Goal: Communication & Community: Share content

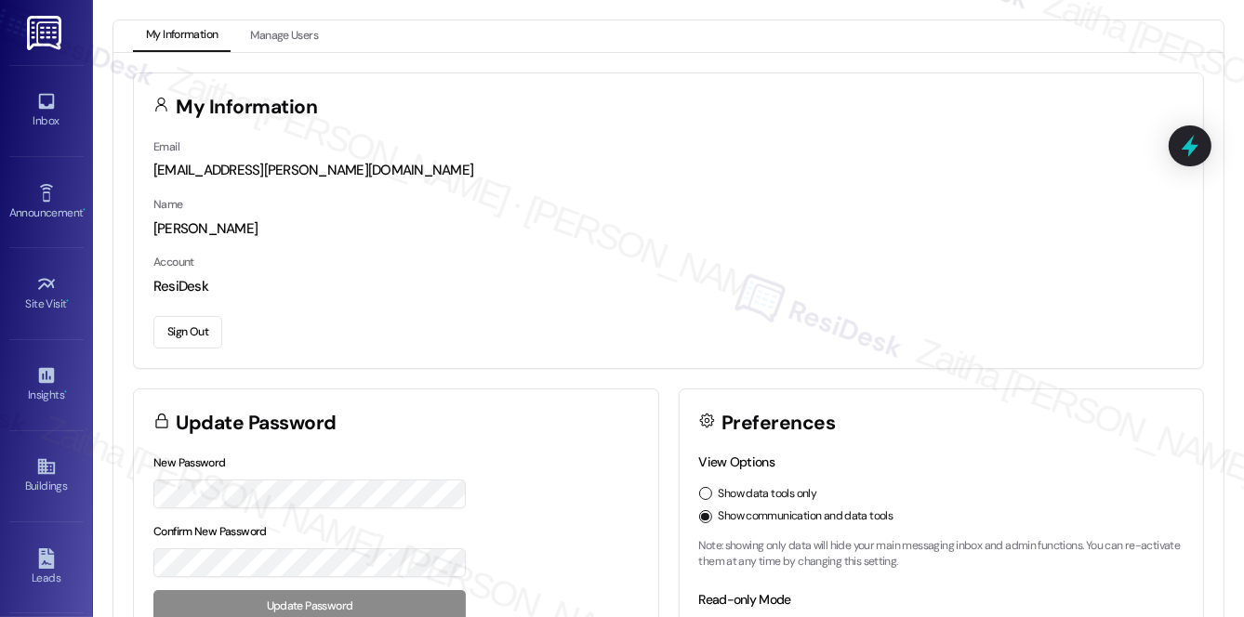
click at [710, 159] on div "Email [EMAIL_ADDRESS][PERSON_NAME][DOMAIN_NAME]" at bounding box center [668, 159] width 1030 height 45
click at [47, 112] on div "Inbox" at bounding box center [46, 121] width 93 height 19
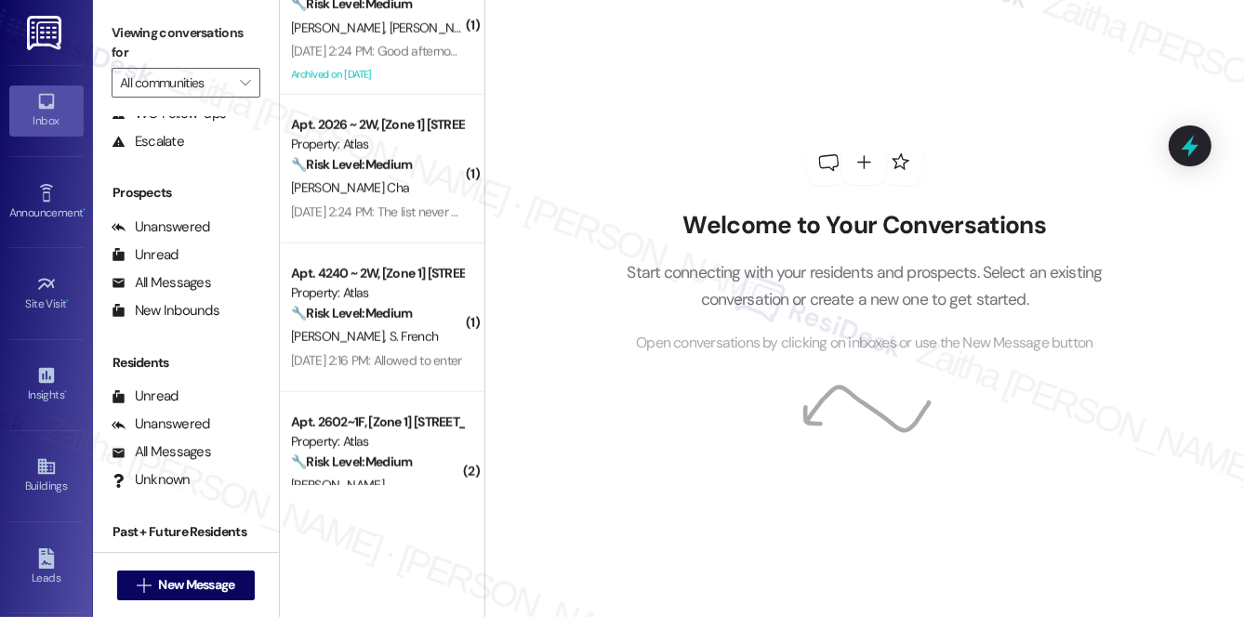
scroll to position [221, 0]
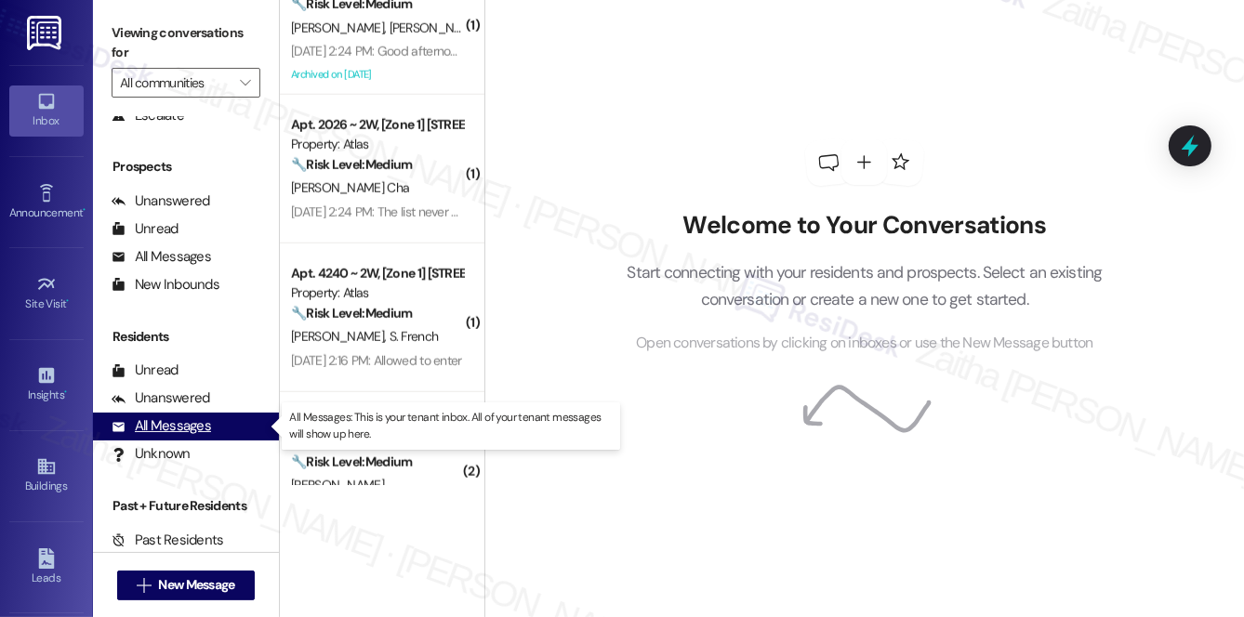
click at [181, 430] on div "All Messages" at bounding box center [161, 427] width 99 height 20
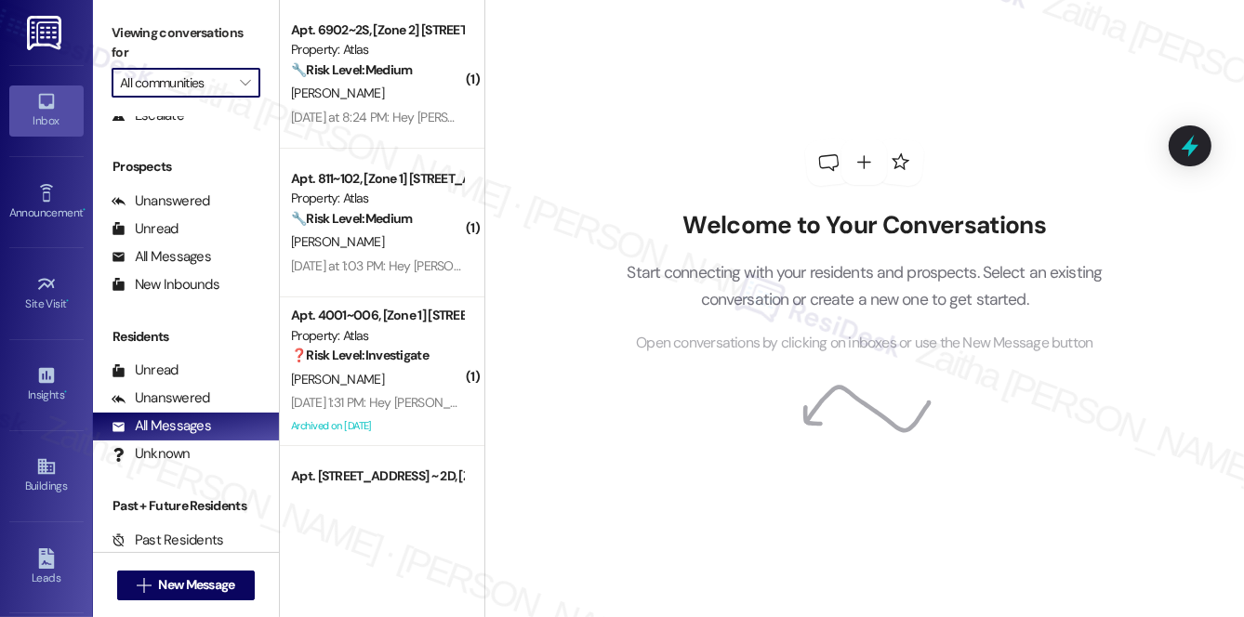
click at [182, 85] on input "All communities" at bounding box center [175, 83] width 111 height 30
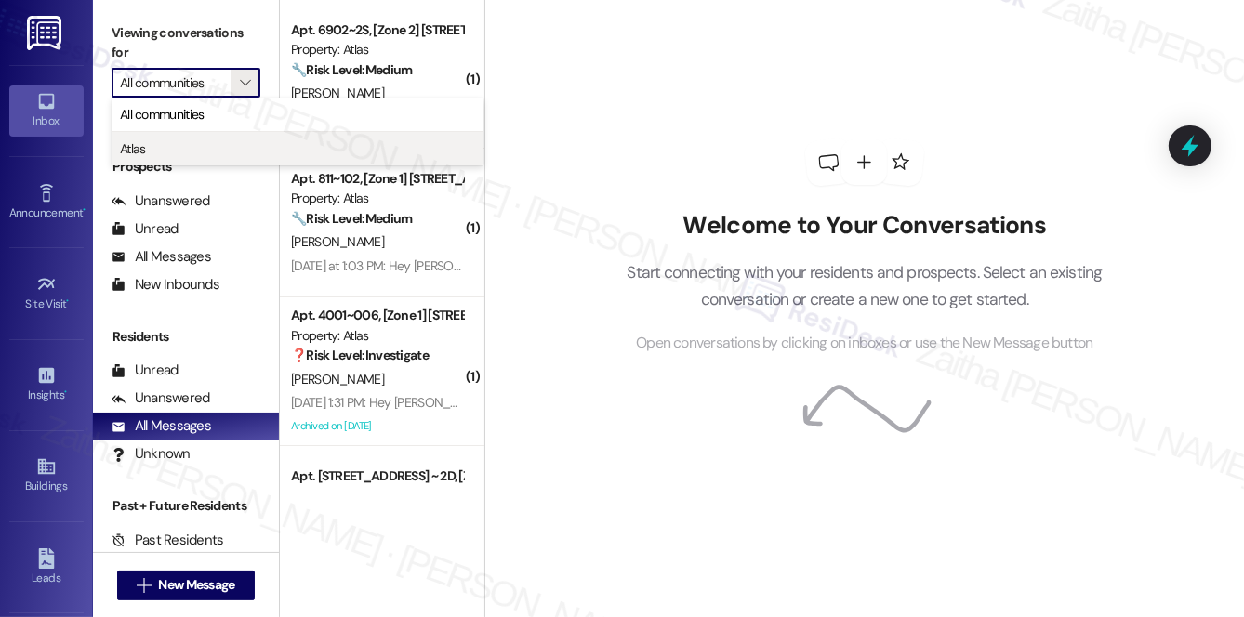
click at [175, 146] on span "Atlas" at bounding box center [297, 148] width 355 height 19
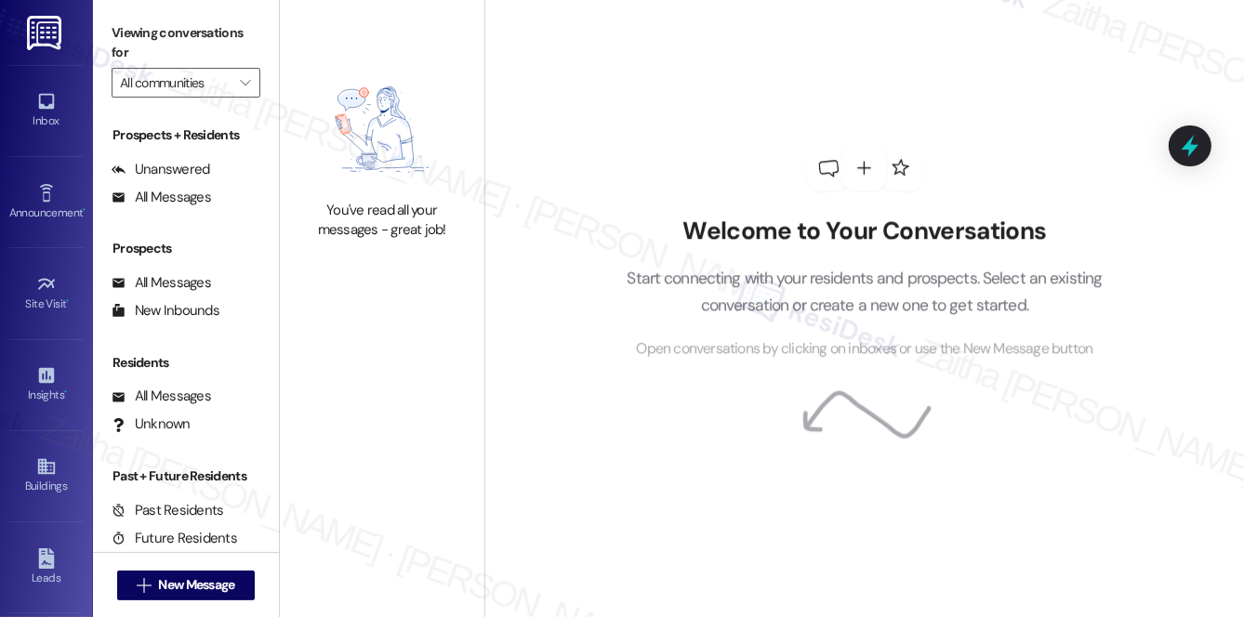
type input "Atlas"
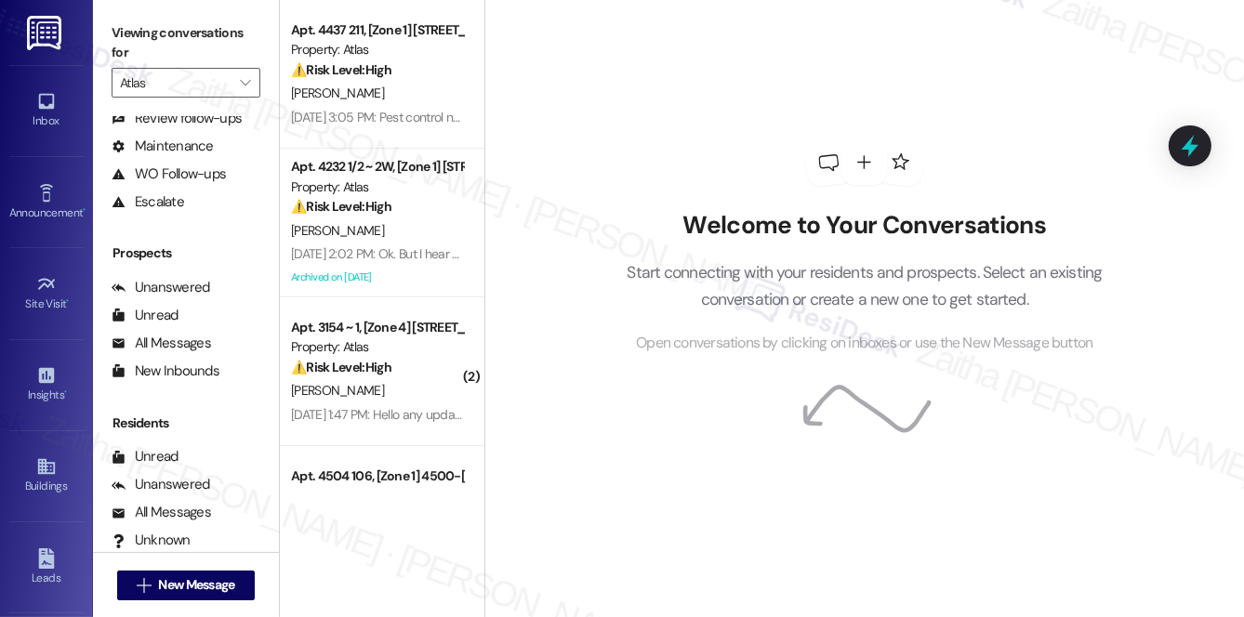
scroll to position [221, 0]
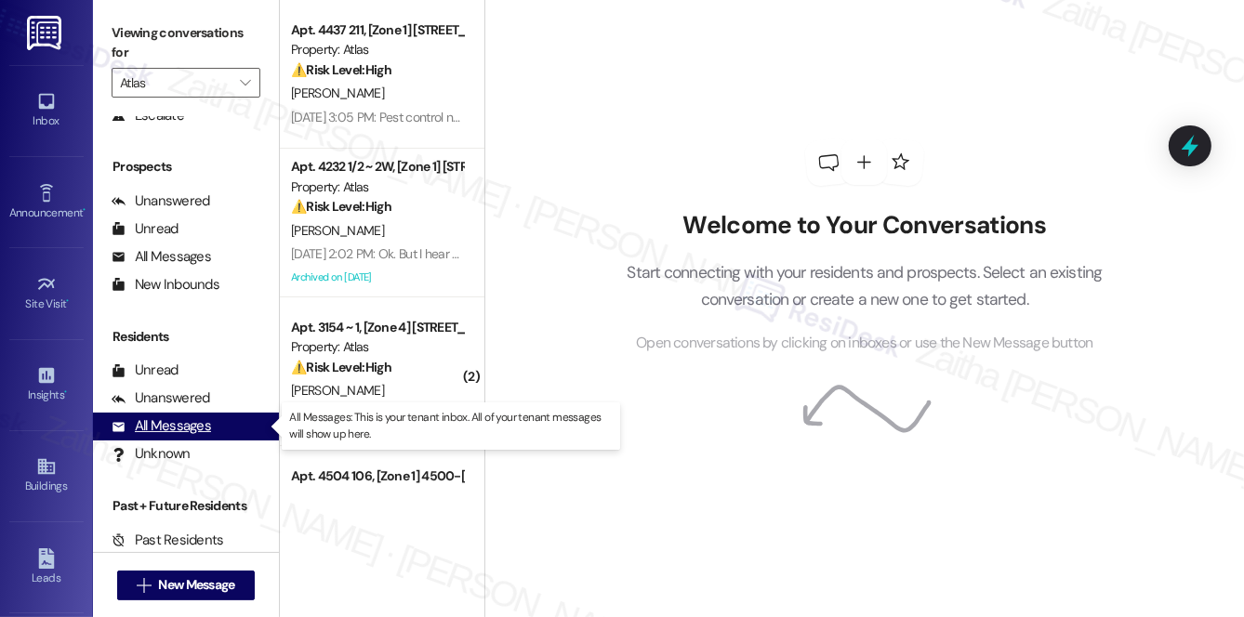
click at [182, 437] on div "All Messages (undefined)" at bounding box center [186, 427] width 186 height 28
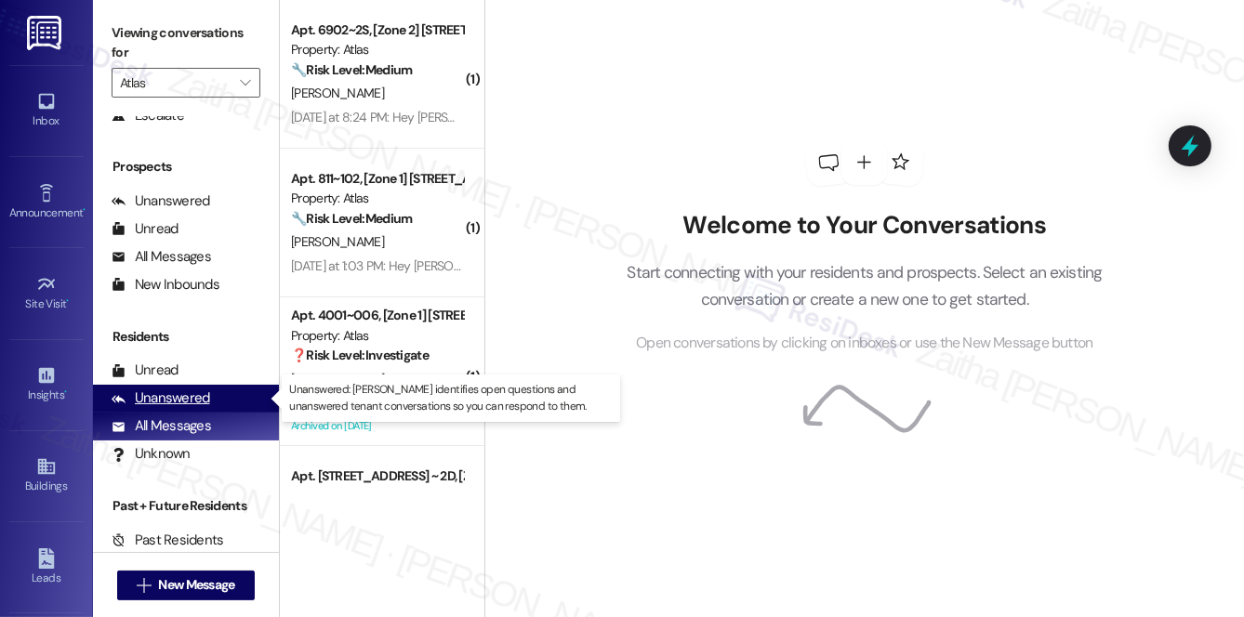
click at [187, 391] on div "Unanswered" at bounding box center [161, 399] width 99 height 20
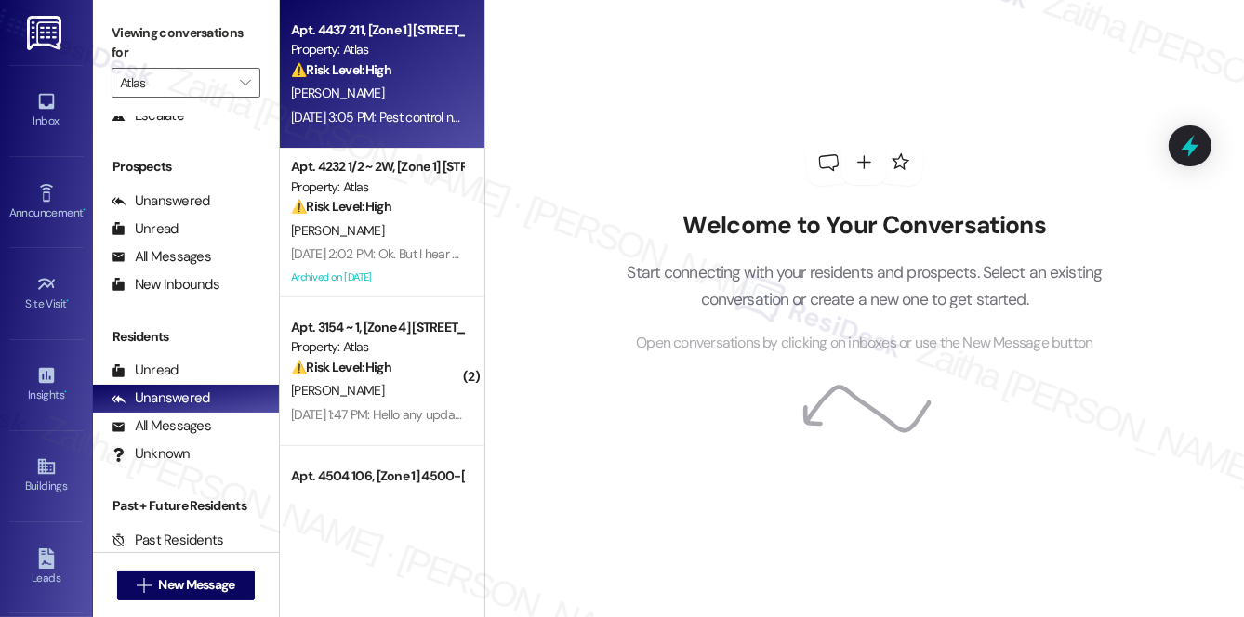
click at [431, 82] on div "[PERSON_NAME]" at bounding box center [377, 93] width 176 height 23
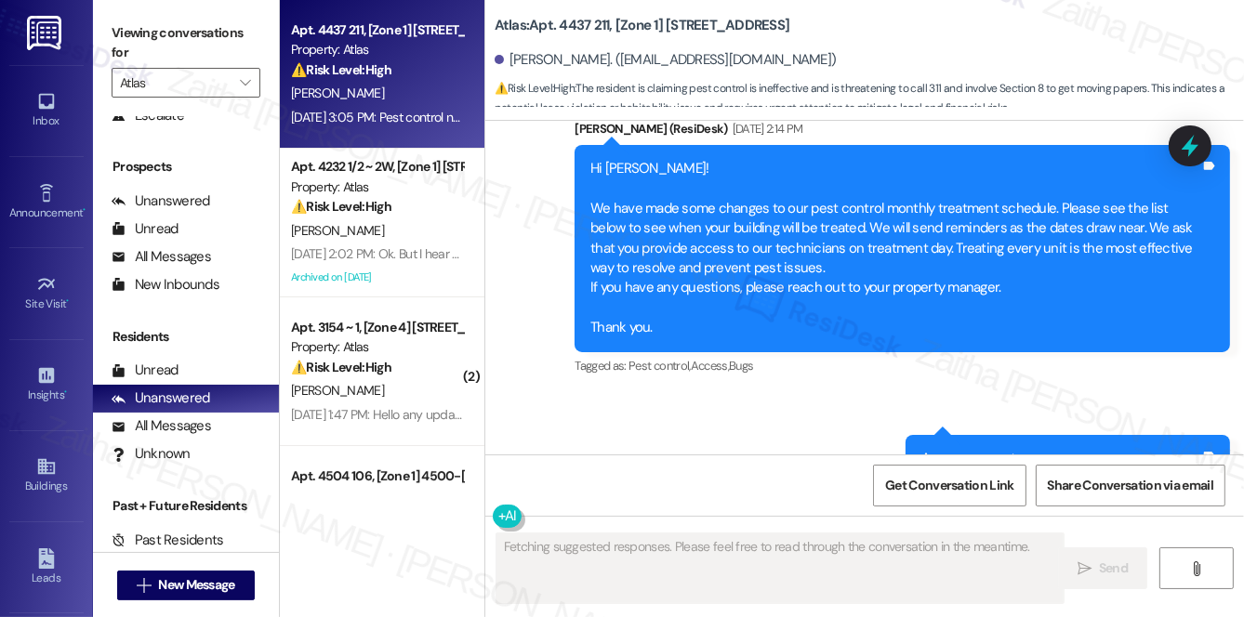
scroll to position [5171, 0]
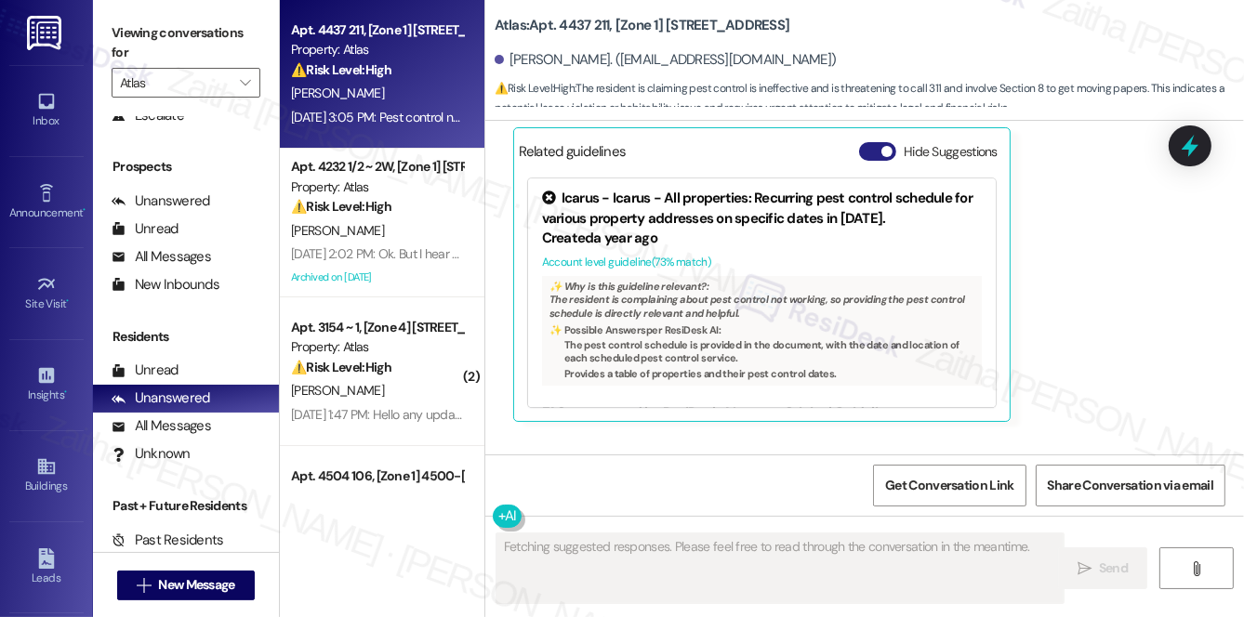
click at [867, 161] on button "Hide Suggestions" at bounding box center [877, 151] width 37 height 19
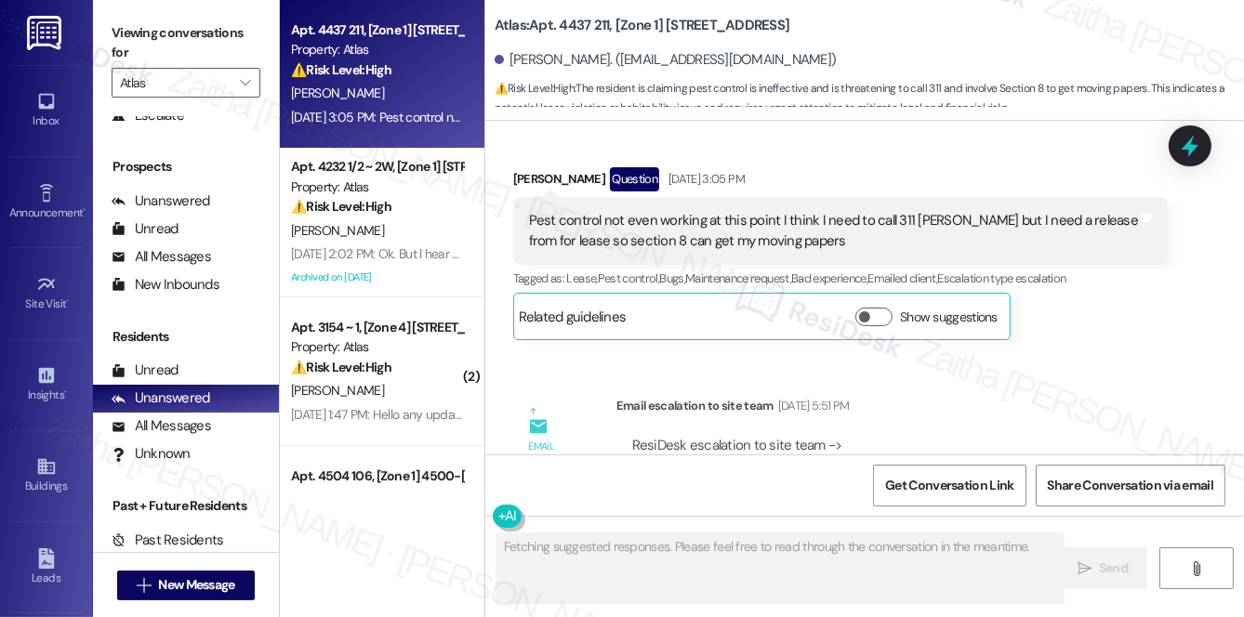
scroll to position [5001, 0]
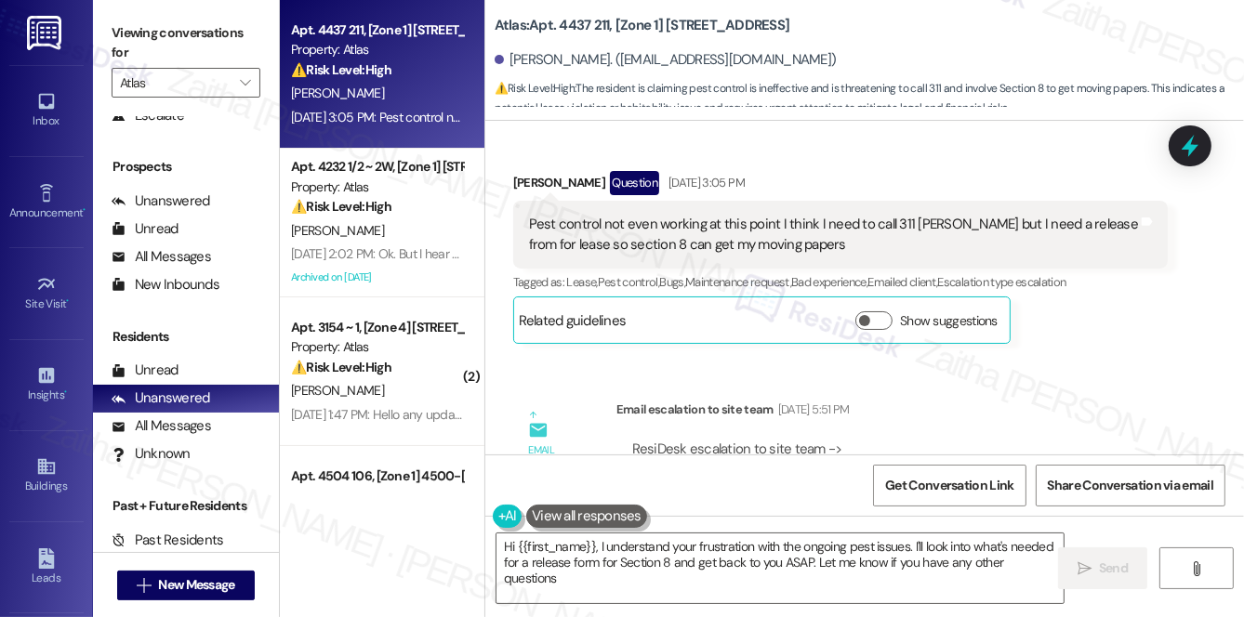
type textarea "Hi {{first_name}}, I understand your frustration with the ongoing pest issues. …"
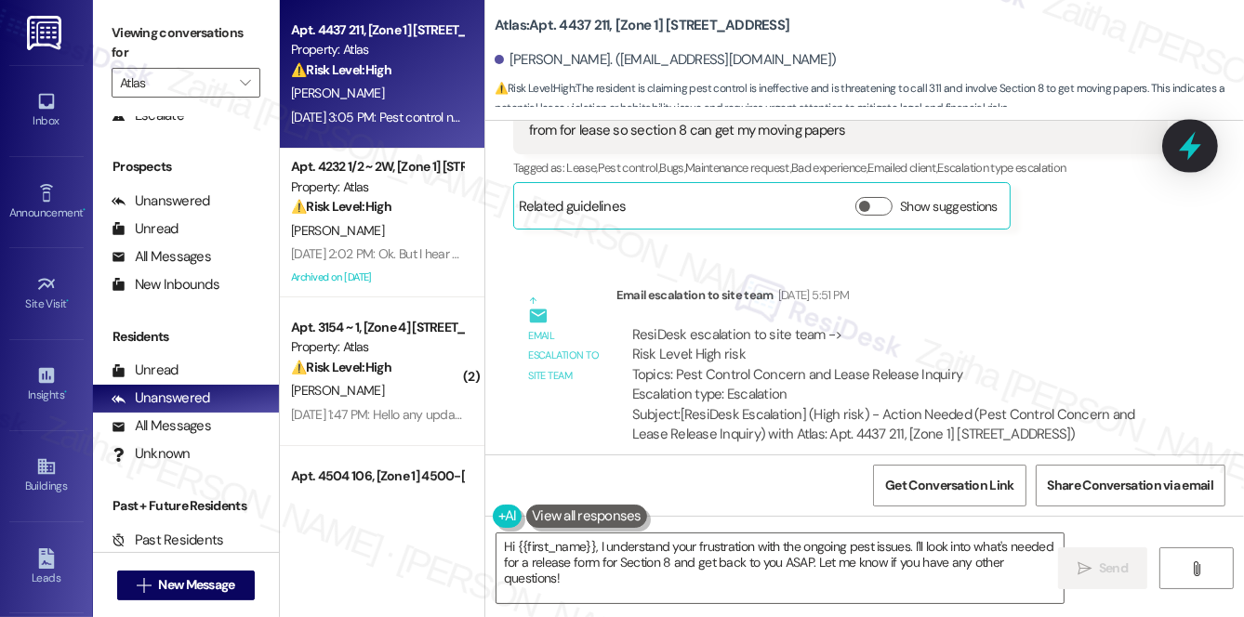
scroll to position [5089, 0]
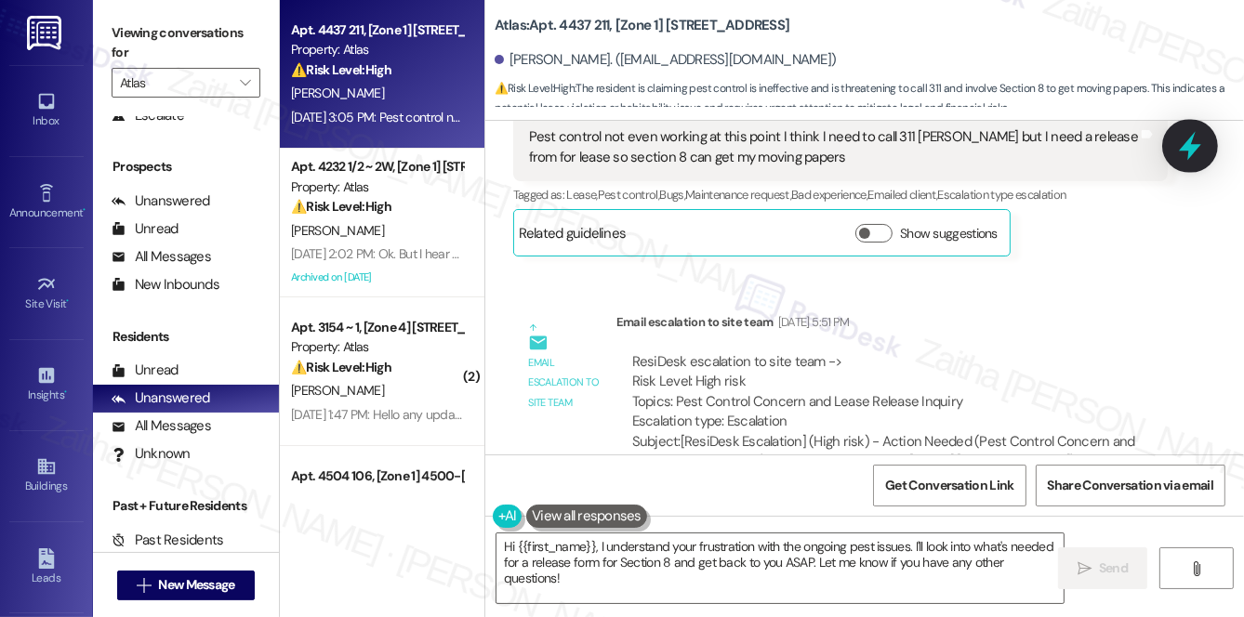
click at [1183, 149] on icon at bounding box center [1190, 146] width 22 height 29
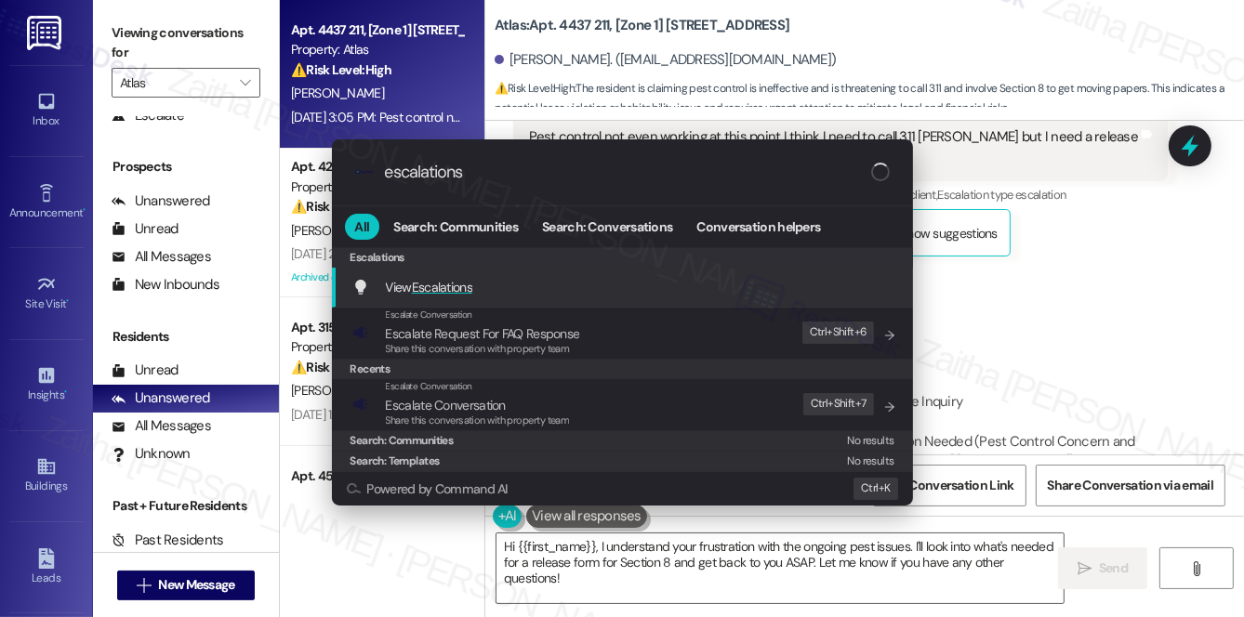
type input "escalations"
click at [441, 285] on span "Escalations" at bounding box center [442, 287] width 60 height 17
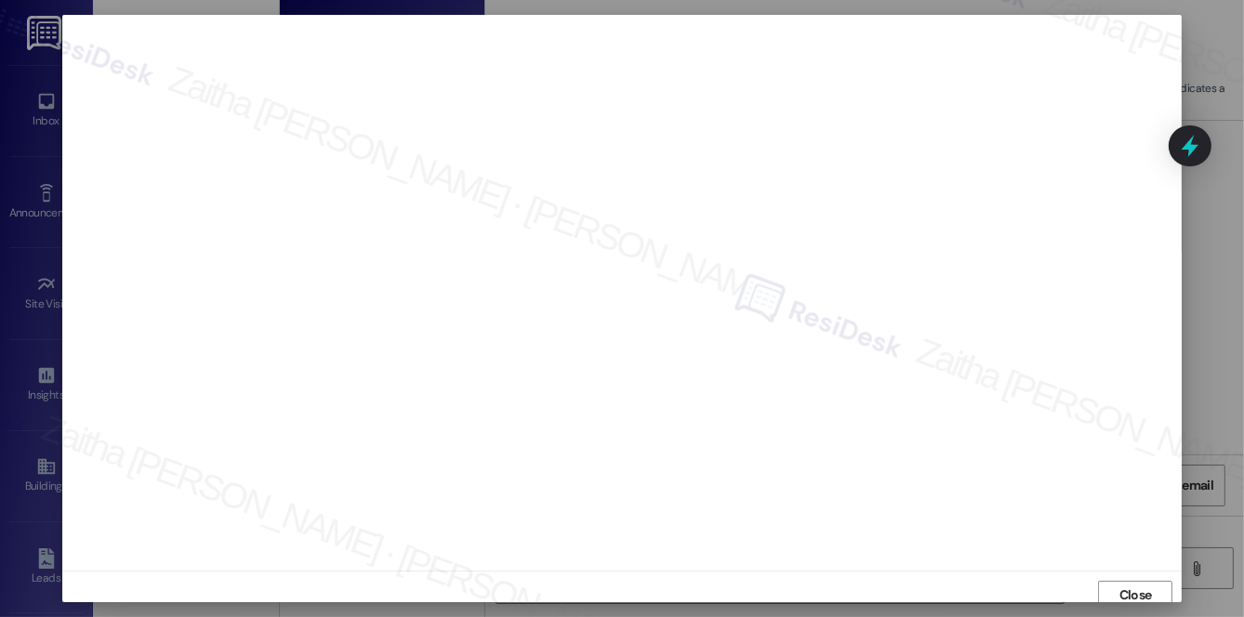
scroll to position [7, 0]
click at [1131, 590] on span "Close" at bounding box center [1135, 588] width 33 height 20
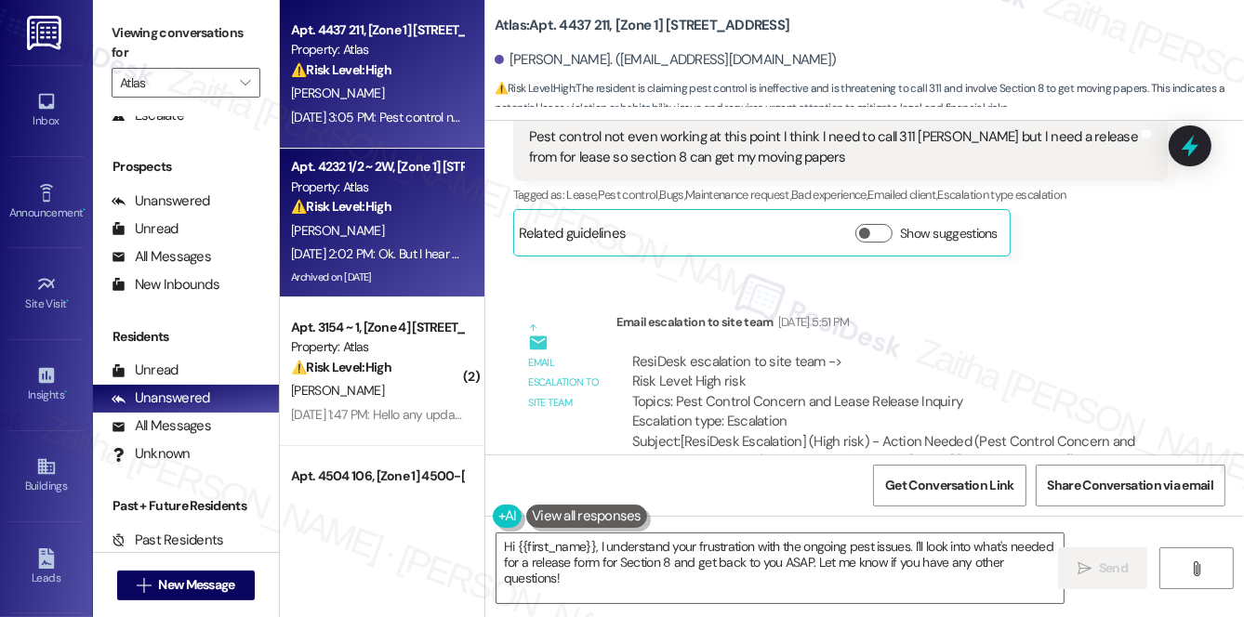
click at [413, 190] on div "Property: Atlas" at bounding box center [377, 188] width 172 height 20
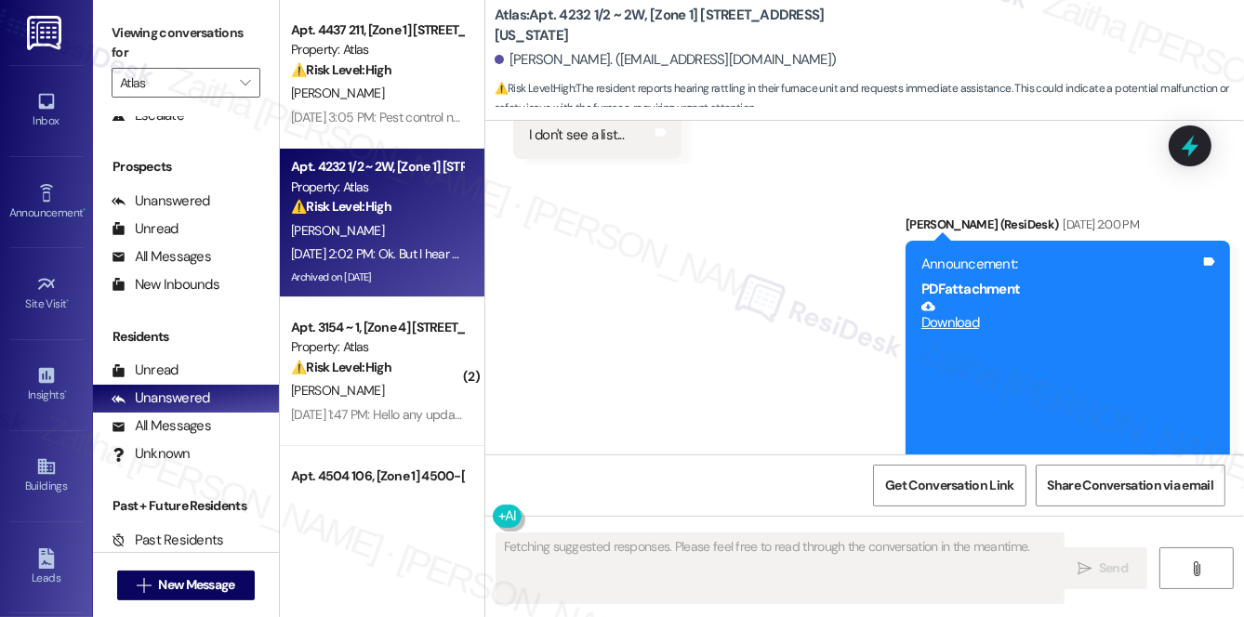
scroll to position [11603, 0]
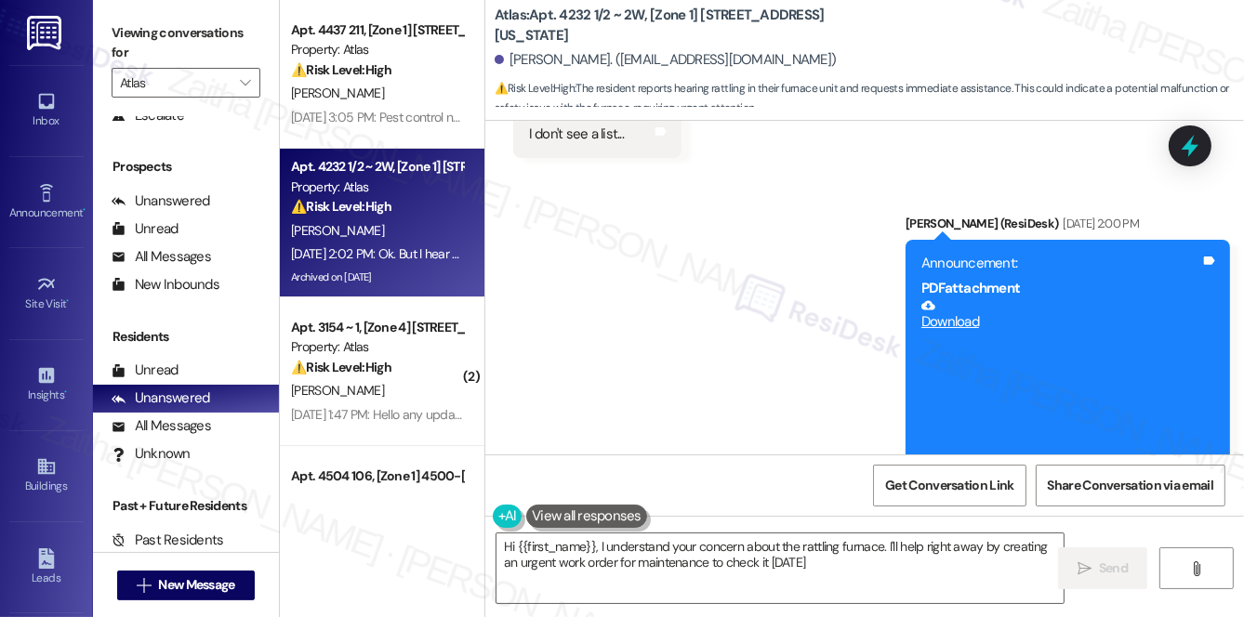
type textarea "Hi {{first_name}}, I understand your concern about the rattling furnace. I'll h…"
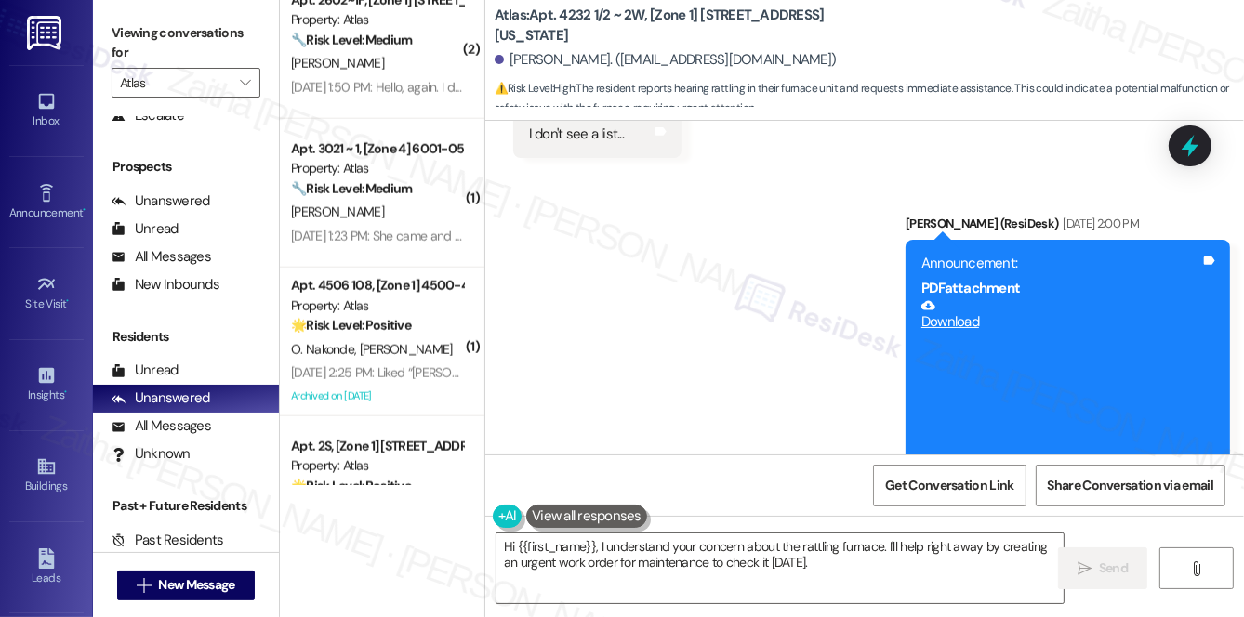
scroll to position [2536, 0]
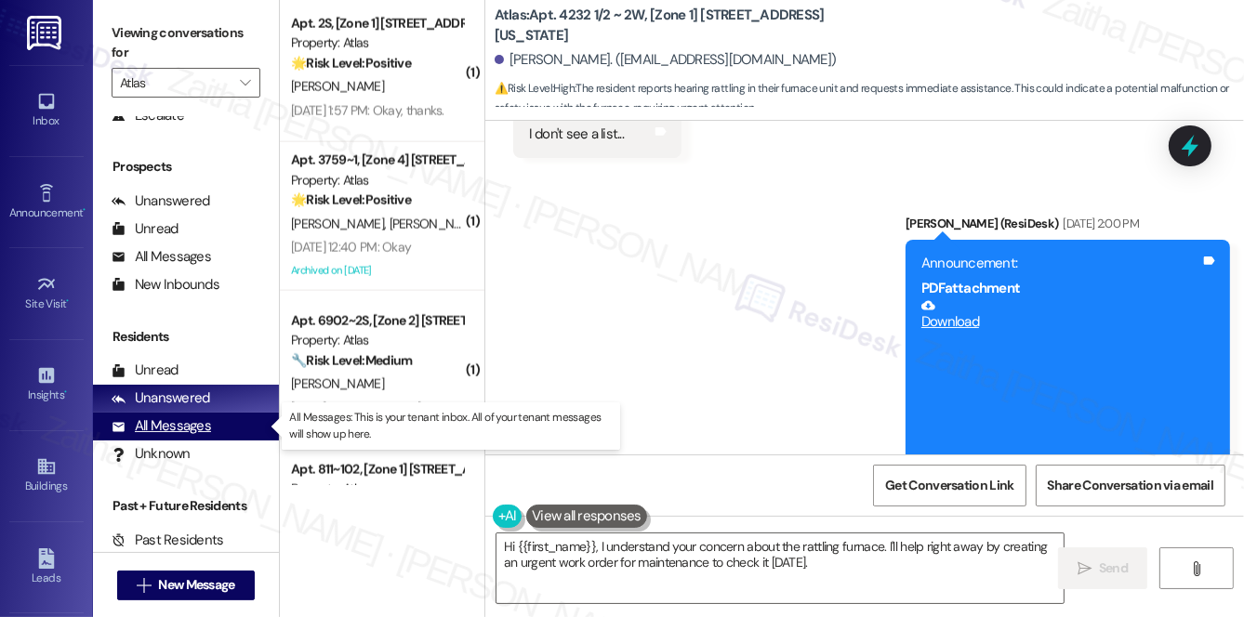
click at [185, 431] on div "All Messages" at bounding box center [161, 427] width 99 height 20
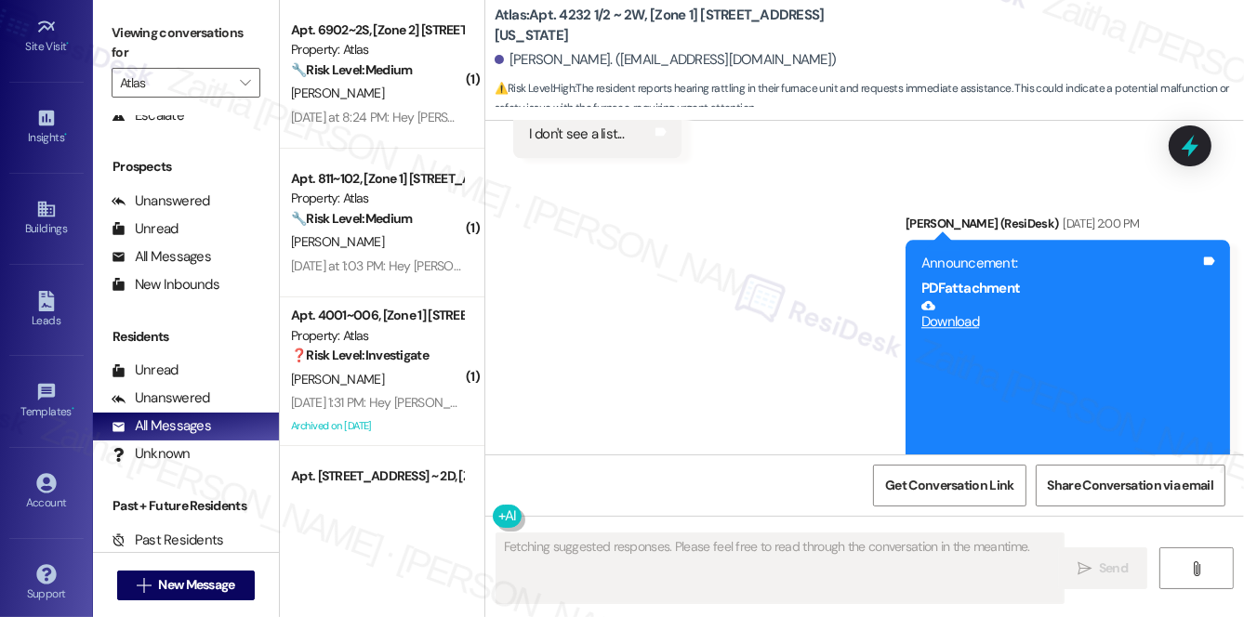
scroll to position [262, 0]
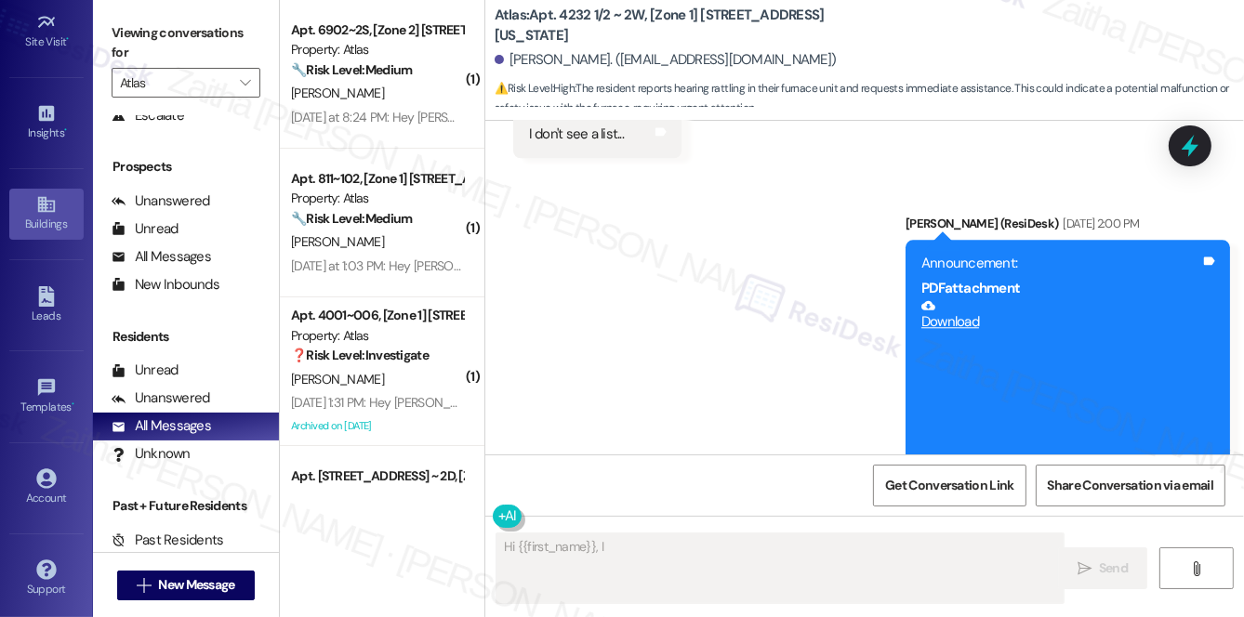
type textarea "Hi {{first_name}}, I"
click at [39, 220] on div "Buildings" at bounding box center [46, 224] width 93 height 19
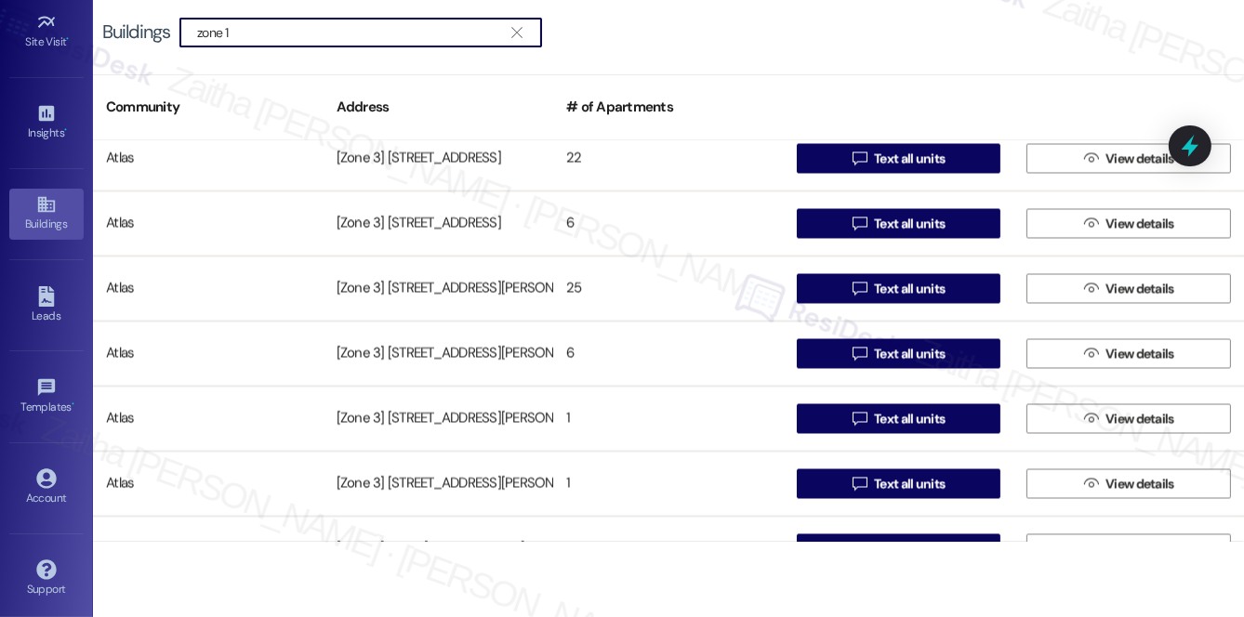
scroll to position [3465, 0]
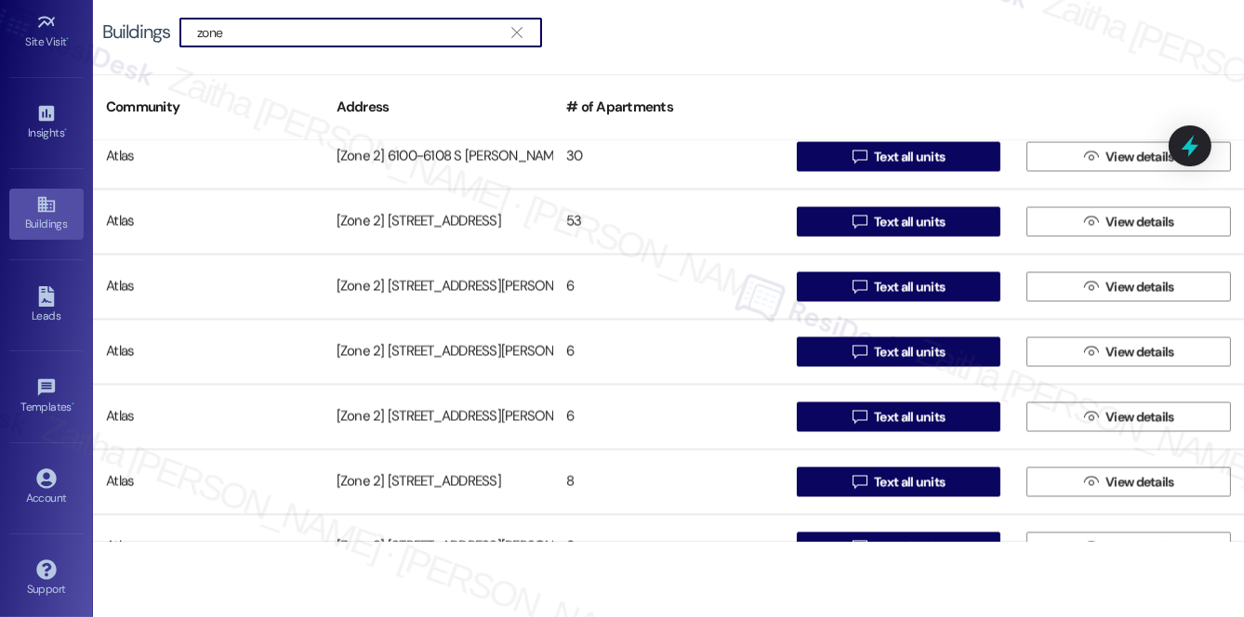
type input "zone 2"
drag, startPoint x: 249, startPoint y: 33, endPoint x: 90, endPoint y: 32, distance: 159.0
click at [89, 32] on div "Inbox Go to Inbox Announcement • Send A Text Announcement Site Visit • Go to Si…" at bounding box center [622, 308] width 1244 height 617
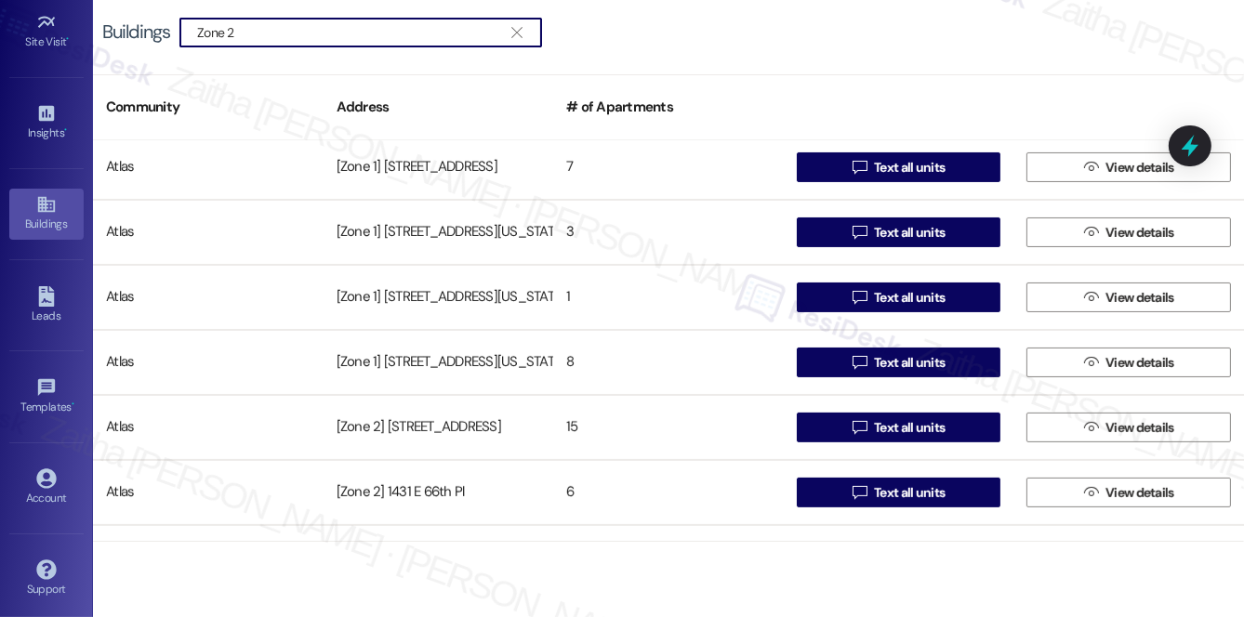
scroll to position [676, 0]
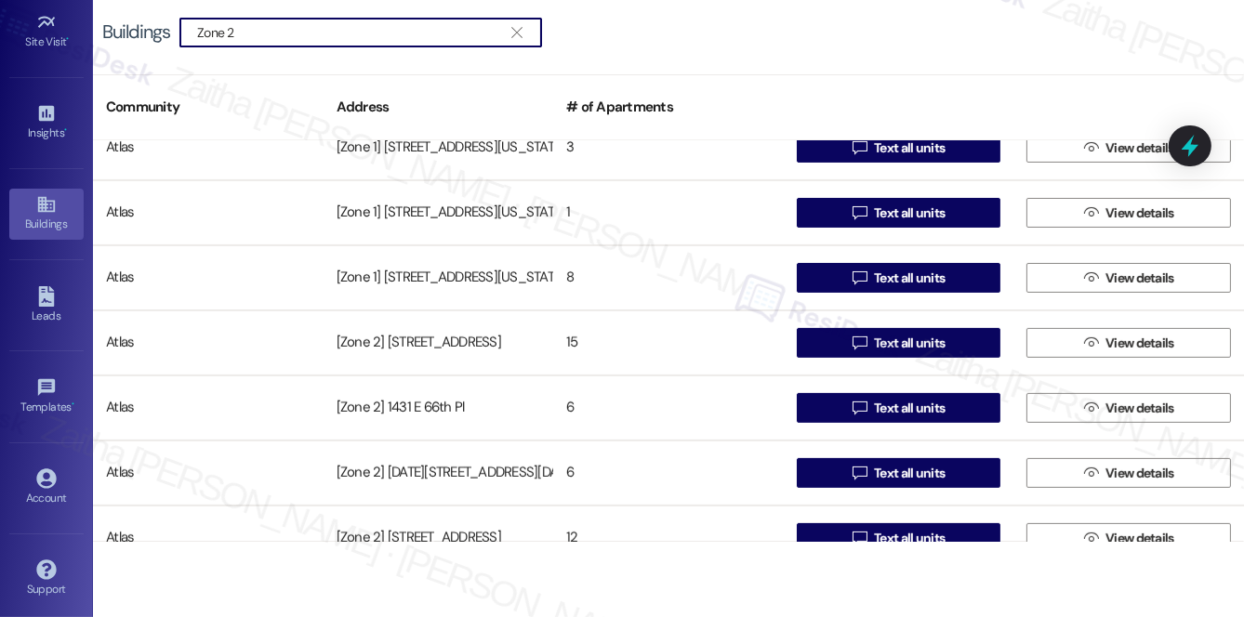
type input "Zone 2"
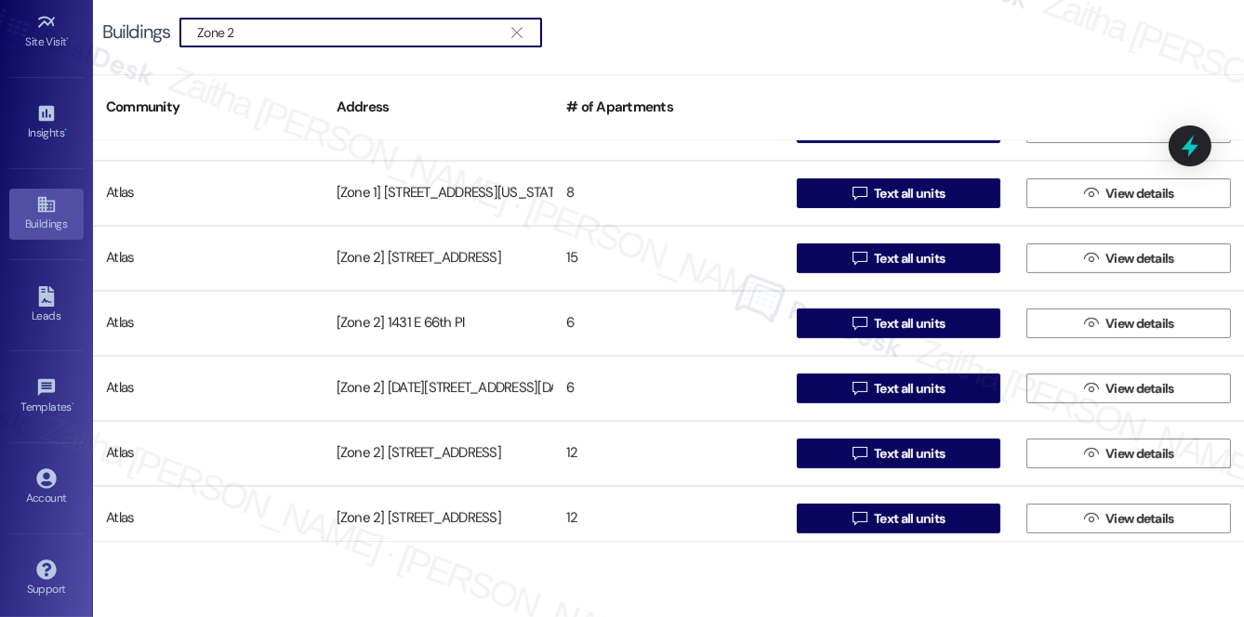
scroll to position [845, 0]
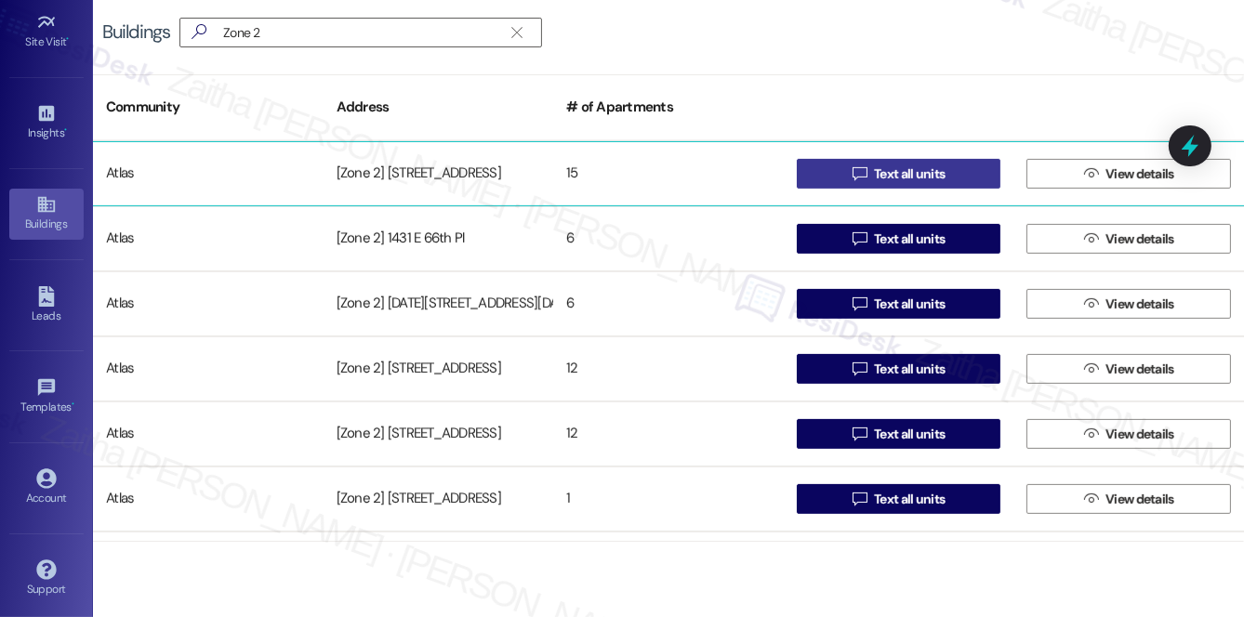
click at [938, 176] on span "Text all units" at bounding box center [909, 175] width 71 height 20
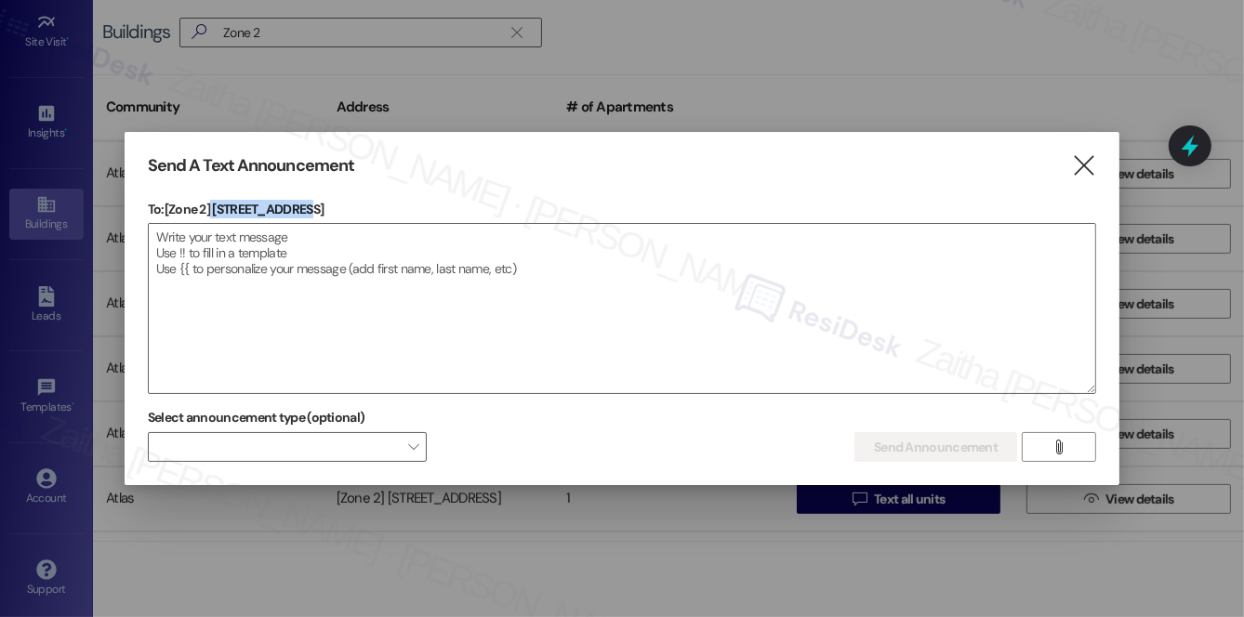
drag, startPoint x: 213, startPoint y: 211, endPoint x: 371, endPoint y: 205, distance: 158.2
click at [371, 205] on p "To: [Zone 2] 1215 E 72nd St" at bounding box center [622, 209] width 948 height 19
copy p "1215 E 72nd St"
click at [344, 238] on textarea at bounding box center [622, 308] width 947 height 169
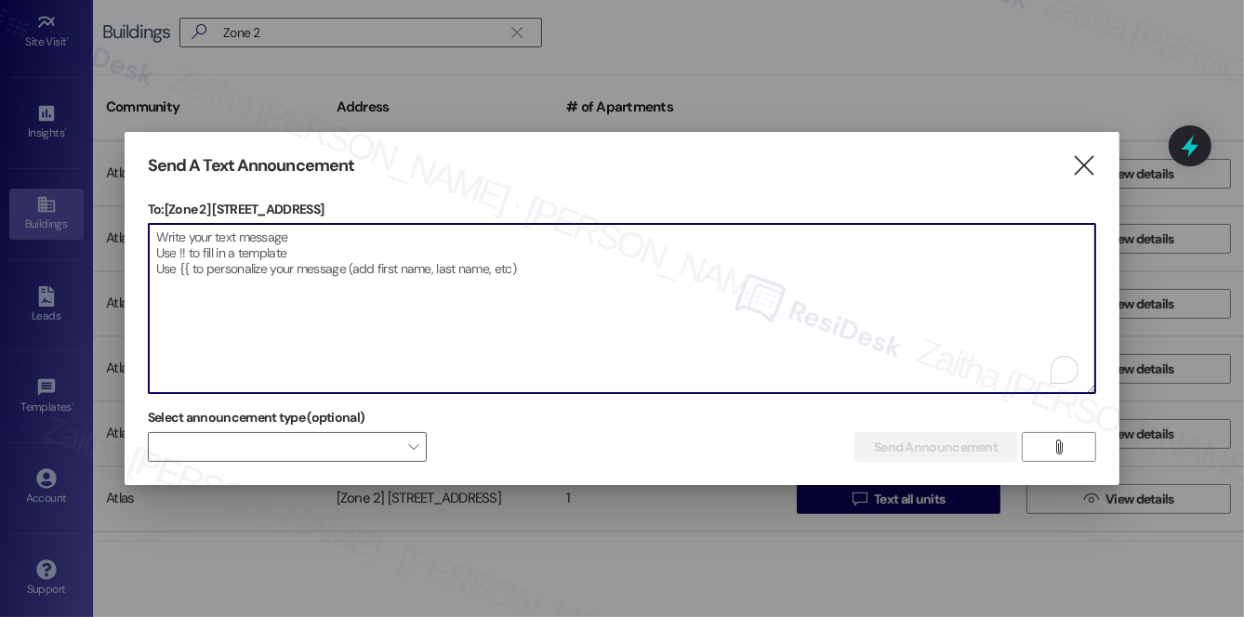
paste textarea "Hi {{first_name}}! We have made some changes to our pest control monthly treatm…"
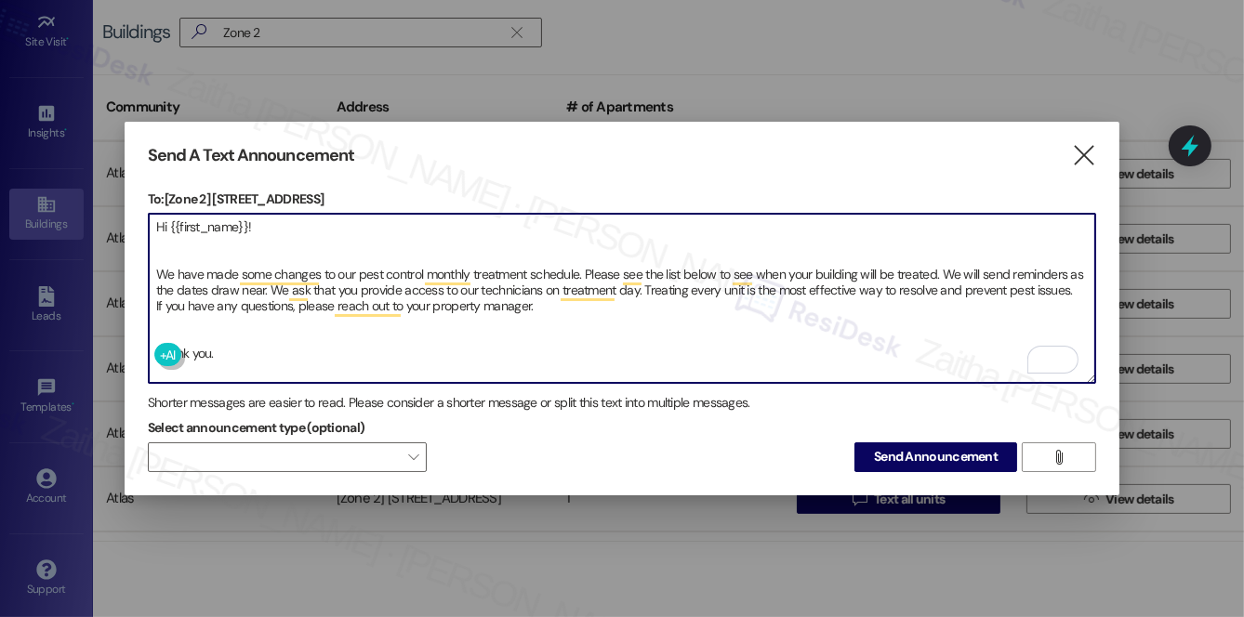
click at [177, 246] on textarea "Hi {{first_name}}! We have made some changes to our pest control monthly treatm…" at bounding box center [622, 298] width 947 height 169
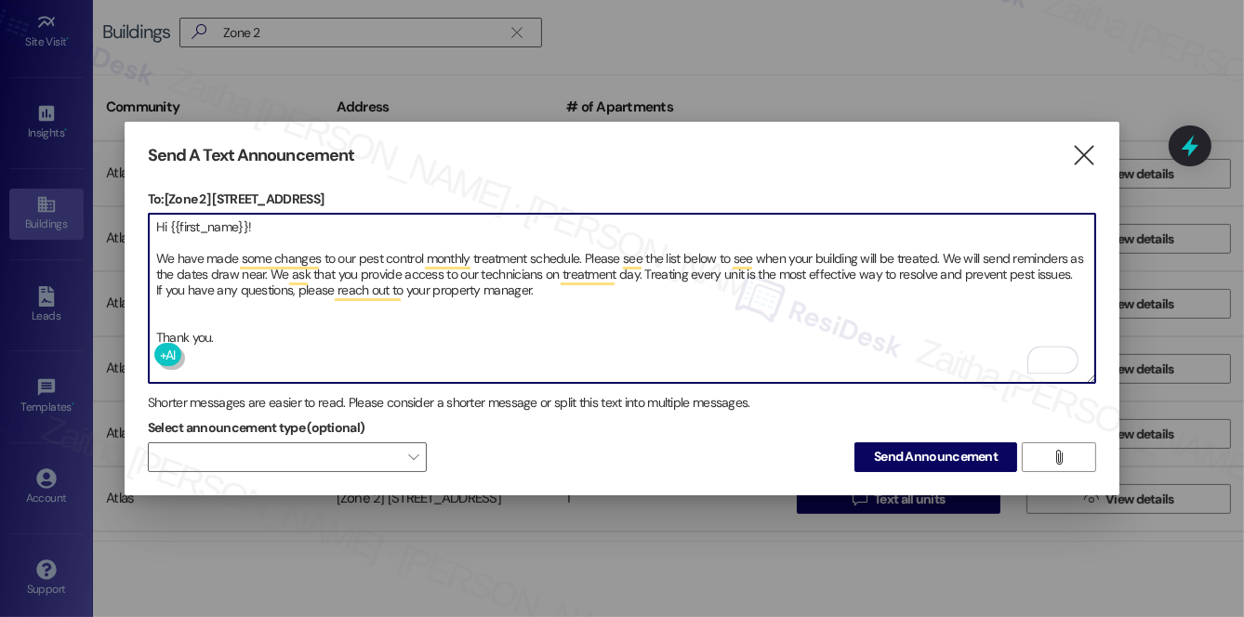
click at [164, 303] on textarea "Hi {{first_name}}! We have made some changes to our pest control monthly treatm…" at bounding box center [622, 298] width 947 height 169
type textarea "Hi {{first_name}}! We have made some changes to our pest control monthly treatm…"
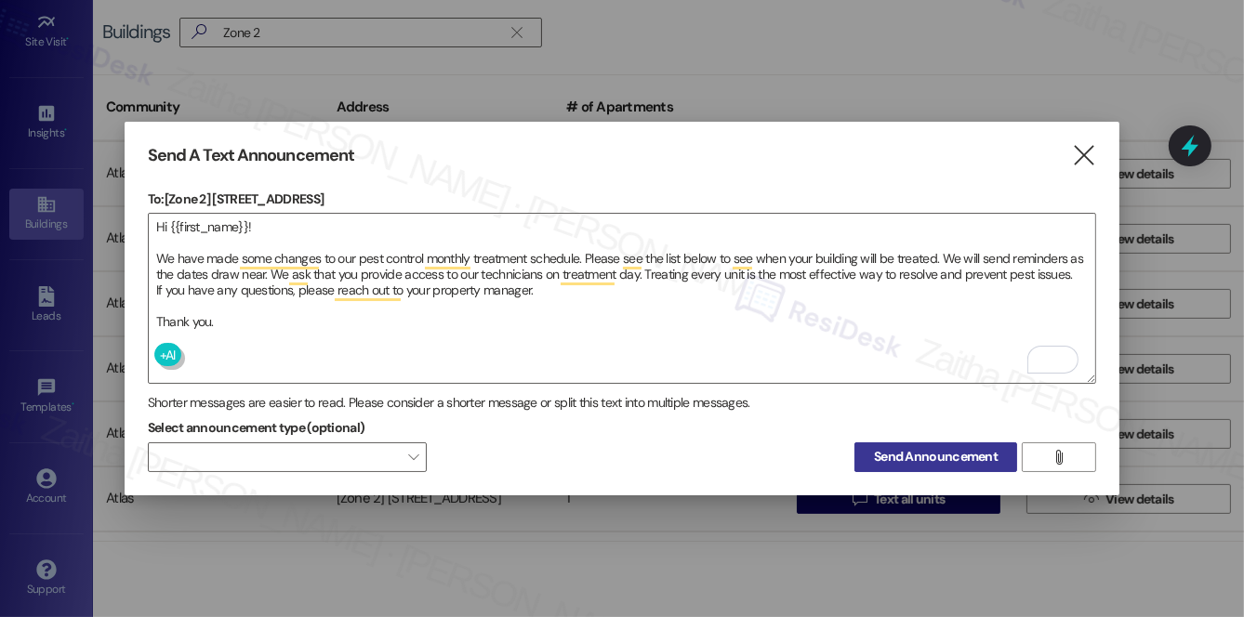
click at [929, 452] on span "Send Announcement" at bounding box center [936, 457] width 124 height 20
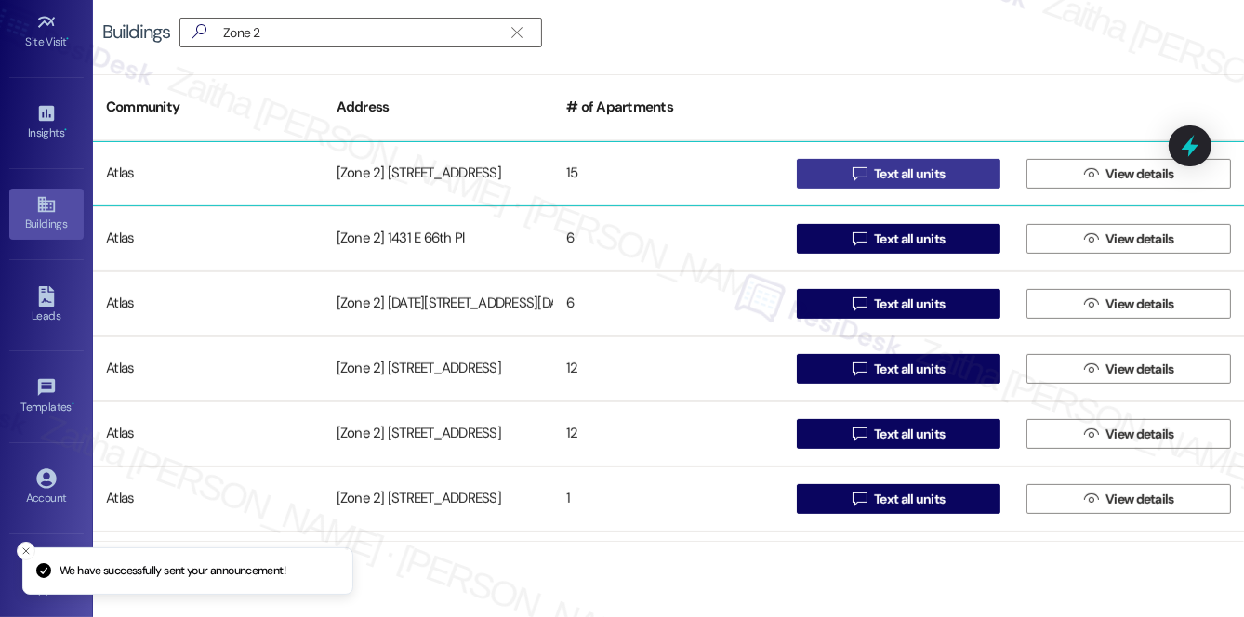
click at [911, 167] on span "Text all units" at bounding box center [909, 175] width 71 height 20
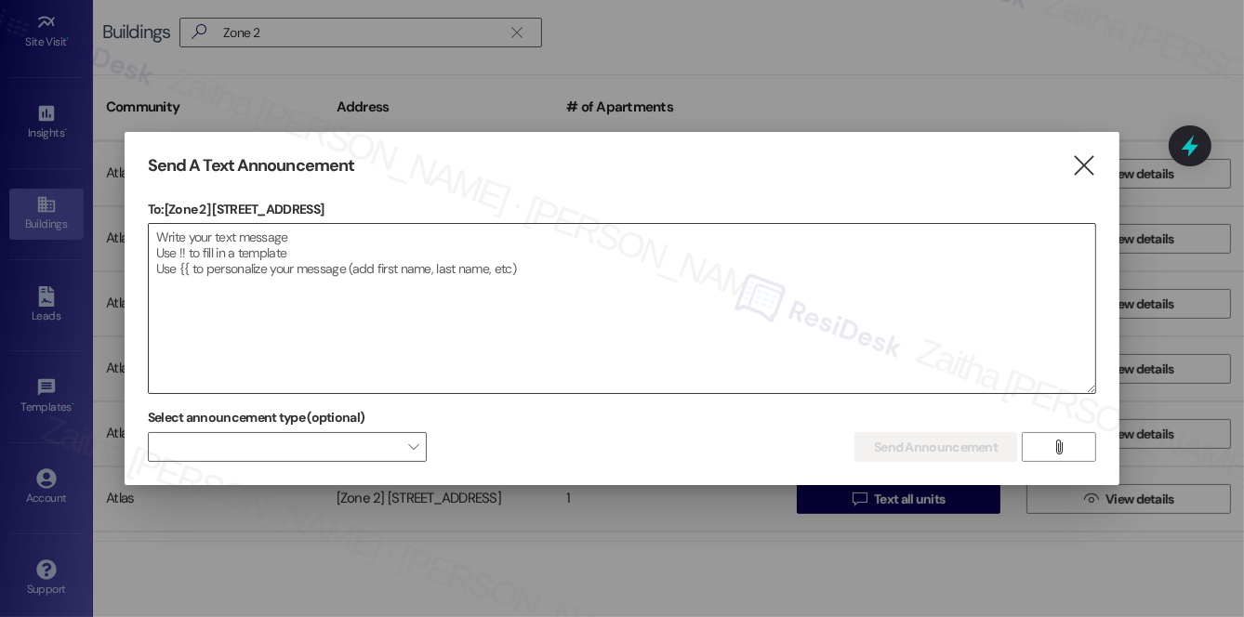
click at [373, 248] on textarea at bounding box center [622, 308] width 947 height 169
click at [1067, 452] on span "" at bounding box center [1059, 447] width 21 height 28
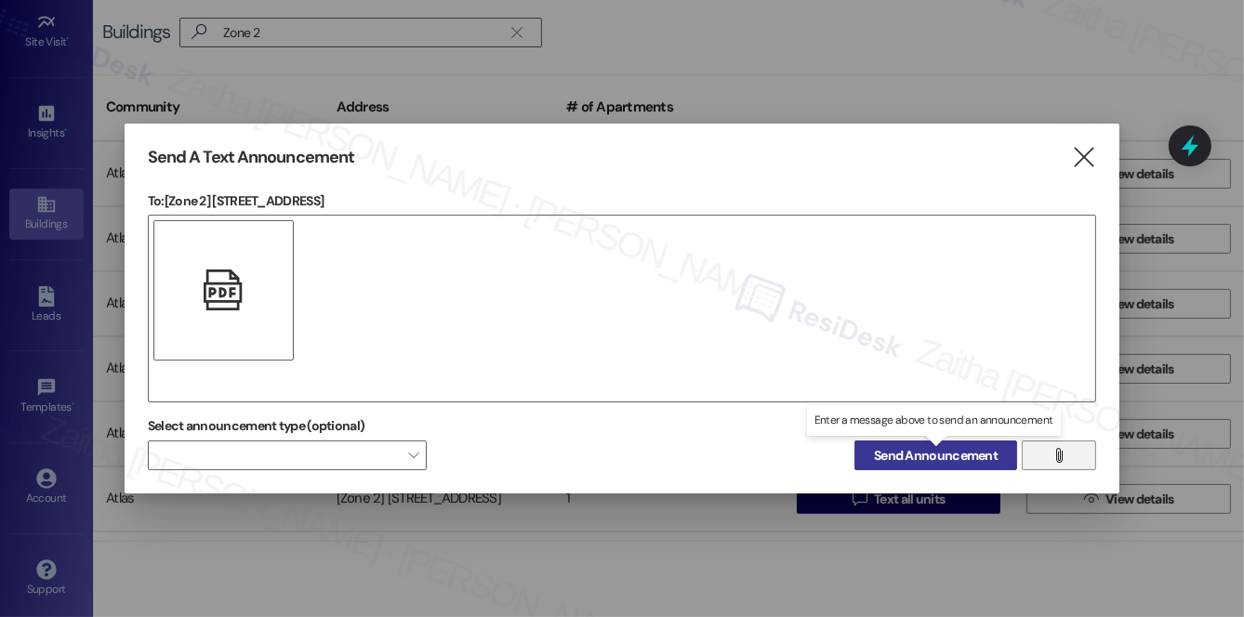
click at [918, 457] on span "Send Announcement" at bounding box center [936, 456] width 124 height 20
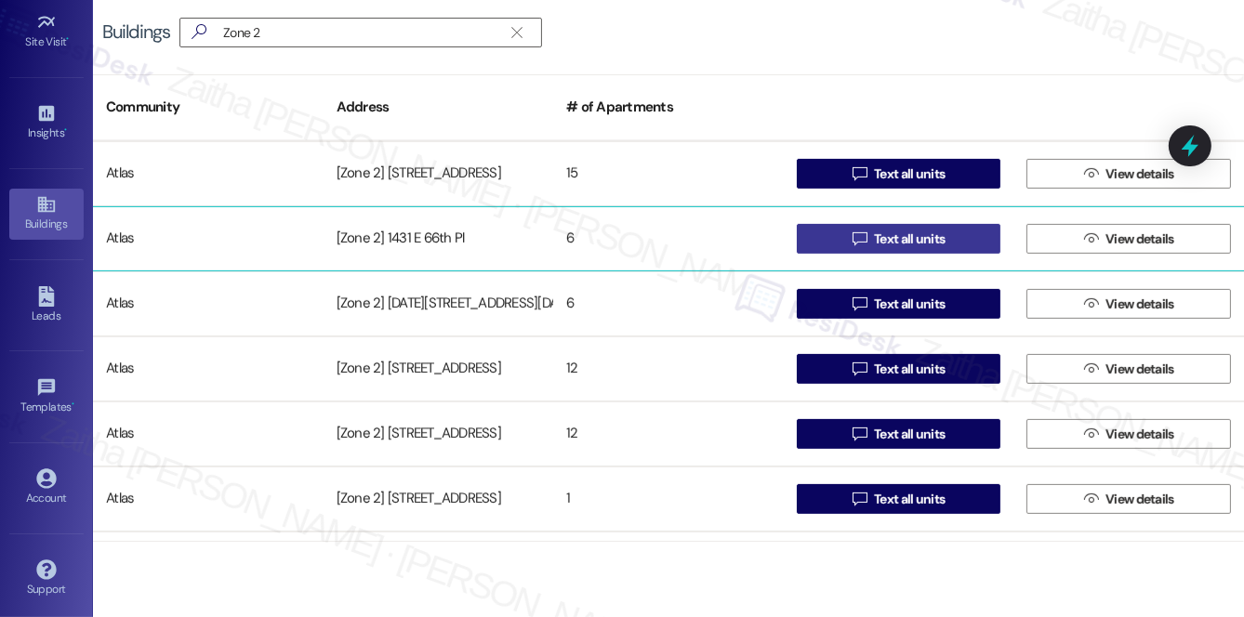
click at [925, 240] on span "Text all units" at bounding box center [909, 240] width 71 height 20
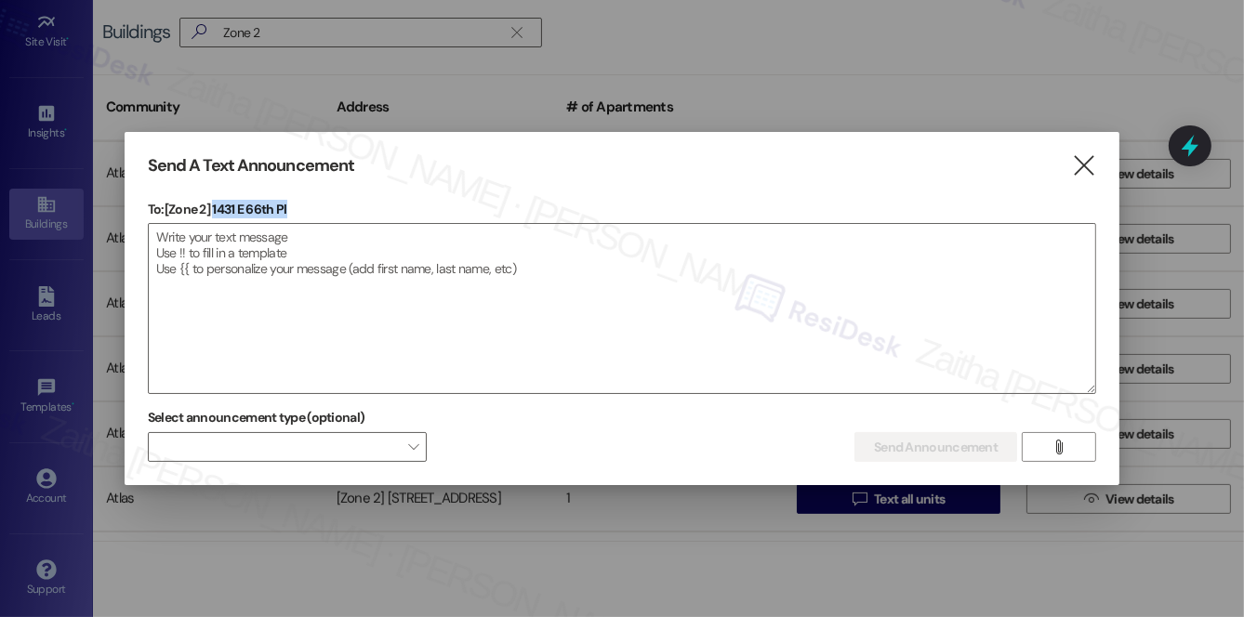
drag, startPoint x: 214, startPoint y: 209, endPoint x: 340, endPoint y: 206, distance: 126.5
click at [340, 206] on p "To: [Zone 2] 1431 E 66th Pl" at bounding box center [622, 209] width 948 height 19
copy p "1431 E 66th Pl"
click at [519, 303] on textarea at bounding box center [622, 308] width 947 height 169
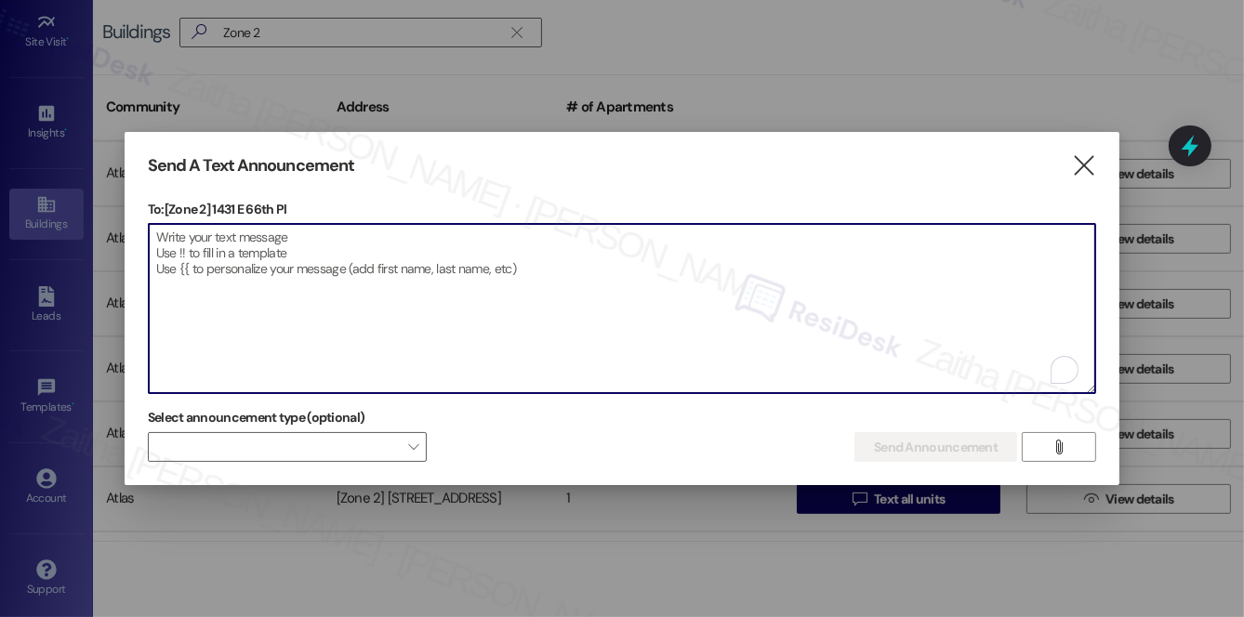
paste textarea "Hi {{first_name}}! We have made some changes to our pest control monthly treatm…"
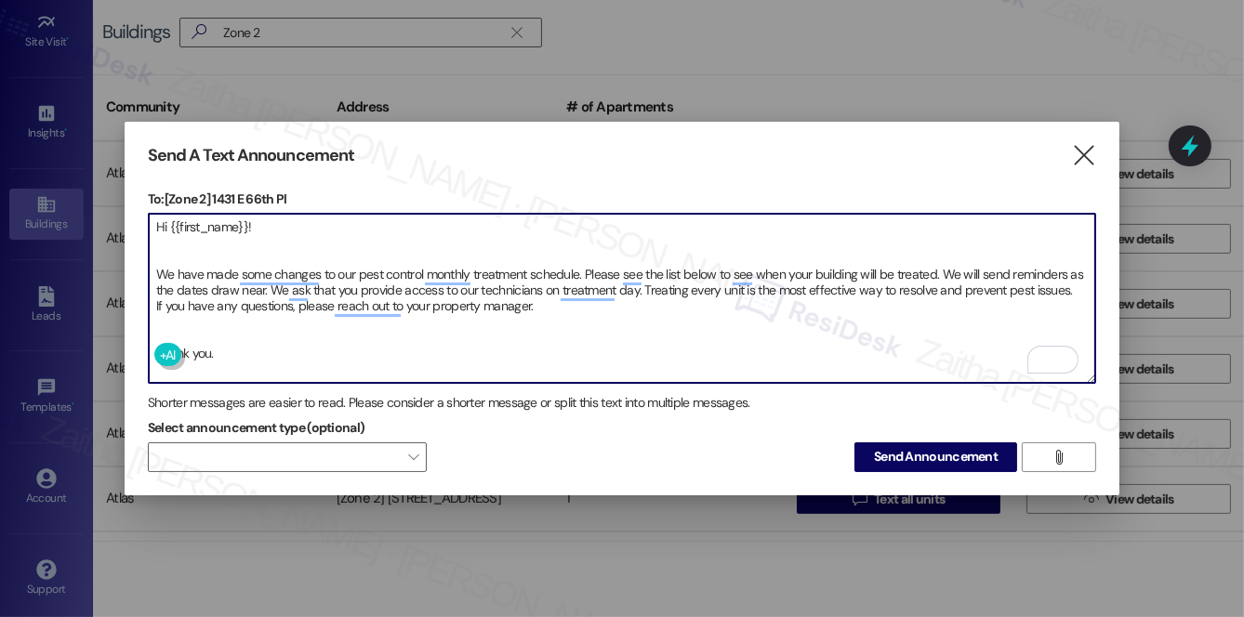
click at [166, 238] on textarea "Hi {{first_name}}! We have made some changes to our pest control monthly treatm…" at bounding box center [622, 298] width 947 height 169
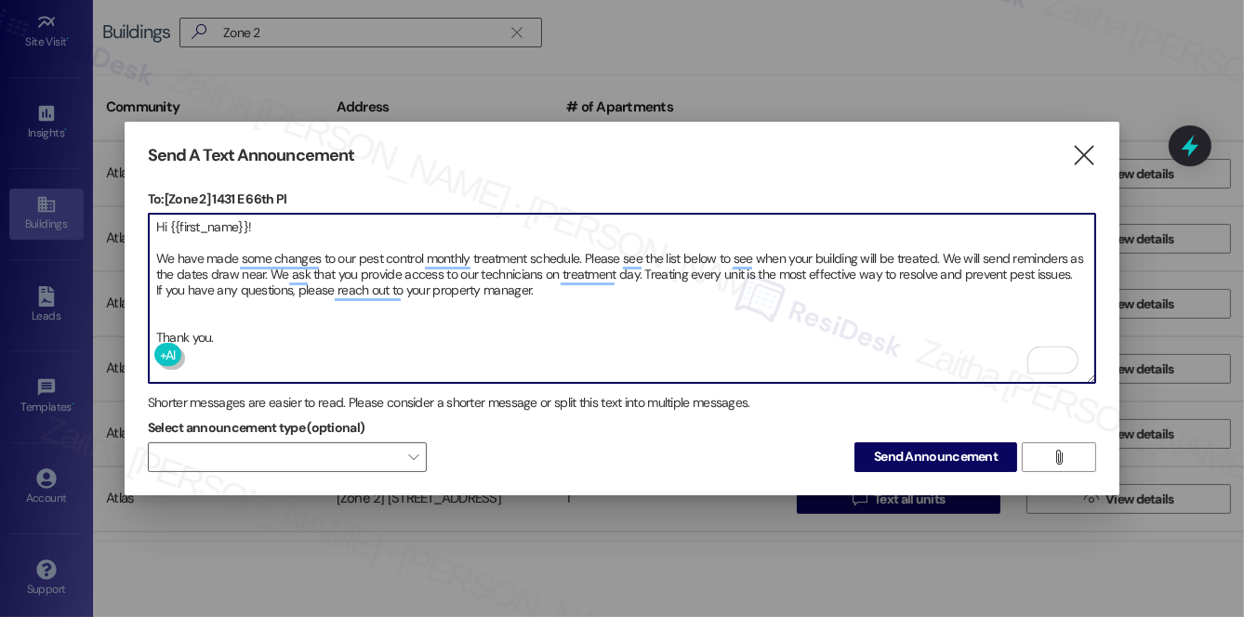
click at [179, 311] on textarea "Hi {{first_name}}! We have made some changes to our pest control monthly treatm…" at bounding box center [622, 298] width 947 height 169
type textarea "Hi {{first_name}}! We have made some changes to our pest control monthly treatm…"
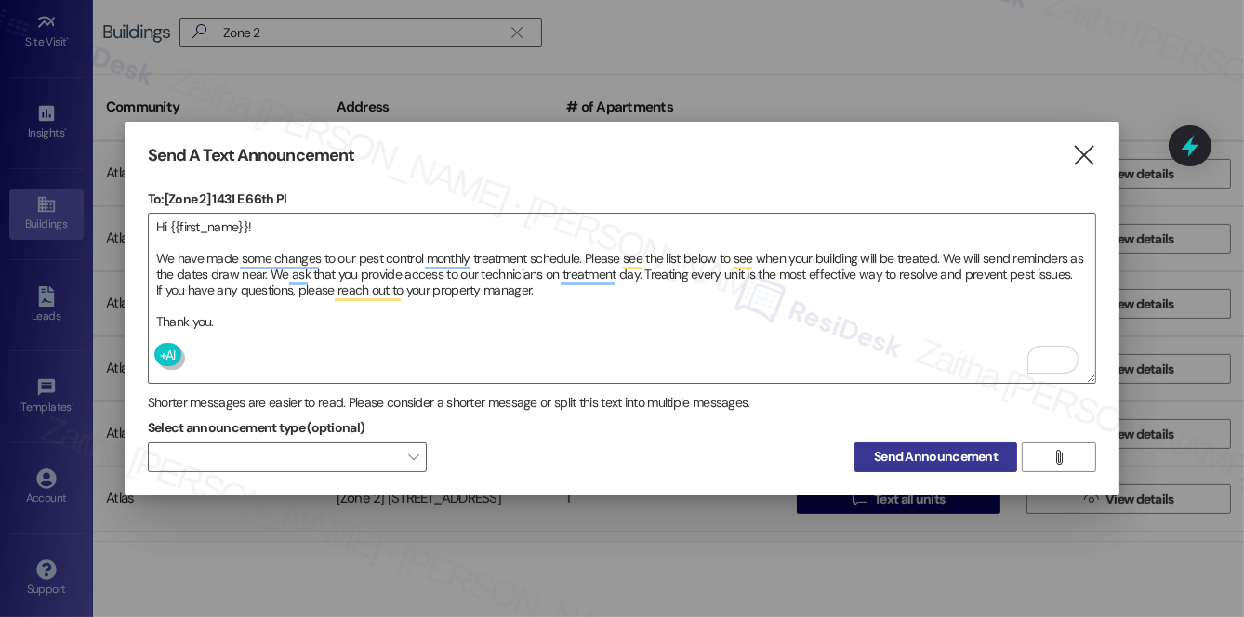
click at [930, 455] on span "Send Announcement" at bounding box center [936, 457] width 124 height 20
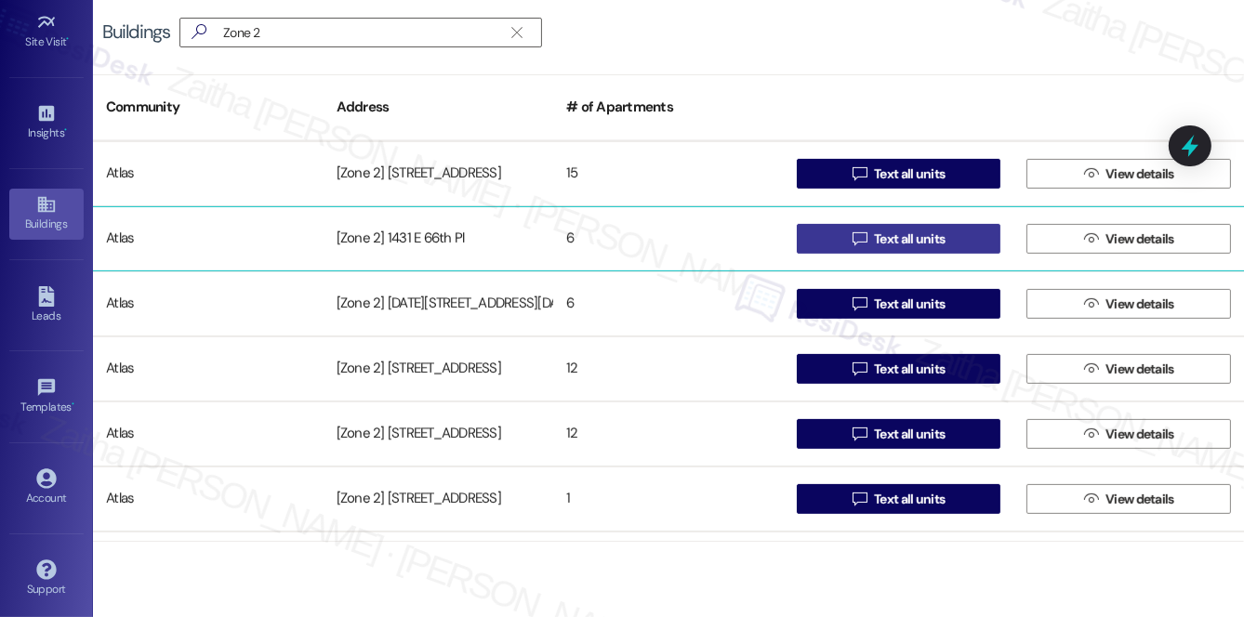
click at [910, 243] on span "Text all units" at bounding box center [909, 240] width 71 height 20
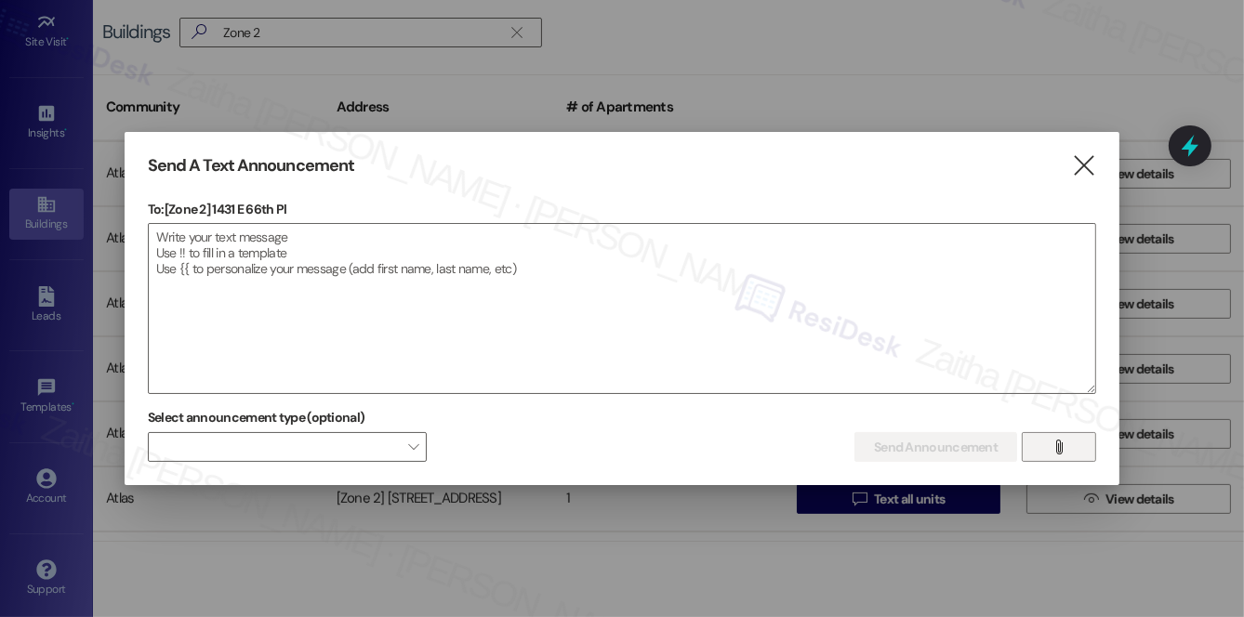
click at [1050, 446] on span "" at bounding box center [1059, 447] width 21 height 28
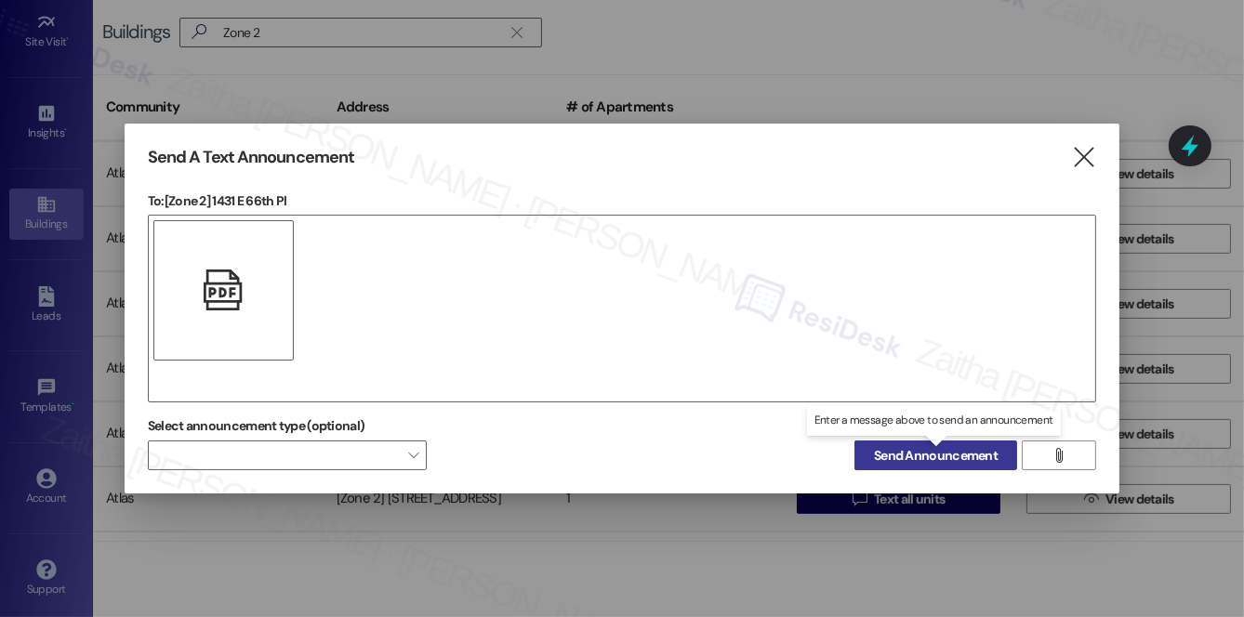
click at [937, 452] on span "Send Announcement" at bounding box center [936, 456] width 124 height 20
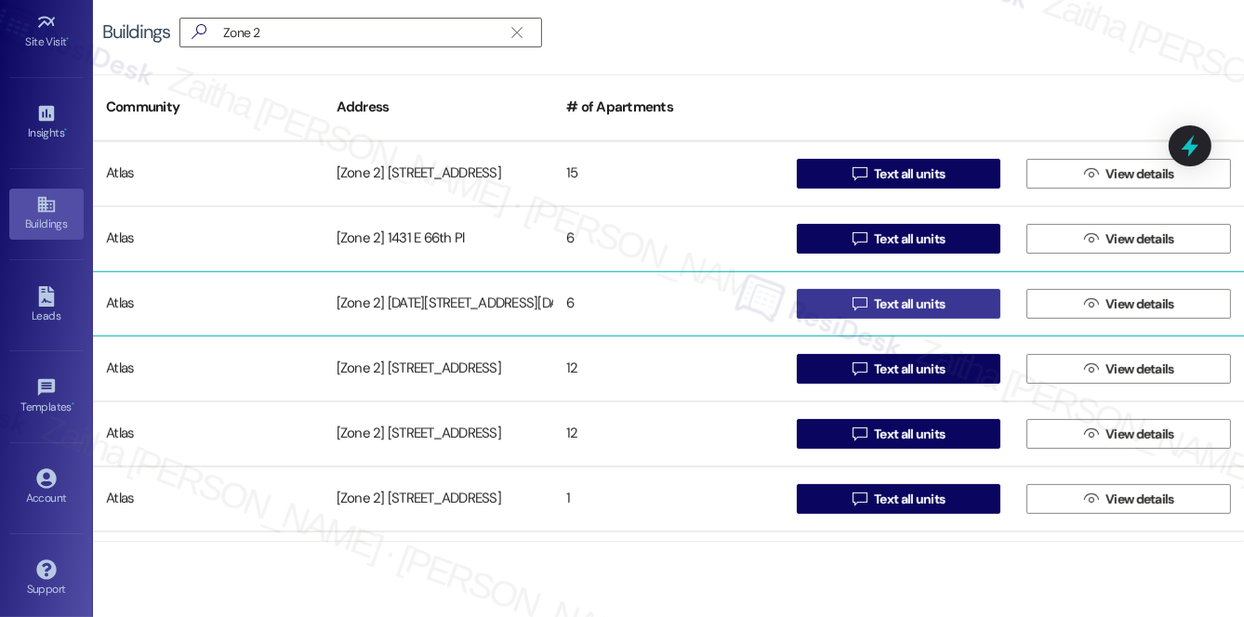
click at [881, 300] on span "Text all units" at bounding box center [909, 305] width 71 height 20
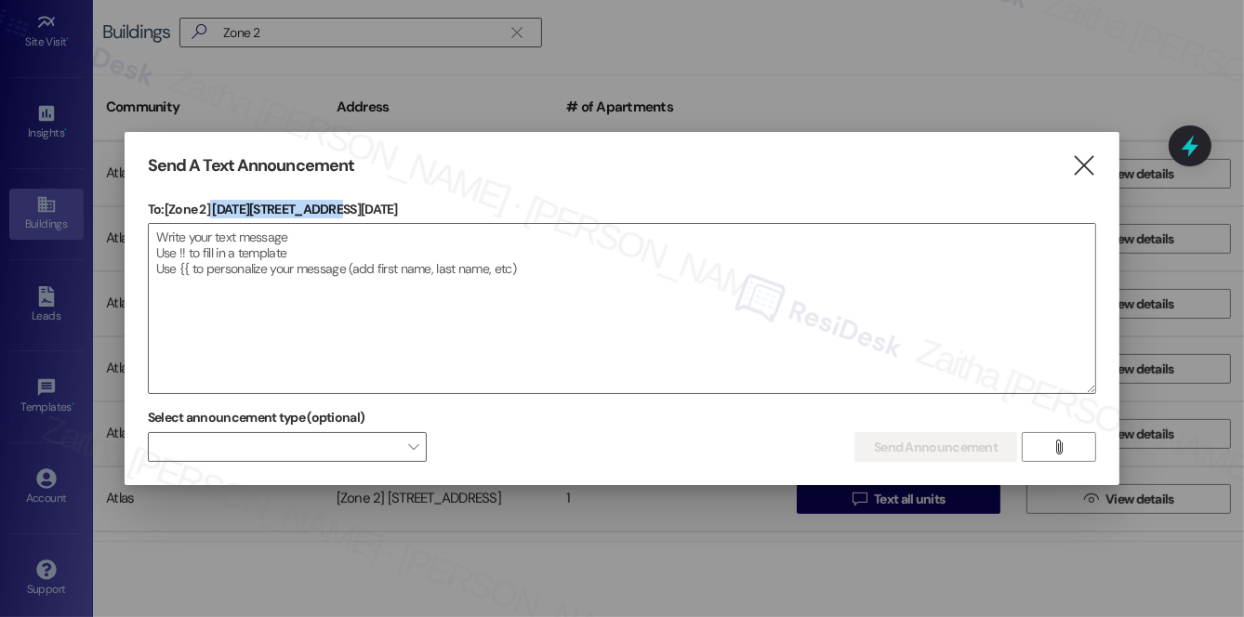
drag, startPoint x: 213, startPoint y: 207, endPoint x: 406, endPoint y: 207, distance: 193.4
click at [406, 207] on p "To: [Zone 2] 1514-1516 E 67th PL" at bounding box center [622, 209] width 948 height 19
copy p "1514-1516 E 67th PL"
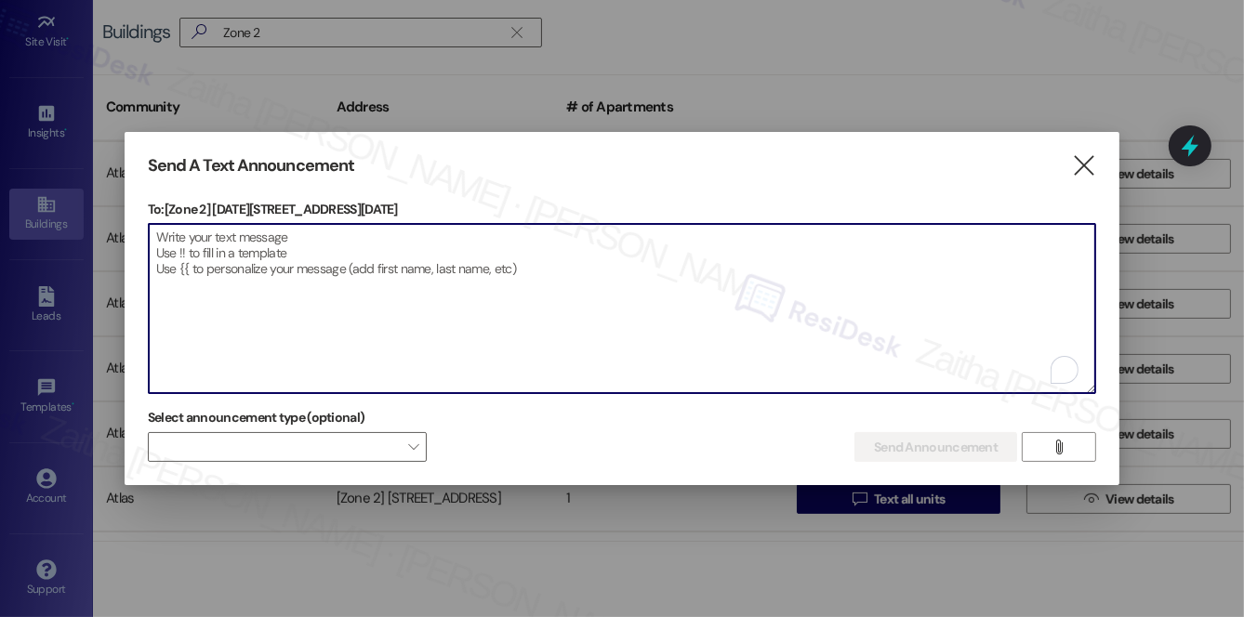
click at [491, 312] on textarea "To enrich screen reader interactions, please activate Accessibility in Grammarl…" at bounding box center [622, 308] width 947 height 169
paste textarea "Hi {{first_name}}! We have made some changes to our pest control monthly treatm…"
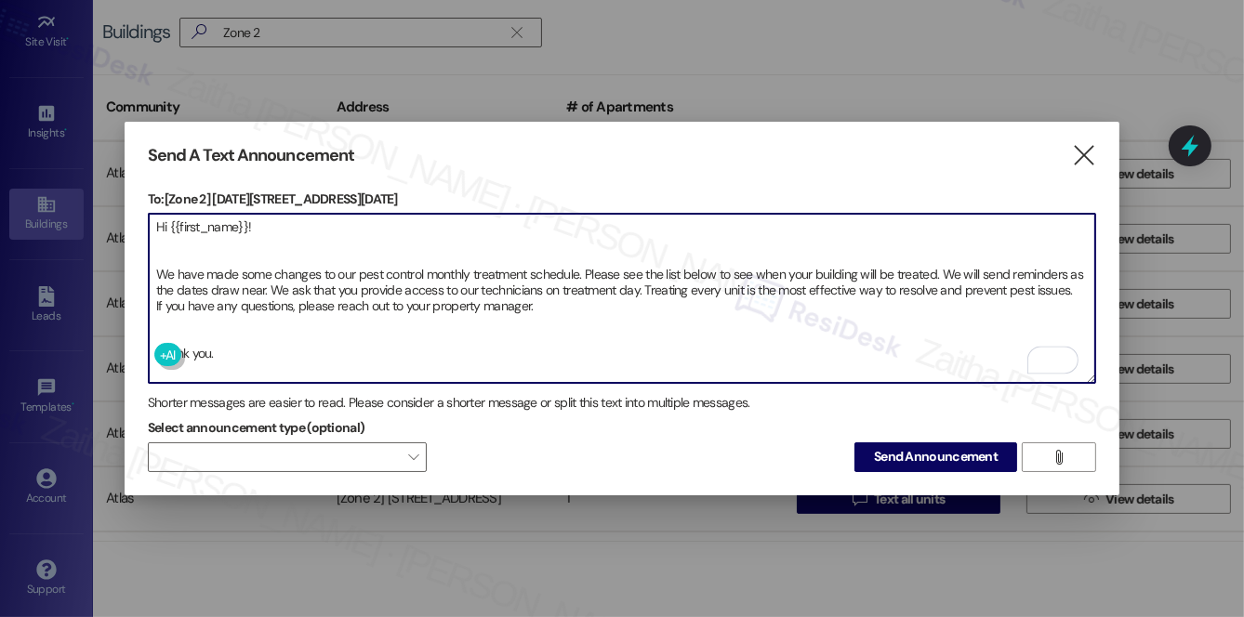
click at [176, 320] on textarea "Hi {{first_name}}! We have made some changes to our pest control monthly treatm…" at bounding box center [622, 298] width 947 height 169
click at [173, 237] on textarea "Hi {{first_name}}! We have made some changes to our pest control monthly treatm…" at bounding box center [622, 298] width 947 height 169
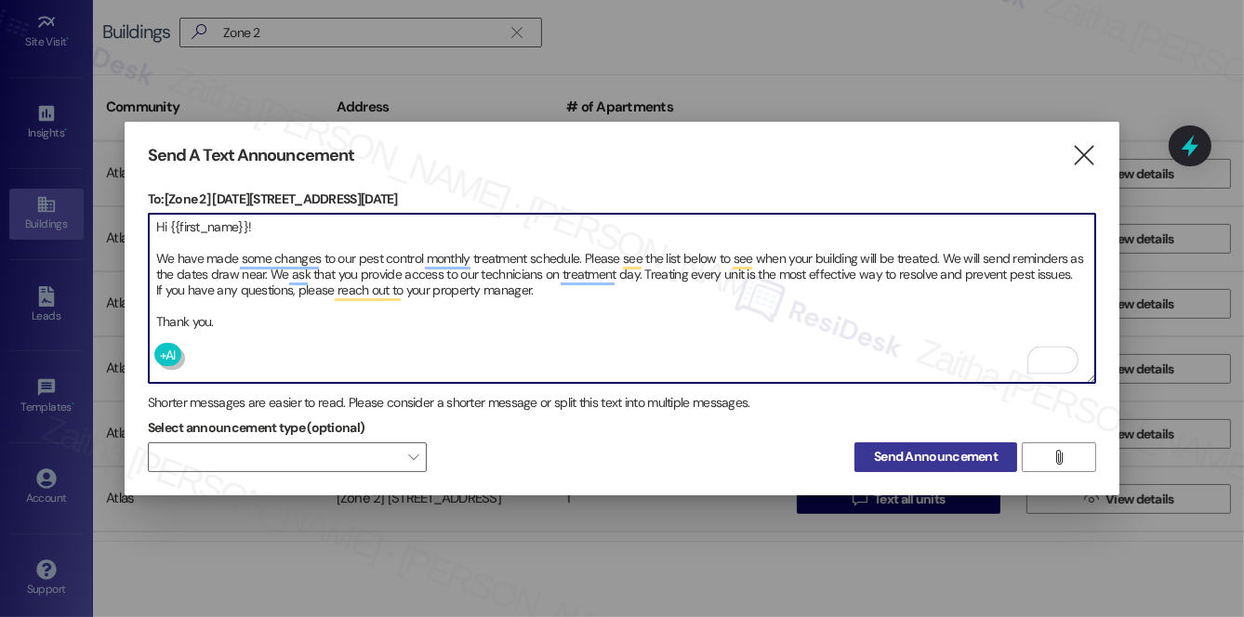
type textarea "Hi {{first_name}}! We have made some changes to our pest control monthly treatm…"
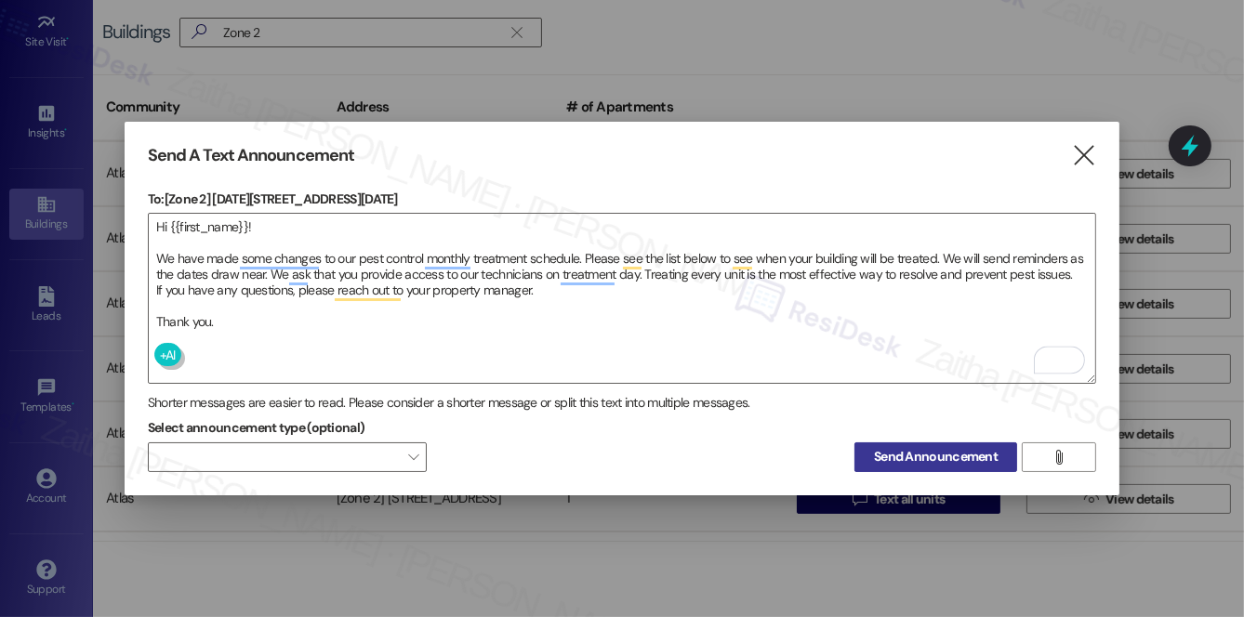
click at [918, 457] on span "Send Announcement" at bounding box center [936, 457] width 124 height 20
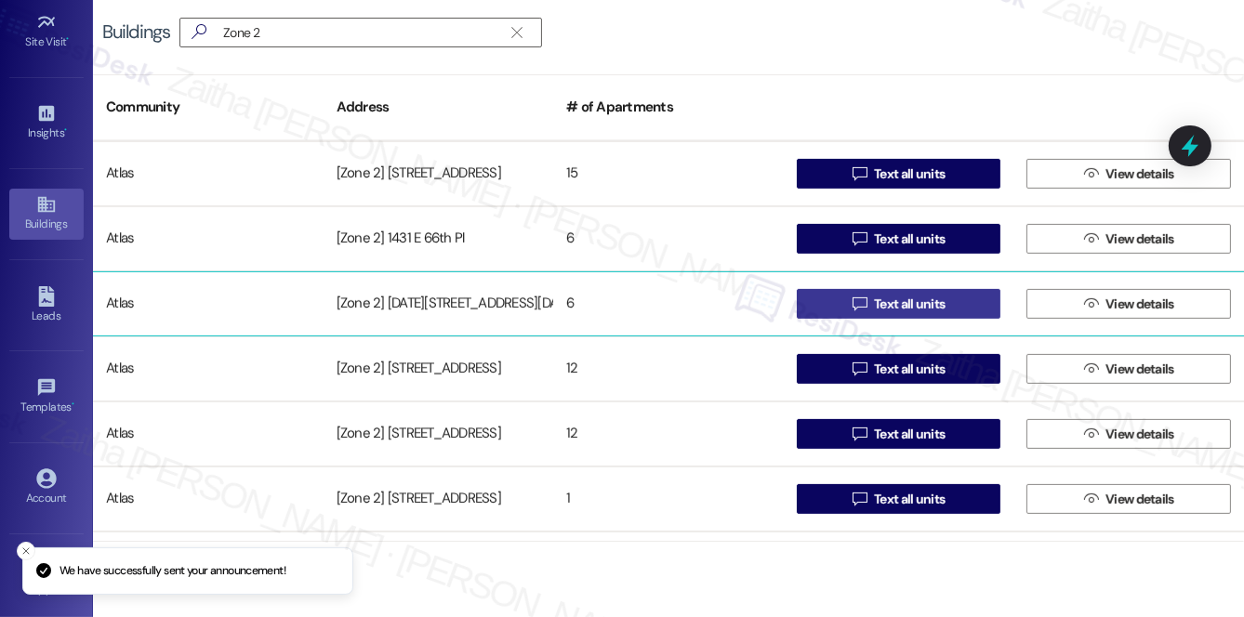
click at [923, 310] on span "Text all units" at bounding box center [909, 305] width 71 height 20
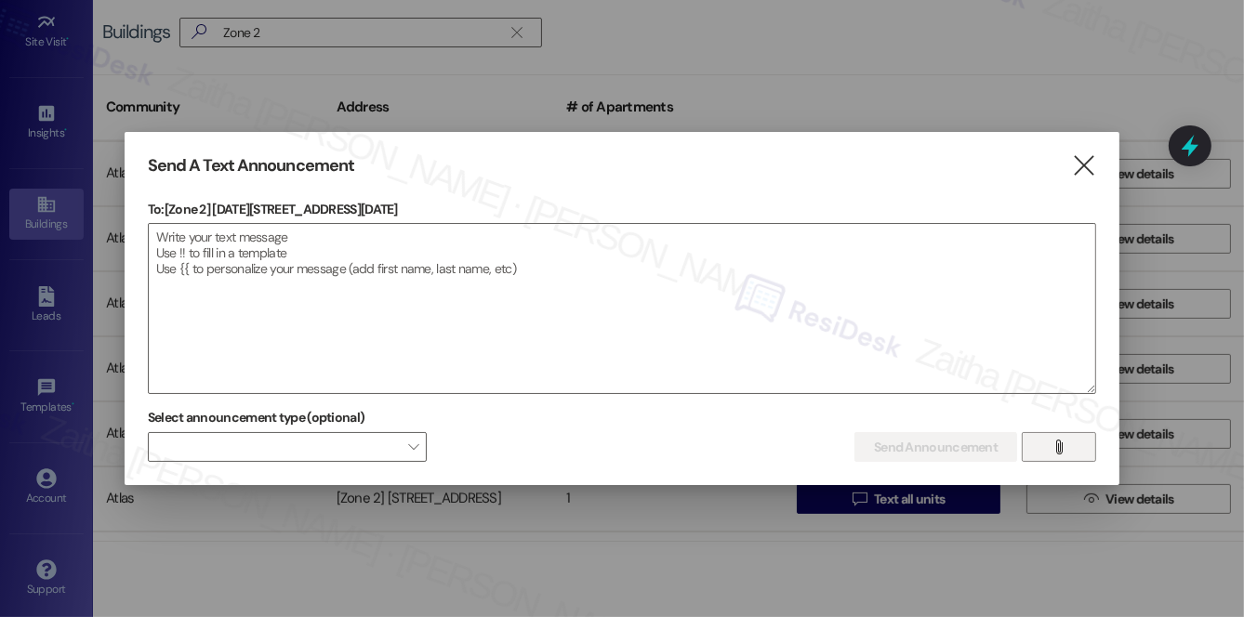
click at [1051, 446] on span "" at bounding box center [1059, 447] width 21 height 28
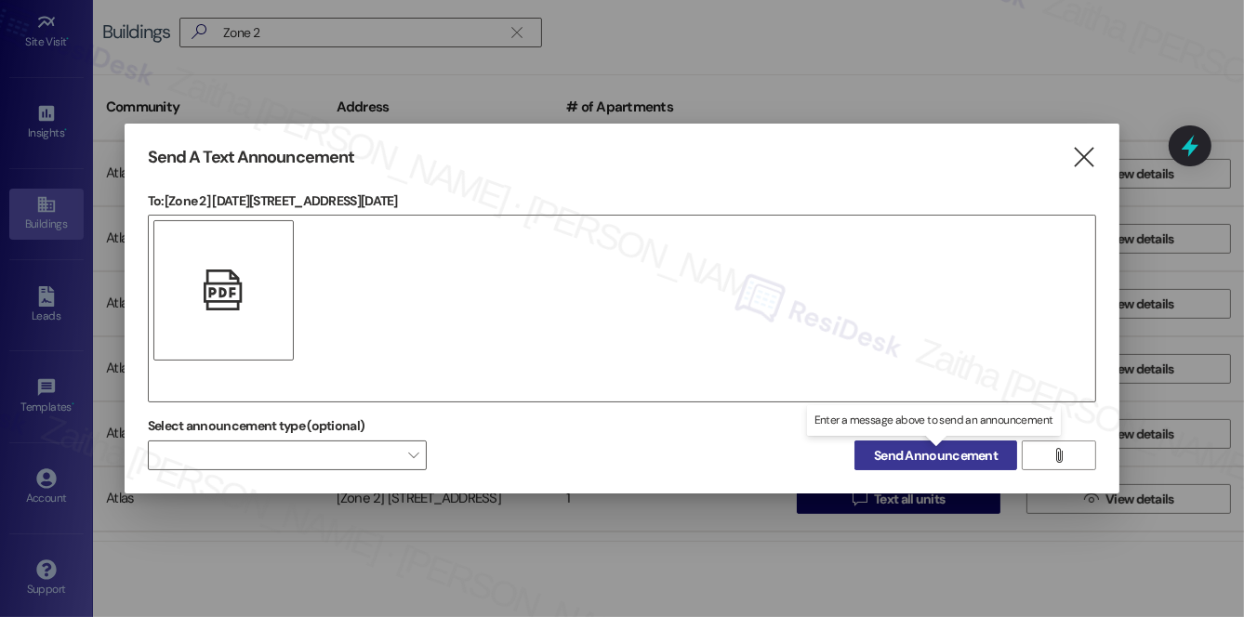
click at [939, 452] on span "Send Announcement" at bounding box center [936, 456] width 124 height 20
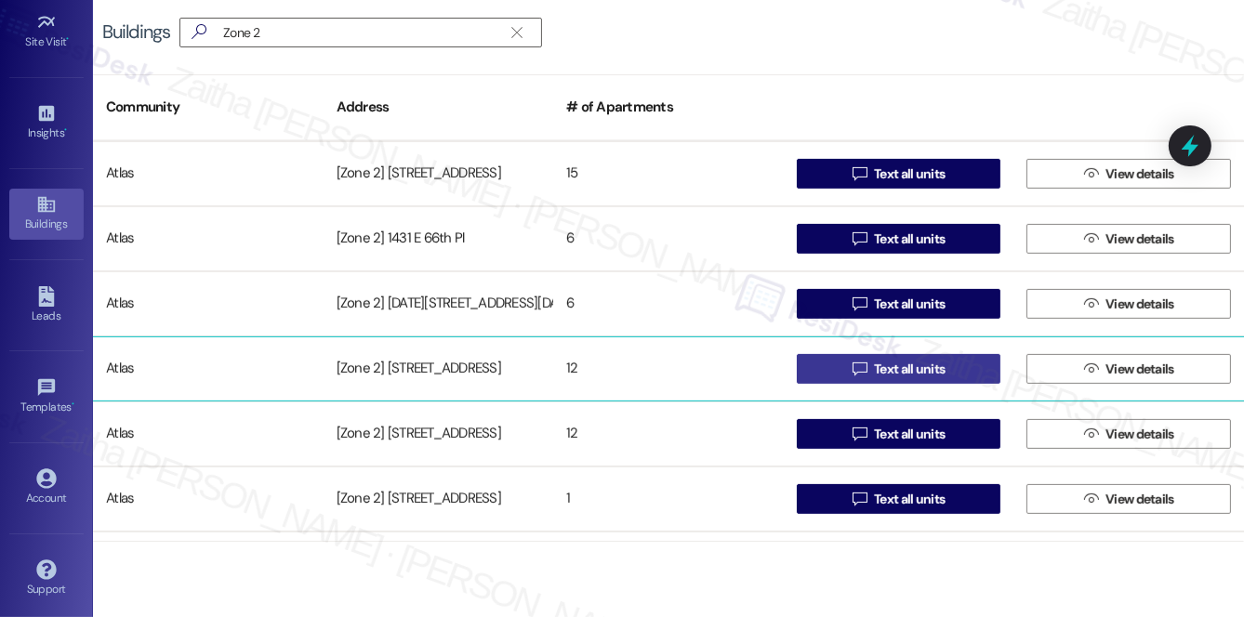
click at [922, 371] on span "Text all units" at bounding box center [909, 370] width 71 height 20
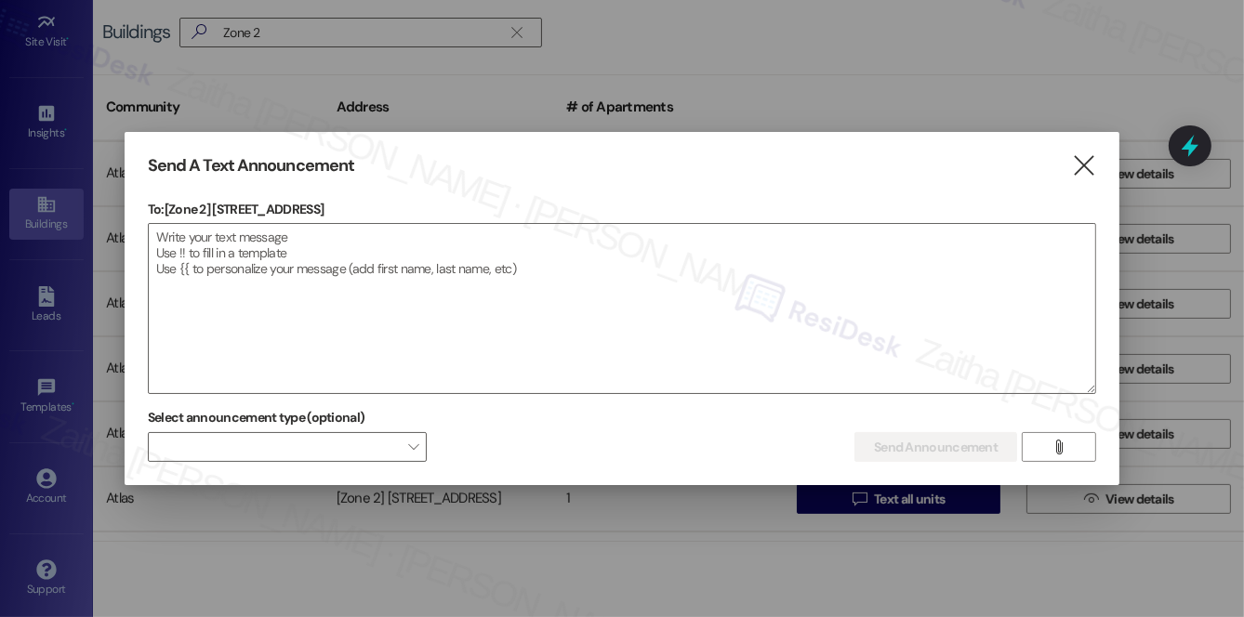
drag, startPoint x: 214, startPoint y: 206, endPoint x: 414, endPoint y: 206, distance: 199.9
click at [414, 206] on p "To: [Zone 2] 5034-5042 S Champlain Ave" at bounding box center [622, 209] width 948 height 19
copy p "5034-5042 S Champlain Ave"
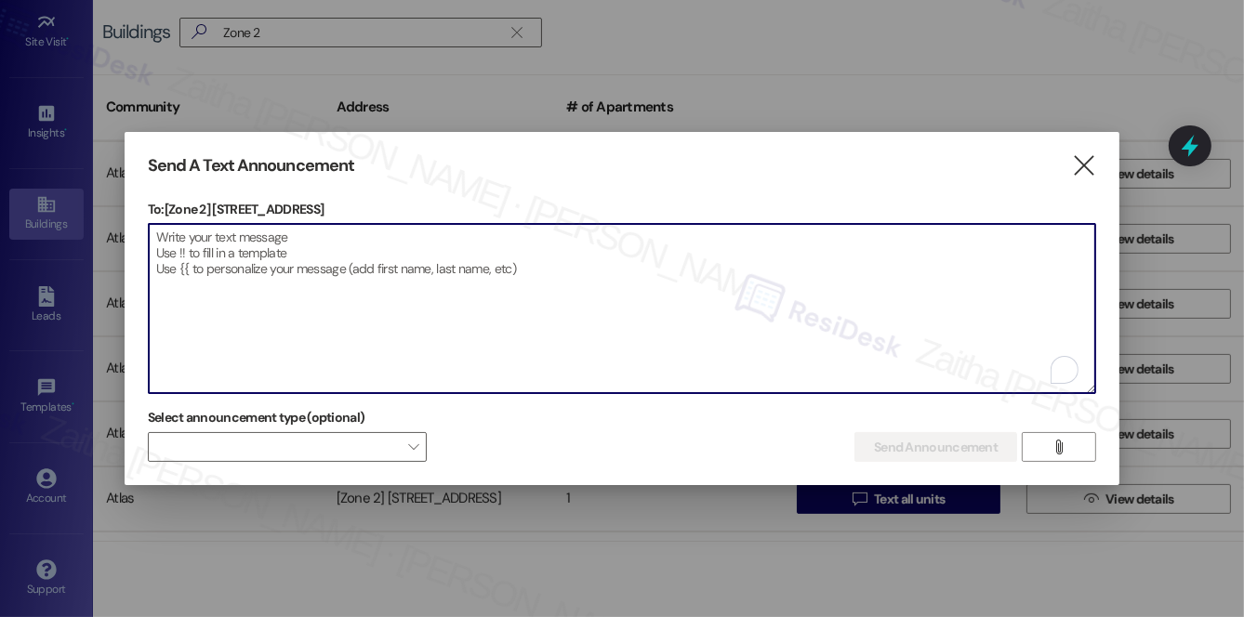
click at [449, 312] on textarea "To enrich screen reader interactions, please activate Accessibility in Grammarl…" at bounding box center [622, 308] width 947 height 169
paste textarea "Hi {{first_name}}! We have made some changes to our pest control monthly treatm…"
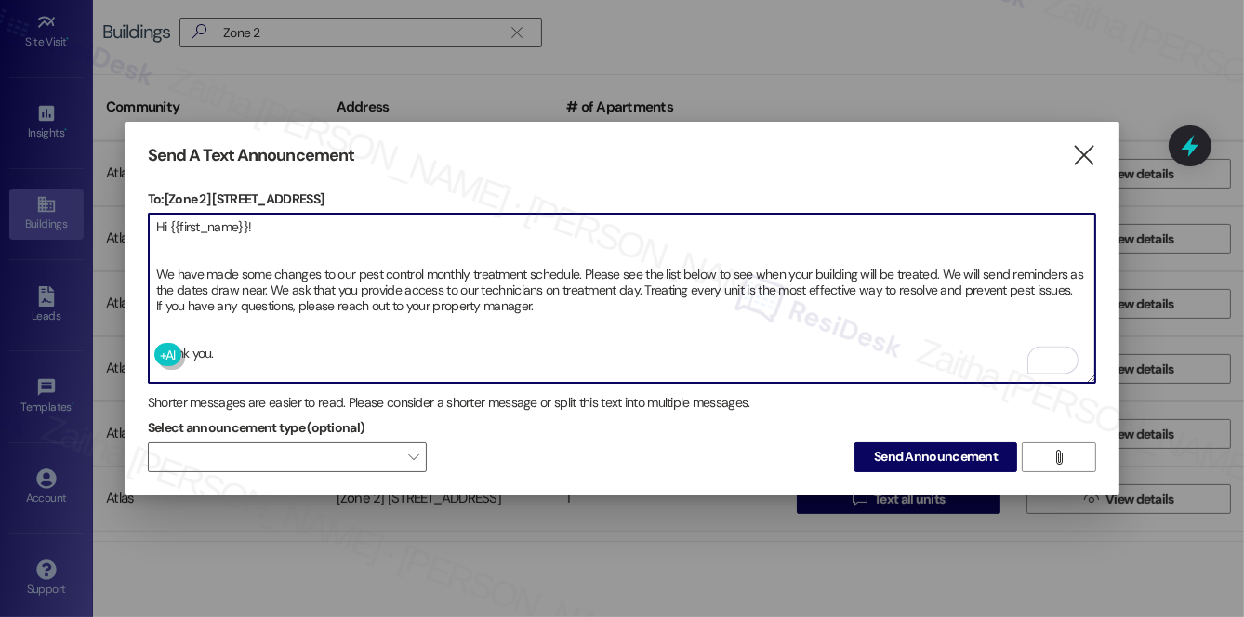
click at [183, 325] on textarea "Hi {{first_name}}! We have made some changes to our pest control monthly treatm…" at bounding box center [622, 298] width 947 height 169
click at [161, 238] on textarea "Hi {{first_name}}! We have made some changes to our pest control monthly treatm…" at bounding box center [622, 298] width 947 height 169
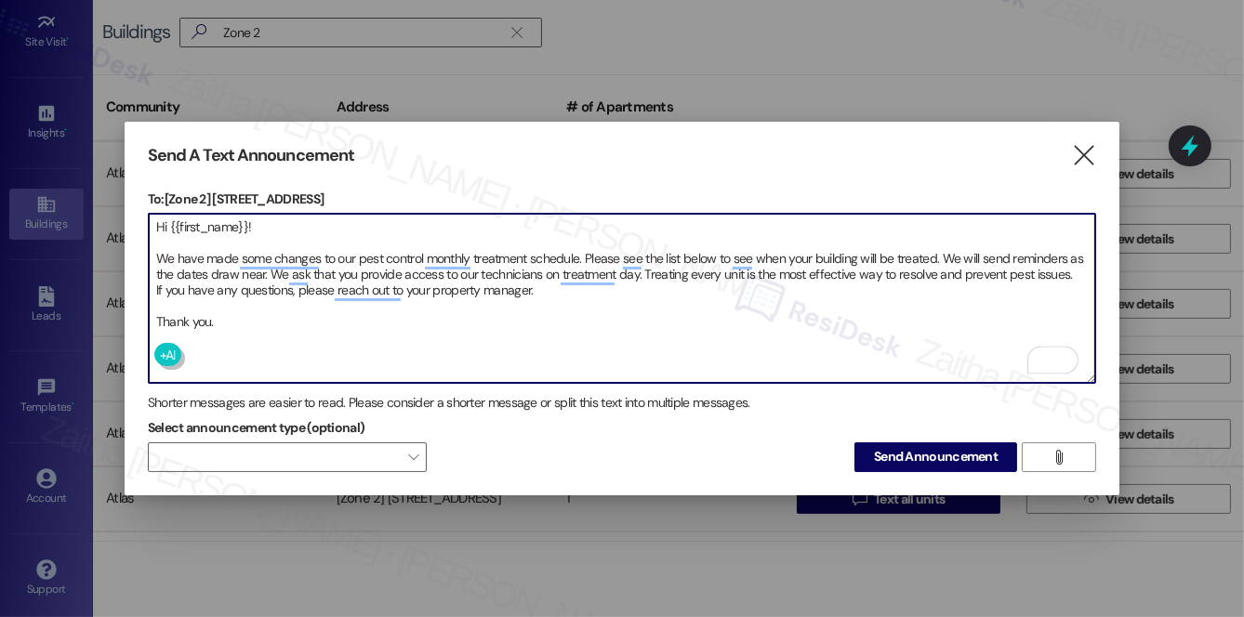
type textarea "Hi {{first_name}}! We have made some changes to our pest control monthly treatm…"
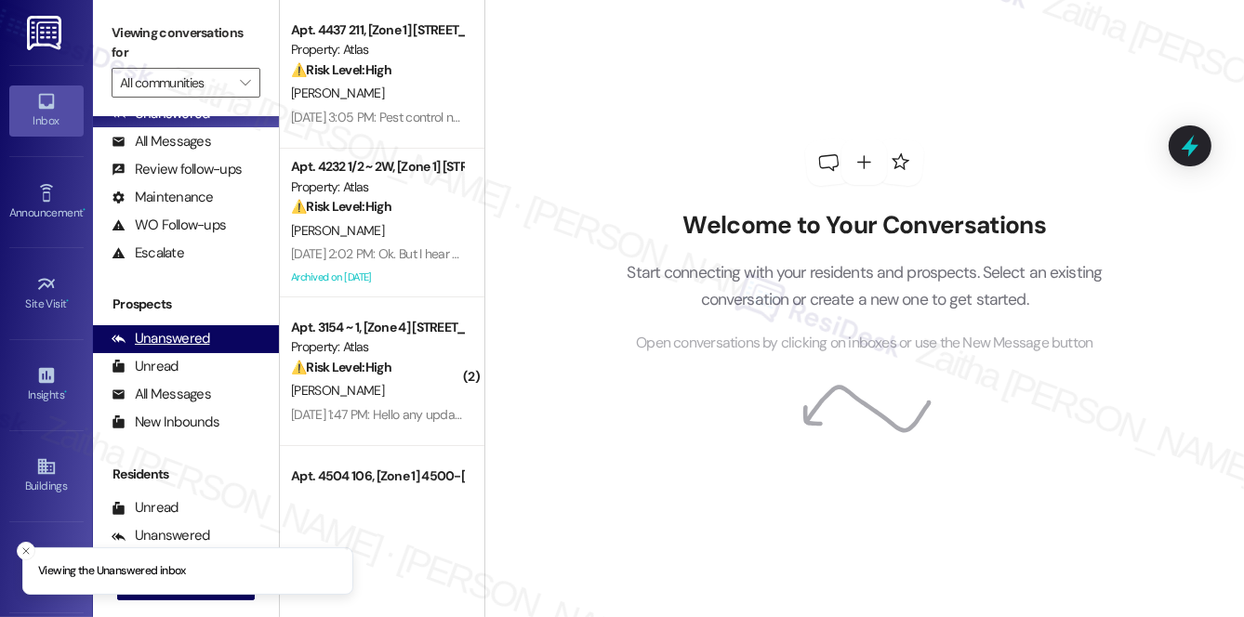
scroll to position [221, 0]
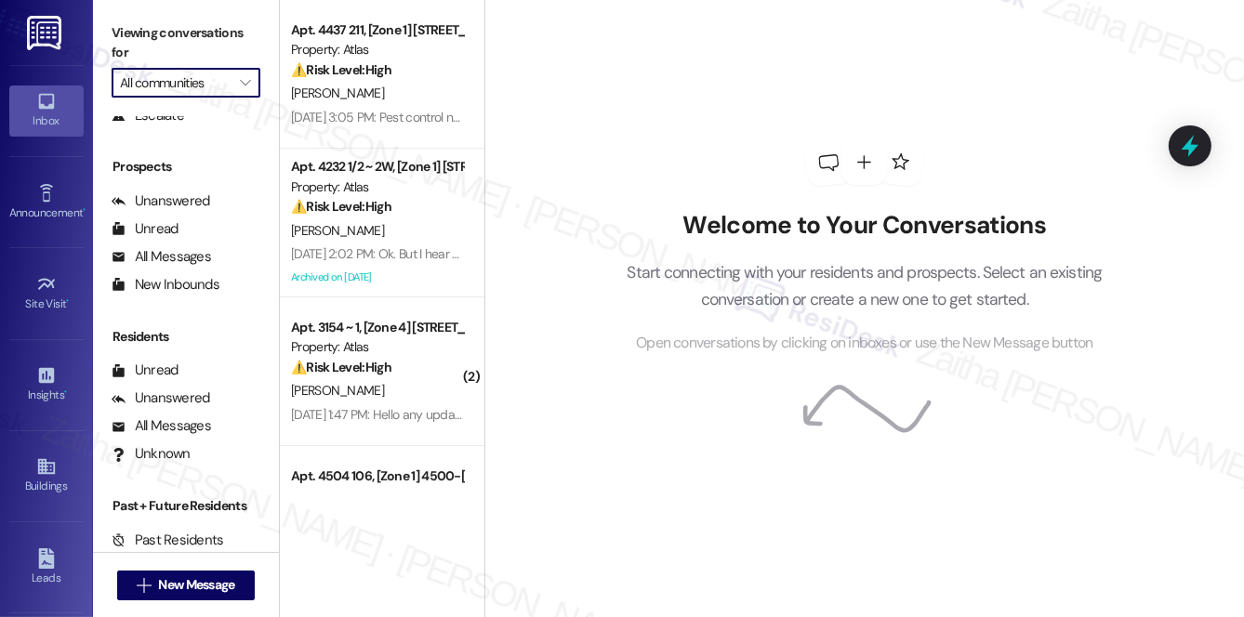
click at [179, 83] on input "All communities" at bounding box center [175, 83] width 111 height 30
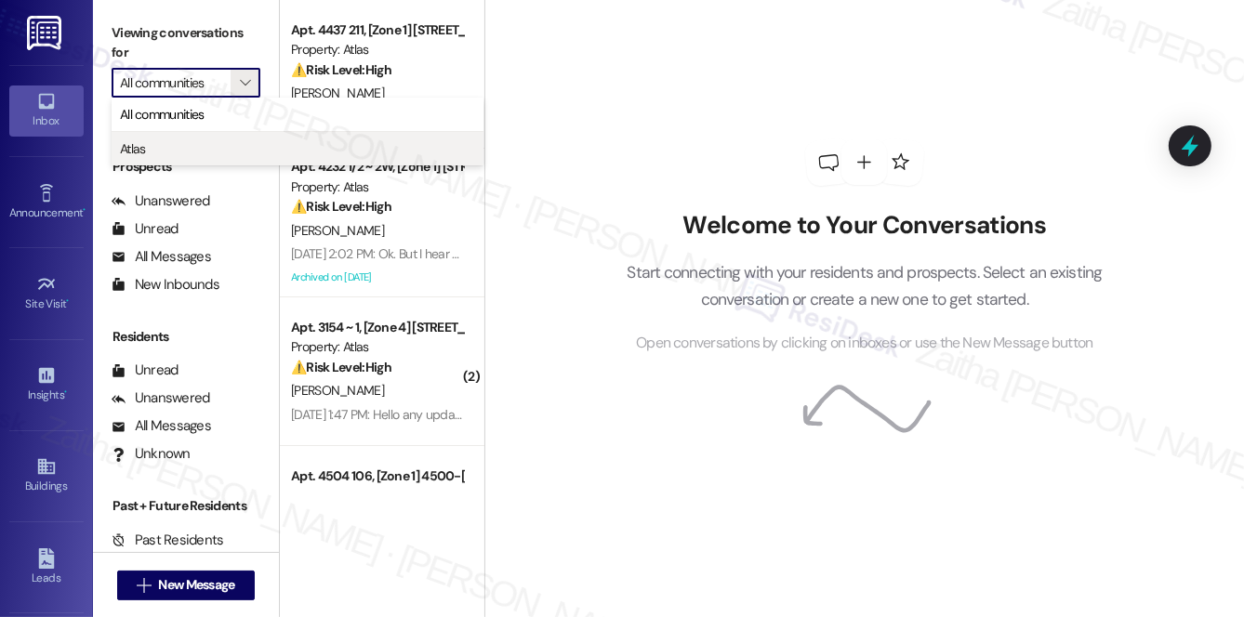
click at [191, 149] on span "Atlas" at bounding box center [297, 148] width 355 height 19
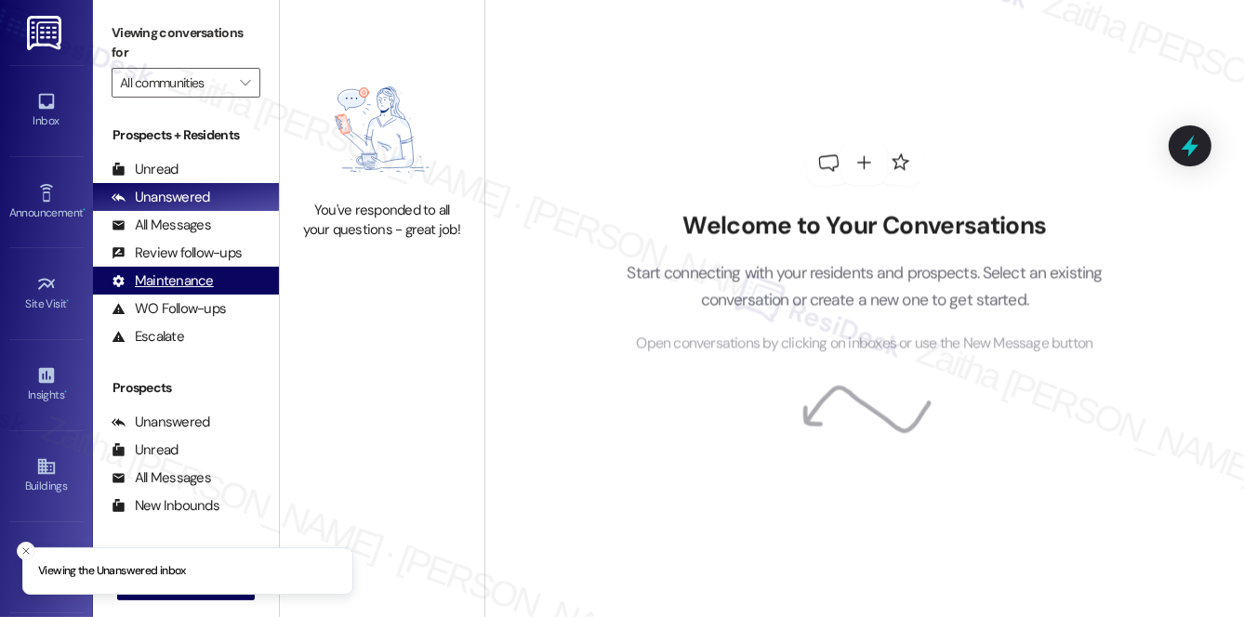
type input "Atlas"
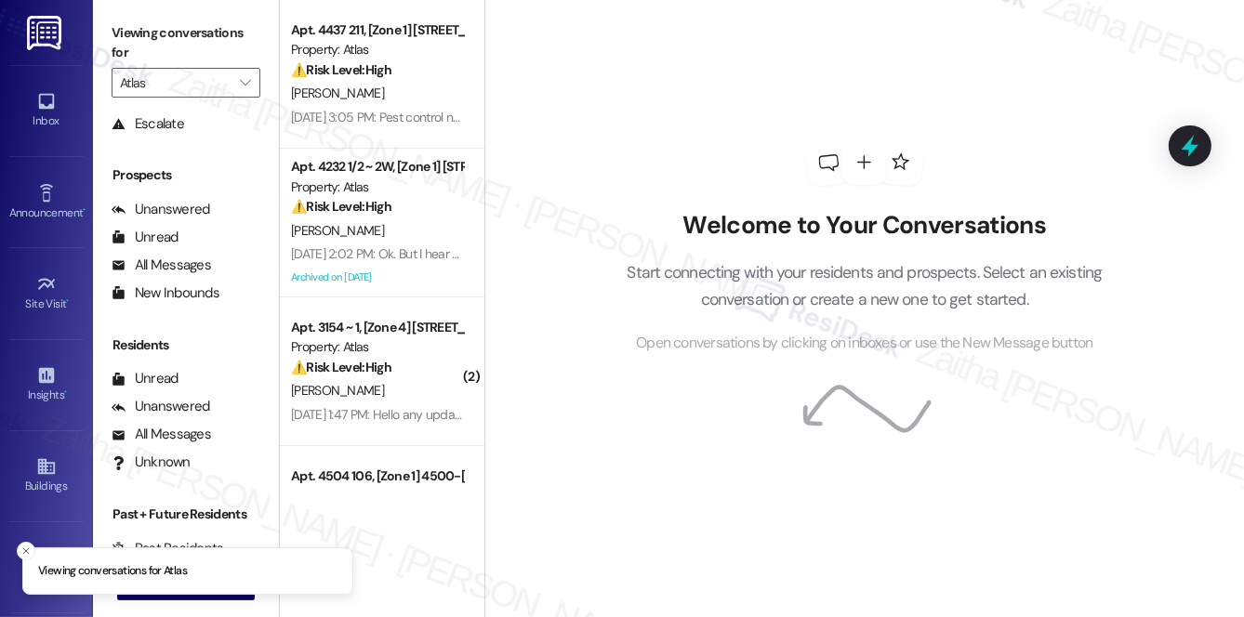
scroll to position [221, 0]
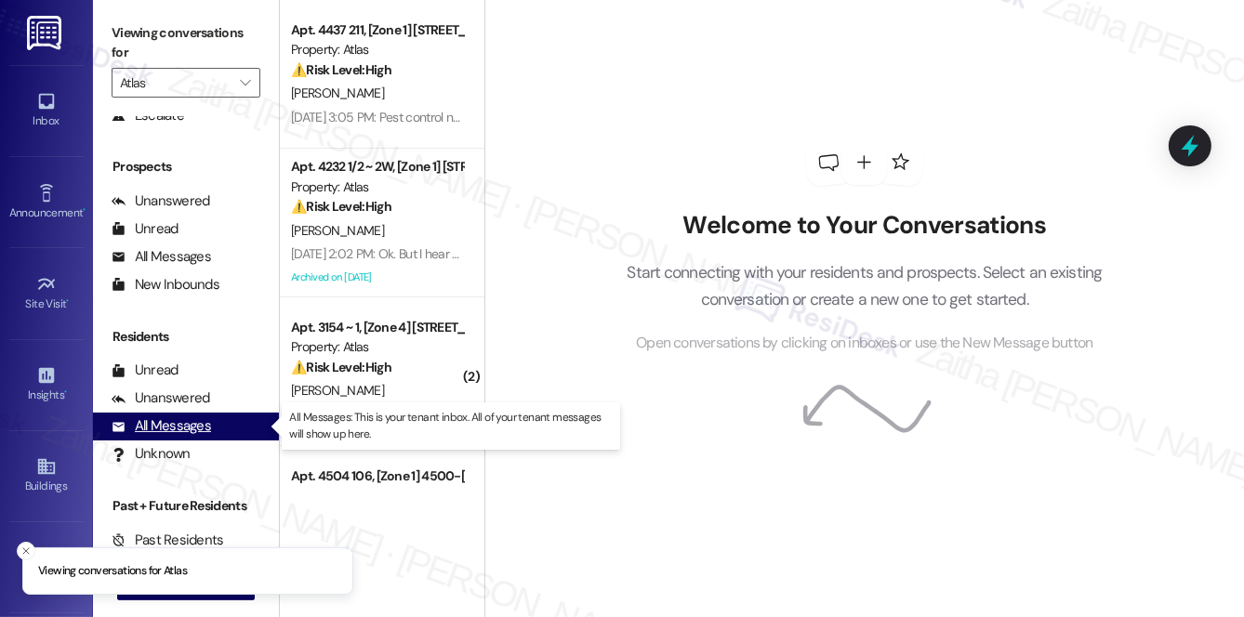
click at [195, 420] on div "All Messages" at bounding box center [161, 427] width 99 height 20
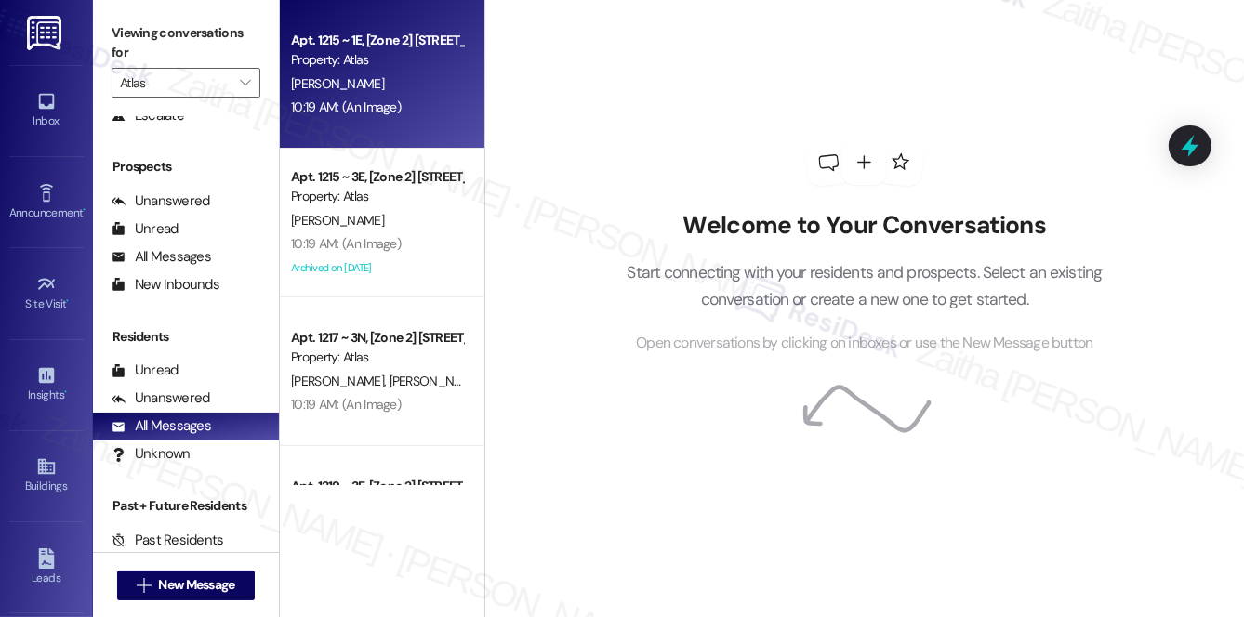
click at [429, 83] on div "L. Seymour" at bounding box center [377, 84] width 176 height 23
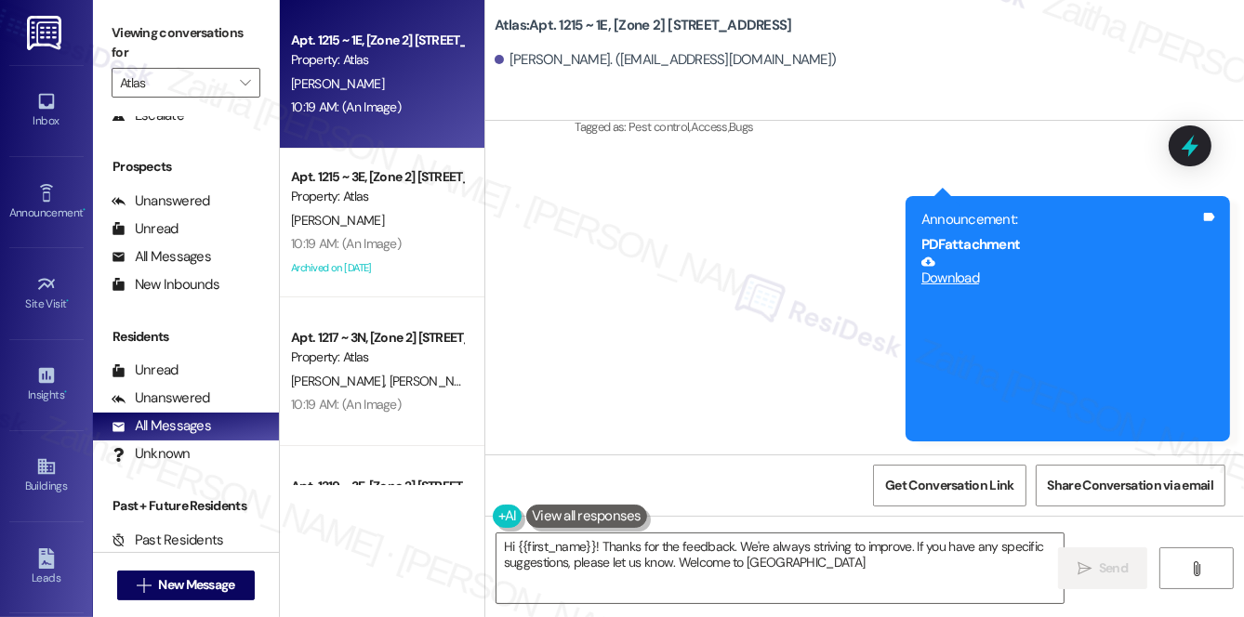
type textarea "Hi {{first_name}}! Thanks for the feedback. We're always striving to improve. I…"
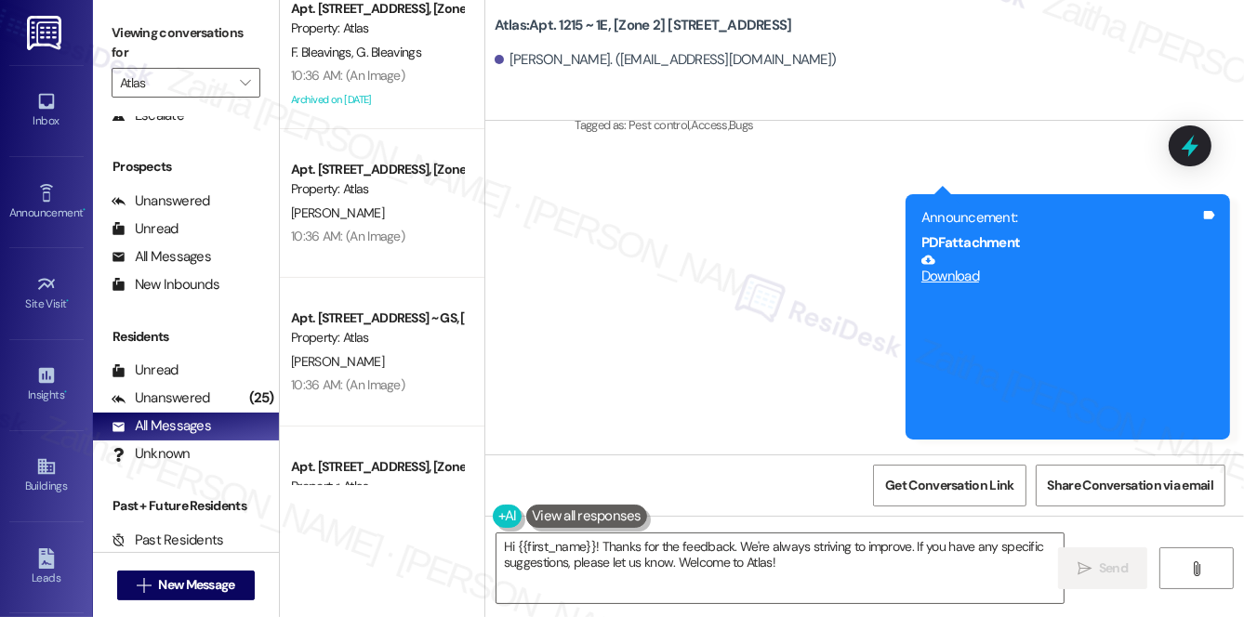
scroll to position [0, 0]
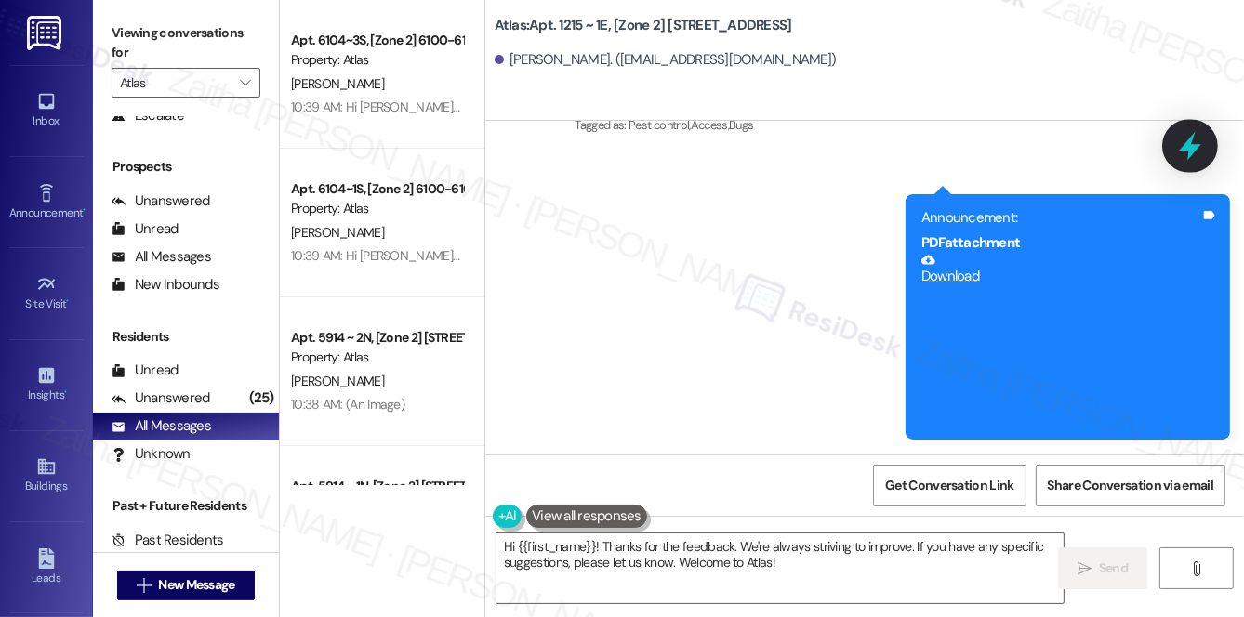
click at [1192, 152] on icon at bounding box center [1190, 146] width 22 height 29
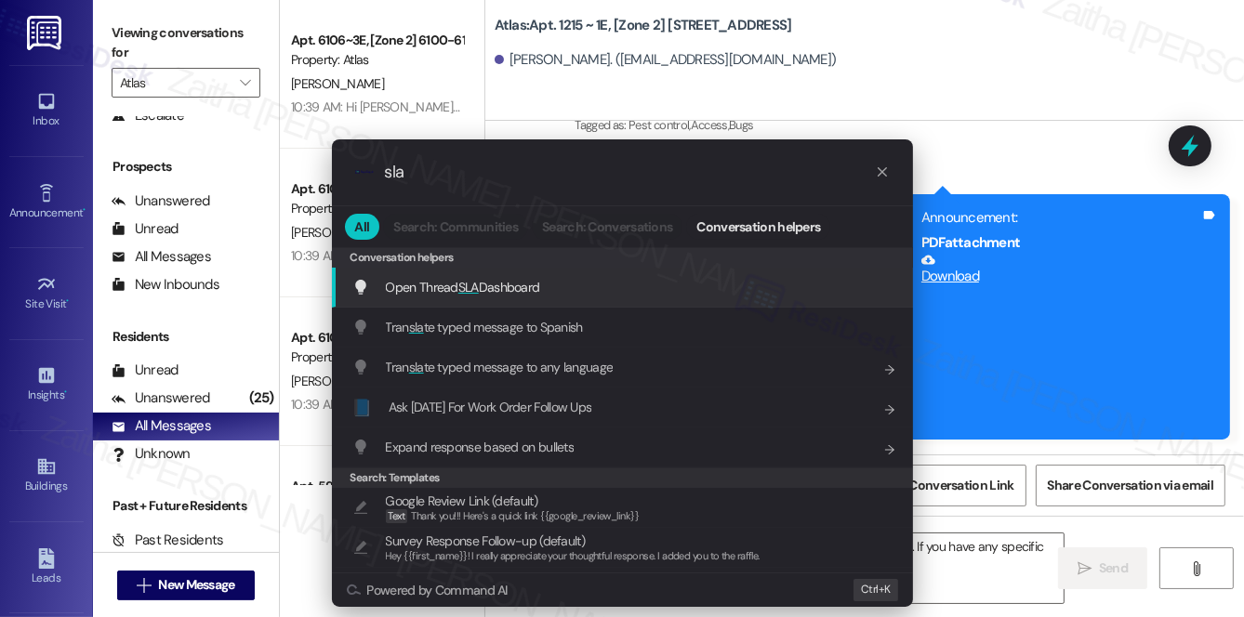
click at [476, 293] on span "Open Thread SLA Dashboard" at bounding box center [463, 287] width 154 height 17
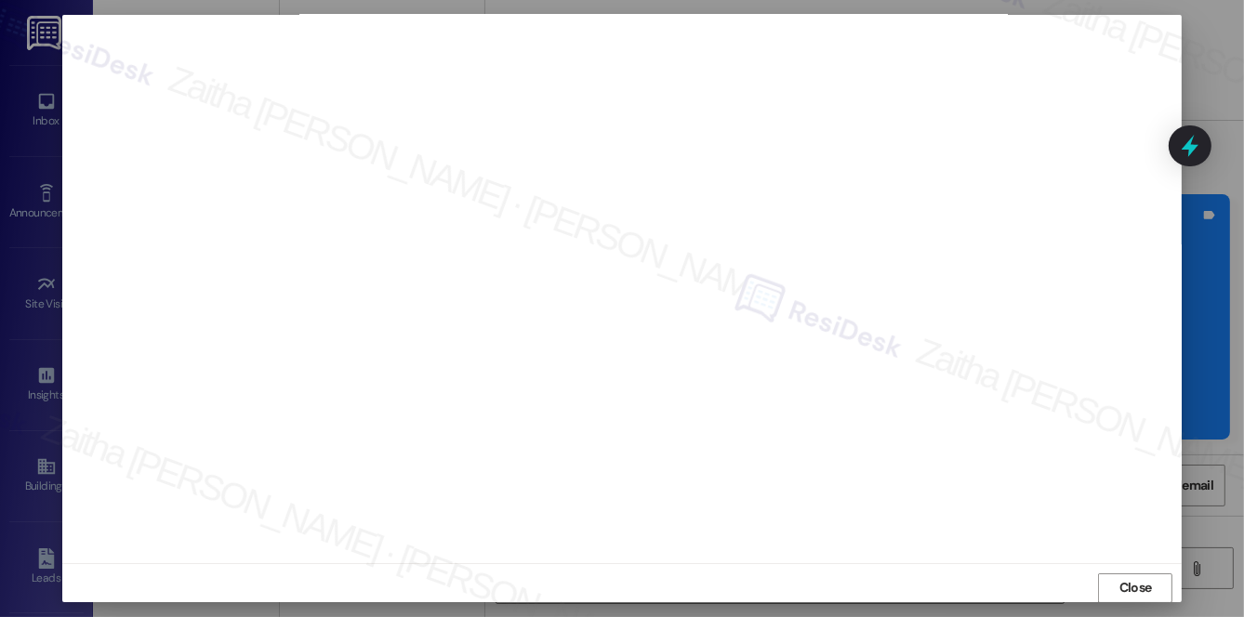
scroll to position [17, 0]
drag, startPoint x: 1122, startPoint y: 579, endPoint x: 1129, endPoint y: 592, distance: 14.6
click at [1123, 583] on span "Close" at bounding box center [1135, 579] width 33 height 20
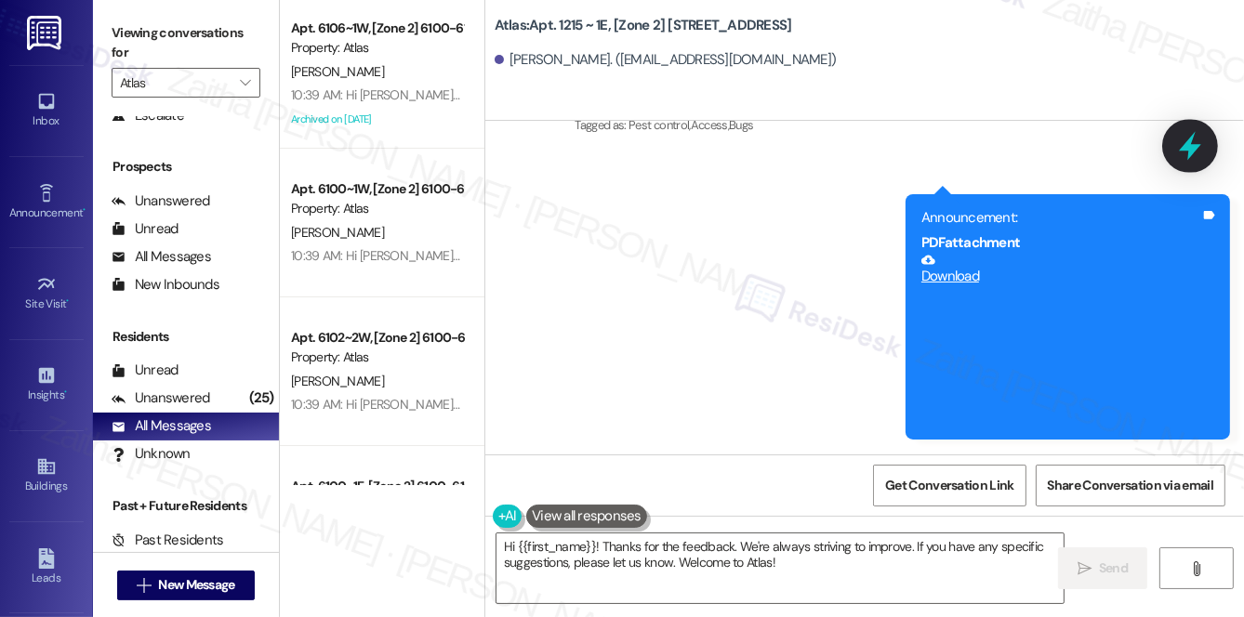
click at [1195, 141] on icon at bounding box center [1190, 146] width 32 height 32
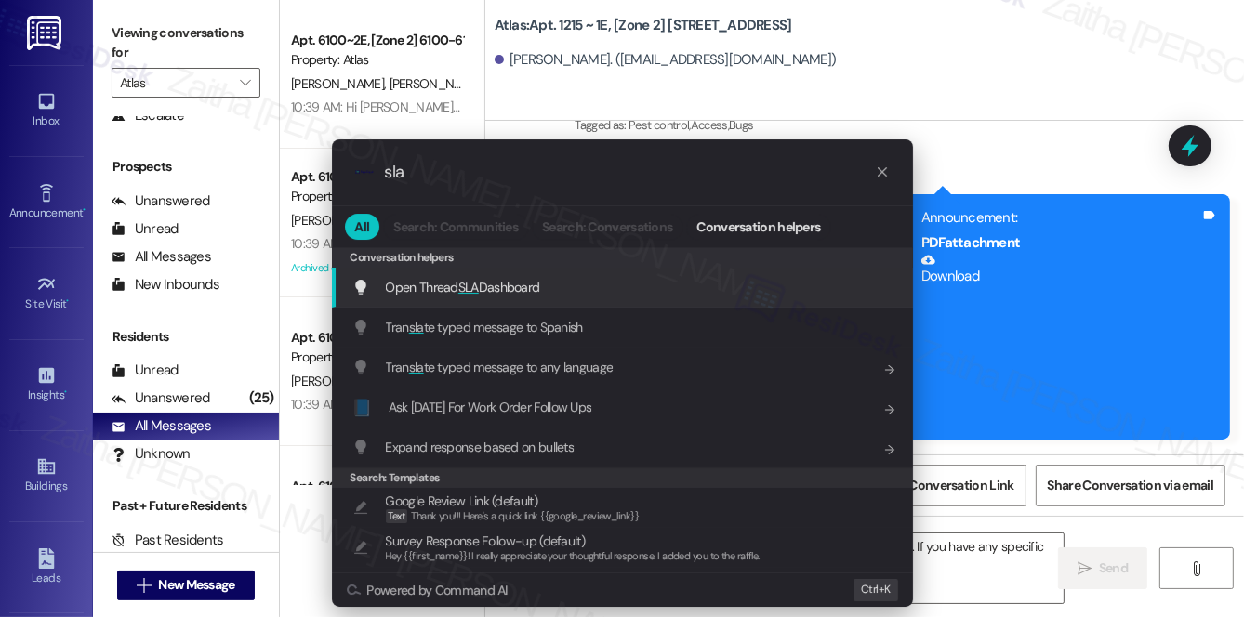
click at [485, 285] on span "Open Thread SLA Dashboard" at bounding box center [463, 287] width 154 height 17
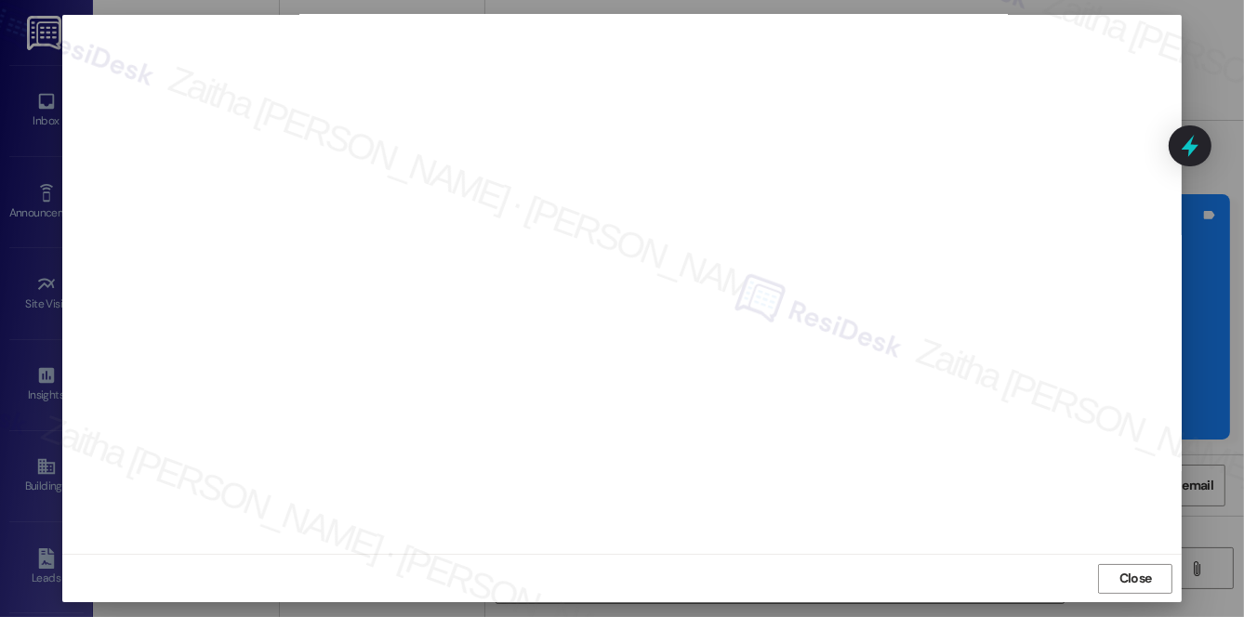
click at [1119, 580] on span "Close" at bounding box center [1135, 579] width 33 height 20
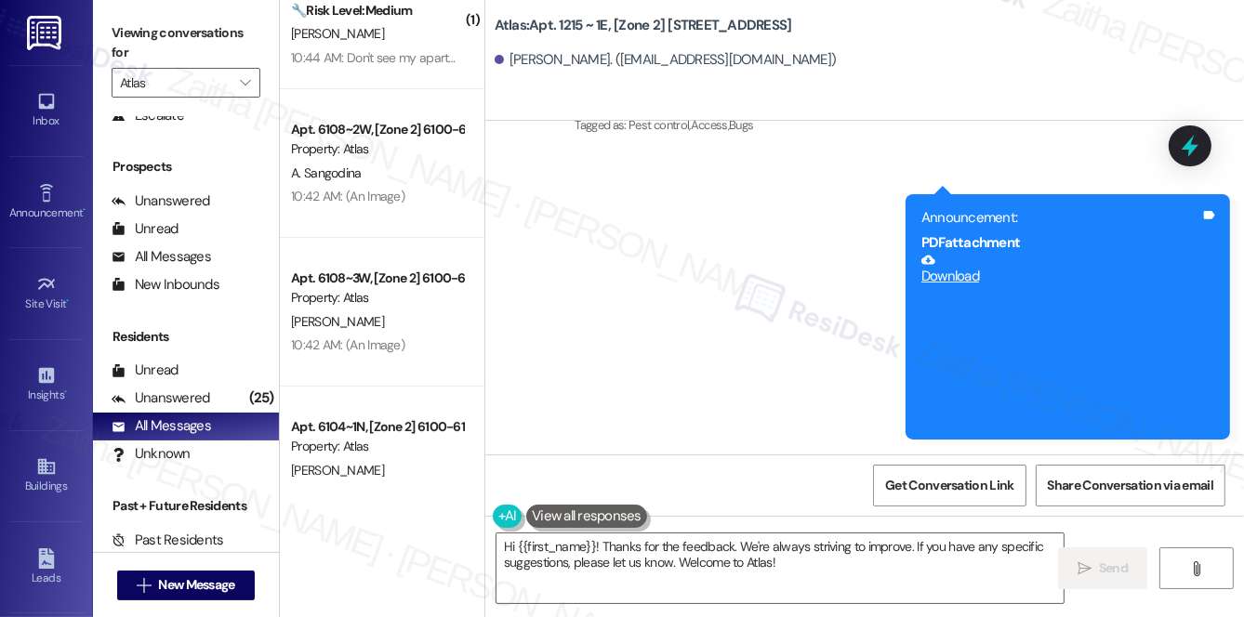
scroll to position [0, 0]
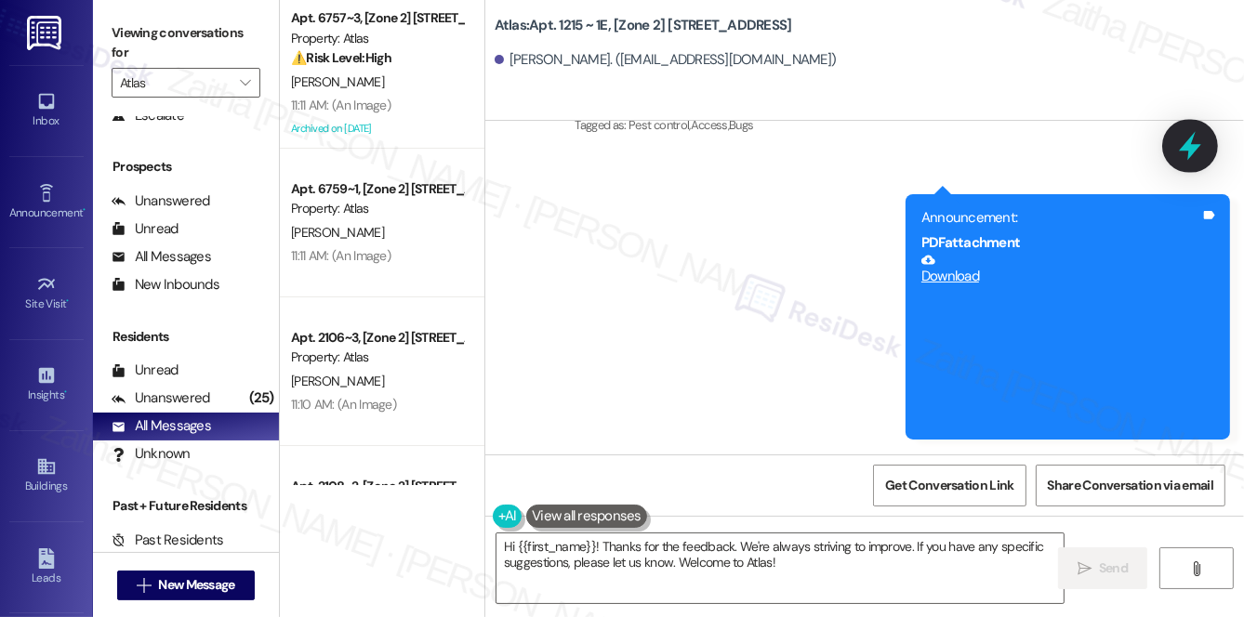
click at [1195, 152] on icon at bounding box center [1190, 146] width 22 height 29
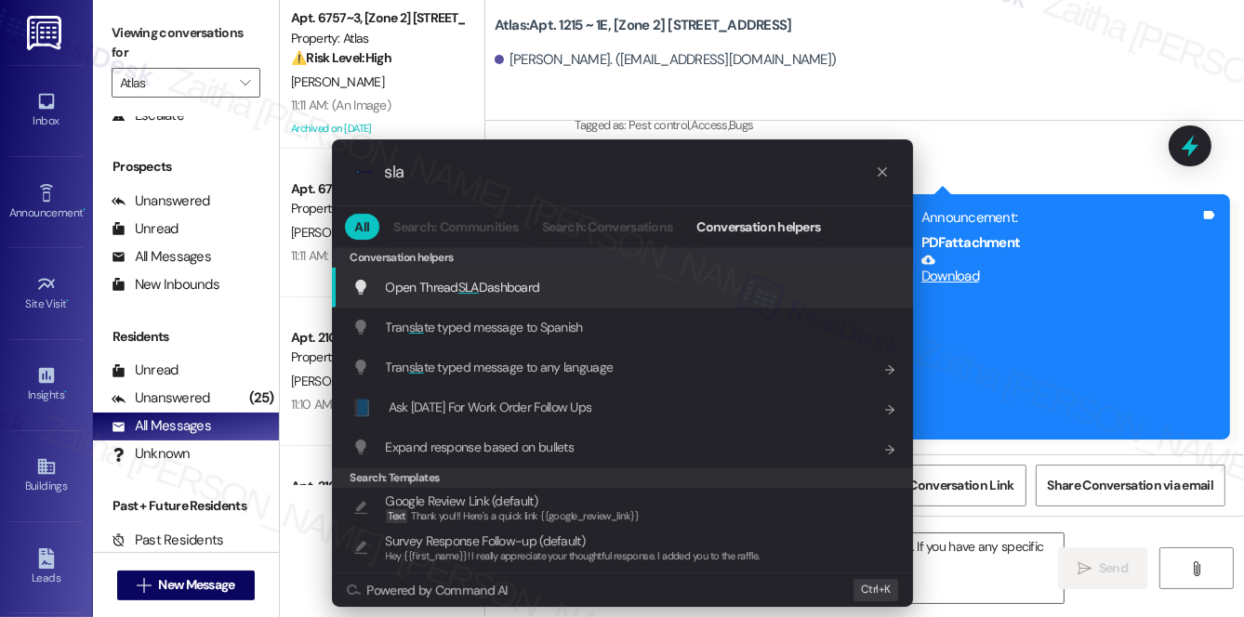
type input "sla"
click at [480, 291] on span "Open Thread SLA Dashboard" at bounding box center [463, 287] width 154 height 17
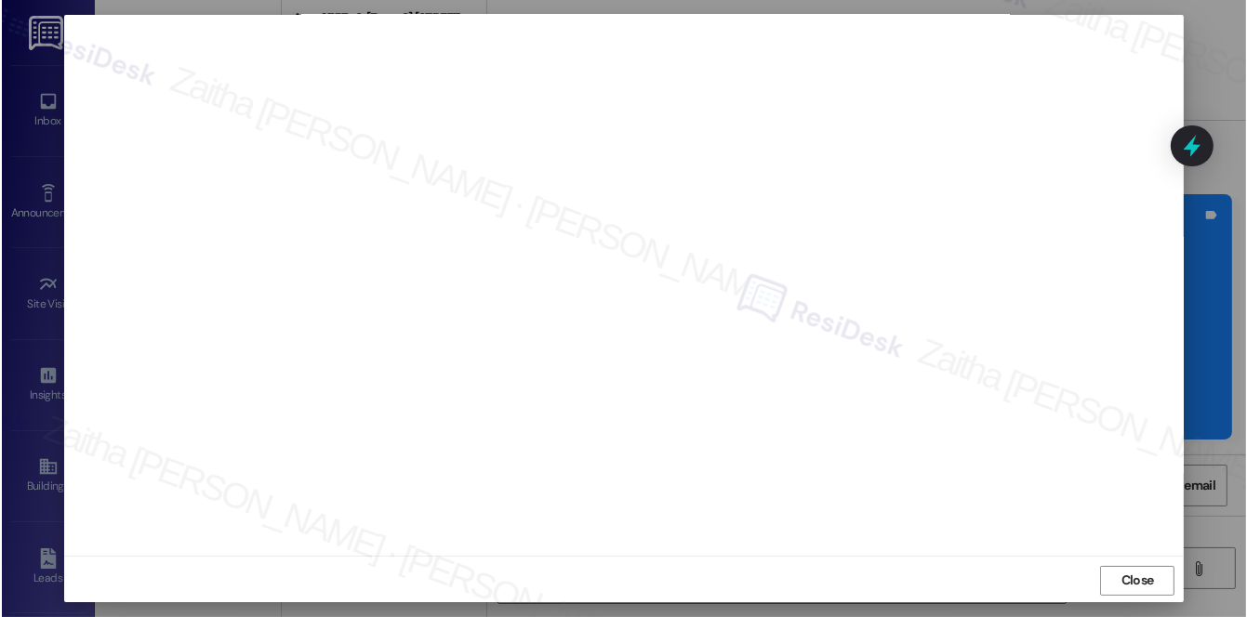
scroll to position [17, 0]
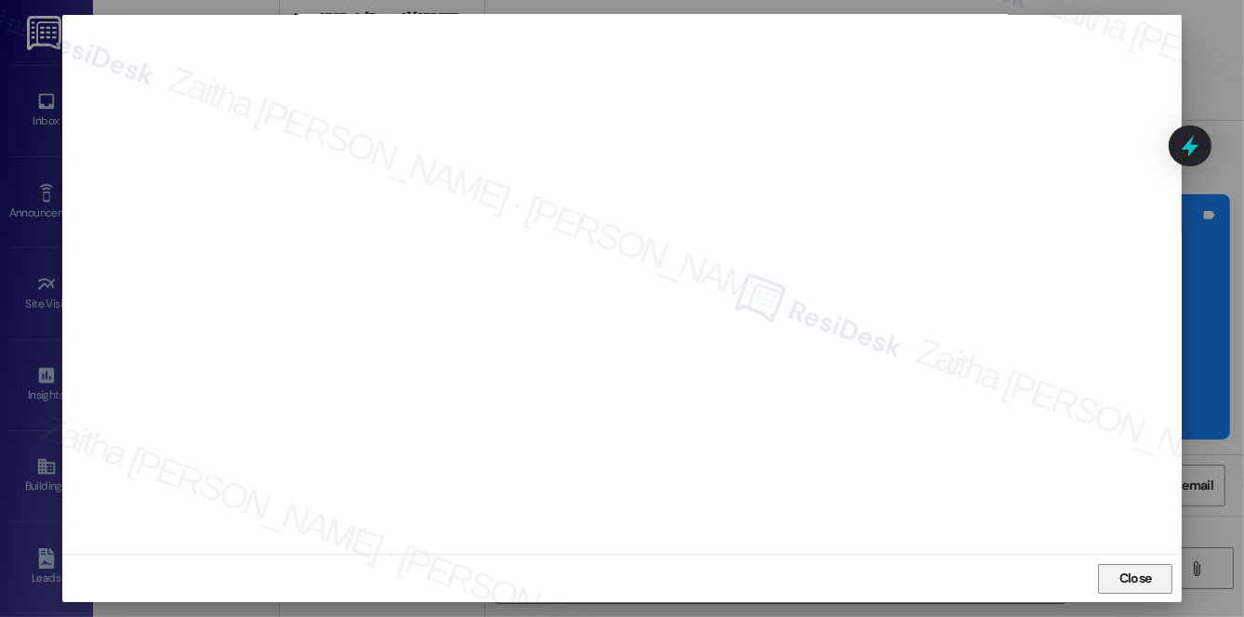
click at [1133, 576] on span "Close" at bounding box center [1135, 579] width 33 height 20
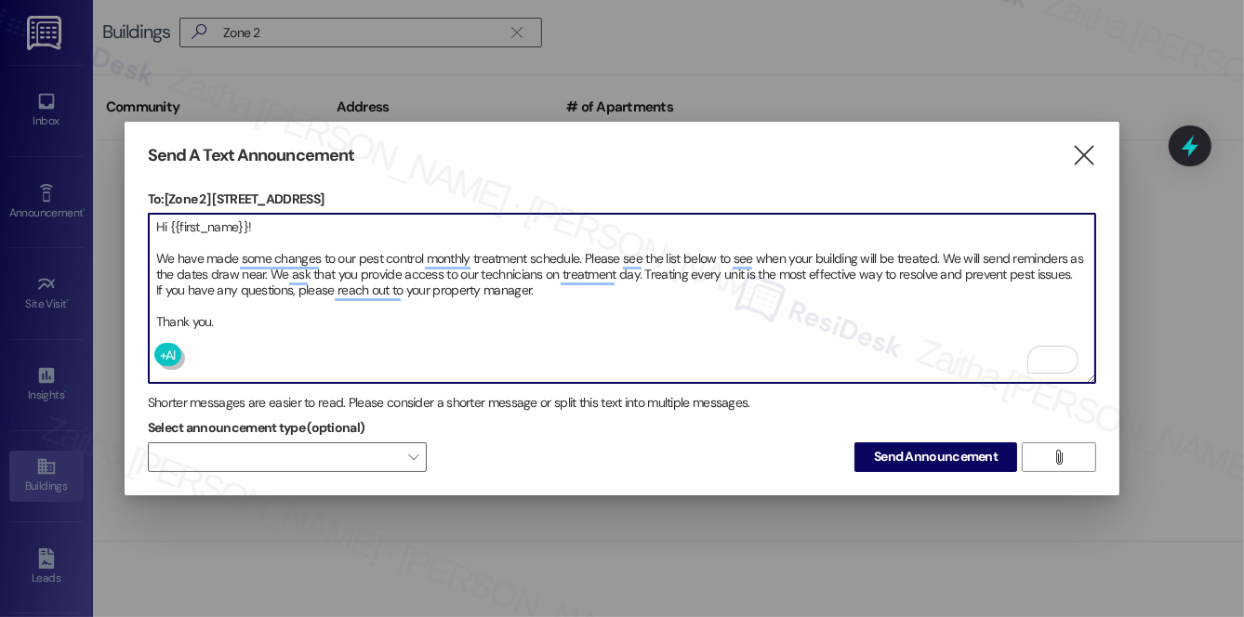
scroll to position [845, 0]
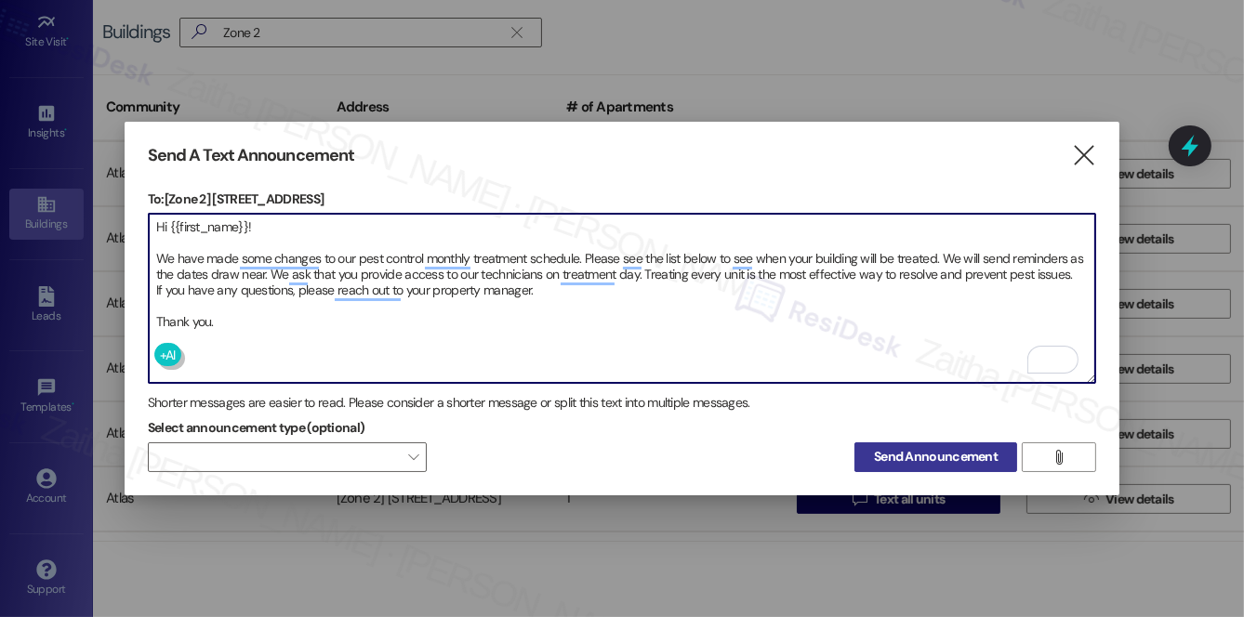
click at [929, 455] on span "Send Announcement" at bounding box center [936, 457] width 124 height 20
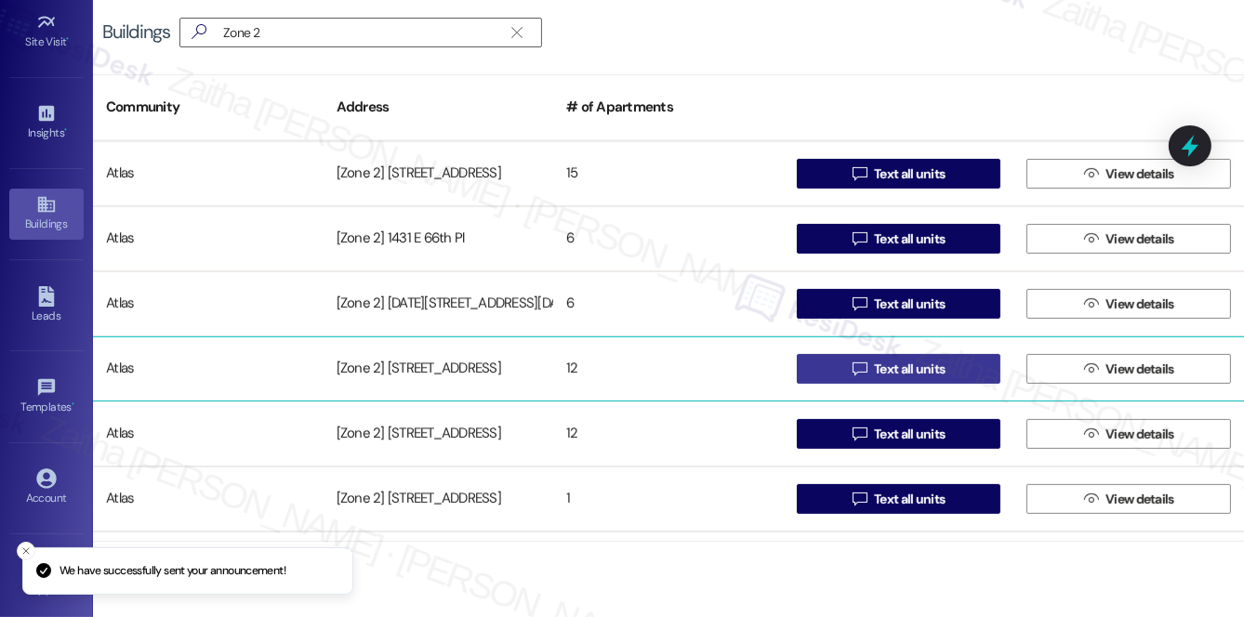
click at [912, 370] on span "Text all units" at bounding box center [909, 370] width 71 height 20
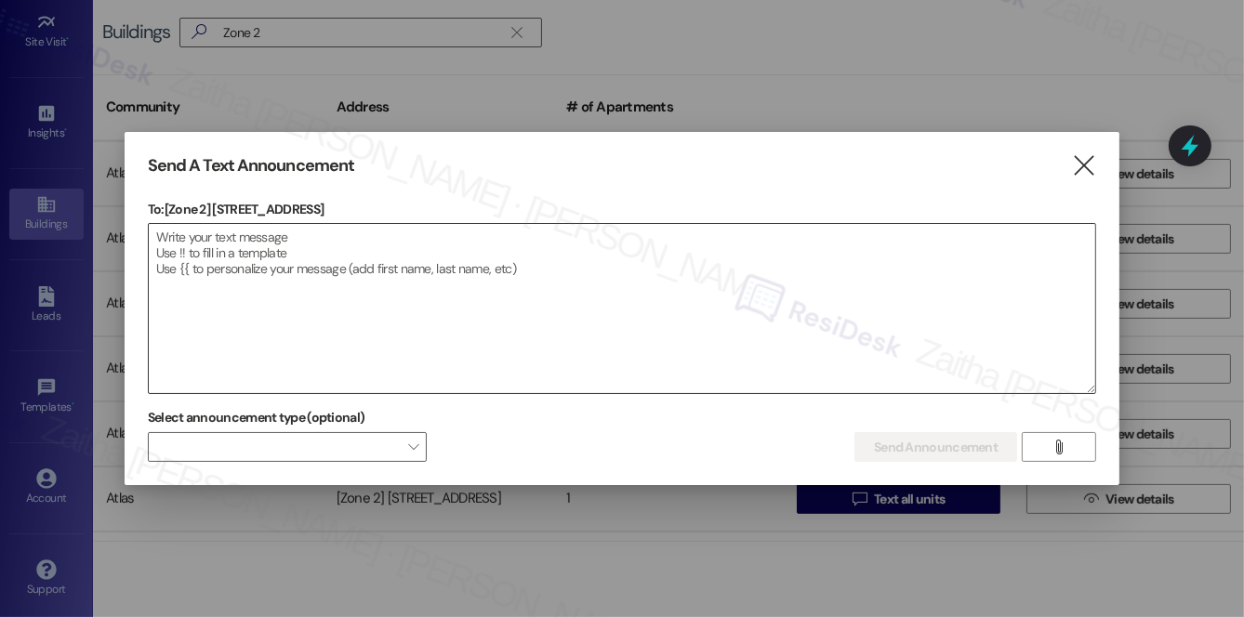
click at [247, 254] on textarea at bounding box center [622, 308] width 947 height 169
click at [1076, 454] on button "" at bounding box center [1059, 447] width 74 height 30
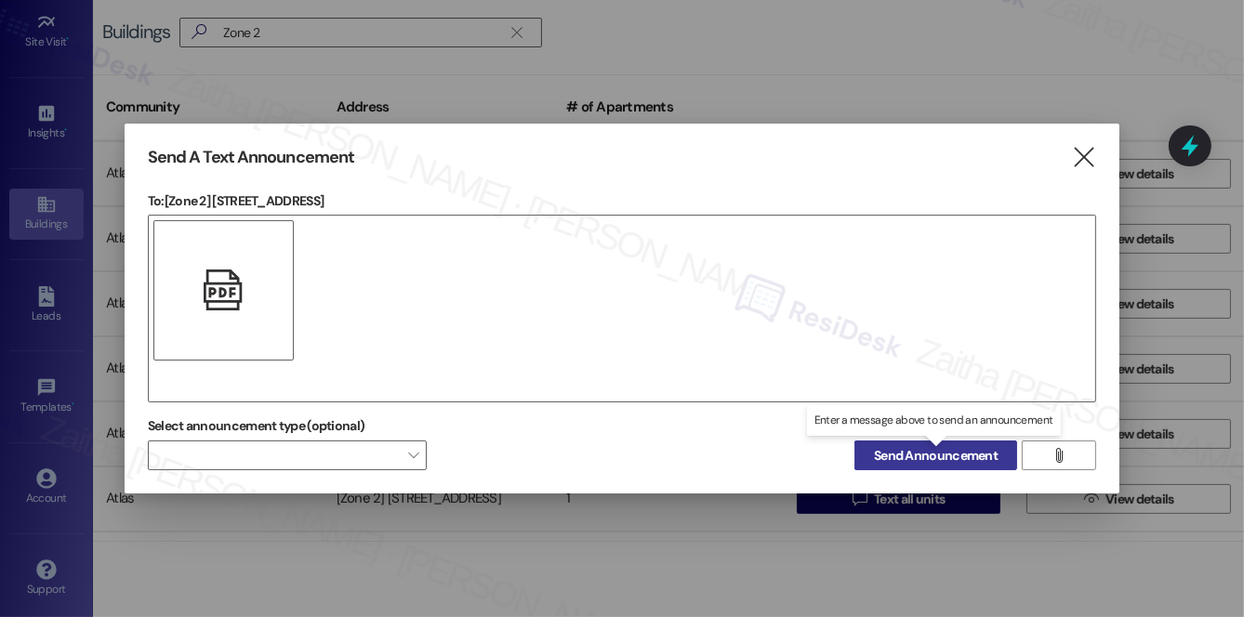
click at [926, 458] on span "Send Announcement" at bounding box center [936, 456] width 124 height 20
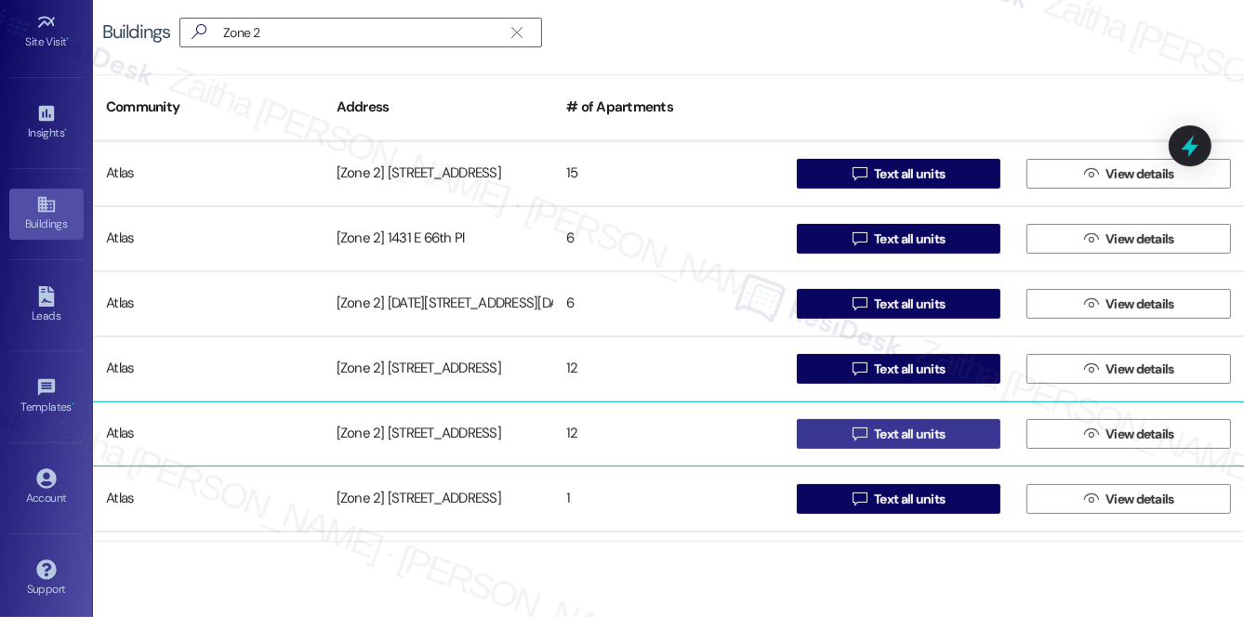
click at [911, 436] on span "Text all units" at bounding box center [909, 435] width 71 height 20
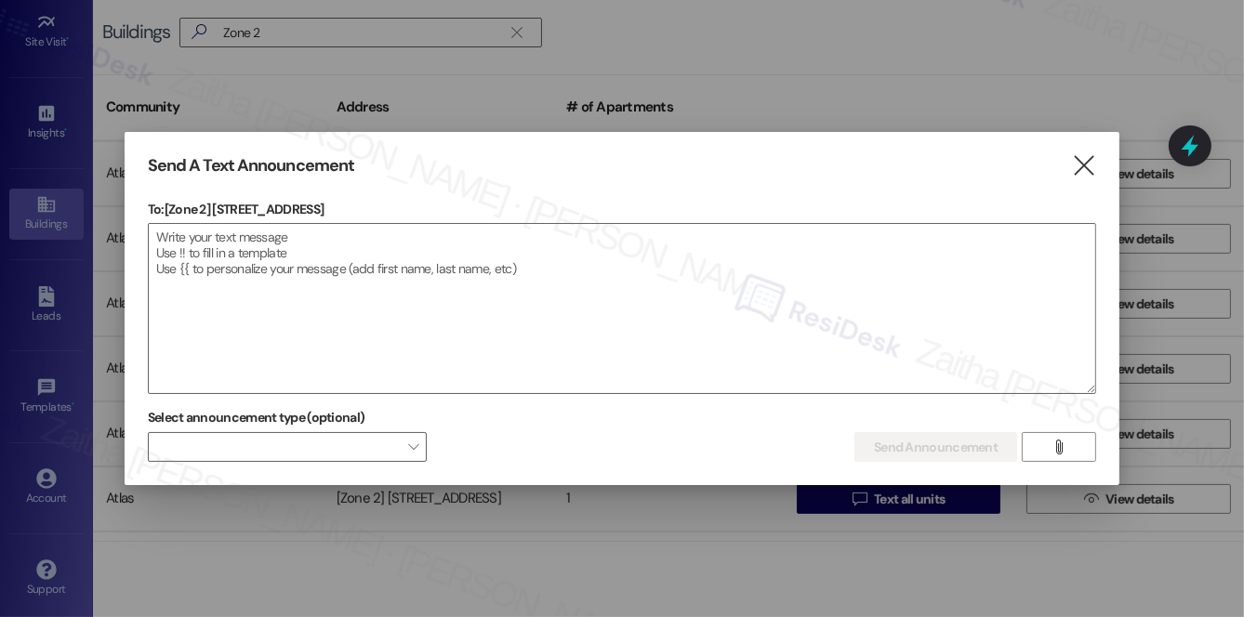
drag, startPoint x: 213, startPoint y: 205, endPoint x: 394, endPoint y: 201, distance: 181.4
click at [394, 201] on p "To: [Zone 2] 5201 S Calumet Ave" at bounding box center [622, 209] width 948 height 19
copy p "5201 S Calumet Ave"
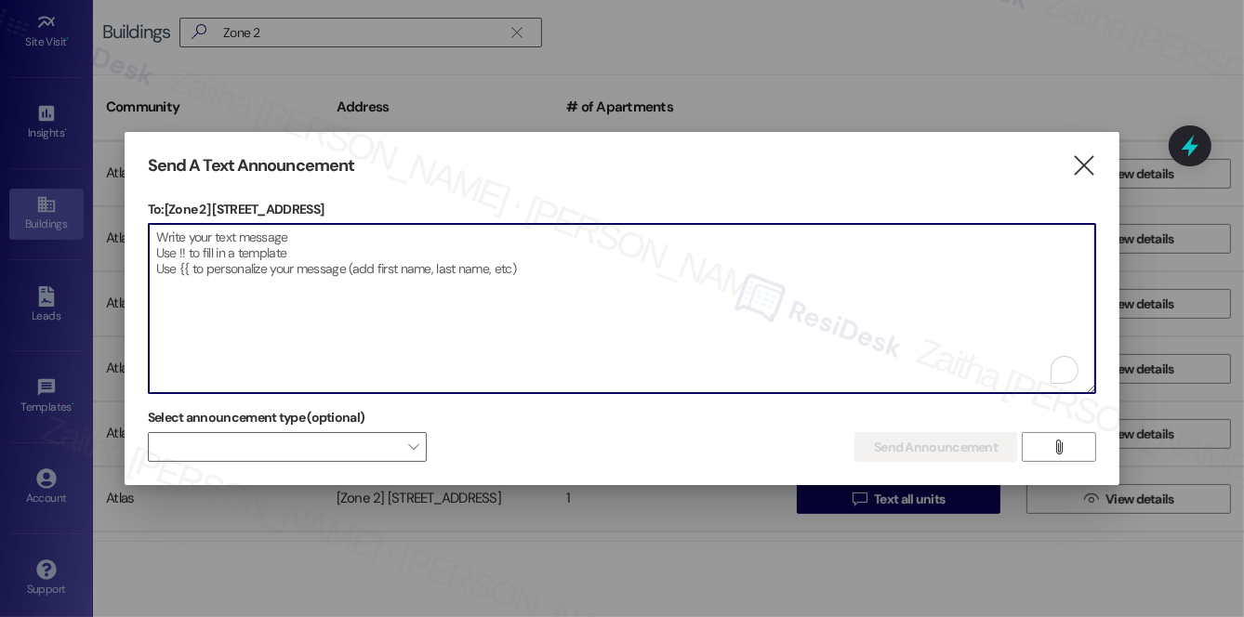
click at [345, 250] on textarea "To enrich screen reader interactions, please activate Accessibility in Grammarl…" at bounding box center [622, 308] width 947 height 169
paste textarea "Hi {{first_name}}! We have made some changes to our pest control monthly treatm…"
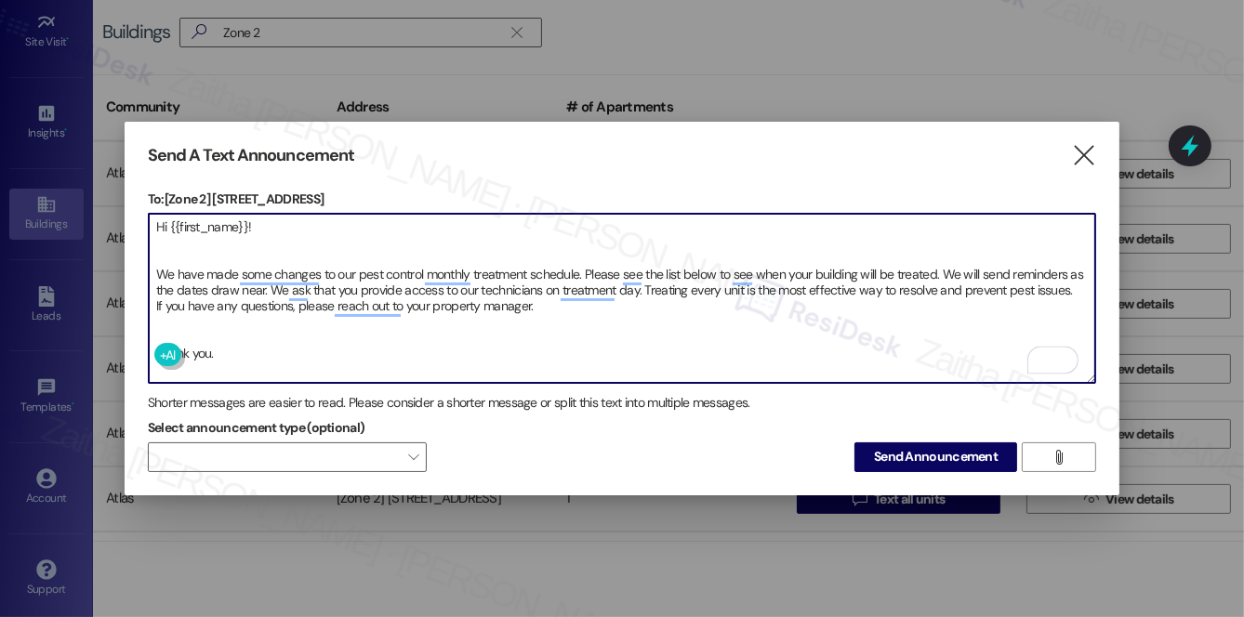
click at [161, 247] on textarea "Hi {{first_name}}! We have made some changes to our pest control monthly treatm…" at bounding box center [622, 298] width 947 height 169
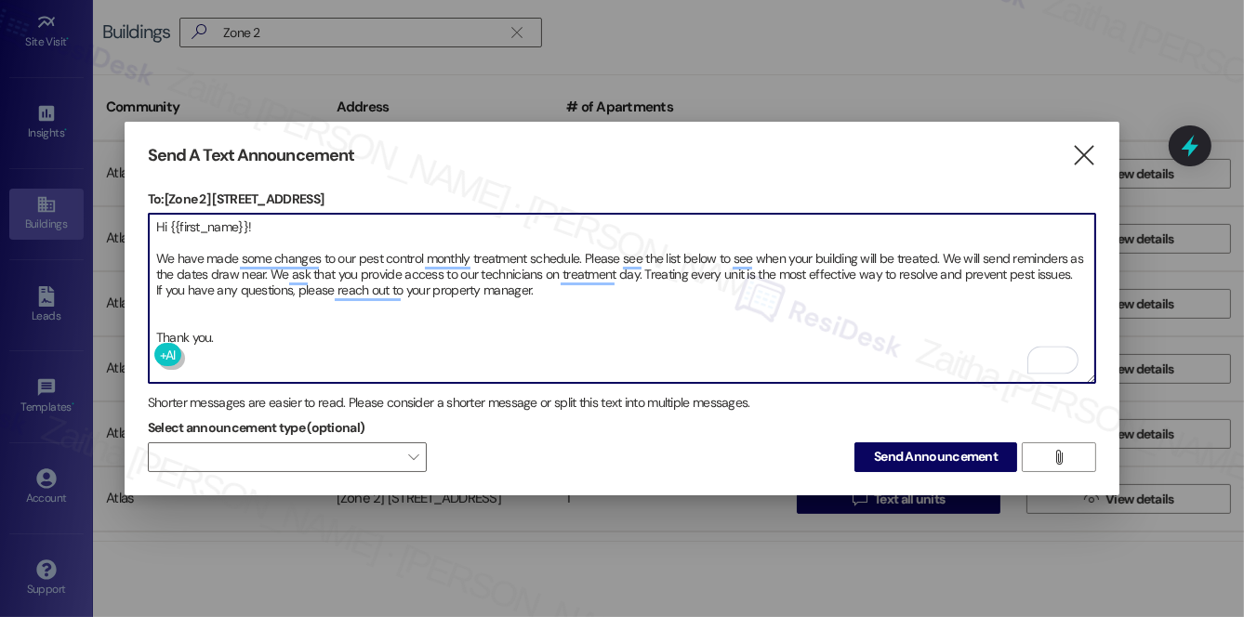
click at [168, 300] on textarea "Hi {{first_name}}! We have made some changes to our pest control monthly treatm…" at bounding box center [622, 298] width 947 height 169
type textarea "Hi {{first_name}}! We have made some changes to our pest control monthly treatm…"
click at [912, 455] on span "Send Announcement" at bounding box center [936, 457] width 124 height 20
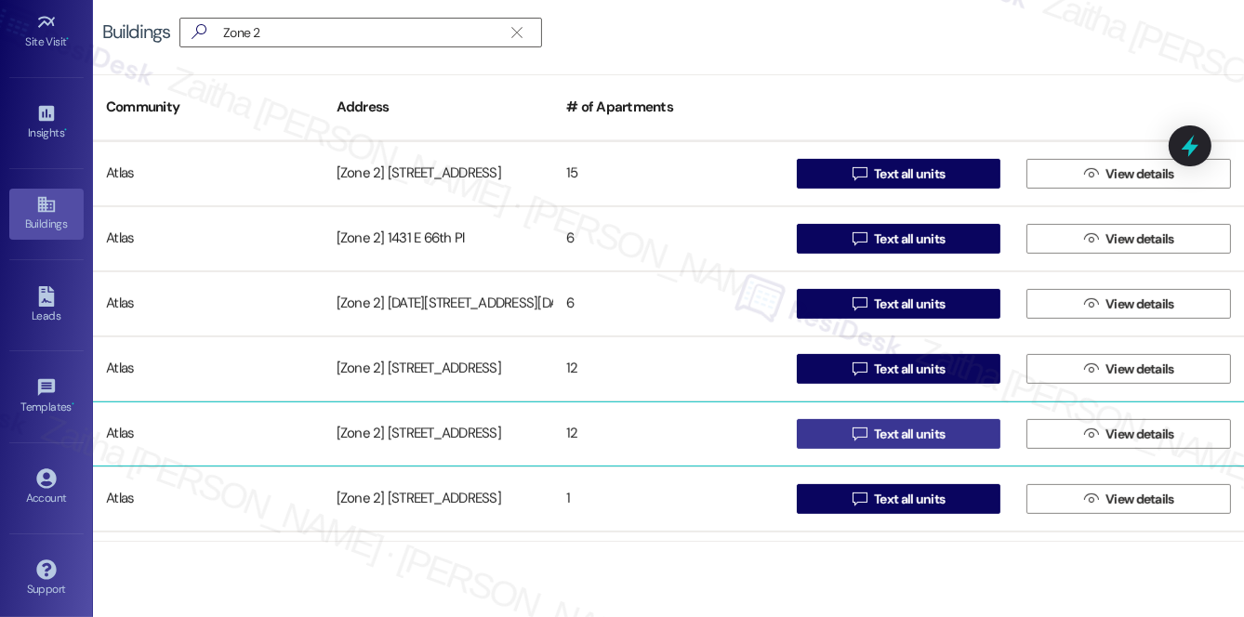
click at [897, 433] on span "Text all units" at bounding box center [909, 435] width 71 height 20
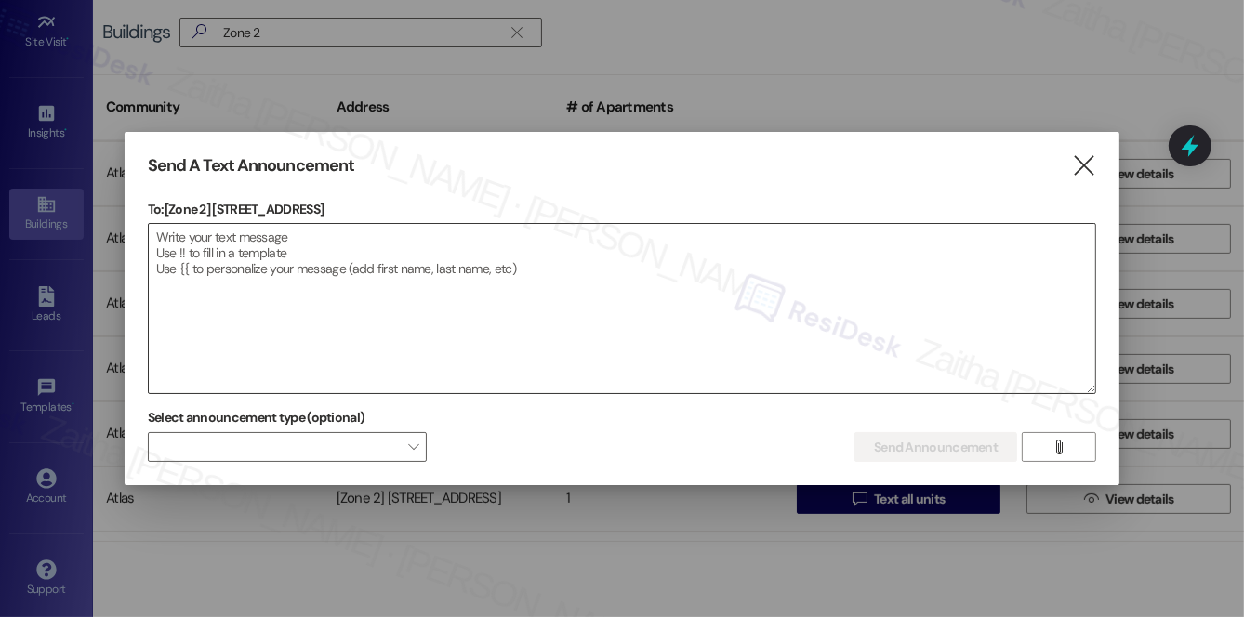
click at [390, 258] on textarea at bounding box center [622, 308] width 947 height 169
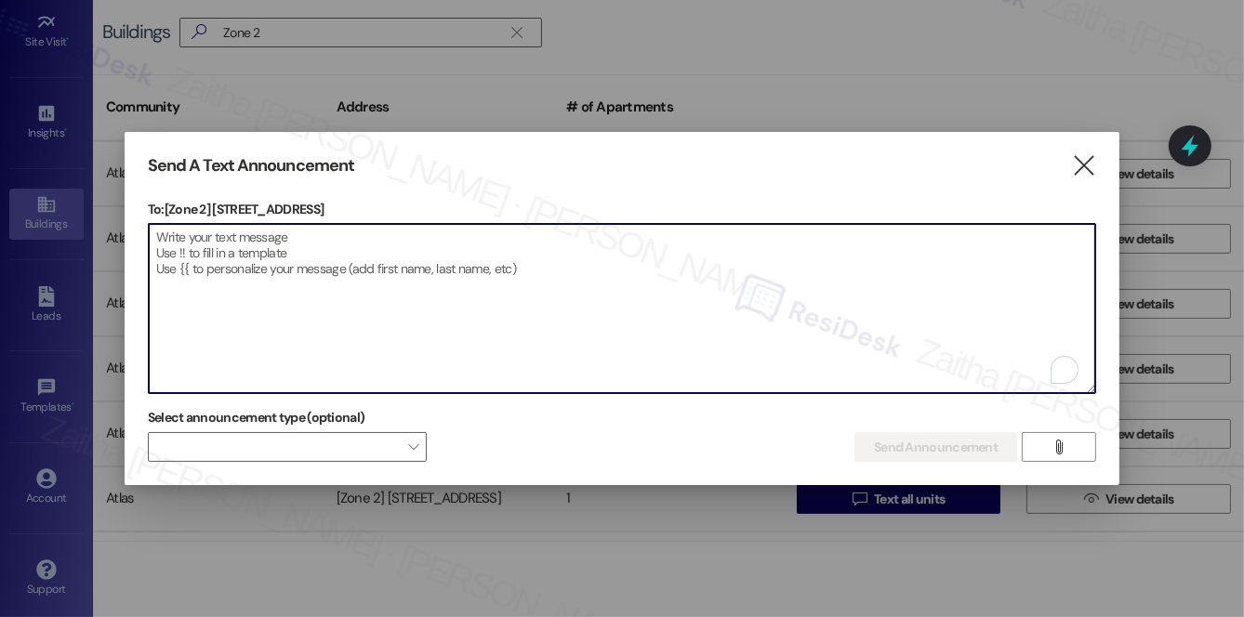
paste textarea "Hi {{first_name}}! We have made some changes to our pest control monthly treatm…"
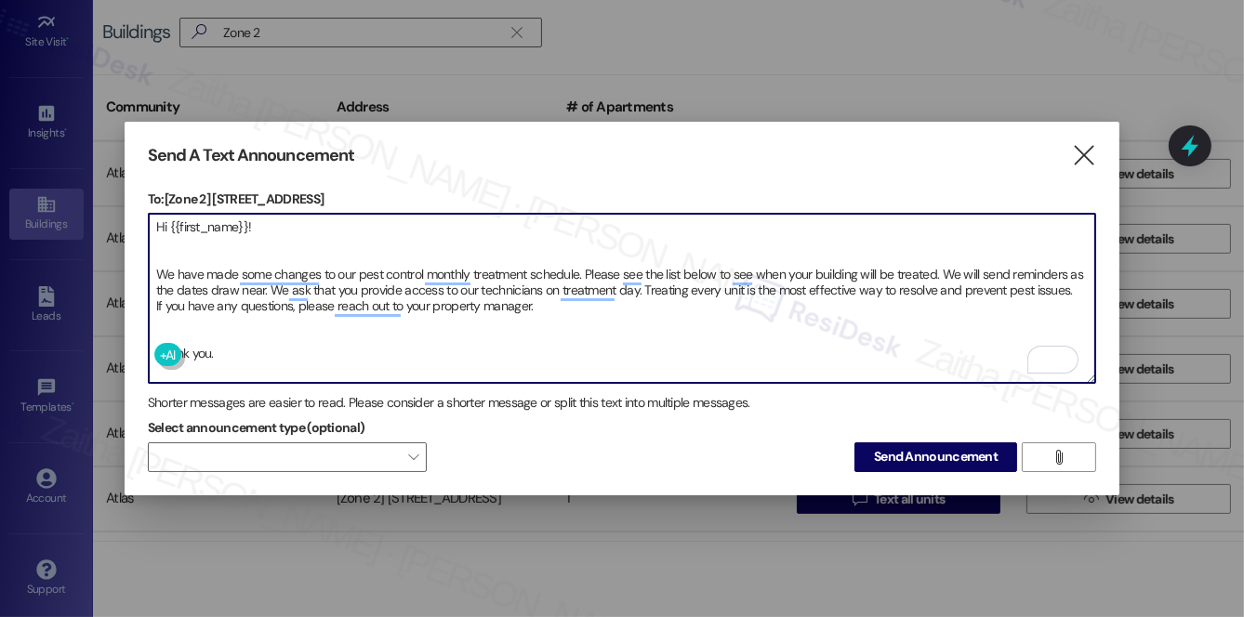
click at [153, 315] on textarea "Hi {{first_name}}! We have made some changes to our pest control monthly treatm…" at bounding box center [622, 298] width 947 height 169
click at [188, 250] on textarea "Hi {{first_name}}! We have made some changes to our pest control monthly treatm…" at bounding box center [622, 298] width 947 height 169
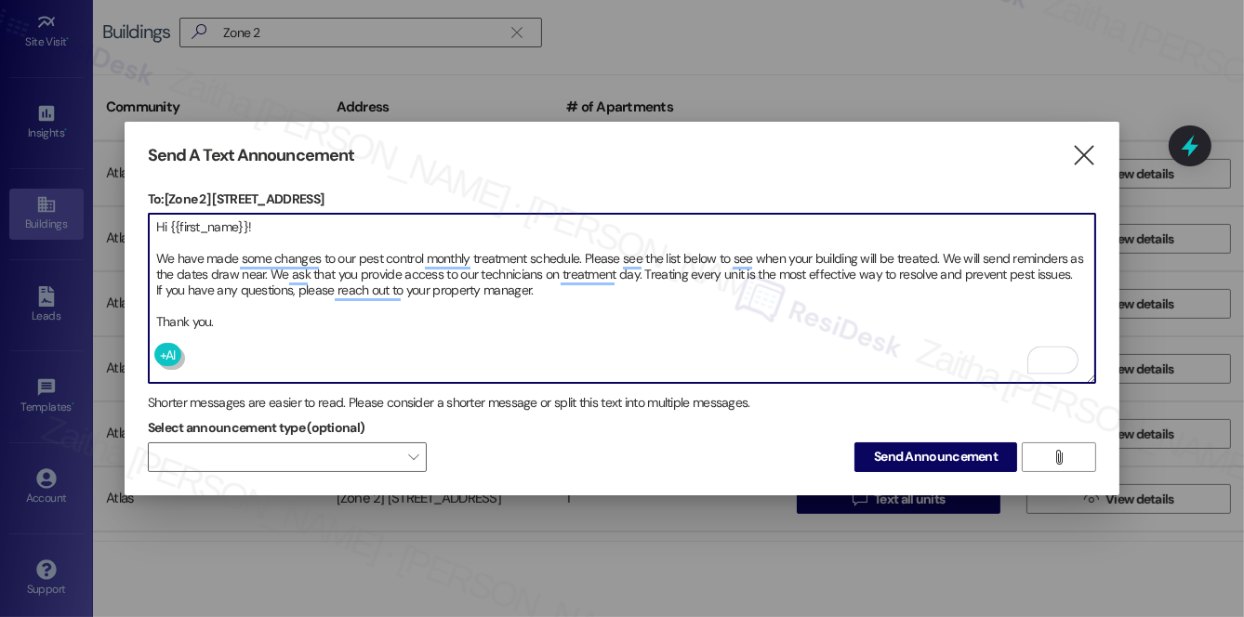
type textarea "Hi {{first_name}}! We have made some changes to our pest control monthly treatm…"
drag, startPoint x: 224, startPoint y: 320, endPoint x: 156, endPoint y: 208, distance: 130.6
click at [156, 214] on textarea "Hi {{first_name}}! We have made some changes to our pest control monthly treatm…" at bounding box center [622, 298] width 947 height 169
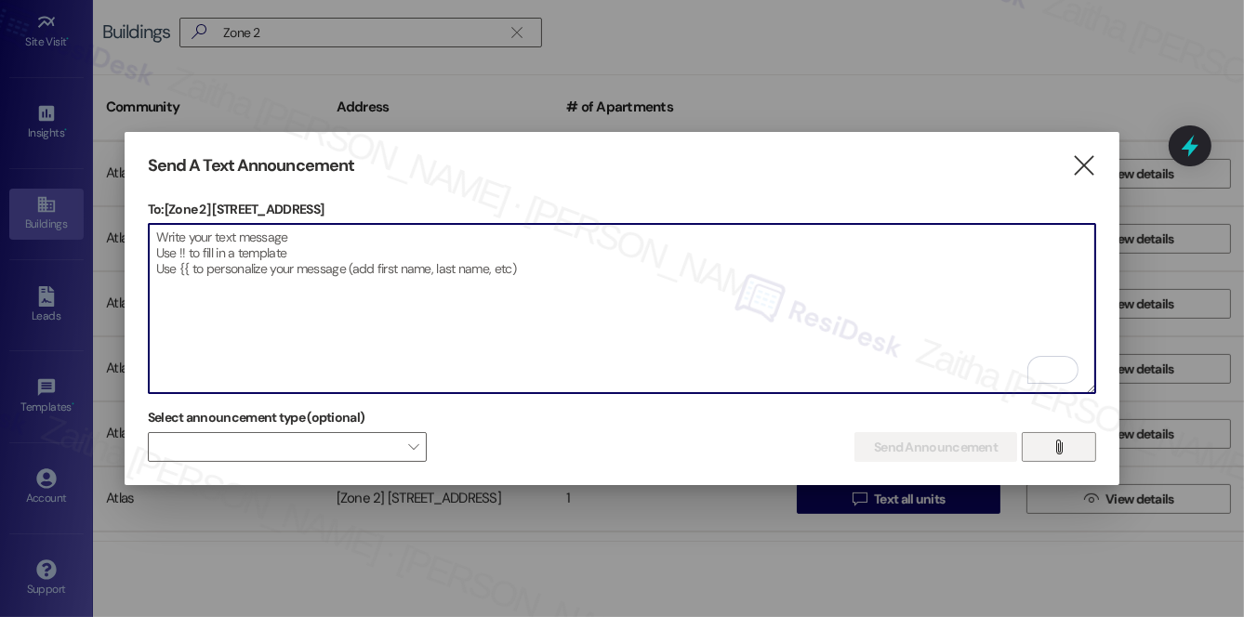
click at [1053, 445] on icon "" at bounding box center [1060, 447] width 14 height 15
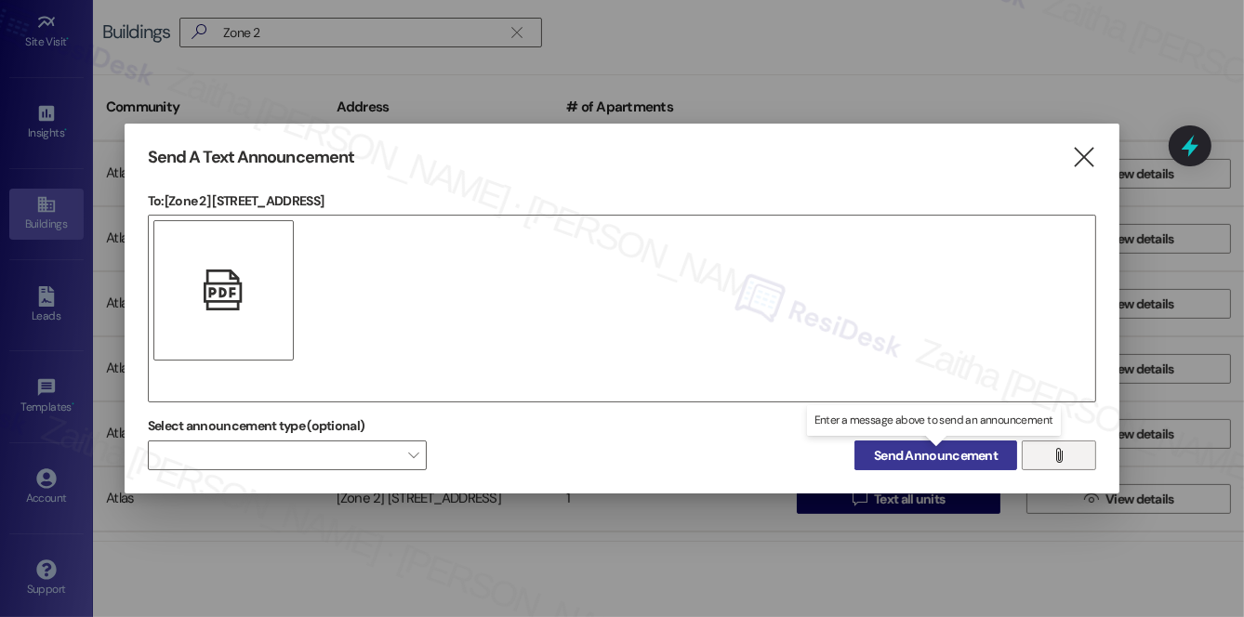
click at [930, 461] on span "Send Announcement" at bounding box center [936, 456] width 124 height 20
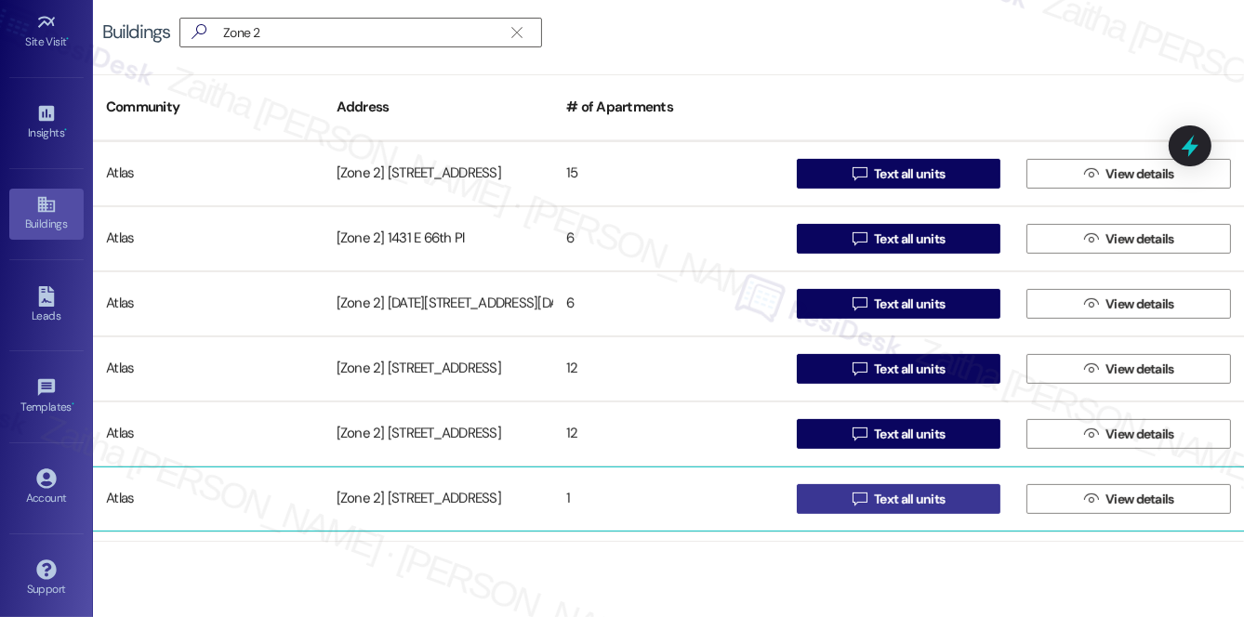
click at [912, 497] on span "Text all units" at bounding box center [909, 500] width 71 height 20
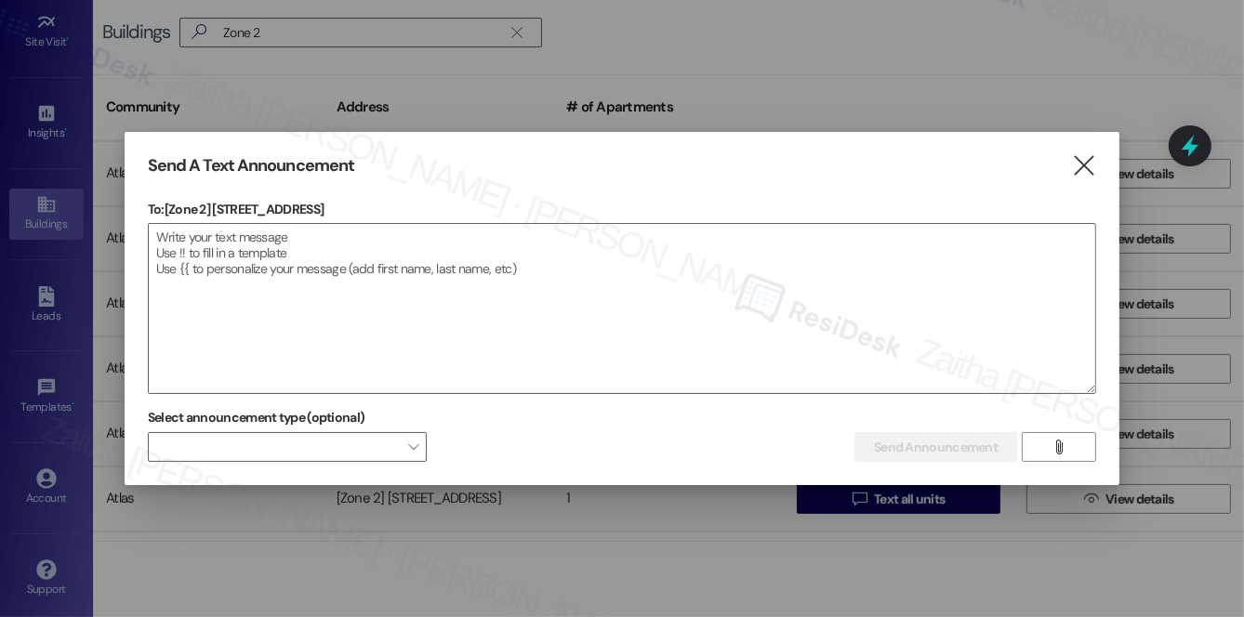
drag, startPoint x: 213, startPoint y: 207, endPoint x: 374, endPoint y: 205, distance: 160.9
click at [374, 205] on p "To: [Zone 2] 5203 S Calumet Ave" at bounding box center [622, 209] width 948 height 19
copy p "5203 S Calumet Ave"
click at [530, 278] on textarea at bounding box center [622, 308] width 947 height 169
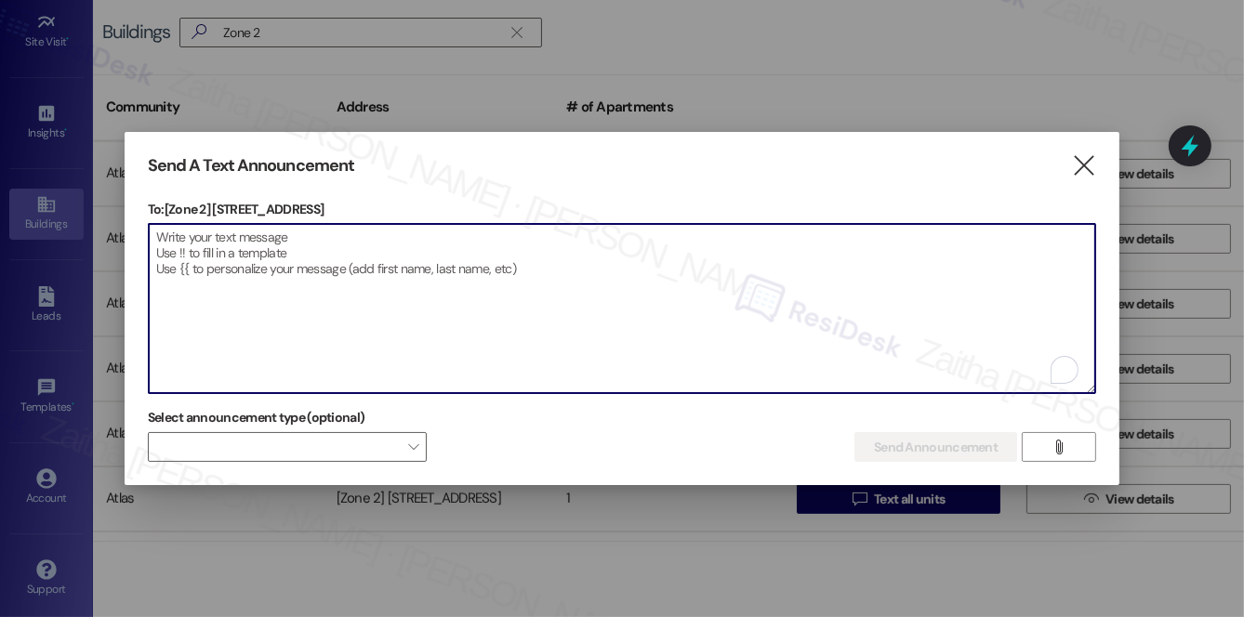
paste textarea "Hi {{first_name}}! We have made some changes to our pest control monthly treatm…"
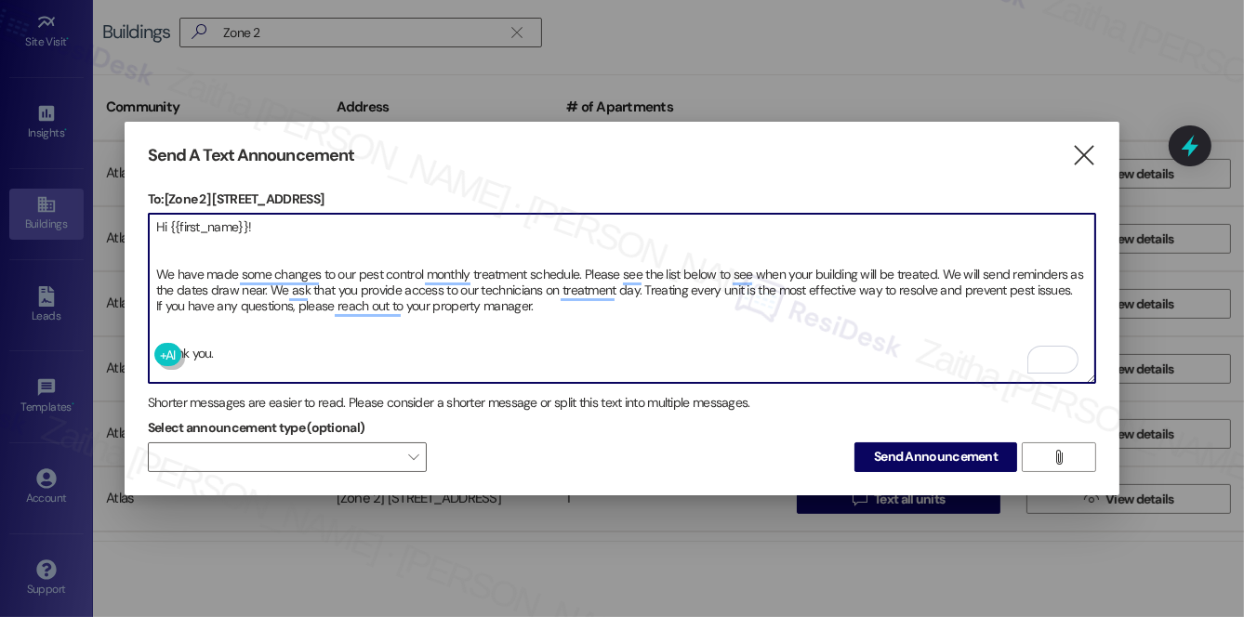
click at [176, 245] on textarea "Hi {{first_name}}! We have made some changes to our pest control monthly treatm…" at bounding box center [622, 298] width 947 height 169
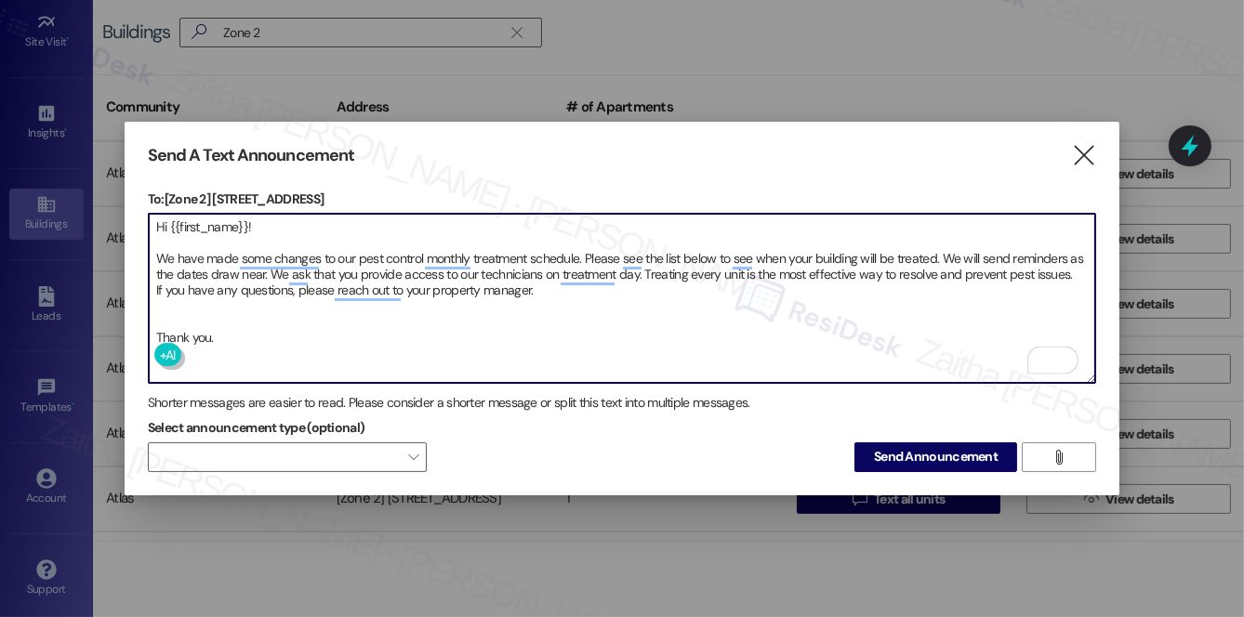
click at [171, 308] on textarea "Hi {{first_name}}! We have made some changes to our pest control monthly treatm…" at bounding box center [622, 298] width 947 height 169
type textarea "Hi {{first_name}}! We have made some changes to our pest control monthly treatm…"
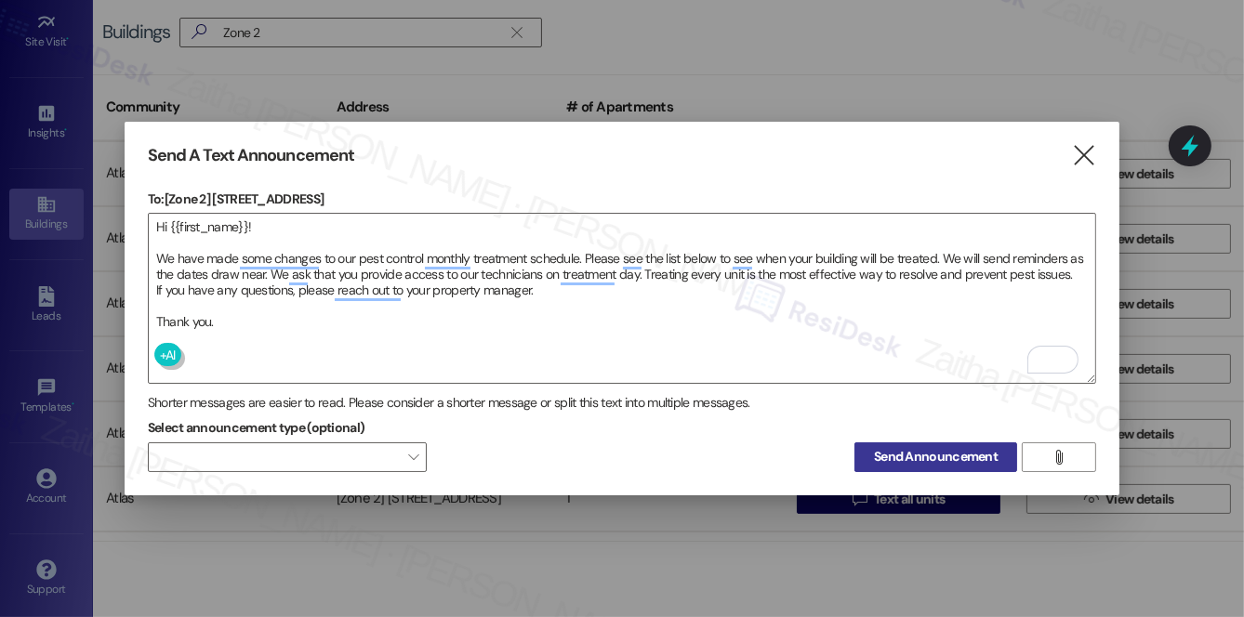
click at [942, 458] on span "Send Announcement" at bounding box center [936, 457] width 124 height 20
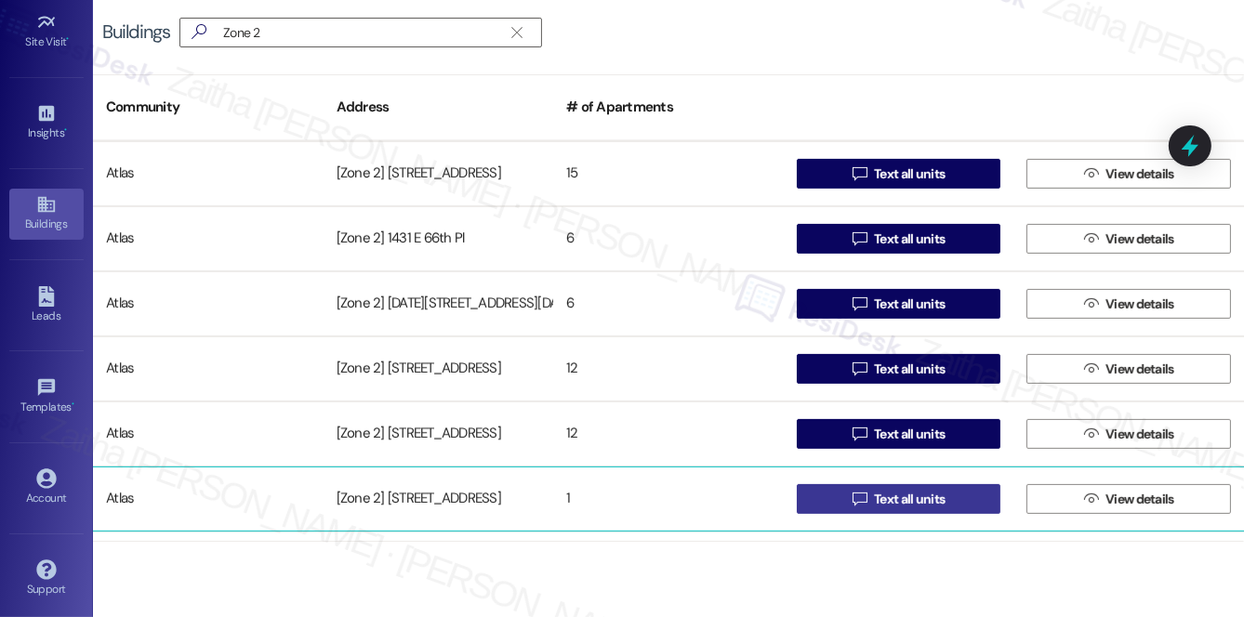
click at [900, 498] on span "Text all units" at bounding box center [909, 500] width 71 height 20
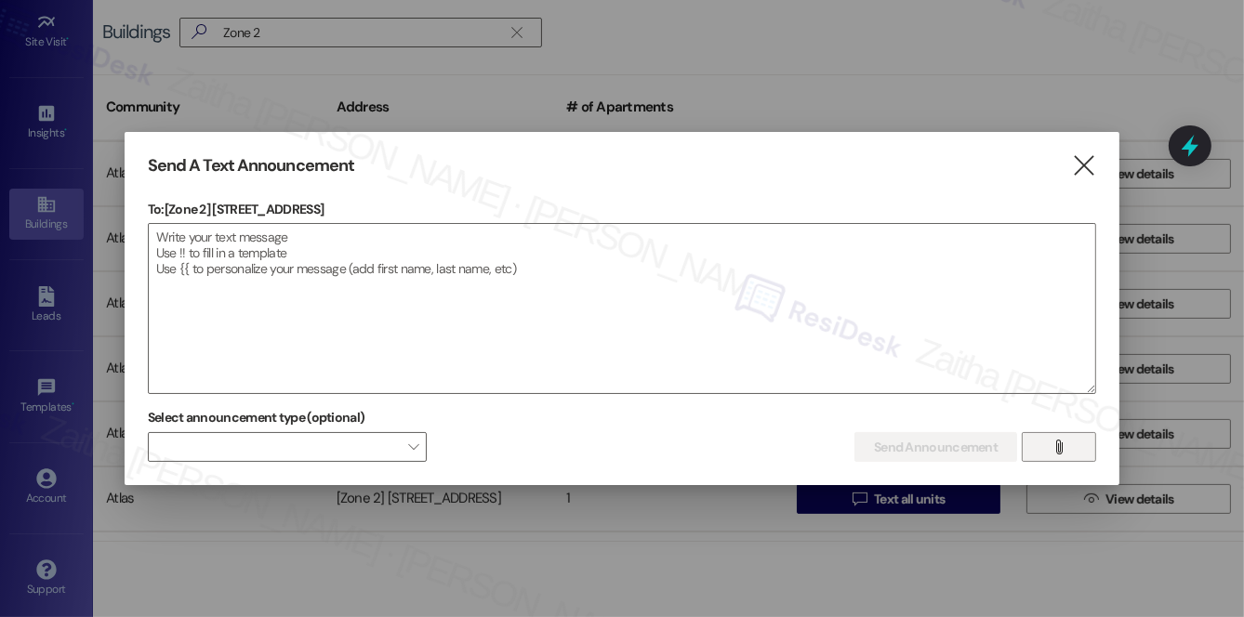
click at [1046, 435] on button "" at bounding box center [1059, 447] width 74 height 30
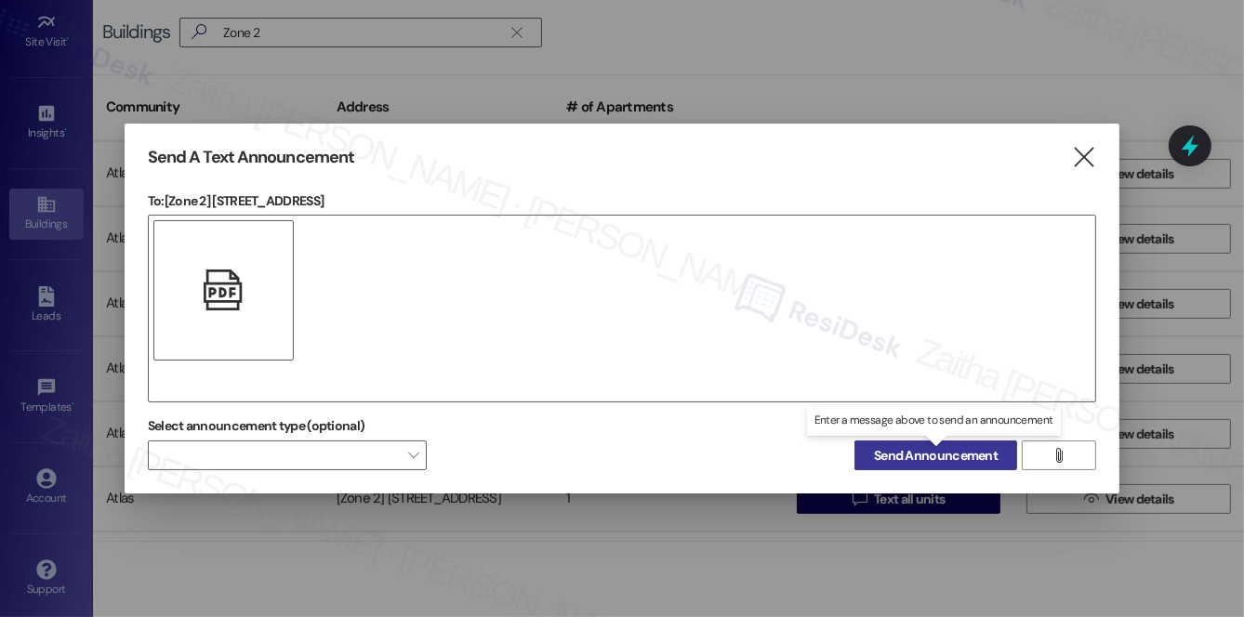
click at [939, 459] on span "Send Announcement" at bounding box center [936, 456] width 124 height 20
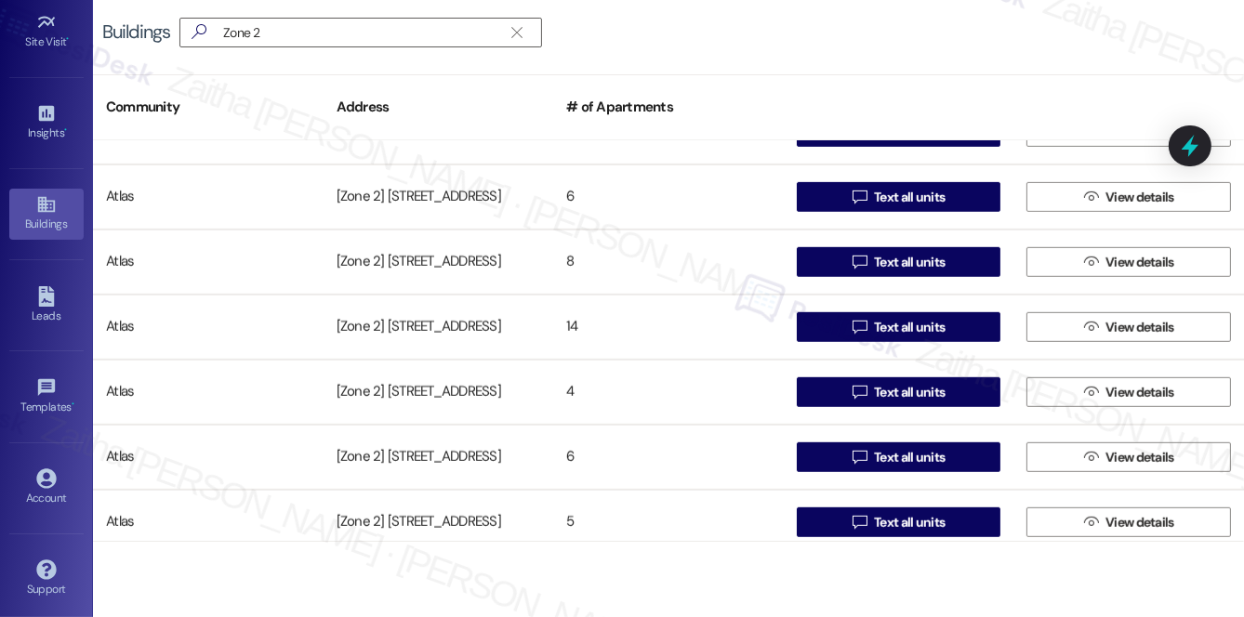
scroll to position [1183, 0]
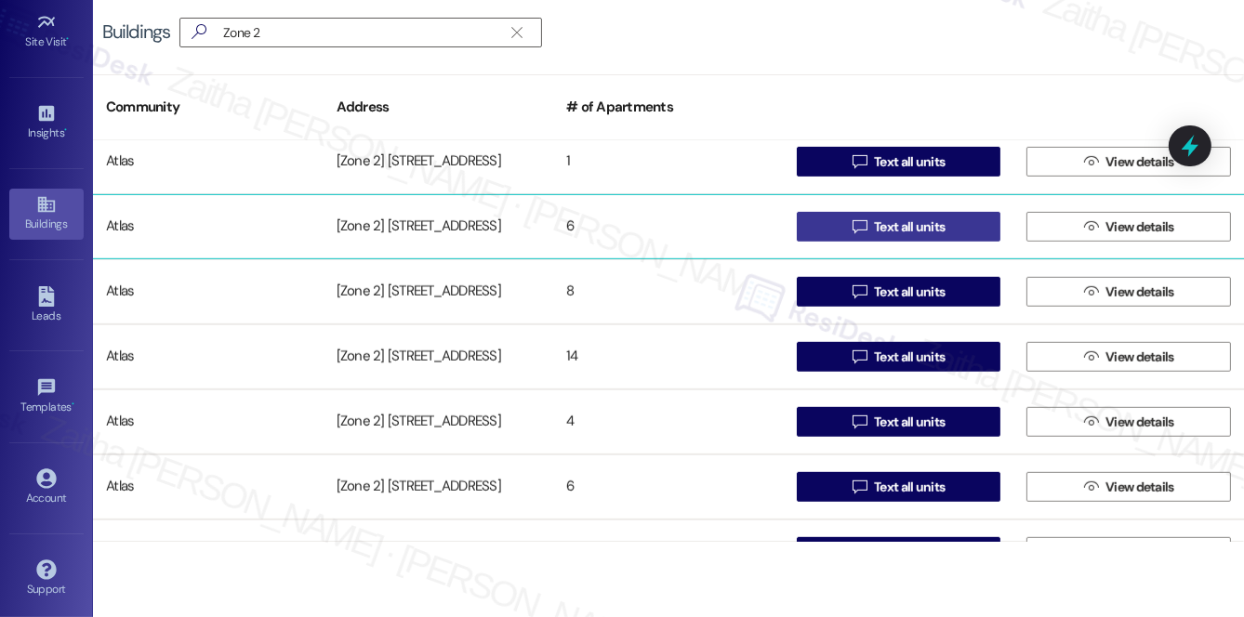
click at [910, 228] on span "Text all units" at bounding box center [909, 228] width 71 height 20
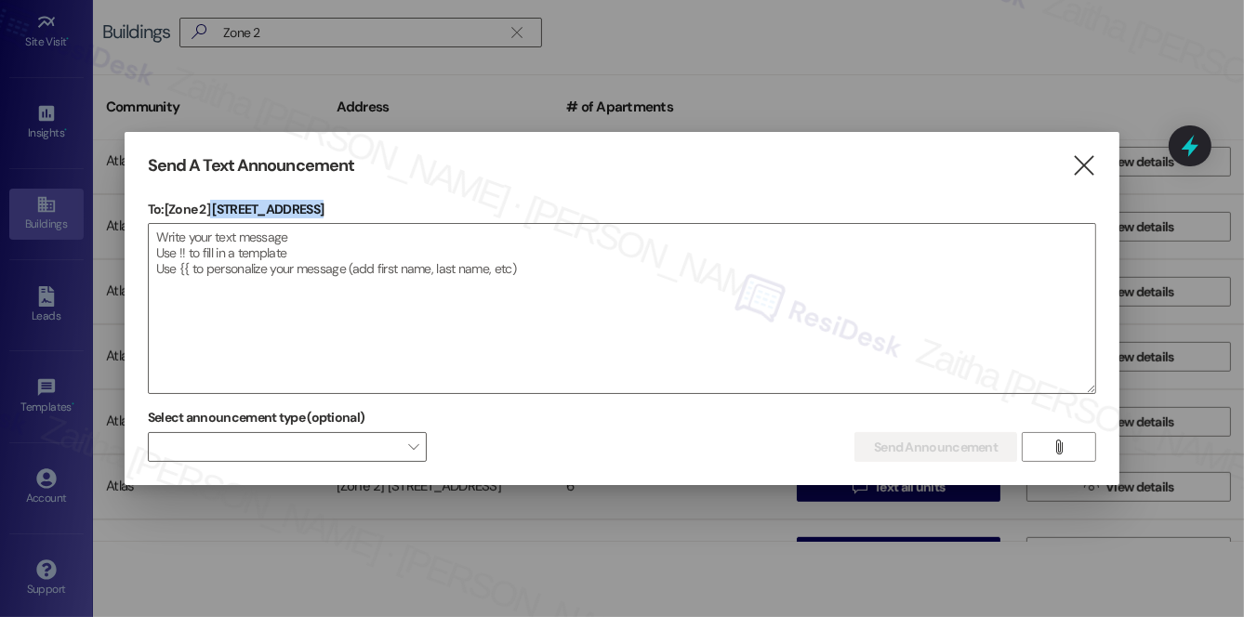
drag, startPoint x: 213, startPoint y: 205, endPoint x: 396, endPoint y: 219, distance: 183.7
click at [396, 219] on div "To: [Zone 2] 5432-5434 Prairie Ave  Drop image file here" at bounding box center [622, 297] width 948 height 194
copy p "5432-5434 Prairie Ave"
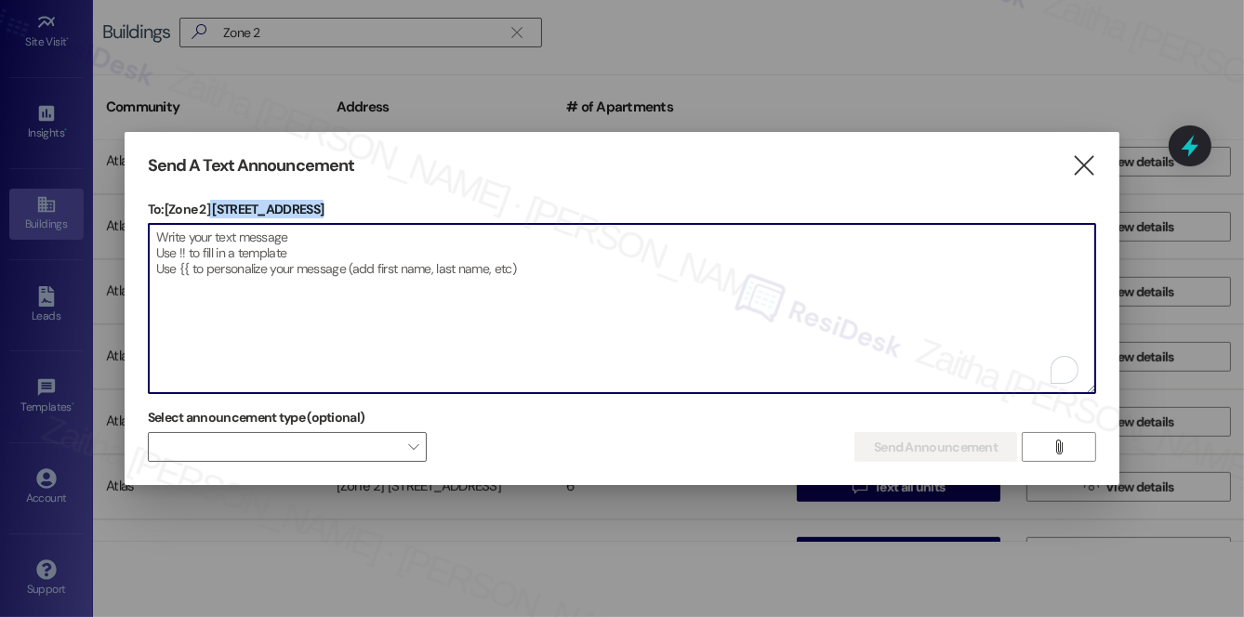
click at [364, 255] on textarea "To enrich screen reader interactions, please activate Accessibility in Grammarl…" at bounding box center [622, 308] width 947 height 169
paste textarea "Hi {{first_name}}! We have made some changes to our pest control monthly treatm…"
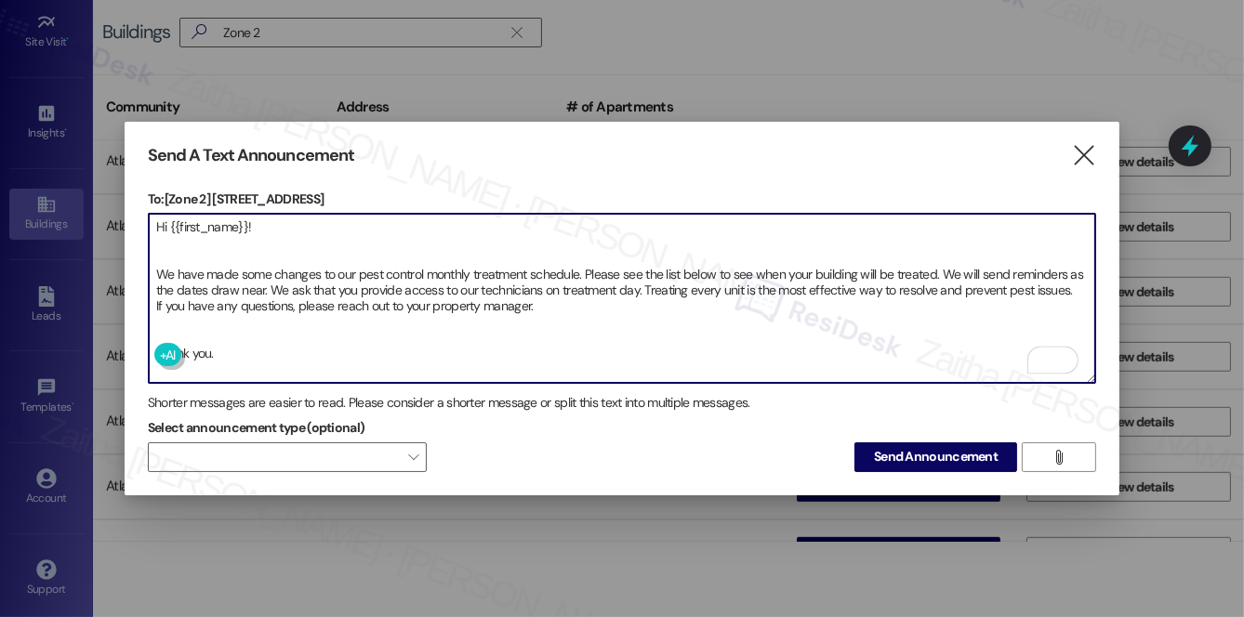
click at [207, 303] on textarea "Hi {{first_name}}! We have made some changes to our pest control monthly treatm…" at bounding box center [622, 298] width 947 height 169
click at [210, 319] on textarea "Hi {{first_name}}! We have made some changes to our pest control monthly treatm…" at bounding box center [622, 298] width 947 height 169
click at [183, 238] on textarea "Hi {{first_name}}! We have made some changes to our pest control monthly treatm…" at bounding box center [622, 298] width 947 height 169
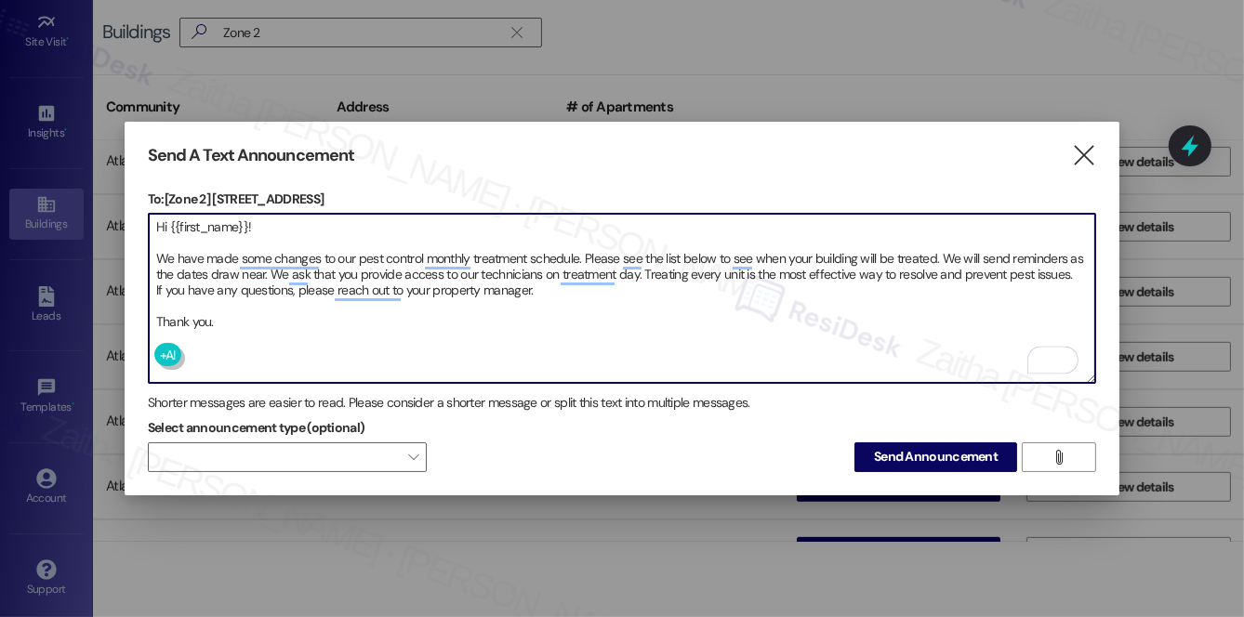
type textarea "Hi {{first_name}}! We have made some changes to our pest control monthly treatm…"
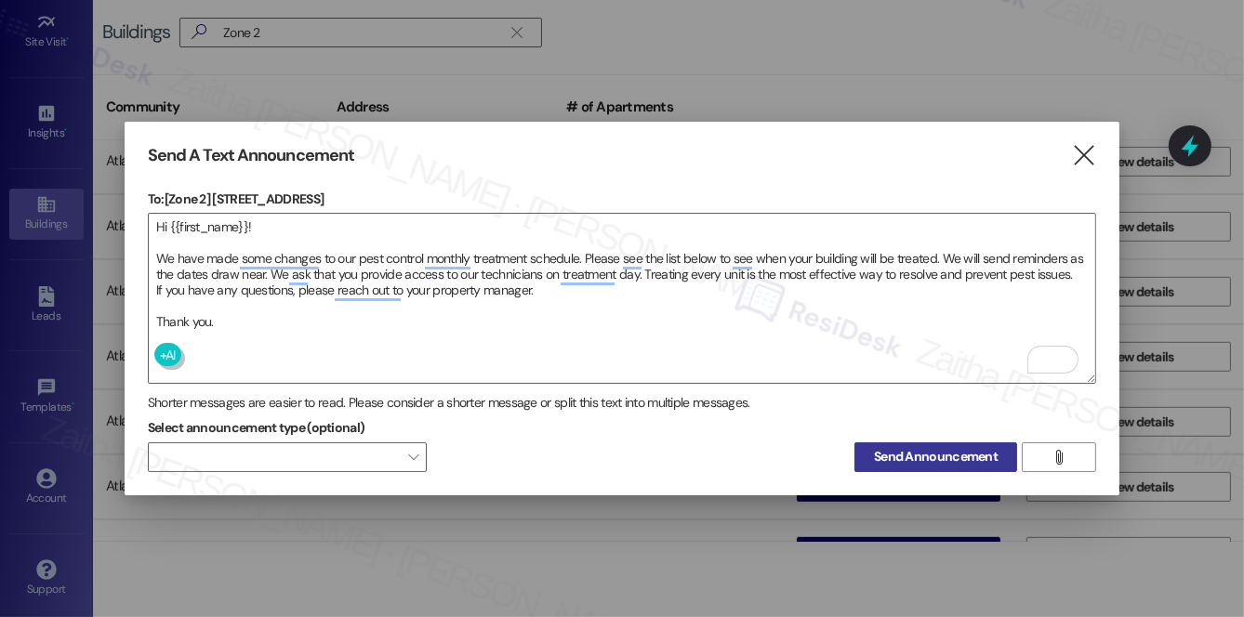
click at [882, 461] on span "Send Announcement" at bounding box center [936, 457] width 124 height 20
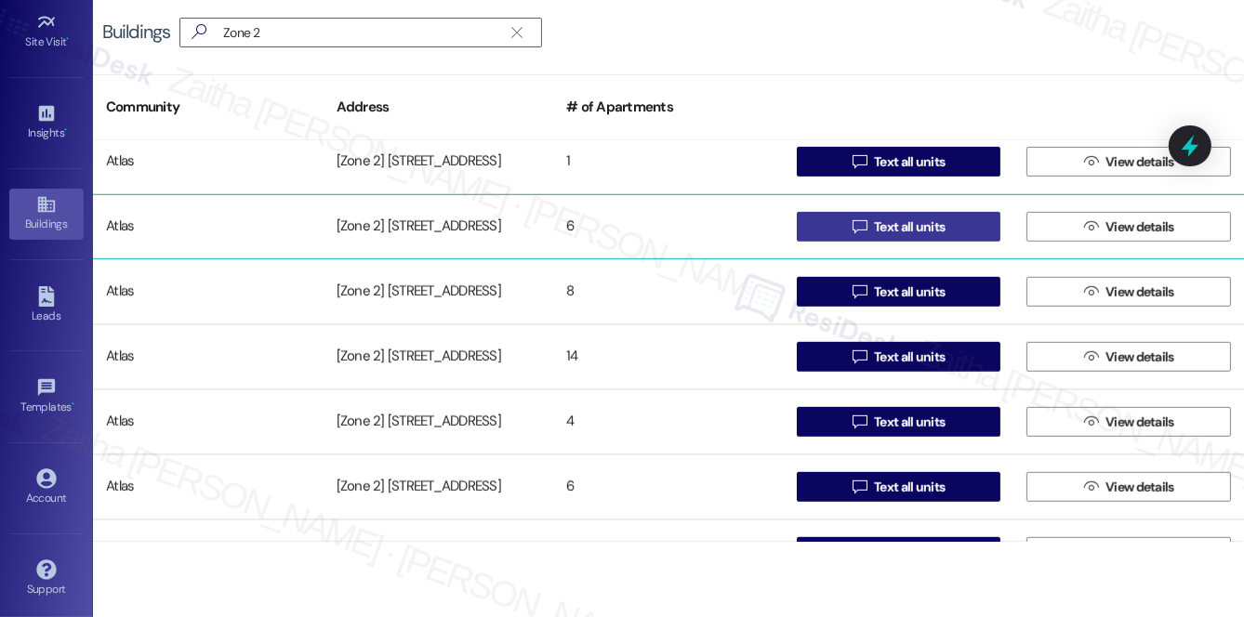
click at [923, 233] on span "Text all units" at bounding box center [909, 228] width 71 height 20
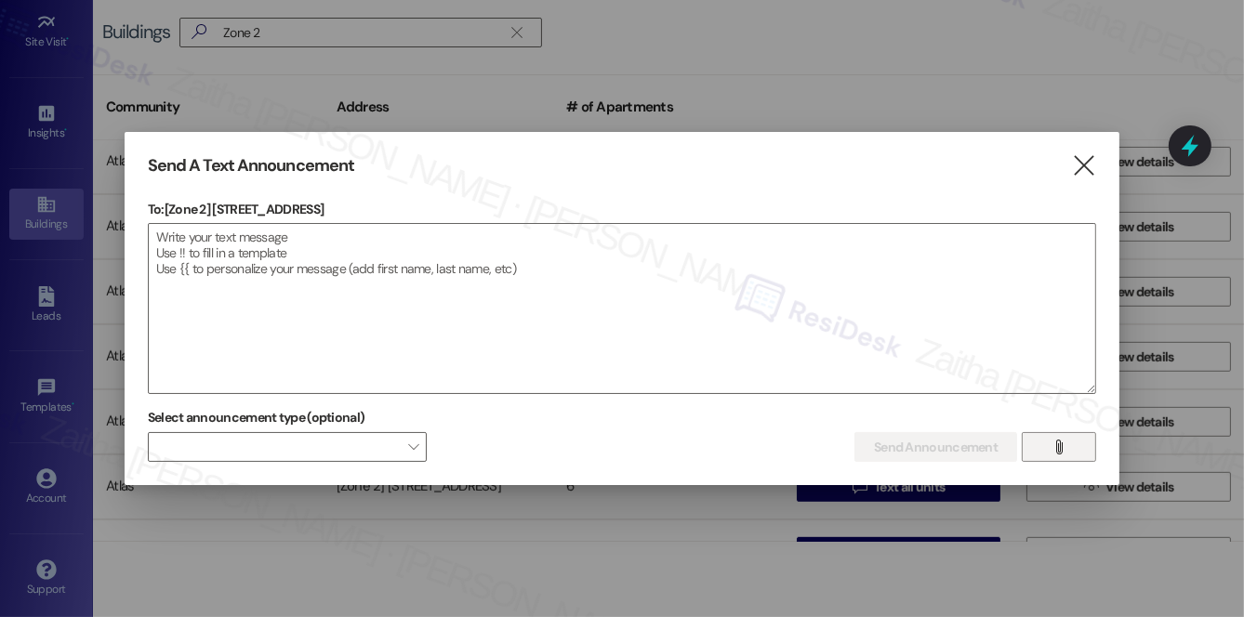
click at [1051, 443] on span "" at bounding box center [1059, 447] width 21 height 28
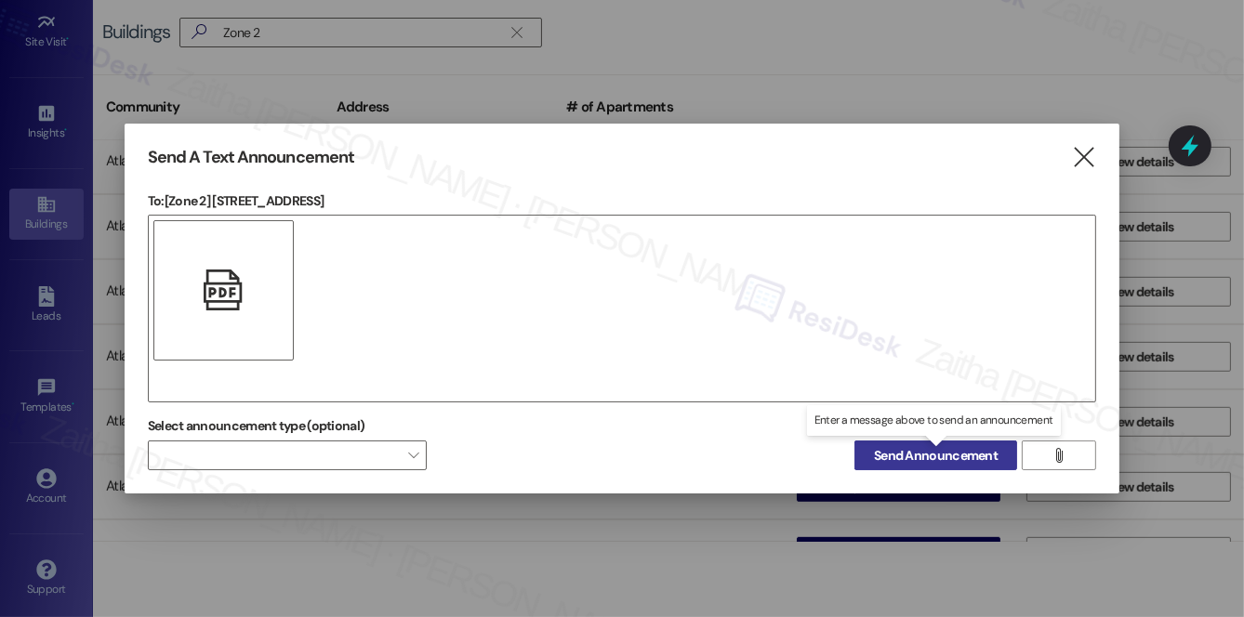
click at [926, 446] on span "Send Announcement" at bounding box center [936, 456] width 124 height 20
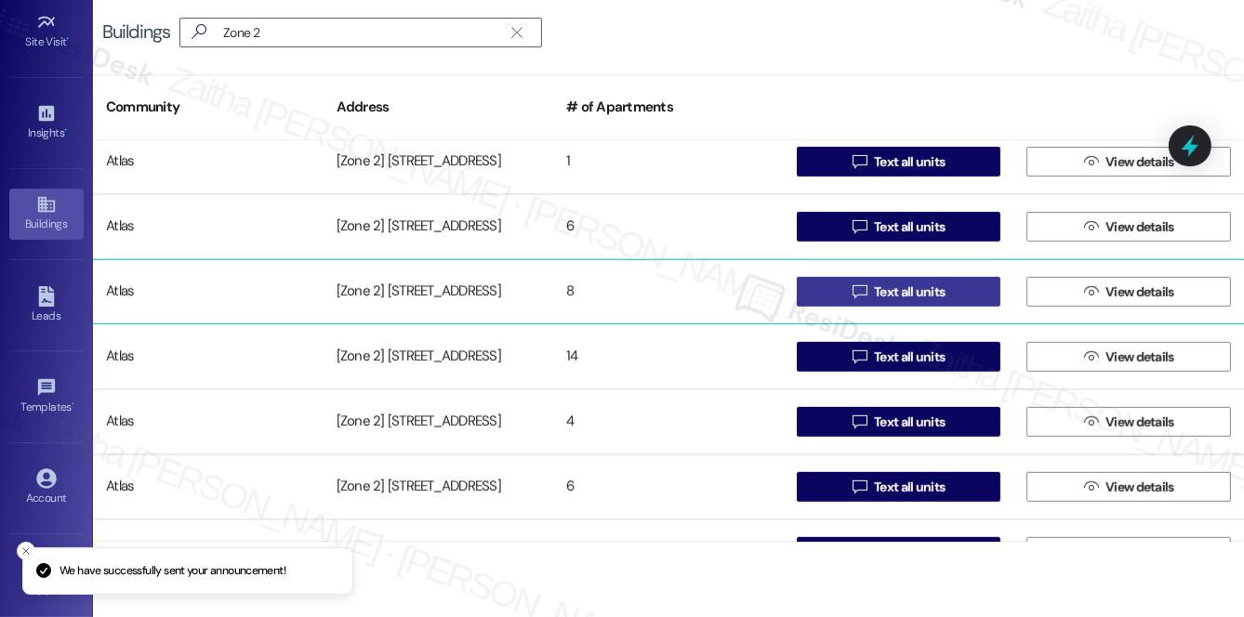
click at [874, 290] on span "Text all units" at bounding box center [909, 293] width 71 height 20
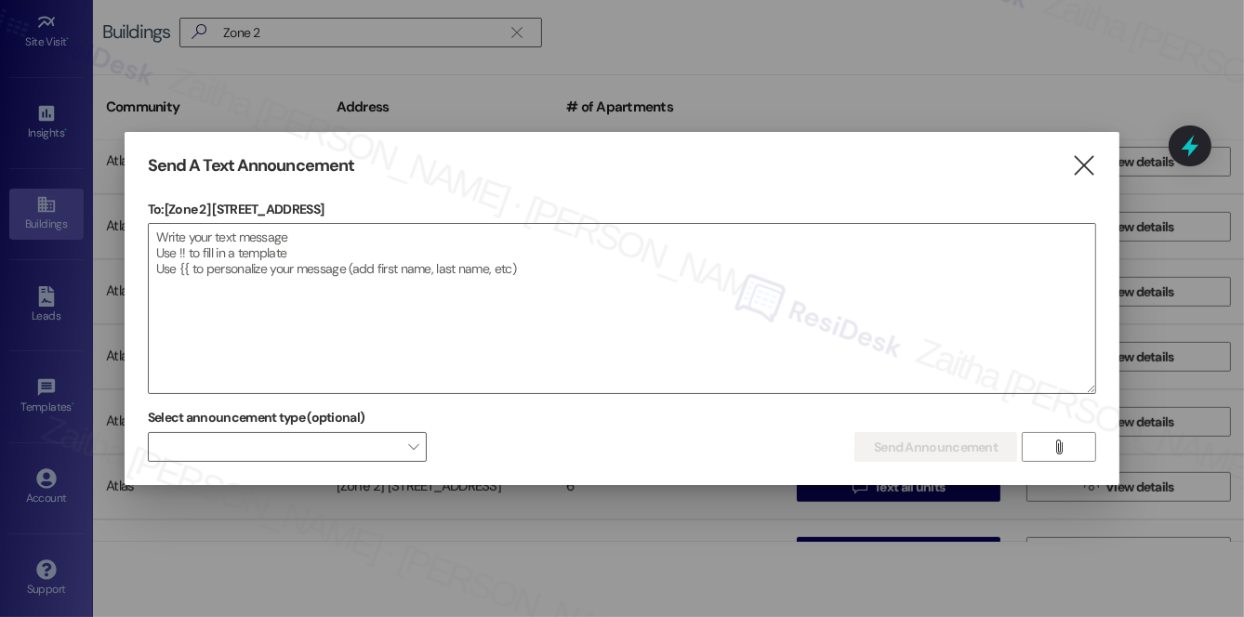
drag, startPoint x: 216, startPoint y: 206, endPoint x: 362, endPoint y: 208, distance: 146.0
click at [362, 208] on p "To: [Zone 2] 5614-5616 S King Dr" at bounding box center [622, 209] width 948 height 19
copy p "5614-5616 S King Dr"
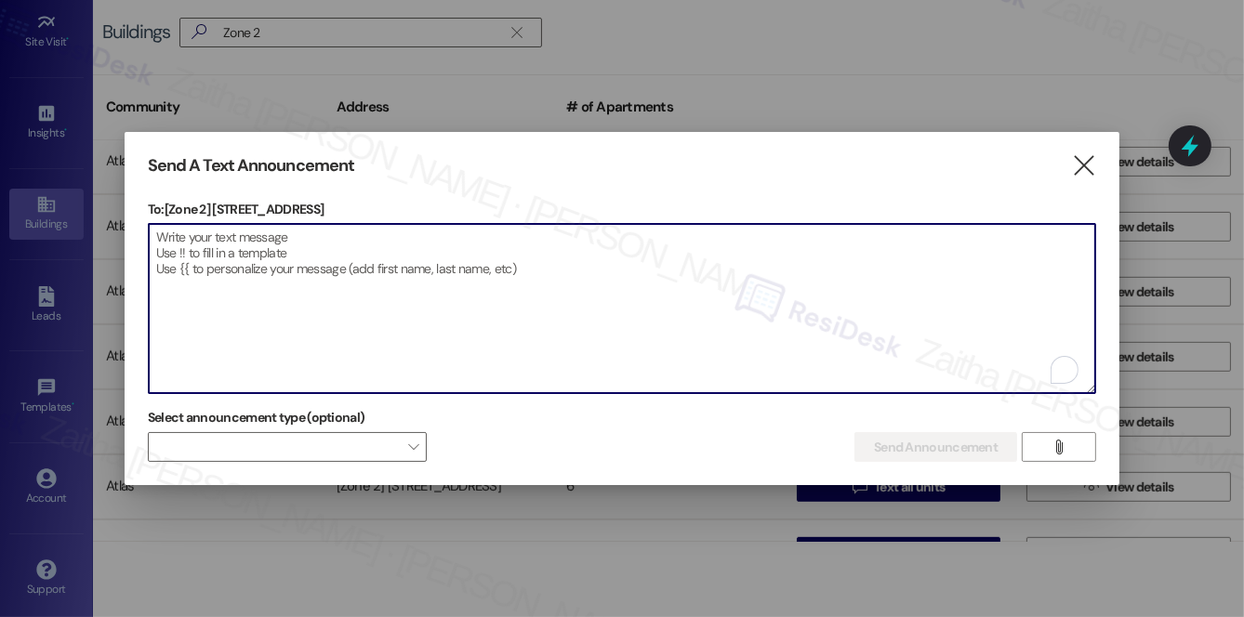
click at [344, 254] on textarea "To enrich screen reader interactions, please activate Accessibility in Grammarl…" at bounding box center [622, 308] width 947 height 169
paste textarea "Hi {{first_name}}! We have made some changes to our pest control monthly treatm…"
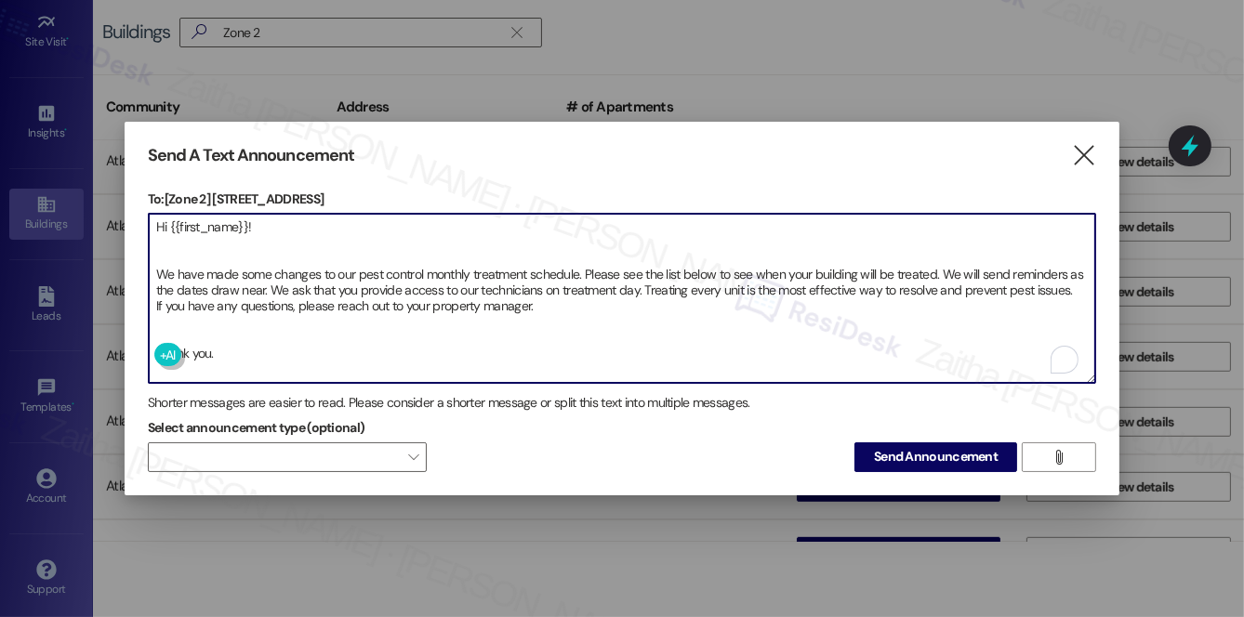
click at [222, 259] on textarea "Hi {{first_name}}! We have made some changes to our pest control monthly treatm…" at bounding box center [622, 298] width 947 height 169
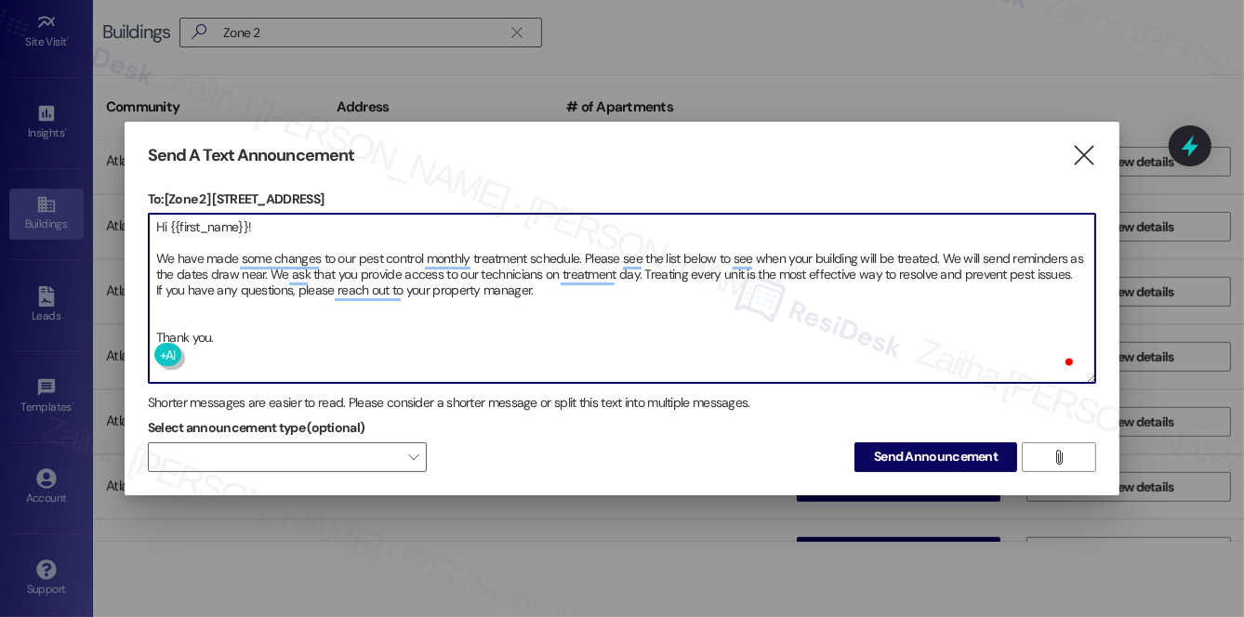
click at [196, 314] on textarea "Hi {{first_name}}! We have made some changes to our pest control monthly treatm…" at bounding box center [622, 298] width 947 height 169
type textarea "Hi {{first_name}}! We have made some changes to our pest control monthly treatm…"
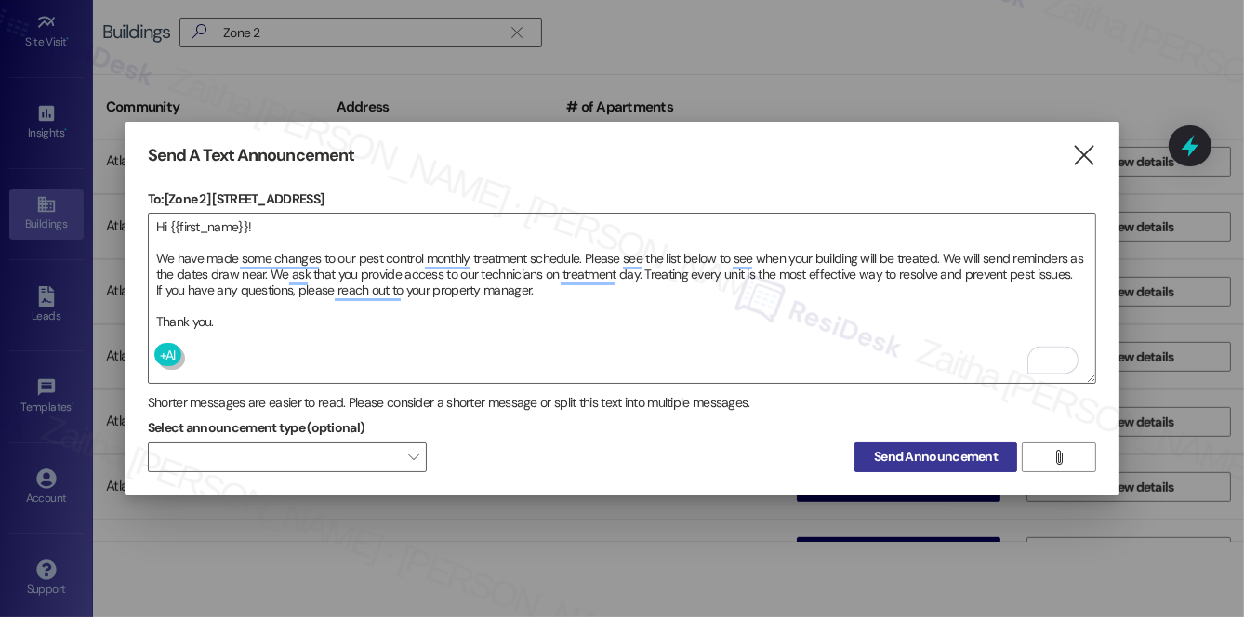
click at [912, 453] on span "Send Announcement" at bounding box center [936, 457] width 124 height 20
click at [923, 456] on span "Send Announcement" at bounding box center [936, 457] width 124 height 20
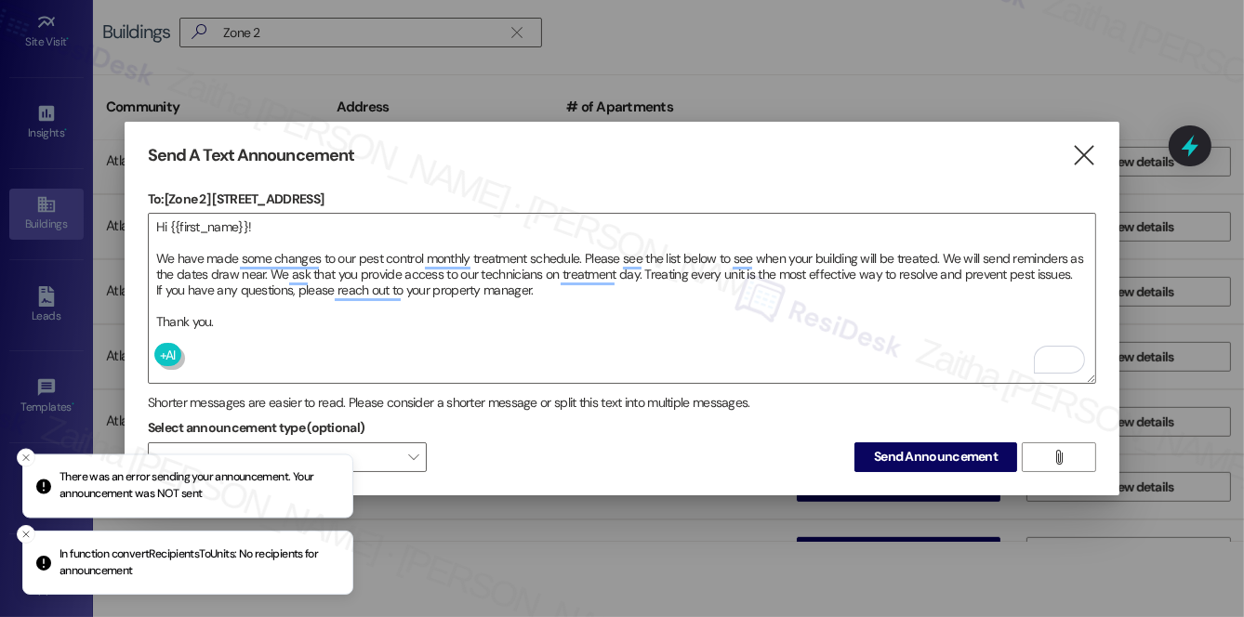
click at [1070, 145] on div "Send A Text Announcement " at bounding box center [622, 155] width 948 height 21
click at [1080, 146] on icon "" at bounding box center [1084, 156] width 25 height 20
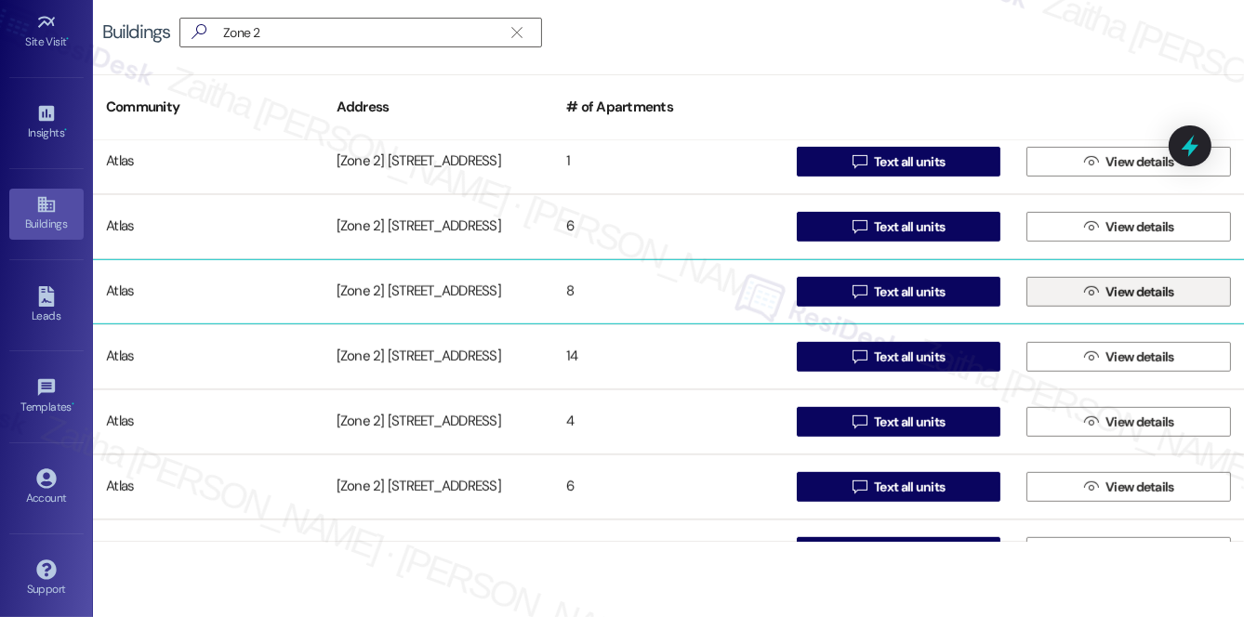
click at [1147, 286] on span "View details" at bounding box center [1140, 293] width 69 height 20
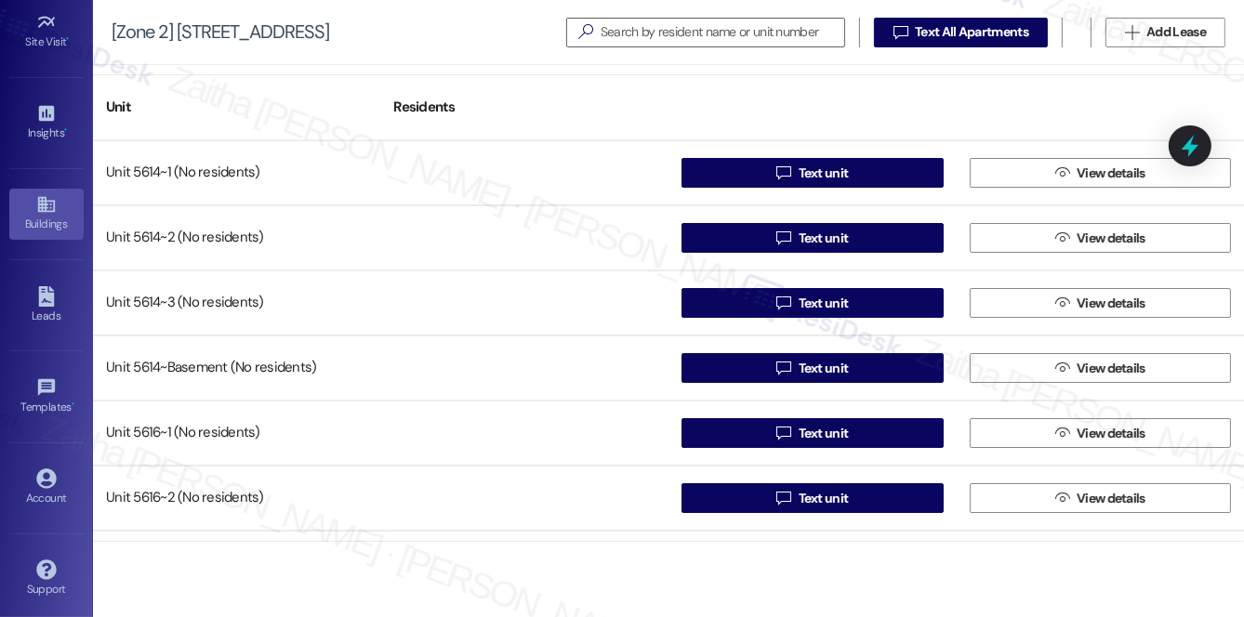
click at [45, 215] on div "Buildings" at bounding box center [46, 224] width 93 height 19
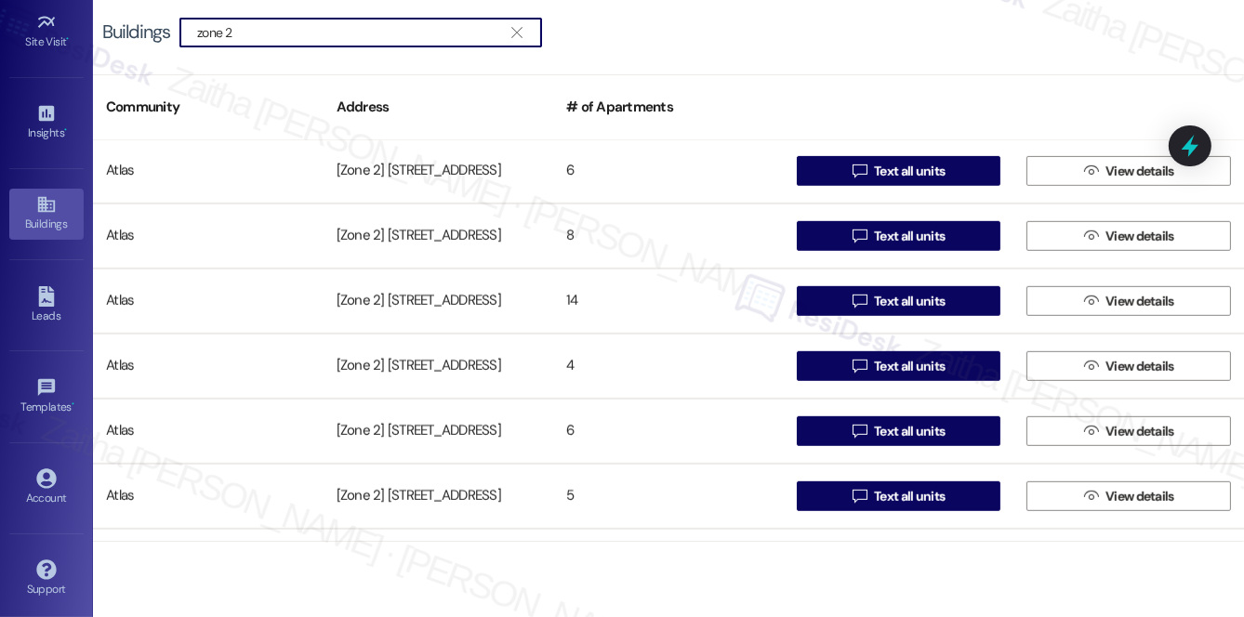
scroll to position [1267, 0]
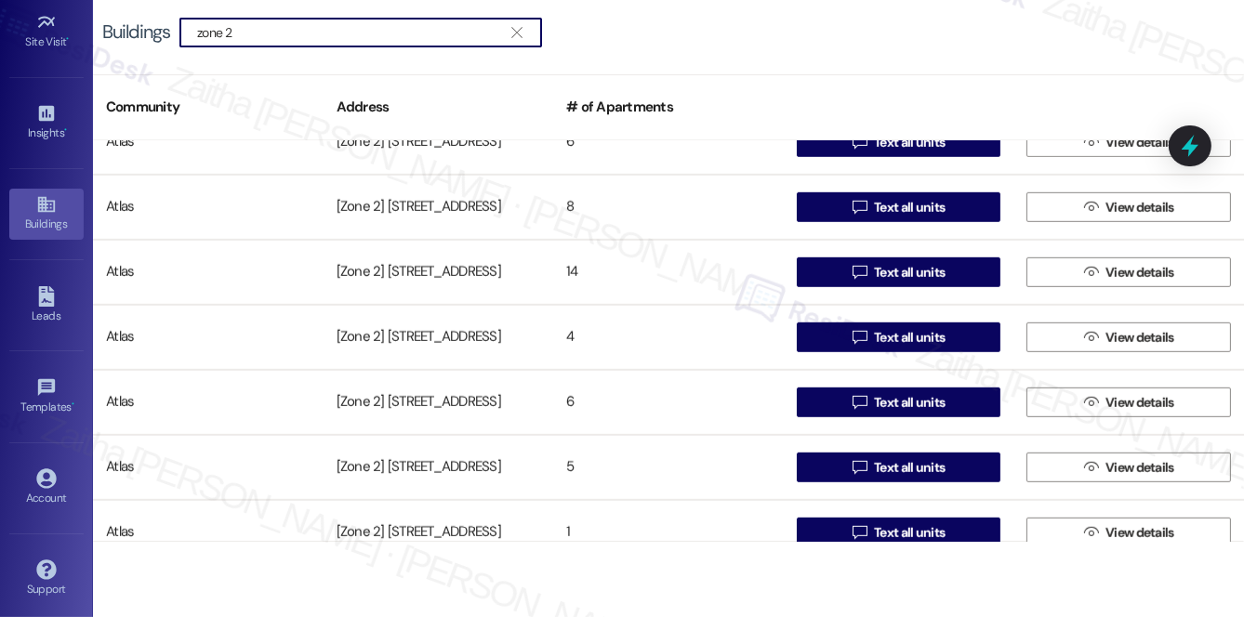
type input "zone 2"
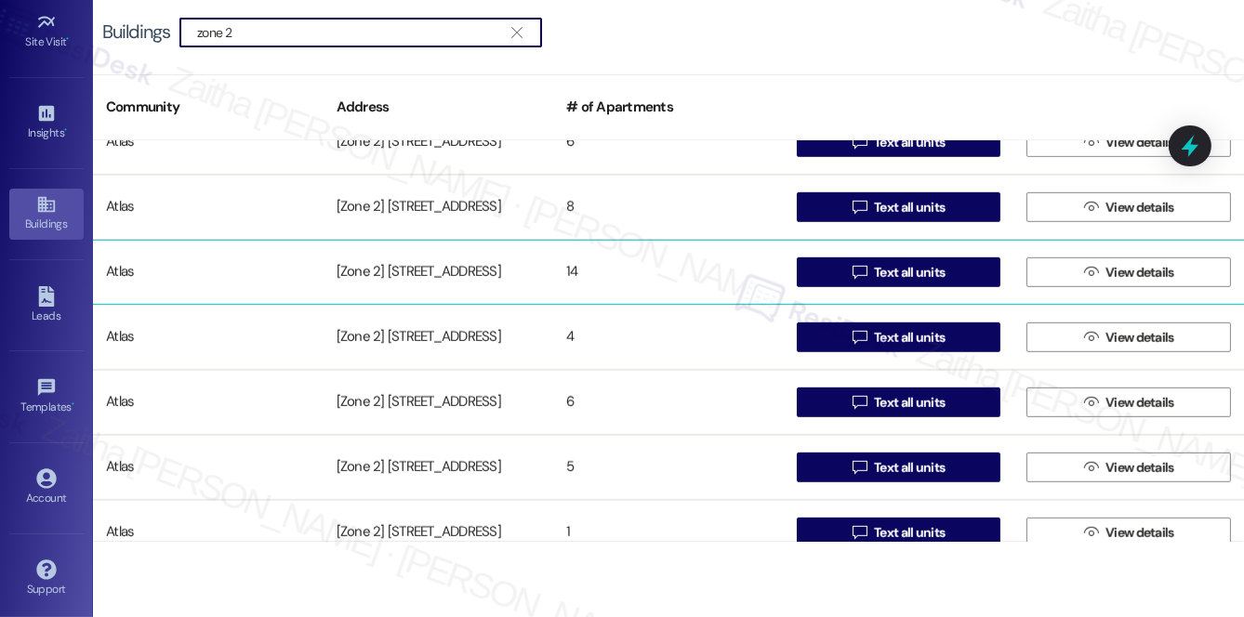
scroll to position [1352, 0]
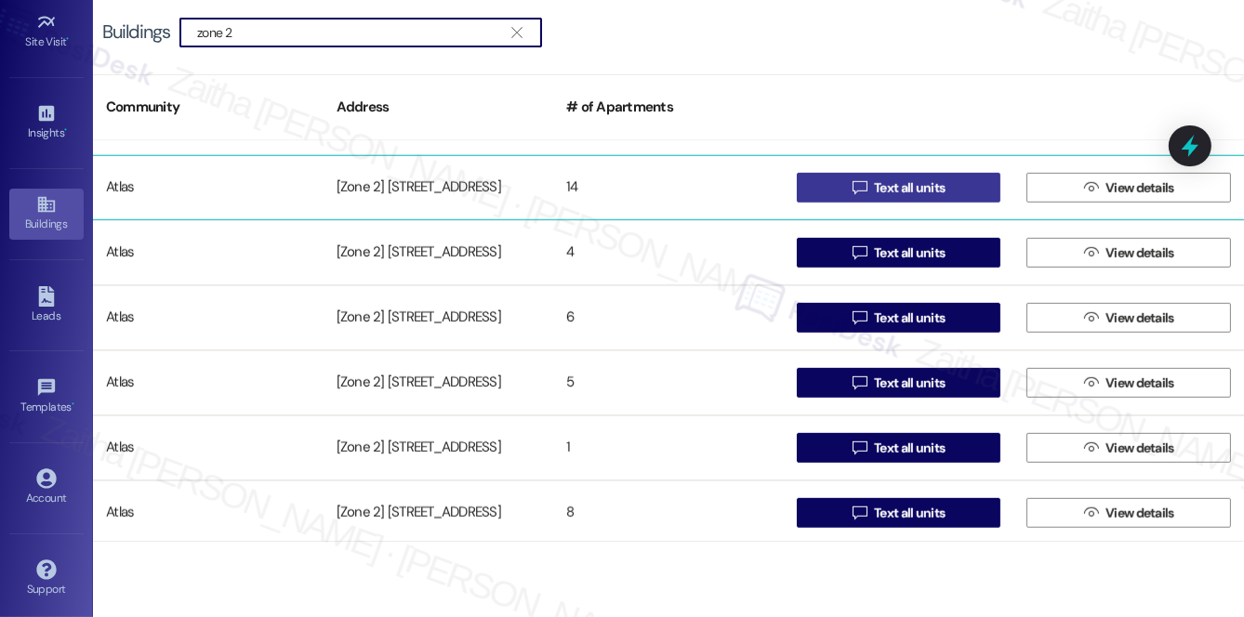
click at [921, 187] on span "Text all units" at bounding box center [909, 189] width 71 height 20
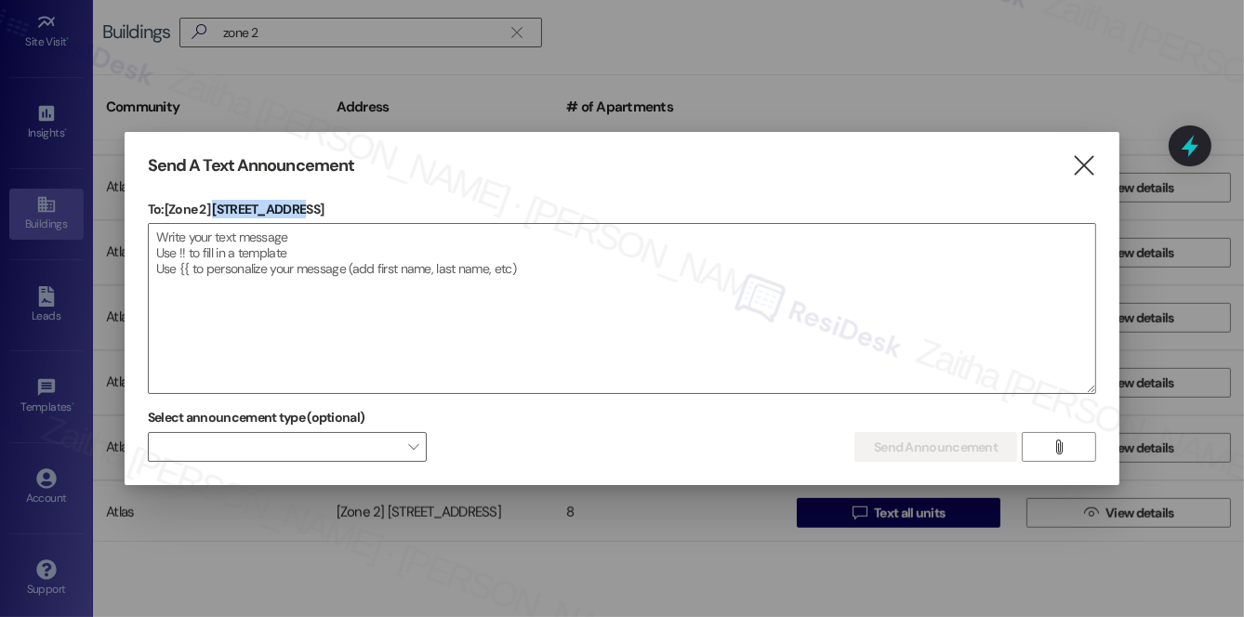
drag, startPoint x: 216, startPoint y: 206, endPoint x: 346, endPoint y: 203, distance: 130.2
click at [346, 203] on p "To: [Zone 2] 5618 S MLK Dr" at bounding box center [622, 209] width 948 height 19
copy p "5618 S MLK Dr"
click at [429, 311] on textarea at bounding box center [622, 308] width 947 height 169
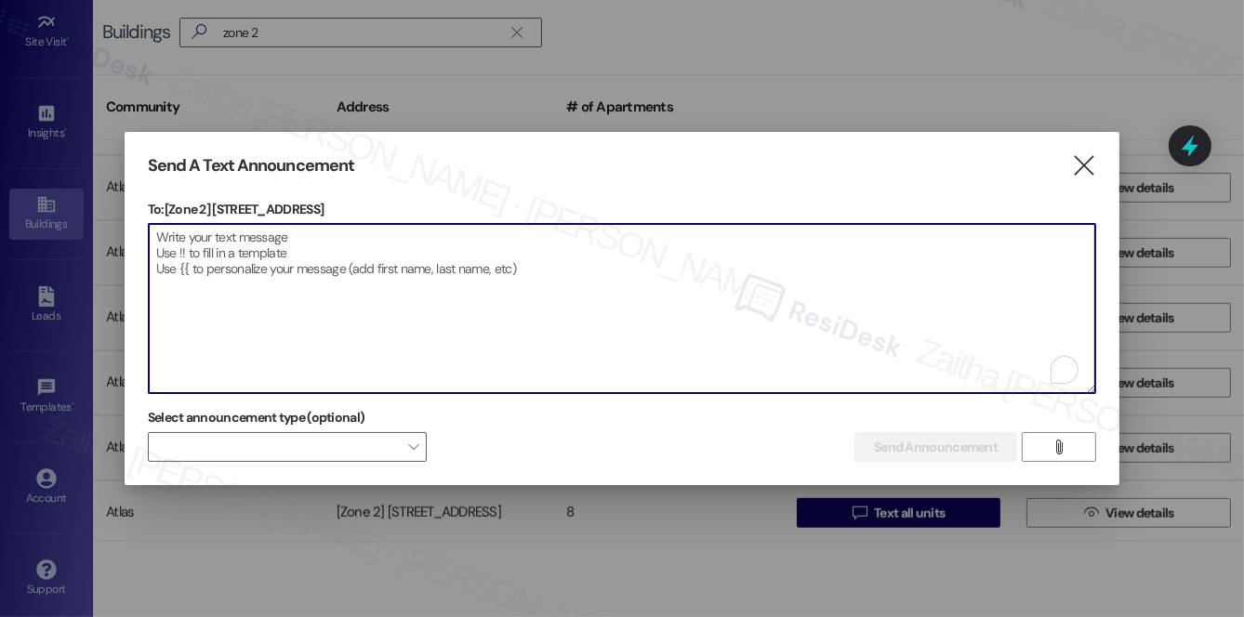
paste textarea "Hi {{first_name}}! We have made some changes to our pest control monthly treatm…"
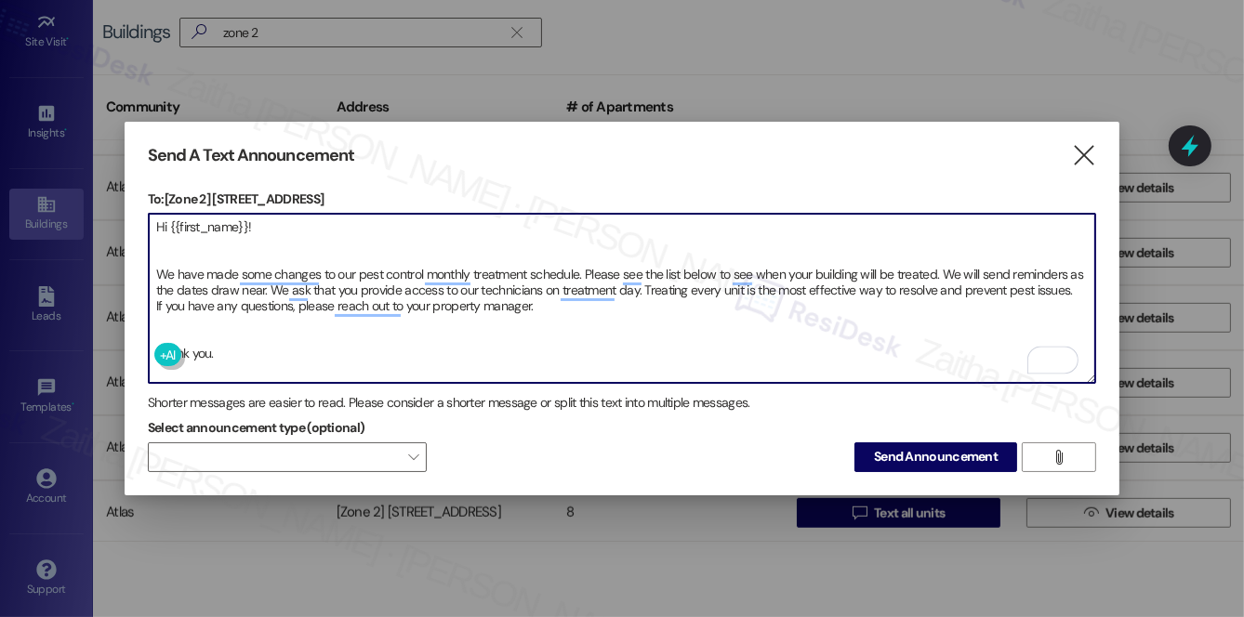
click at [192, 246] on textarea "Hi {{first_name}}! We have made some changes to our pest control monthly treatm…" at bounding box center [622, 298] width 947 height 169
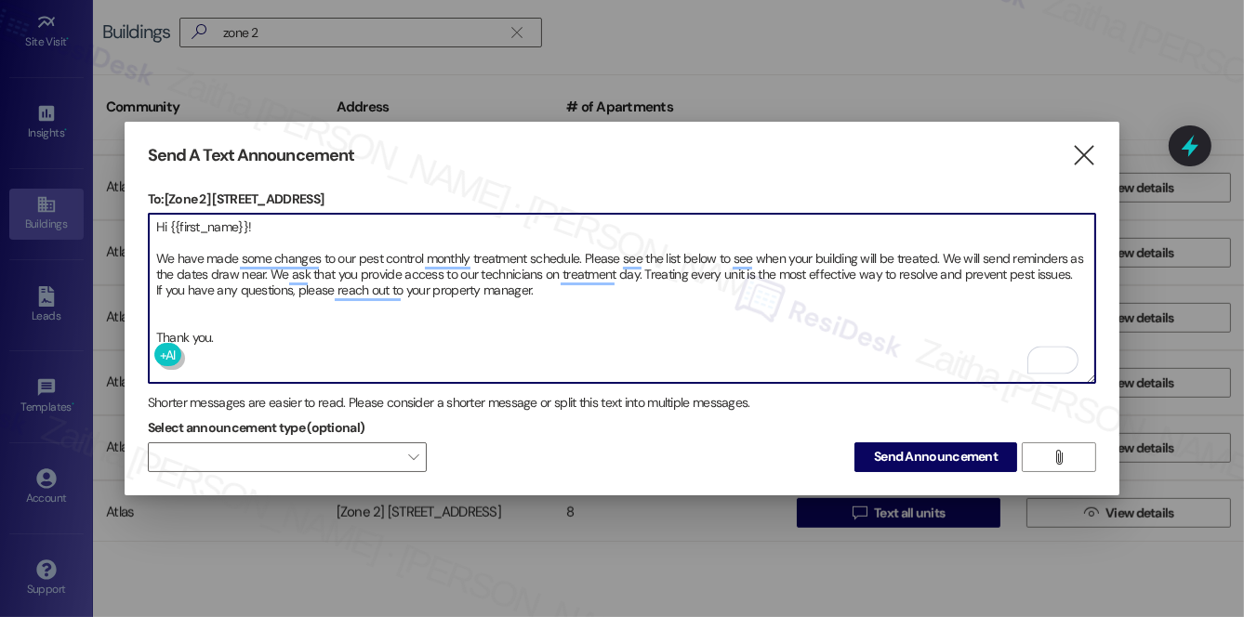
click at [155, 296] on textarea "Hi {{first_name}}! We have made some changes to our pest control monthly treatm…" at bounding box center [622, 298] width 947 height 169
type textarea "Hi {{first_name}}! We have made some changes to our pest control monthly treatm…"
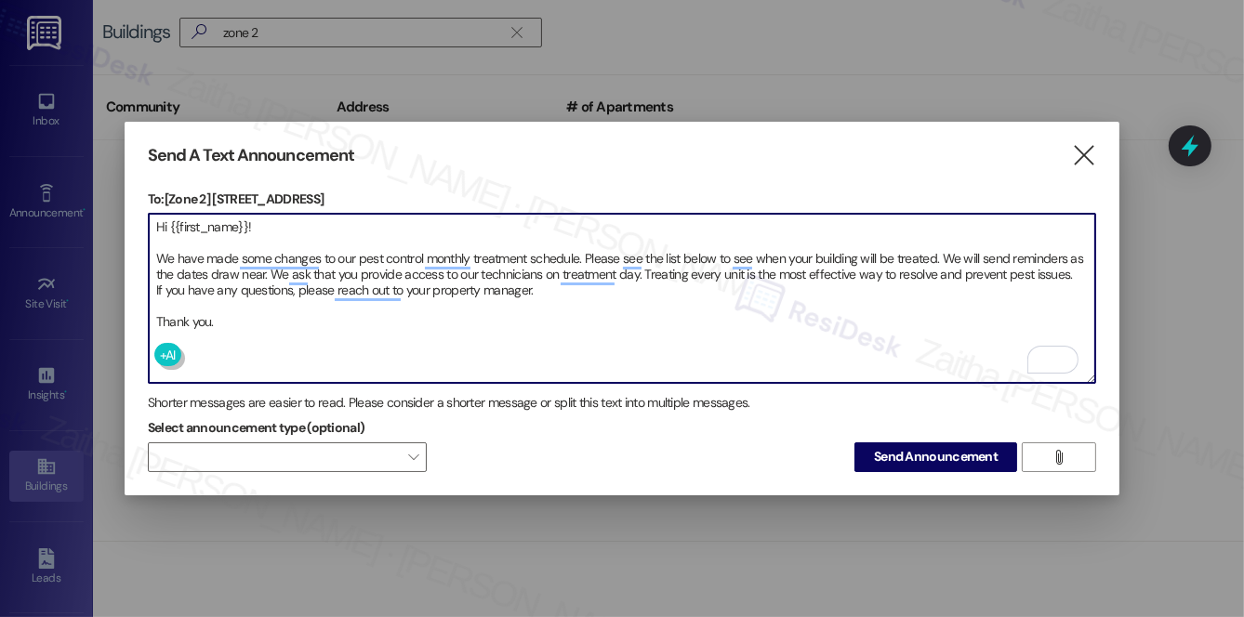
scroll to position [1352, 0]
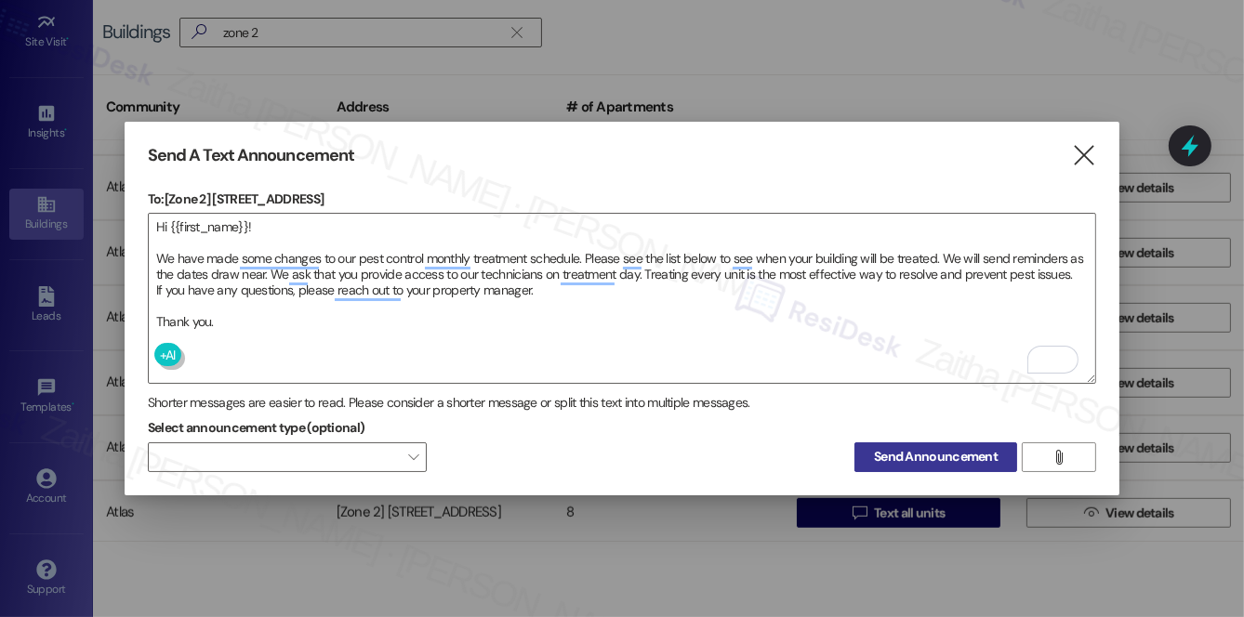
click at [974, 456] on span "Send Announcement" at bounding box center [936, 457] width 124 height 20
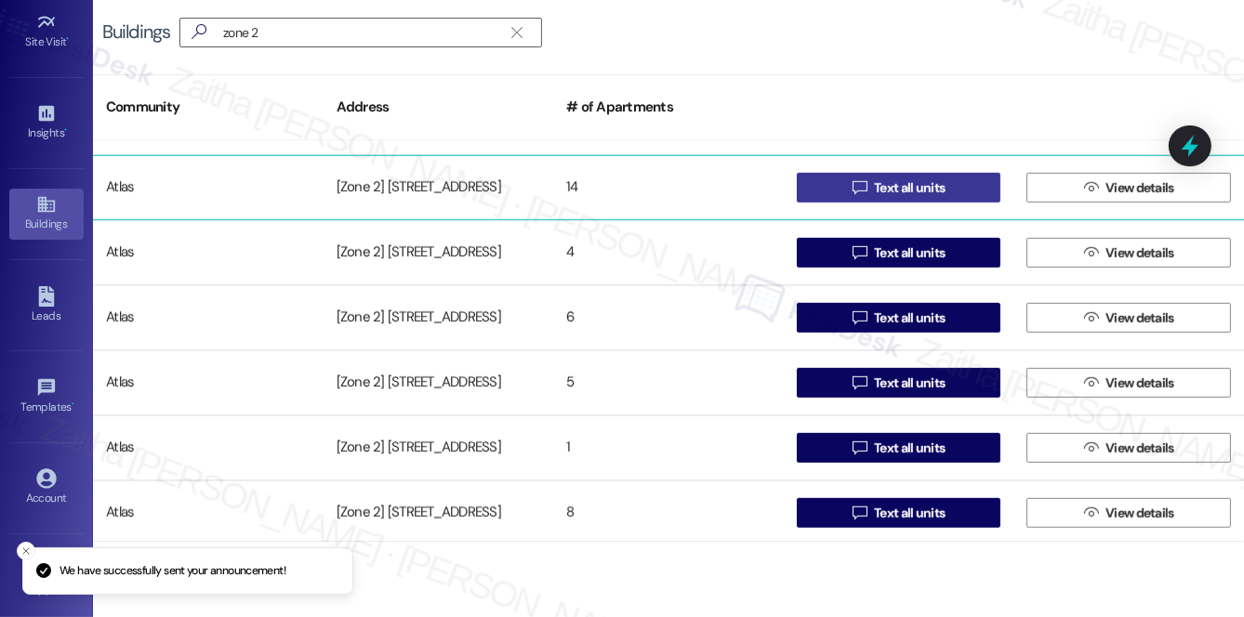
click at [929, 189] on span "Text all units" at bounding box center [909, 189] width 71 height 20
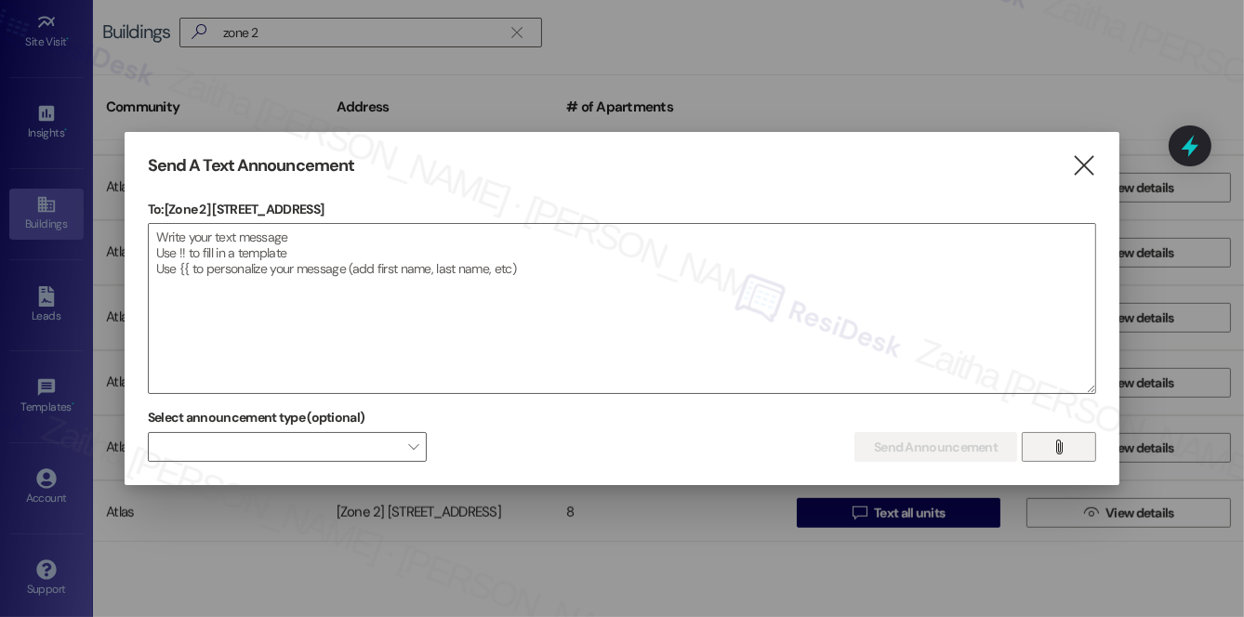
click at [1068, 448] on span "" at bounding box center [1059, 447] width 21 height 28
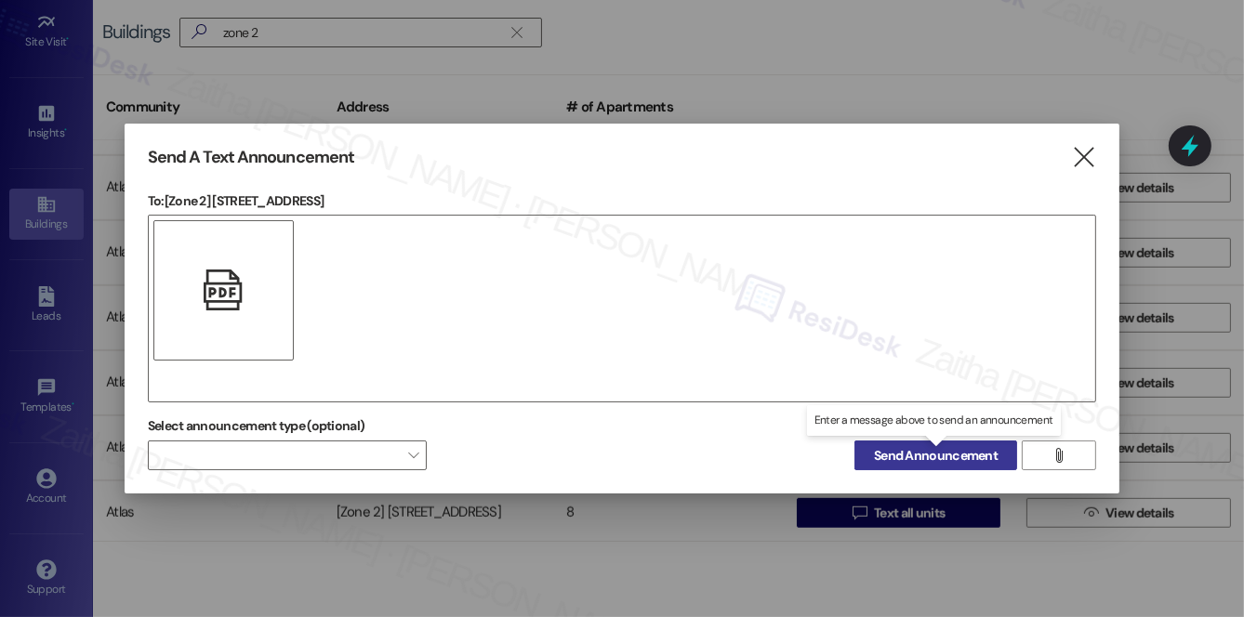
click at [922, 454] on span "Send Announcement" at bounding box center [936, 456] width 124 height 20
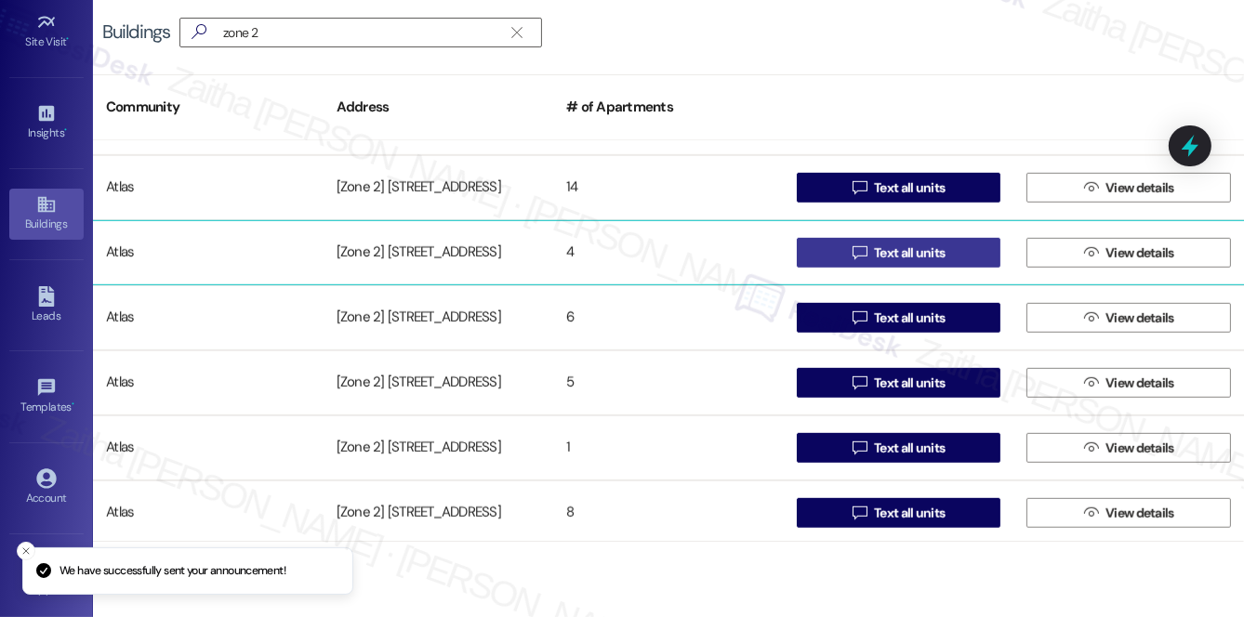
click at [917, 249] on span "Text all units" at bounding box center [909, 254] width 71 height 20
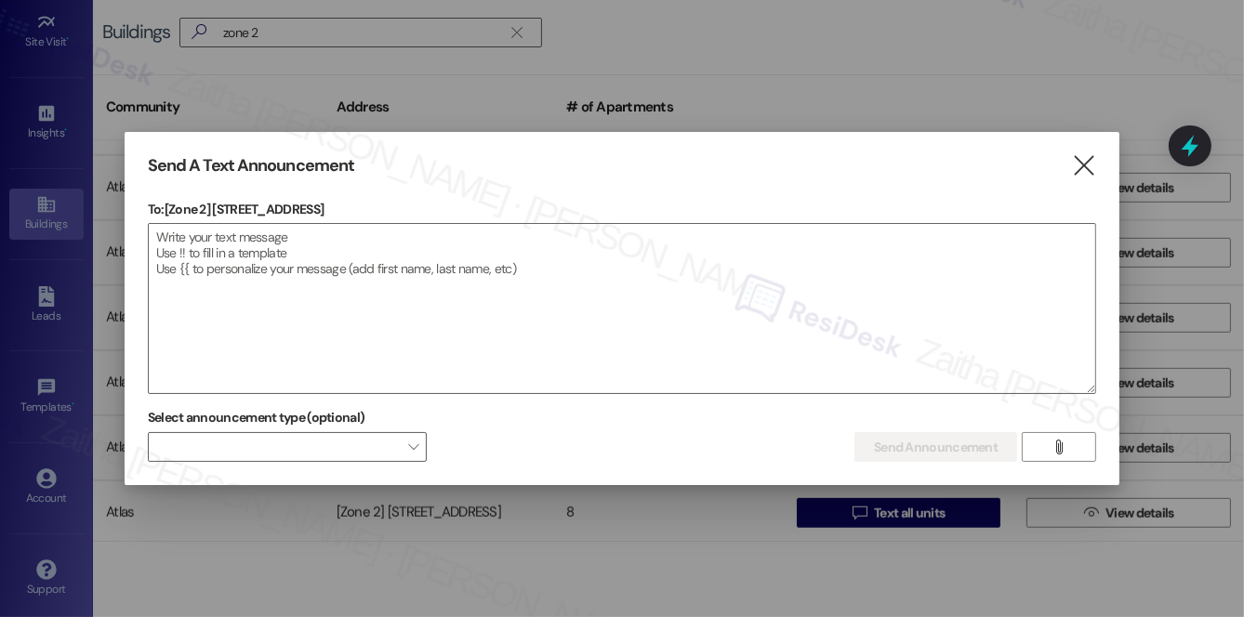
drag, startPoint x: 215, startPoint y: 208, endPoint x: 394, endPoint y: 208, distance: 179.5
click at [394, 208] on p "To: [Zone 2] 5637 S Wabash Ave" at bounding box center [622, 209] width 948 height 19
copy p "5637 S Wabash Ave"
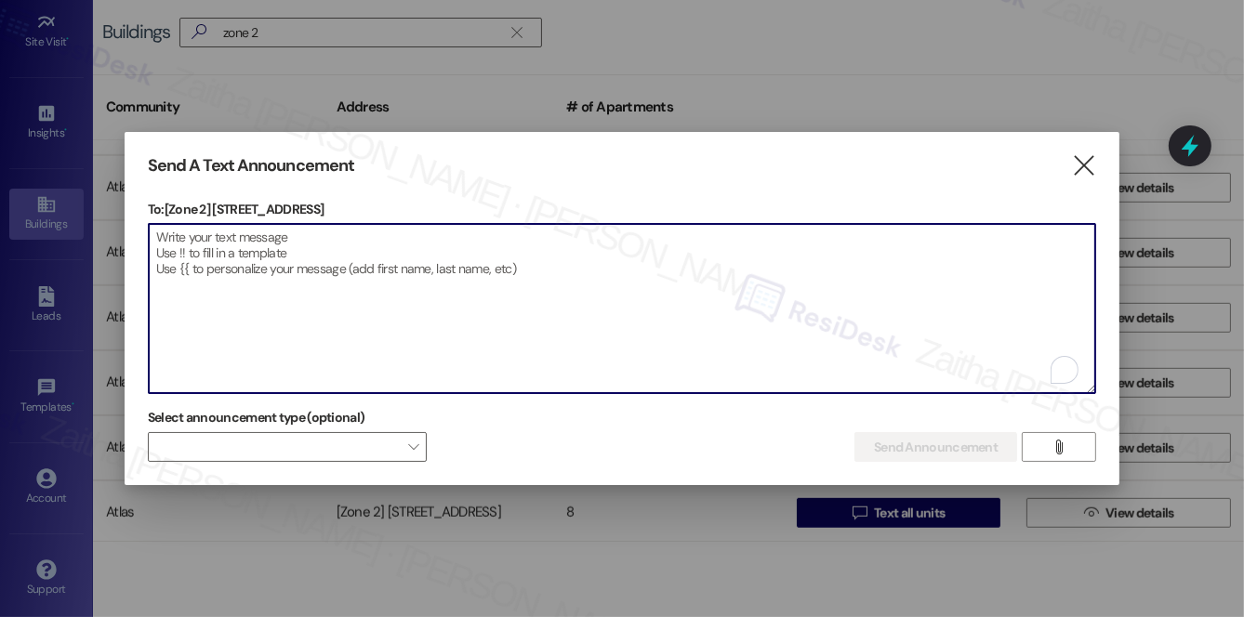
click at [359, 314] on textarea "To enrich screen reader interactions, please activate Accessibility in Grammarl…" at bounding box center [622, 308] width 947 height 169
paste textarea "Hi {{first_name}}! We have made some changes to our pest control monthly treatm…"
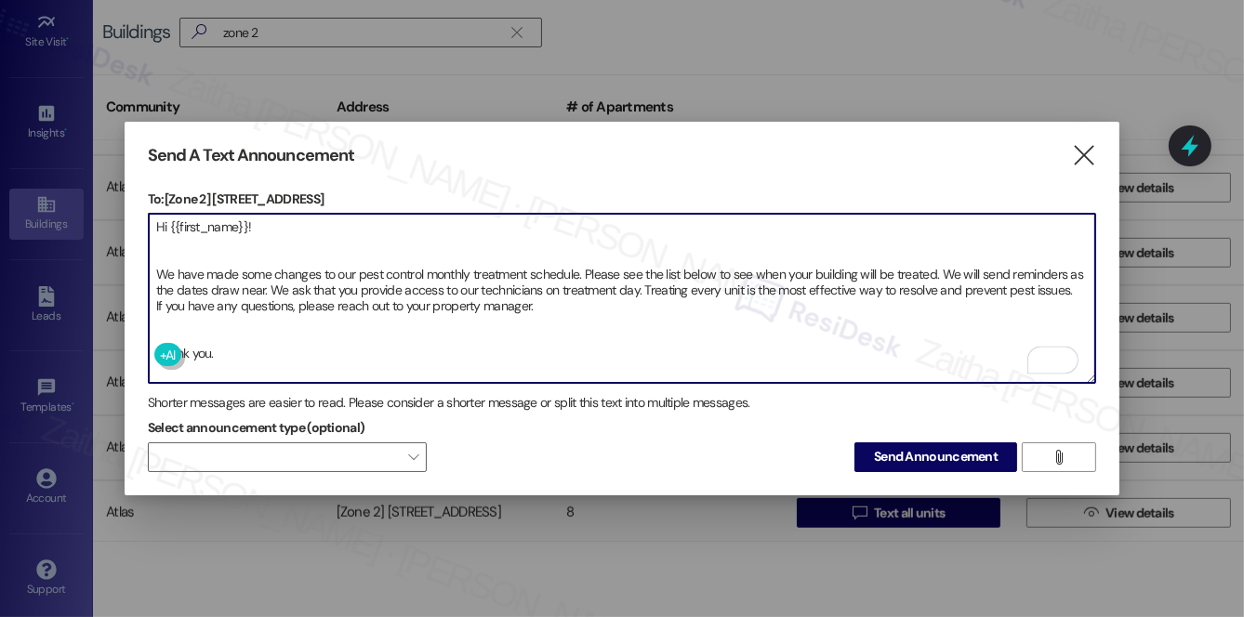
click at [173, 330] on textarea "Hi {{first_name}}! We have made some changes to our pest control monthly treatm…" at bounding box center [622, 298] width 947 height 169
click at [184, 247] on textarea "Hi {{first_name}}! We have made some changes to our pest control monthly treatm…" at bounding box center [622, 298] width 947 height 169
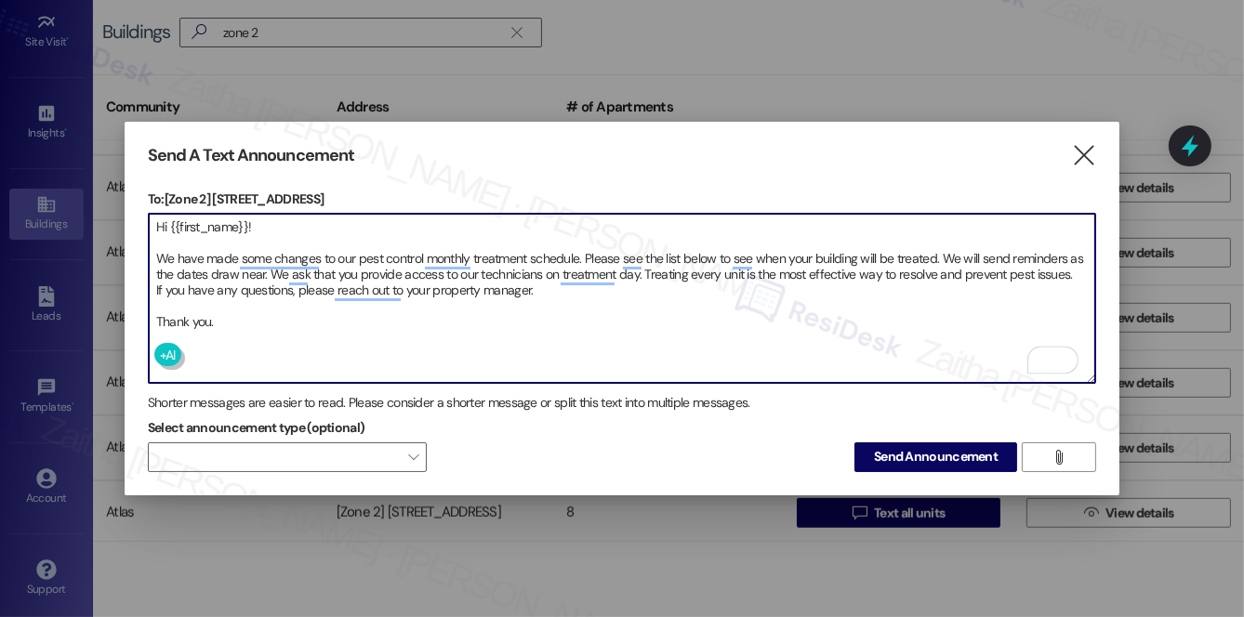
type textarea "Hi {{first_name}}! We have made some changes to our pest control monthly treatm…"
click at [935, 457] on span "Send Announcement" at bounding box center [936, 457] width 124 height 20
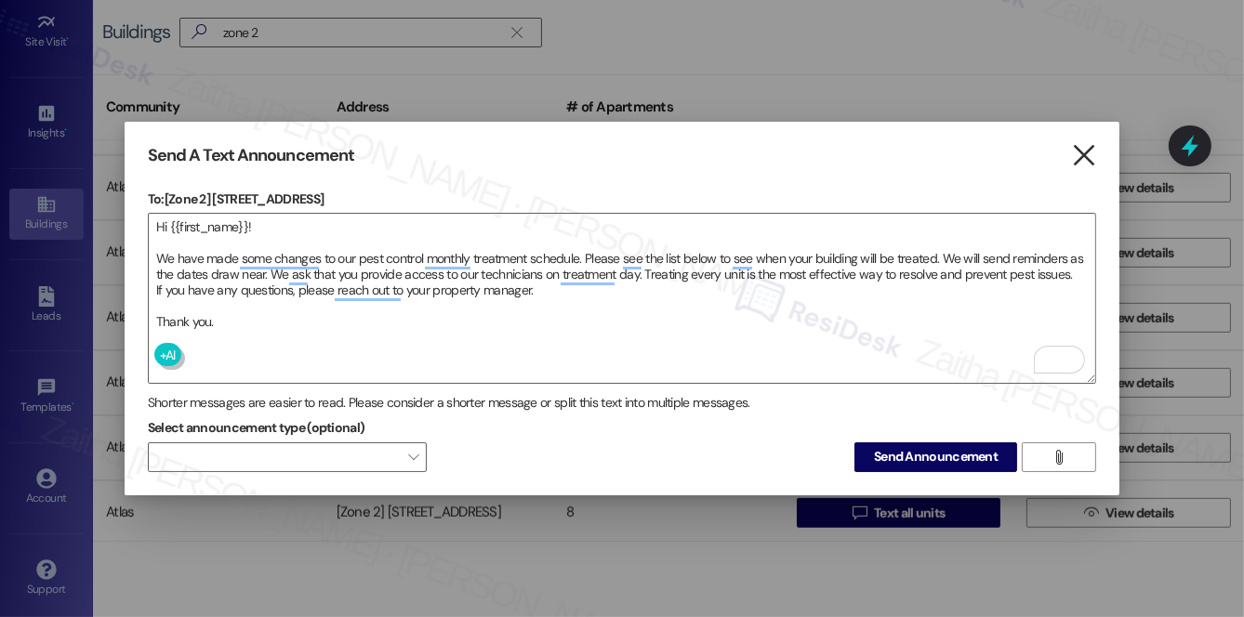
click at [1085, 152] on icon "" at bounding box center [1084, 156] width 25 height 20
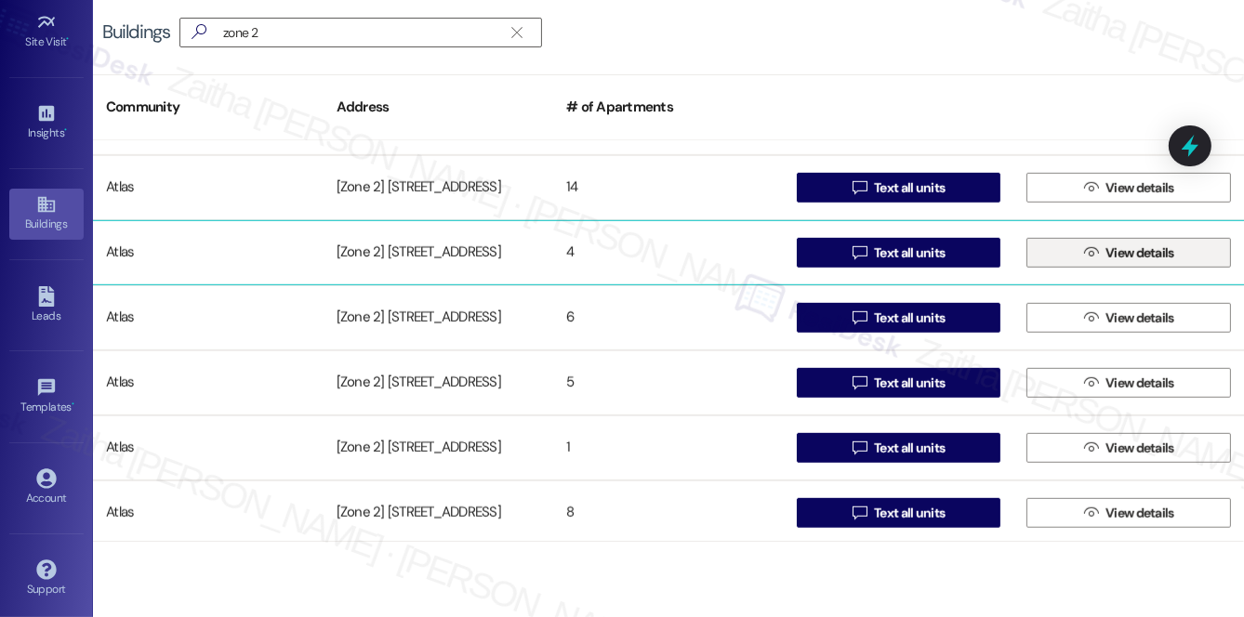
click at [1141, 245] on span "View details" at bounding box center [1140, 254] width 69 height 20
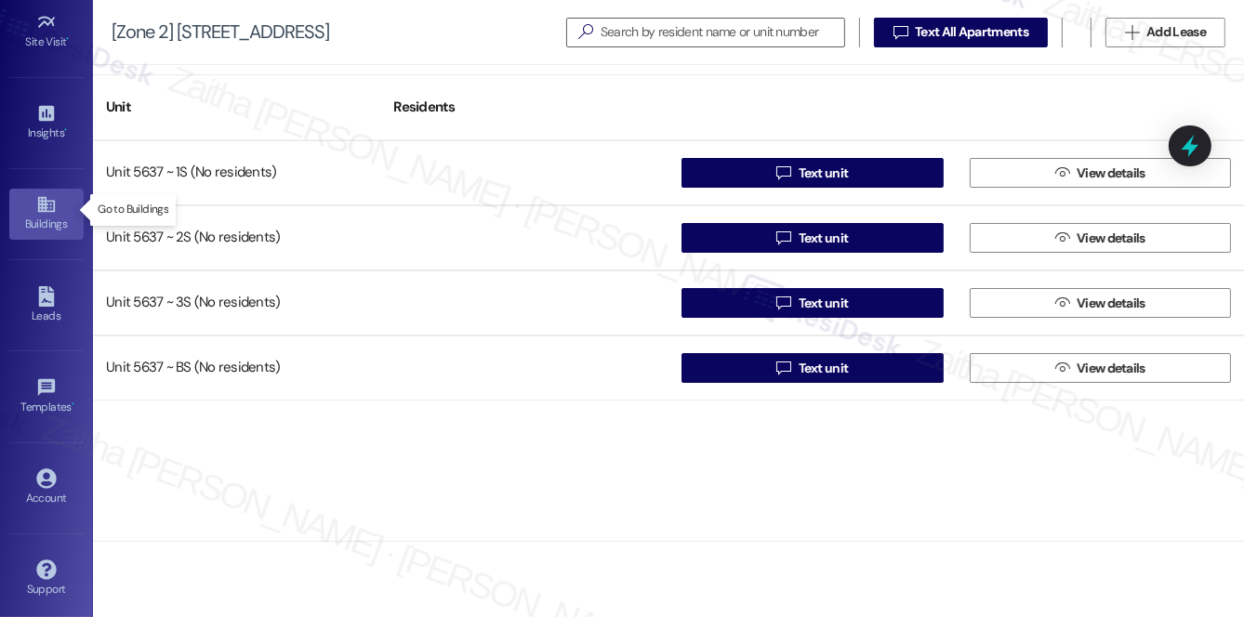
click at [46, 208] on icon at bounding box center [46, 204] width 20 height 20
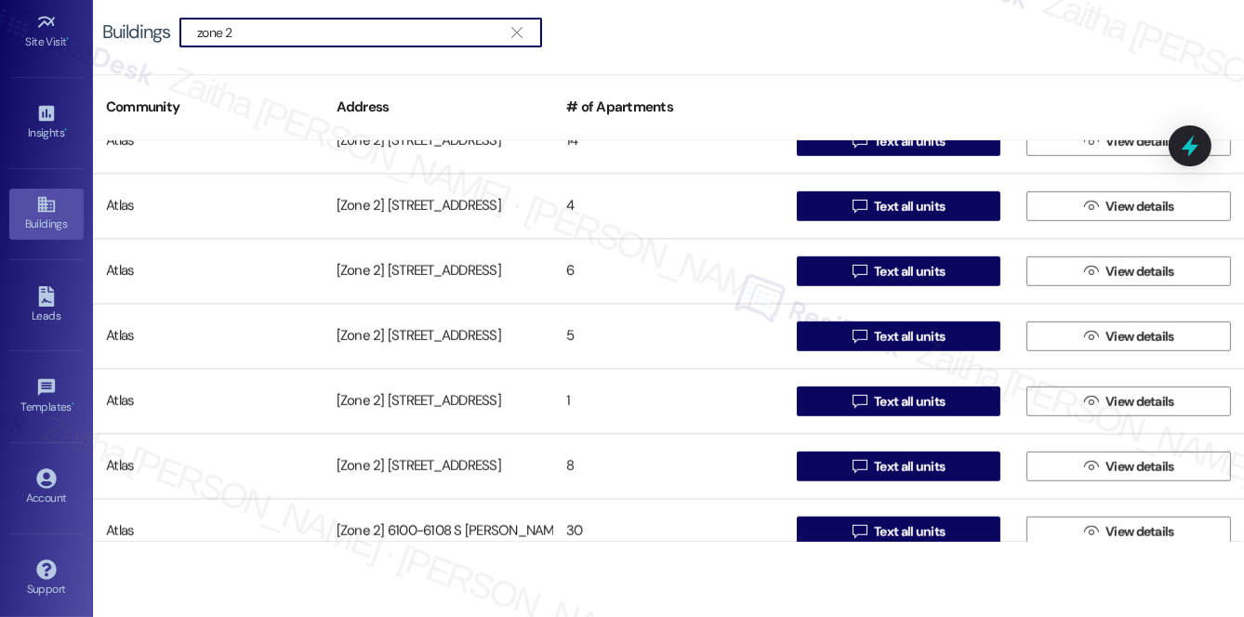
scroll to position [1437, 0]
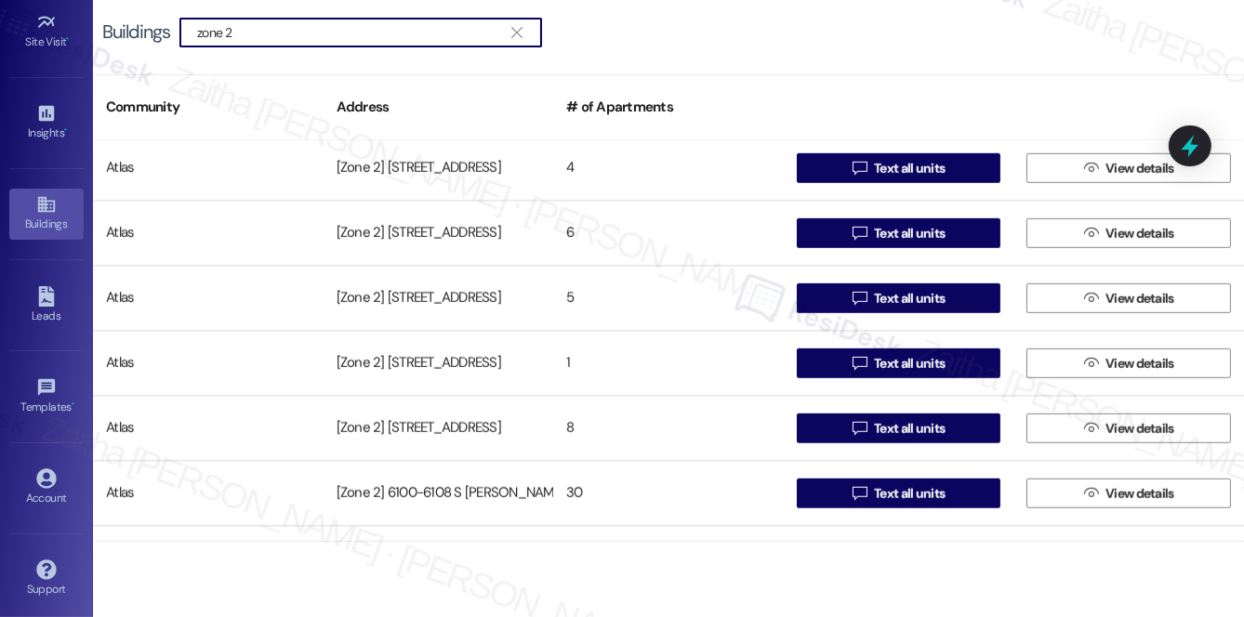
type input "zone 2"
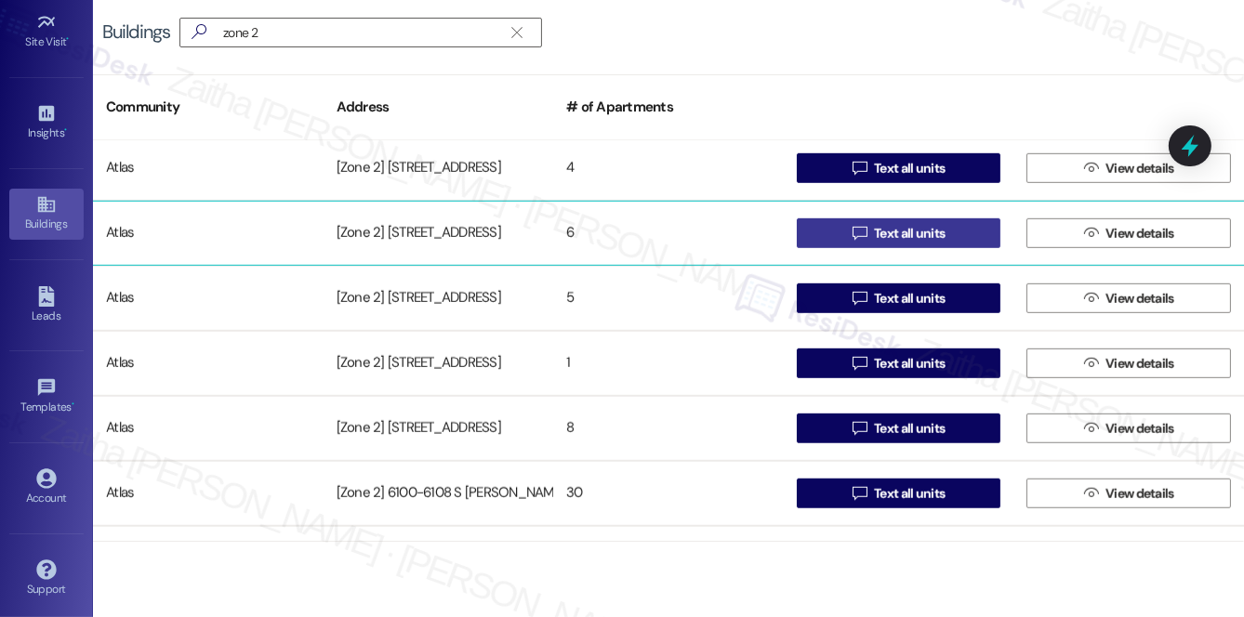
click at [921, 236] on span "Text all units" at bounding box center [909, 234] width 71 height 20
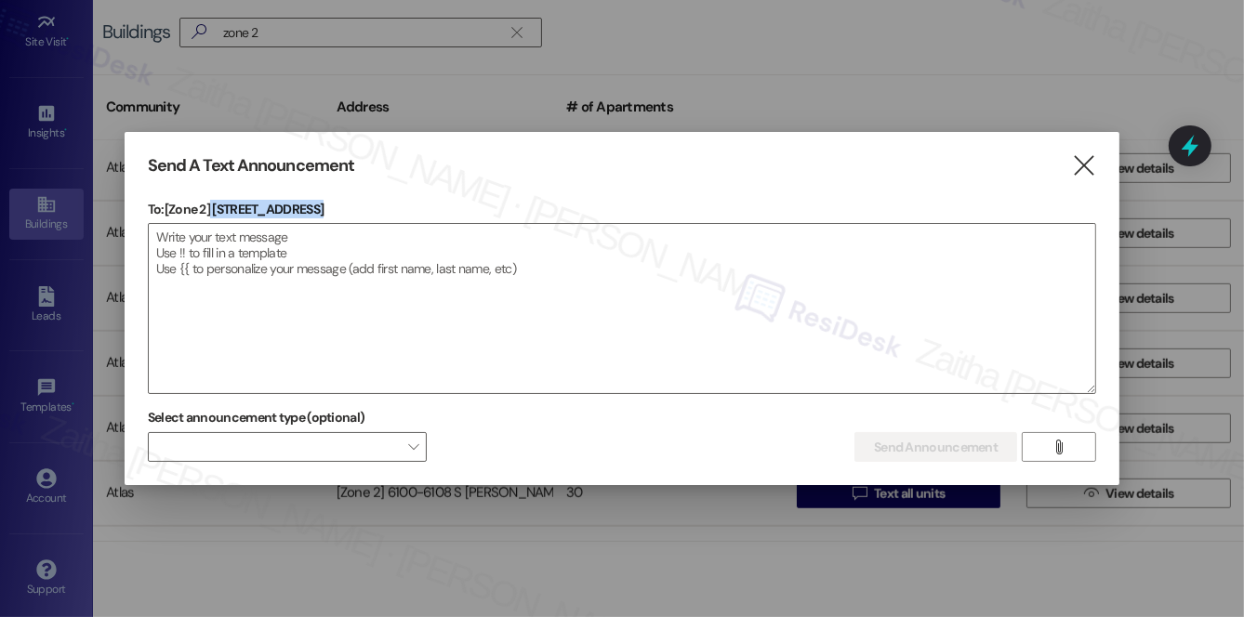
drag, startPoint x: 213, startPoint y: 204, endPoint x: 414, endPoint y: 219, distance: 201.5
click at [414, 219] on div "To: [Zone 2] 5642-5644 S Calumet Ave  Drop image file here" at bounding box center [622, 297] width 948 height 194
copy p "5642-5644 S Calumet Ave"
click at [314, 246] on textarea at bounding box center [622, 308] width 947 height 169
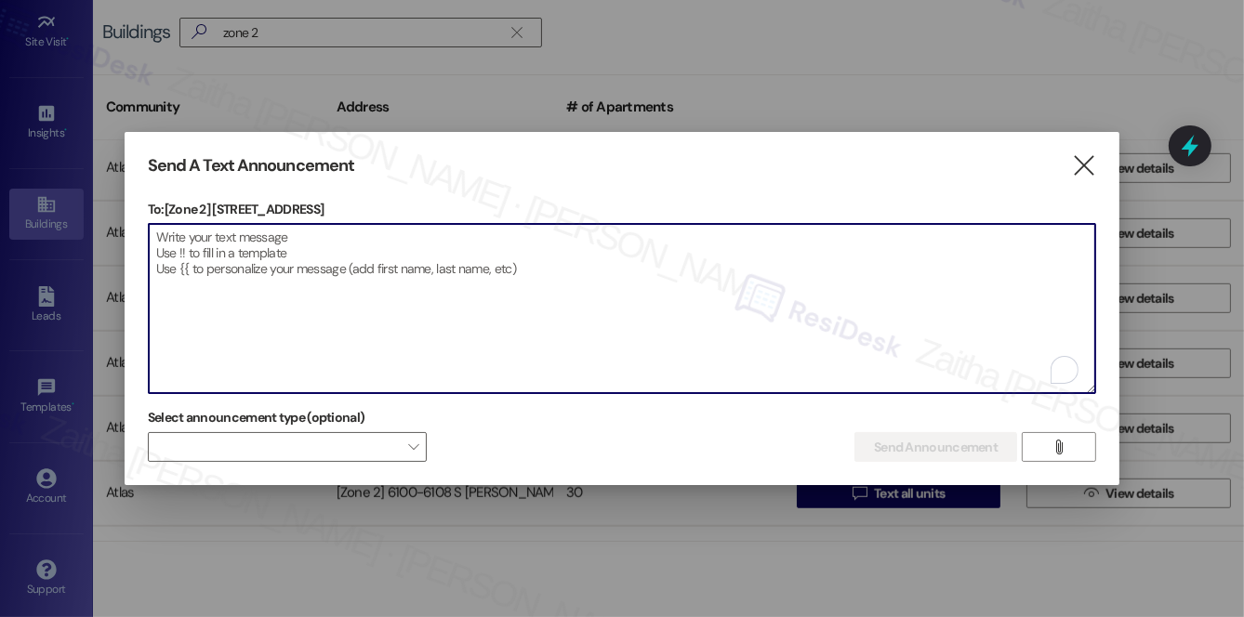
paste textarea "Hi {{first_name}}! We have made some changes to our pest control monthly treatm…"
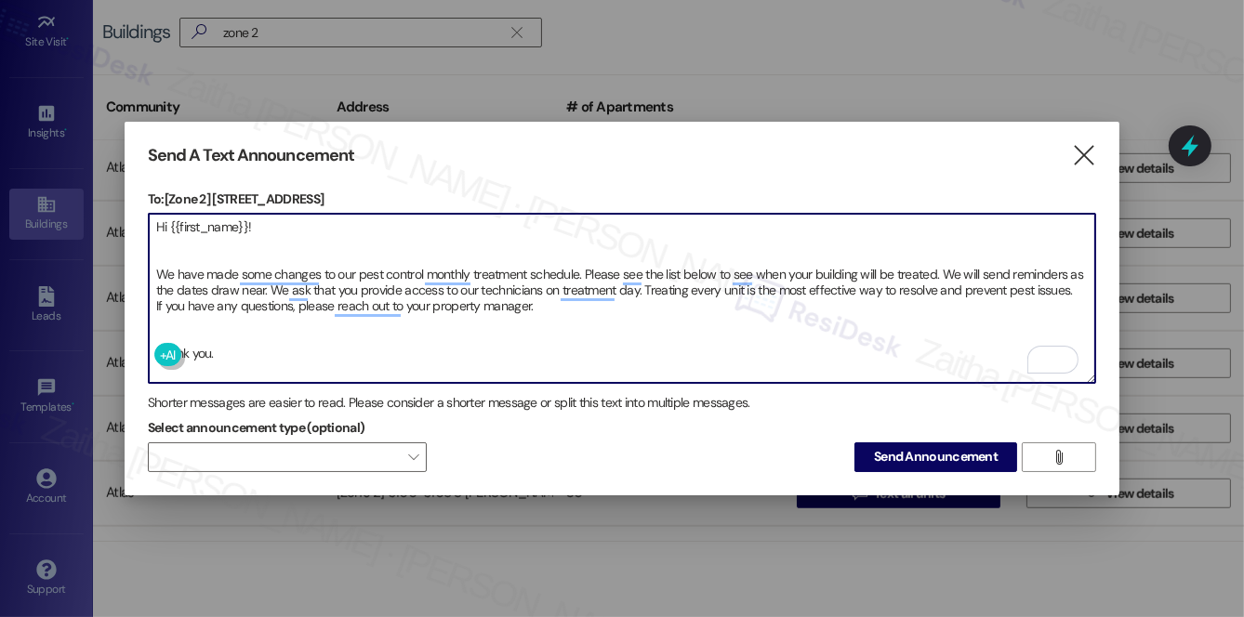
click at [179, 314] on textarea "Hi {{first_name}}! We have made some changes to our pest control monthly treatm…" at bounding box center [622, 298] width 947 height 169
click at [166, 239] on textarea "Hi {{first_name}}! We have made some changes to our pest control monthly treatm…" at bounding box center [622, 298] width 947 height 169
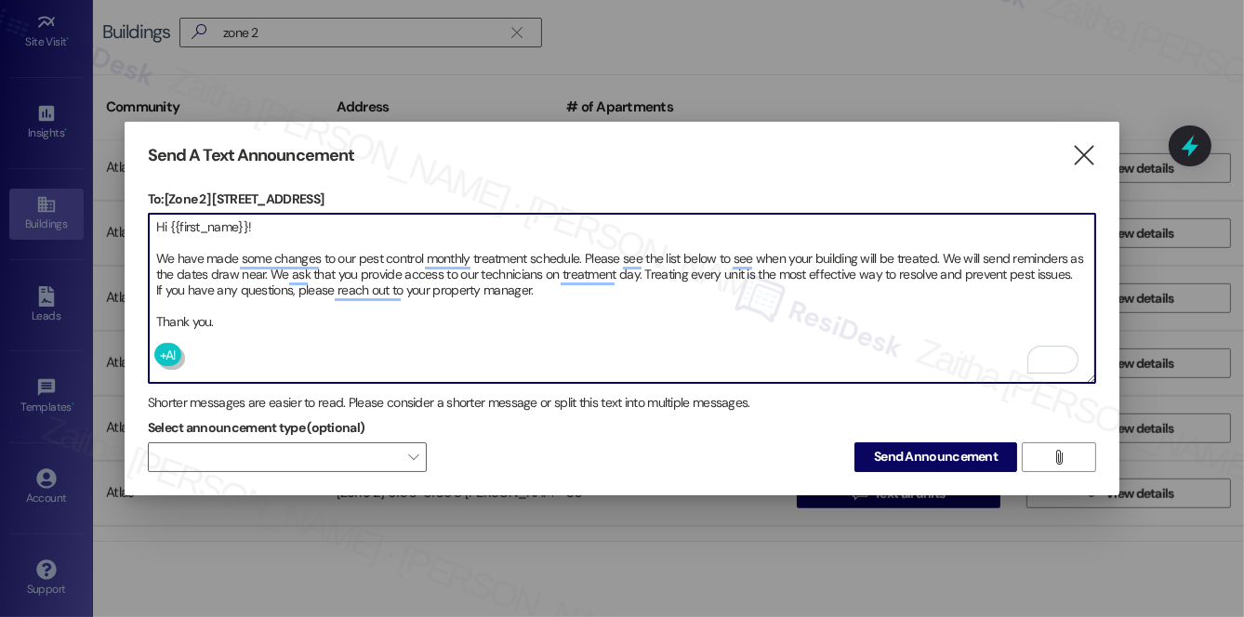
type textarea "Hi {{first_name}}! We have made some changes to our pest control monthly treatm…"
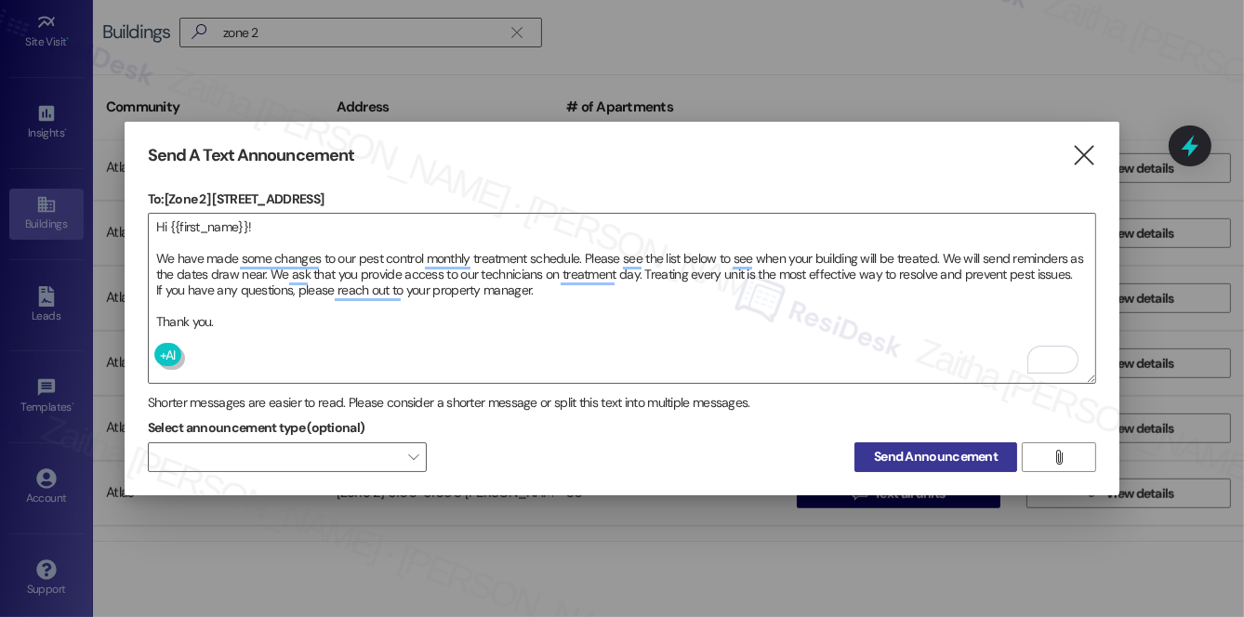
click at [920, 452] on span "Send Announcement" at bounding box center [936, 457] width 124 height 20
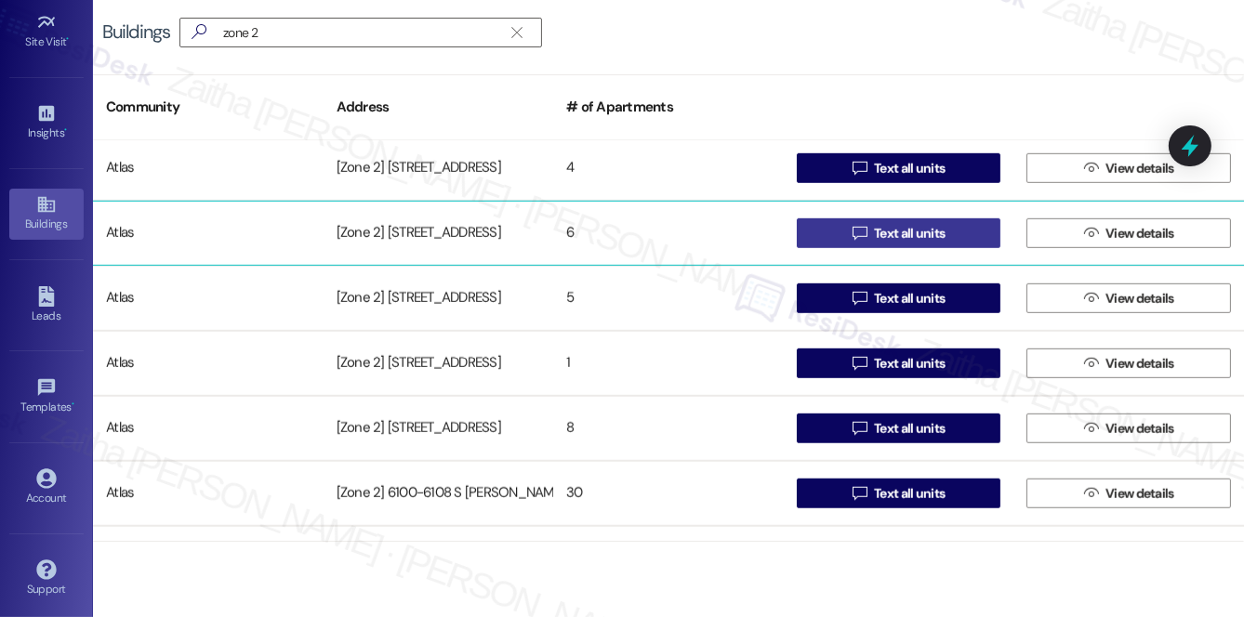
click at [889, 238] on span "Text all units" at bounding box center [909, 234] width 71 height 20
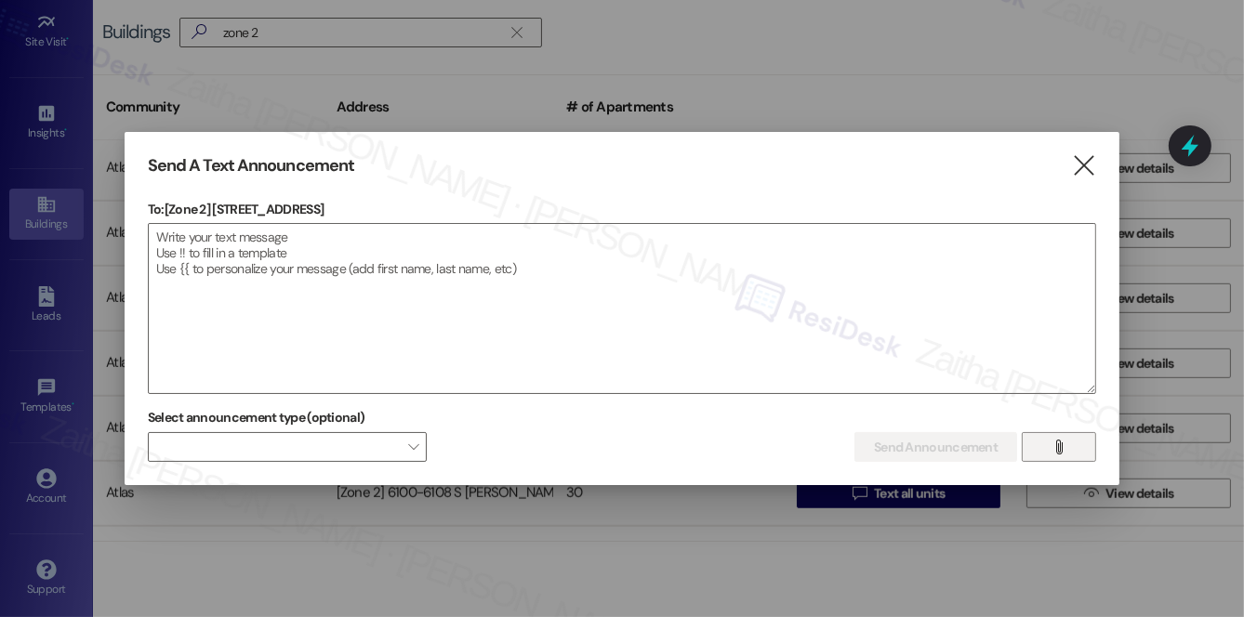
click at [1047, 449] on button "" at bounding box center [1059, 447] width 74 height 30
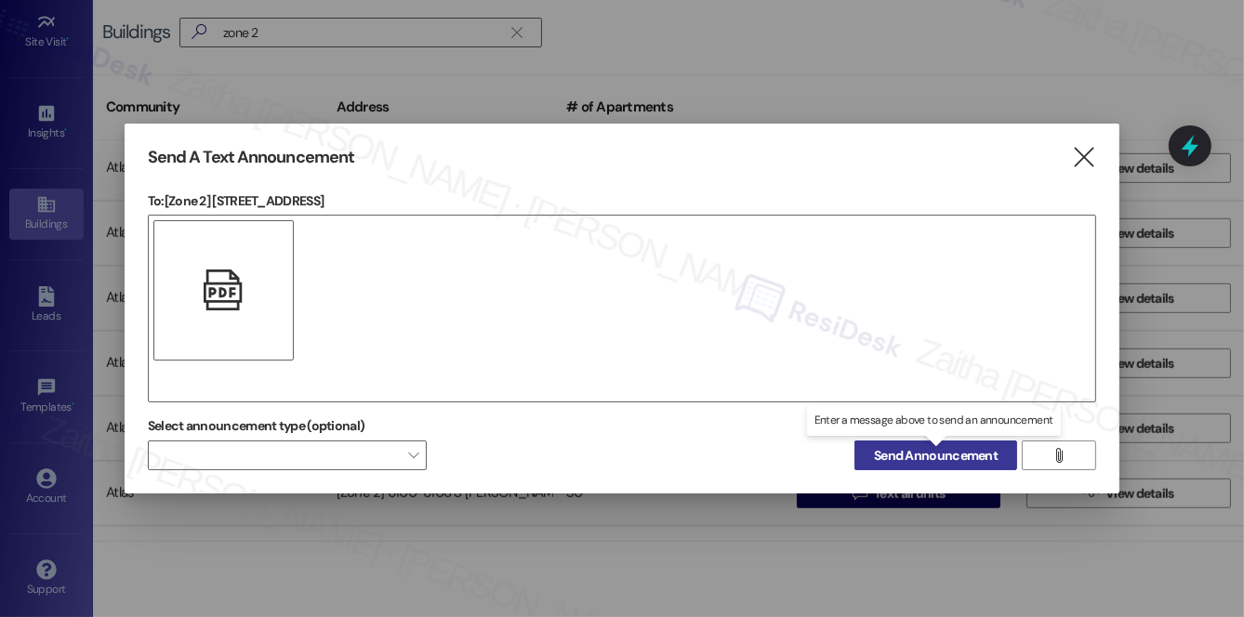
click at [897, 457] on span "Send Announcement" at bounding box center [936, 456] width 124 height 20
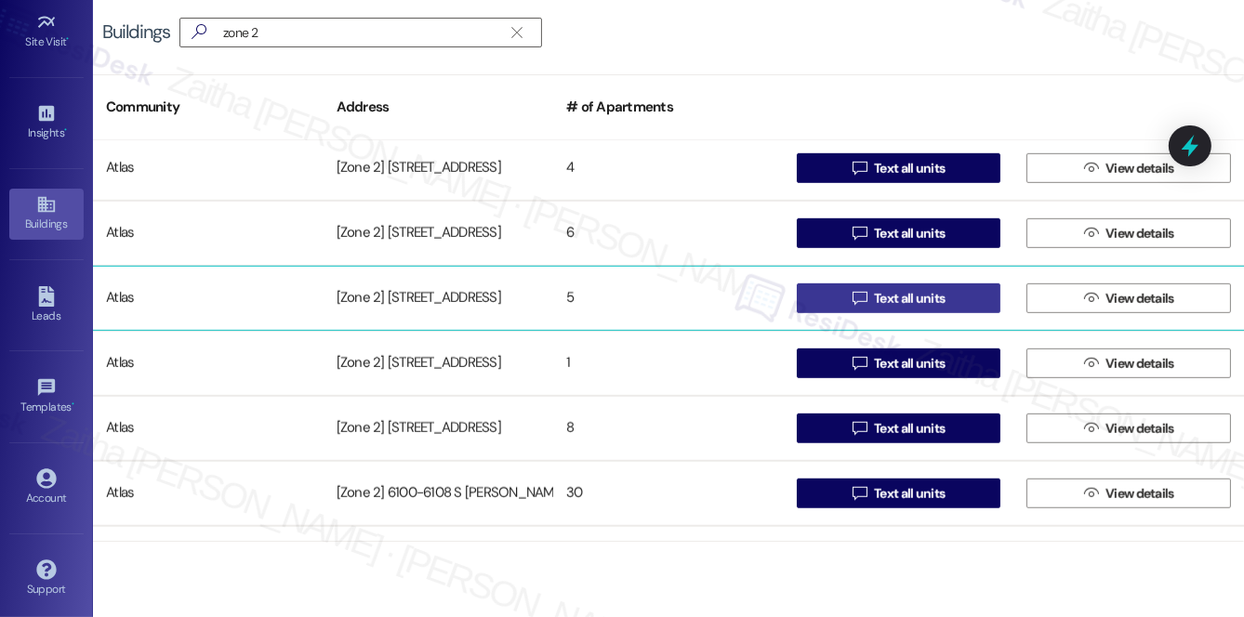
click at [879, 301] on span "Text all units" at bounding box center [909, 299] width 71 height 20
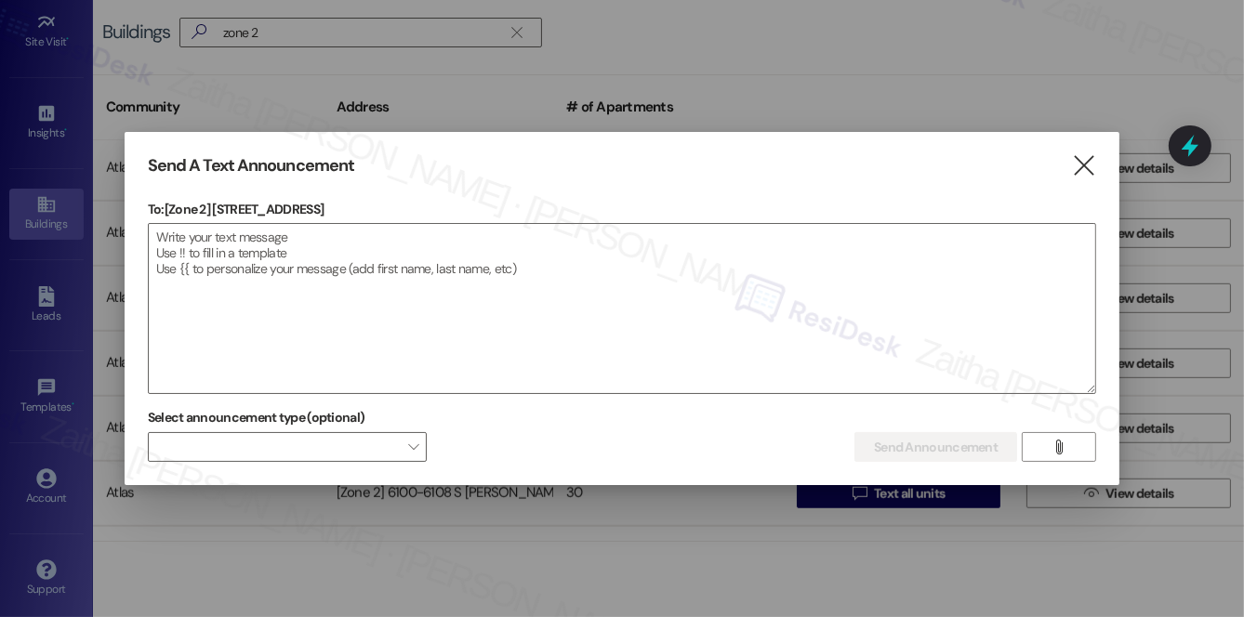
drag, startPoint x: 213, startPoint y: 206, endPoint x: 364, endPoint y: 202, distance: 151.6
click at [364, 202] on p "To: [Zone 2] 5711 S Calumet Ave" at bounding box center [622, 209] width 948 height 19
copy p "5711 S Calumet Ave"
click at [378, 266] on textarea at bounding box center [622, 308] width 947 height 169
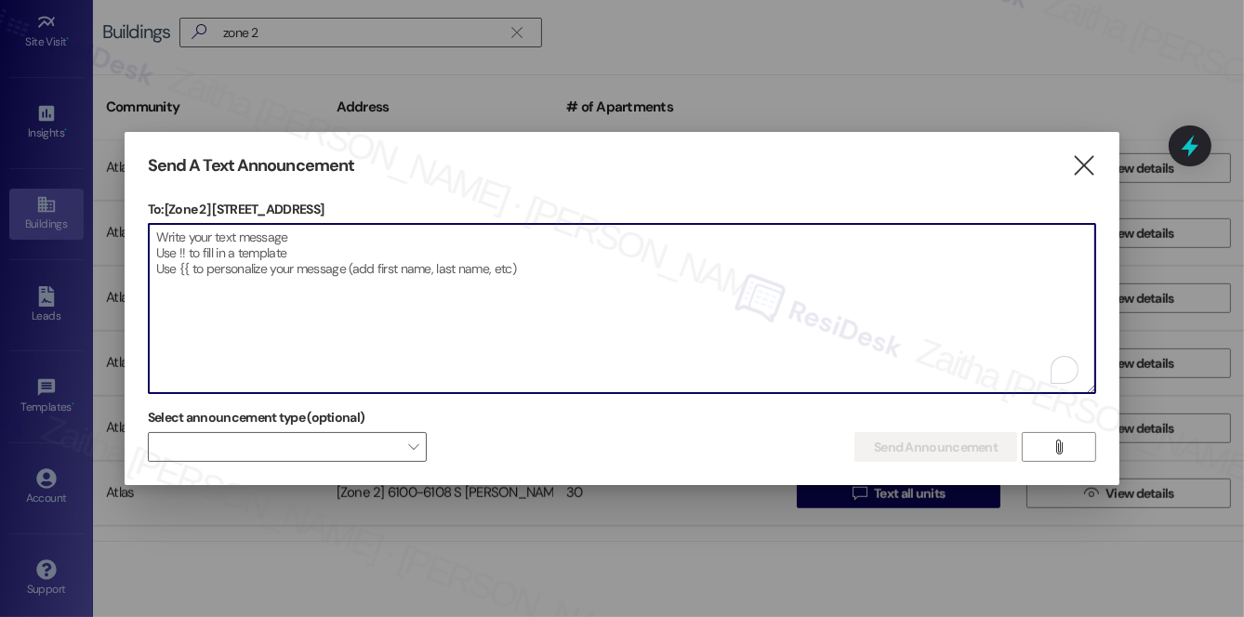
paste textarea "Hi {{first_name}}! We have made some changes to our pest control monthly treatm…"
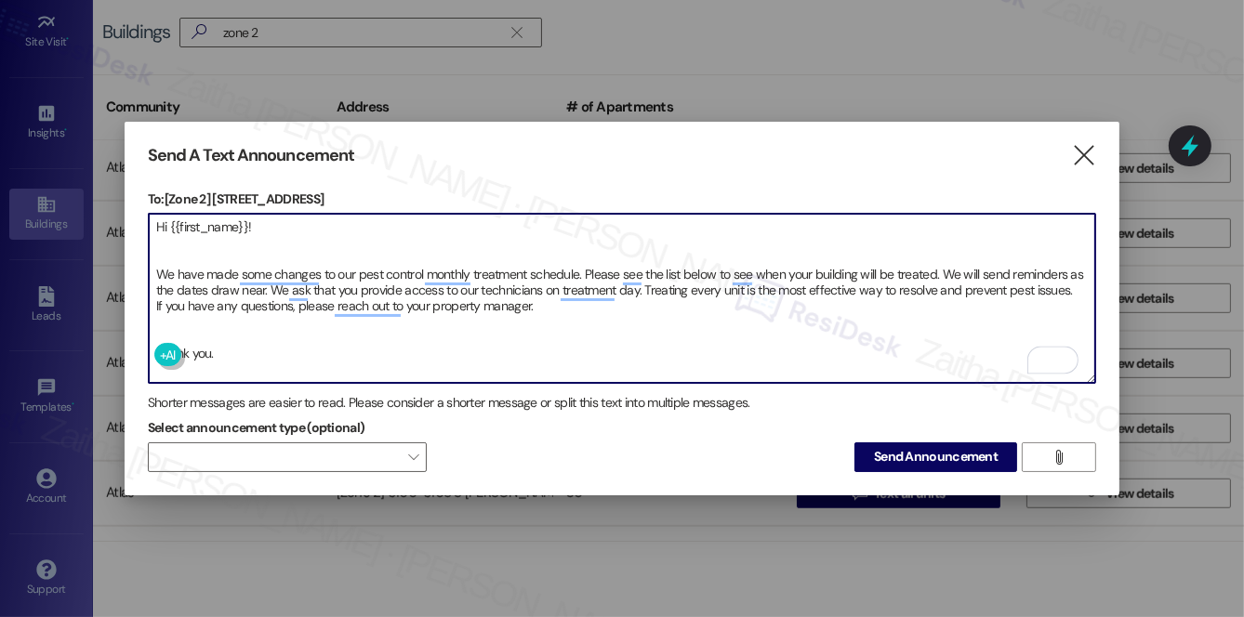
click at [158, 325] on textarea "Hi {{first_name}}! We have made some changes to our pest control monthly treatm…" at bounding box center [622, 298] width 947 height 169
click at [174, 233] on textarea "Hi {{first_name}}! We have made some changes to our pest control monthly treatm…" at bounding box center [622, 298] width 947 height 169
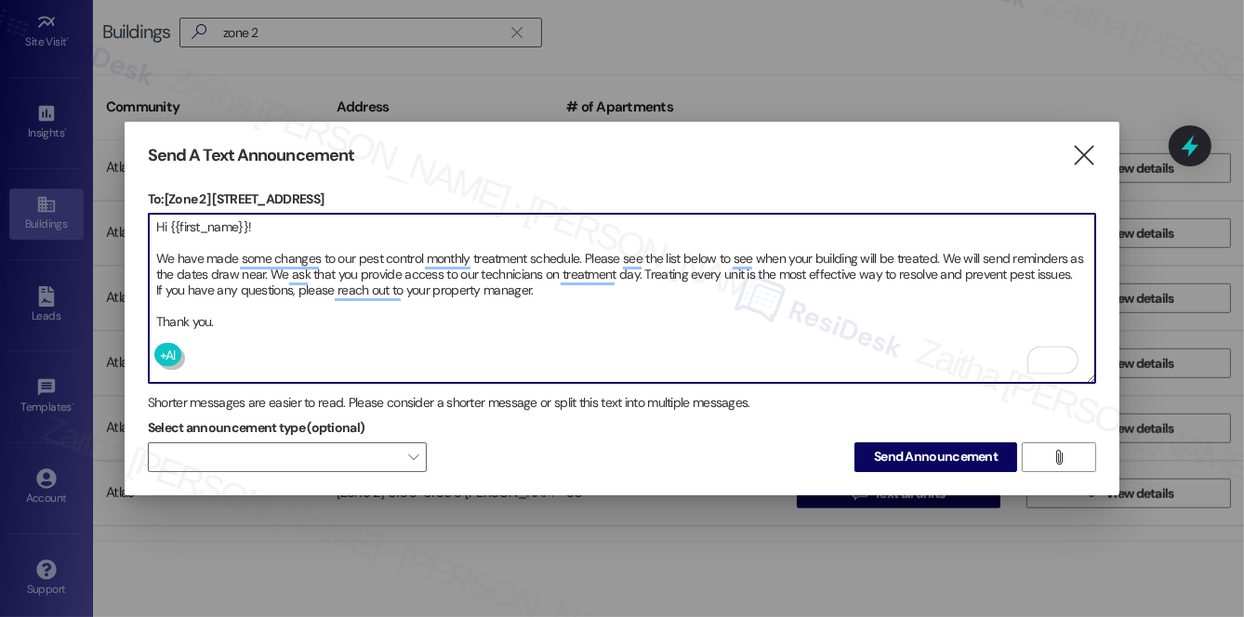
type textarea "Hi {{first_name}}! We have made some changes to our pest control monthly treatm…"
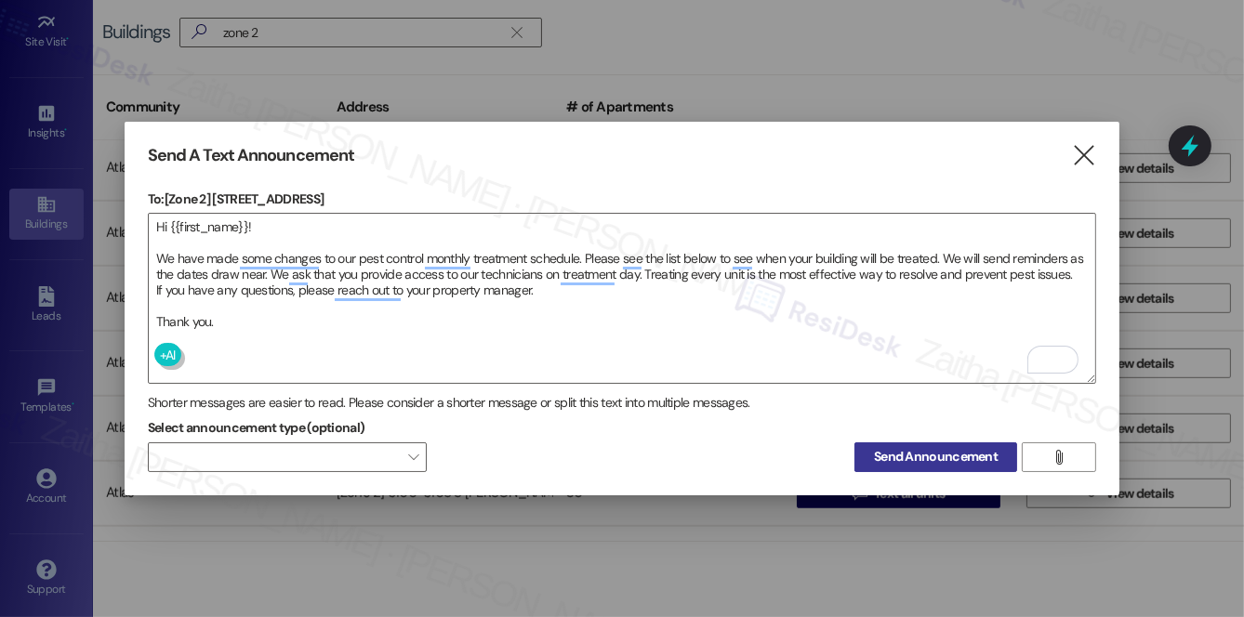
click at [925, 456] on span "Send Announcement" at bounding box center [936, 457] width 124 height 20
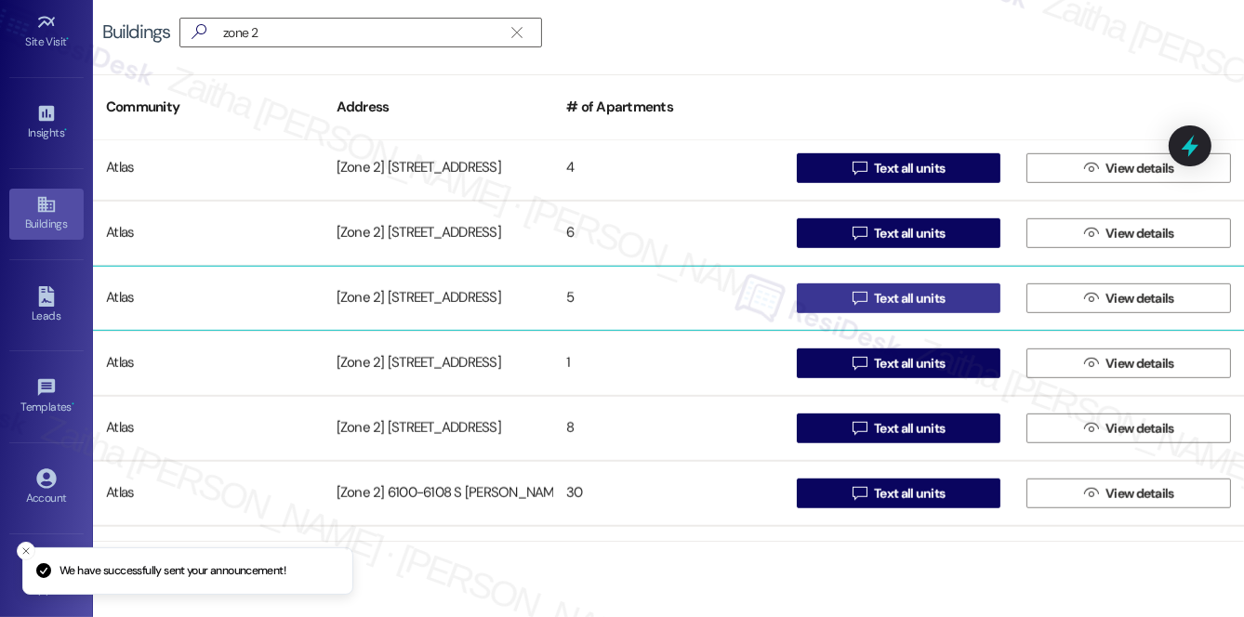
click at [901, 309] on span " Text all units" at bounding box center [899, 299] width 100 height 28
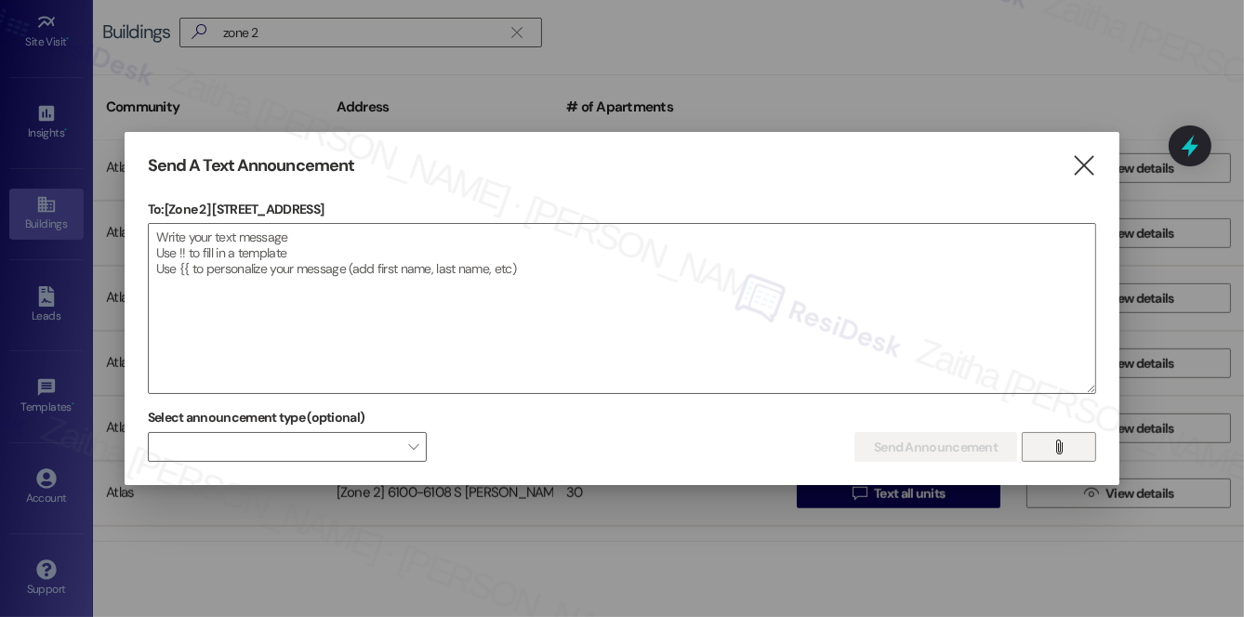
click at [1065, 445] on icon "" at bounding box center [1060, 447] width 14 height 15
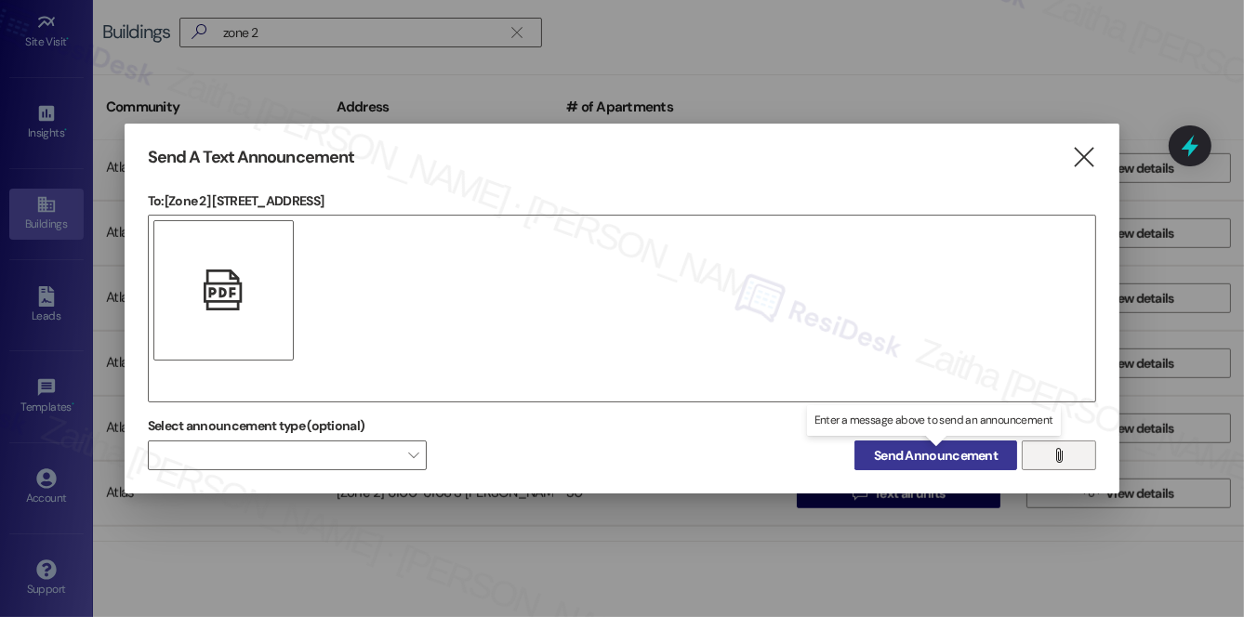
click at [945, 456] on span "Send Announcement" at bounding box center [936, 456] width 124 height 20
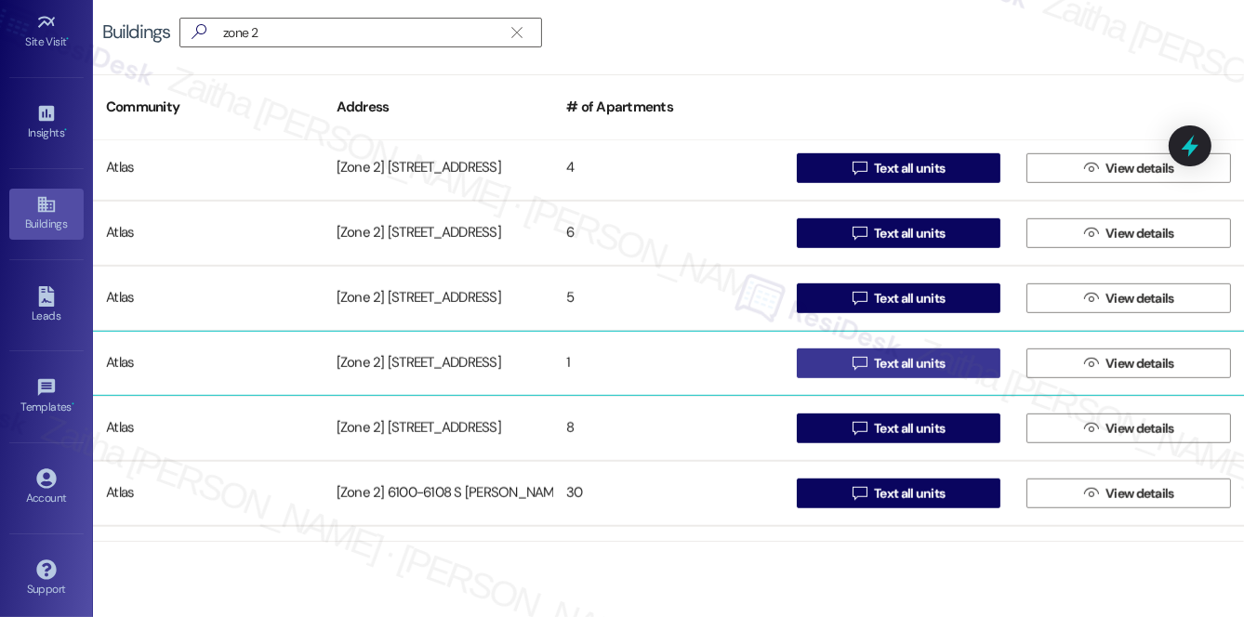
click at [885, 364] on span "Text all units" at bounding box center [909, 364] width 71 height 20
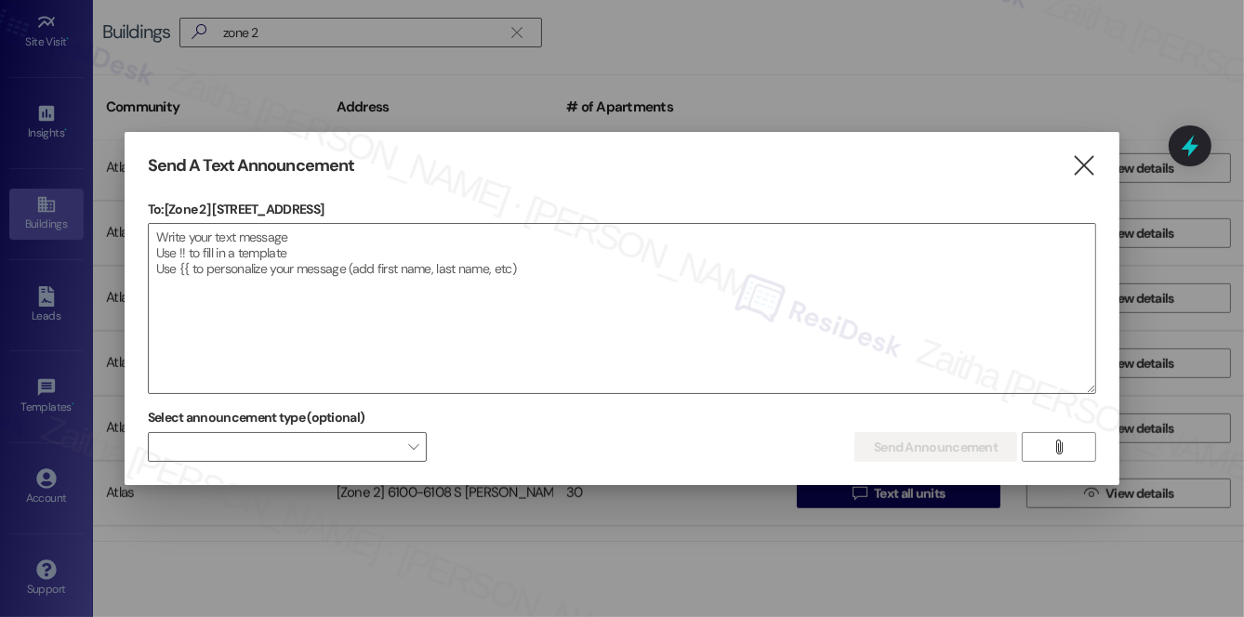
drag, startPoint x: 214, startPoint y: 207, endPoint x: 358, endPoint y: 206, distance: 144.1
click at [358, 206] on p "To: [Zone 2] 5711 S Calumet Ave." at bounding box center [622, 209] width 948 height 19
copy p "5711 S Calumet Ave."
click at [424, 264] on textarea at bounding box center [622, 308] width 947 height 169
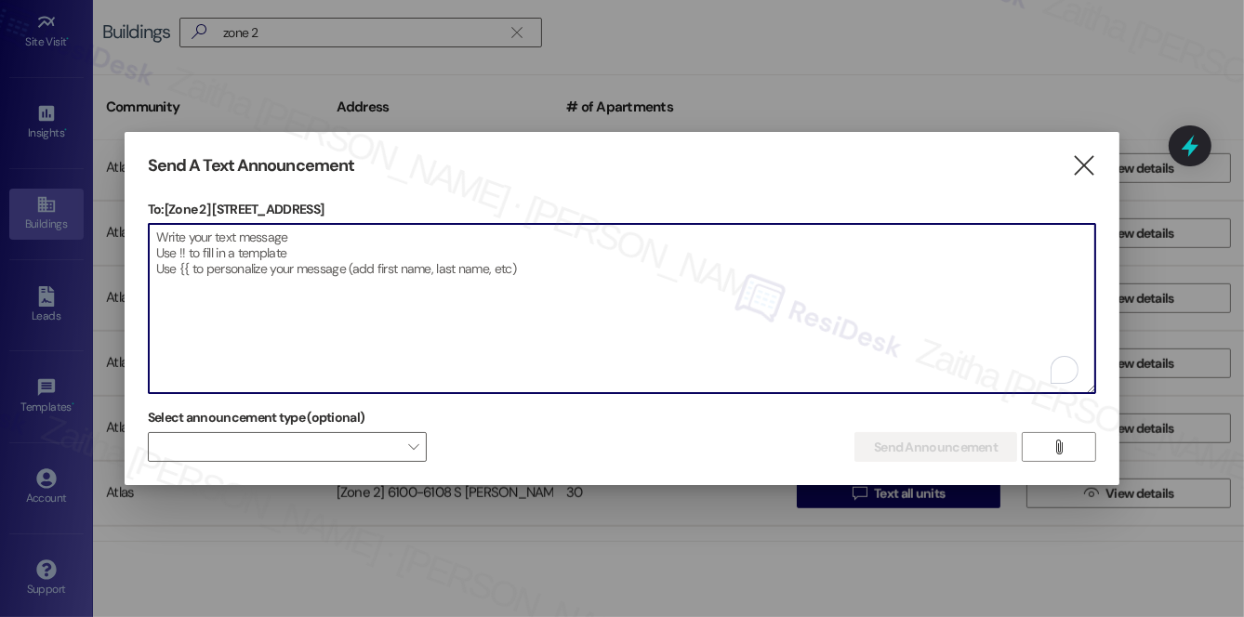
paste textarea "Hi {{first_name}}! We have made some changes to our pest control monthly treatm…"
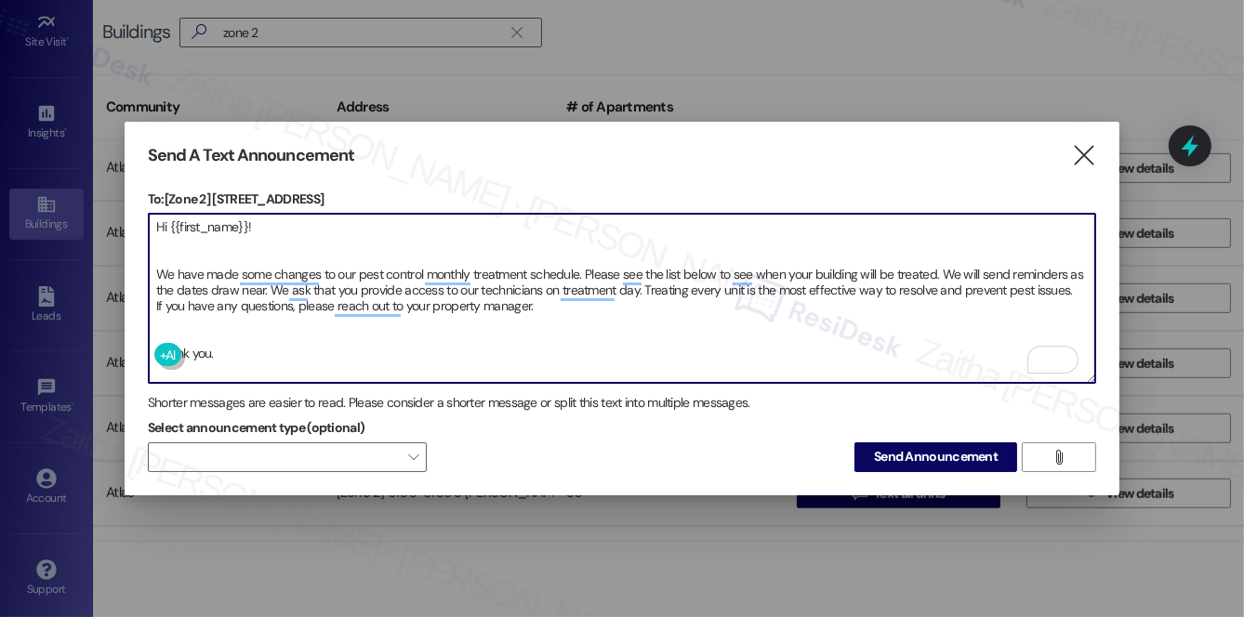
click at [156, 315] on textarea "Hi {{first_name}}! We have made some changes to our pest control monthly treatm…" at bounding box center [622, 298] width 947 height 169
click at [176, 245] on textarea "Hi {{first_name}}! We have made some changes to our pest control monthly treatm…" at bounding box center [622, 298] width 947 height 169
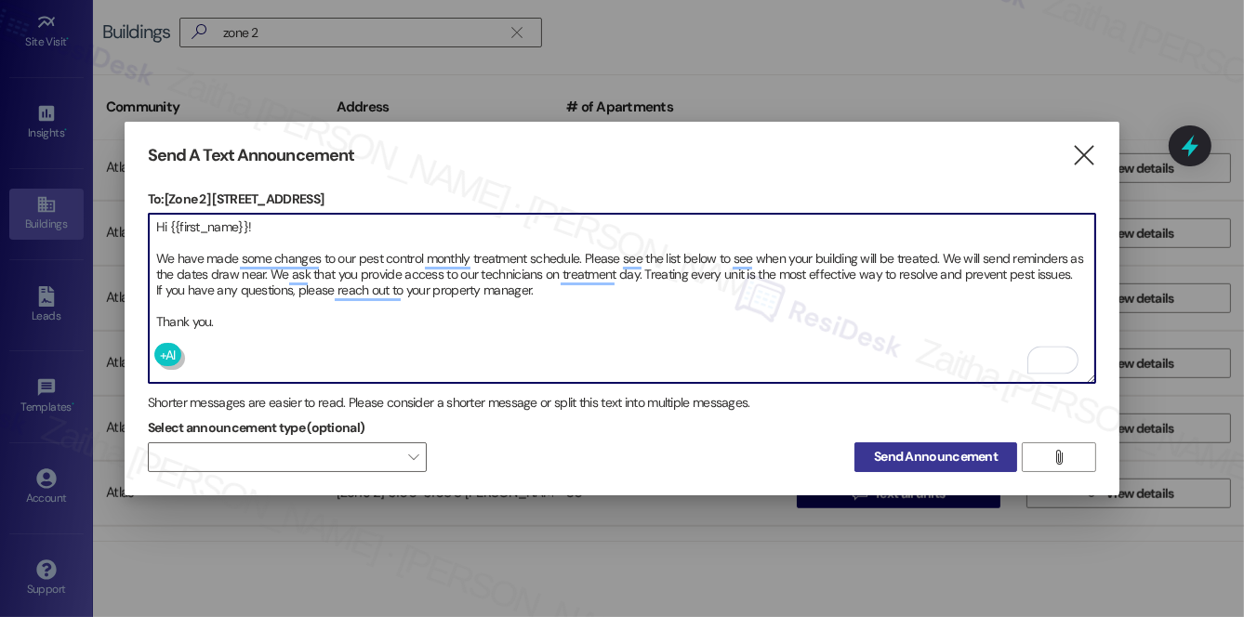
type textarea "Hi {{first_name}}! We have made some changes to our pest control monthly treatm…"
click at [899, 457] on span "Send Announcement" at bounding box center [936, 457] width 124 height 20
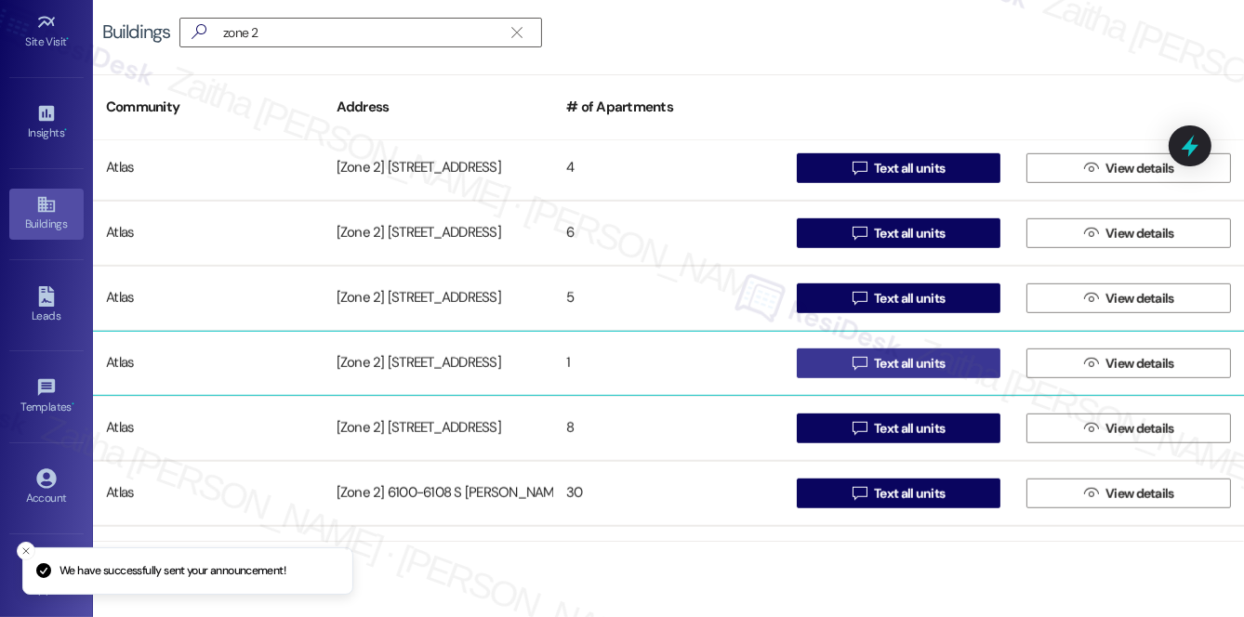
click at [926, 368] on span "Text all units" at bounding box center [909, 364] width 71 height 20
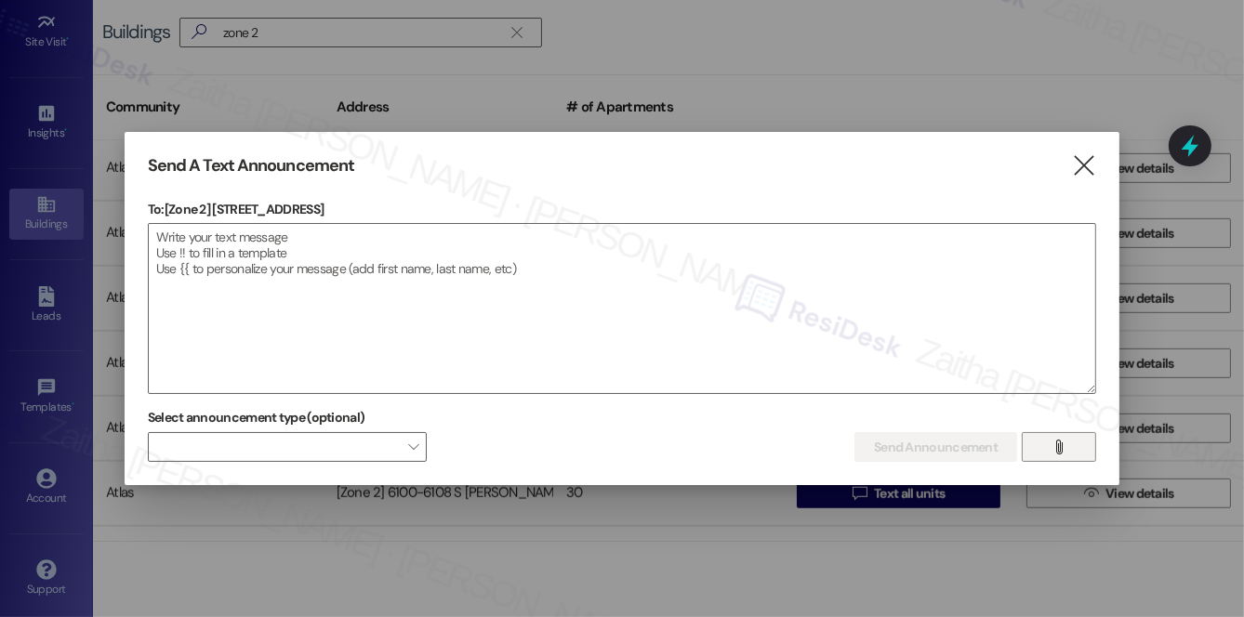
click at [1053, 450] on icon "" at bounding box center [1060, 447] width 14 height 15
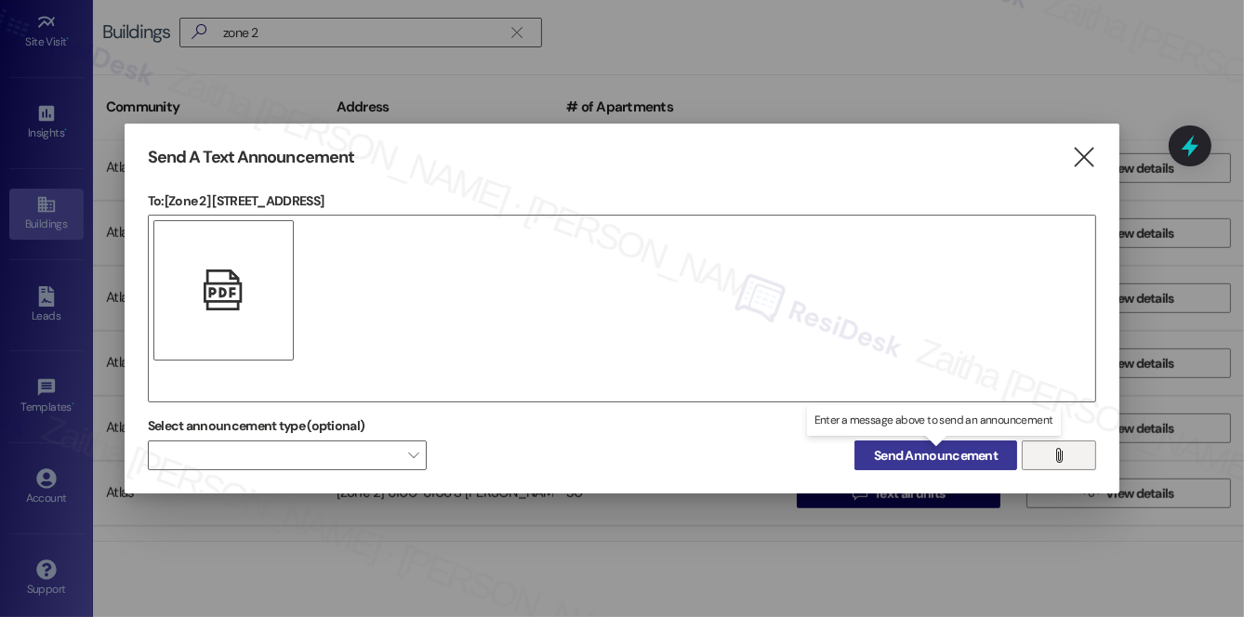
click at [922, 456] on span "Send Announcement" at bounding box center [936, 456] width 124 height 20
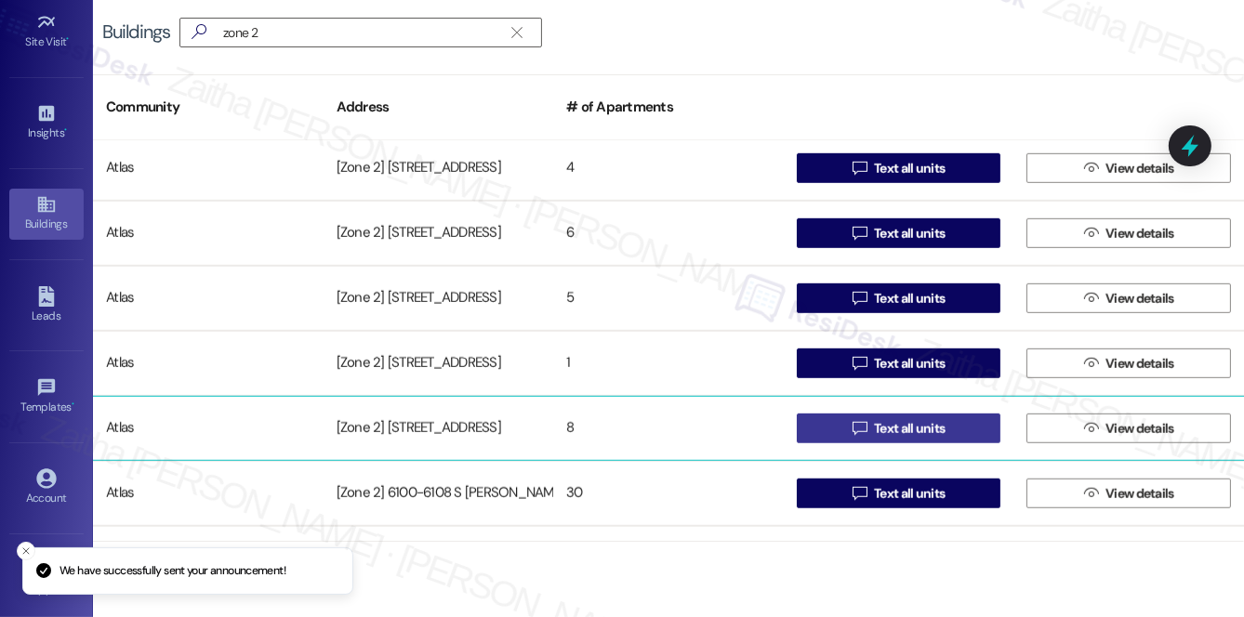
click at [874, 430] on span "Text all units" at bounding box center [909, 429] width 71 height 20
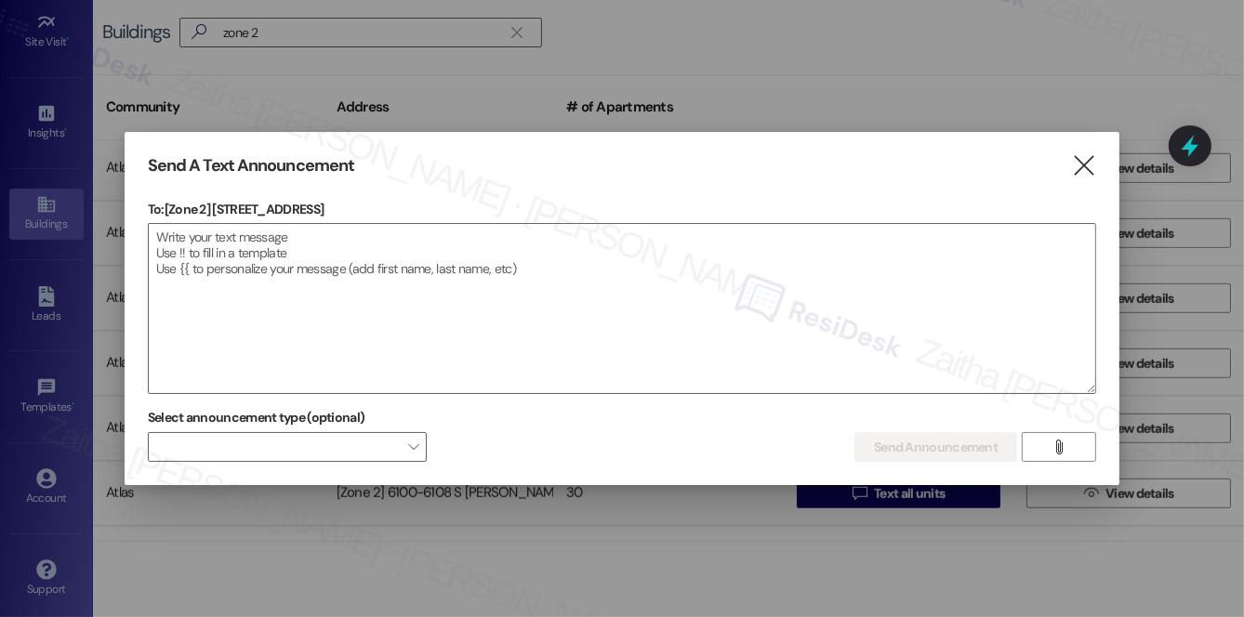
drag, startPoint x: 212, startPoint y: 211, endPoint x: 364, endPoint y: 204, distance: 152.7
click at [364, 204] on p "To: [Zone 2] 5914-16 S King Dr" at bounding box center [622, 209] width 948 height 19
copy p "5914-16 S King Dr"
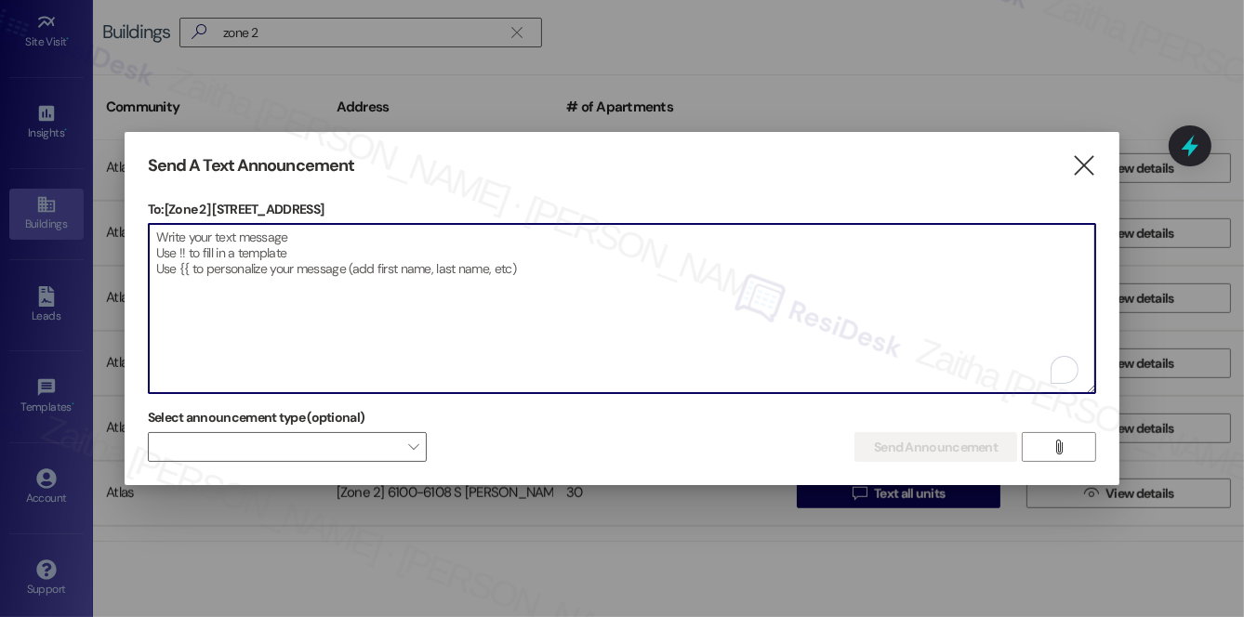
click at [467, 264] on textarea "To enrich screen reader interactions, please activate Accessibility in Grammarl…" at bounding box center [622, 308] width 947 height 169
paste textarea "Hi {{first_name}}! We have made some changes to our pest control monthly treatm…"
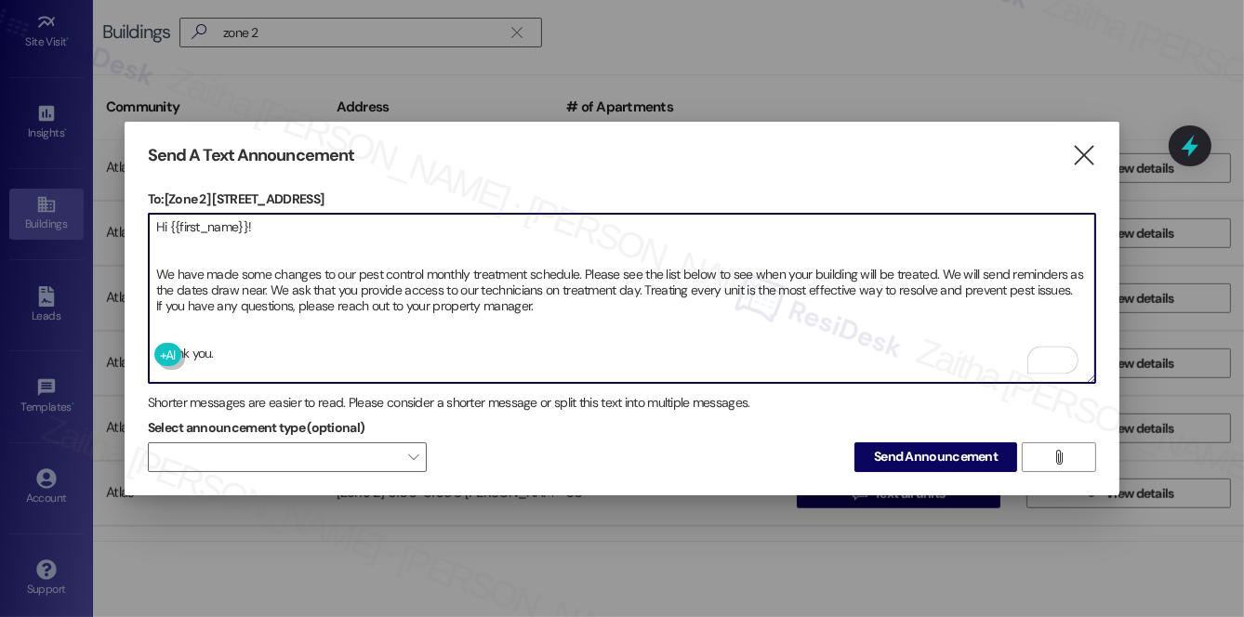
click at [153, 246] on textarea "Hi {{first_name}}! We have made some changes to our pest control monthly treatm…" at bounding box center [622, 298] width 947 height 169
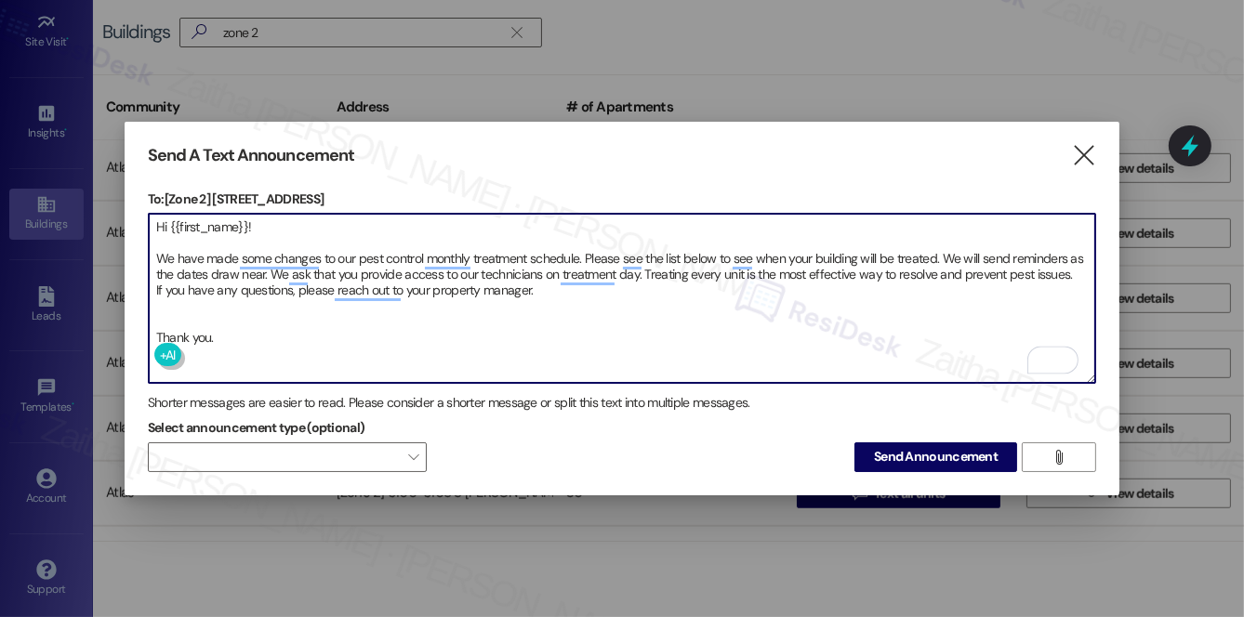
click at [179, 297] on textarea "Hi {{first_name}}! We have made some changes to our pest control monthly treatm…" at bounding box center [622, 298] width 947 height 169
type textarea "Hi {{first_name}}! We have made some changes to our pest control monthly treatm…"
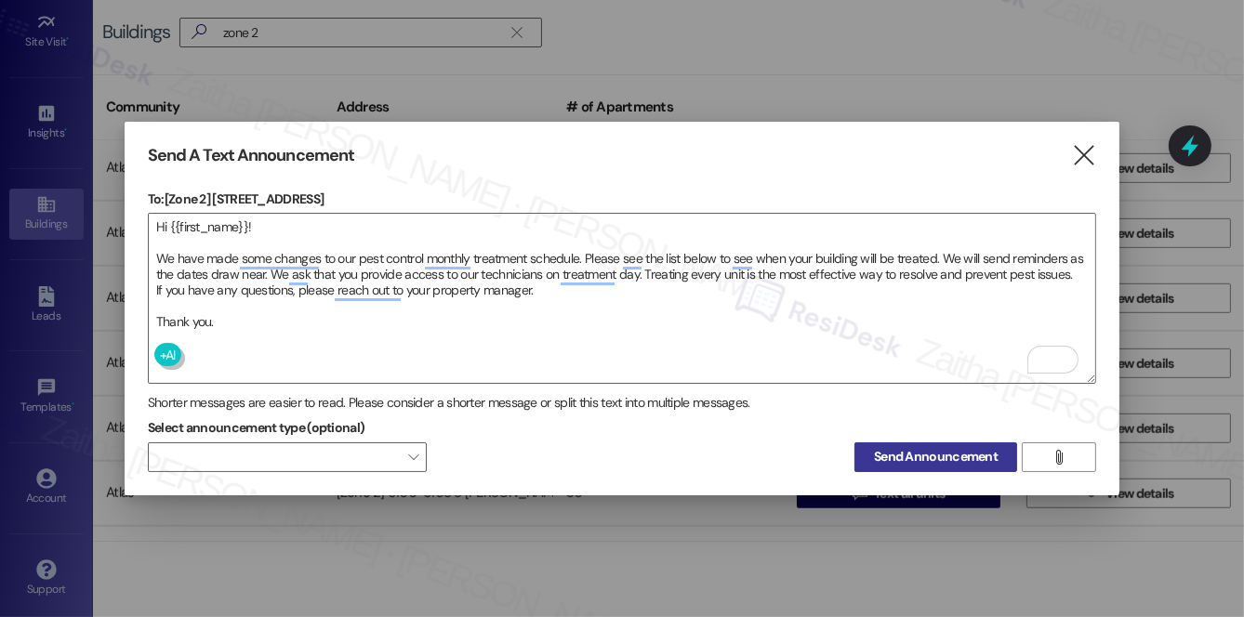
click at [947, 462] on button "Send Announcement" at bounding box center [935, 458] width 163 height 30
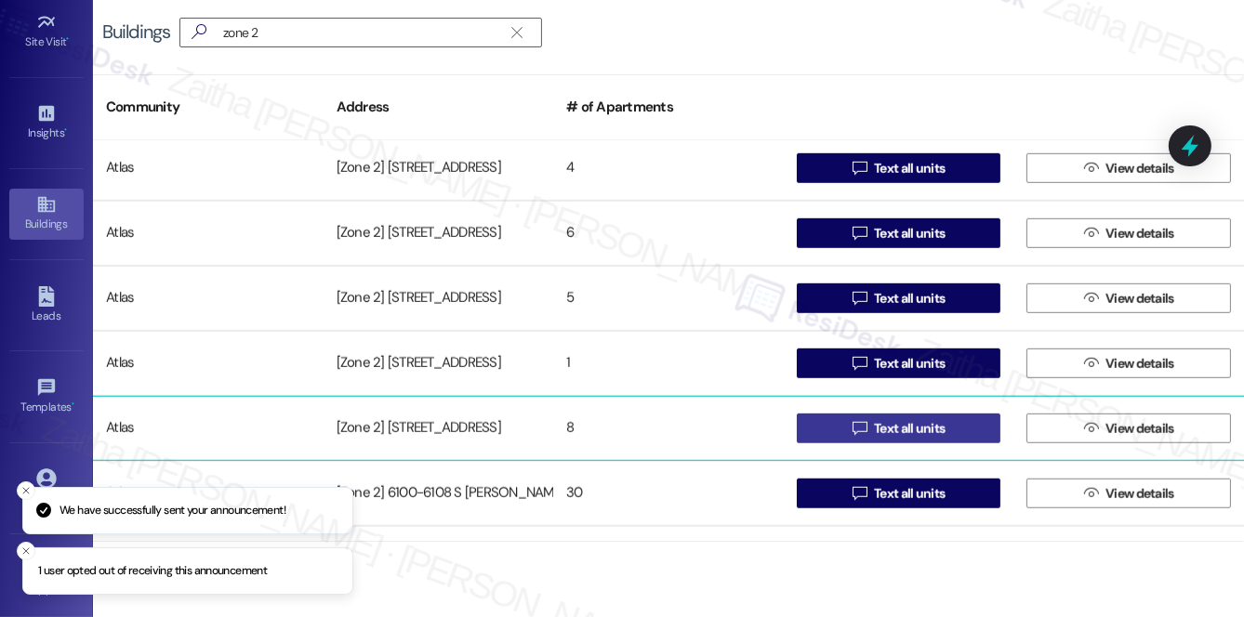
click at [907, 438] on span " Text all units" at bounding box center [899, 429] width 100 height 28
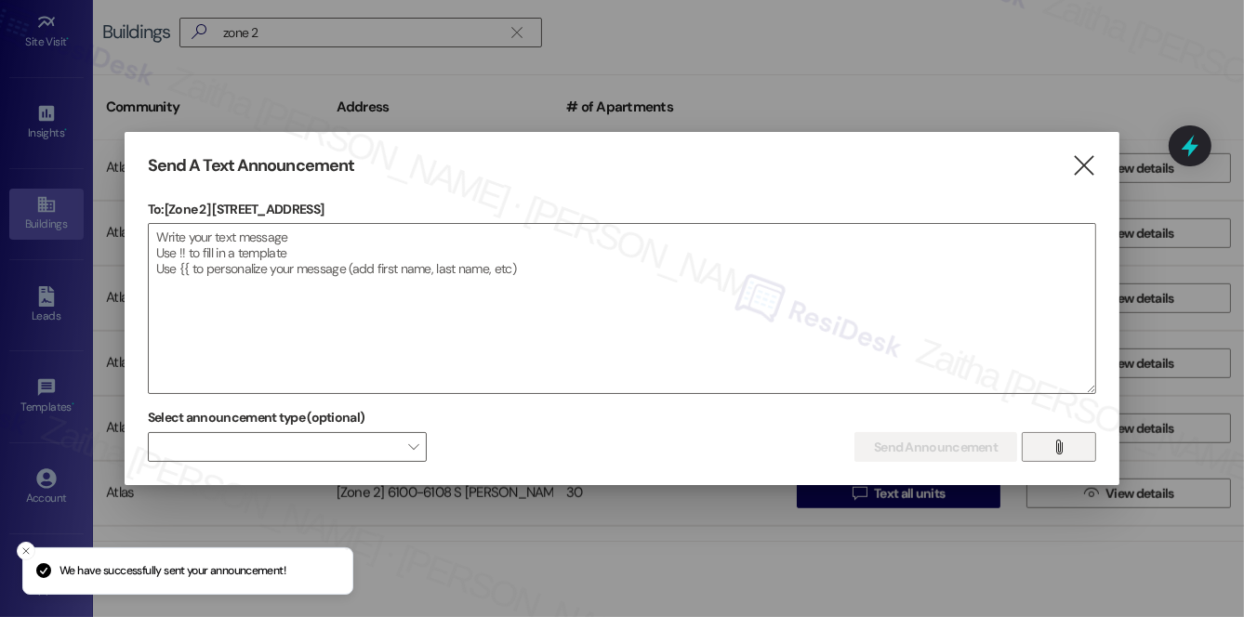
click at [1052, 456] on span "" at bounding box center [1059, 447] width 21 height 28
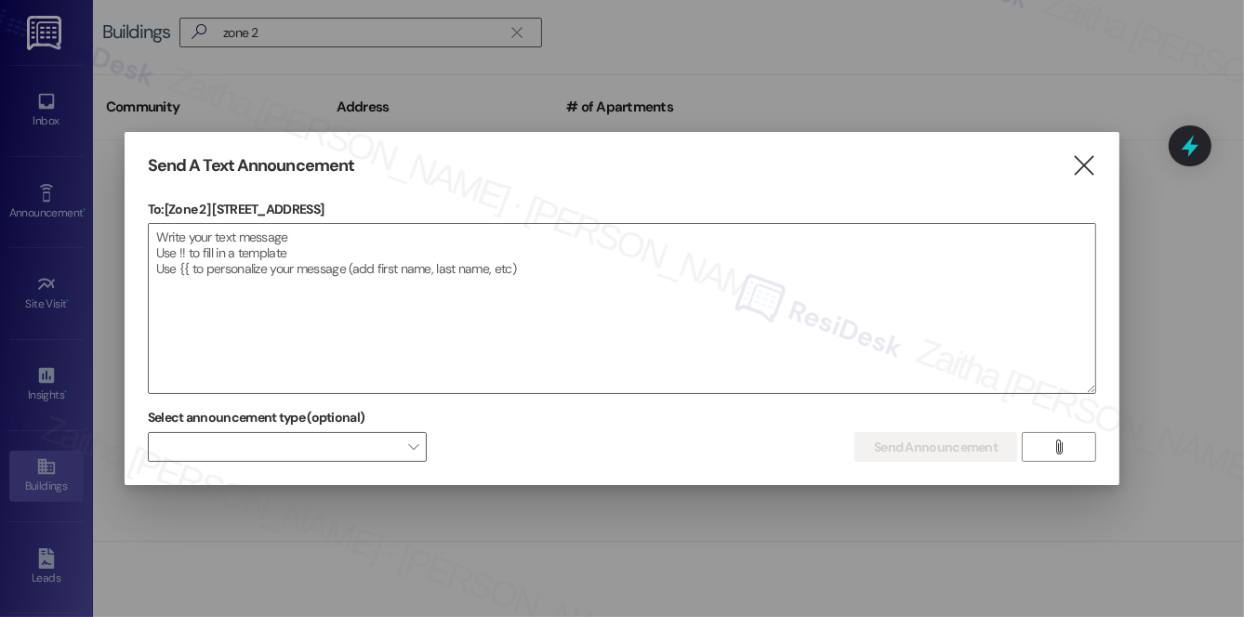
scroll to position [1437, 0]
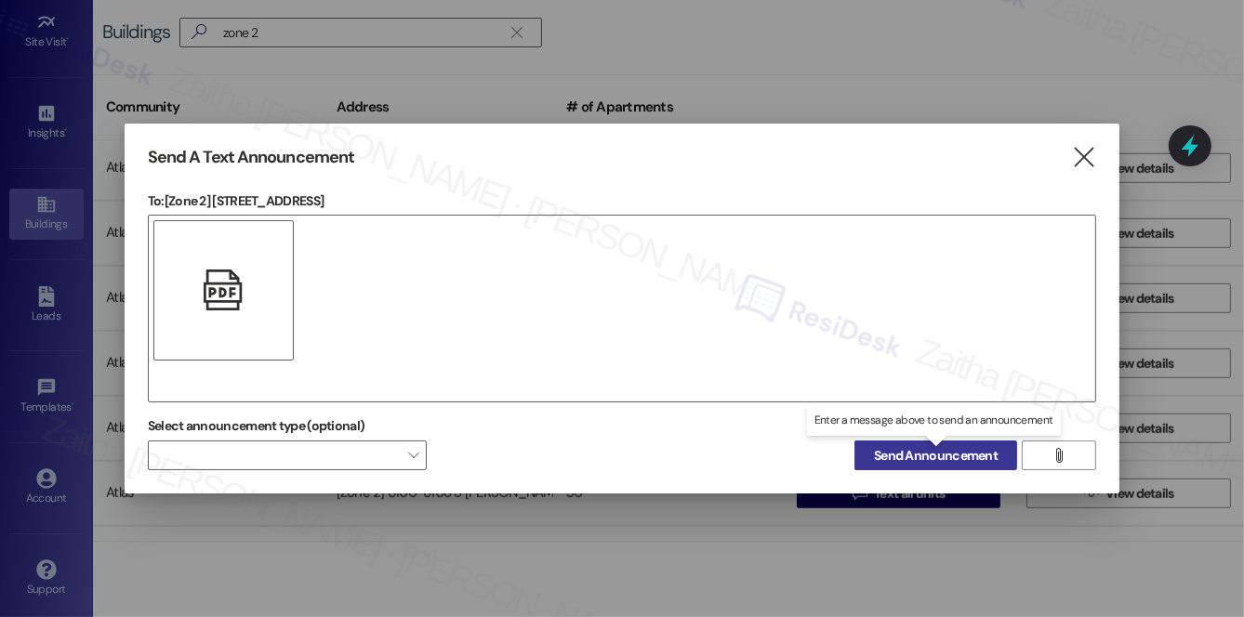
click at [960, 452] on span "Send Announcement" at bounding box center [936, 456] width 124 height 20
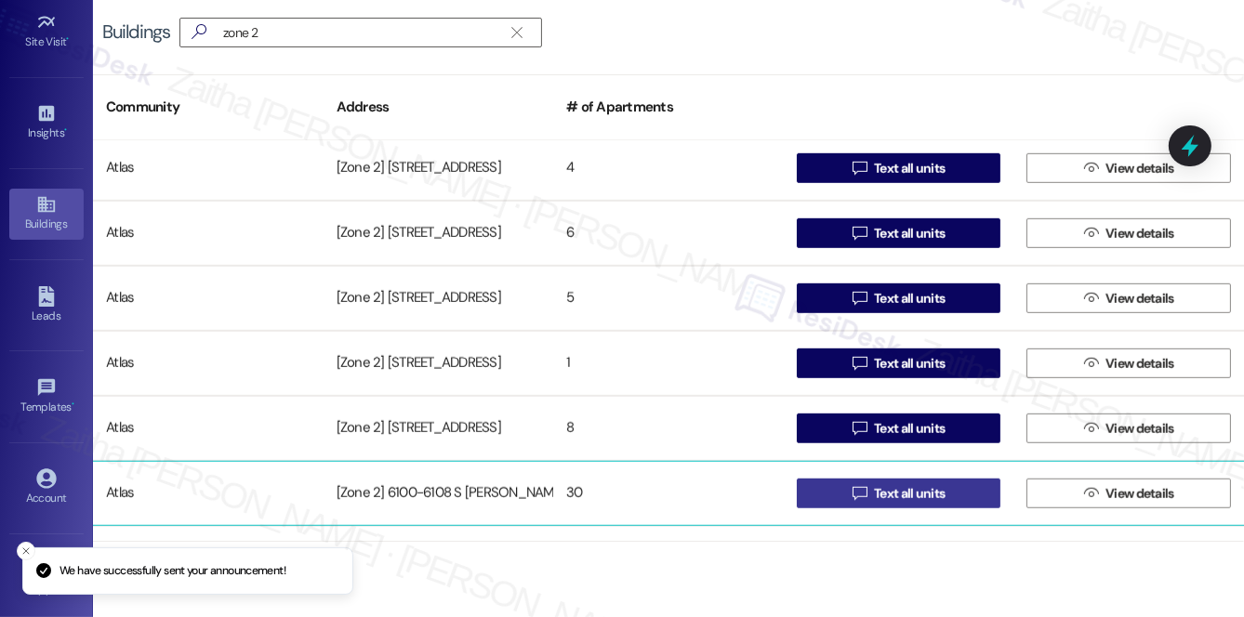
click at [889, 487] on span "Text all units" at bounding box center [909, 494] width 71 height 20
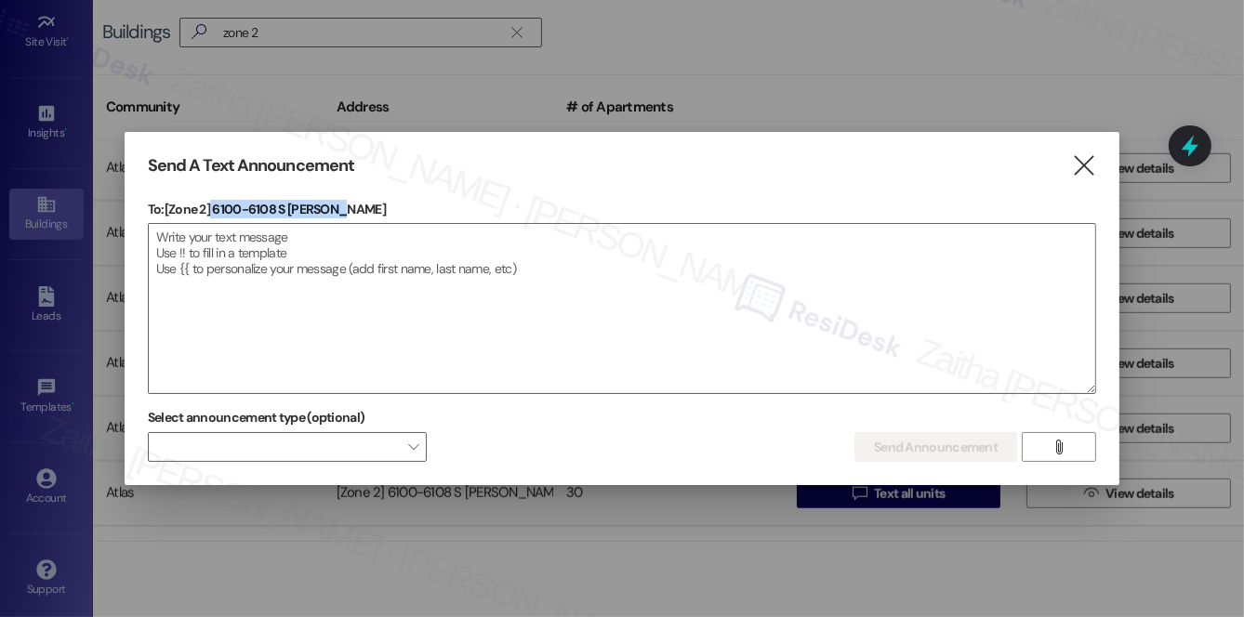
drag, startPoint x: 212, startPoint y: 205, endPoint x: 376, endPoint y: 202, distance: 163.7
click at [376, 202] on p "To: [Zone 2] 6100-6108 S [PERSON_NAME]" at bounding box center [622, 209] width 948 height 19
copy p "6100-6108 S [PERSON_NAME]"
click at [458, 278] on textarea at bounding box center [622, 308] width 947 height 169
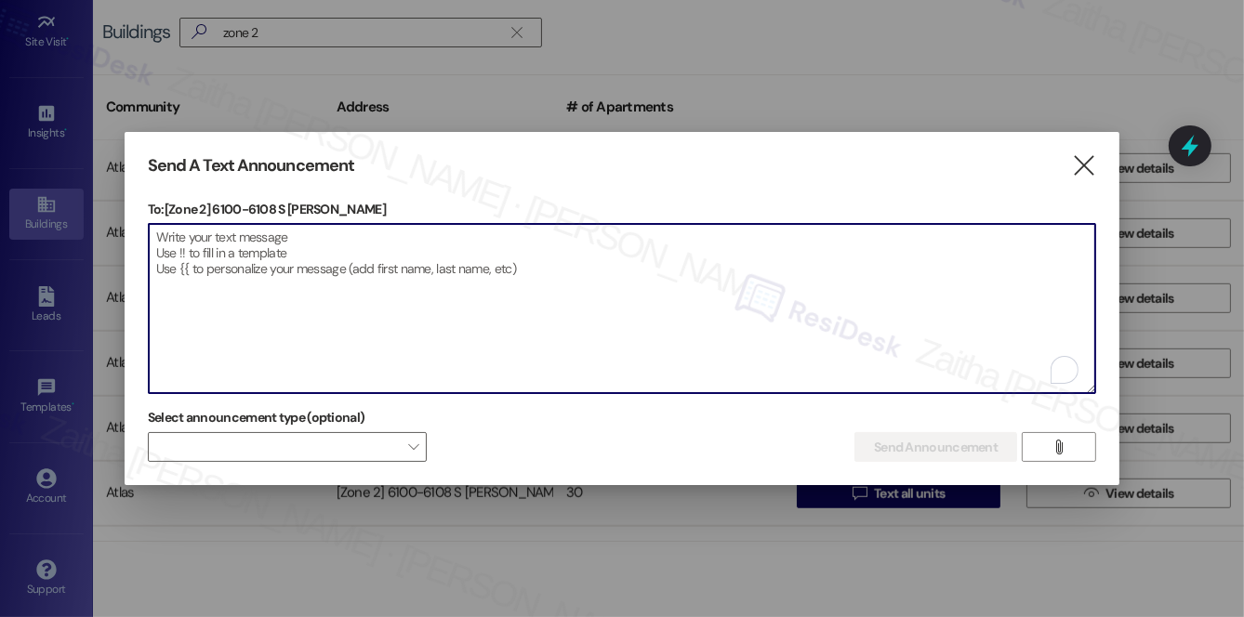
paste textarea "Hi {{first_name}}! We have made some changes to our pest control monthly treatm…"
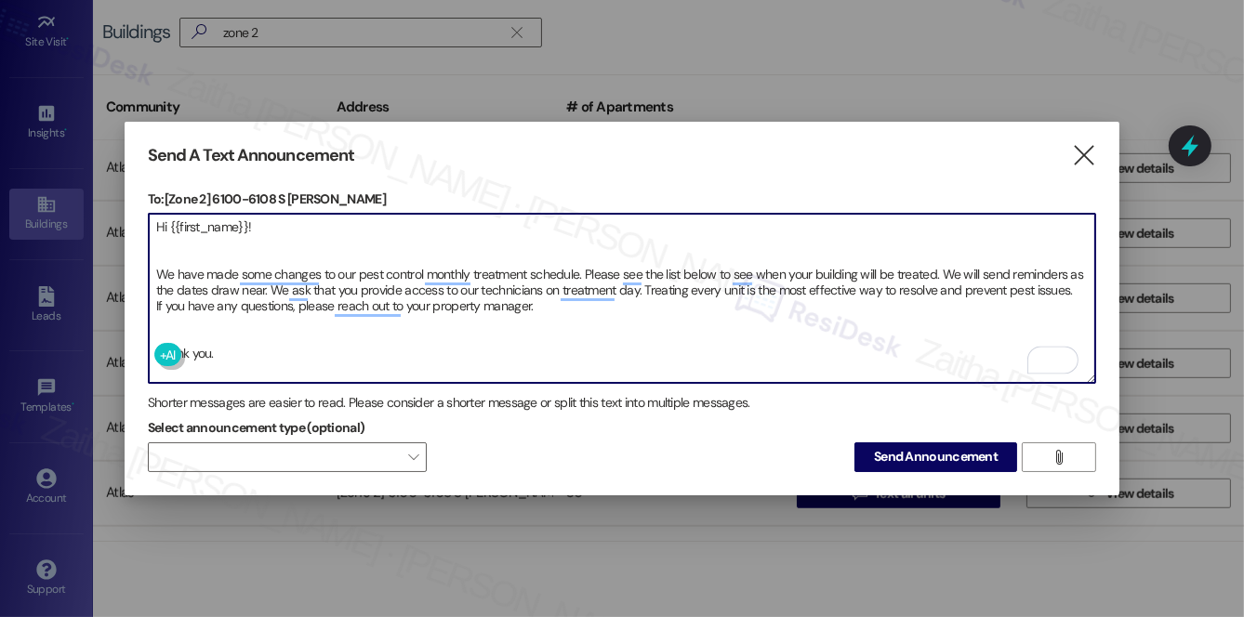
click at [156, 249] on textarea "Hi {{first_name}}! We have made some changes to our pest control monthly treatm…" at bounding box center [622, 298] width 947 height 169
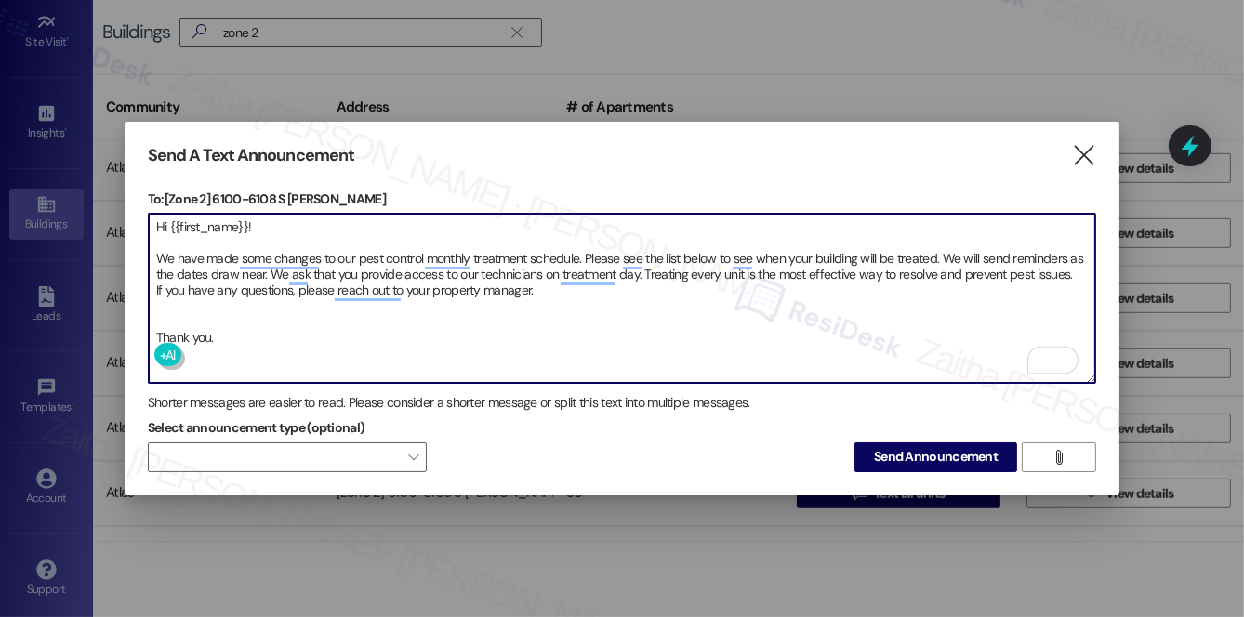
click at [173, 290] on textarea "Hi {{first_name}}! We have made some changes to our pest control monthly treatm…" at bounding box center [622, 298] width 947 height 169
type textarea "Hi {{first_name}}! We have made some changes to our pest control monthly treatm…"
click at [921, 454] on span "Send Announcement" at bounding box center [936, 457] width 124 height 20
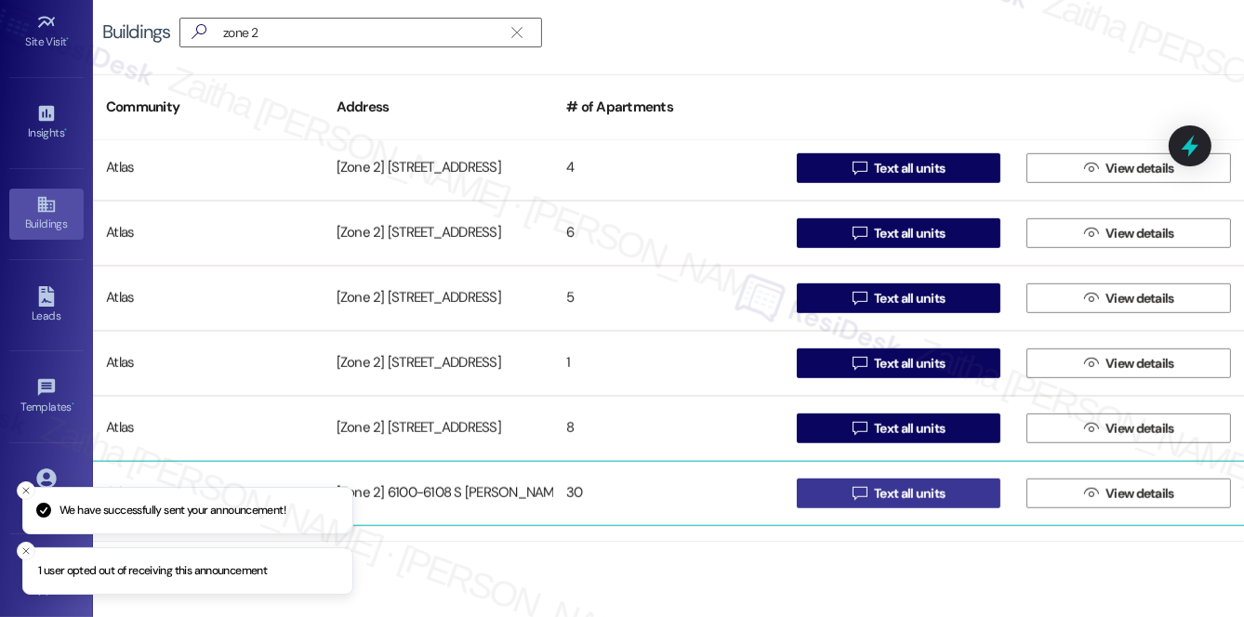
click at [905, 494] on span "Text all units" at bounding box center [909, 494] width 71 height 20
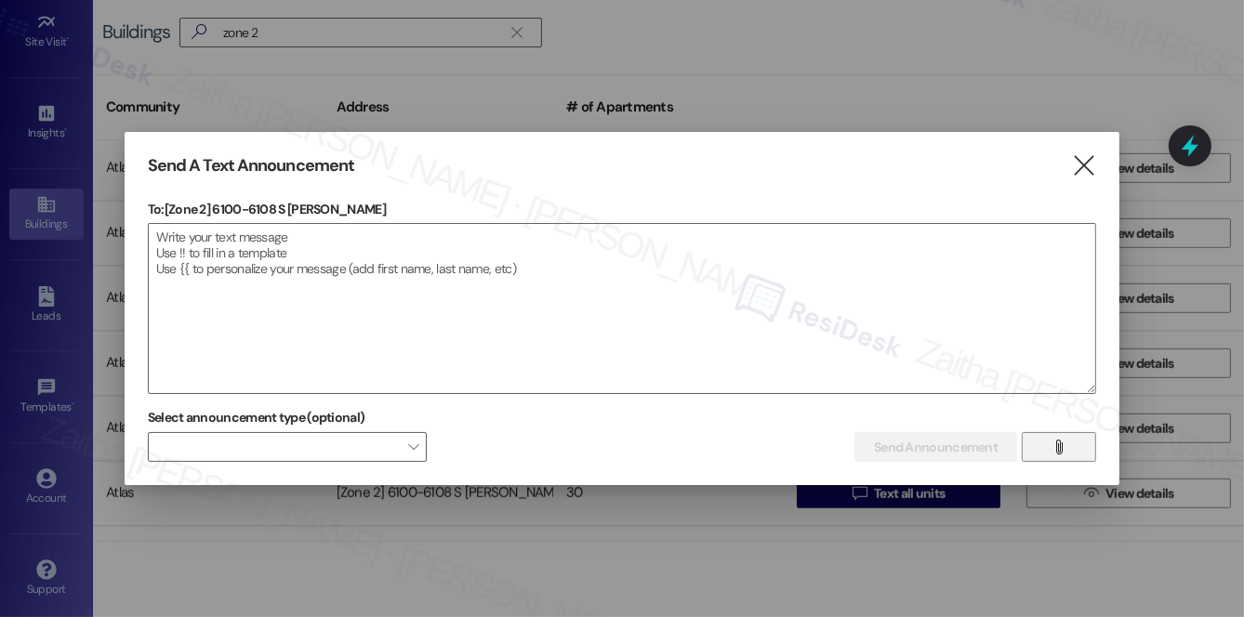
click at [1059, 447] on icon "" at bounding box center [1060, 447] width 14 height 15
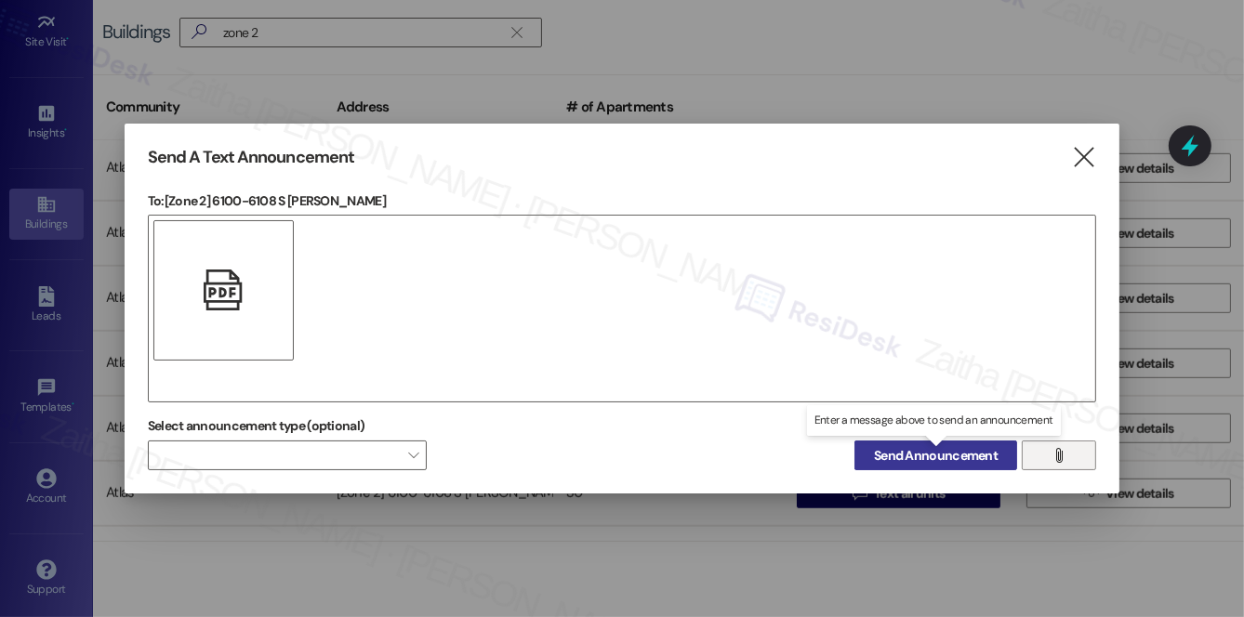
click at [938, 455] on span "Send Announcement" at bounding box center [936, 456] width 124 height 20
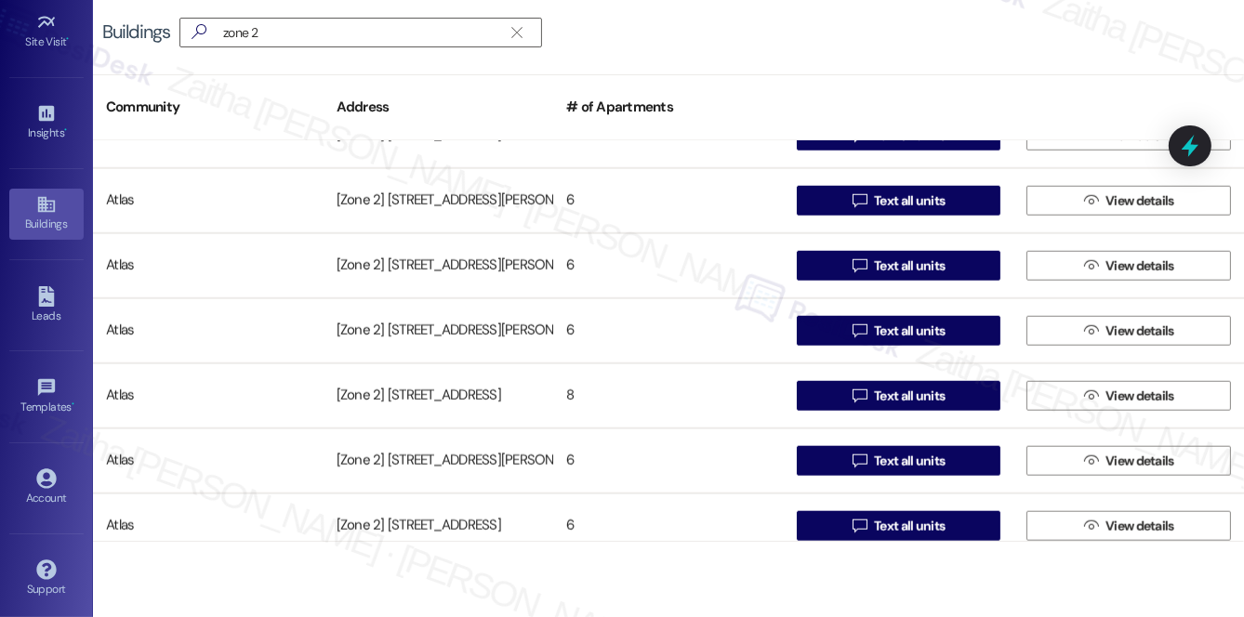
scroll to position [1775, 0]
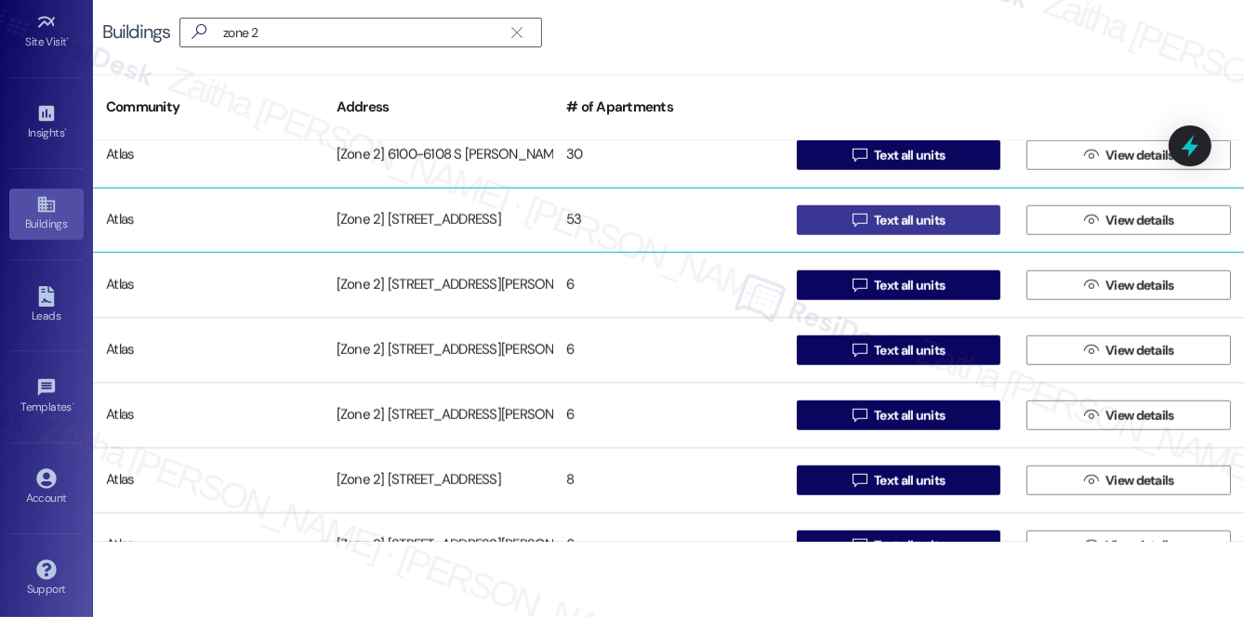
click at [885, 217] on span "Text all units" at bounding box center [909, 221] width 71 height 20
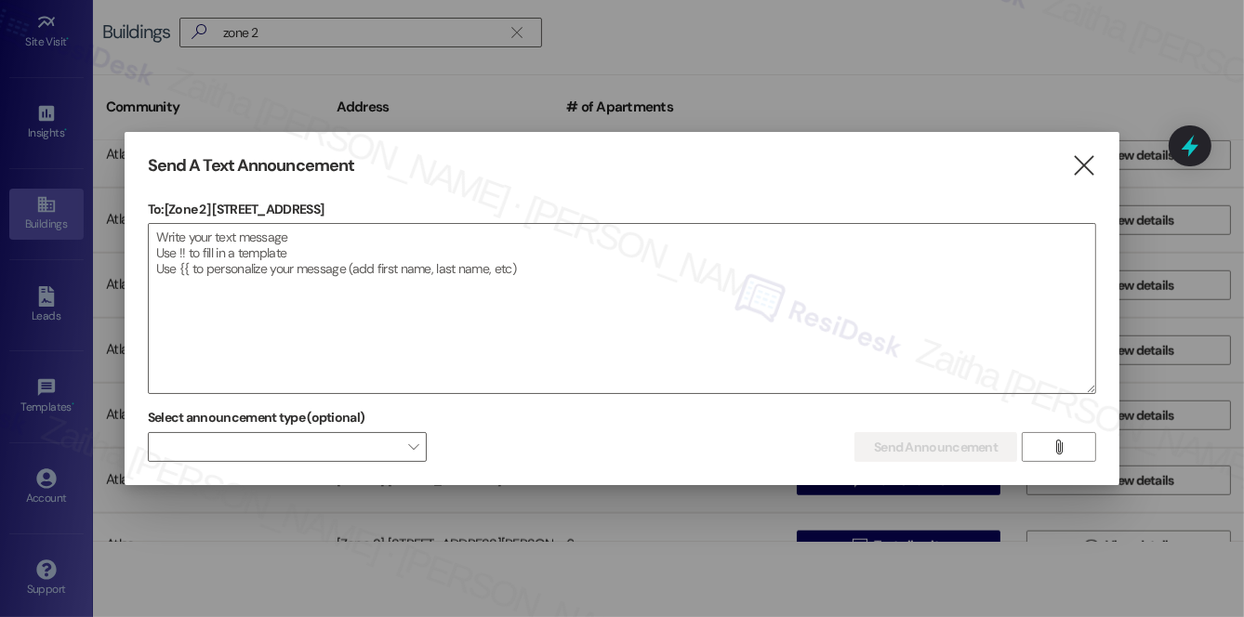
drag, startPoint x: 213, startPoint y: 205, endPoint x: 381, endPoint y: 196, distance: 168.5
click at [381, 196] on div "Send A Text Announcement  To: [Zone 2] 6210 S Kimbark Ave  Drop image file he…" at bounding box center [622, 309] width 995 height 354
copy p "6210 S Kimbark Ave"
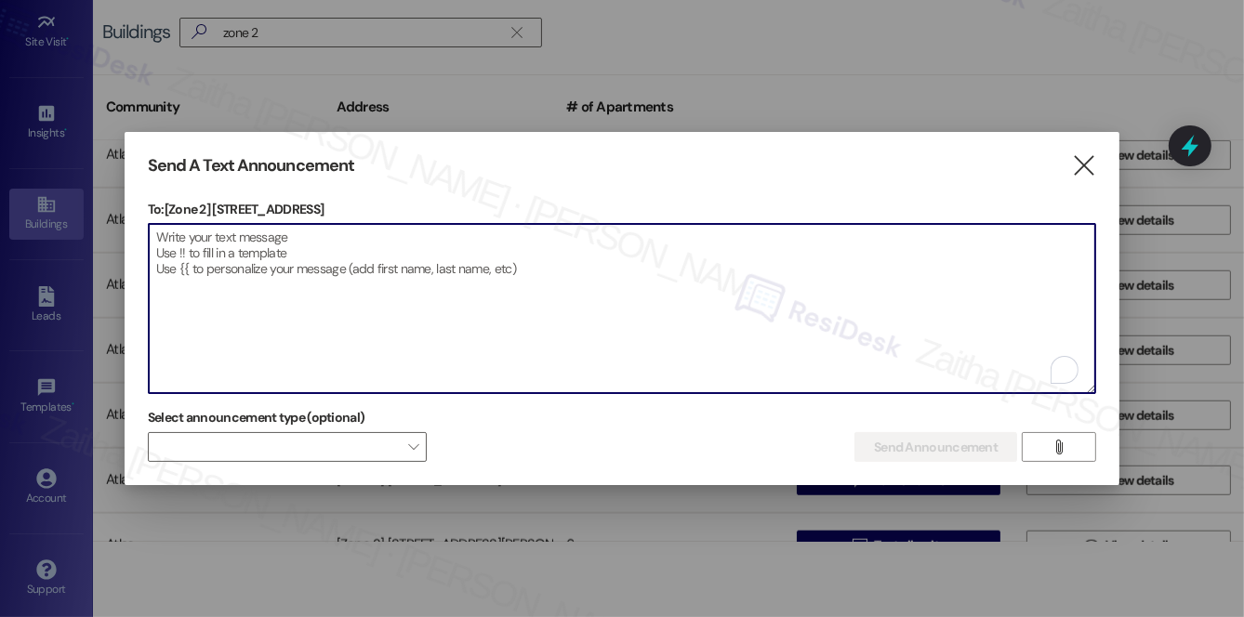
click at [480, 333] on textarea "To enrich screen reader interactions, please activate Accessibility in Grammarl…" at bounding box center [622, 308] width 947 height 169
paste textarea "Hi {{first_name}}! We have made some changes to our pest control monthly treatm…"
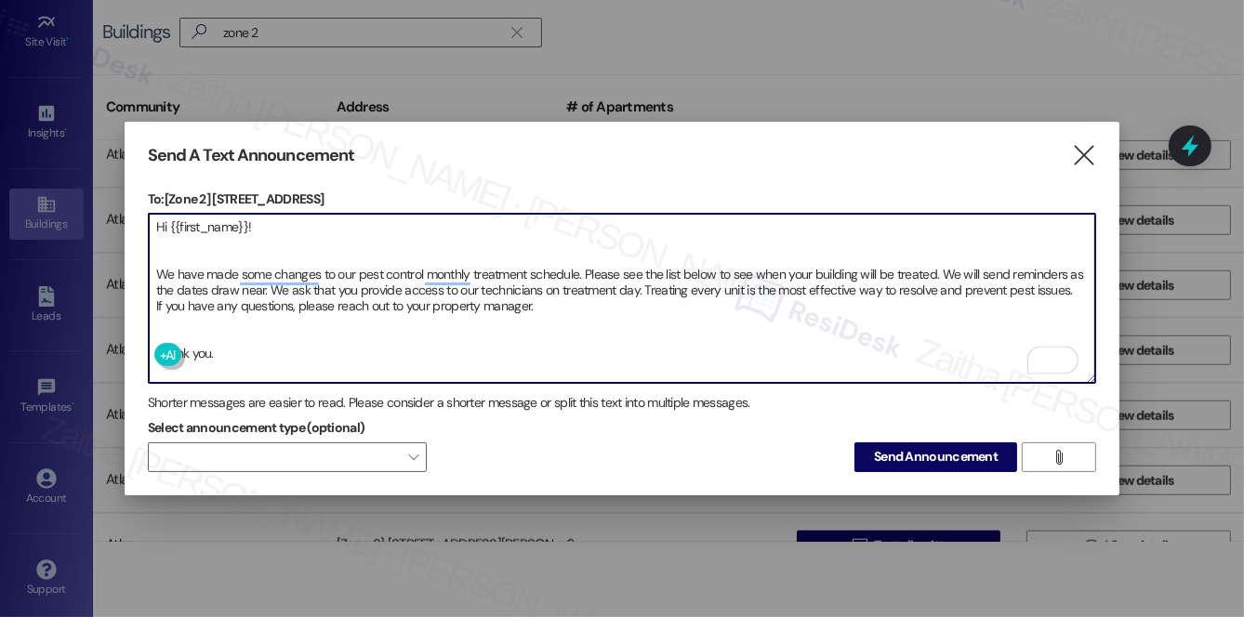
click at [186, 323] on textarea "Hi {{first_name}}! We have made some changes to our pest control monthly treatm…" at bounding box center [622, 298] width 947 height 169
click at [153, 235] on textarea "Hi {{first_name}}! We have made some changes to our pest control monthly treatm…" at bounding box center [622, 298] width 947 height 169
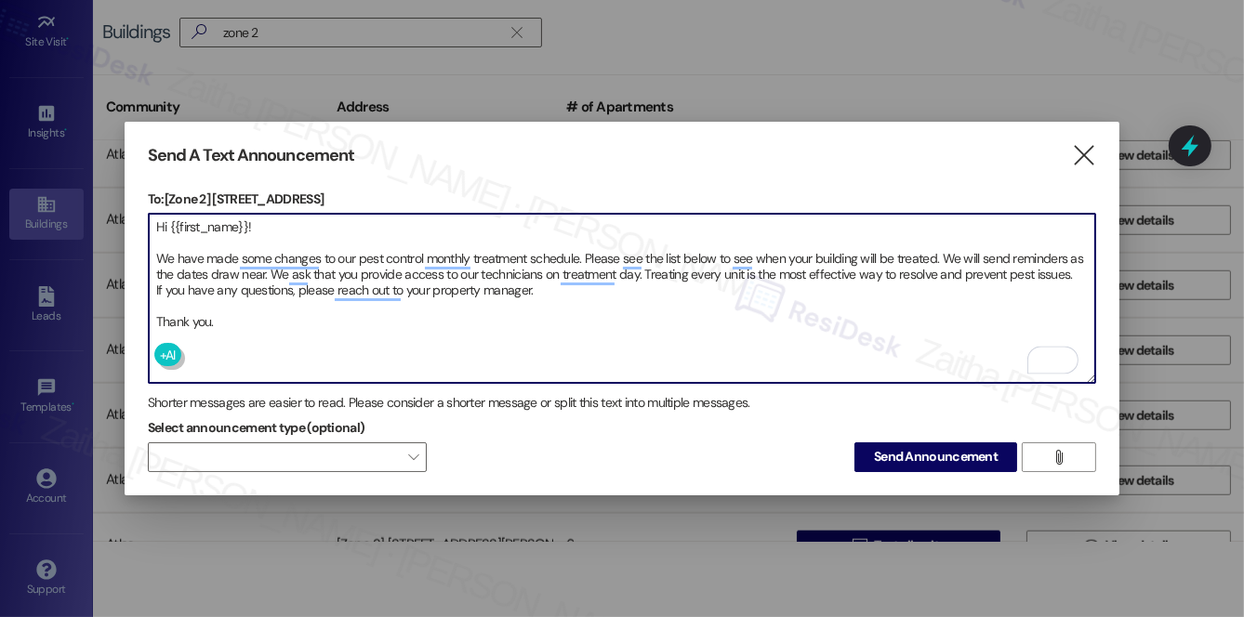
type textarea "Hi {{first_name}}! We have made some changes to our pest control monthly treatm…"
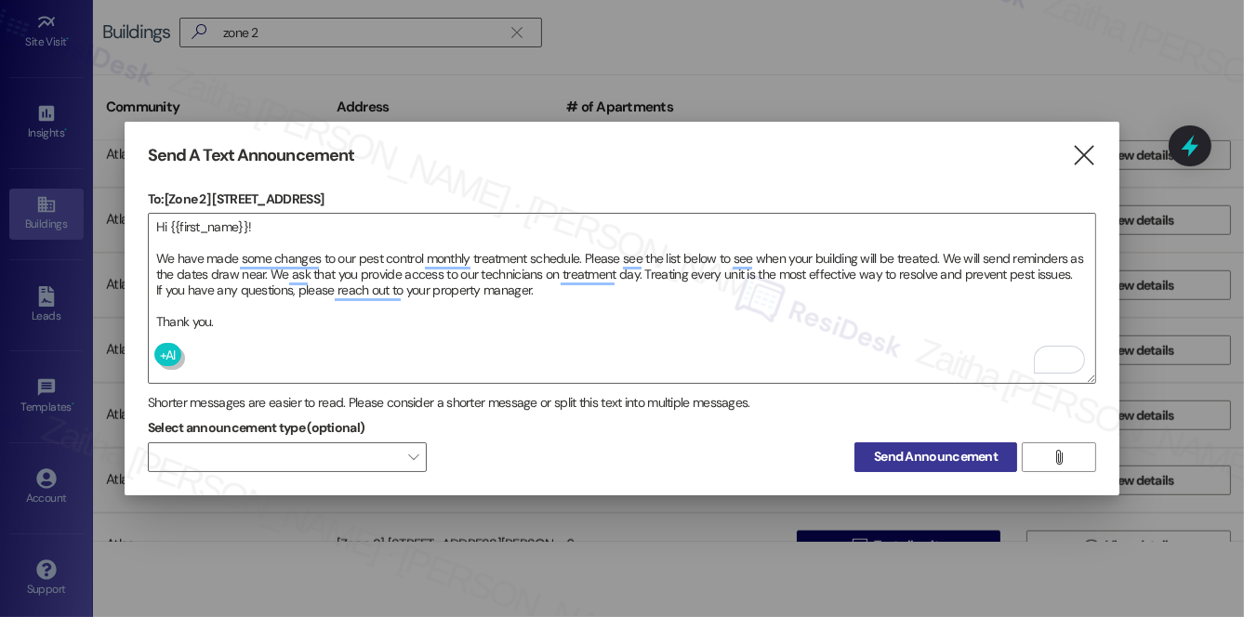
click at [942, 452] on span "Send Announcement" at bounding box center [936, 457] width 124 height 20
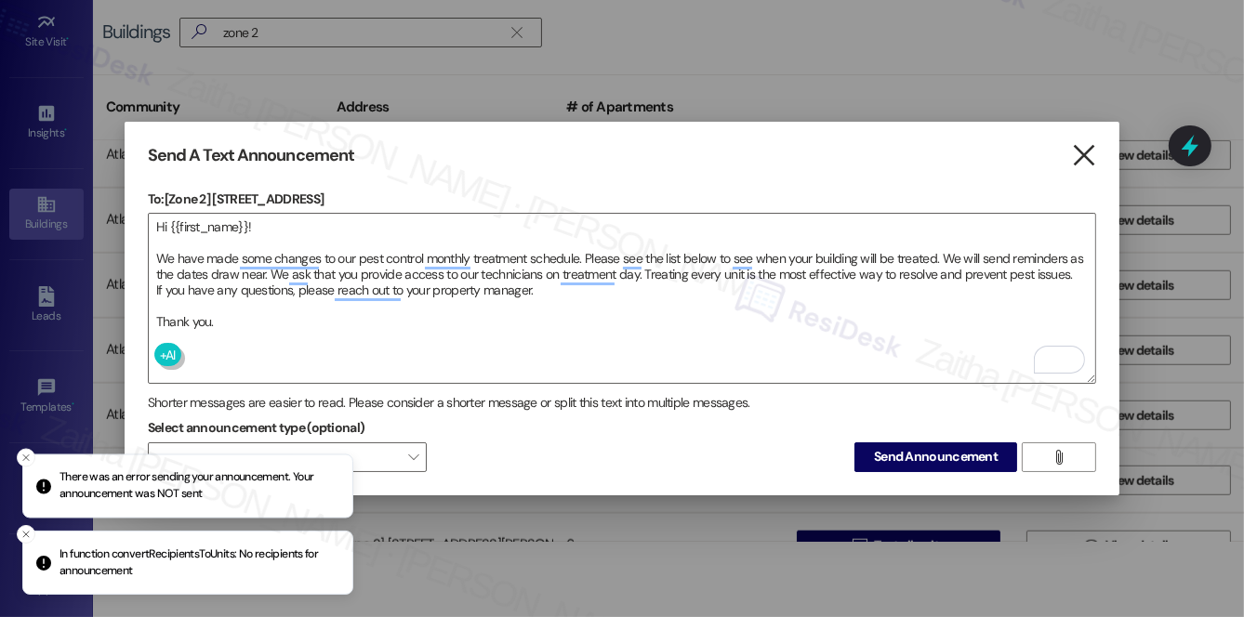
click at [1079, 146] on icon "" at bounding box center [1084, 156] width 25 height 20
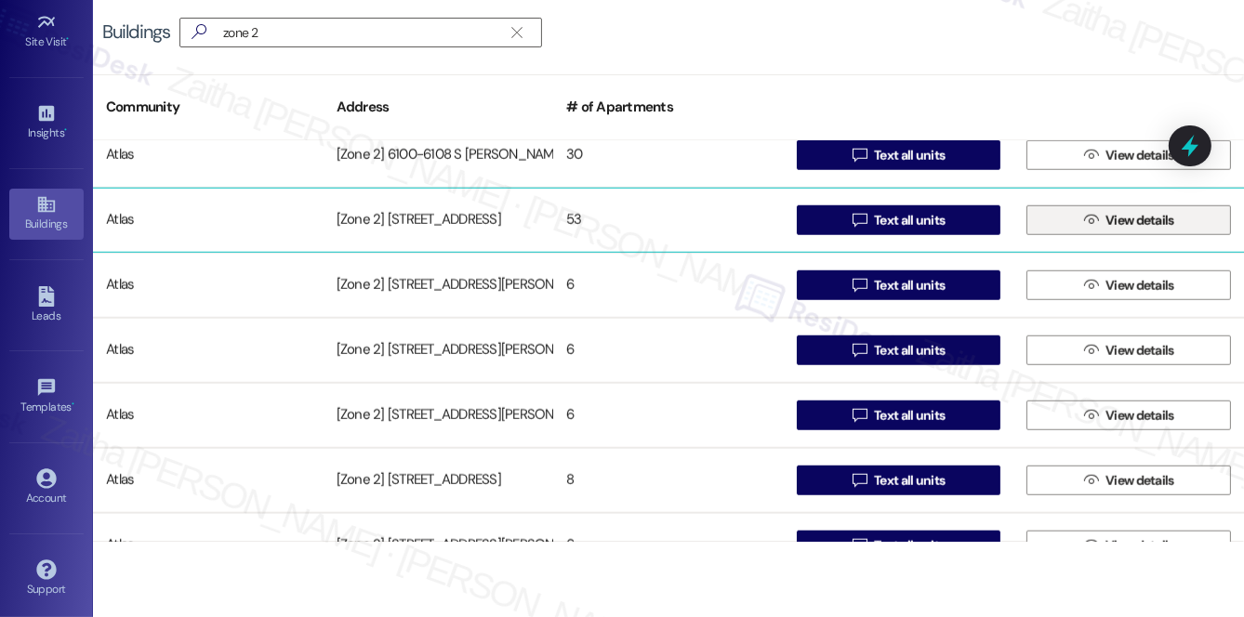
click at [1147, 219] on span "View details" at bounding box center [1140, 221] width 69 height 20
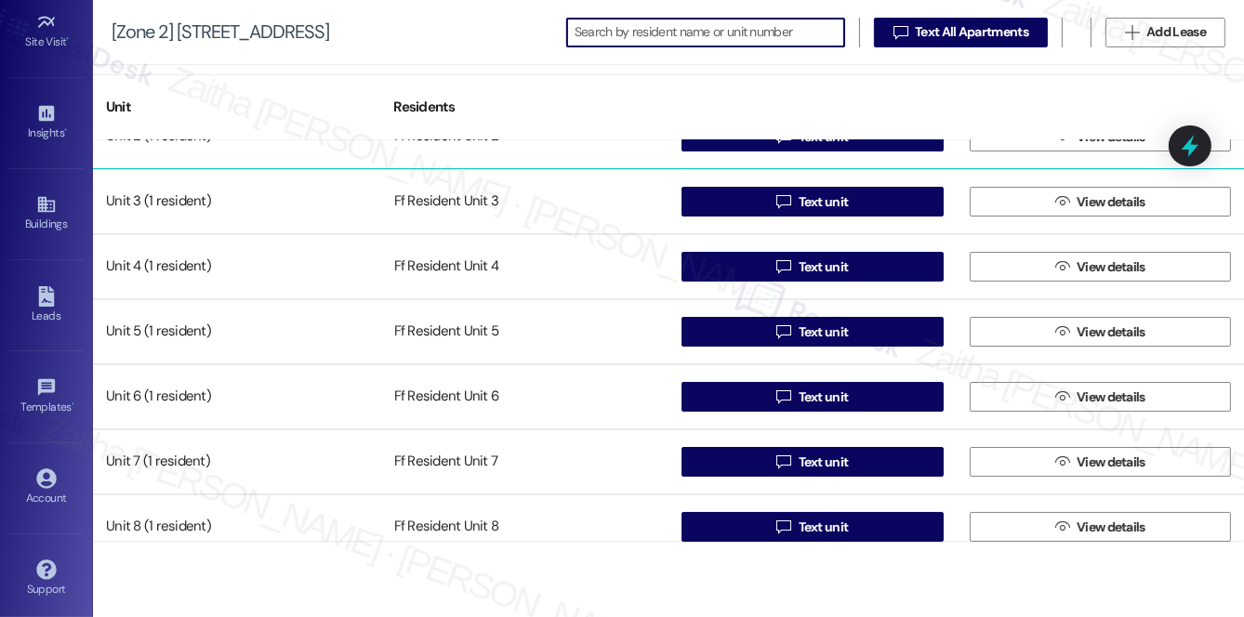
scroll to position [168, 0]
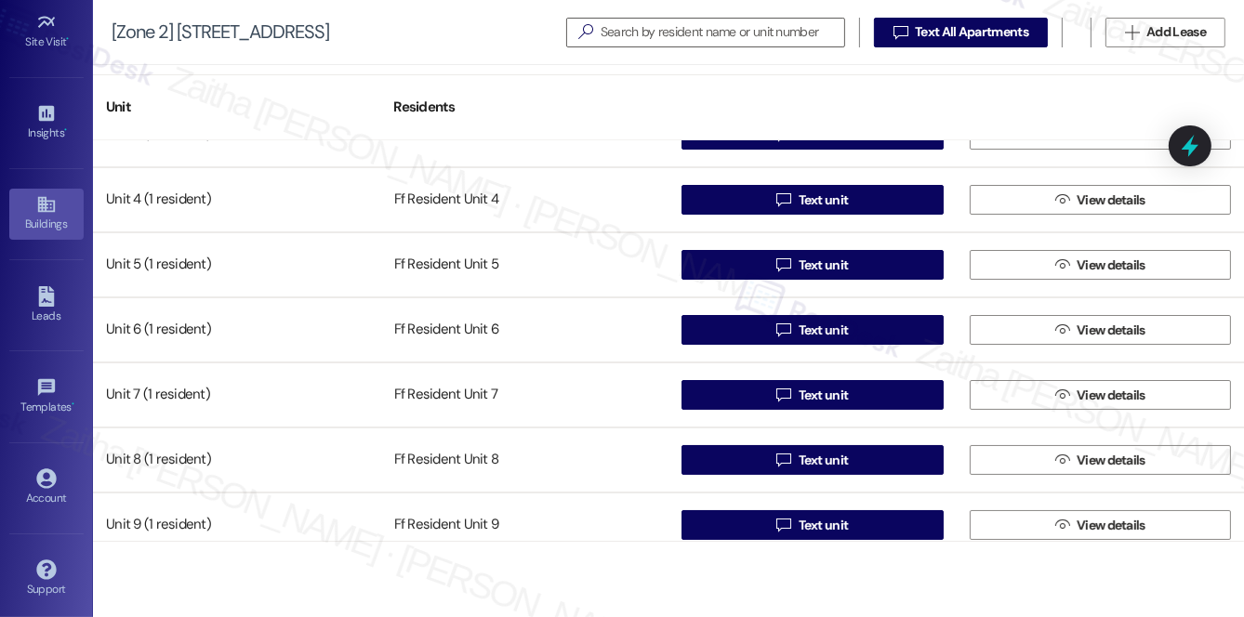
click at [46, 215] on div "Buildings" at bounding box center [46, 224] width 93 height 19
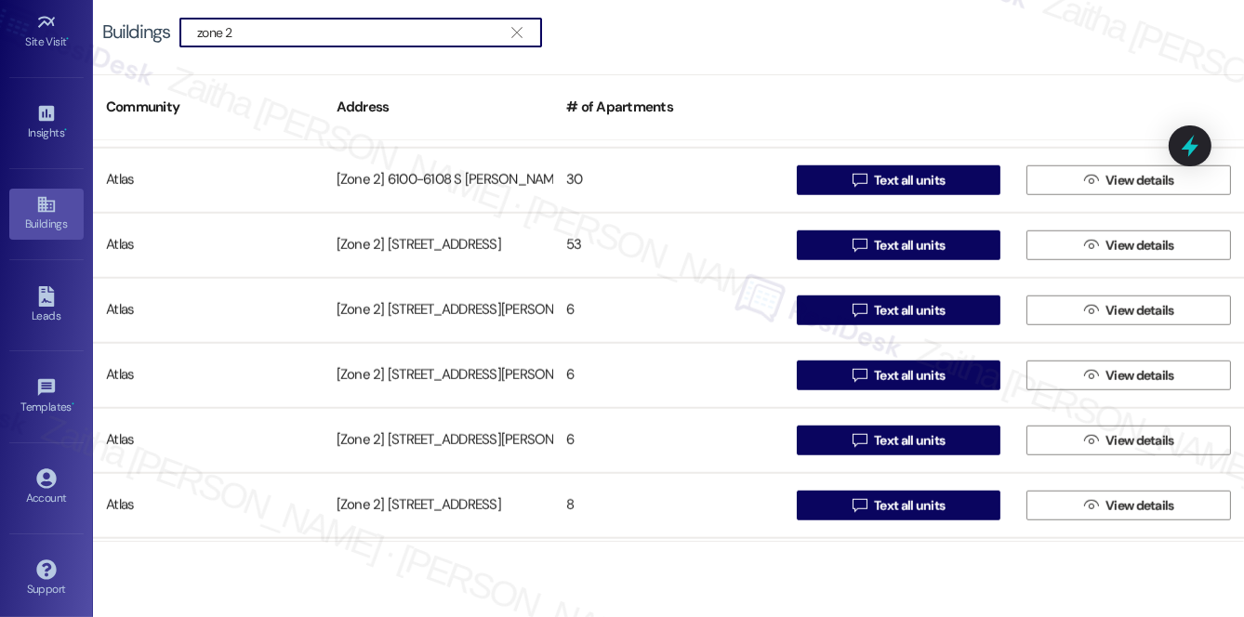
scroll to position [1775, 0]
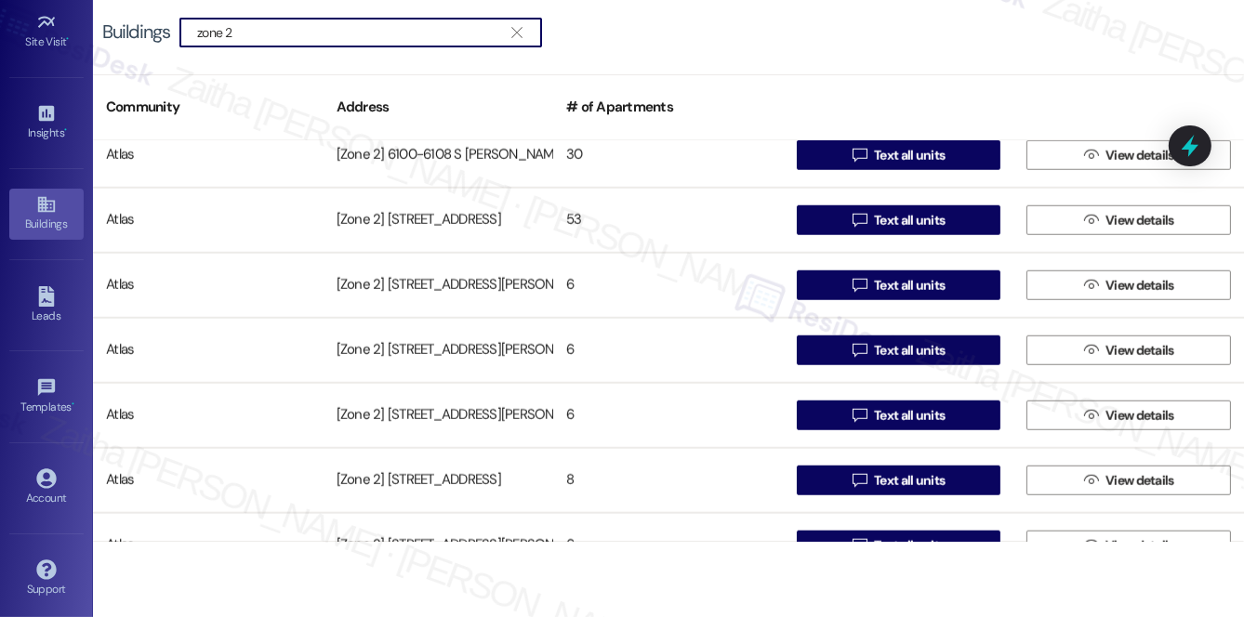
type input "zone 2"
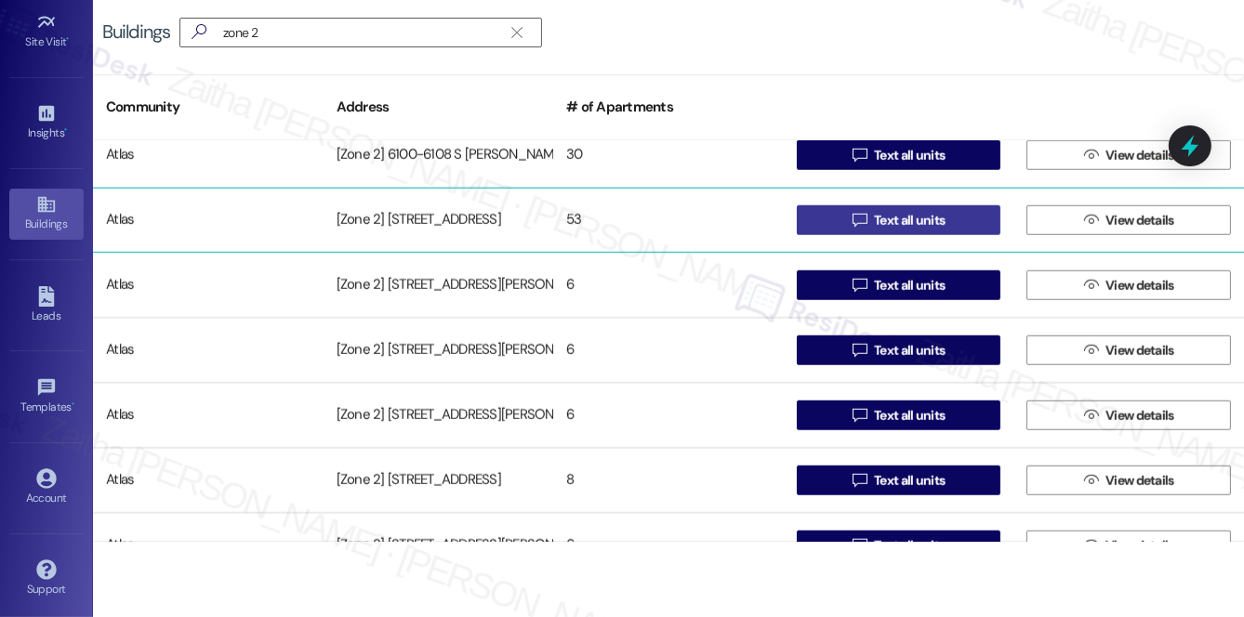
click at [909, 226] on span "Text all units" at bounding box center [909, 221] width 71 height 20
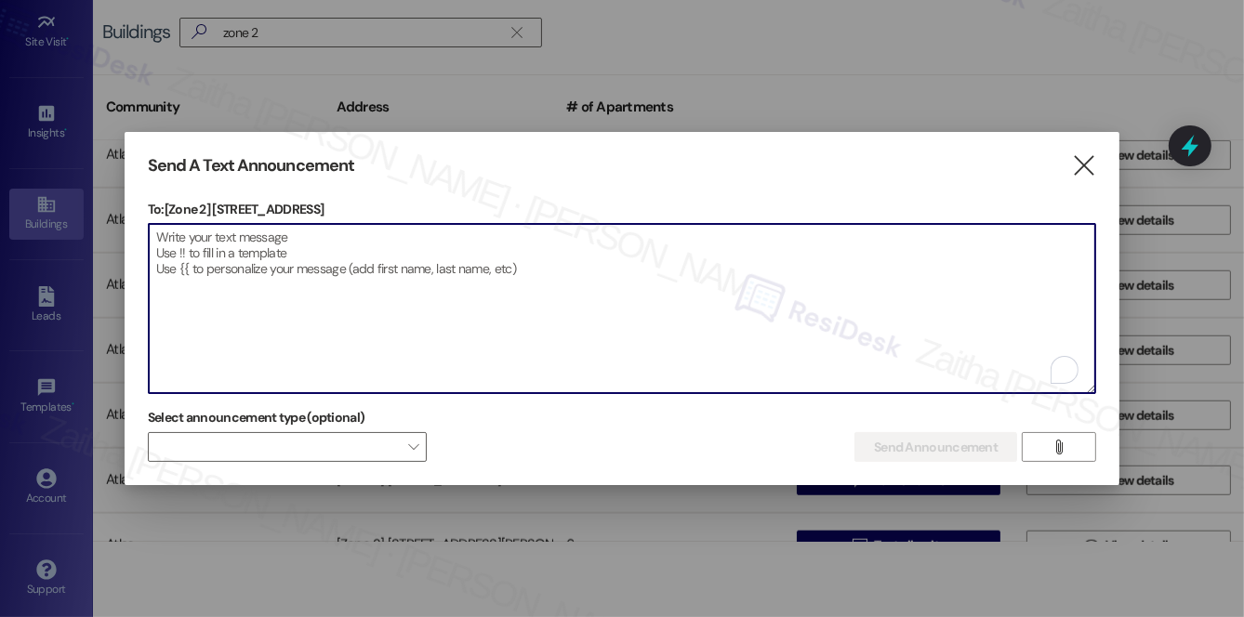
click at [375, 269] on textarea "To enrich screen reader interactions, please activate Accessibility in Grammarl…" at bounding box center [622, 308] width 947 height 169
paste textarea "Hi [PERSON_NAME] I'm going my 3rd flooding and no one is returning the call..."
type textarea "Hi [PERSON_NAME] I'm going my 3rd flooding and no one is returning the call..."
paste textarea "Hi {{first_name}}! We have made some changes to our pest control monthly treatm…"
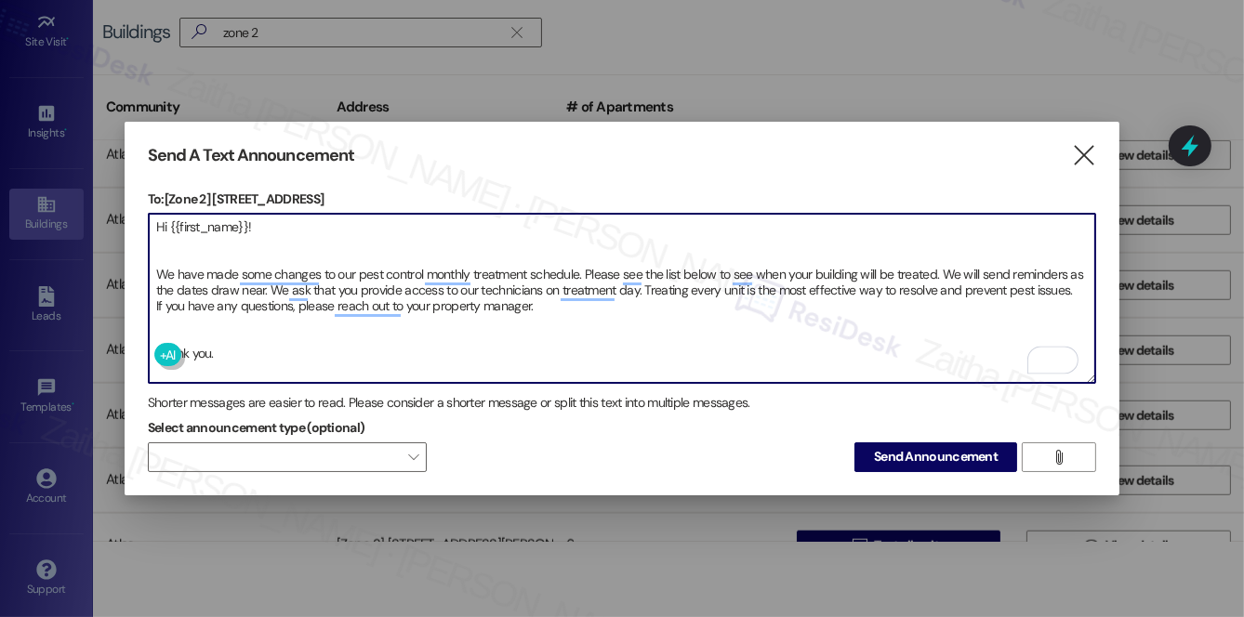
click at [159, 321] on textarea "Hi {{first_name}}! We have made some changes to our pest control monthly treatm…" at bounding box center [622, 298] width 947 height 169
click at [159, 245] on textarea "Hi {{first_name}}! We have made some changes to our pest control monthly treatm…" at bounding box center [622, 298] width 947 height 169
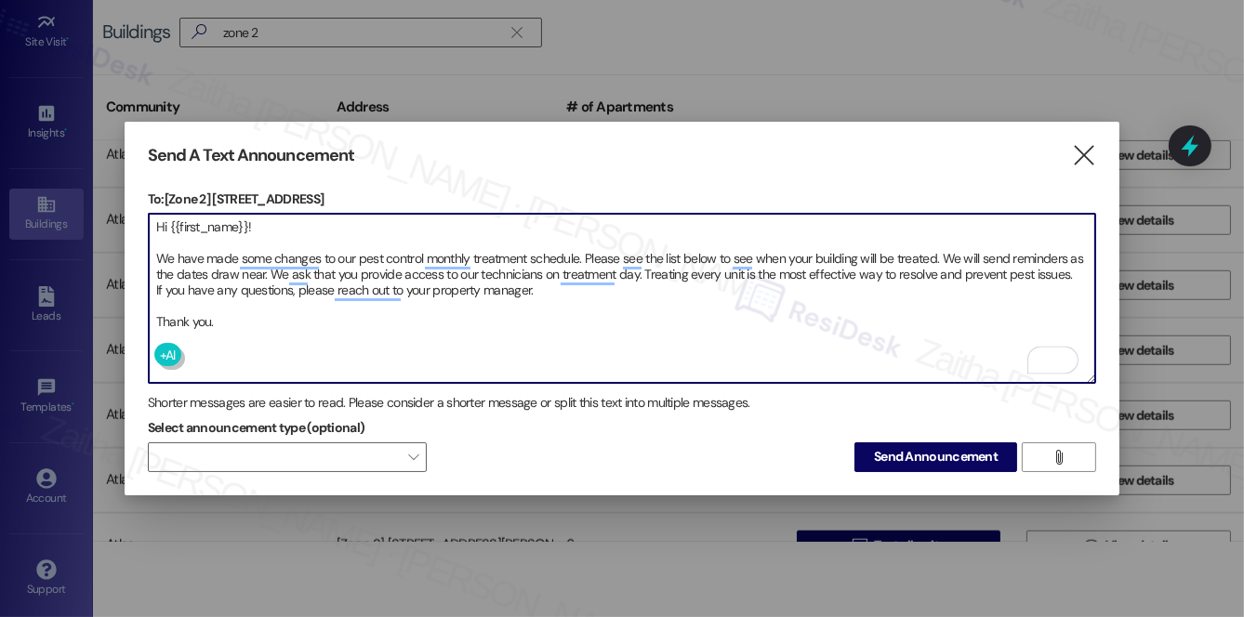
type textarea "Hi {{first_name}}! We have made some changes to our pest control monthly treatm…"
click at [928, 459] on span "Send Announcement" at bounding box center [936, 457] width 124 height 20
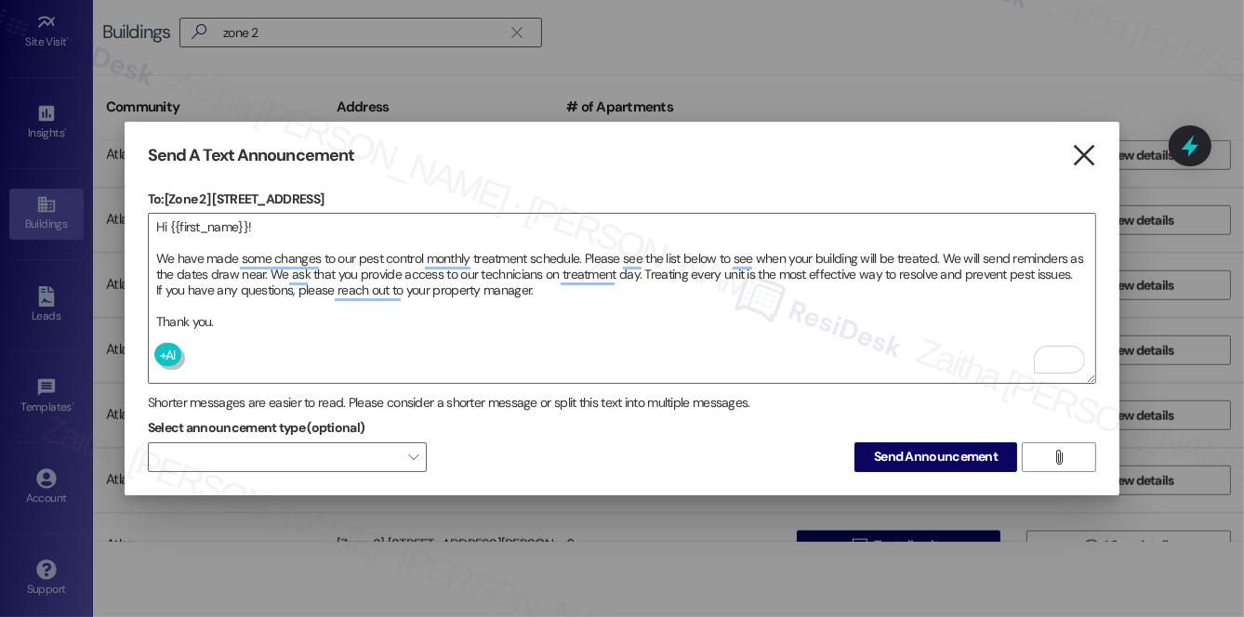
click at [1083, 149] on icon "" at bounding box center [1084, 156] width 25 height 20
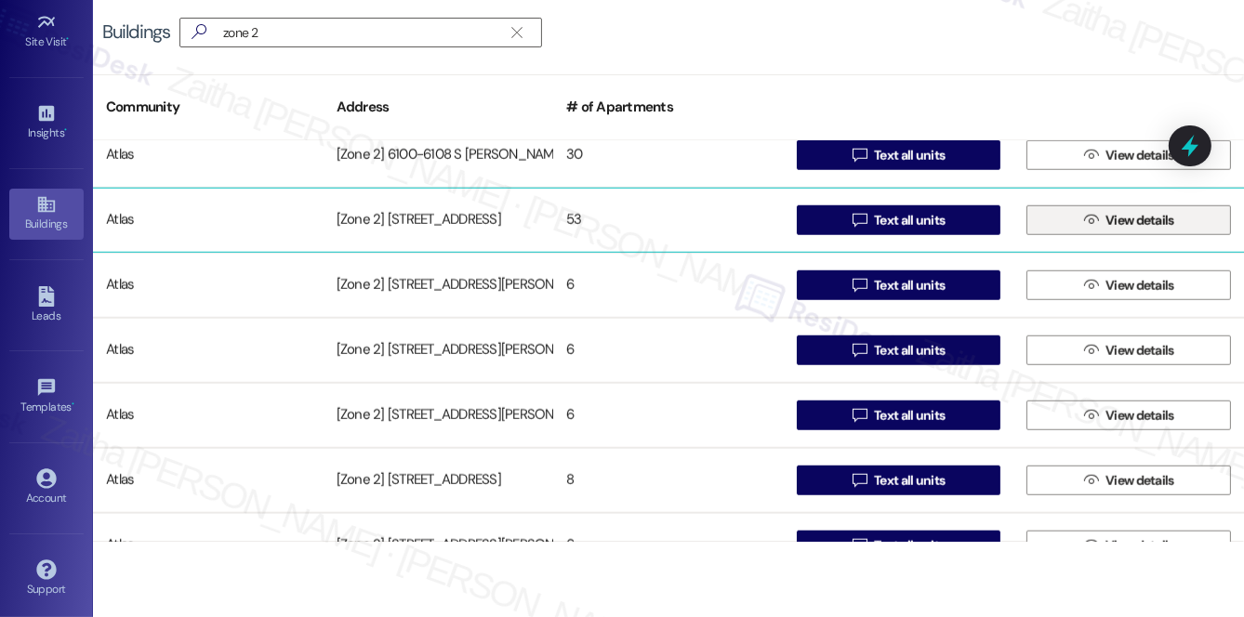
click at [1145, 219] on span "View details" at bounding box center [1140, 221] width 69 height 20
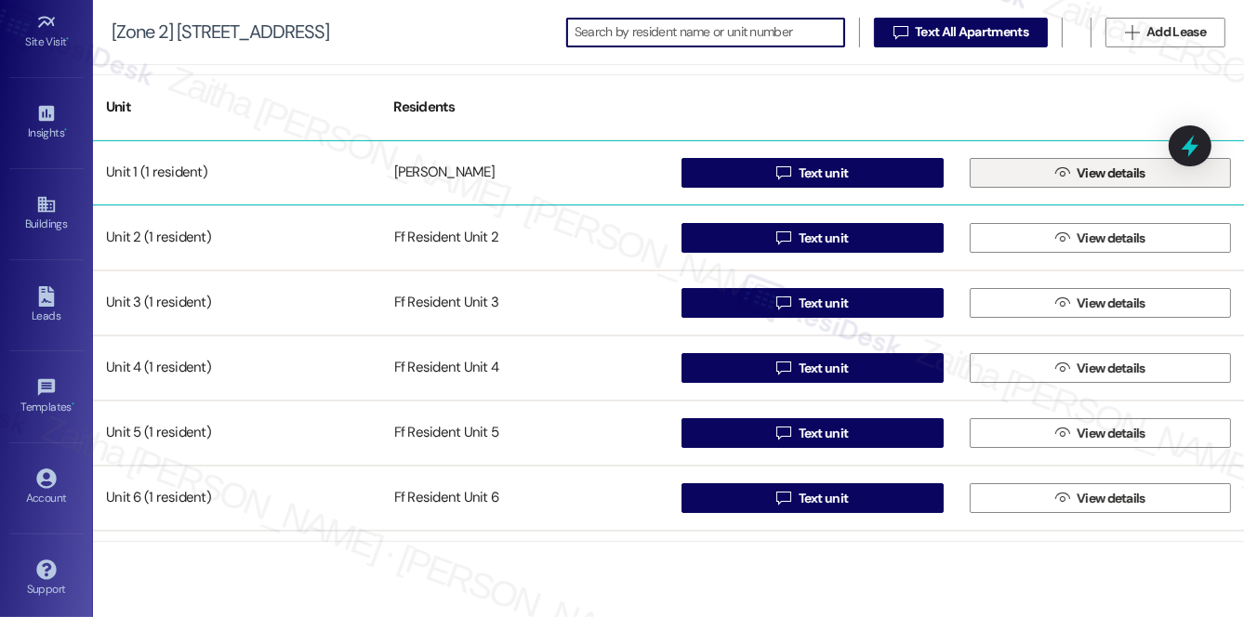
click at [1129, 178] on span "View details" at bounding box center [1111, 174] width 69 height 20
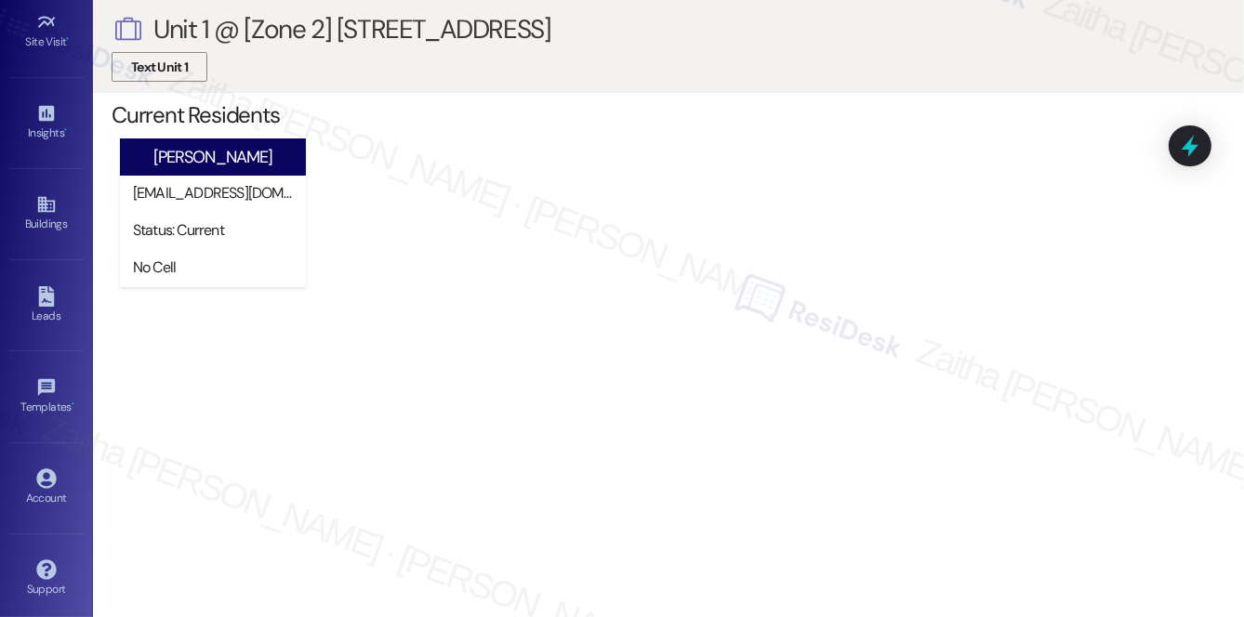
click at [196, 72] on button "Text Unit 1" at bounding box center [160, 67] width 96 height 30
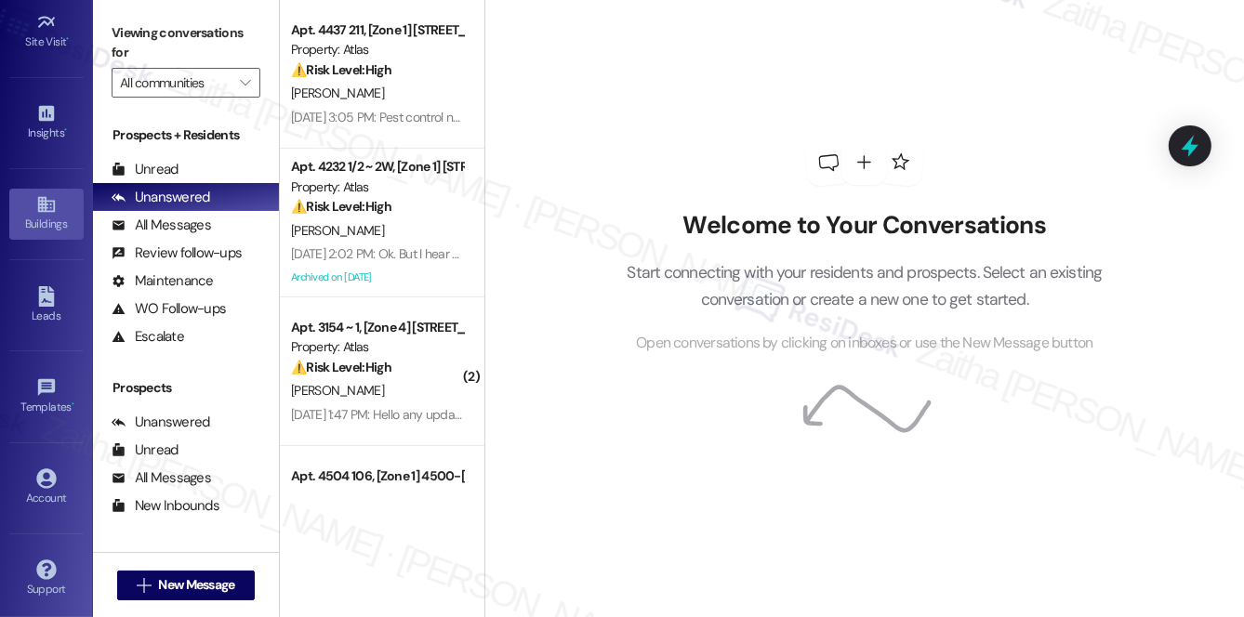
click at [24, 215] on div "Buildings" at bounding box center [46, 224] width 93 height 19
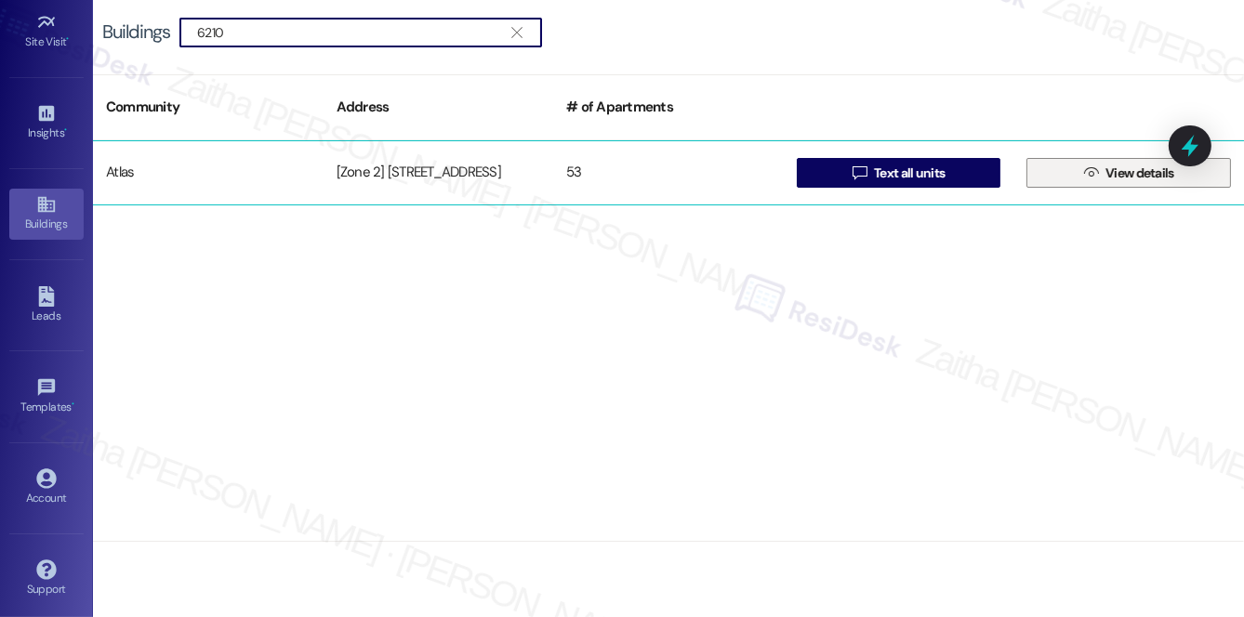
type input "6210"
click at [1102, 177] on span "View details" at bounding box center [1140, 174] width 76 height 20
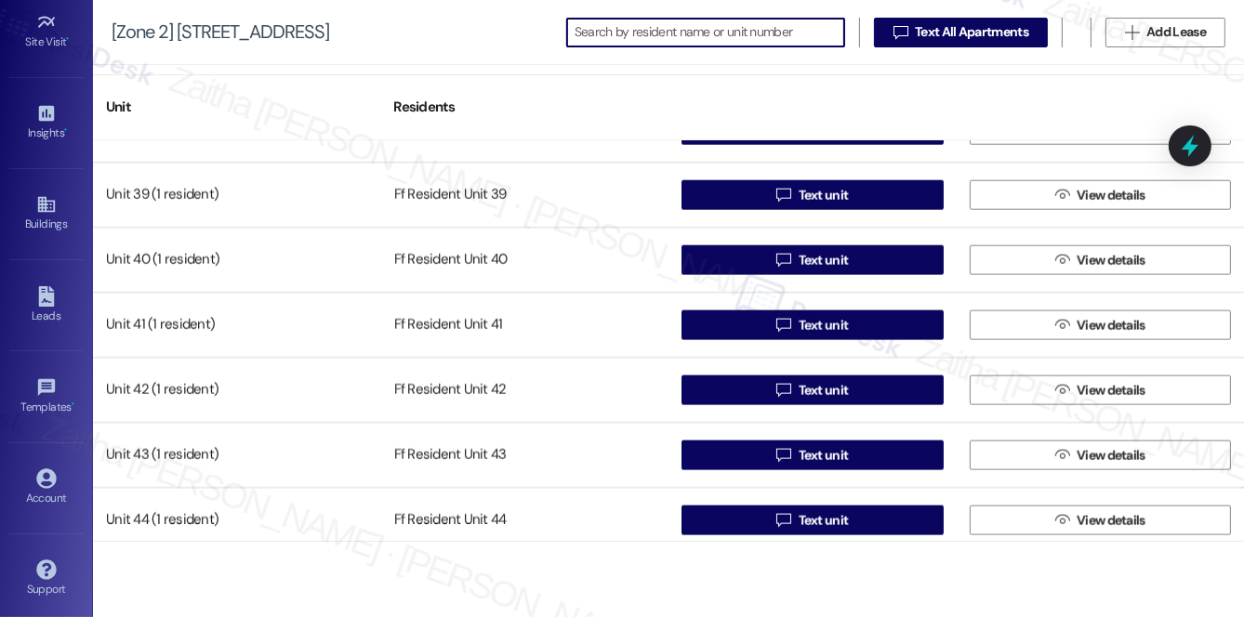
scroll to position [2620, 0]
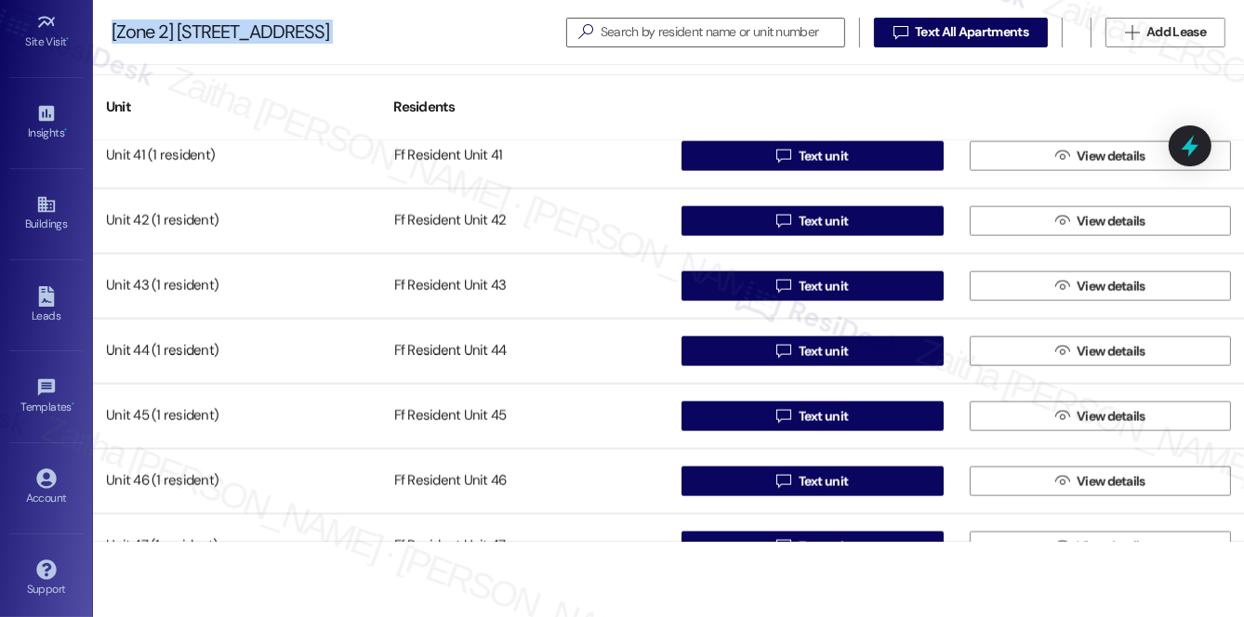
drag, startPoint x: 103, startPoint y: 26, endPoint x: 352, endPoint y: 23, distance: 249.2
click at [352, 23] on div "[Zone 2] 6210 S Kimbark Ave   Text All Apartments  Add Lease" at bounding box center [668, 32] width 1151 height 65
copy div "[Zone 2] [STREET_ADDRESS]"
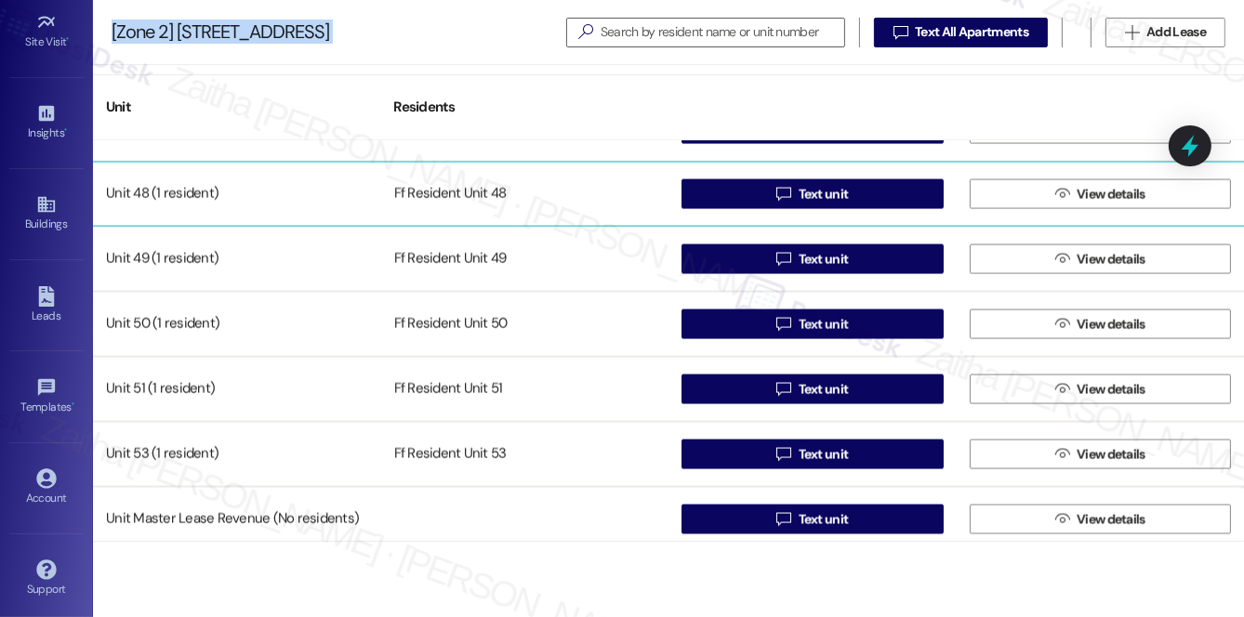
scroll to position [3047, 0]
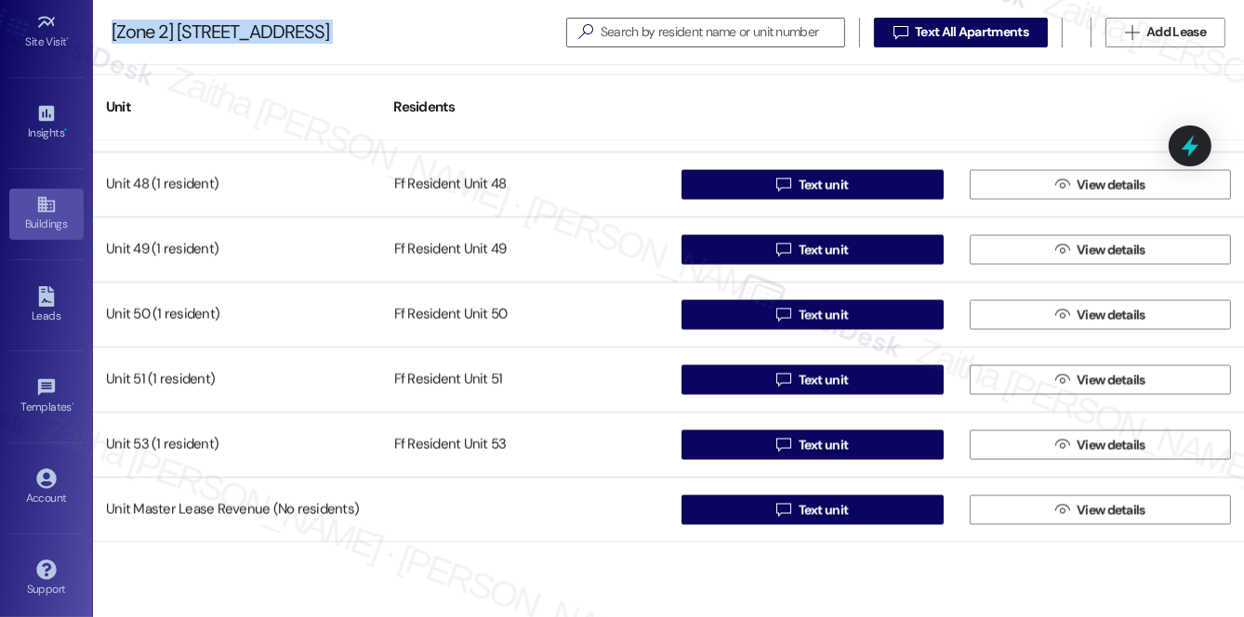
click at [41, 218] on div "Buildings" at bounding box center [46, 224] width 93 height 19
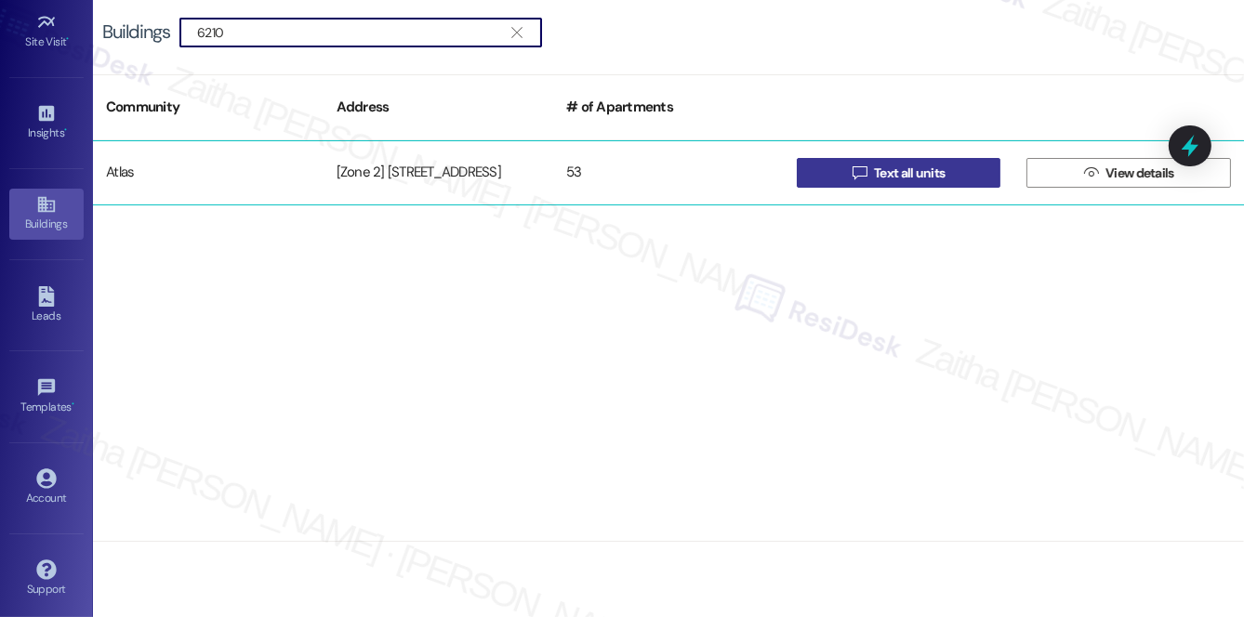
type input "6210"
click at [909, 173] on span "Text all units" at bounding box center [909, 174] width 71 height 20
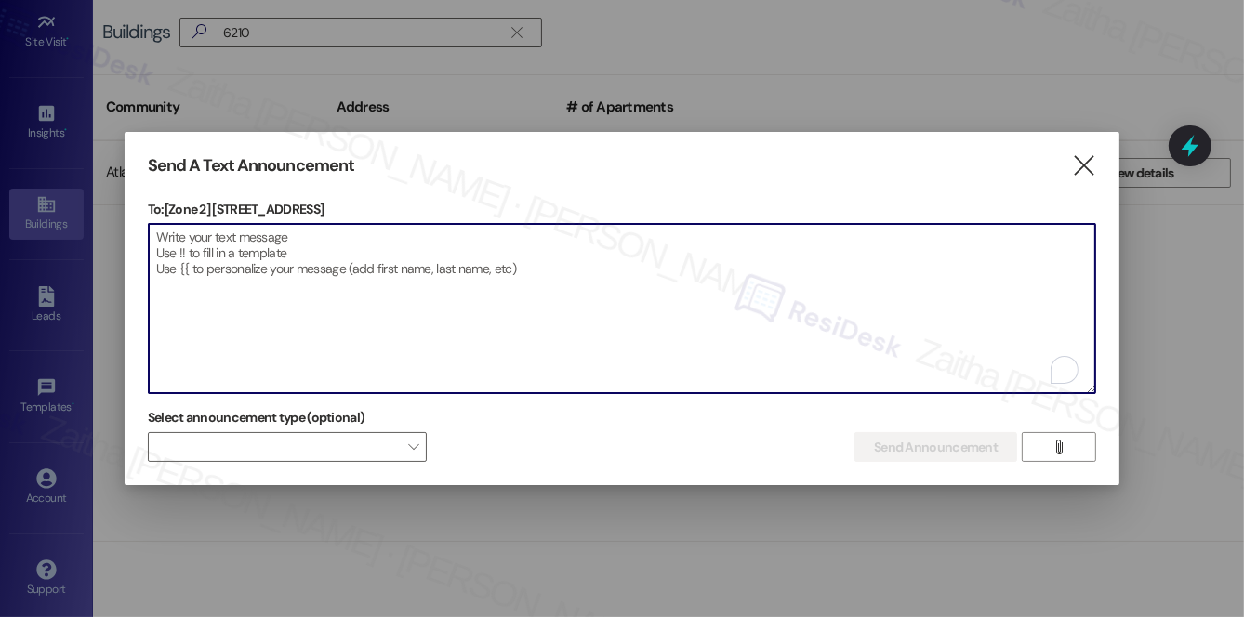
click at [424, 247] on textarea "To enrich screen reader interactions, please activate Accessibility in Grammarl…" at bounding box center [622, 308] width 947 height 169
paste textarea "Hi {{first_name}}! We have made some changes to our pest control monthly treatm…"
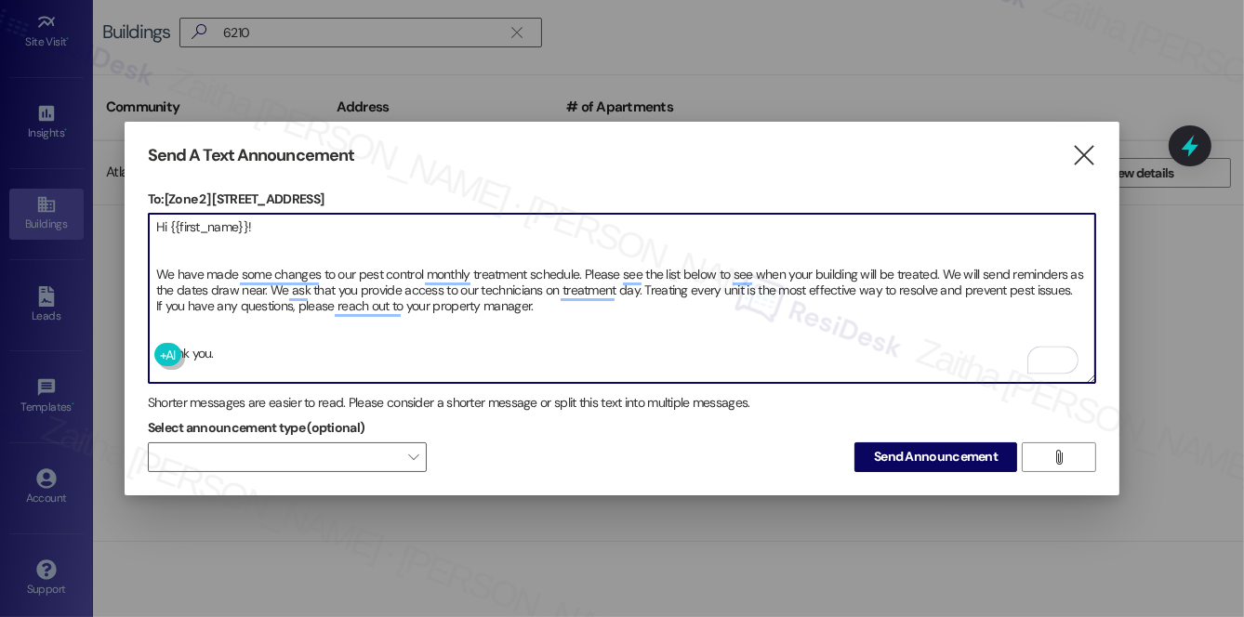
click at [166, 321] on textarea "Hi {{first_name}}! We have made some changes to our pest control monthly treatm…" at bounding box center [622, 298] width 947 height 169
click at [176, 237] on textarea "Hi {{first_name}}! We have made some changes to our pest control monthly treatm…" at bounding box center [622, 298] width 947 height 169
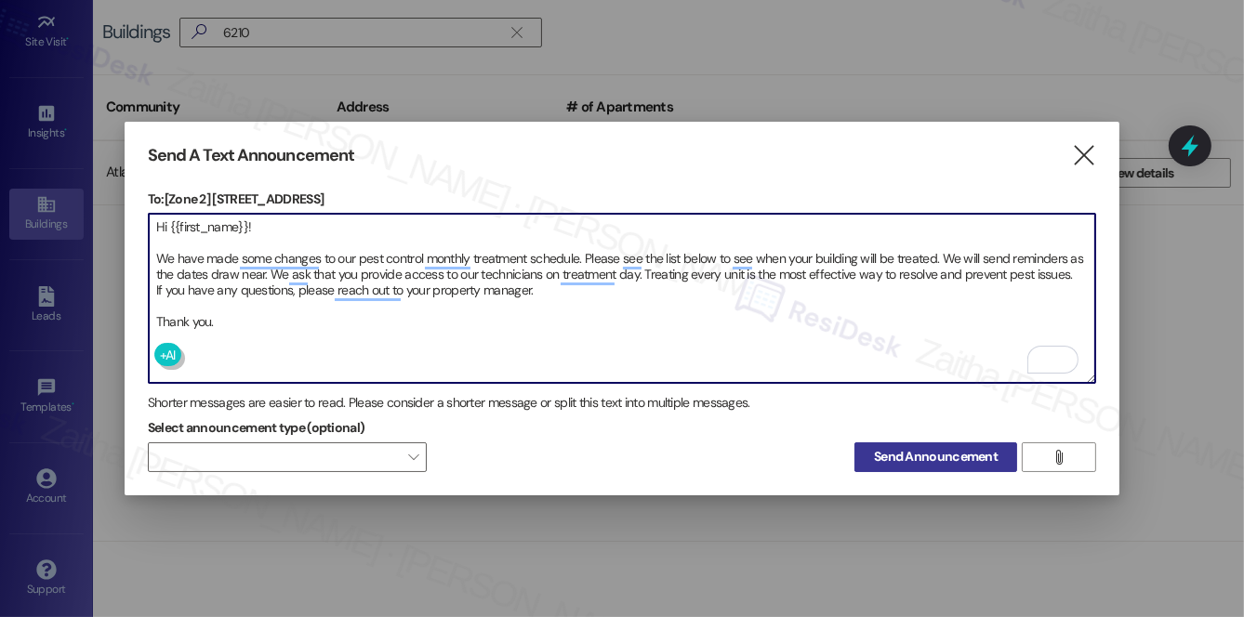
type textarea "Hi {{first_name}}! We have made some changes to our pest control monthly treatm…"
click at [922, 460] on span "Send Announcement" at bounding box center [936, 457] width 124 height 20
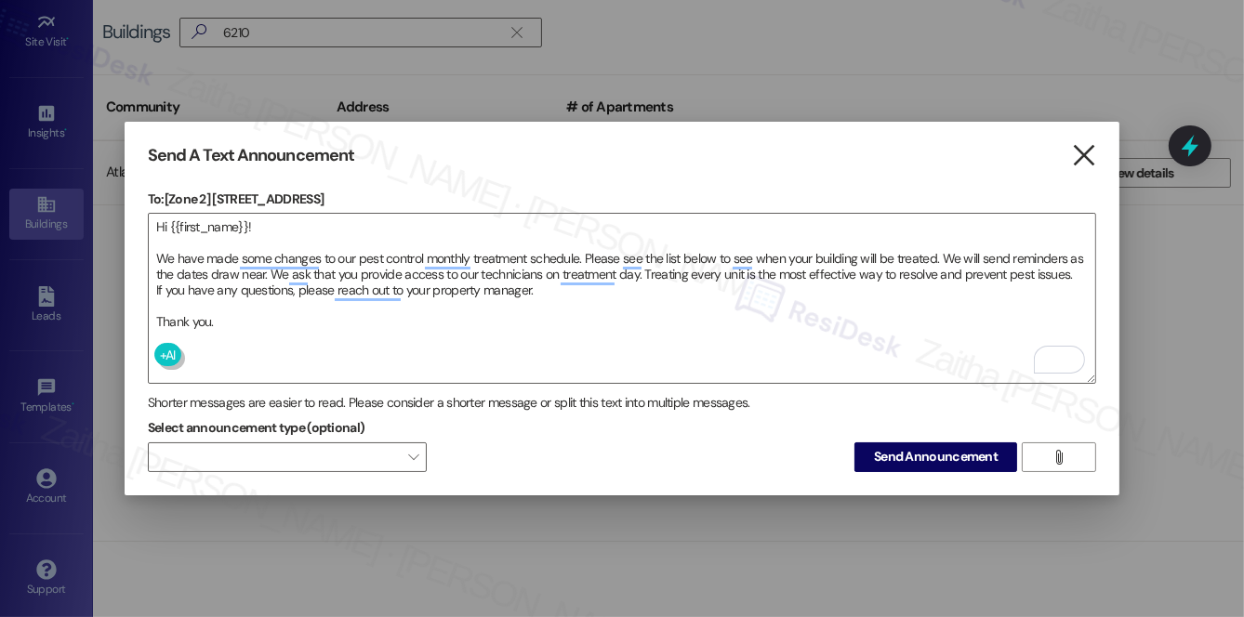
click at [1088, 152] on icon "" at bounding box center [1084, 156] width 25 height 20
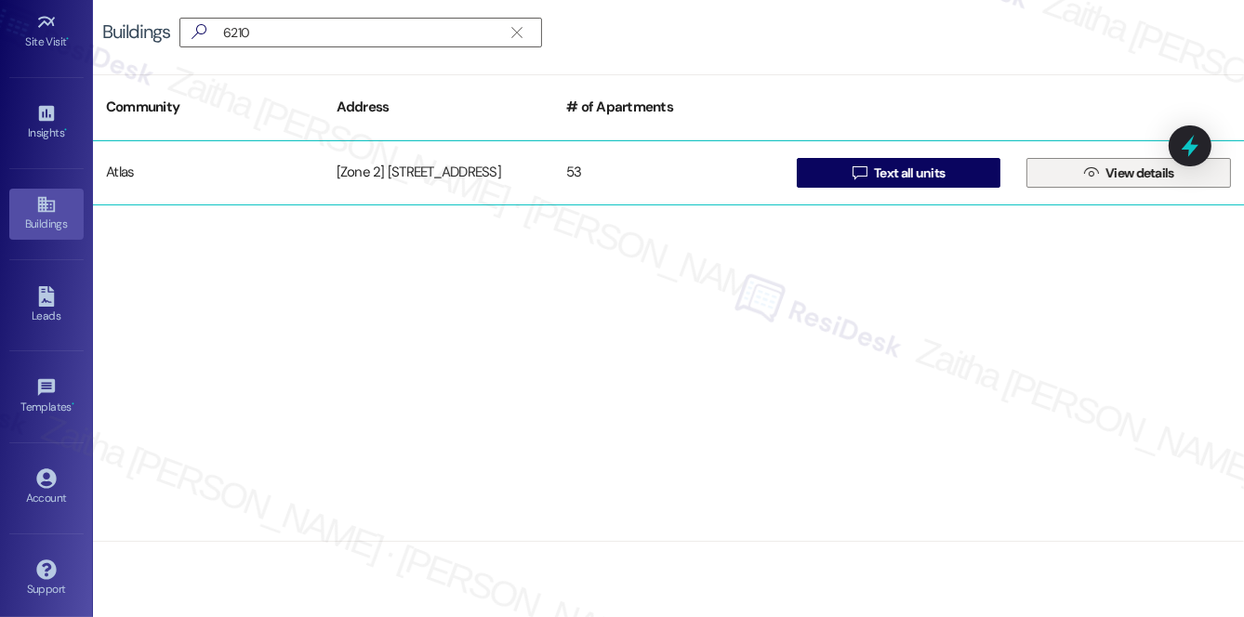
click at [1123, 179] on span "View details" at bounding box center [1140, 174] width 69 height 20
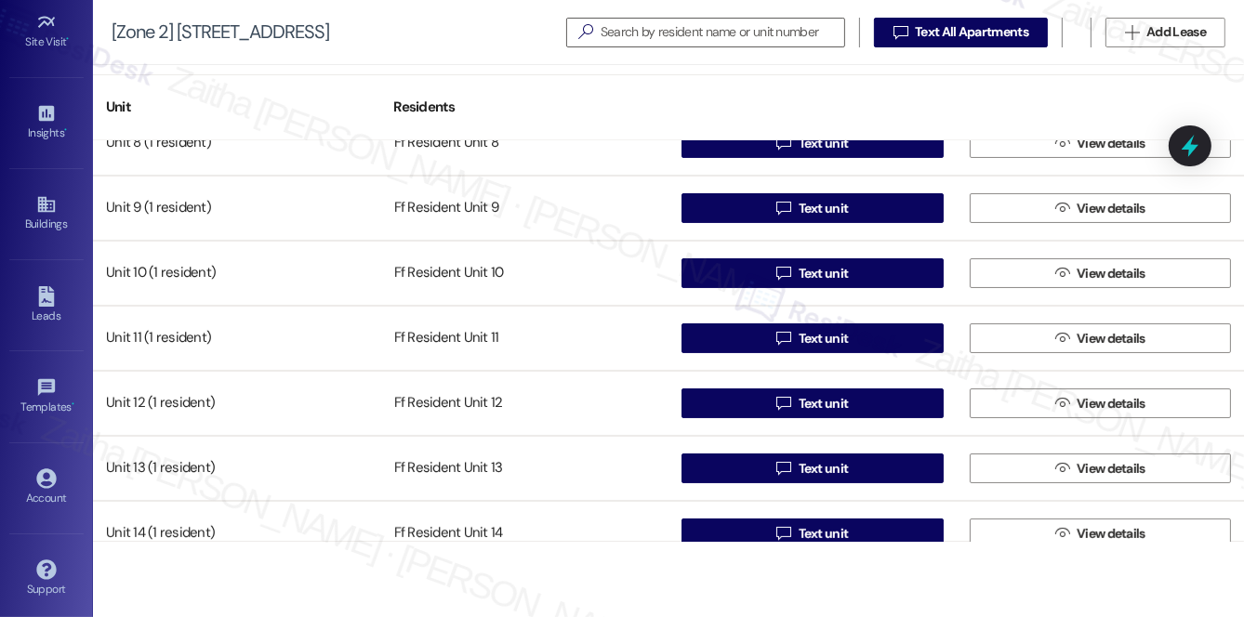
scroll to position [591, 0]
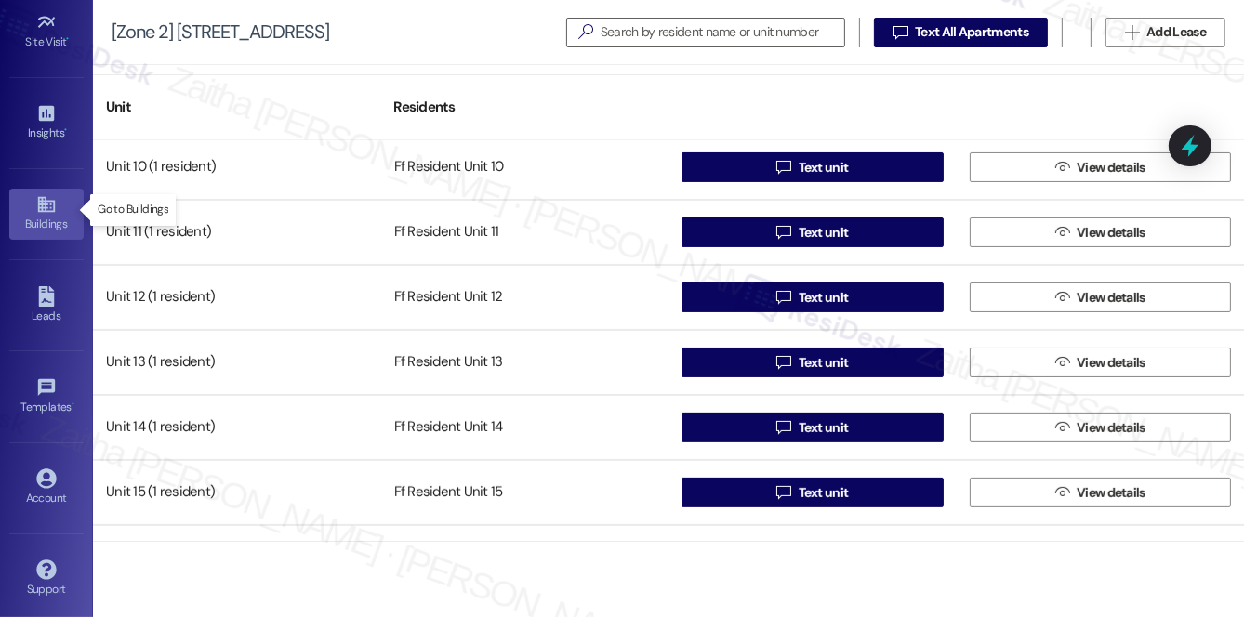
click at [35, 215] on div "Buildings" at bounding box center [46, 224] width 93 height 19
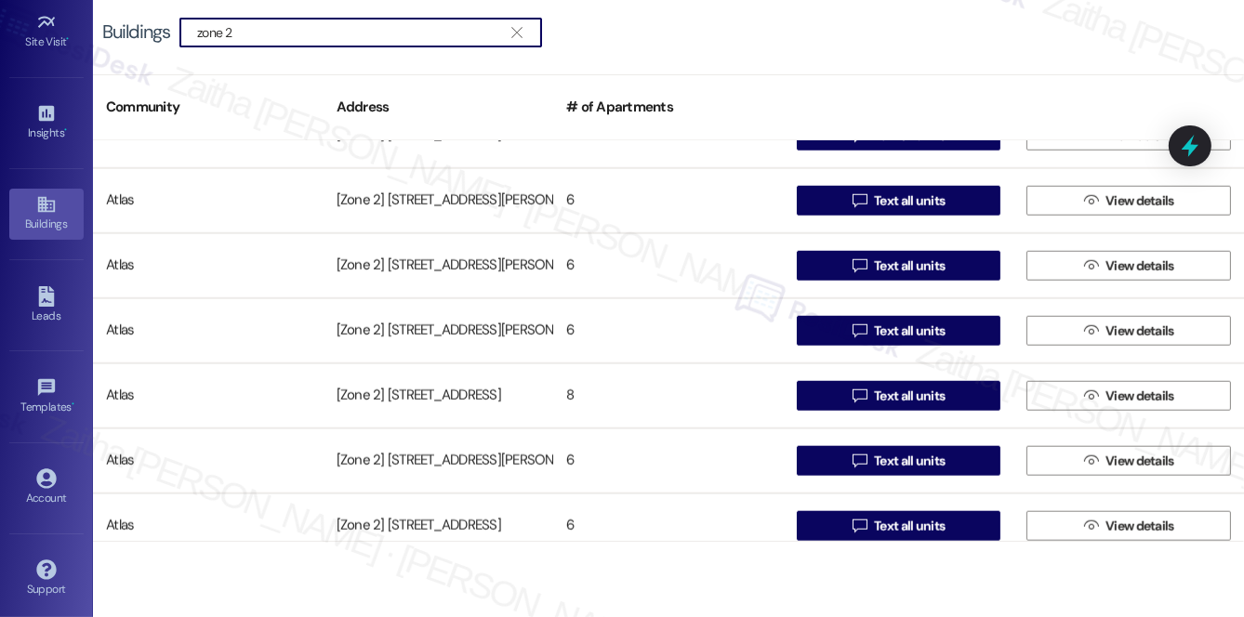
scroll to position [1775, 0]
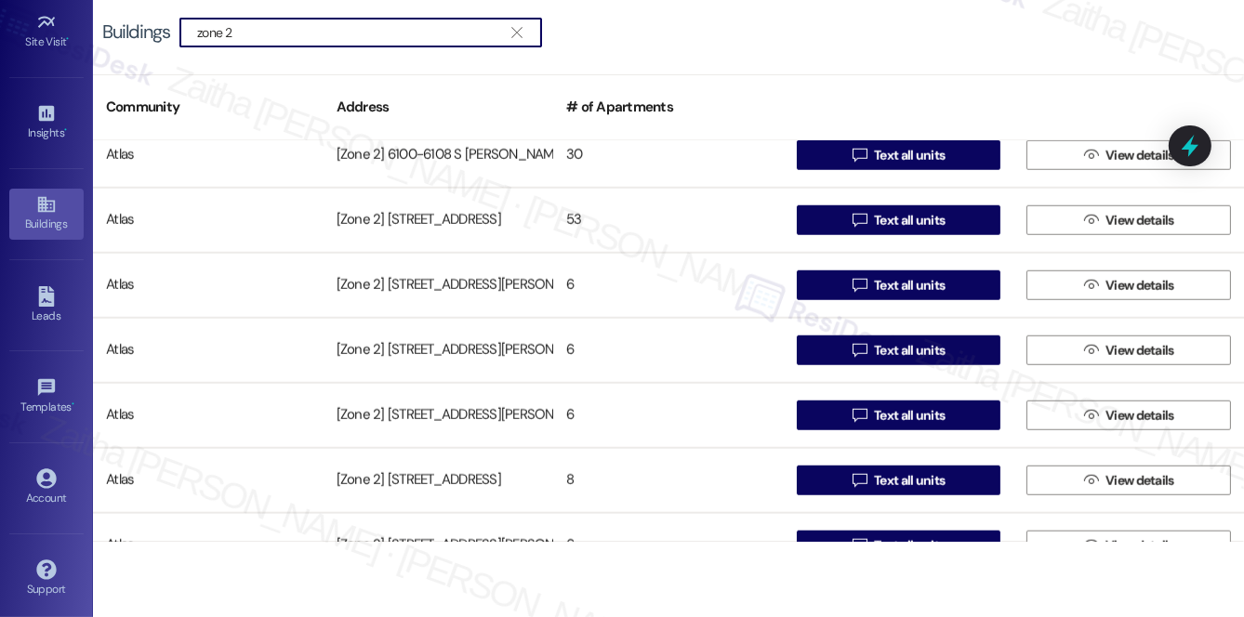
type input "zone 2"
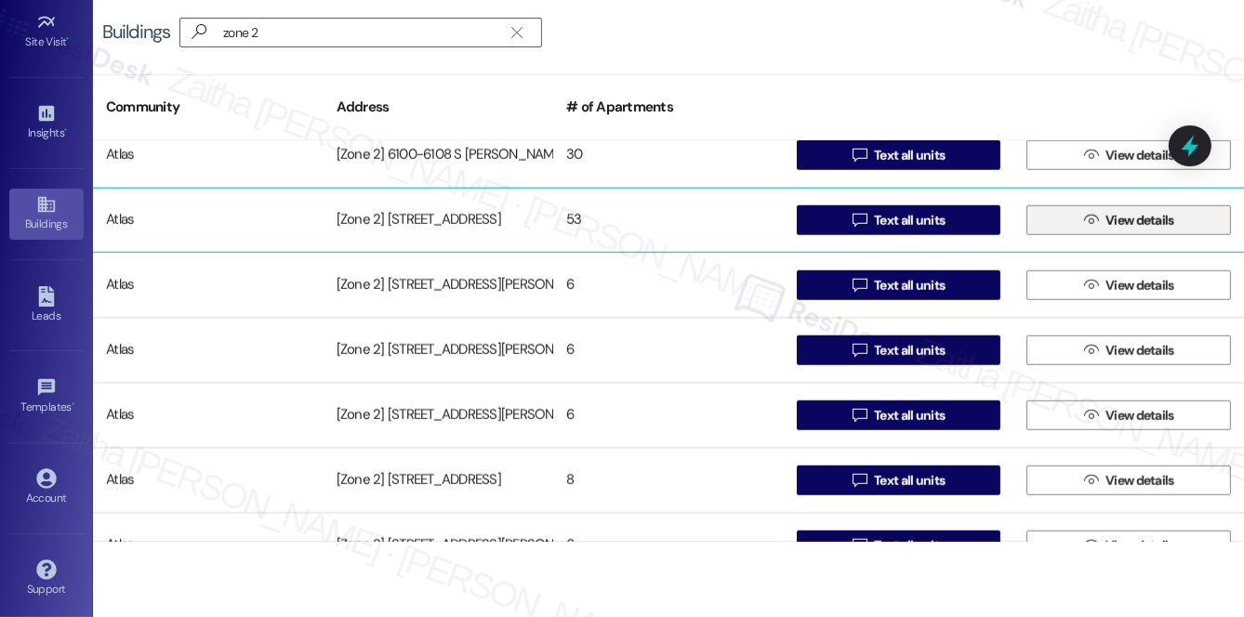
click at [1140, 219] on span "View details" at bounding box center [1140, 221] width 69 height 20
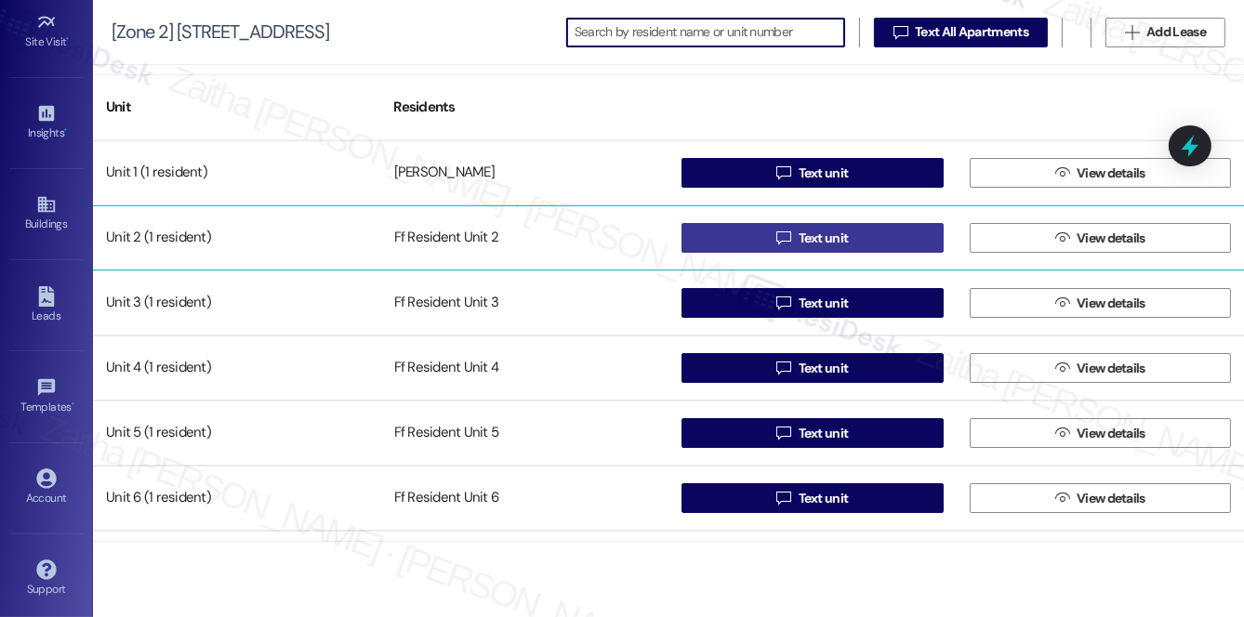
click at [815, 229] on span "Text unit" at bounding box center [824, 239] width 50 height 20
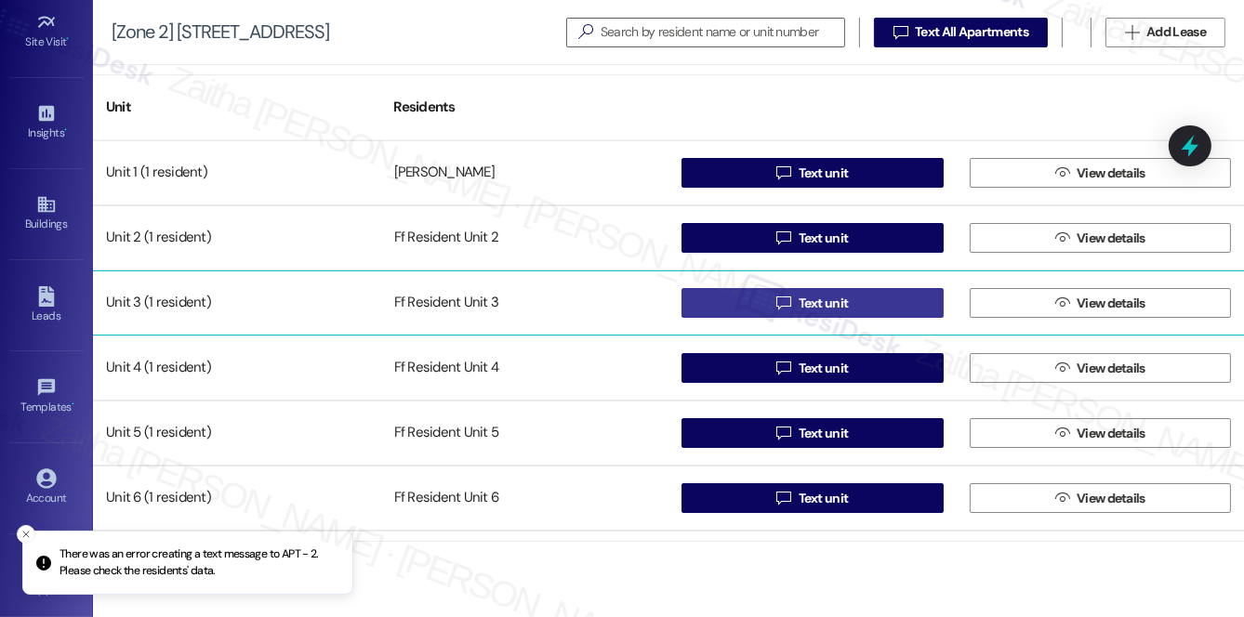
click at [845, 311] on span "Text unit" at bounding box center [824, 304] width 58 height 20
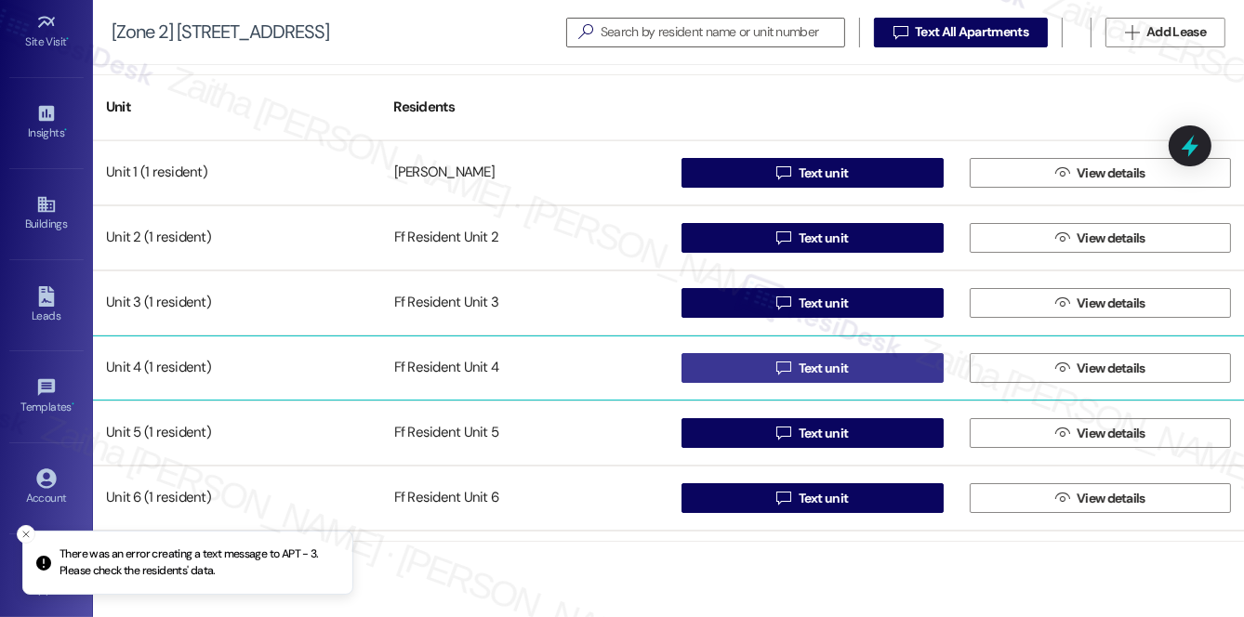
click at [863, 365] on button " Text unit" at bounding box center [813, 368] width 262 height 30
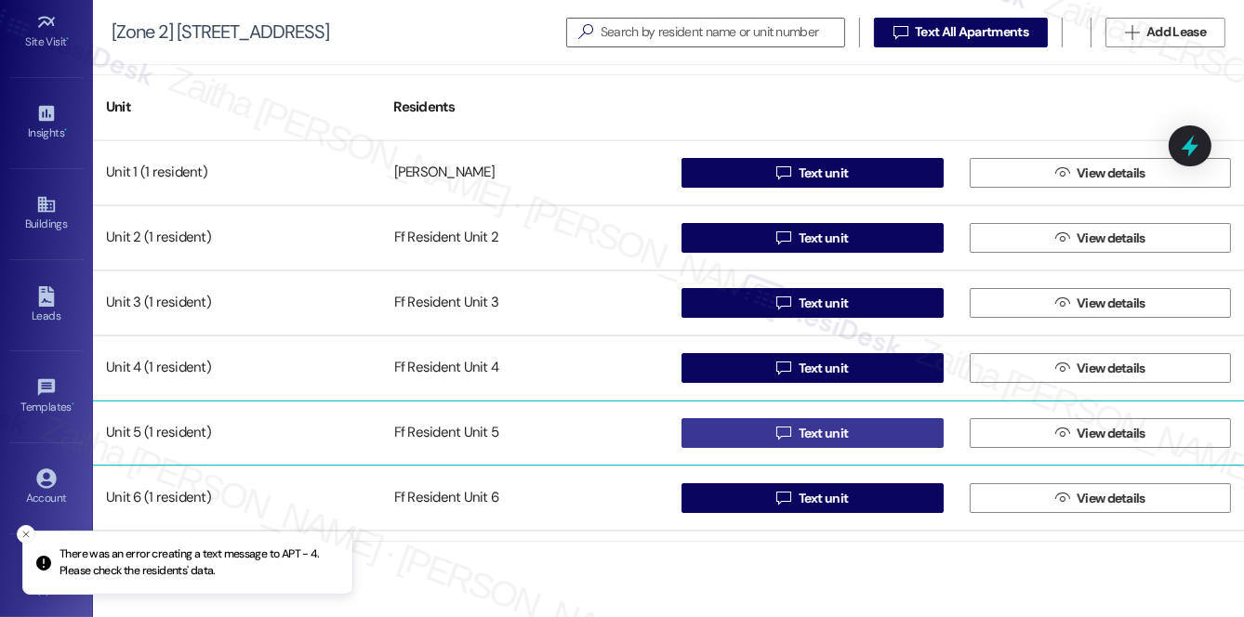
click at [863, 434] on button " Text unit" at bounding box center [813, 433] width 262 height 30
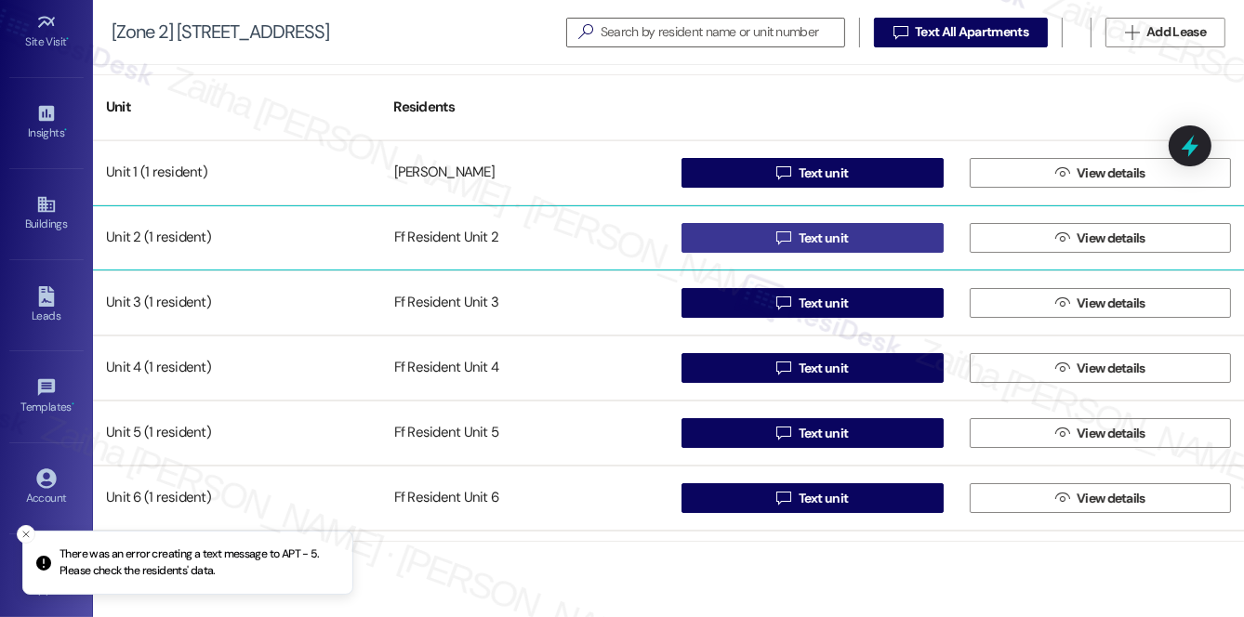
click at [835, 235] on span "Text unit" at bounding box center [824, 239] width 50 height 20
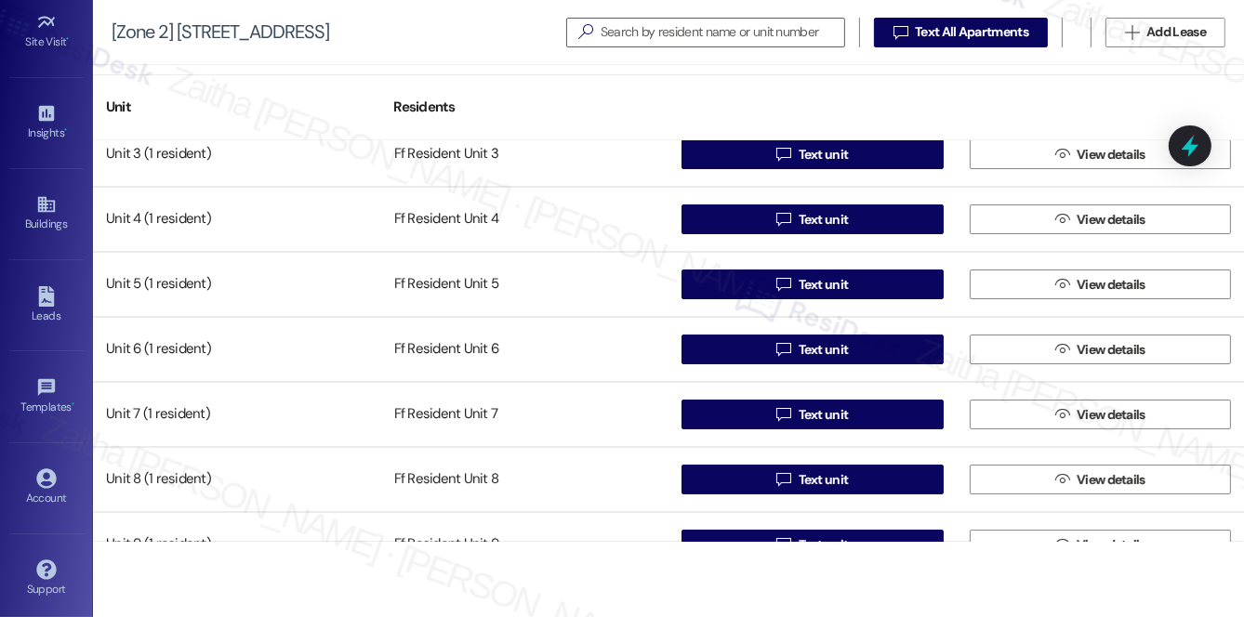
scroll to position [168, 0]
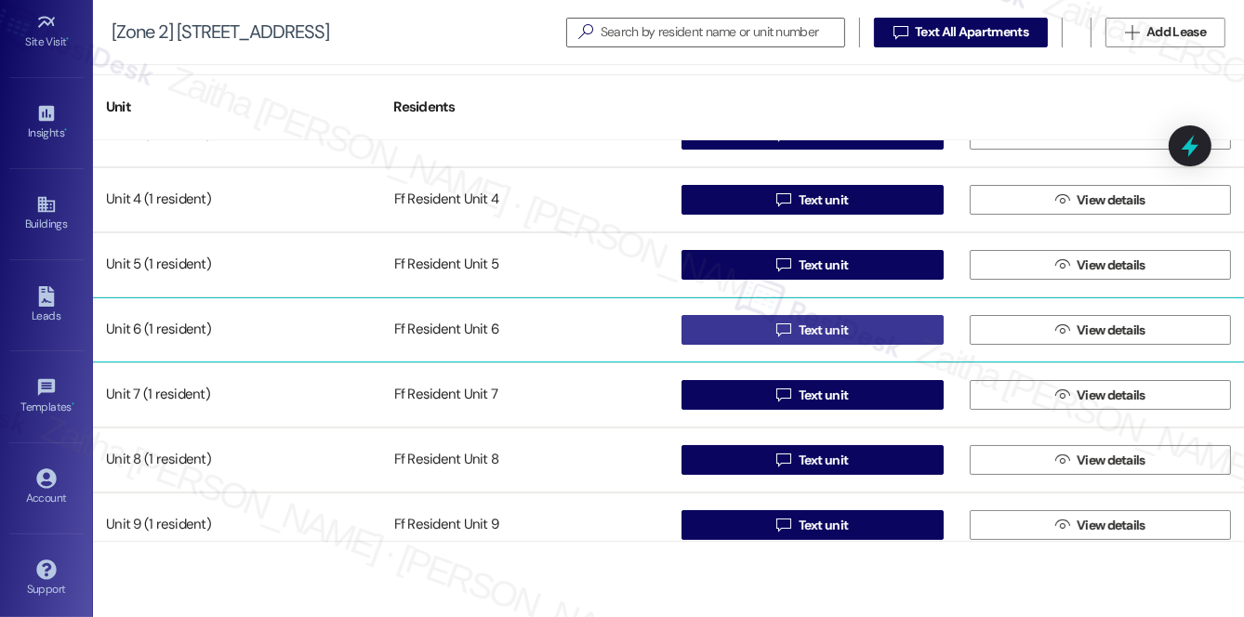
click at [817, 335] on span "Text unit" at bounding box center [824, 331] width 50 height 20
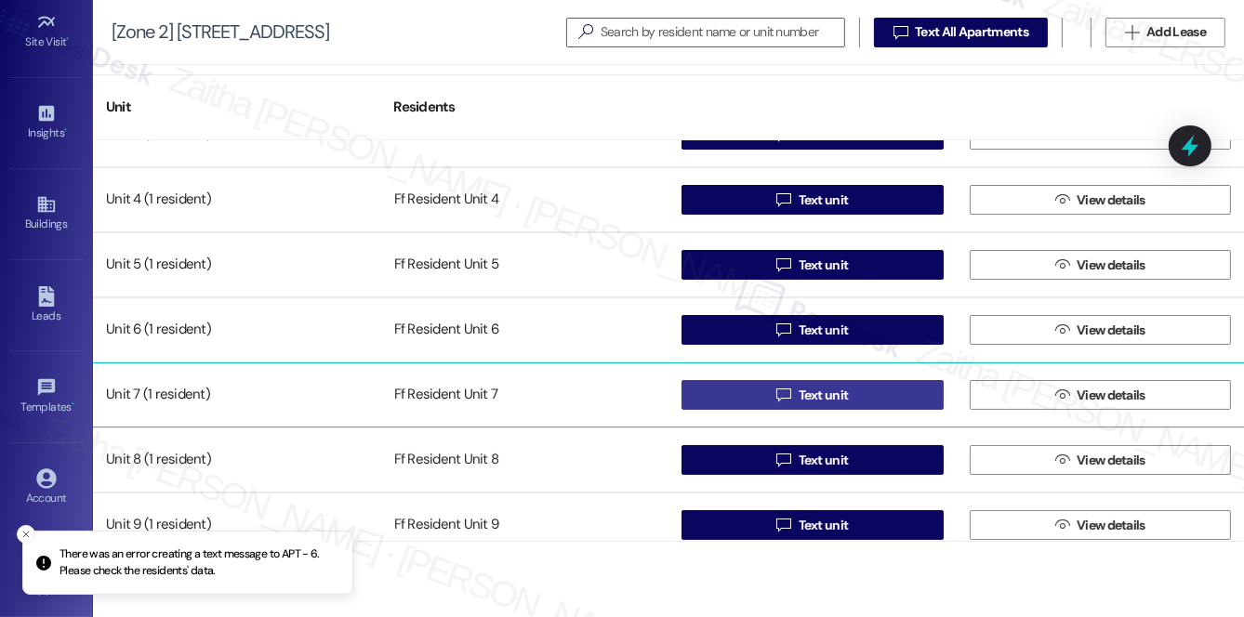
click at [817, 390] on span "Text unit" at bounding box center [824, 396] width 50 height 20
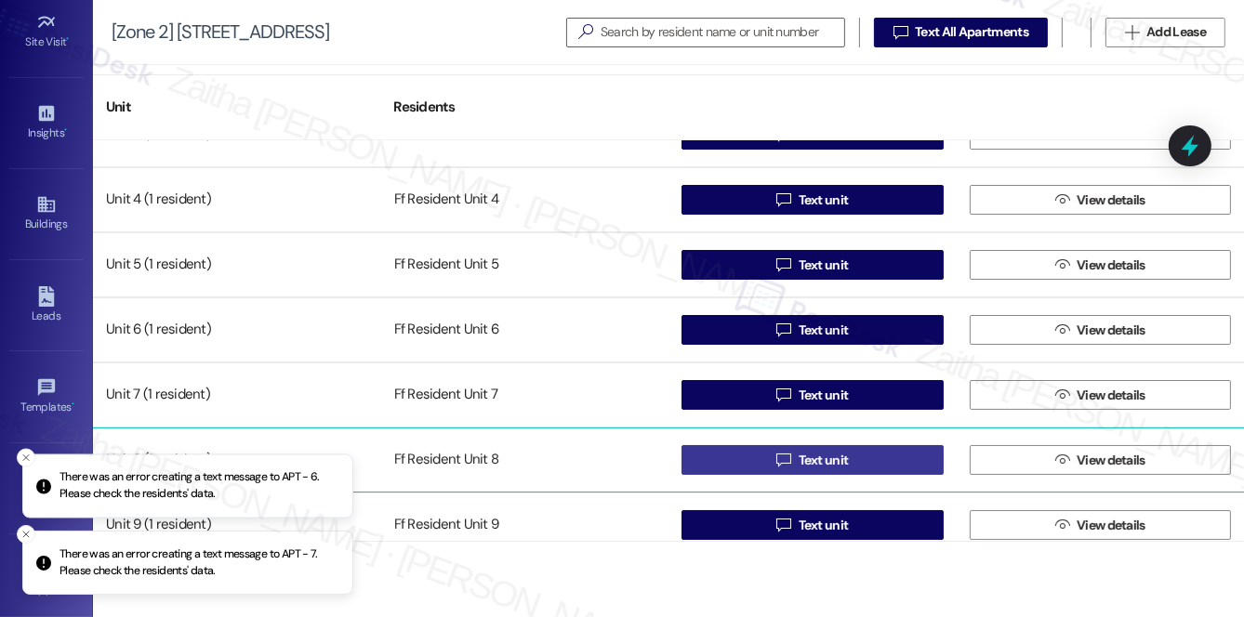
click at [836, 458] on span "Text unit" at bounding box center [824, 461] width 50 height 20
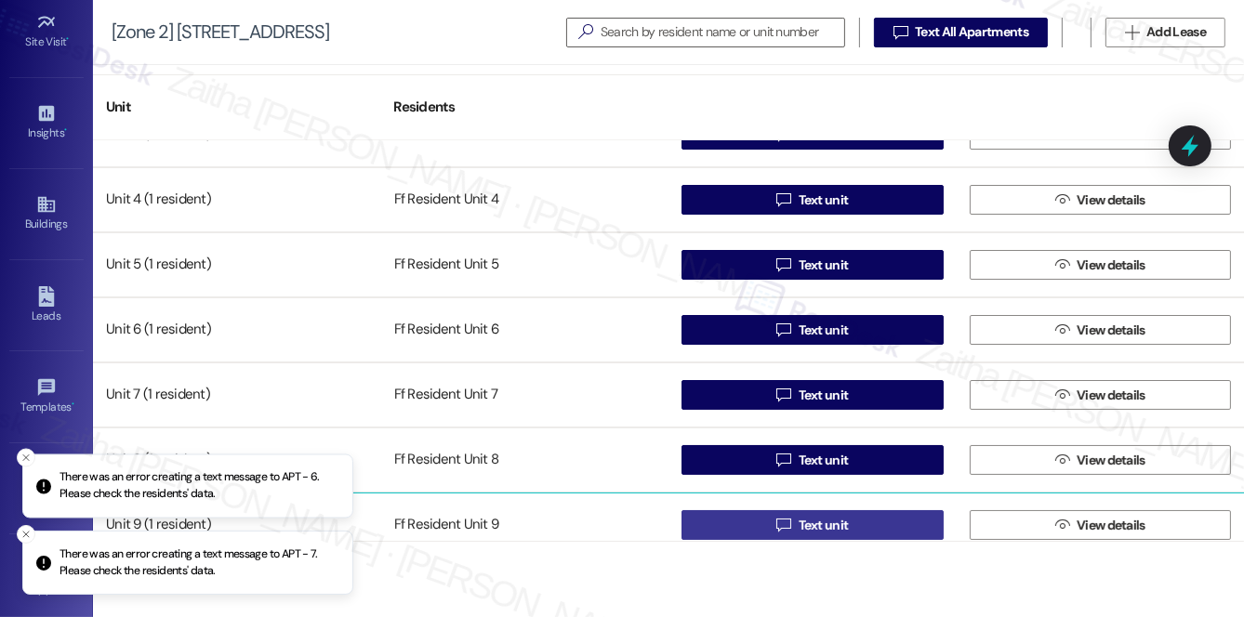
click at [819, 527] on span "Text unit" at bounding box center [824, 526] width 50 height 20
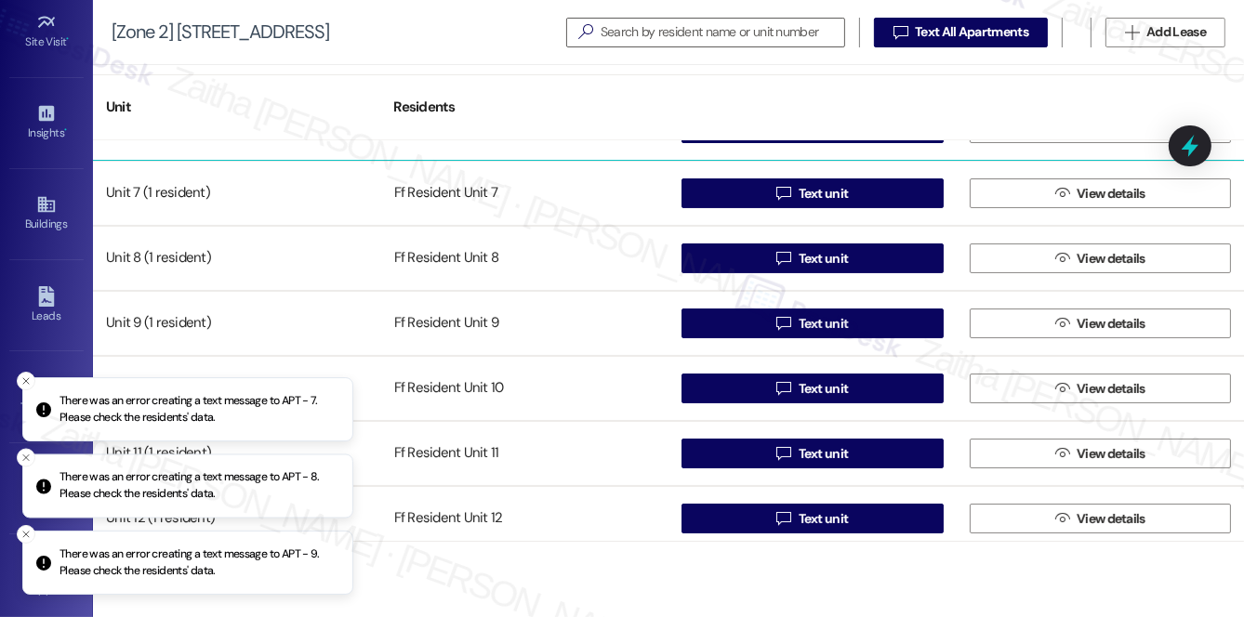
scroll to position [422, 0]
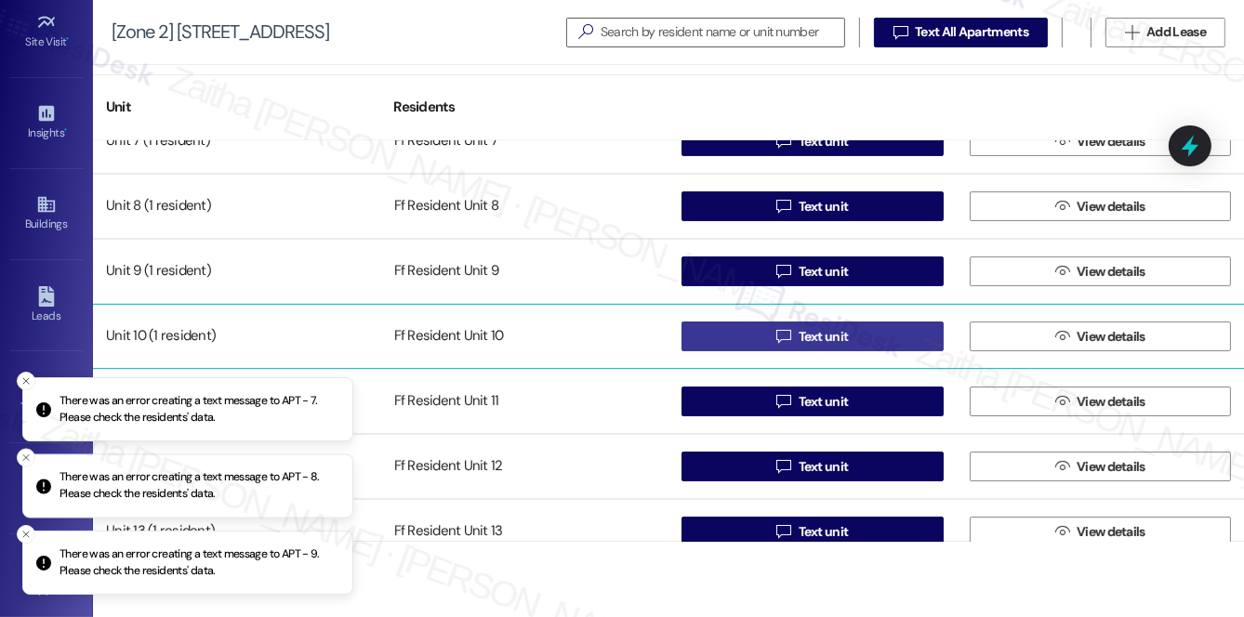
click at [869, 332] on button " Text unit" at bounding box center [813, 337] width 262 height 30
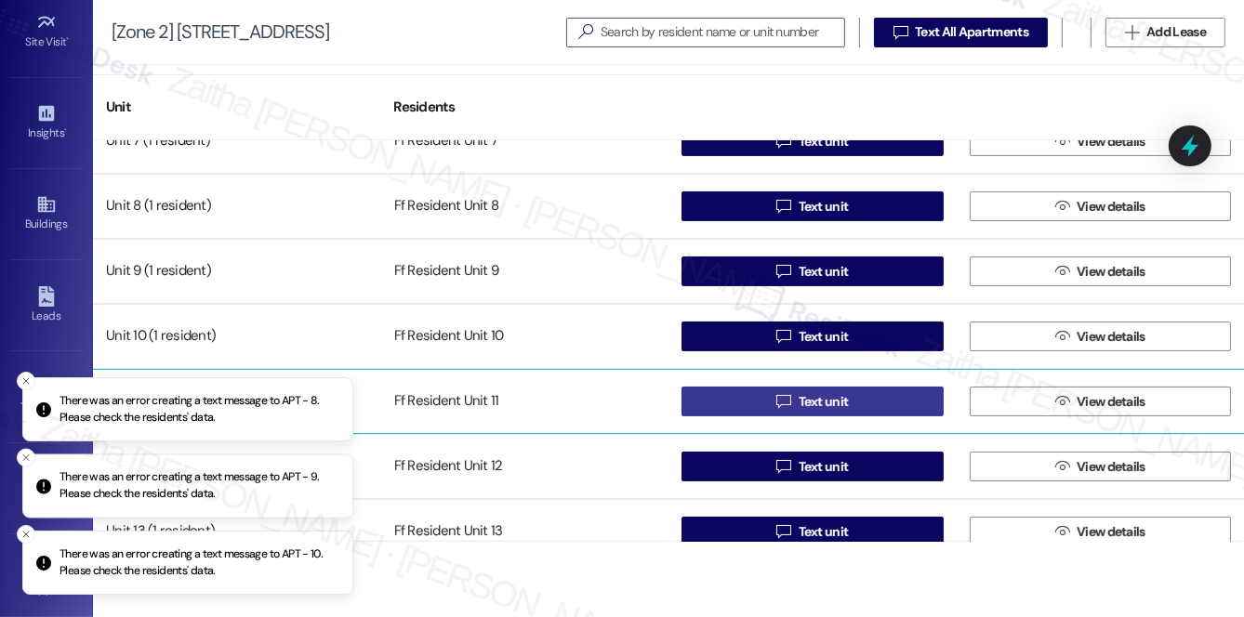
click at [841, 403] on span "Text unit" at bounding box center [824, 402] width 50 height 20
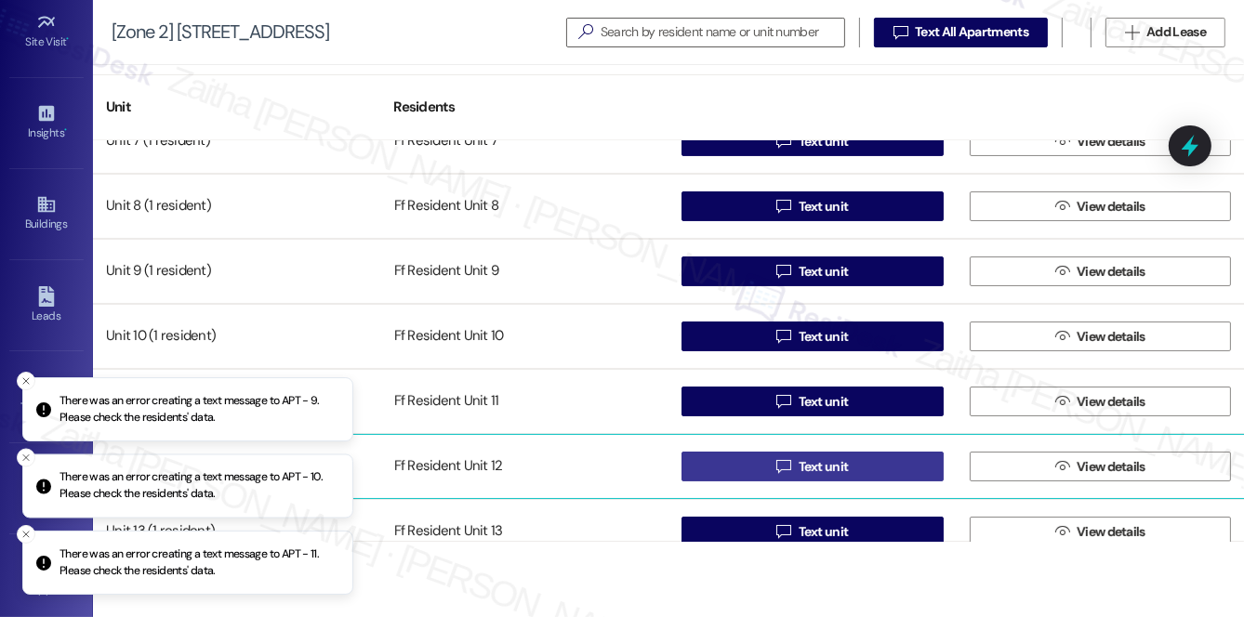
click at [841, 458] on span "Text unit" at bounding box center [824, 467] width 50 height 20
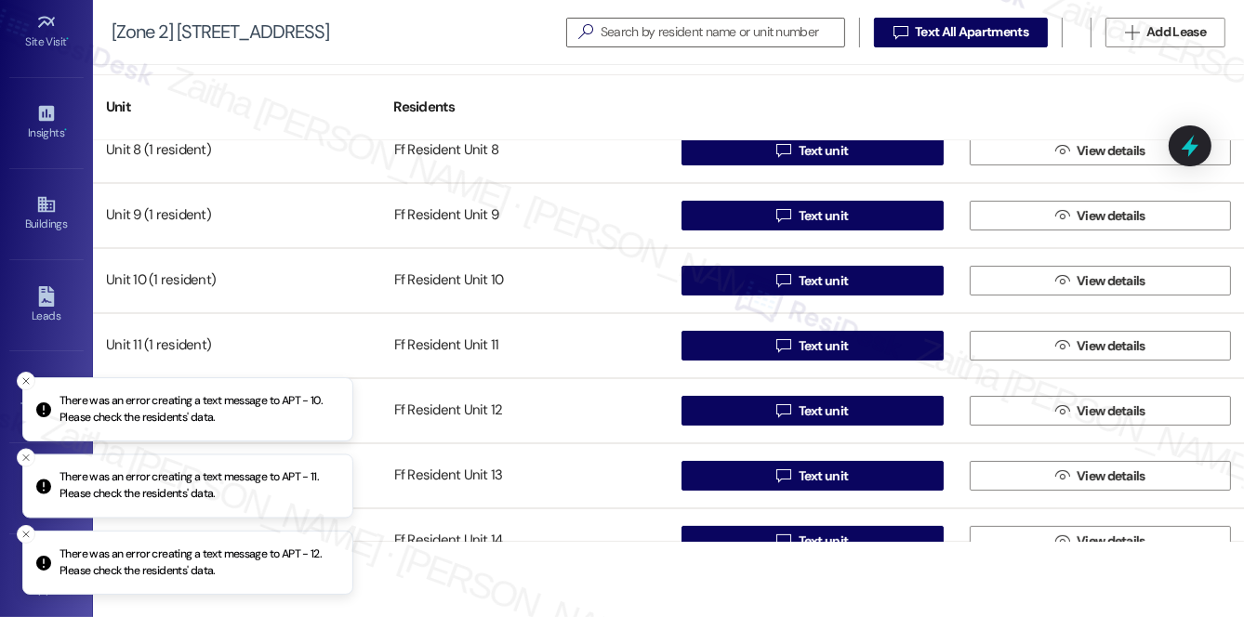
scroll to position [507, 0]
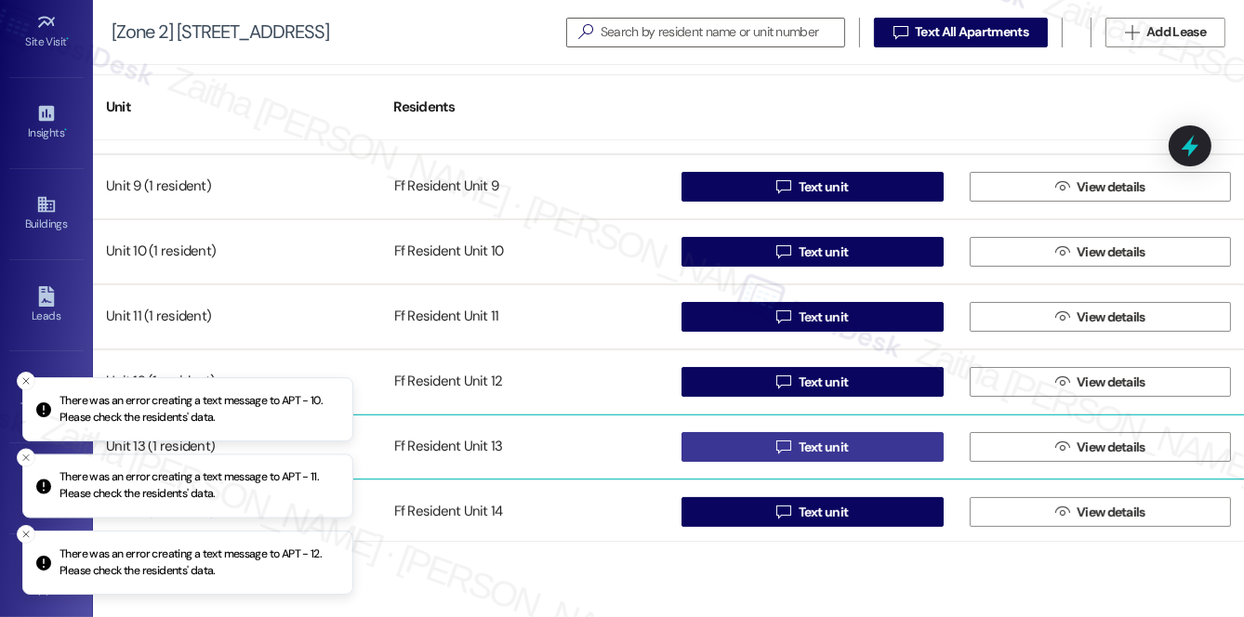
click at [877, 446] on button " Text unit" at bounding box center [813, 447] width 262 height 30
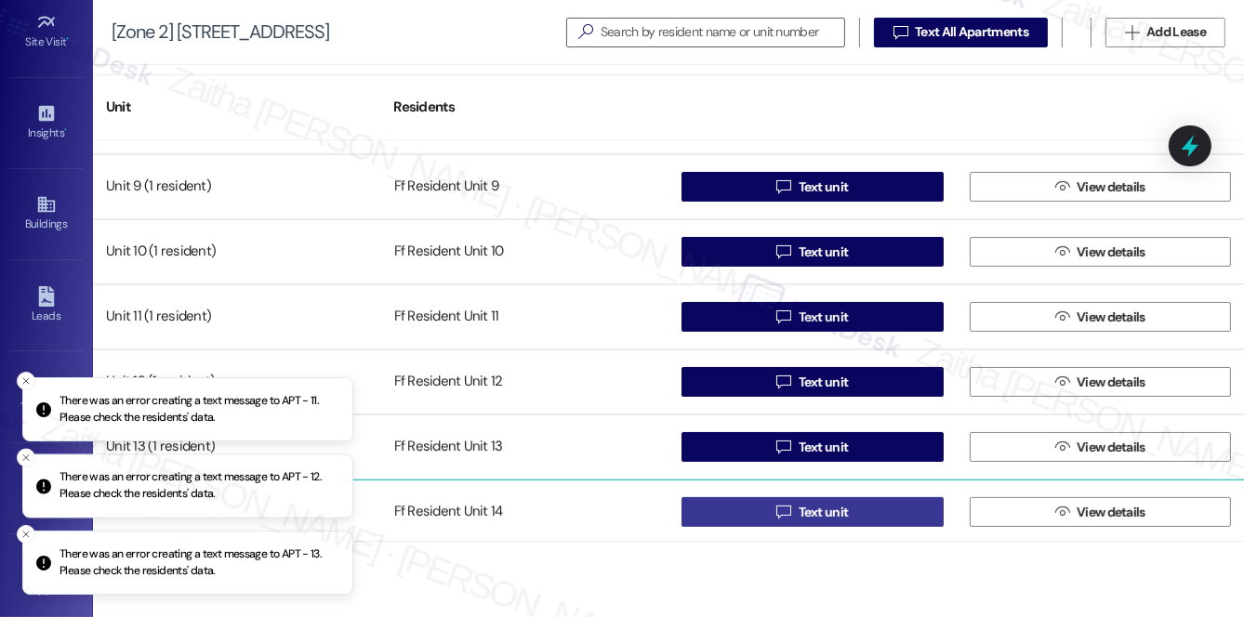
click at [872, 506] on button " Text unit" at bounding box center [813, 512] width 262 height 30
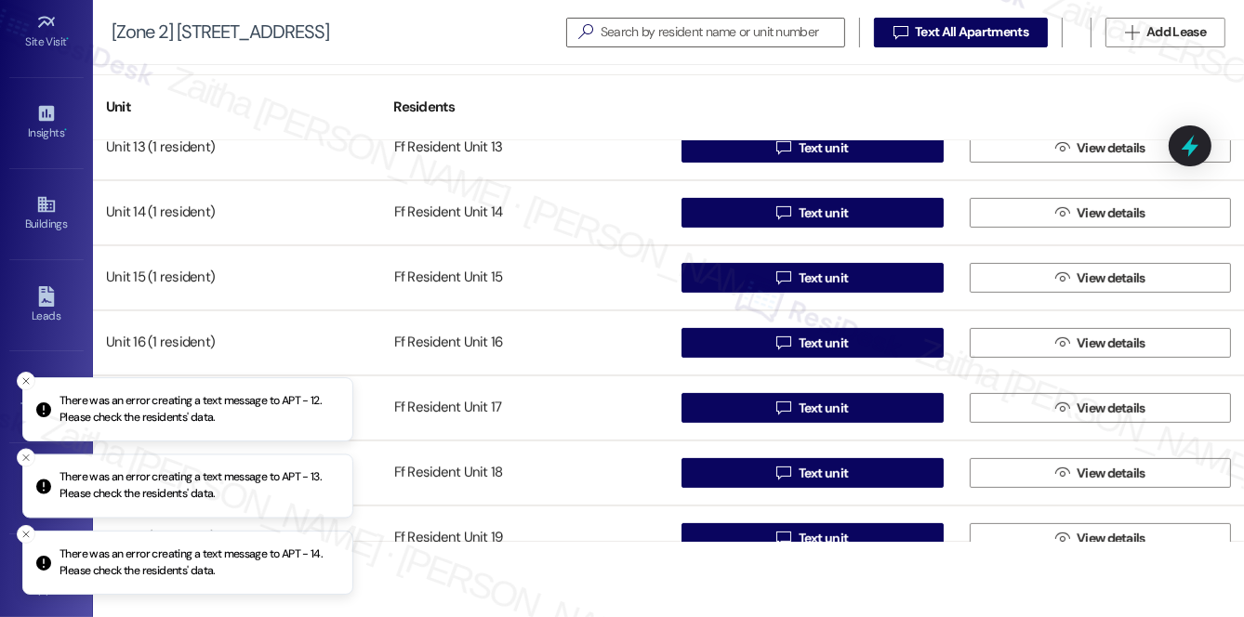
scroll to position [845, 0]
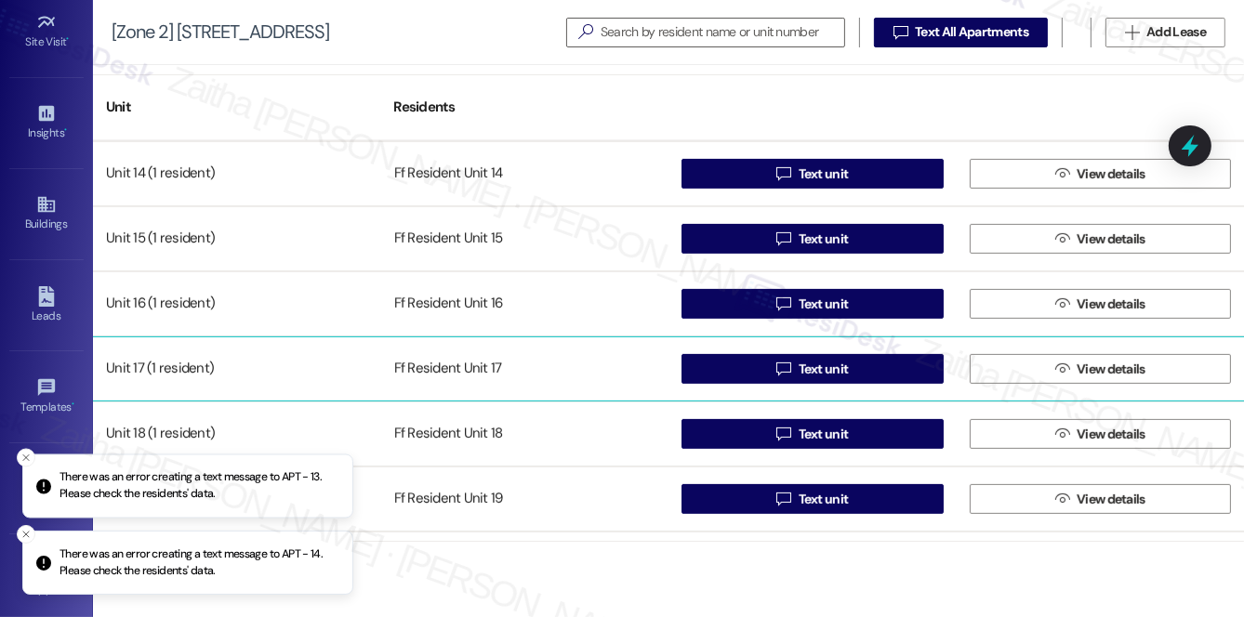
click at [854, 383] on div " Text unit" at bounding box center [813, 369] width 288 height 37
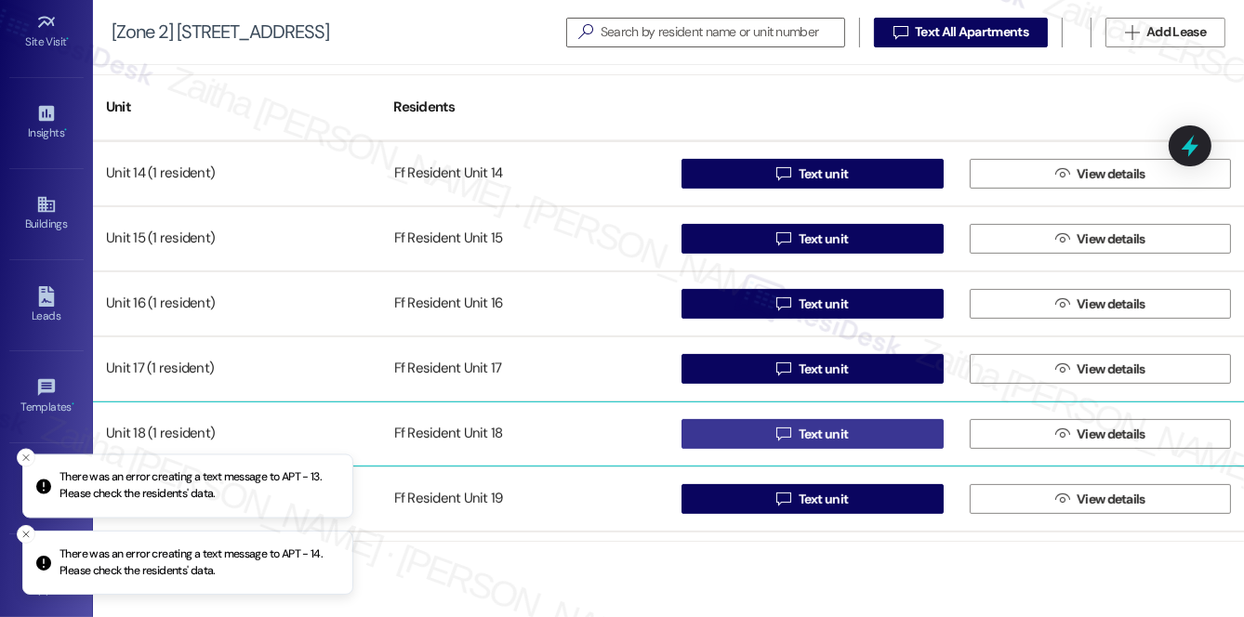
click at [854, 427] on button " Text unit" at bounding box center [813, 434] width 262 height 30
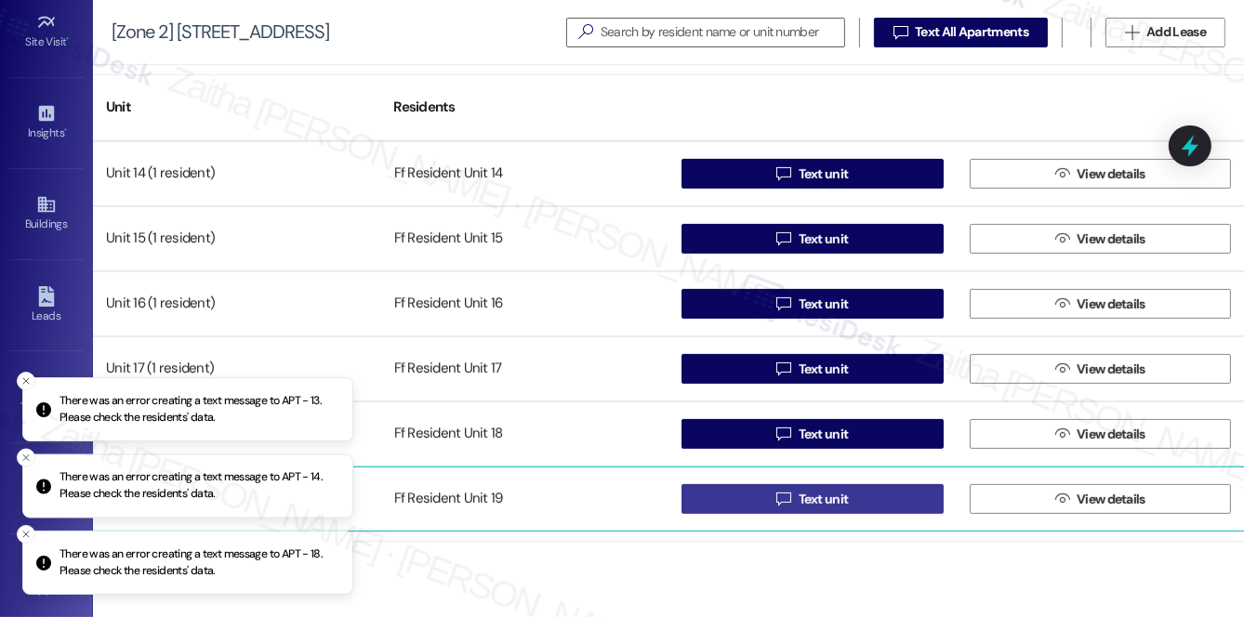
click at [848, 499] on button " Text unit" at bounding box center [813, 499] width 262 height 30
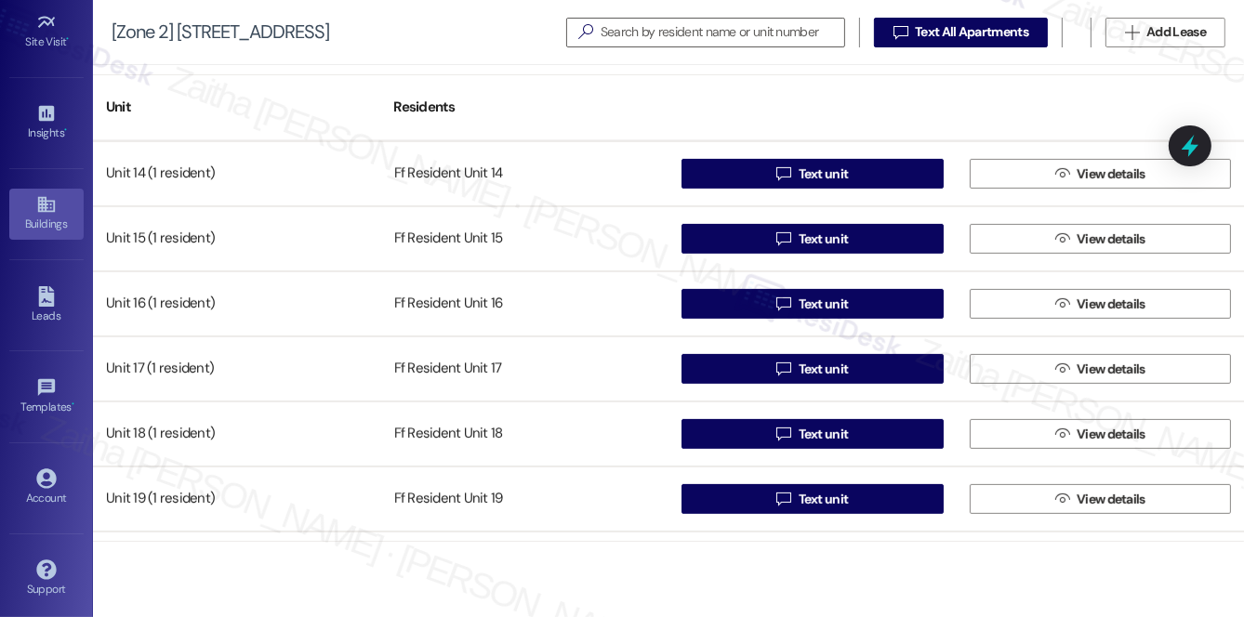
click at [37, 230] on link "Buildings" at bounding box center [46, 214] width 74 height 50
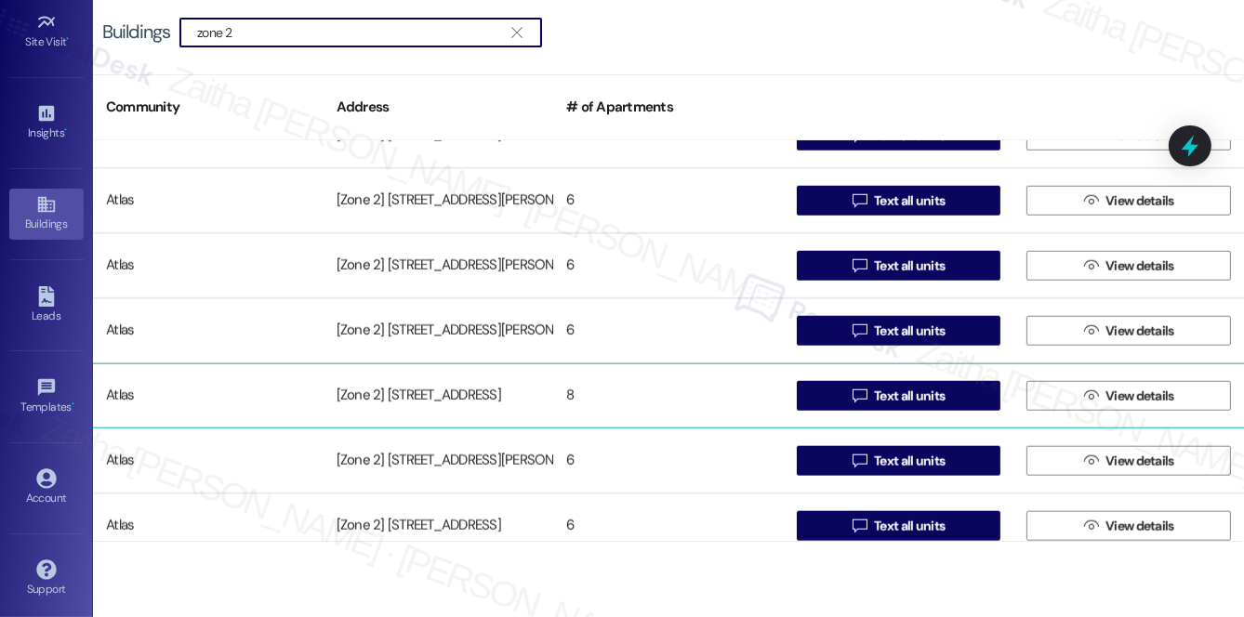
scroll to position [1775, 0]
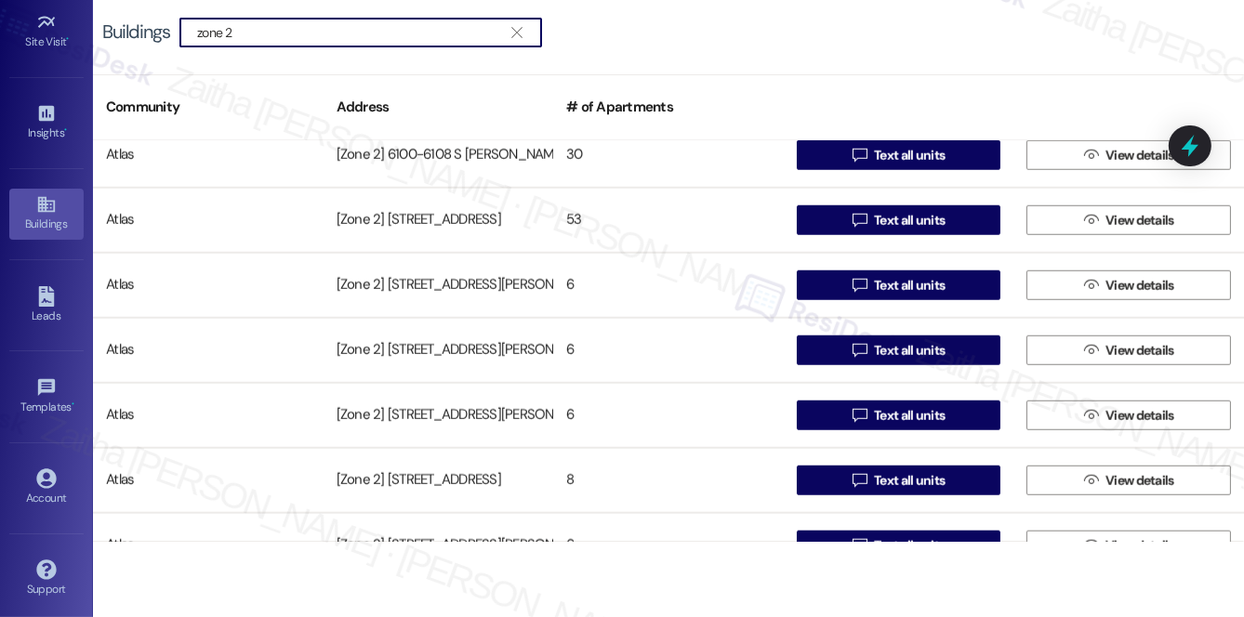
type input "zone 2"
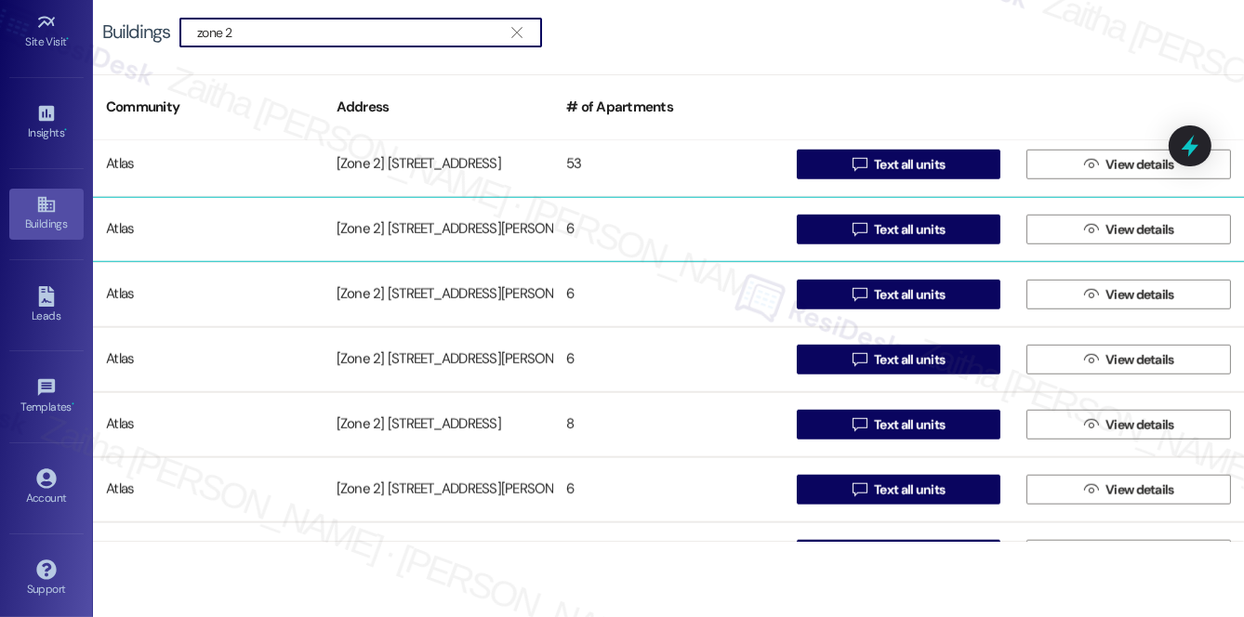
scroll to position [1860, 0]
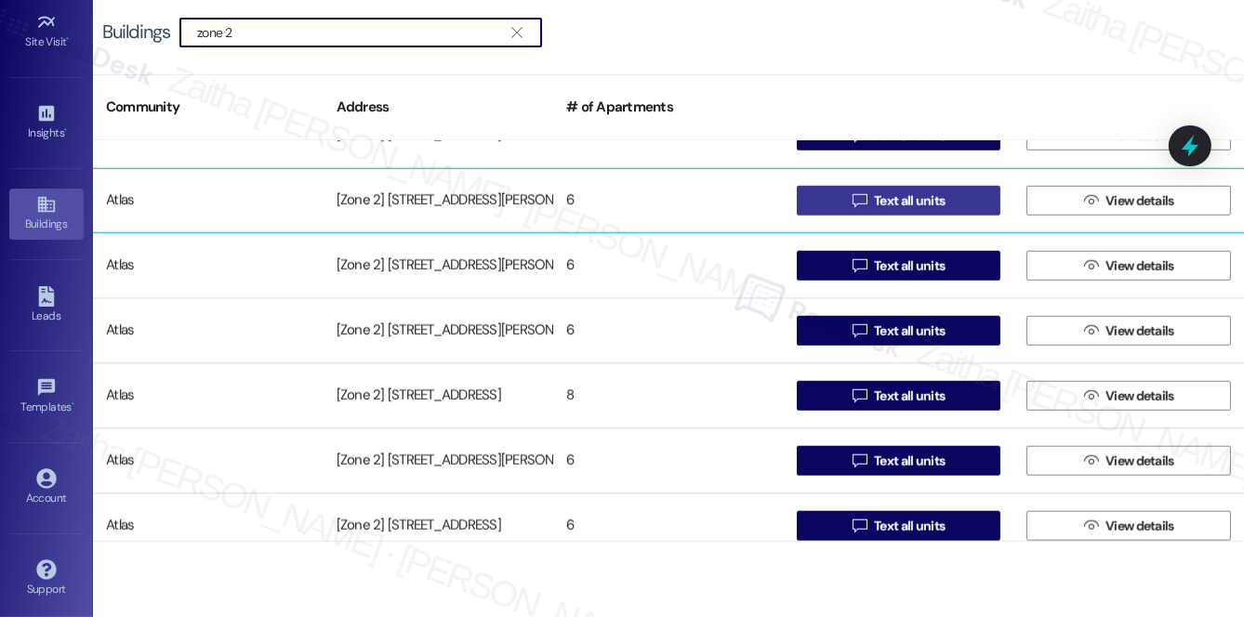
click at [927, 207] on span "Text all units" at bounding box center [909, 202] width 71 height 20
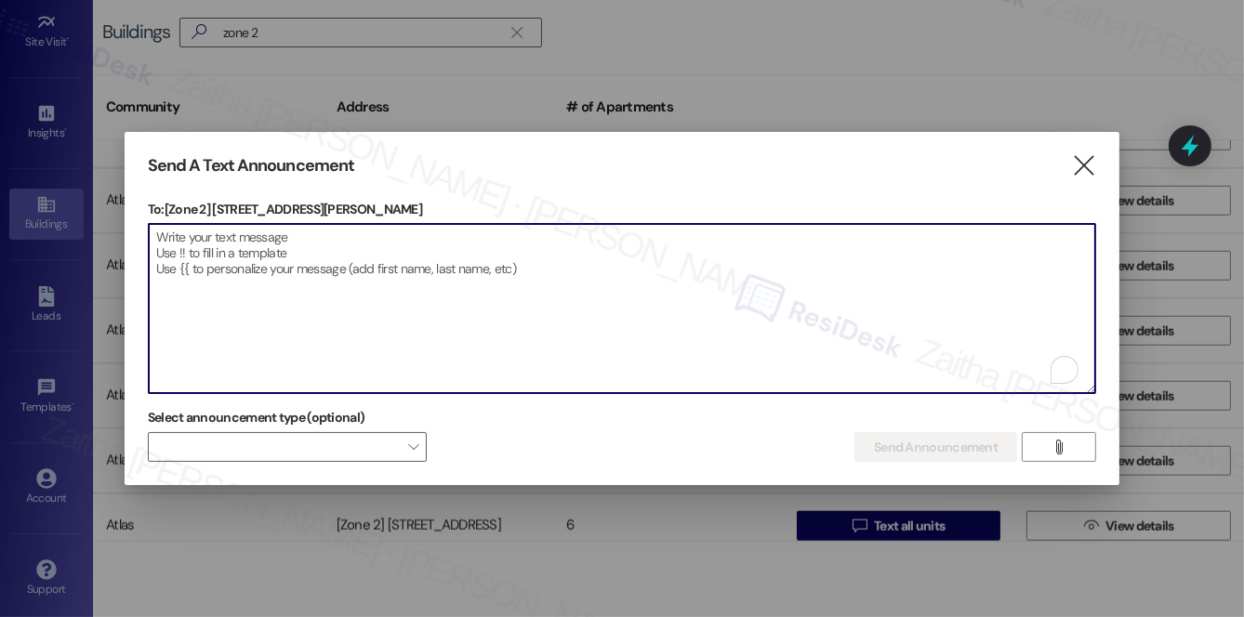
click at [426, 334] on textarea "To enrich screen reader interactions, please activate Accessibility in Grammarl…" at bounding box center [622, 308] width 947 height 169
paste textarea "Hi {{first_name}}! We have made some changes to our pest control monthly treatm…"
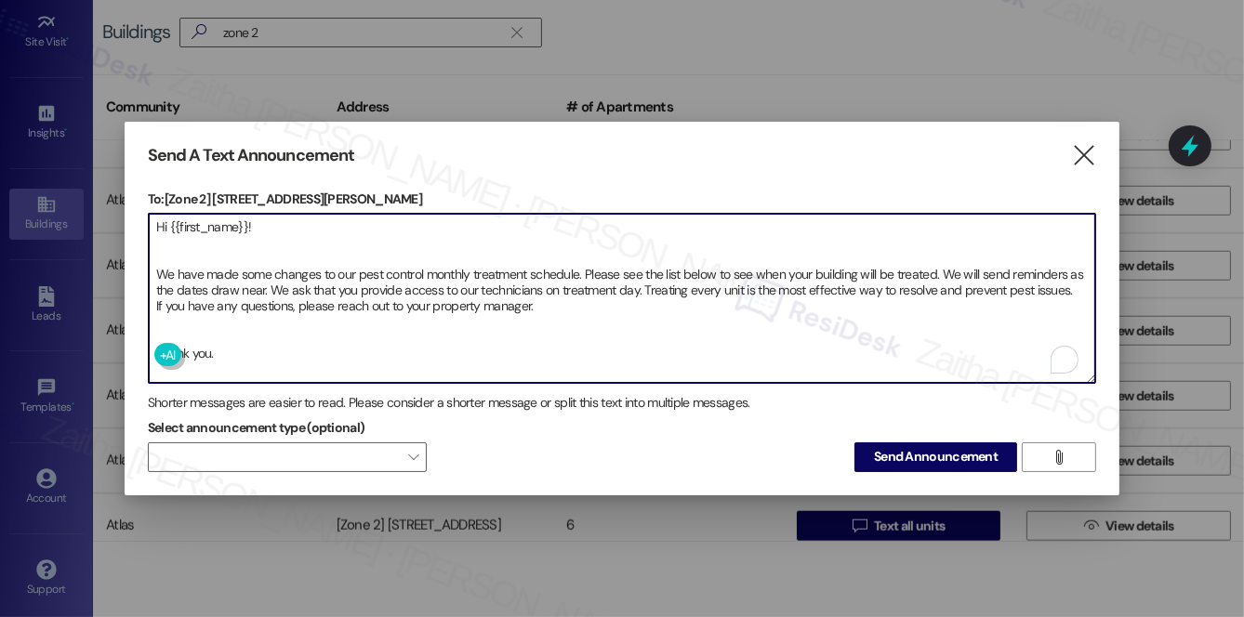
click at [182, 327] on textarea "Hi {{first_name}}! We have made some changes to our pest control monthly treatm…" at bounding box center [622, 298] width 947 height 169
click at [158, 241] on textarea "Hi {{first_name}}! We have made some changes to our pest control monthly treatm…" at bounding box center [622, 298] width 947 height 169
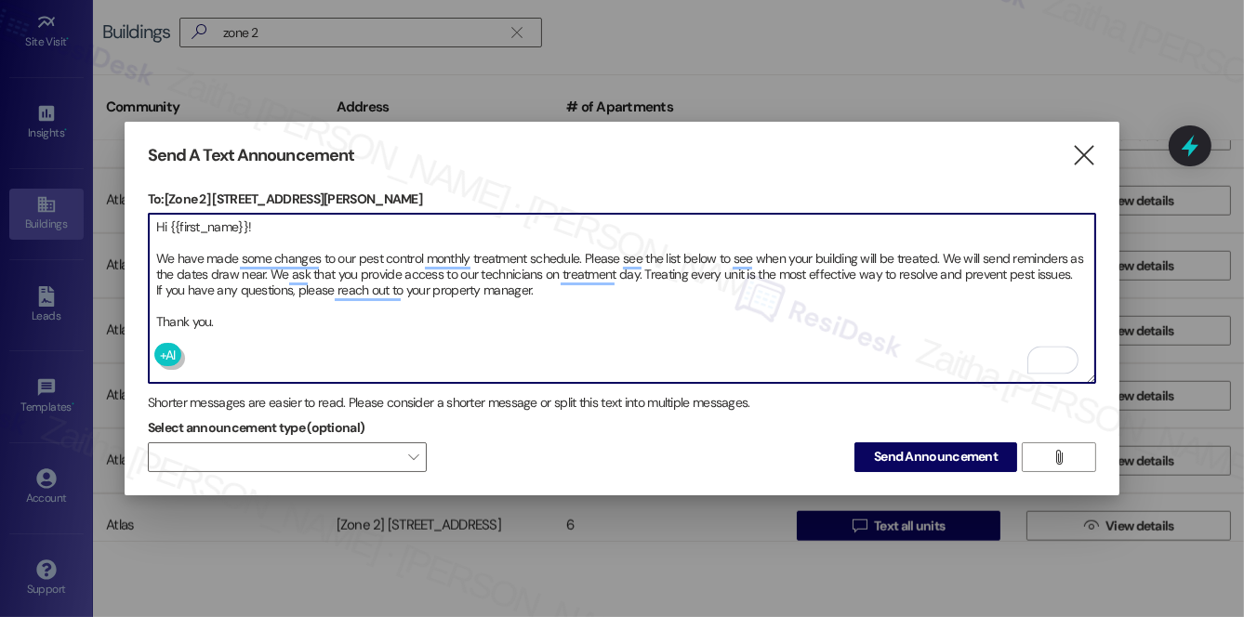
type textarea "Hi {{first_name}}! We have made some changes to our pest control monthly treatm…"
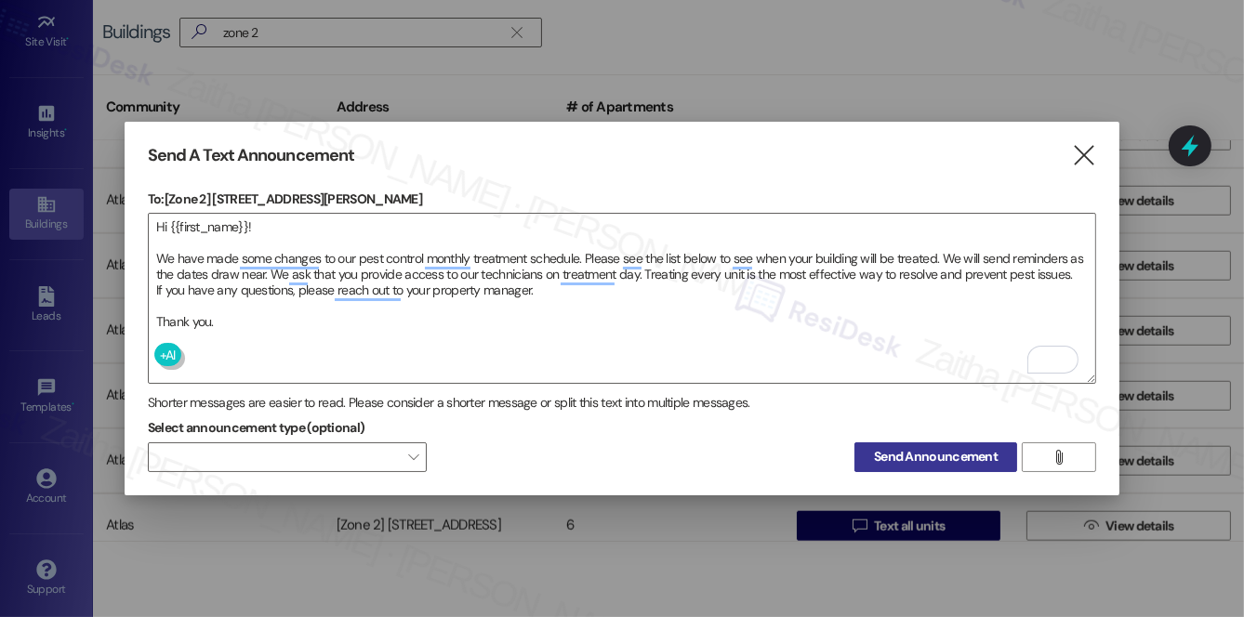
click at [913, 457] on span "Send Announcement" at bounding box center [936, 457] width 124 height 20
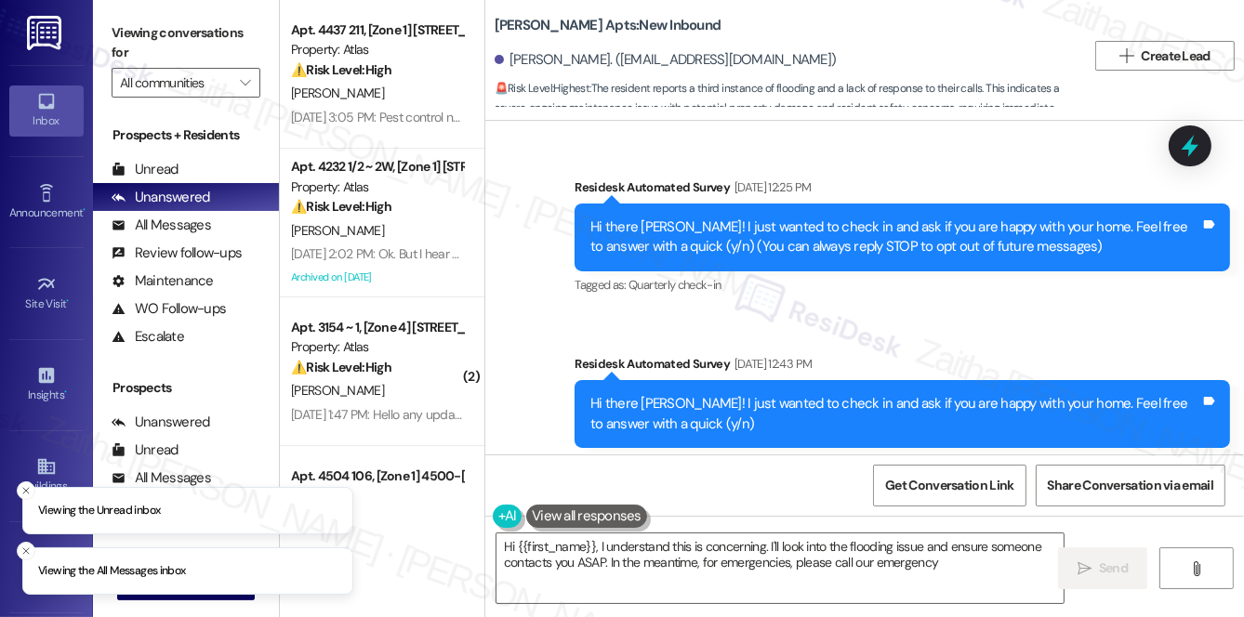
scroll to position [24065, 0]
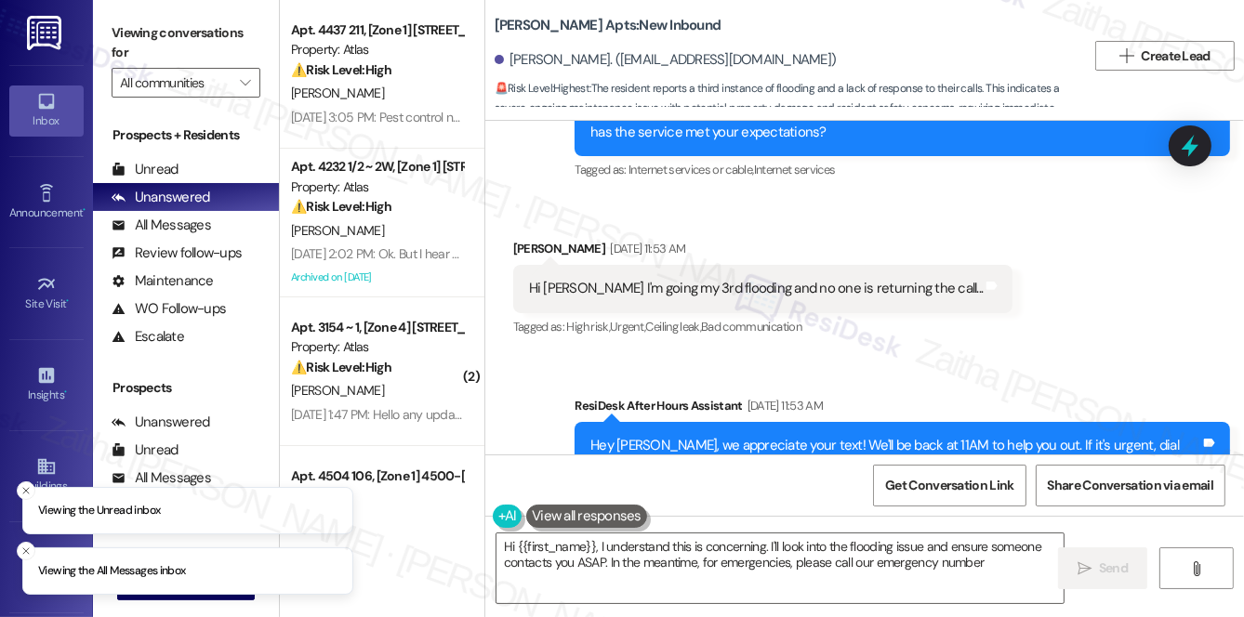
type textarea "Hi {{first_name}}, I understand this is concerning. I'll look into the flooding…"
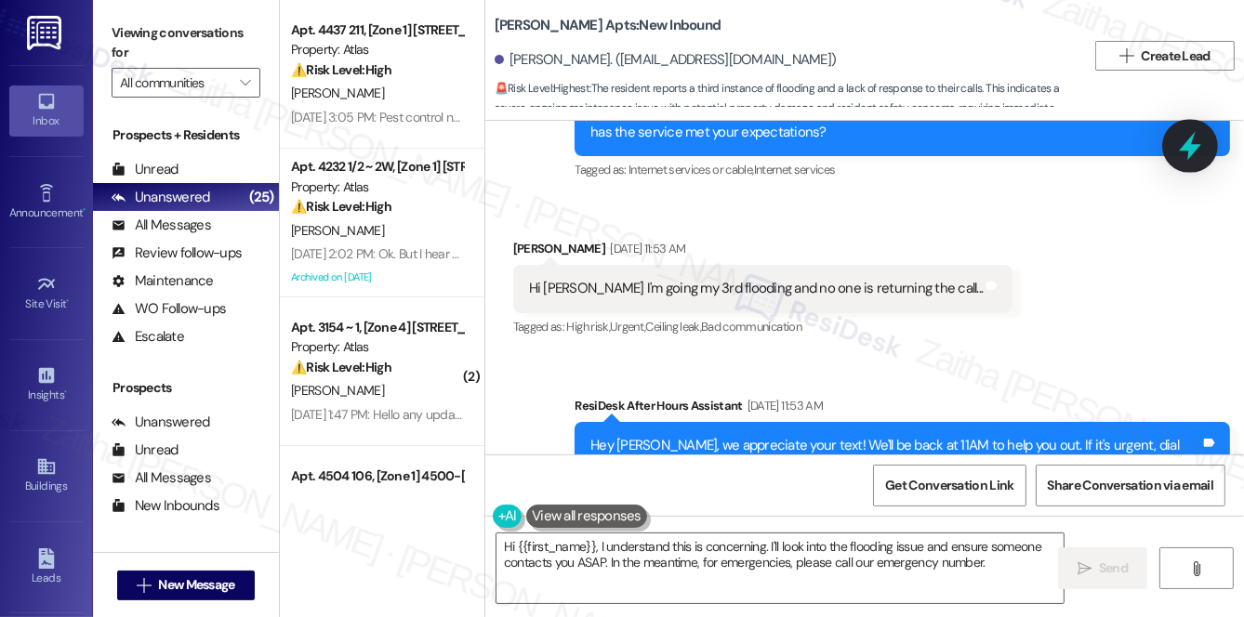
click at [1193, 138] on icon at bounding box center [1190, 146] width 22 height 29
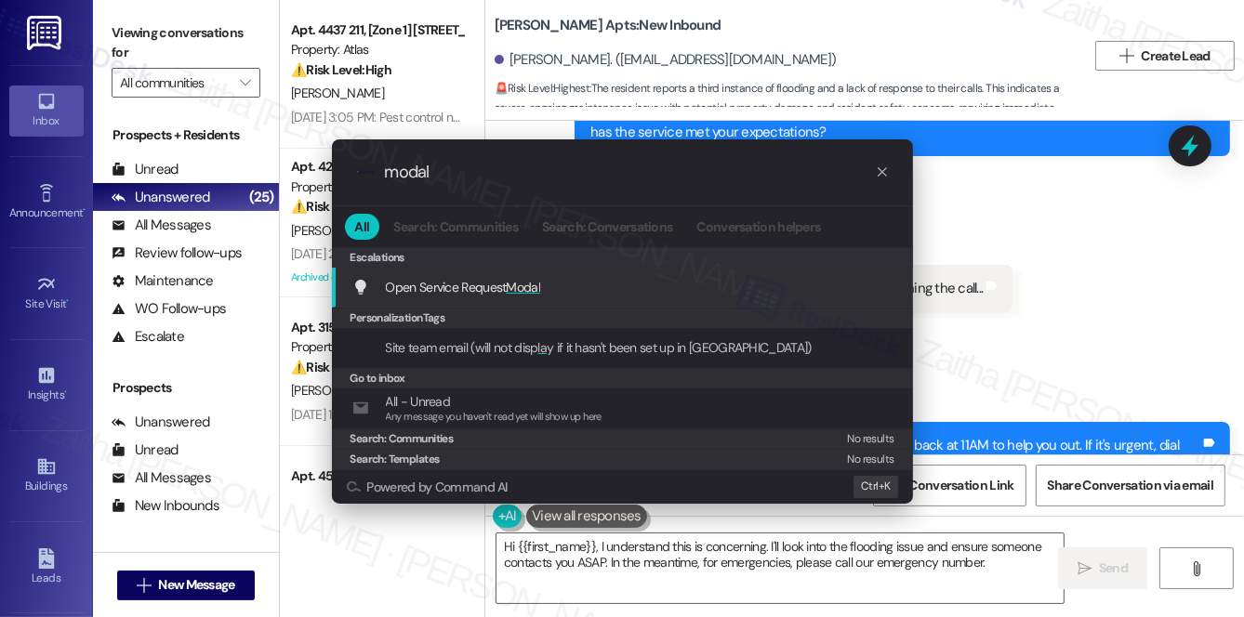
type input "modal"
click at [525, 277] on span "Open Service Request Modal" at bounding box center [463, 287] width 155 height 20
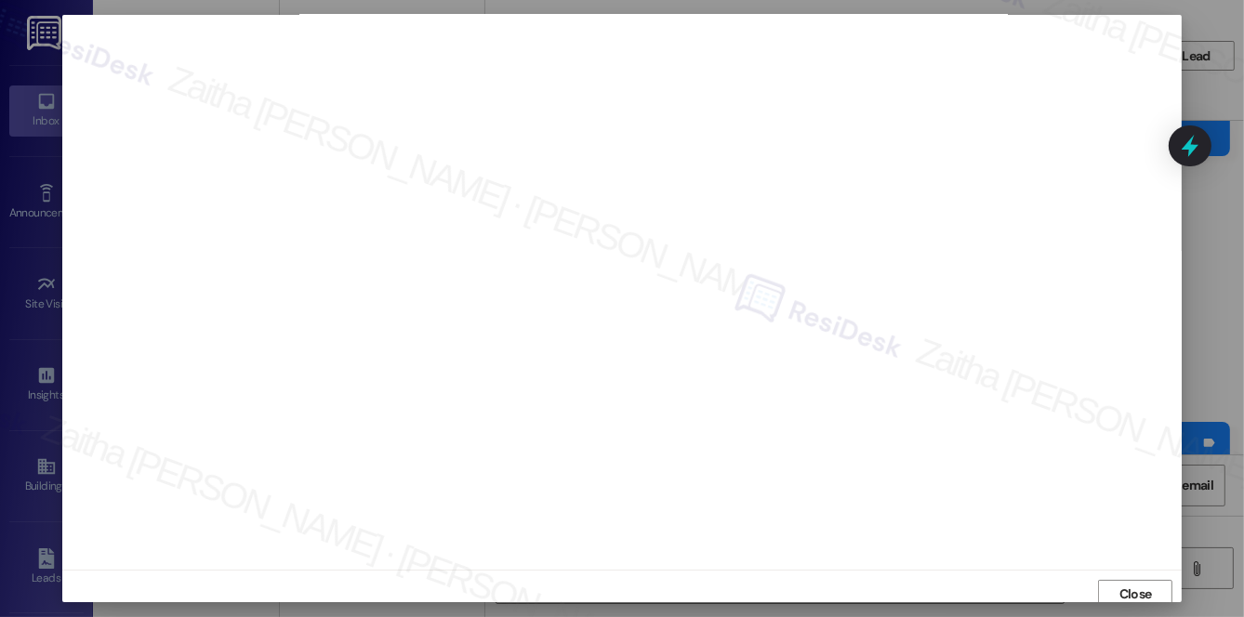
scroll to position [0, 0]
click at [1144, 593] on span "Close" at bounding box center [1135, 596] width 33 height 20
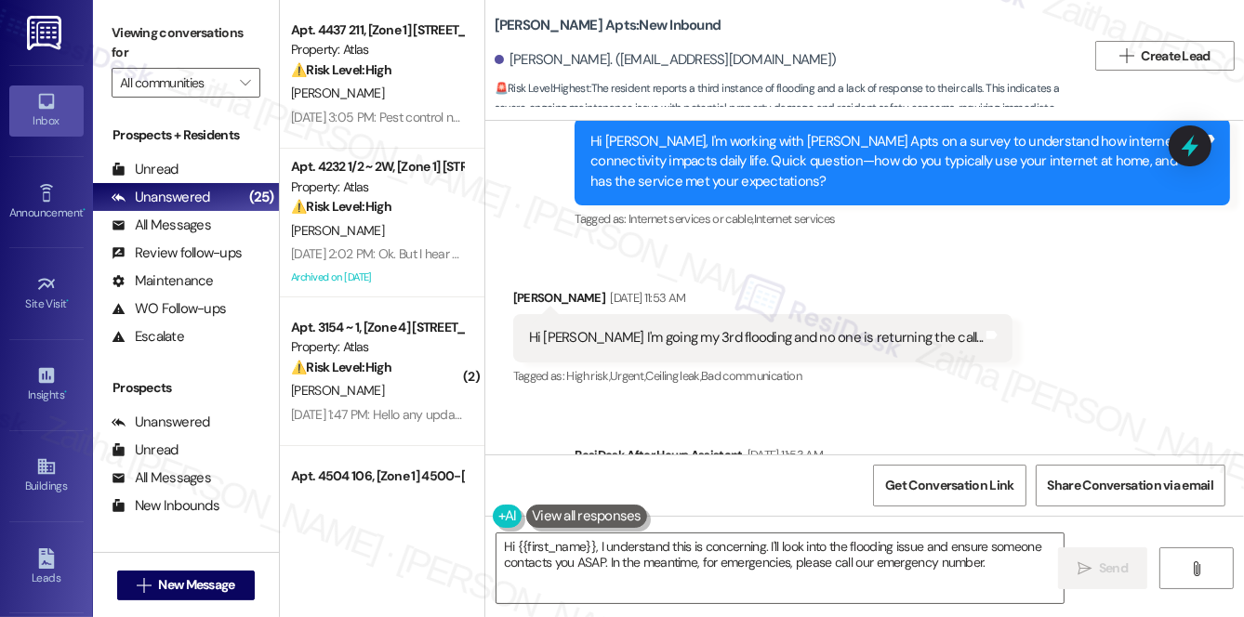
scroll to position [24065, 0]
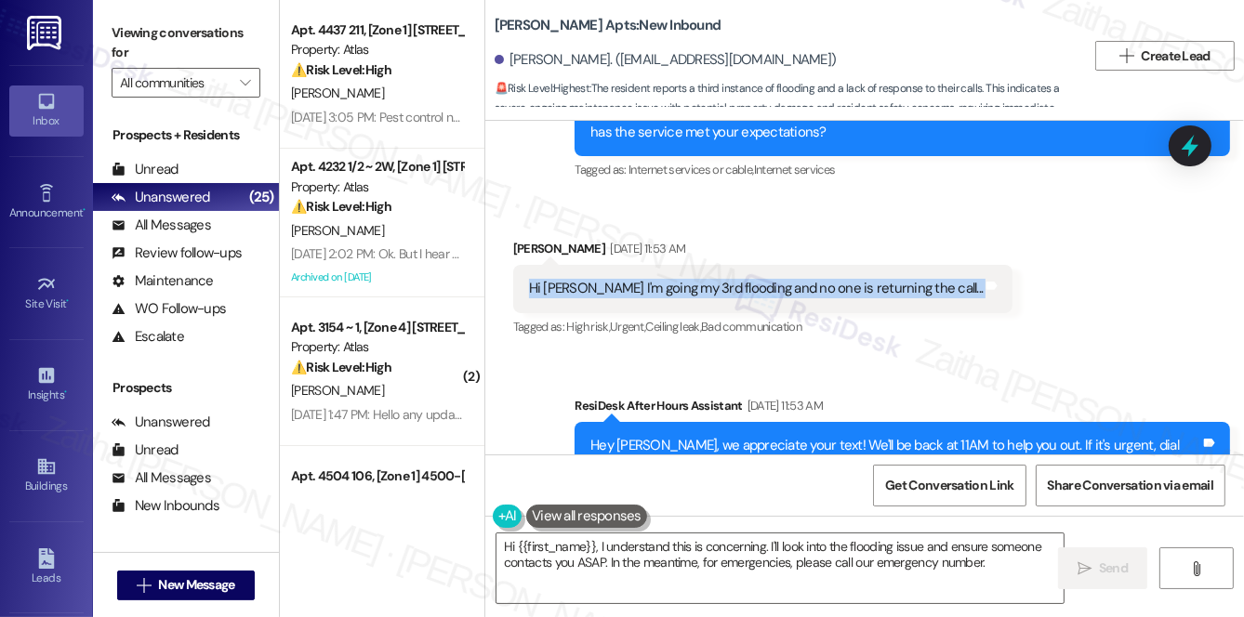
drag, startPoint x: 523, startPoint y: 211, endPoint x: 912, endPoint y: 227, distance: 389.9
click at [912, 265] on div "Hi [PERSON_NAME] I'm going my 3rd flooding and no one is returning the call... …" at bounding box center [763, 288] width 500 height 47
copy div "Hi [PERSON_NAME] I'm going my 3rd flooding and no one is returning the call... …"
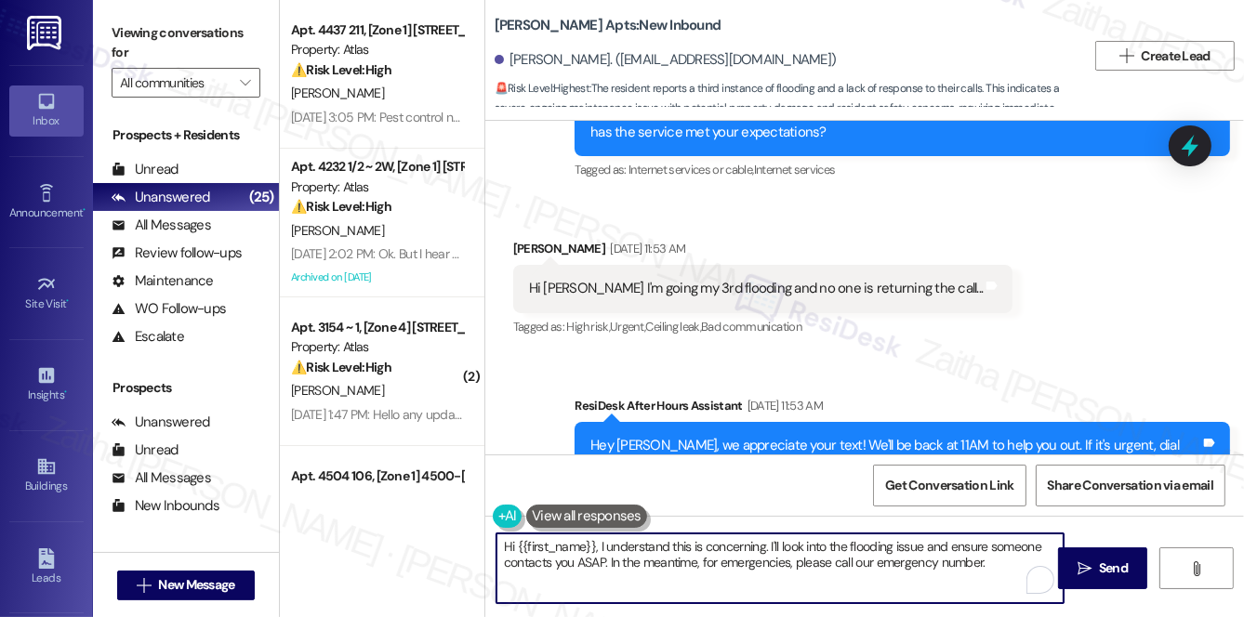
drag, startPoint x: 601, startPoint y: 543, endPoint x: 1004, endPoint y: 552, distance: 403.6
click at [995, 561] on textarea "Hi {{first_name}}, I understand this is concerning. I'll look into the flooding…" at bounding box center [780, 569] width 567 height 70
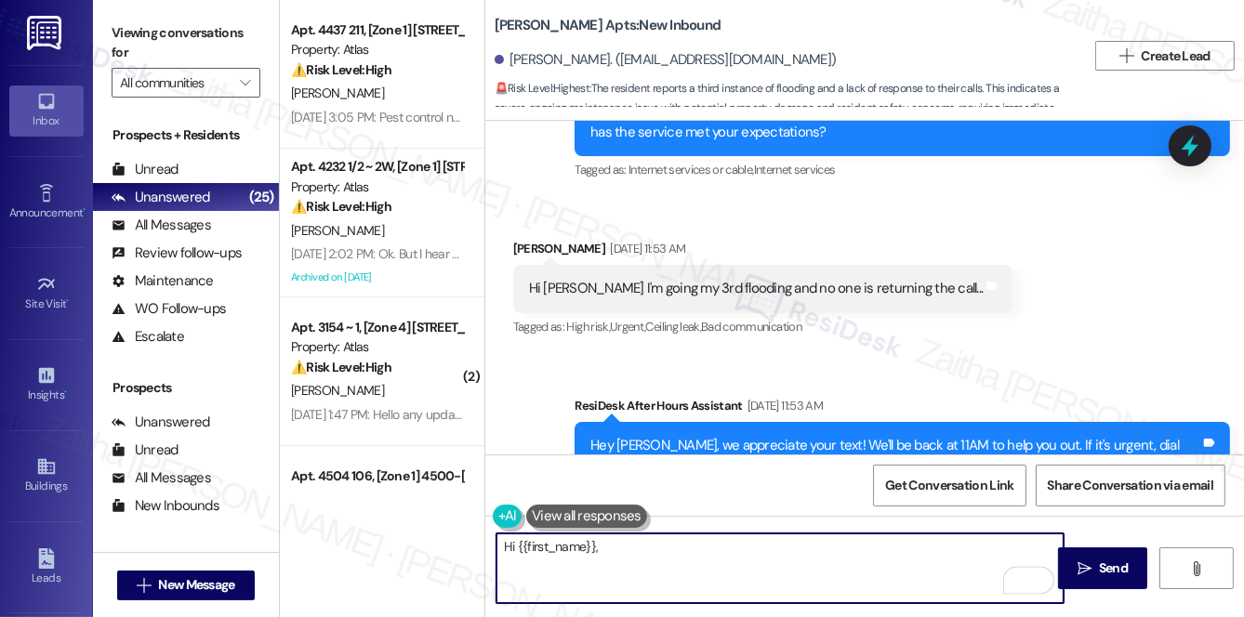
paste textarea "I’m so sorry to hear you’re experiencing your 3rd flooding—that sounds extremel…"
click at [917, 545] on textarea "Hi {{first_name}}, I’m so sorry to hear you’re experiencing your 3rd flooding—t…" at bounding box center [780, 569] width 567 height 70
click at [1000, 546] on textarea "Hi {{first_name}}, I’m so sorry to hear you’re experiencing your 3rd flooding. …" at bounding box center [780, 569] width 567 height 70
click at [1043, 541] on textarea "Hi {{first_name}}, I’m so sorry to hear you’re experiencing your 3rd flooding. …" at bounding box center [780, 569] width 567 height 70
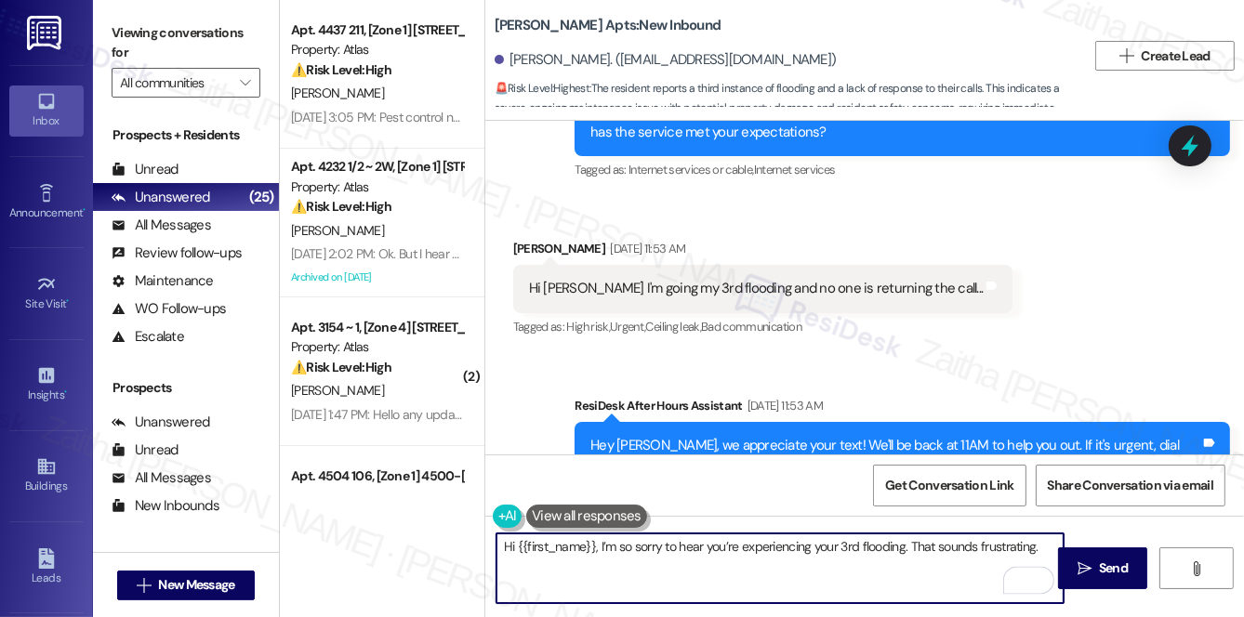
paste textarea "Can you confirm if the flooding is happening inside your unit, a common area, o…"
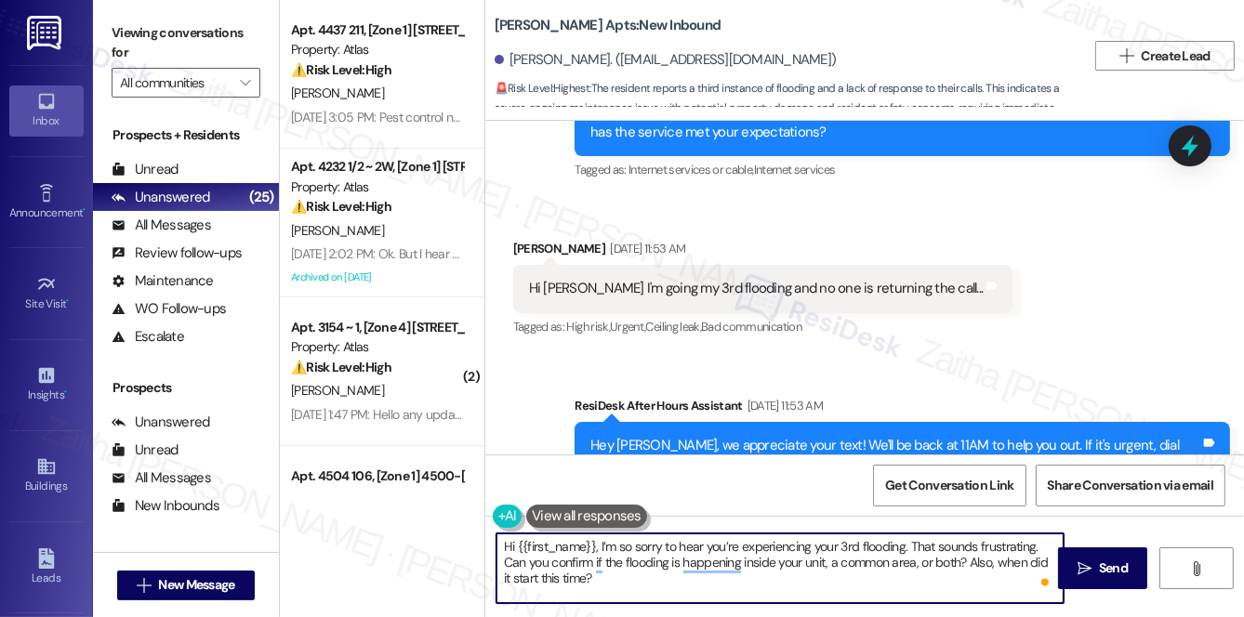
click at [514, 559] on textarea "Hi {{first_name}}, I’m so sorry to hear you’re experiencing your 3rd flooding. …" at bounding box center [780, 569] width 567 height 70
click at [515, 559] on textarea "Hi {{first_name}}, I’m so sorry to hear you’re experiencing your 3rd flooding. …" at bounding box center [780, 569] width 567 height 70
click at [554, 563] on textarea "Hi {{first_name}}, I’m so sorry to hear you’re experiencing your 3rd flooding. …" at bounding box center [780, 569] width 567 height 70
type textarea "Hi {{first_name}}, I’m so sorry to hear you’re experiencing your 3rd flooding. …"
click at [1100, 561] on span "Send" at bounding box center [1113, 569] width 29 height 20
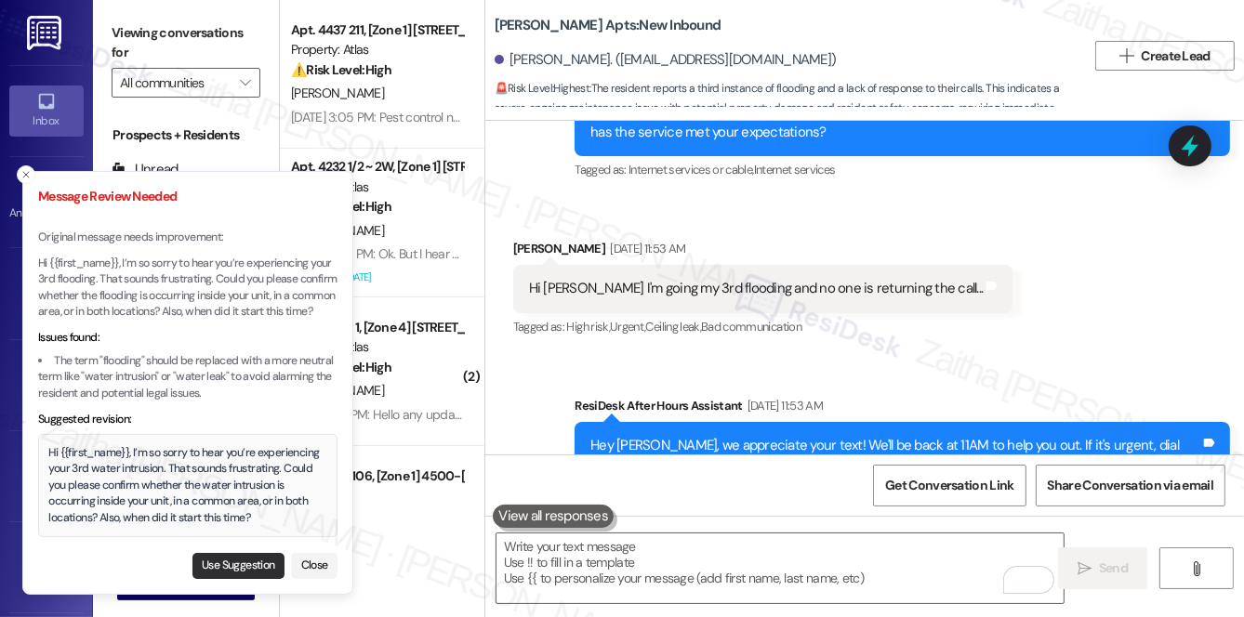
click at [234, 568] on button "Use Suggestion" at bounding box center [238, 566] width 92 height 26
type textarea "Hi {{first_name}}, I’m so sorry to hear you’re experiencing your 3rd water intr…"
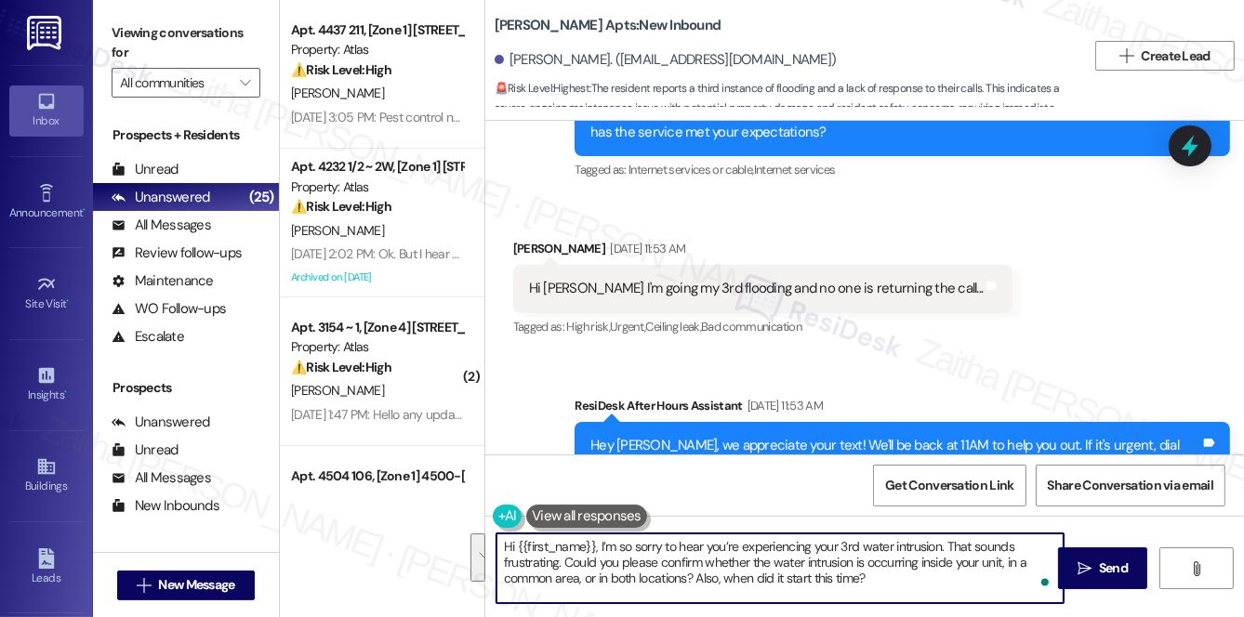
drag, startPoint x: 500, startPoint y: 551, endPoint x: 895, endPoint y: 586, distance: 396.7
click at [895, 586] on textarea "Hi {{first_name}}, I’m so sorry to hear you’re experiencing your 3rd water intr…" at bounding box center [780, 569] width 567 height 70
click at [878, 583] on textarea "Hi {{first_name}}, I’m so sorry to hear you’re experiencing your 3rd water intr…" at bounding box center [780, 569] width 567 height 70
click at [876, 570] on textarea "Hi {{first_name}}, I’m so sorry to hear you’re experiencing your 3rd water intr…" at bounding box center [780, 569] width 567 height 70
click at [1106, 553] on button " Send" at bounding box center [1103, 569] width 90 height 42
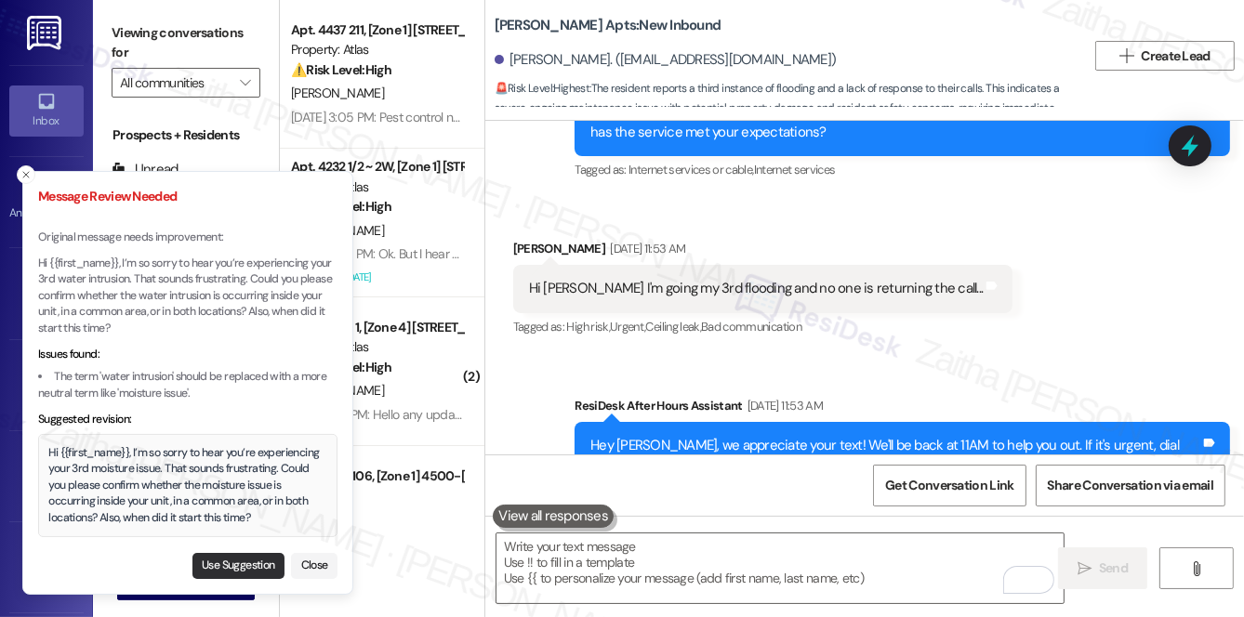
click at [238, 563] on button "Use Suggestion" at bounding box center [238, 566] width 92 height 26
type textarea "Hi {{first_name}}, I’m so sorry to hear you’re experiencing your 3rd moisture i…"
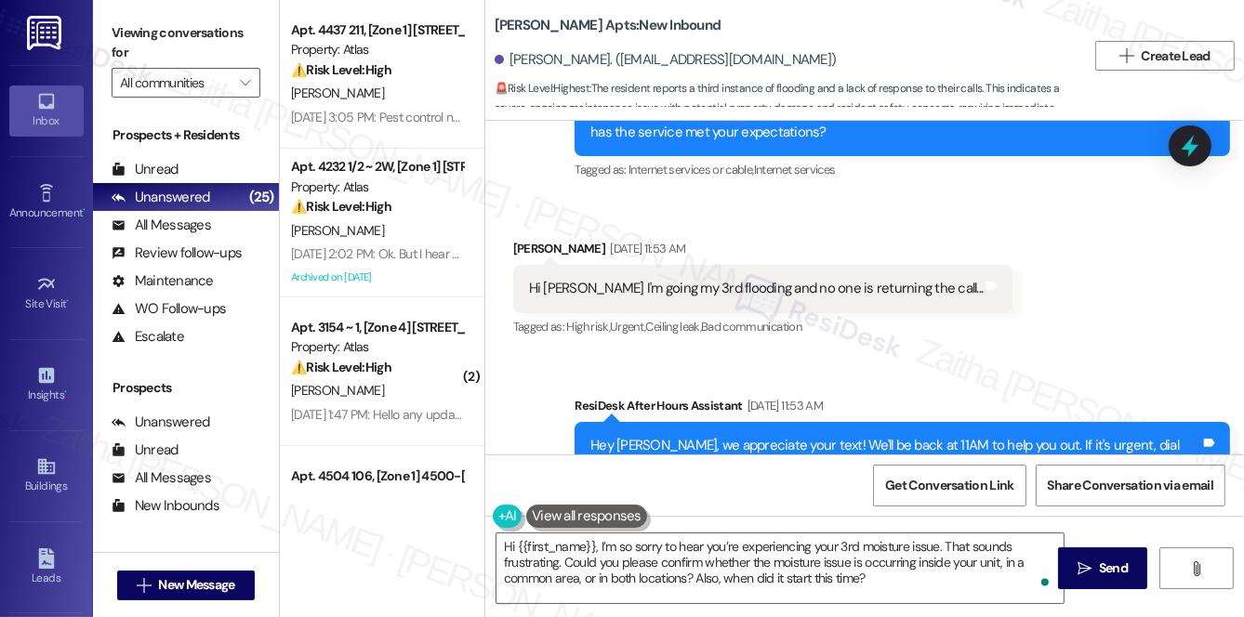
click at [603, 515] on button at bounding box center [586, 516] width 121 height 23
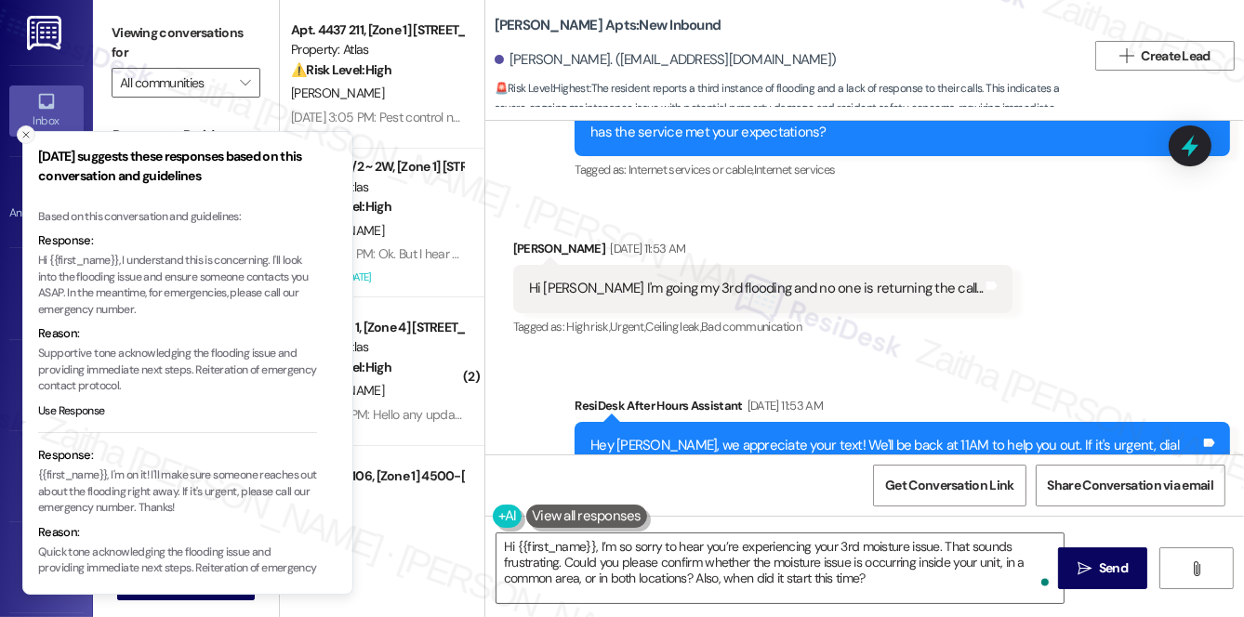
click at [23, 138] on line "Close toast" at bounding box center [26, 135] width 6 height 6
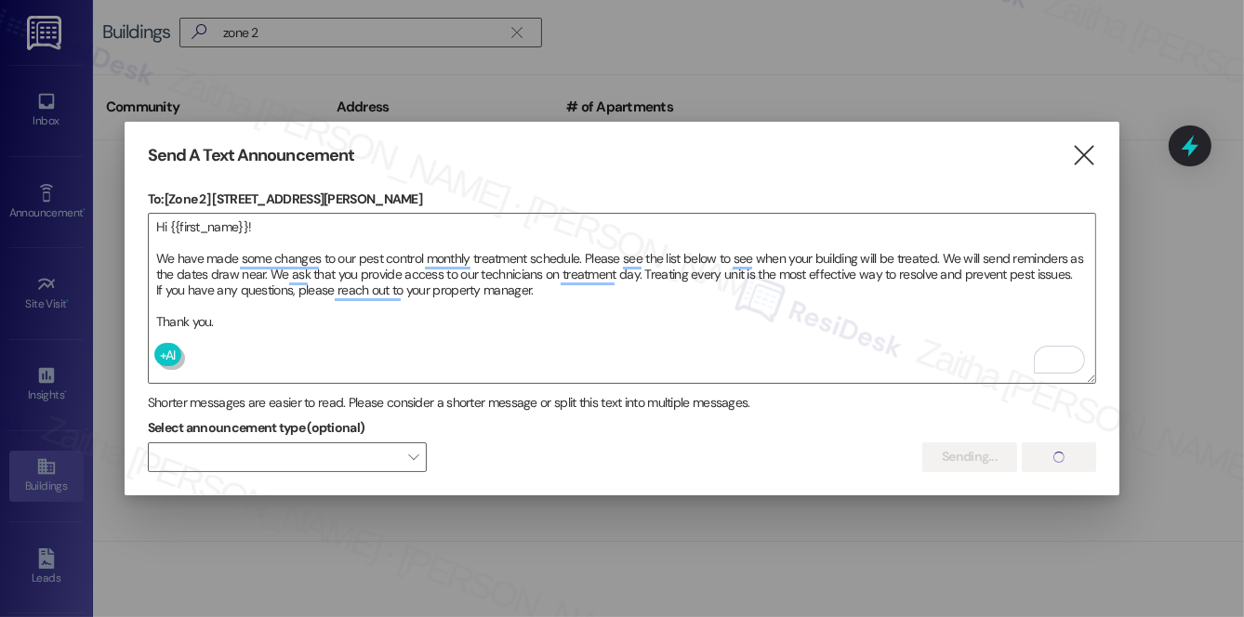
scroll to position [1860, 0]
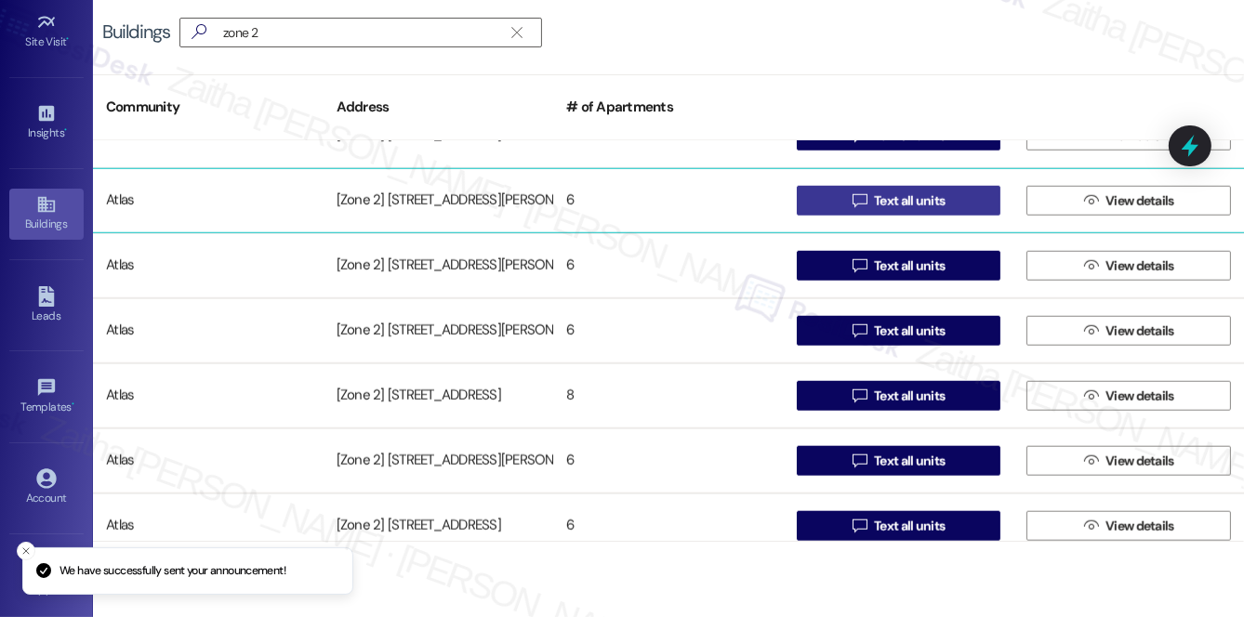
click at [903, 210] on span " Text all units" at bounding box center [899, 201] width 100 height 28
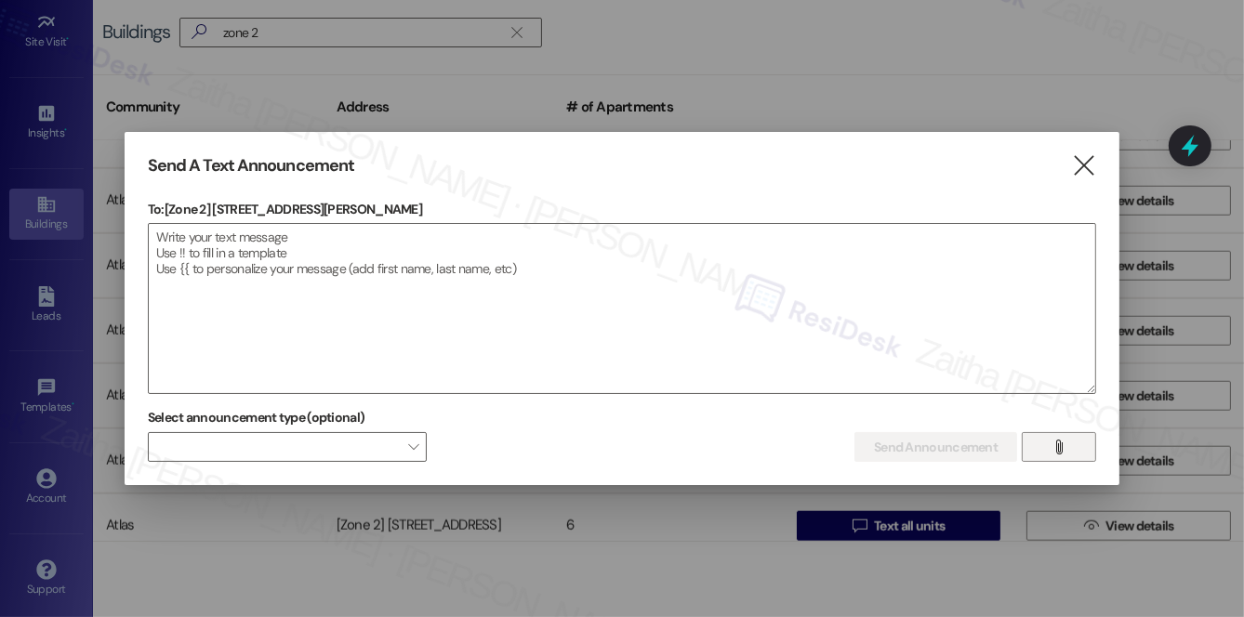
click at [1051, 440] on span "" at bounding box center [1059, 447] width 21 height 28
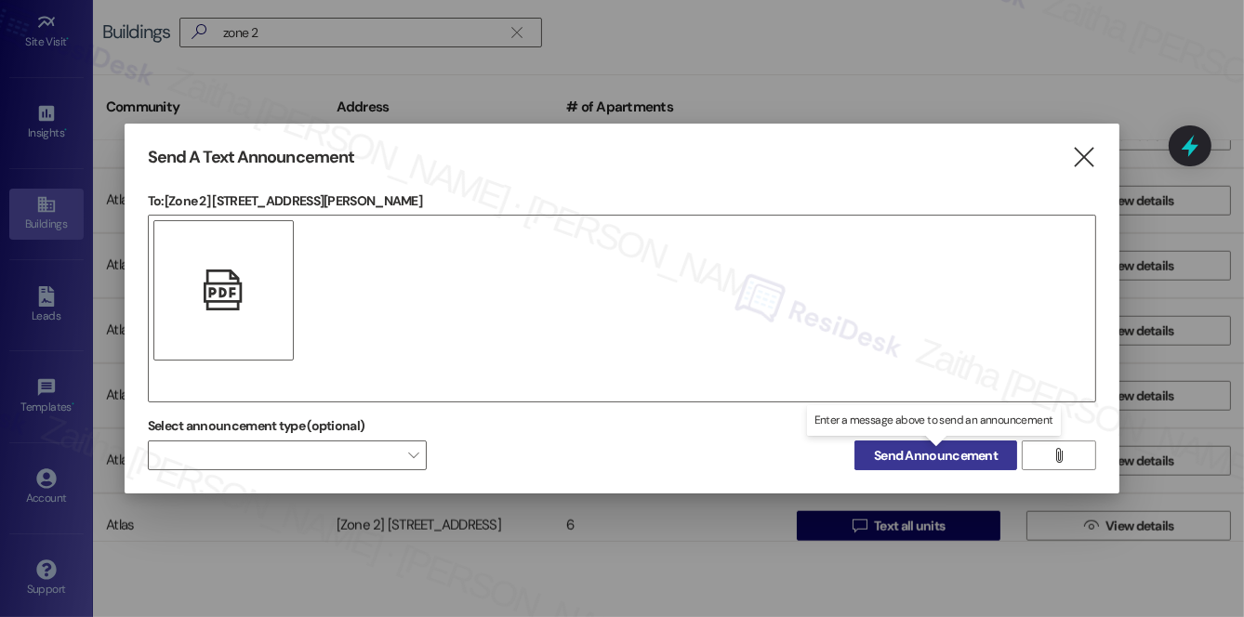
click at [921, 457] on span "Send Announcement" at bounding box center [936, 456] width 124 height 20
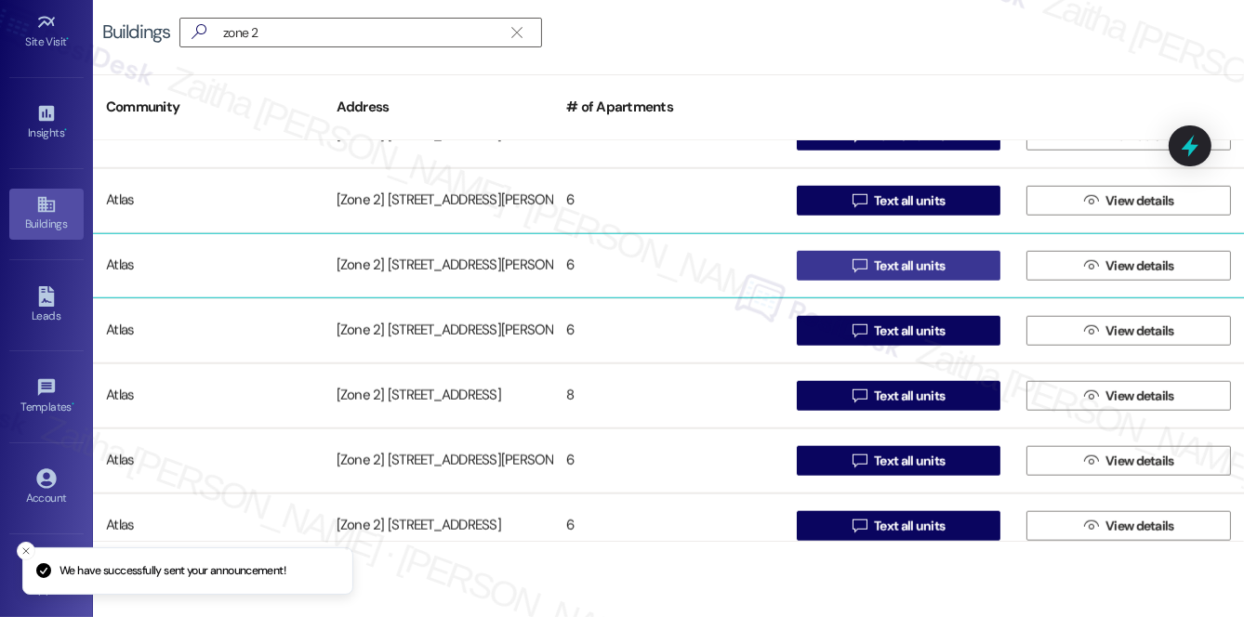
click at [912, 268] on span "Text all units" at bounding box center [909, 267] width 71 height 20
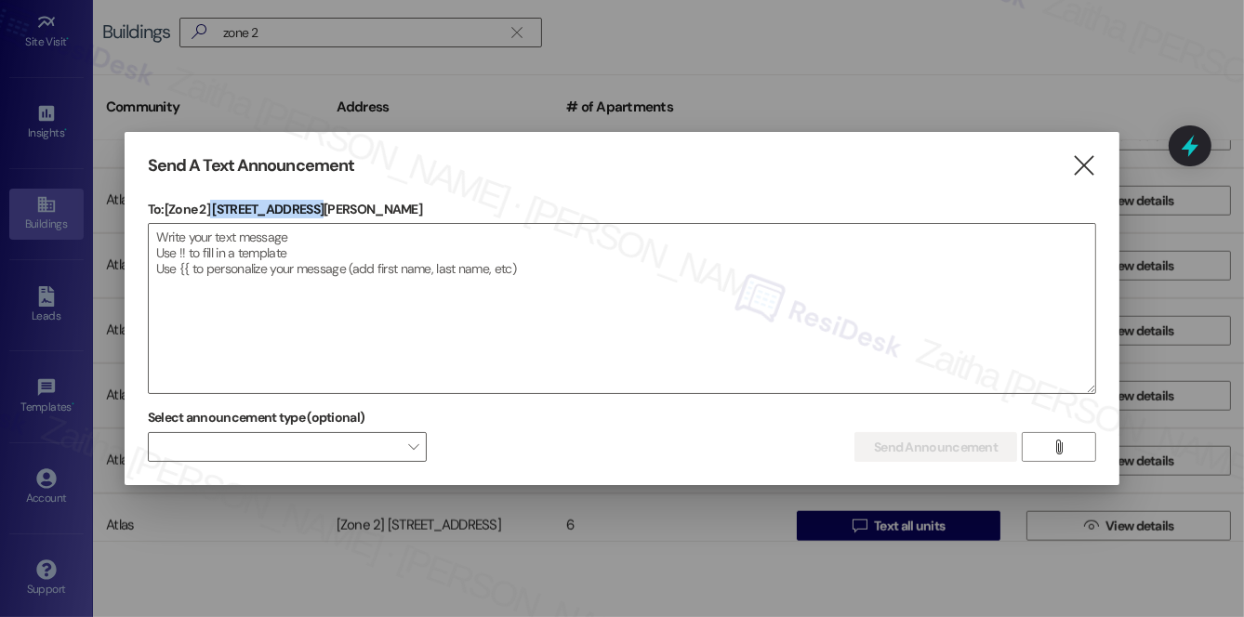
drag, startPoint x: 211, startPoint y: 205, endPoint x: 354, endPoint y: 206, distance: 143.2
click at [354, 206] on p "To: [Zone 2] [STREET_ADDRESS][PERSON_NAME]" at bounding box center [622, 209] width 948 height 19
copy p "[STREET_ADDRESS][PERSON_NAME]"
click at [1083, 169] on icon "" at bounding box center [1084, 166] width 25 height 20
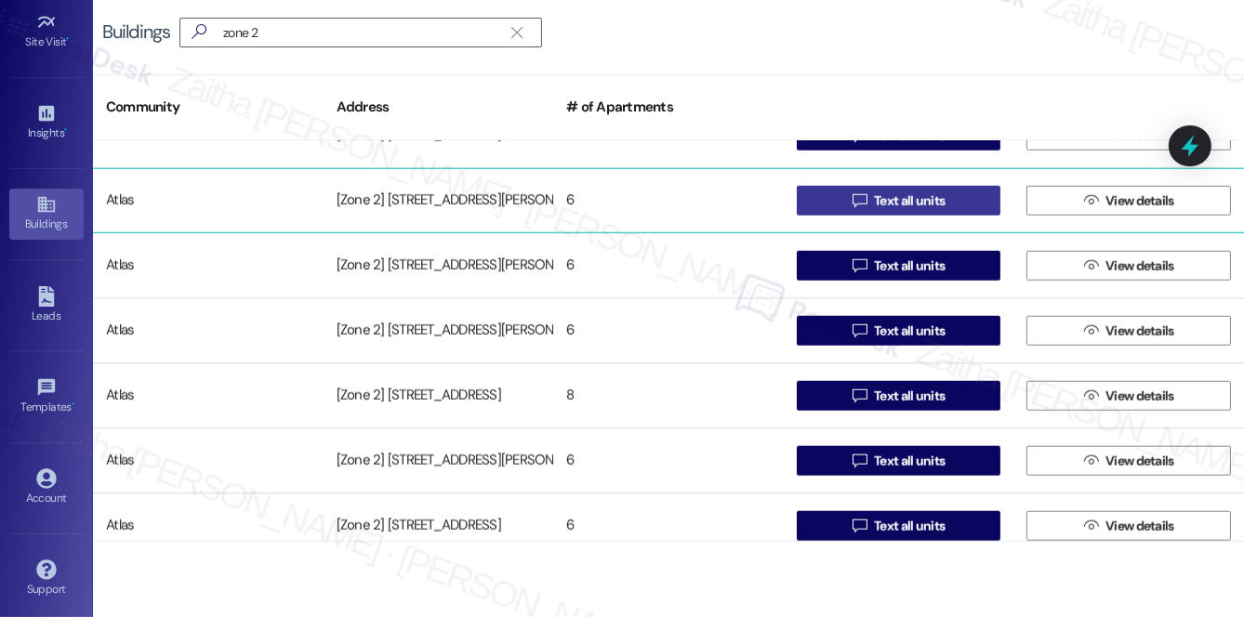
click at [900, 200] on span "Text all units" at bounding box center [909, 202] width 71 height 20
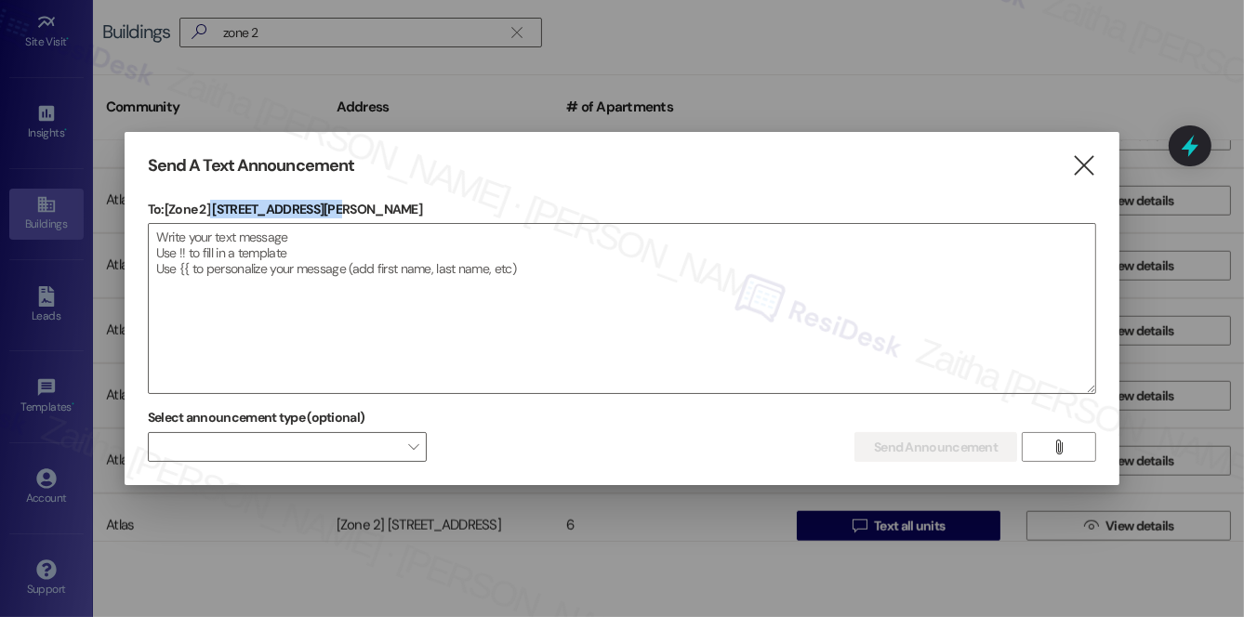
drag, startPoint x: 213, startPoint y: 208, endPoint x: 399, endPoint y: 200, distance: 186.1
click at [399, 200] on p "To: [Zone 2] [STREET_ADDRESS][PERSON_NAME]" at bounding box center [622, 209] width 948 height 19
copy p "[STREET_ADDRESS][PERSON_NAME]"
click at [1086, 165] on icon "" at bounding box center [1084, 166] width 25 height 20
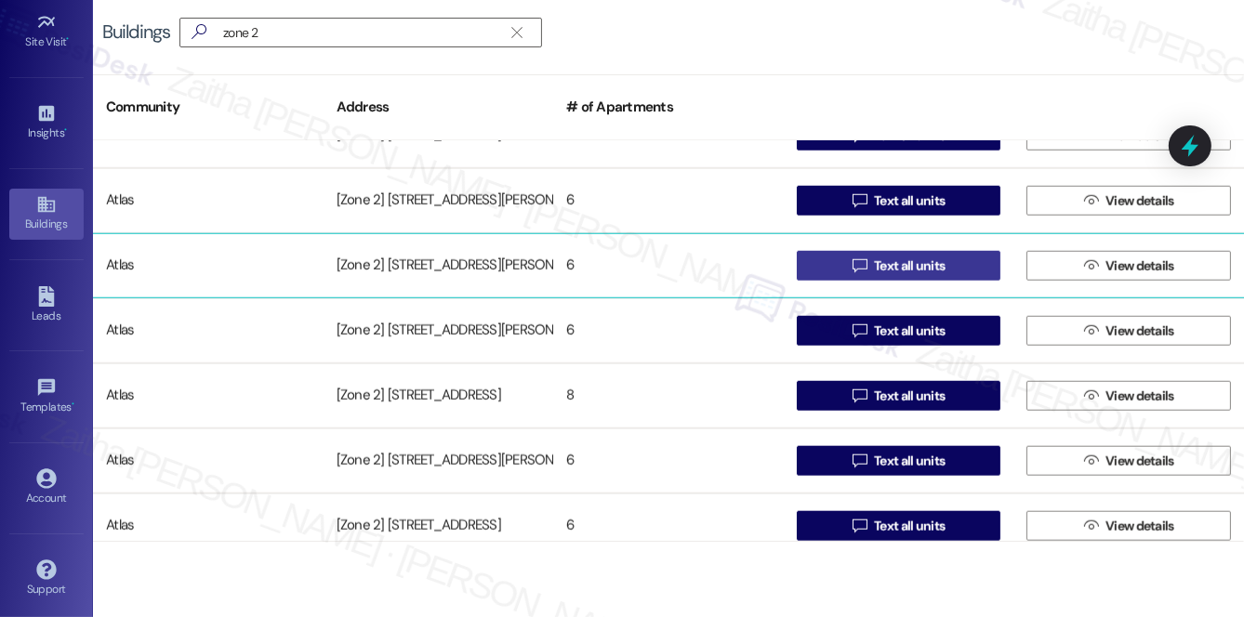
click at [909, 272] on span "Text all units" at bounding box center [909, 267] width 71 height 20
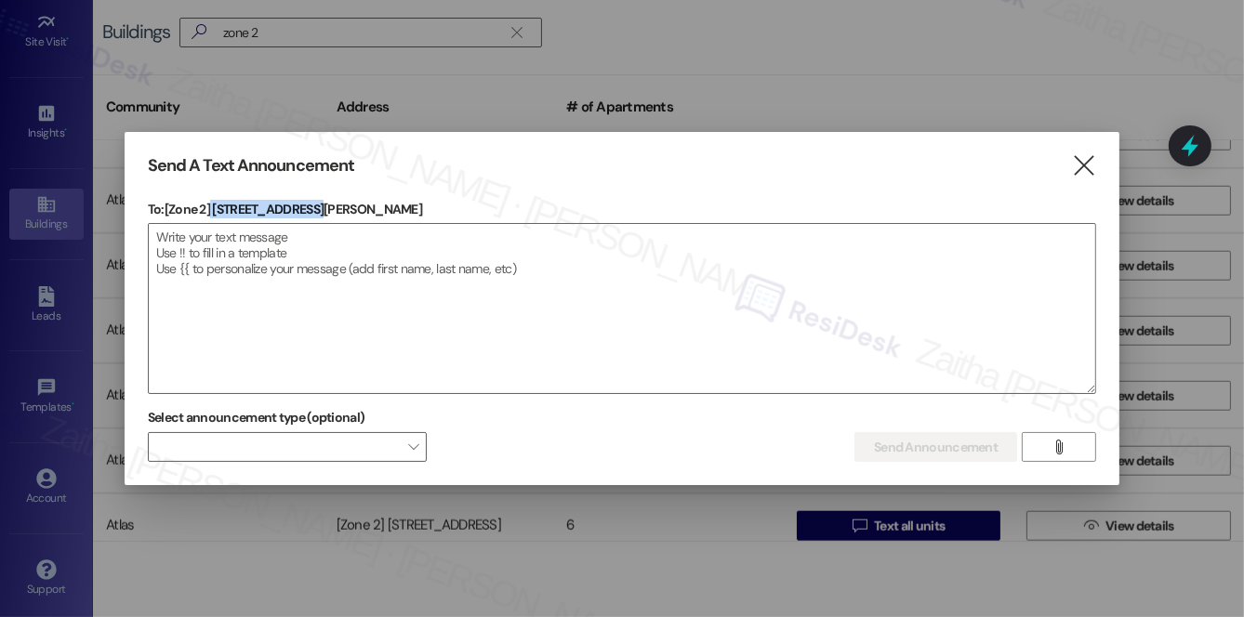
drag, startPoint x: 213, startPoint y: 209, endPoint x: 358, endPoint y: 207, distance: 145.1
click at [358, 207] on p "To: [Zone 2] 6540 S Ellis Ave" at bounding box center [622, 209] width 948 height 19
copy p "6540 S Ellis Ave"
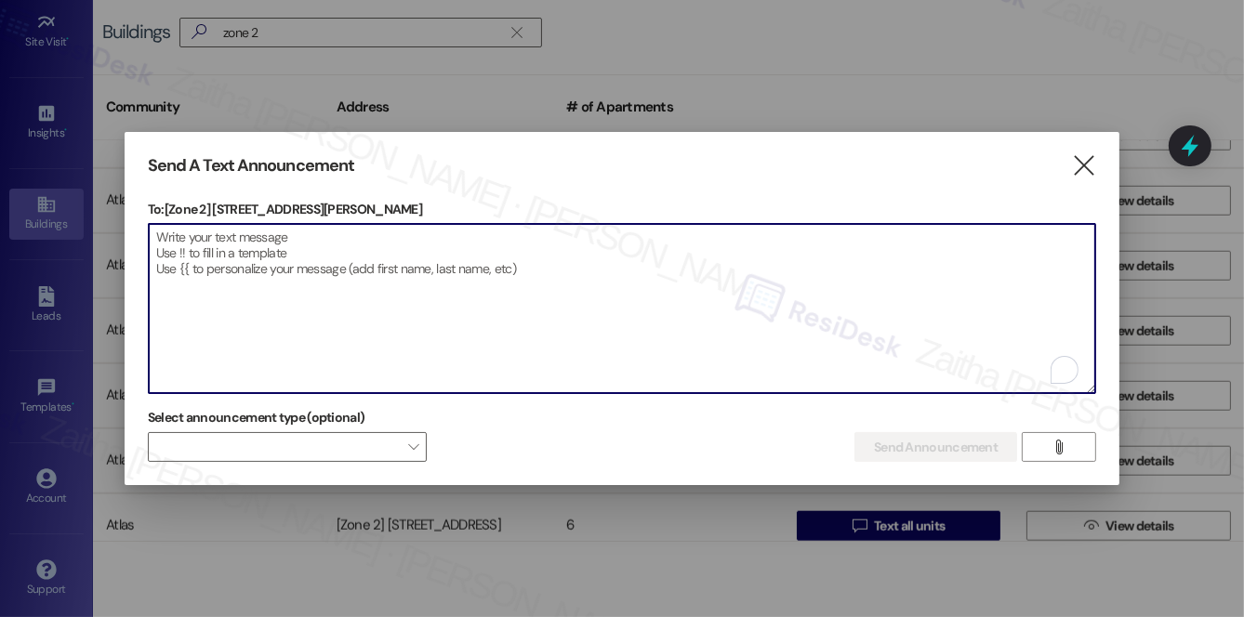
click at [444, 256] on textarea "To enrich screen reader interactions, please activate Accessibility in Grammarl…" at bounding box center [622, 308] width 947 height 169
paste textarea "Hi {{first_name}}! We have made some changes to our pest control monthly treatm…"
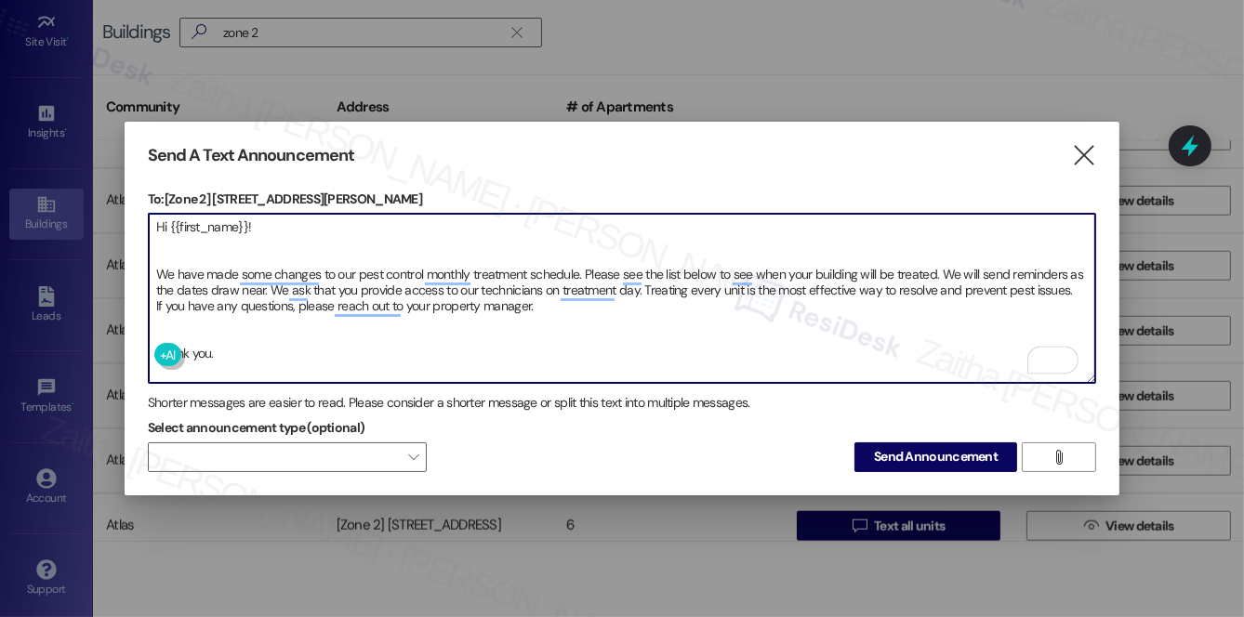
click at [163, 317] on textarea "Hi {{first_name}}! We have made some changes to our pest control monthly treatm…" at bounding box center [622, 298] width 947 height 169
click at [174, 229] on textarea "Hi {{first_name}}! We have made some changes to our pest control monthly treatm…" at bounding box center [622, 298] width 947 height 169
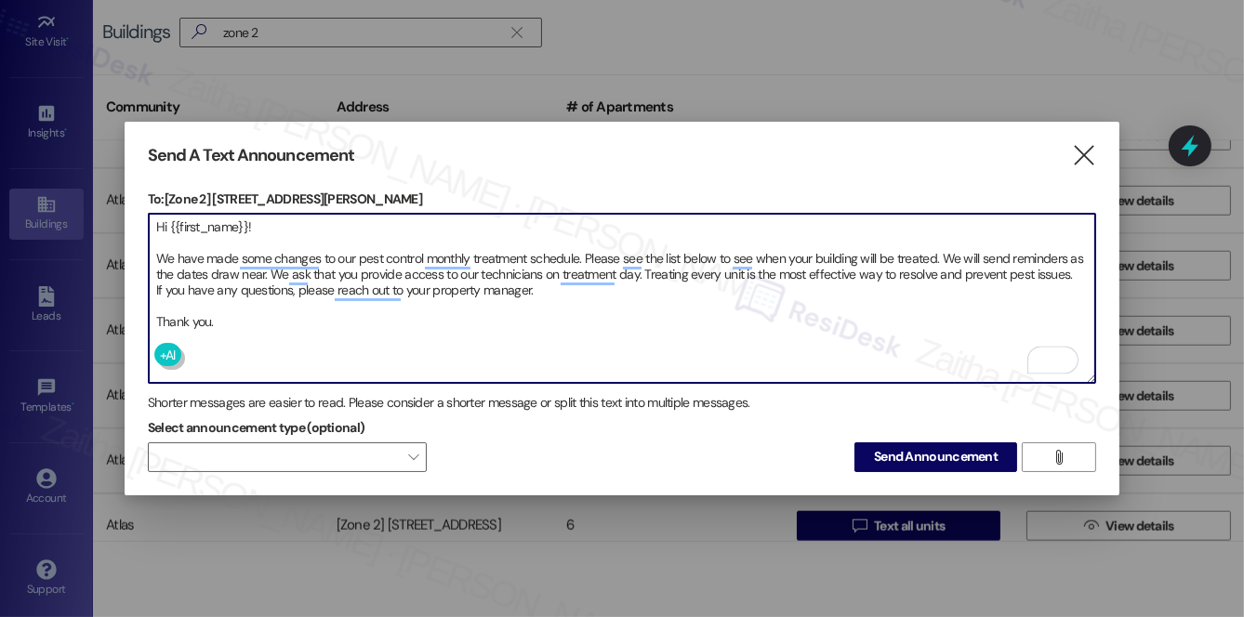
type textarea "Hi {{first_name}}! We have made some changes to our pest control monthly treatm…"
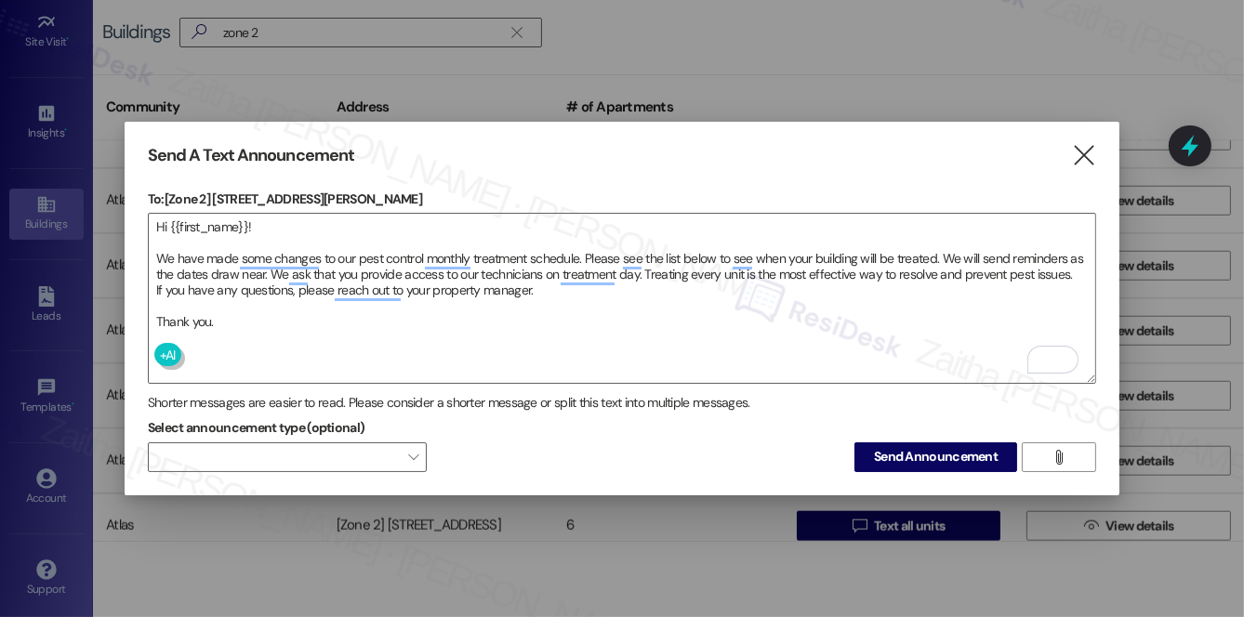
drag, startPoint x: 920, startPoint y: 453, endPoint x: 934, endPoint y: 385, distance: 69.5
click at [921, 452] on span "Send Announcement" at bounding box center [936, 457] width 124 height 20
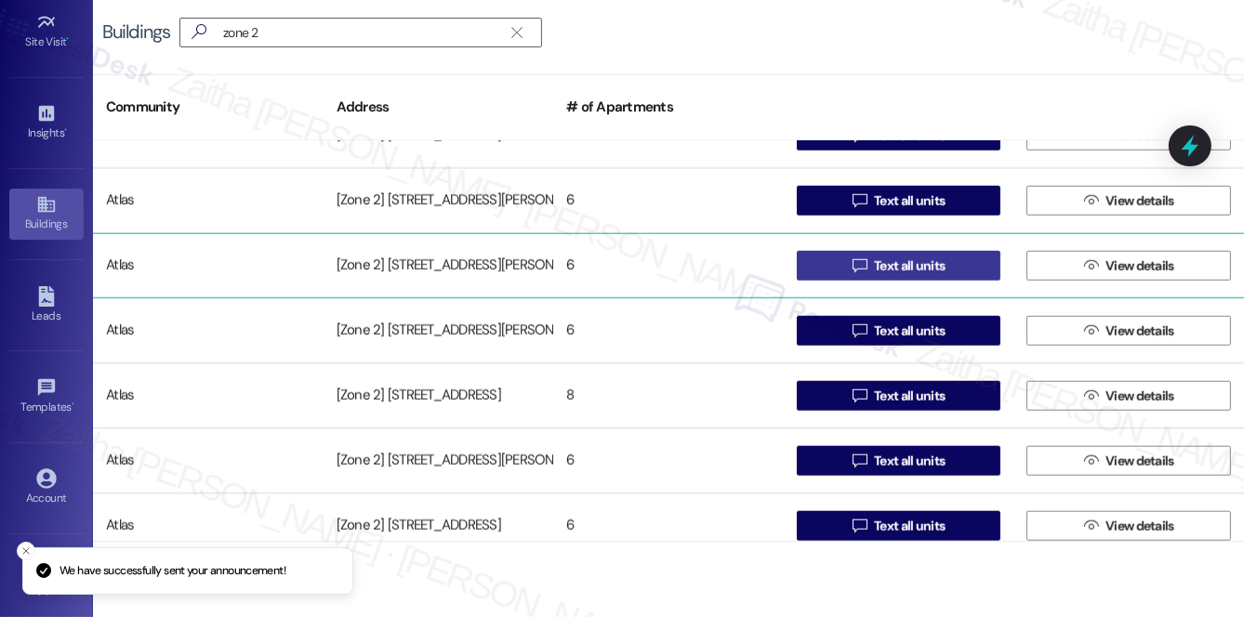
click at [918, 273] on span "Text all units" at bounding box center [909, 267] width 71 height 20
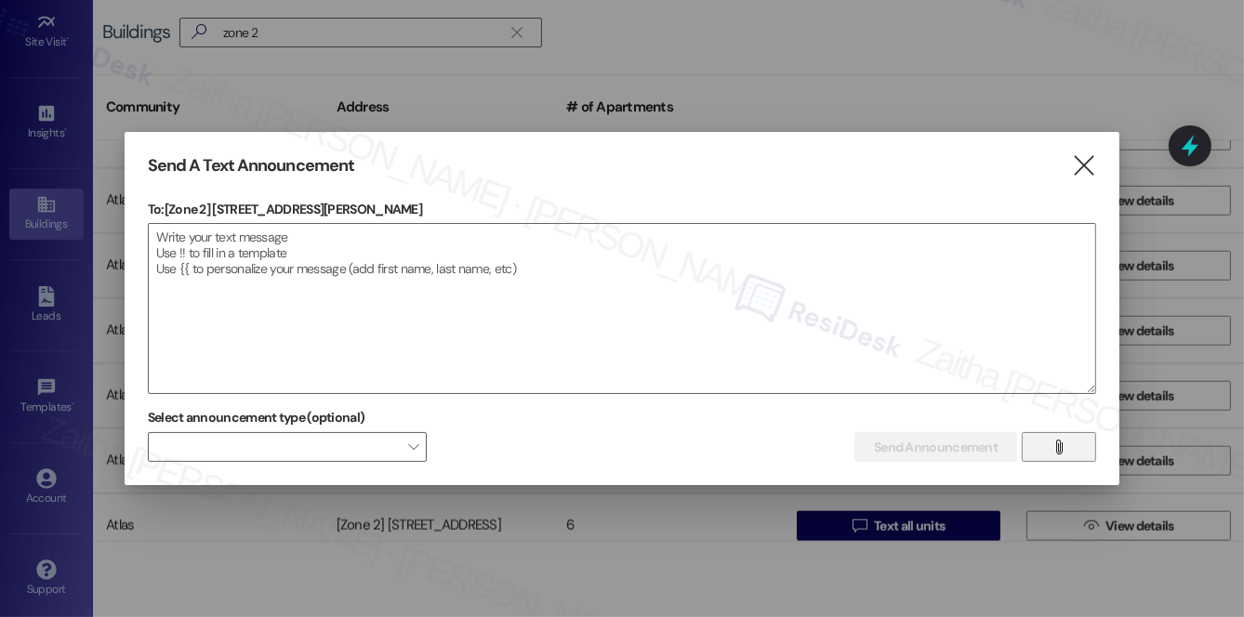
click at [1056, 434] on span "" at bounding box center [1059, 447] width 21 height 28
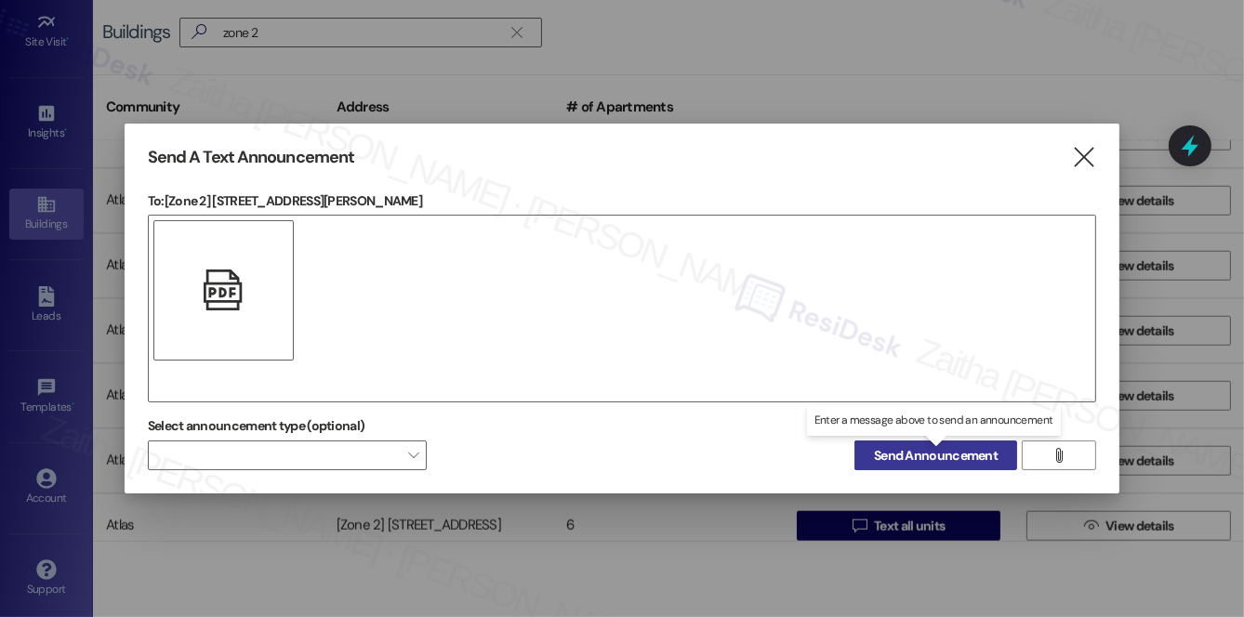
click at [943, 452] on span "Send Announcement" at bounding box center [936, 456] width 124 height 20
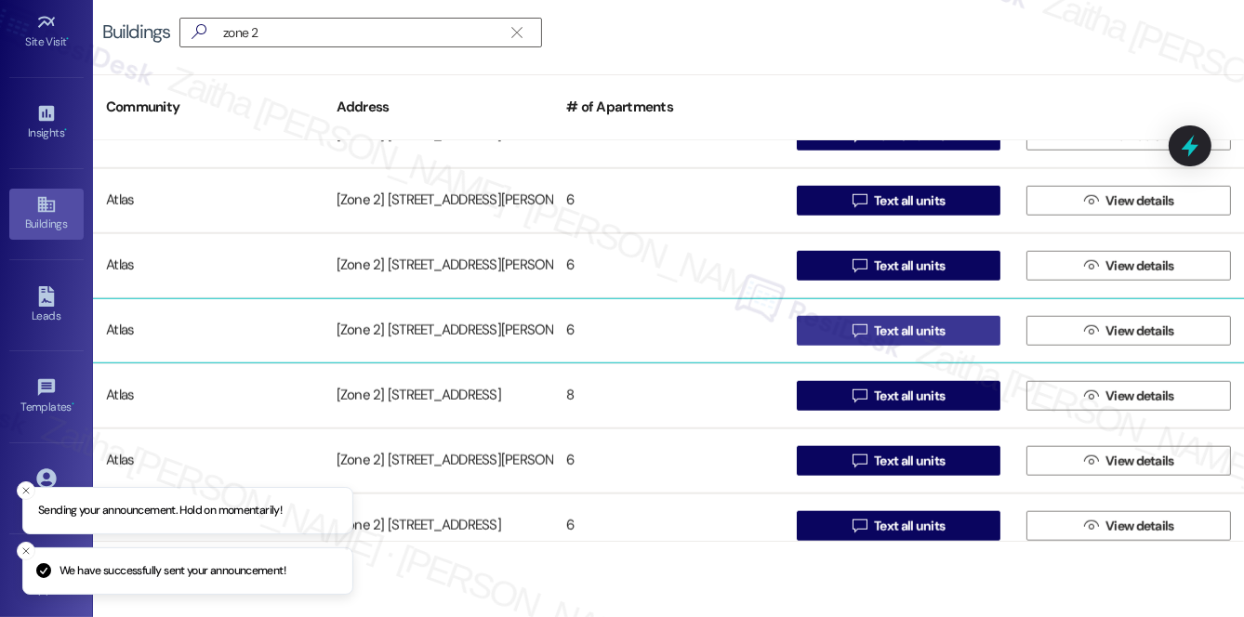
click at [917, 330] on span "Text all units" at bounding box center [909, 332] width 71 height 20
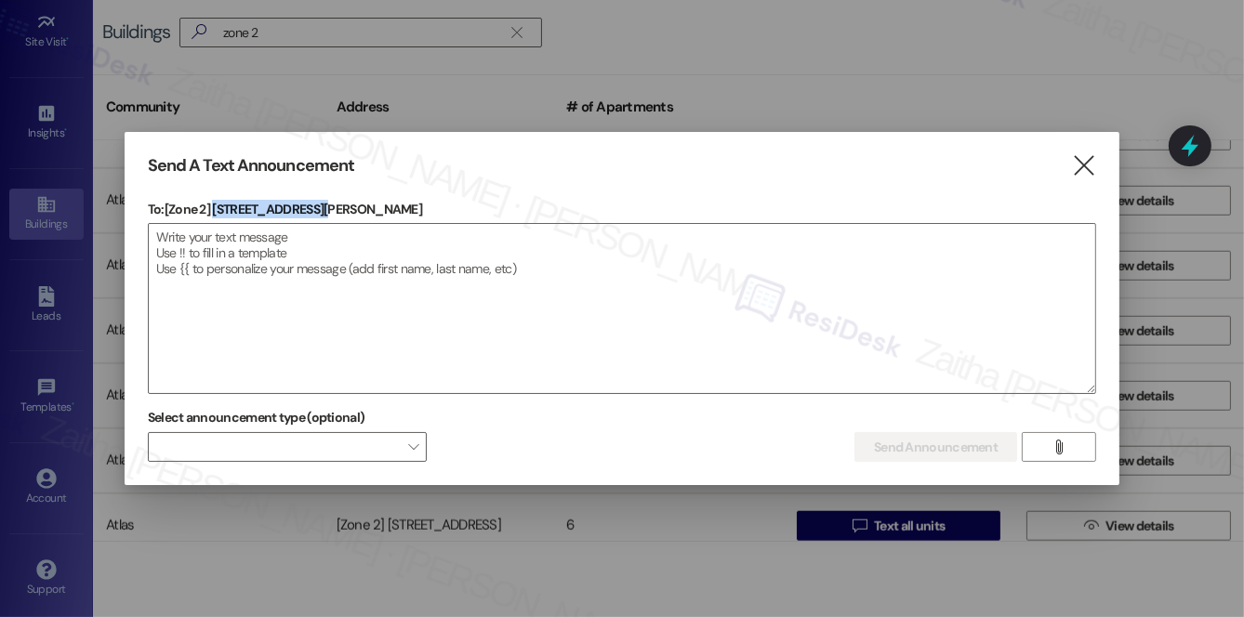
drag, startPoint x: 214, startPoint y: 206, endPoint x: 336, endPoint y: 204, distance: 121.8
click at [336, 204] on p "To: [Zone 2] 6603 S Rhodes Ave" at bounding box center [622, 209] width 948 height 19
copy p "6603 S Rhodes Ave"
click at [471, 285] on textarea at bounding box center [622, 308] width 947 height 169
paste textarea "Hi {{first_name}}! We have made some changes to our pest control monthly treatm…"
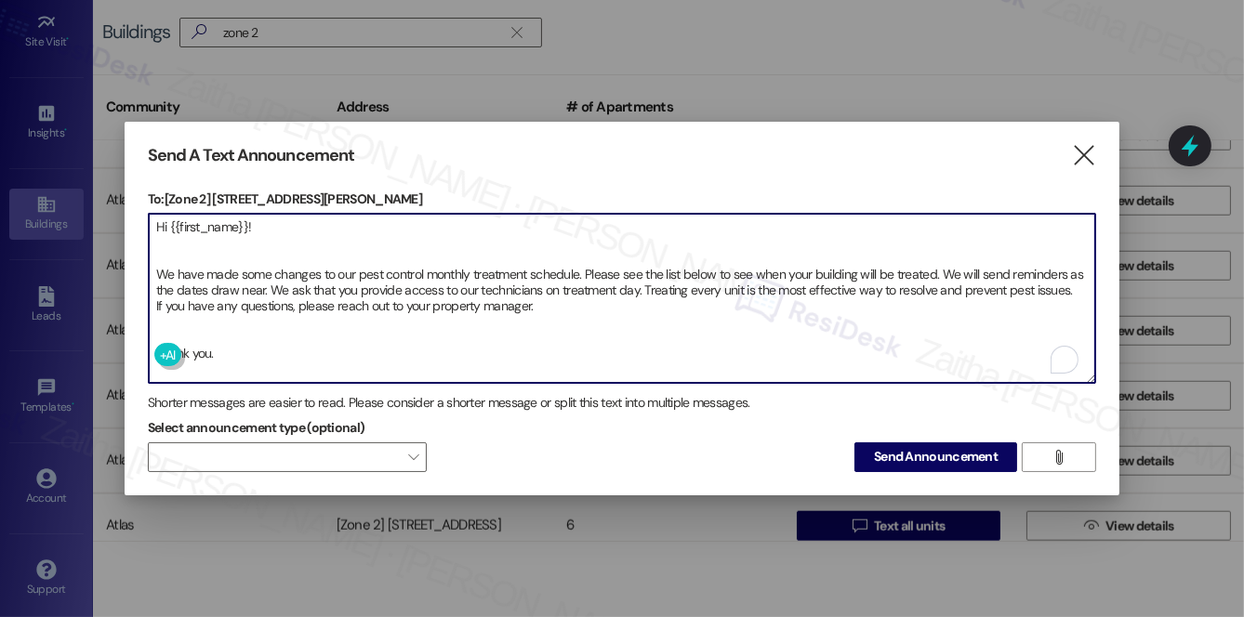
click at [159, 322] on textarea "Hi {{first_name}}! We have made some changes to our pest control monthly treatm…" at bounding box center [622, 298] width 947 height 169
click at [168, 244] on textarea "Hi {{first_name}}! We have made some changes to our pest control monthly treatm…" at bounding box center [622, 298] width 947 height 169
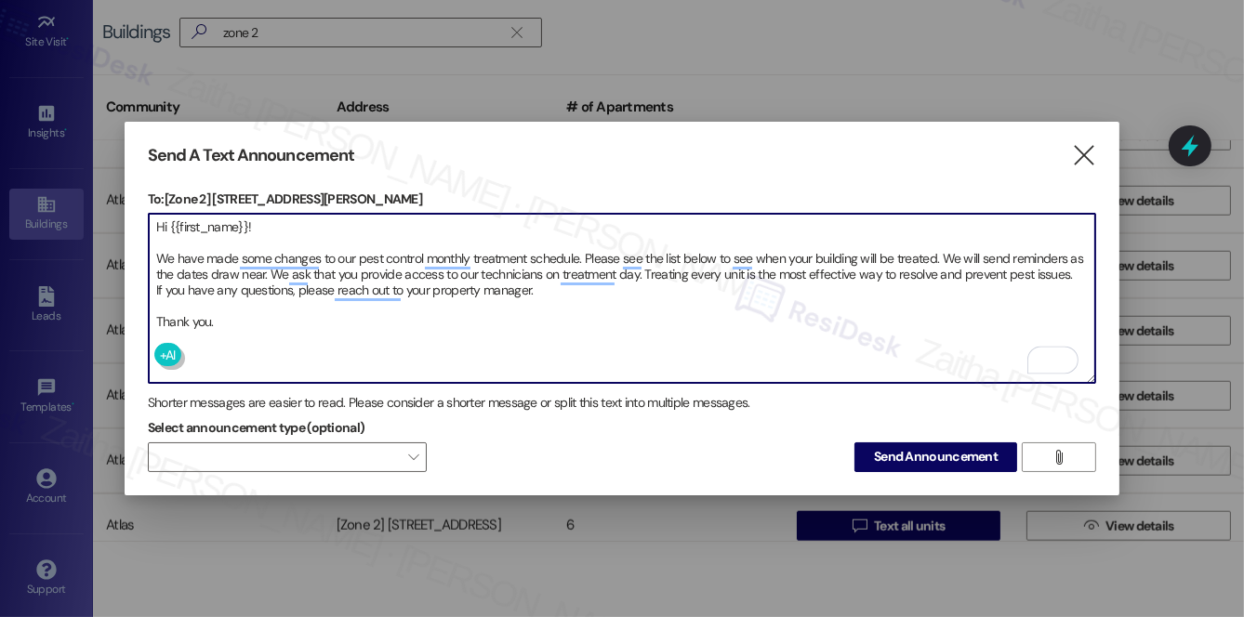
type textarea "Hi {{first_name}}! We have made some changes to our pest control monthly treatm…"
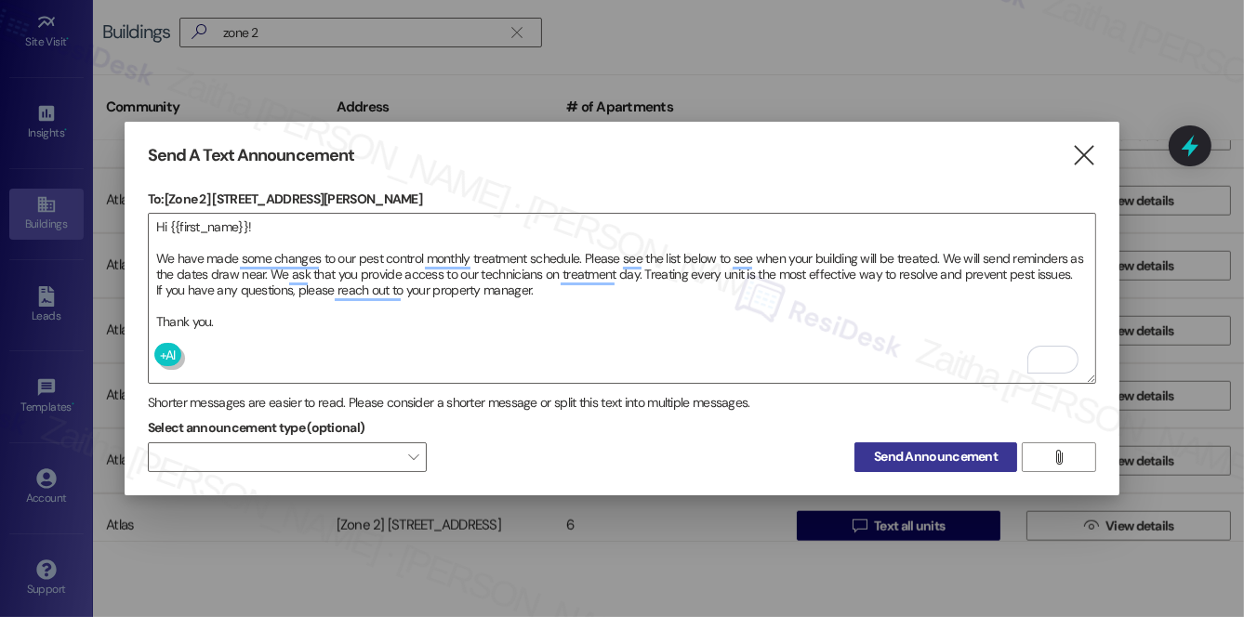
click at [933, 457] on span "Send Announcement" at bounding box center [936, 457] width 124 height 20
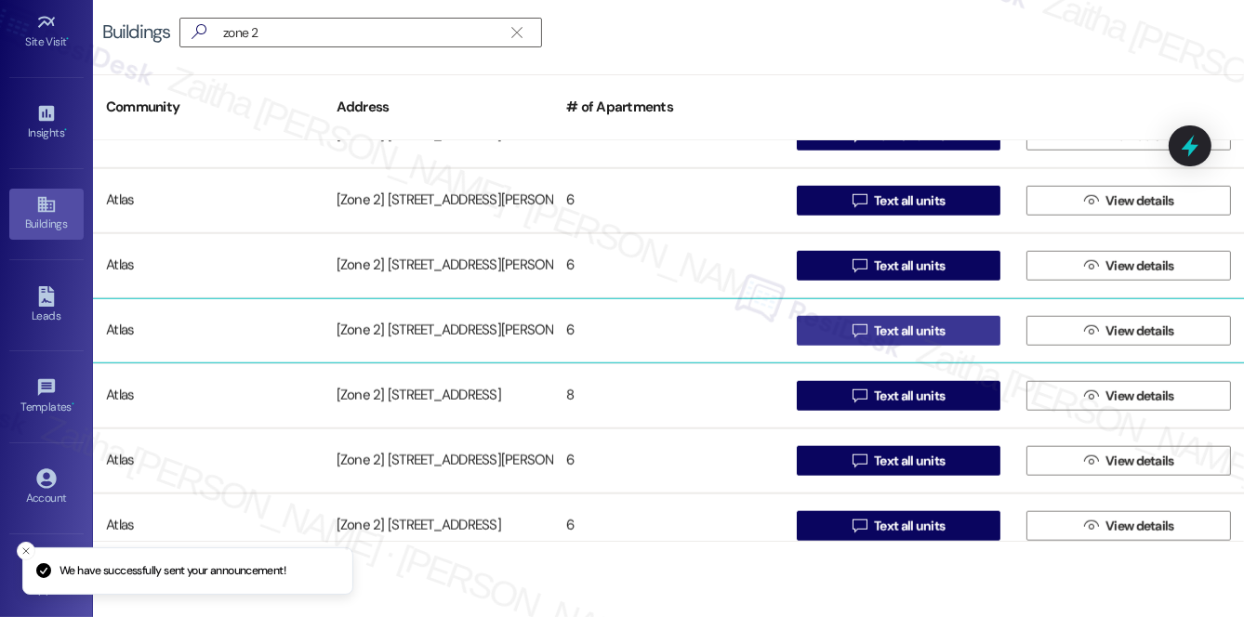
click at [883, 335] on span "Text all units" at bounding box center [909, 332] width 71 height 20
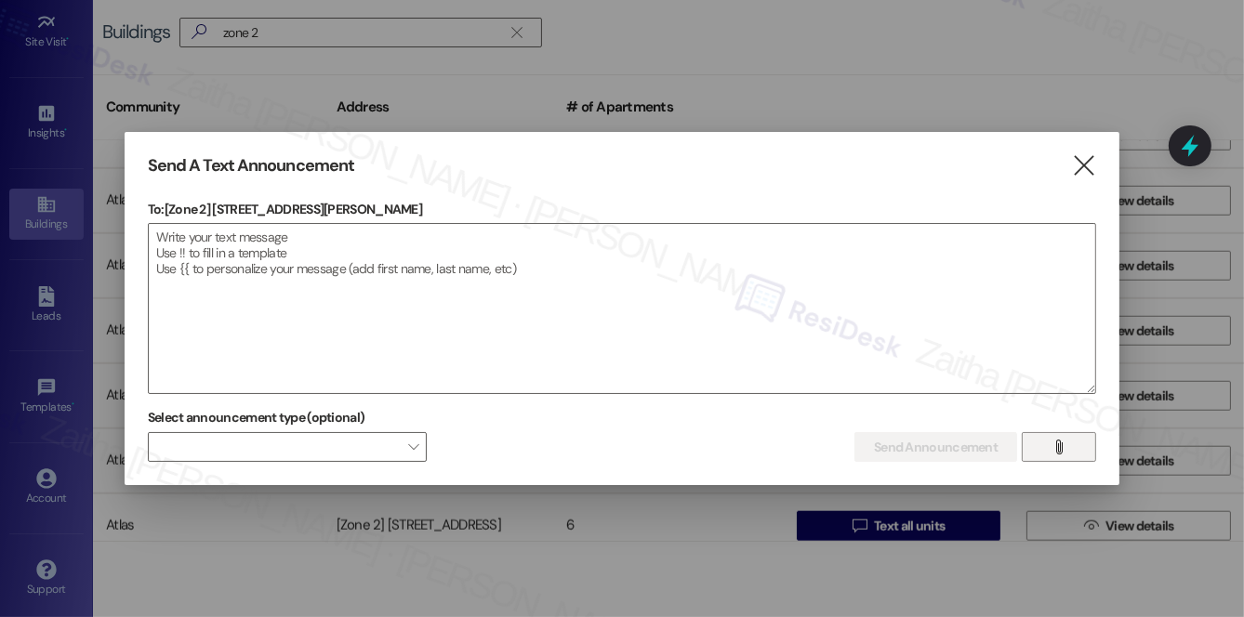
click at [1066, 449] on icon "" at bounding box center [1060, 447] width 14 height 15
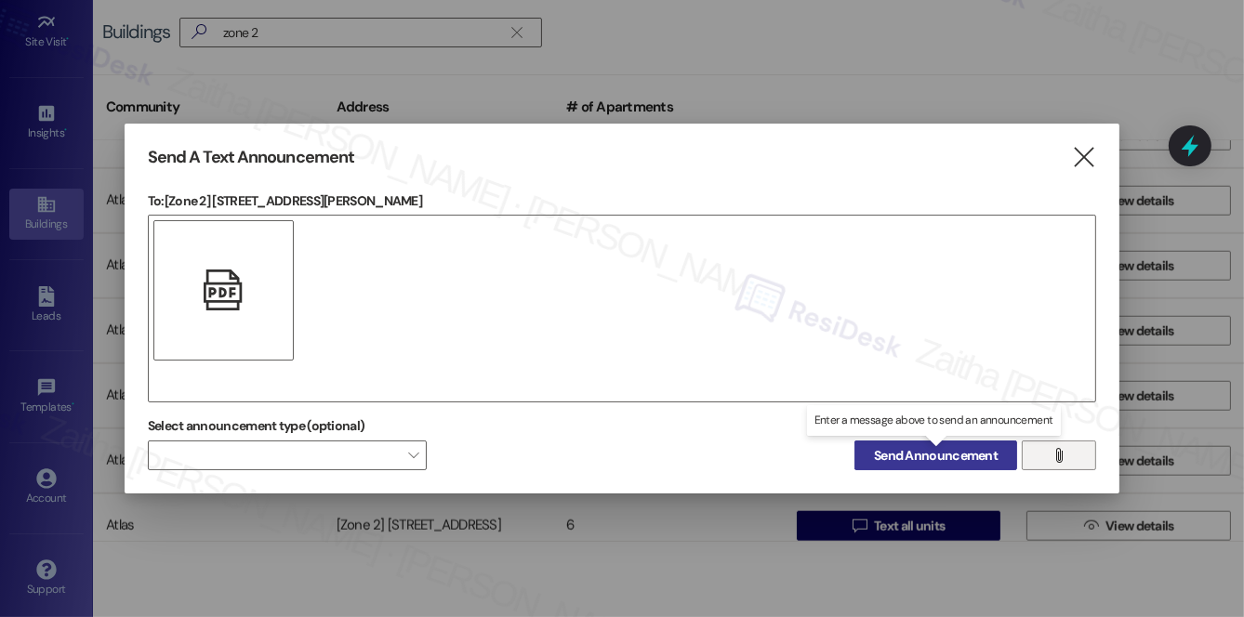
click at [934, 456] on span "Send Announcement" at bounding box center [936, 456] width 124 height 20
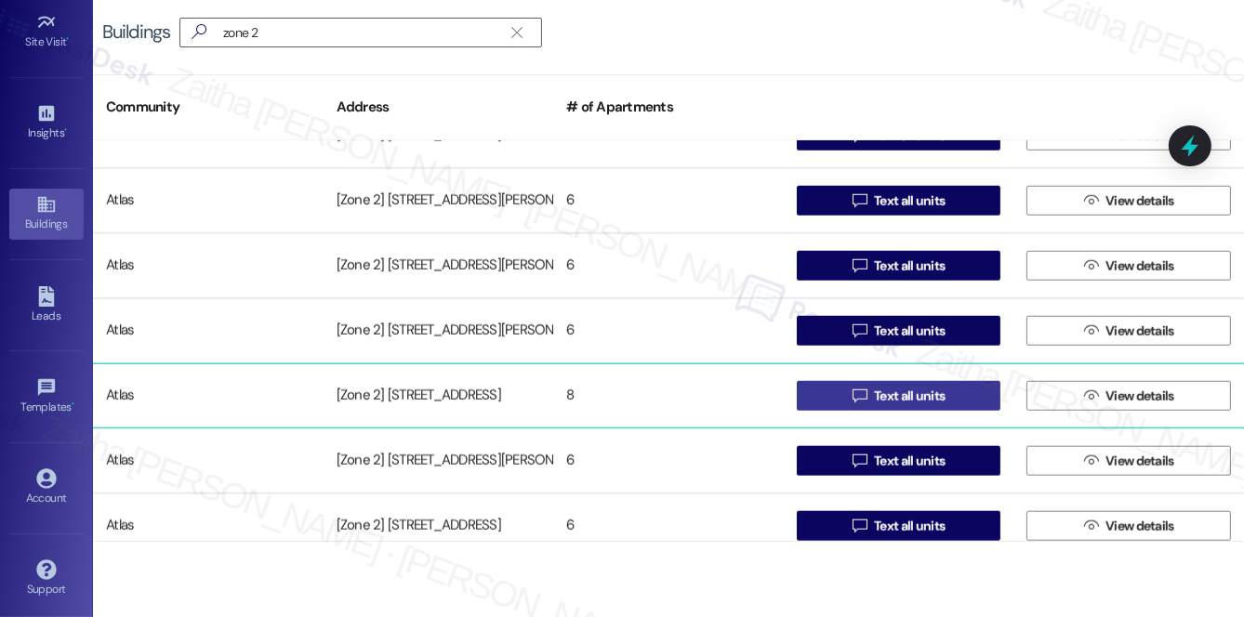
click at [870, 389] on span "Text all units" at bounding box center [909, 397] width 78 height 20
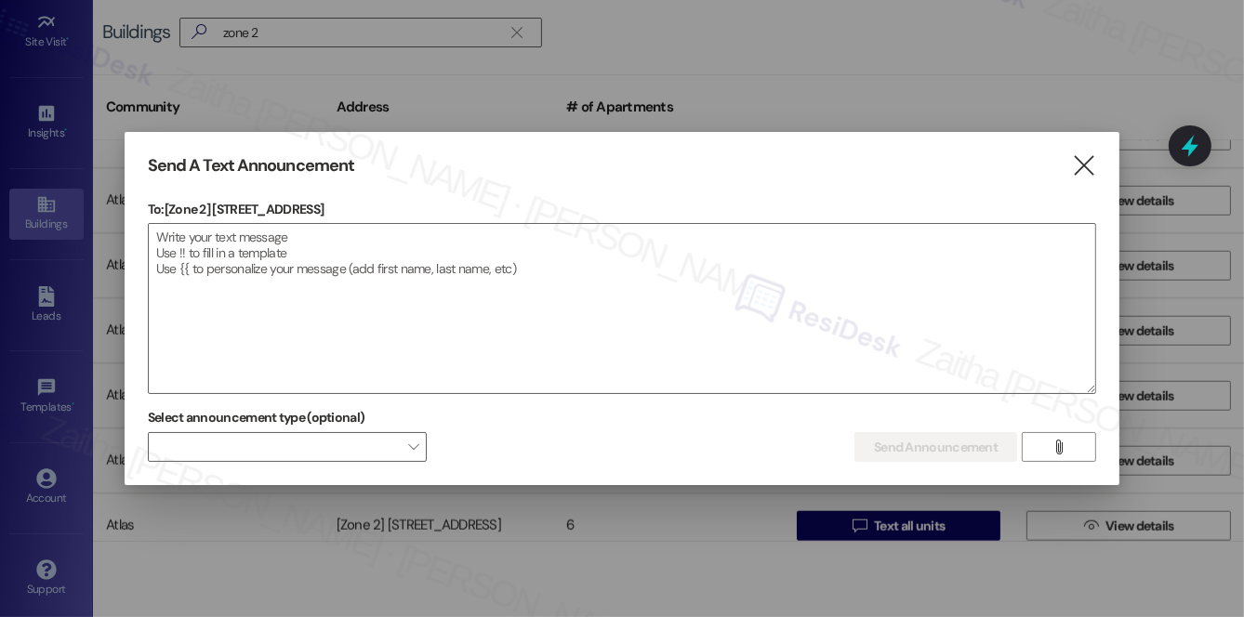
copy p "6605 S Kimbark Ave"
drag, startPoint x: 214, startPoint y: 203, endPoint x: 369, endPoint y: 203, distance: 155.3
click at [369, 203] on p "To: [Zone 2] 6605 S Kimbark Ave" at bounding box center [622, 209] width 948 height 19
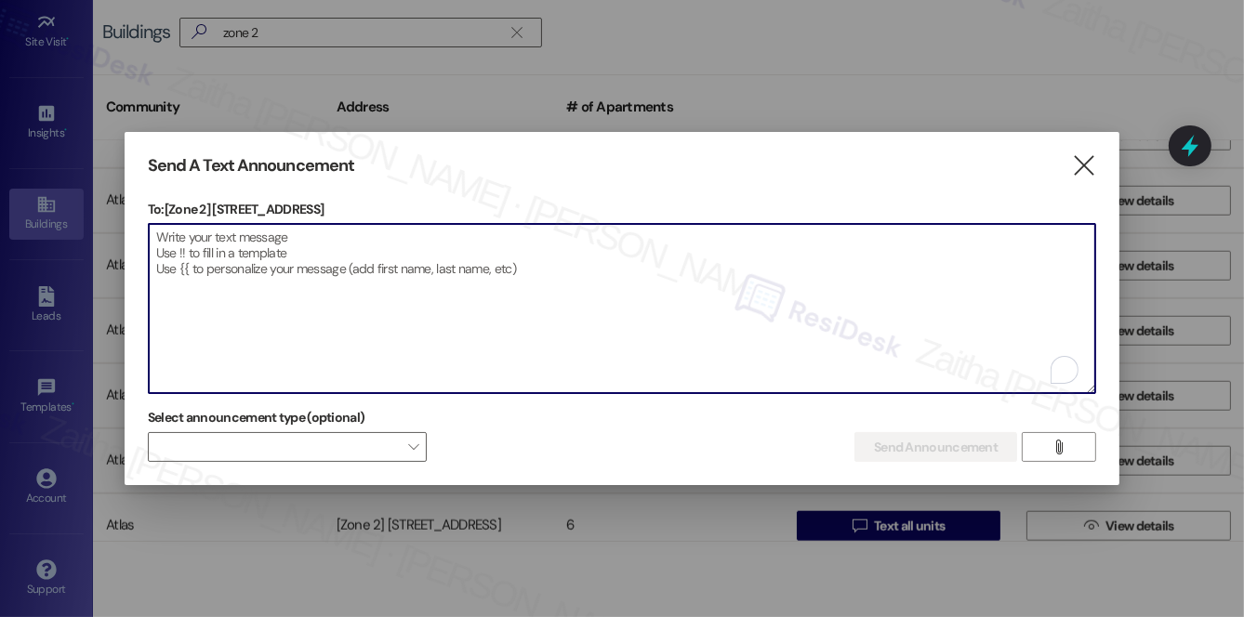
click at [406, 266] on textarea "To enrich screen reader interactions, please activate Accessibility in Grammarl…" at bounding box center [622, 308] width 947 height 169
paste textarea "Hi {{first_name}}! We have made some changes to our pest control monthly treatm…"
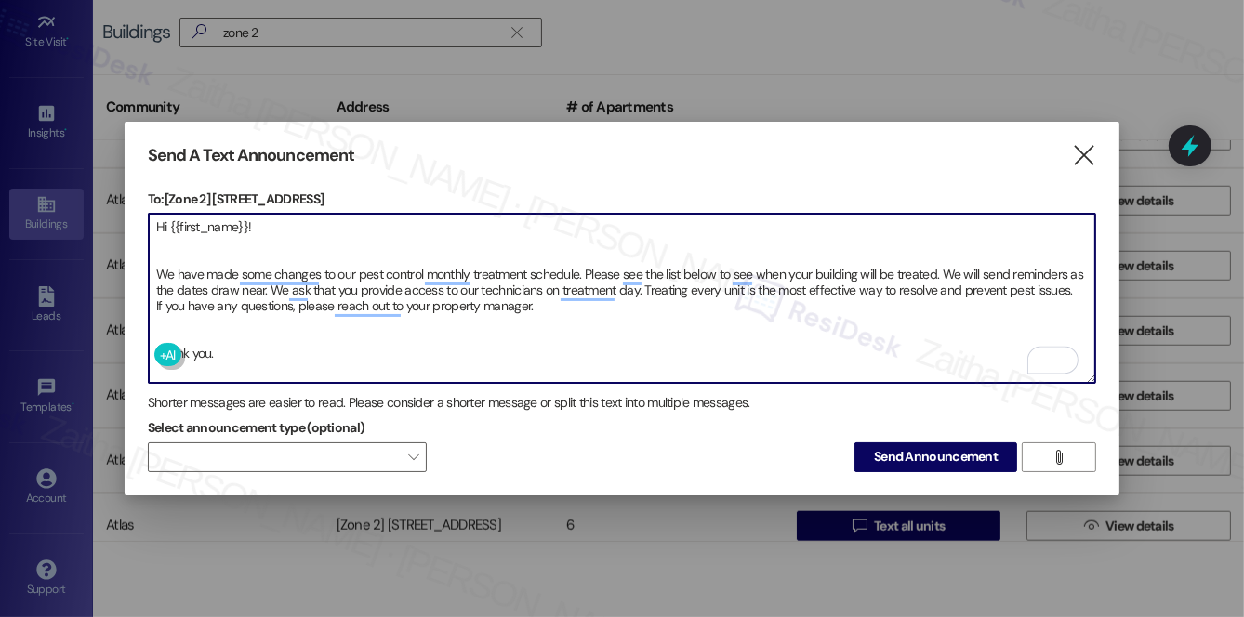
click at [168, 317] on textarea "Hi {{first_name}}! We have made some changes to our pest control monthly treatm…" at bounding box center [622, 298] width 947 height 169
click at [160, 231] on textarea "Hi {{first_name}}! We have made some changes to our pest control monthly treatm…" at bounding box center [622, 298] width 947 height 169
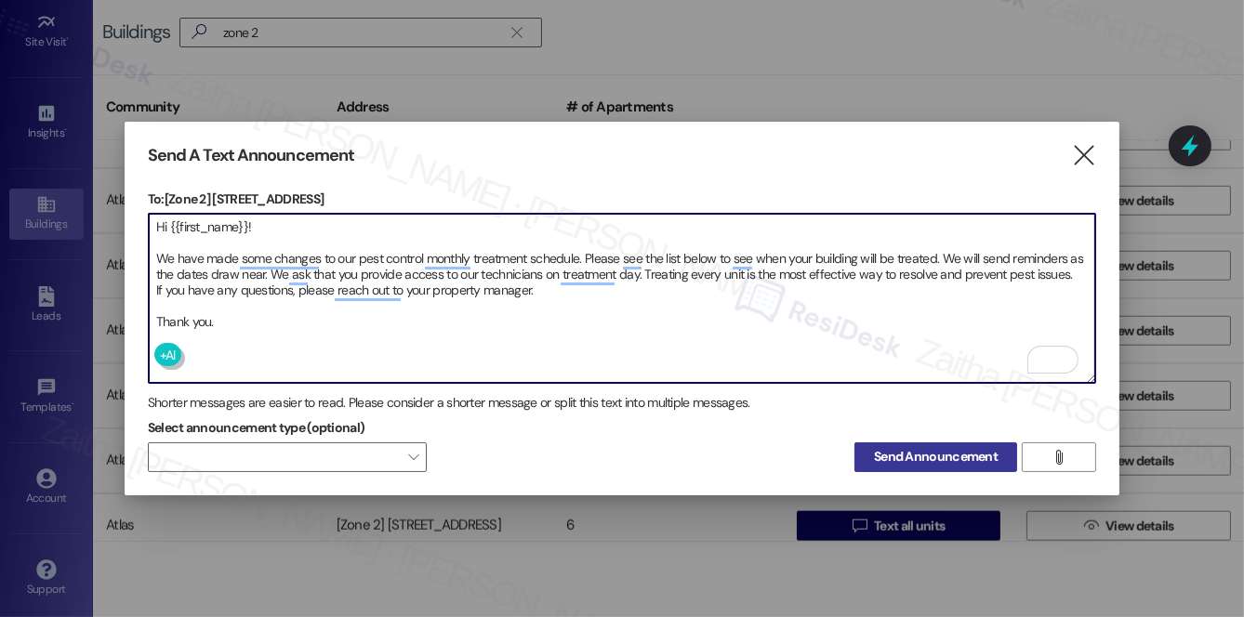
type textarea "Hi {{first_name}}! We have made some changes to our pest control monthly treatm…"
click at [947, 459] on span "Send Announcement" at bounding box center [936, 457] width 124 height 20
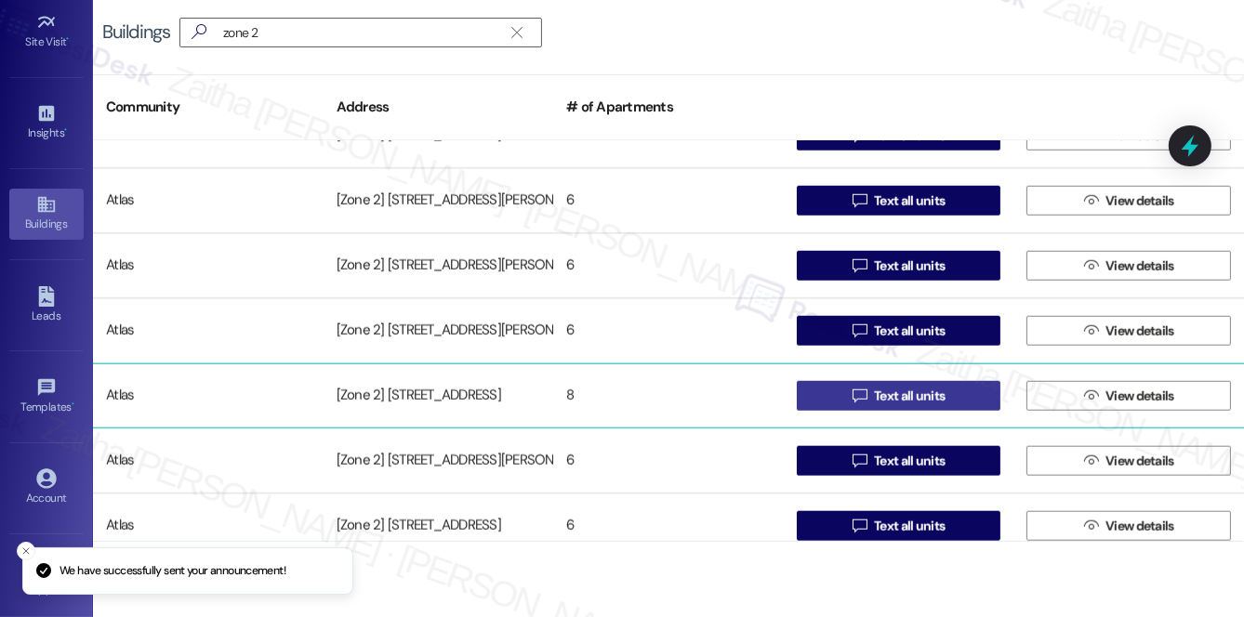
click at [905, 388] on span "Text all units" at bounding box center [909, 397] width 71 height 20
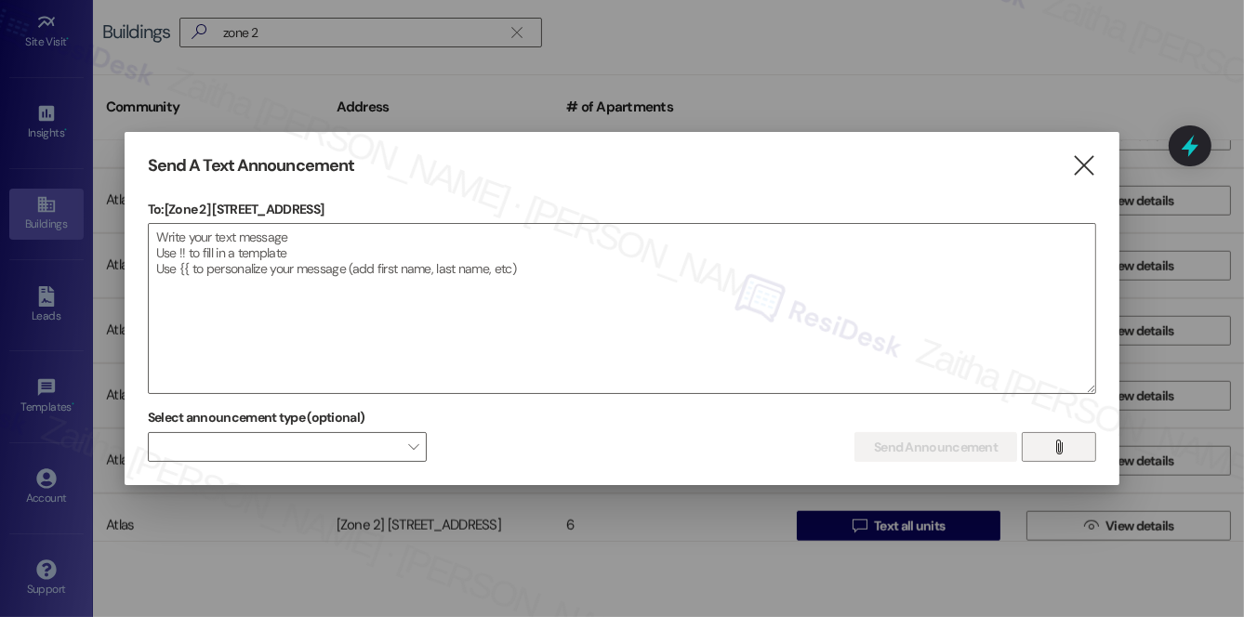
click at [1051, 444] on span "" at bounding box center [1059, 447] width 21 height 28
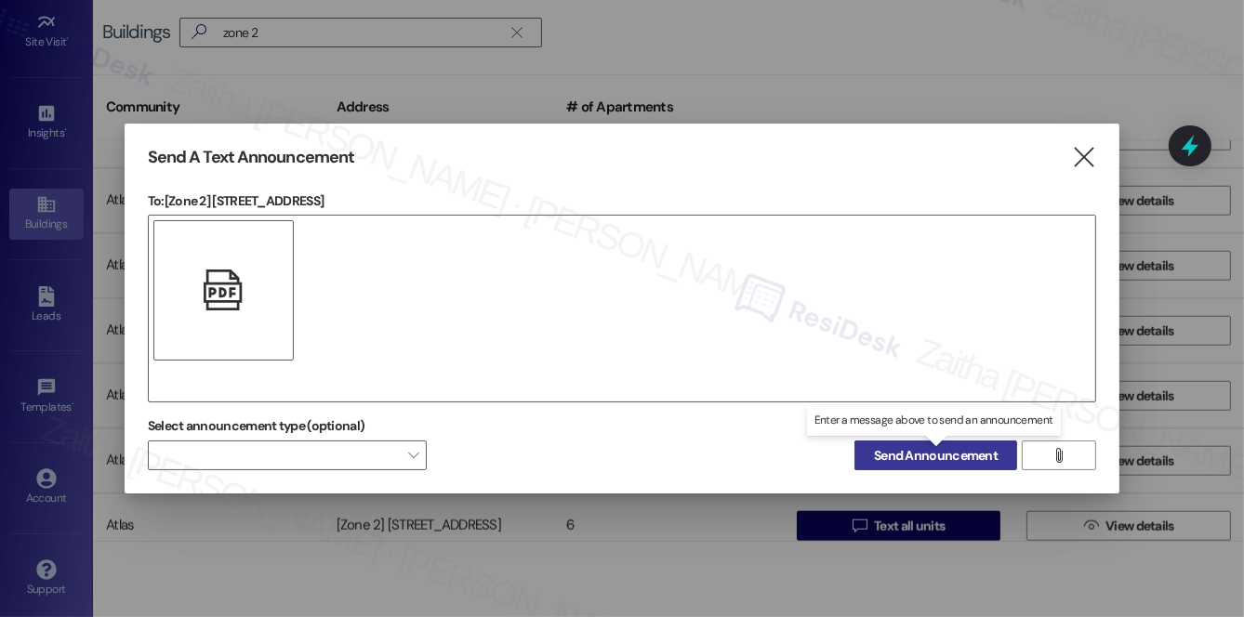
click at [943, 452] on span "Send Announcement" at bounding box center [936, 456] width 124 height 20
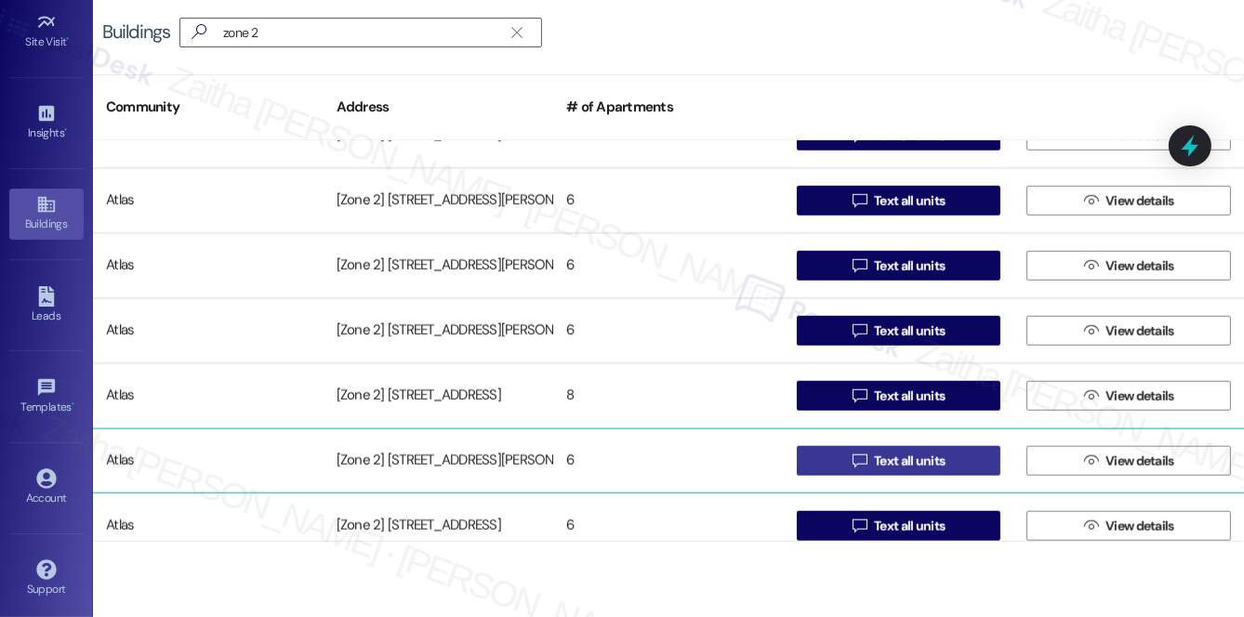
click at [906, 456] on span "Text all units" at bounding box center [909, 462] width 71 height 20
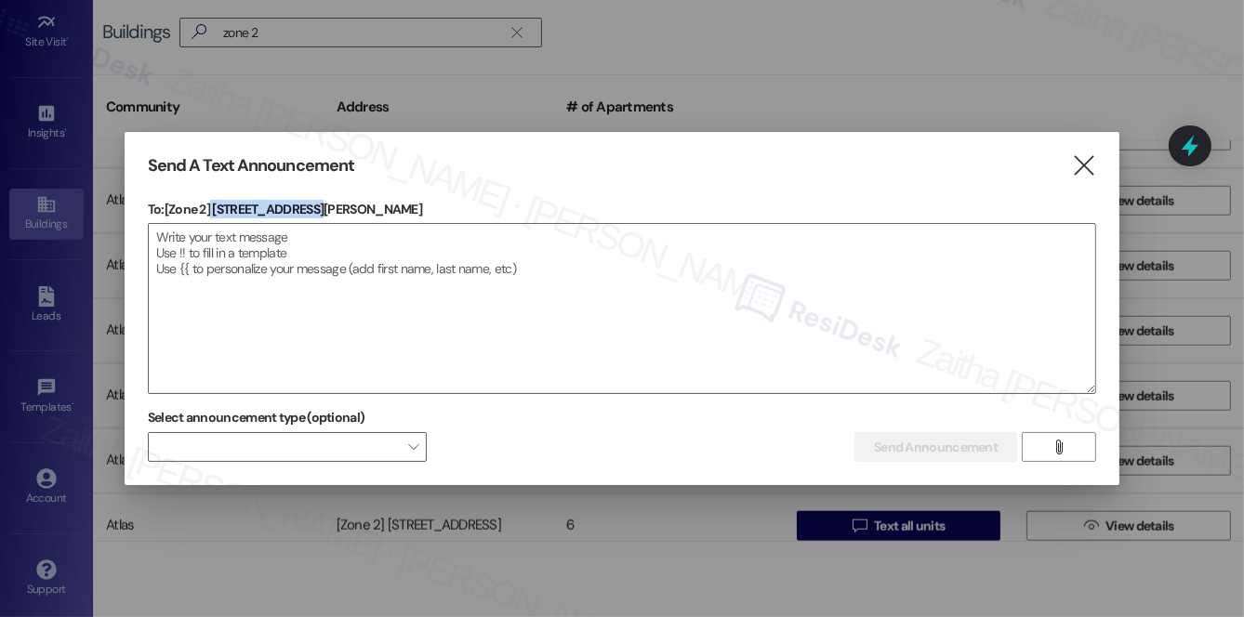
drag, startPoint x: 212, startPoint y: 209, endPoint x: 328, endPoint y: 206, distance: 116.3
click at [328, 206] on p "To: [Zone 2] 6611 S Ellis Ave" at bounding box center [622, 209] width 948 height 19
copy p "6611 S Ellis Ave"
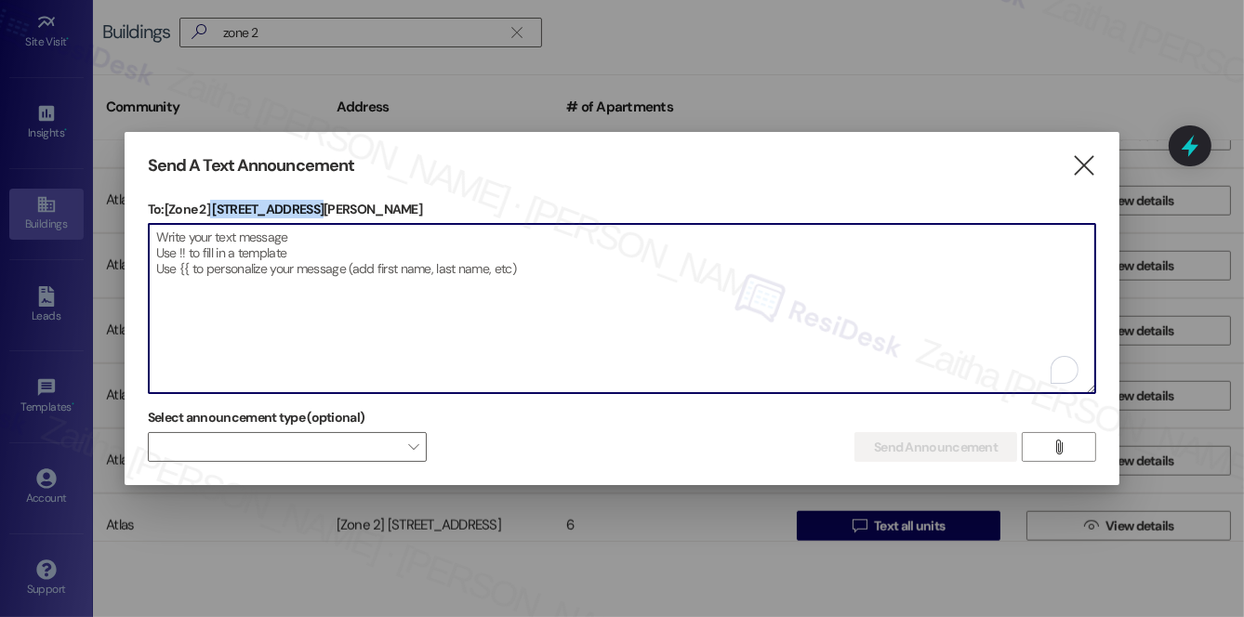
click at [260, 241] on textarea "To enrich screen reader interactions, please activate Accessibility in Grammarl…" at bounding box center [622, 308] width 947 height 169
paste textarea "Hi {{first_name}}! We have made some changes to our pest control monthly treatm…"
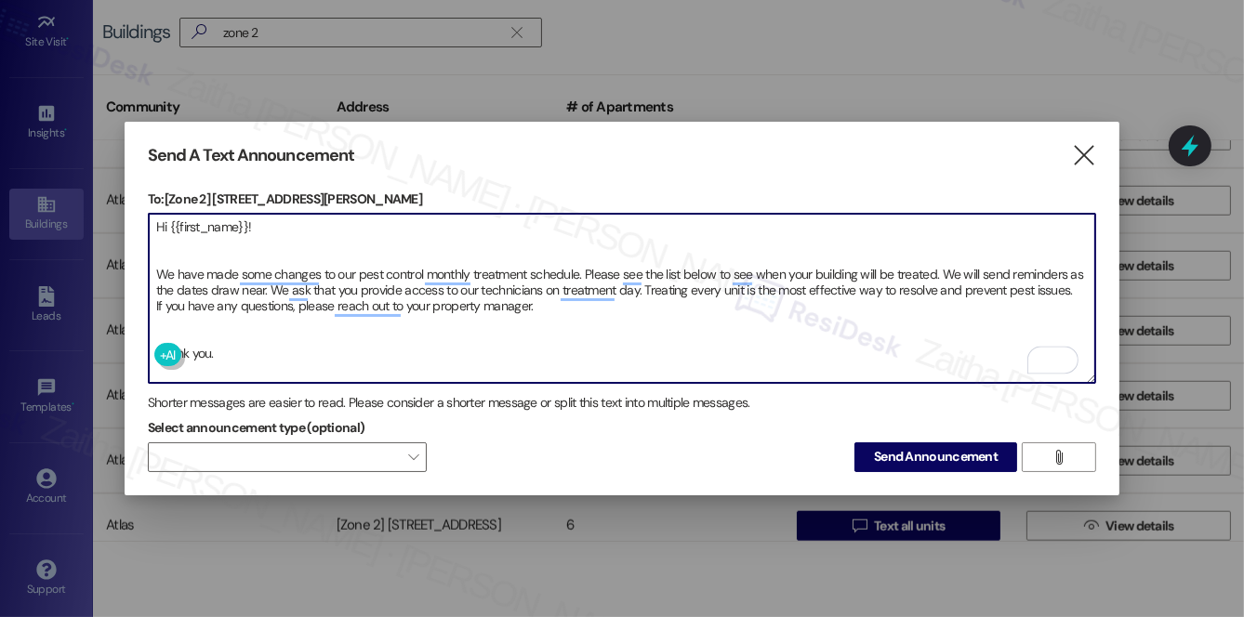
click at [192, 330] on textarea "Hi {{first_name}}! We have made some changes to our pest control monthly treatm…" at bounding box center [622, 298] width 947 height 169
click at [175, 234] on textarea "Hi {{first_name}}! We have made some changes to our pest control monthly treatm…" at bounding box center [622, 298] width 947 height 169
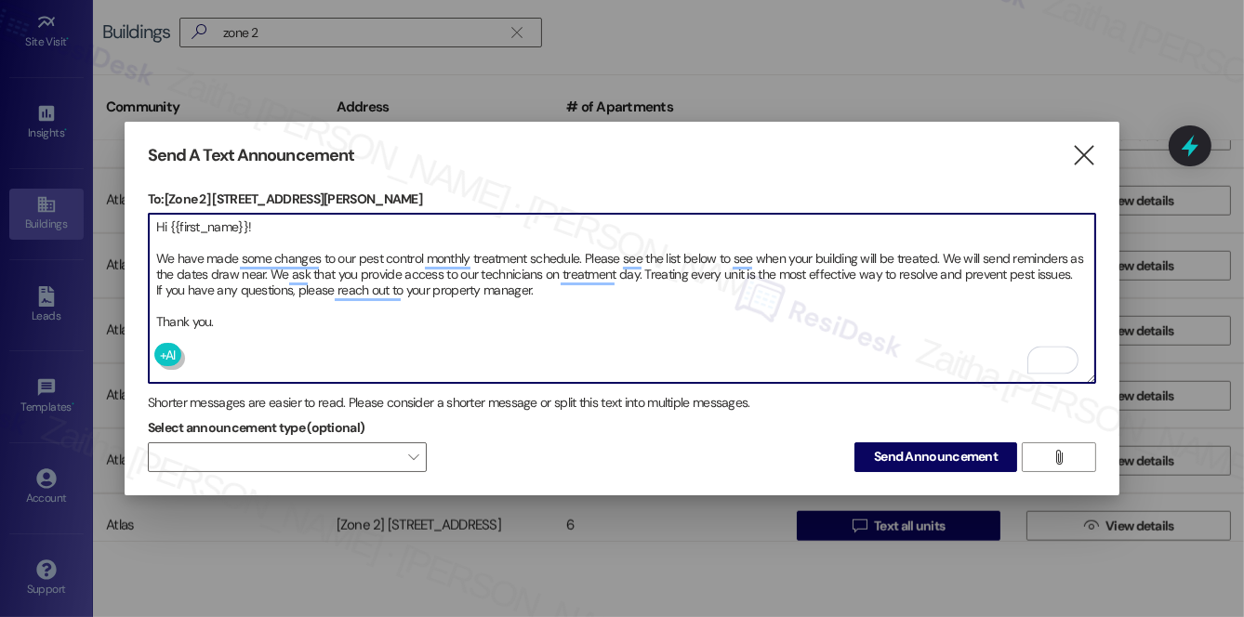
type textarea "Hi {{first_name}}! We have made some changes to our pest control monthly treatm…"
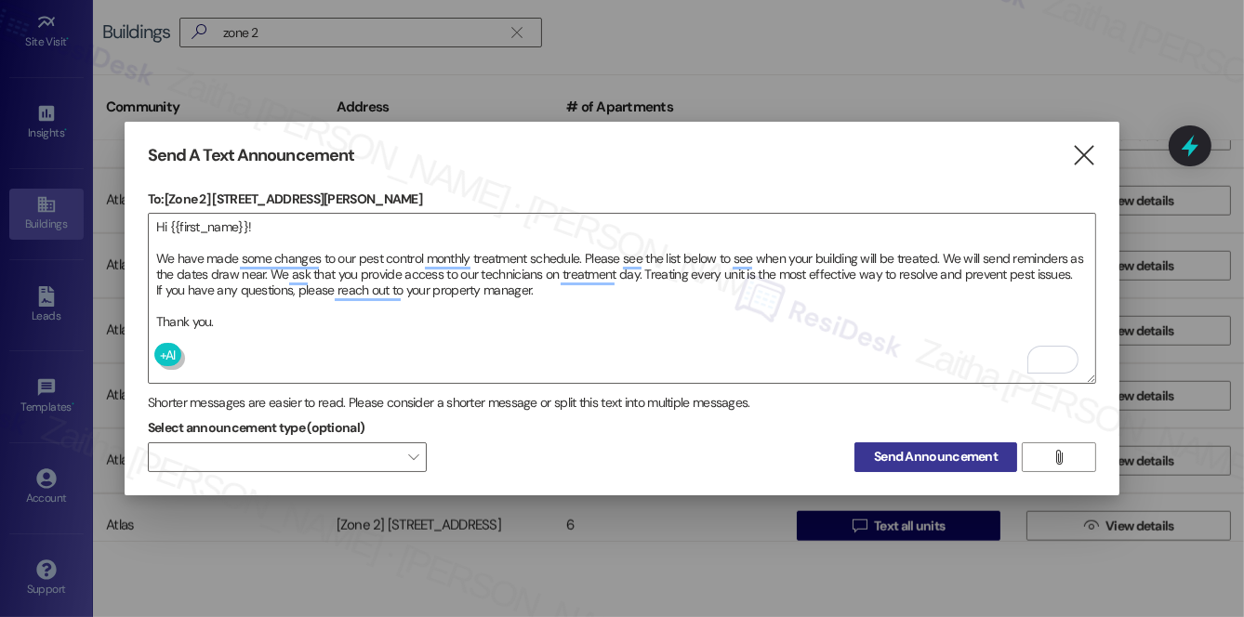
click at [921, 452] on span "Send Announcement" at bounding box center [936, 457] width 124 height 20
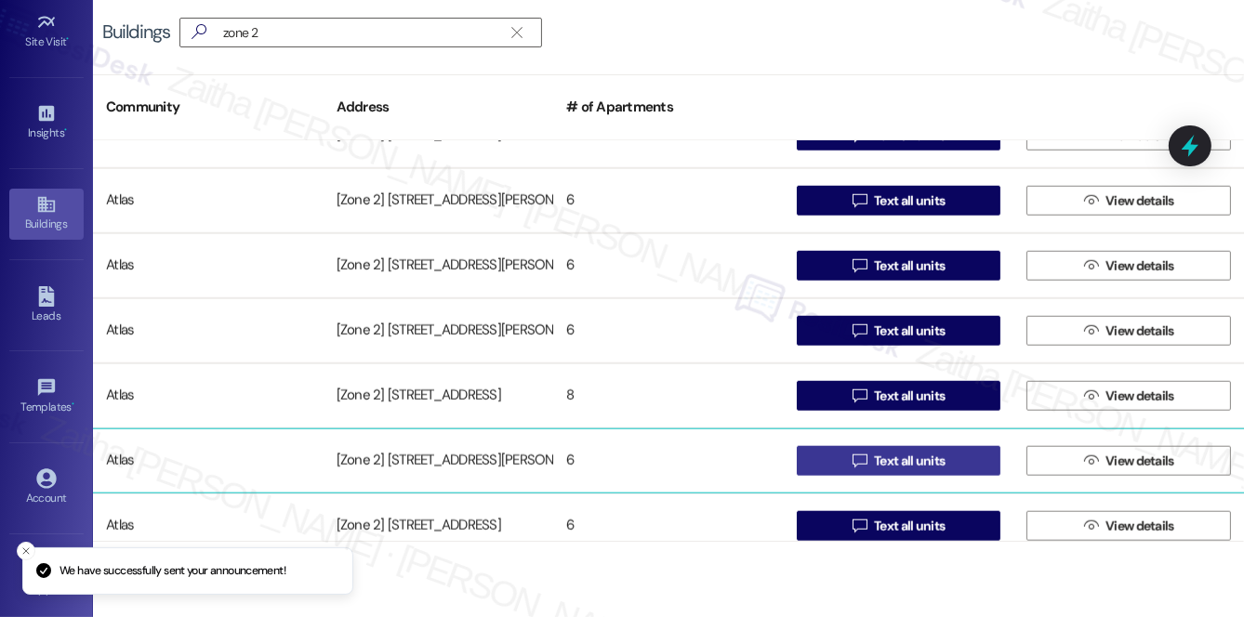
click at [901, 457] on span "Text all units" at bounding box center [909, 462] width 71 height 20
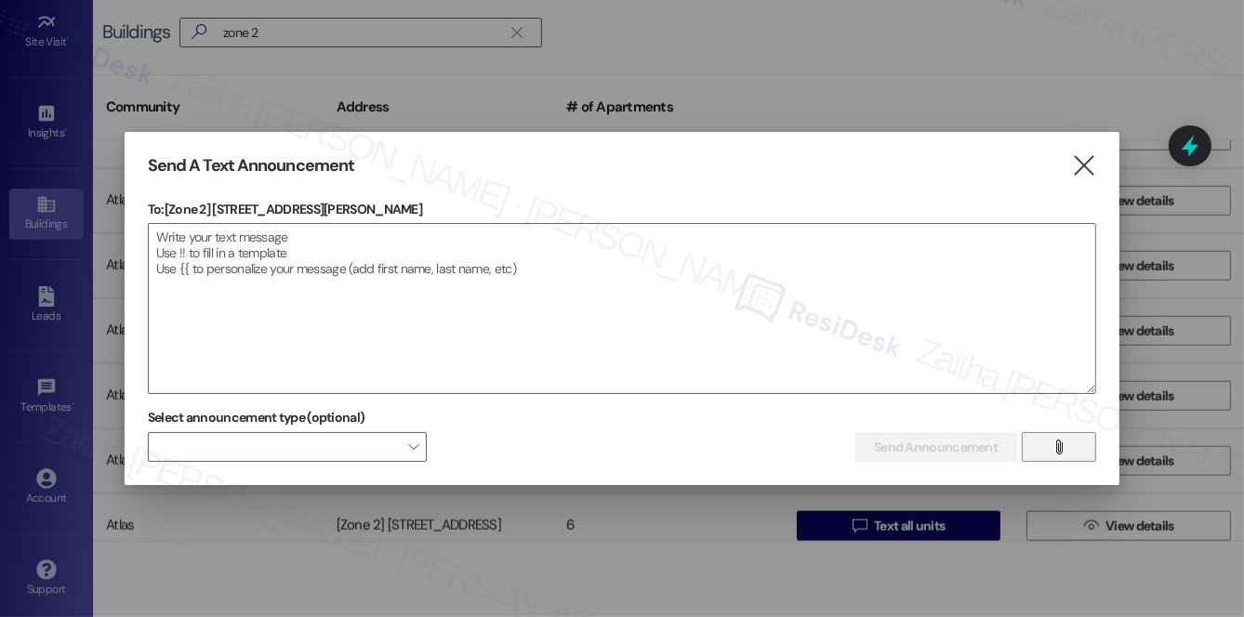
click at [1066, 444] on icon "" at bounding box center [1060, 447] width 14 height 15
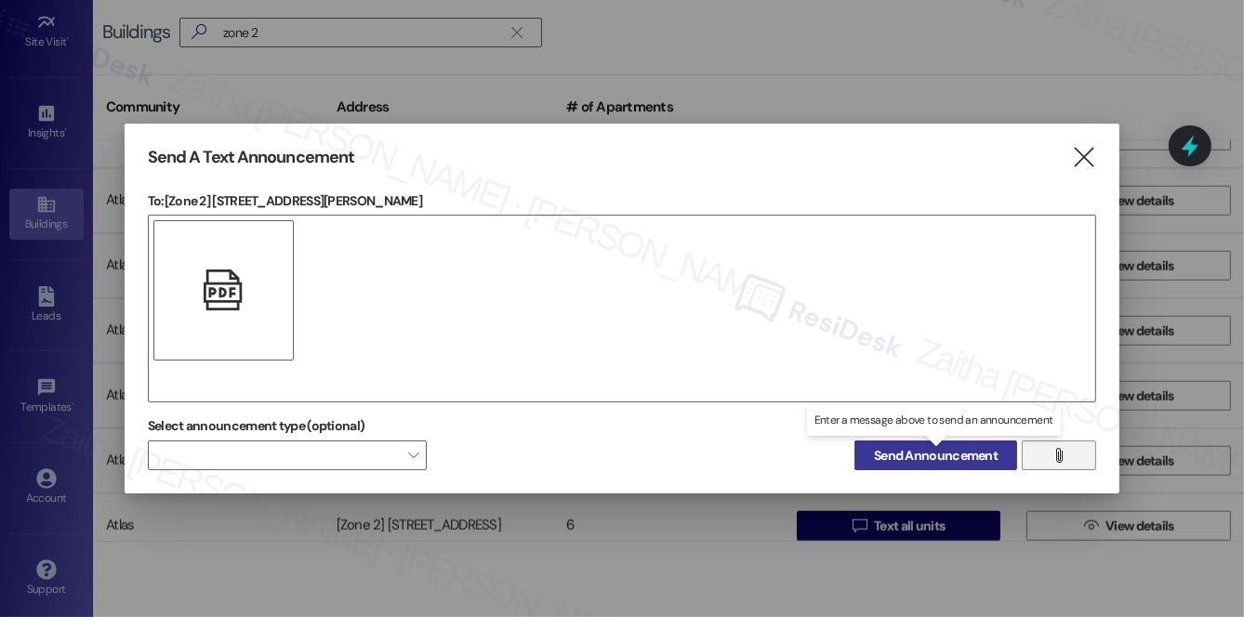
click at [911, 451] on span "Send Announcement" at bounding box center [936, 456] width 124 height 20
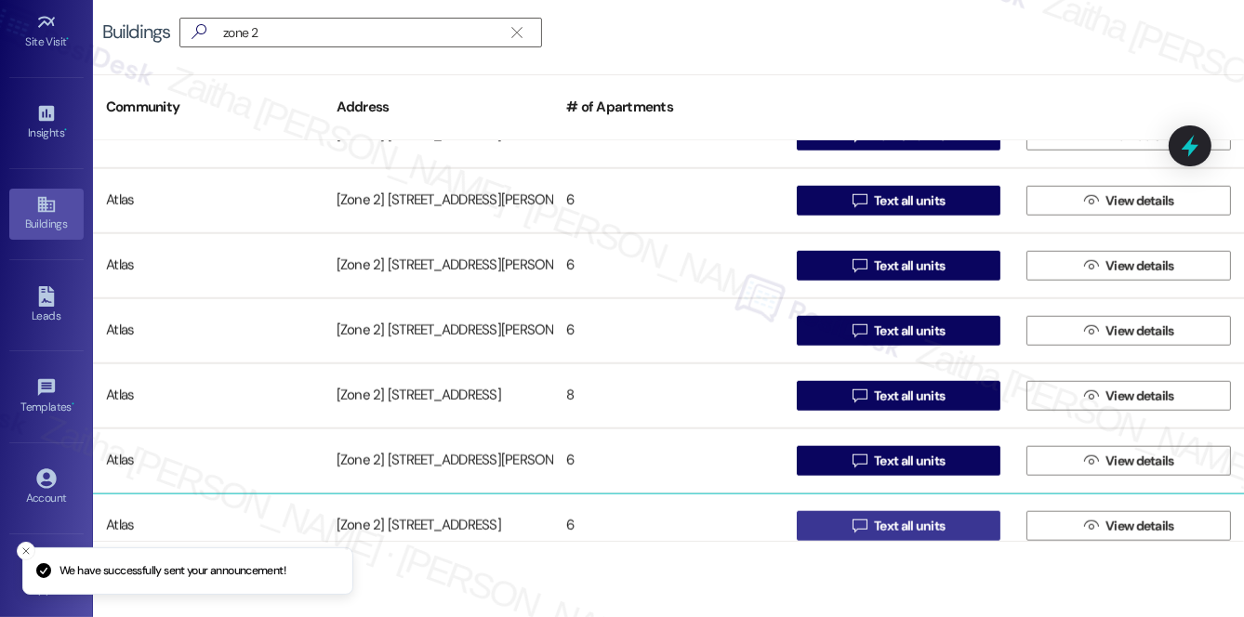
click at [888, 521] on span "Text all units" at bounding box center [909, 527] width 71 height 20
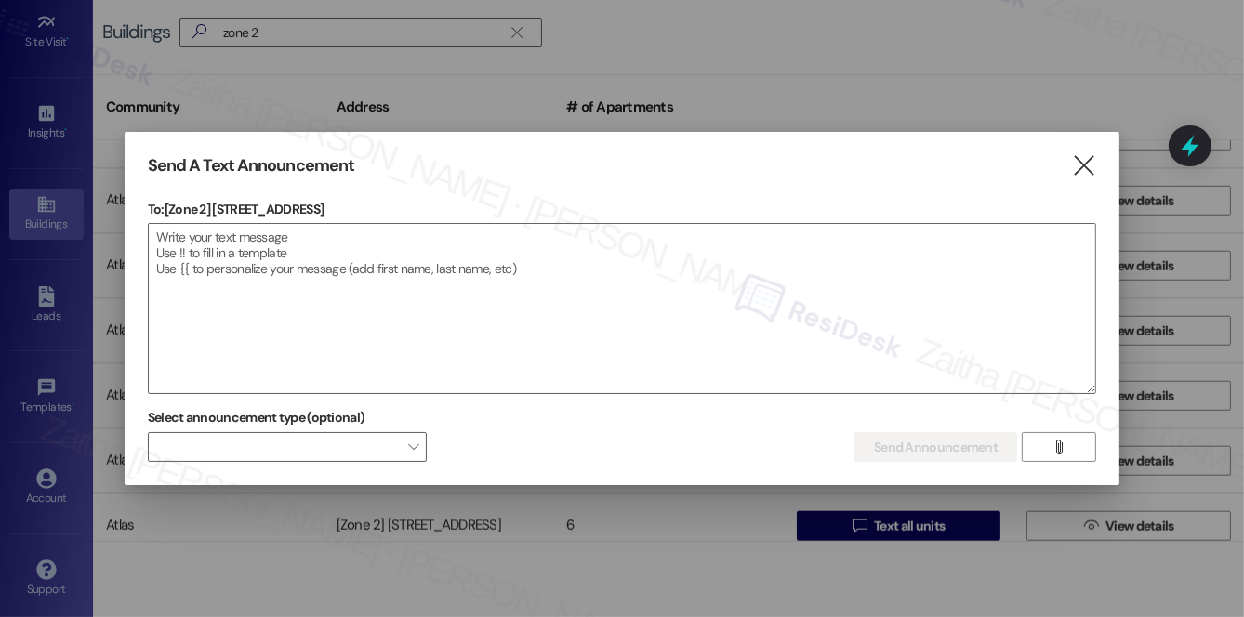
drag, startPoint x: 213, startPoint y: 204, endPoint x: 414, endPoint y: 199, distance: 200.9
click at [414, 199] on div "Send A Text Announcement  To: [Zone 2] 6631-6633 S Woodlawn Ave  Drop image f…" at bounding box center [622, 309] width 995 height 354
copy p "6631-6633 S Woodlawn Ave"
click at [431, 250] on textarea at bounding box center [622, 308] width 947 height 169
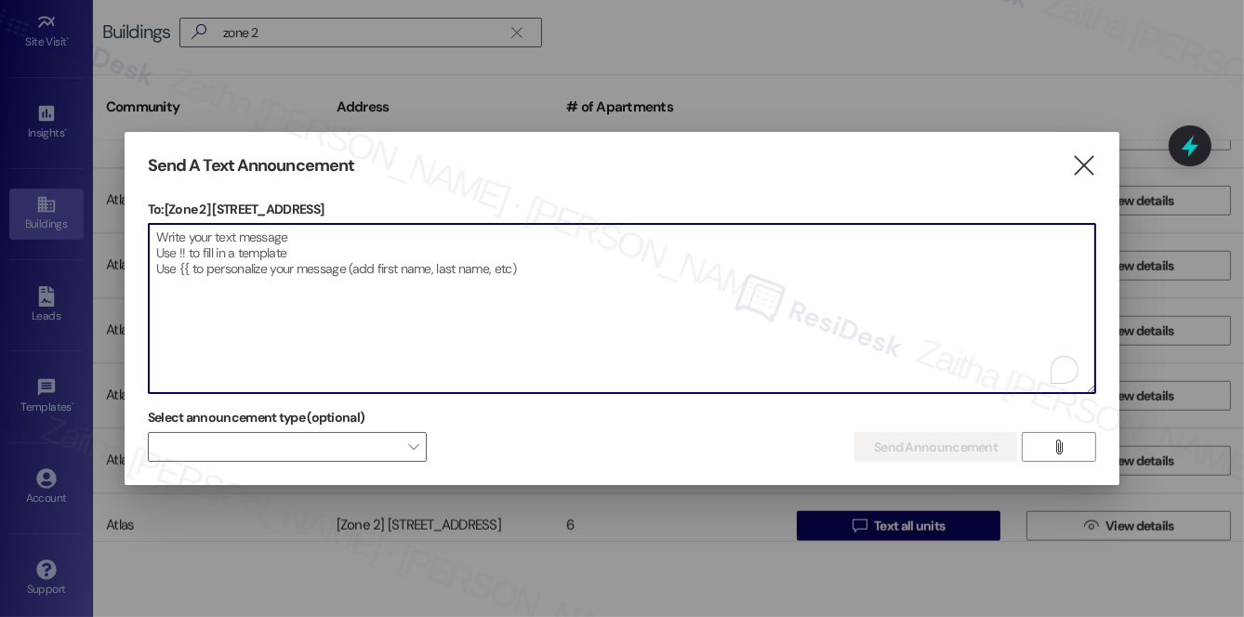
paste textarea "Hi {{first_name}}! We have made some changes to our pest control monthly treatm…"
type textarea "Hi {{first_name}}! We have made some changes to our pest control monthly treatm…"
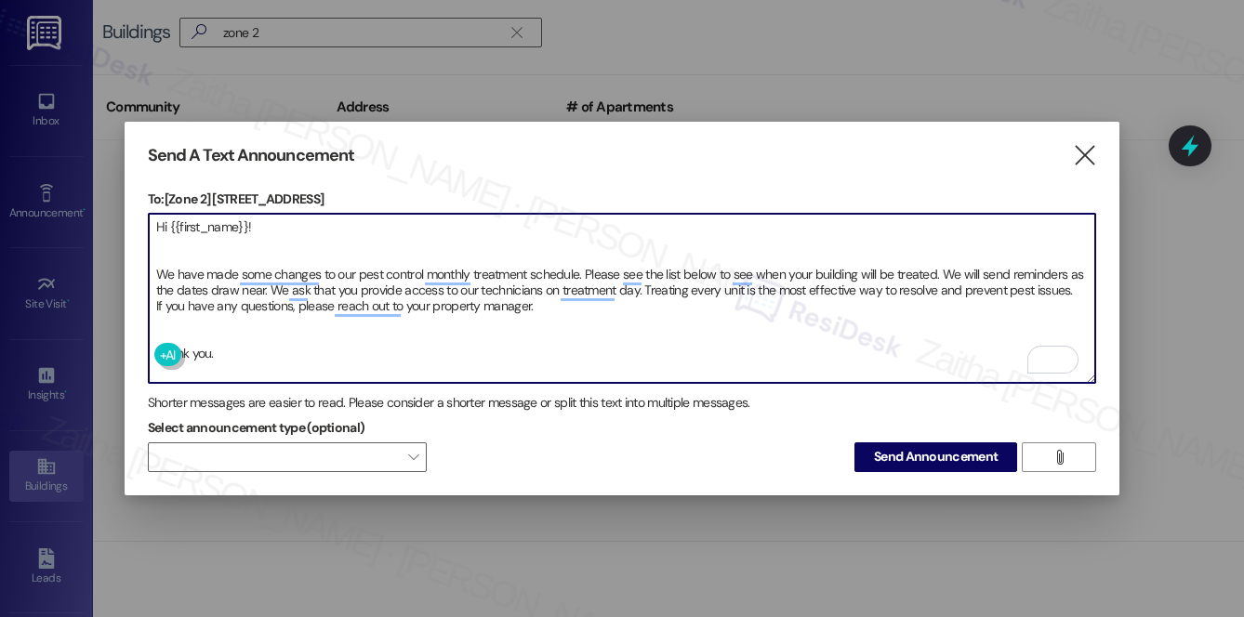
click at [183, 245] on textarea "Hi {{first_name}}! We have made some changes to our pest control monthly treatm…" at bounding box center [622, 298] width 947 height 169
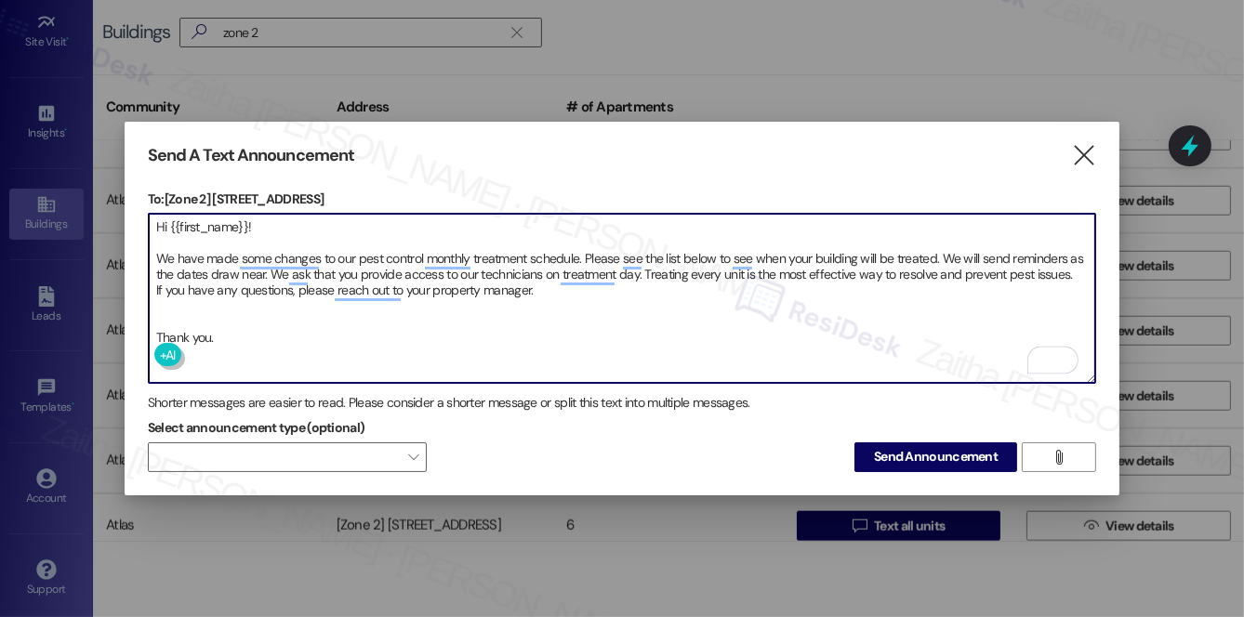
click at [210, 298] on textarea "Hi {{first_name}}! We have made some changes to our pest control monthly treatm…" at bounding box center [622, 298] width 947 height 169
type textarea "Hi {{first_name}}! We have made some changes to our pest control monthly treatm…"
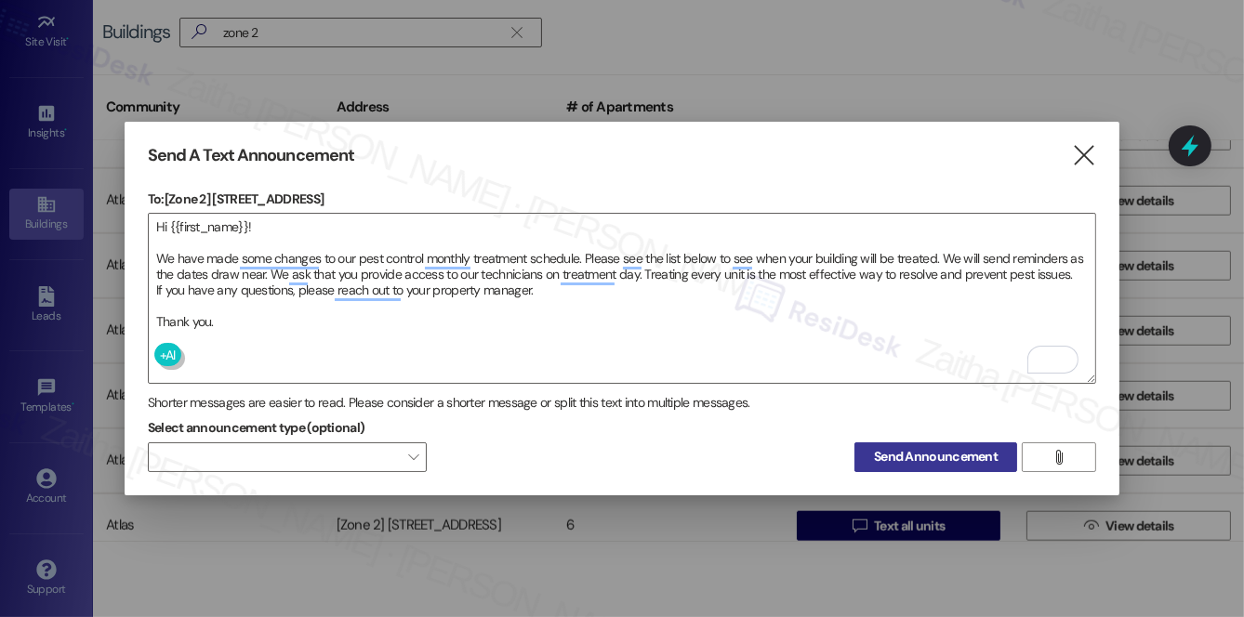
click at [921, 459] on span "Send Announcement" at bounding box center [936, 457] width 124 height 20
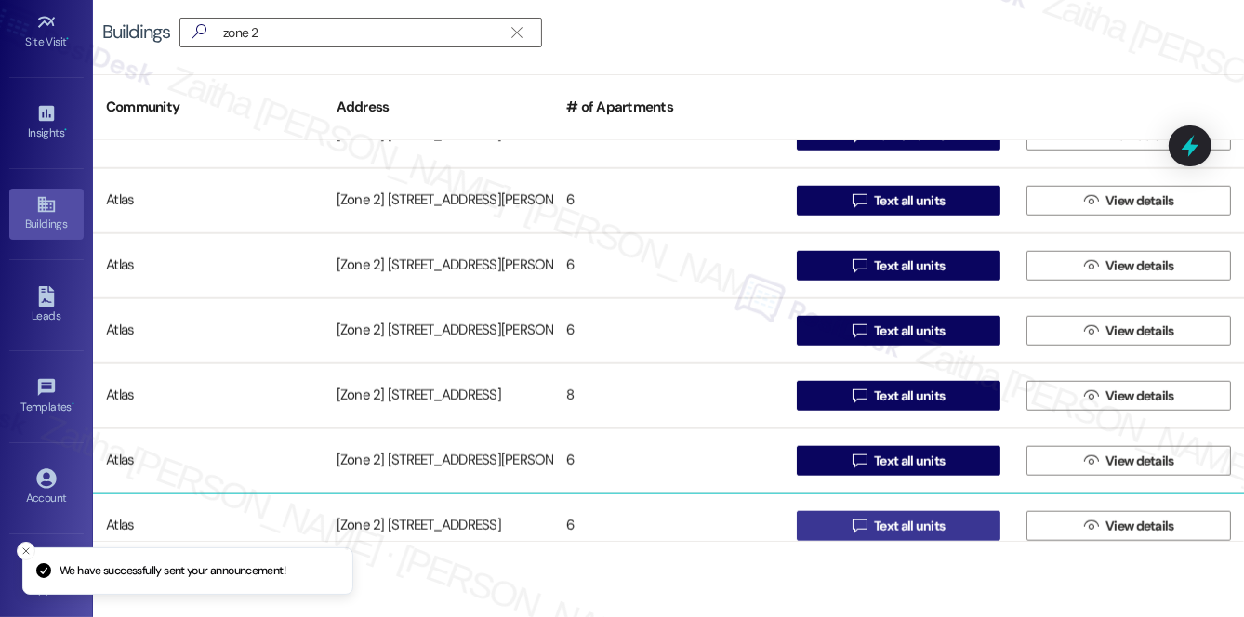
click at [891, 527] on span "Text all units" at bounding box center [909, 527] width 71 height 20
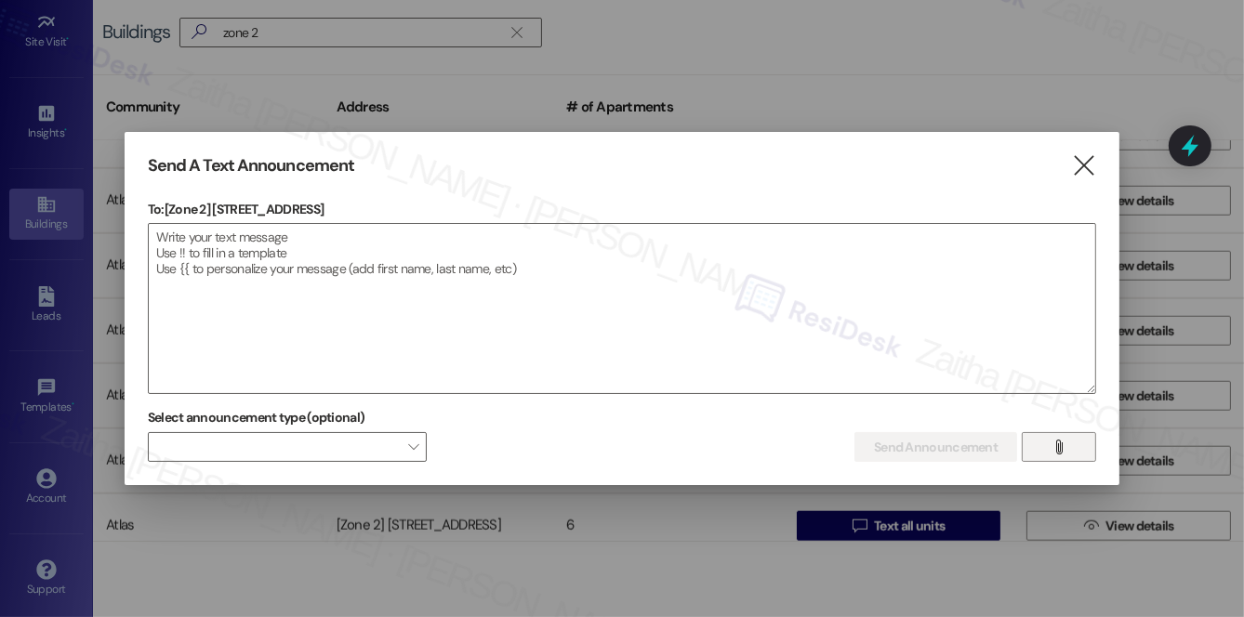
click at [1069, 447] on span "" at bounding box center [1059, 447] width 21 height 28
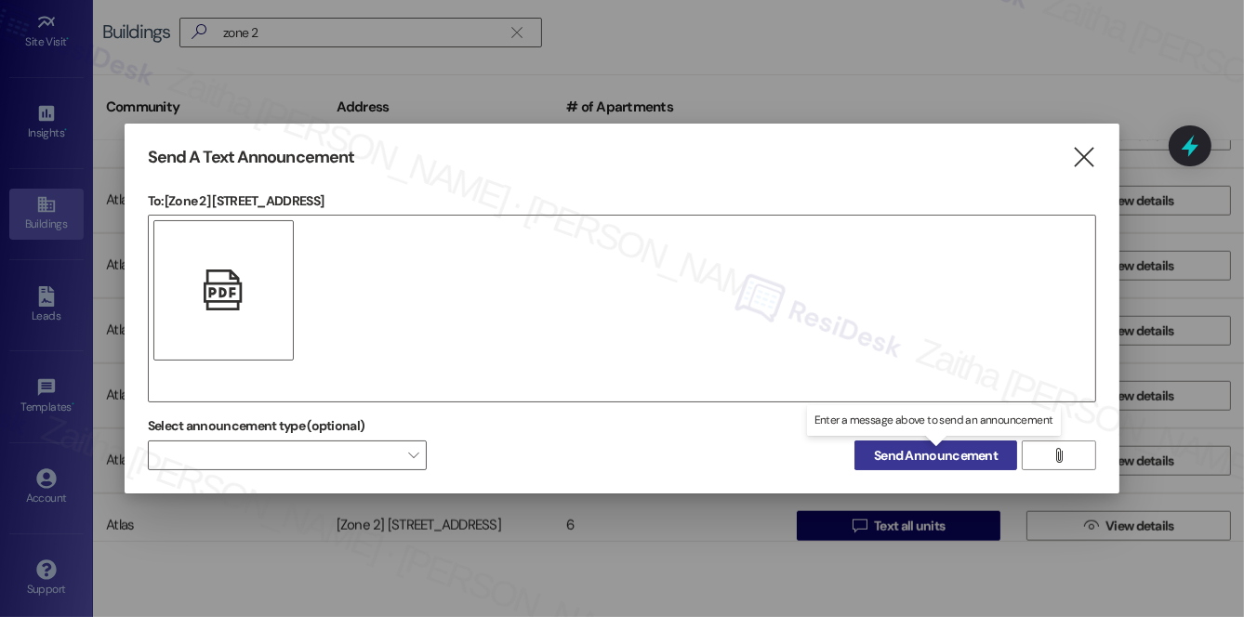
click at [917, 457] on span "Send Announcement" at bounding box center [936, 456] width 124 height 20
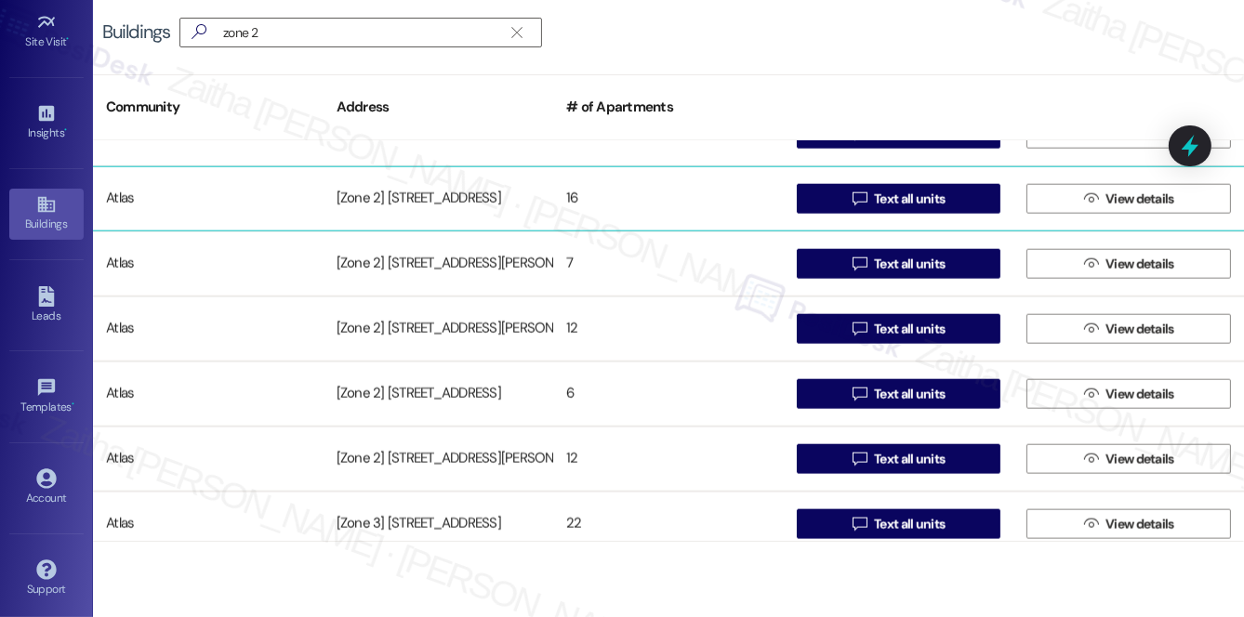
scroll to position [2282, 0]
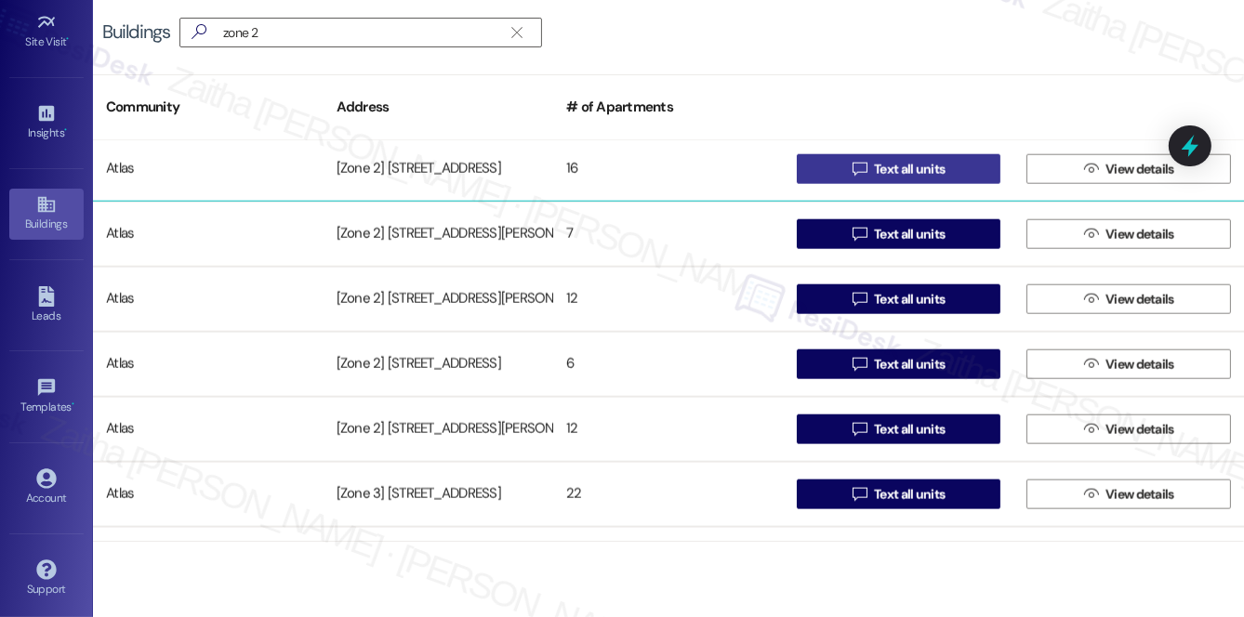
click at [917, 164] on span "Text all units" at bounding box center [909, 170] width 71 height 20
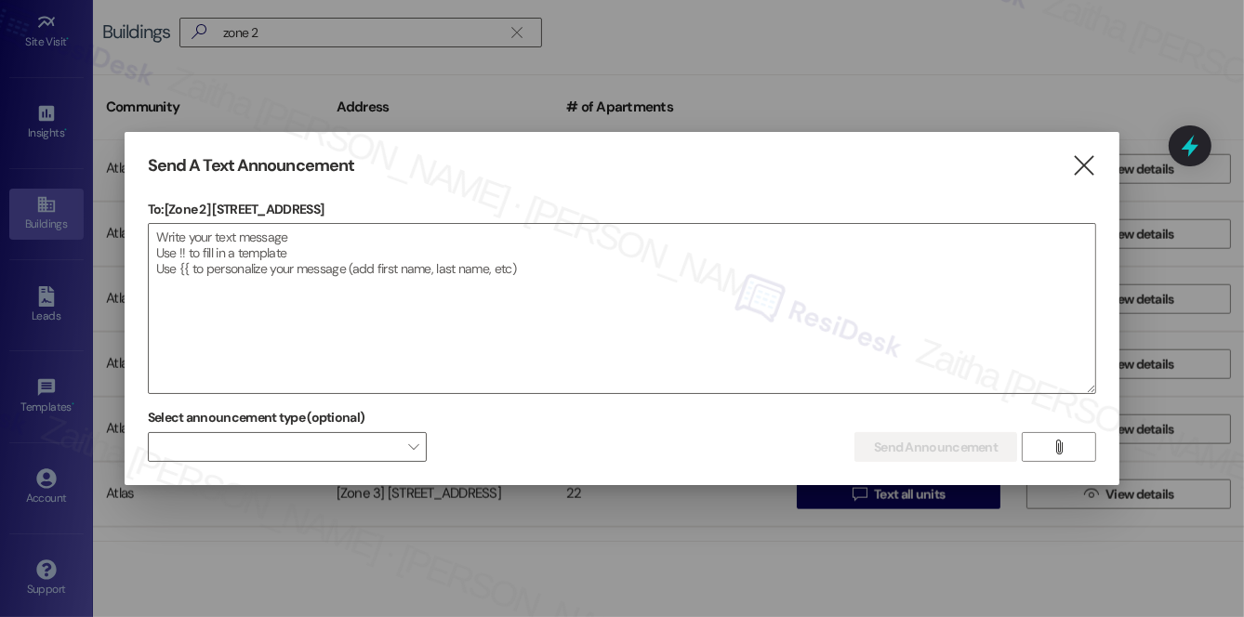
drag, startPoint x: 216, startPoint y: 206, endPoint x: 433, endPoint y: 216, distance: 217.8
click at [433, 216] on p "To: [Zone 2] 6656 - 6658 S Woodlawn Ave" at bounding box center [622, 209] width 948 height 19
copy p "6656 - 6658 S Woodlawn Ave"
click at [485, 256] on textarea at bounding box center [622, 308] width 947 height 169
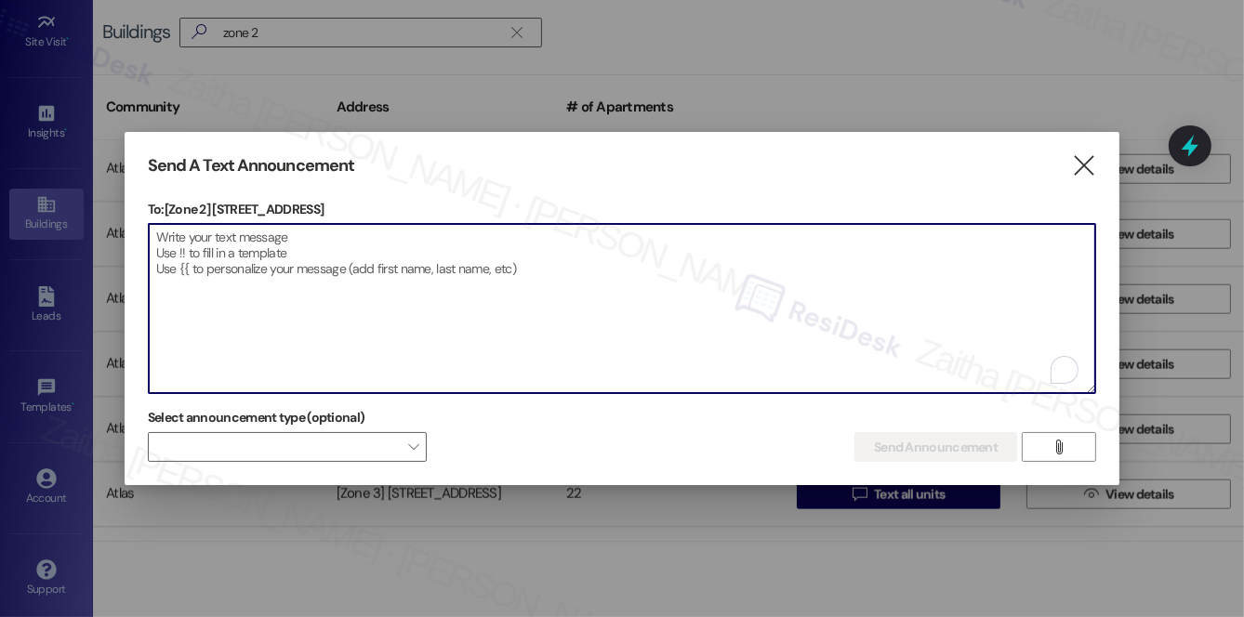
paste textarea "Hi {{first_name}}! We have made some changes to our pest control monthly treatm…"
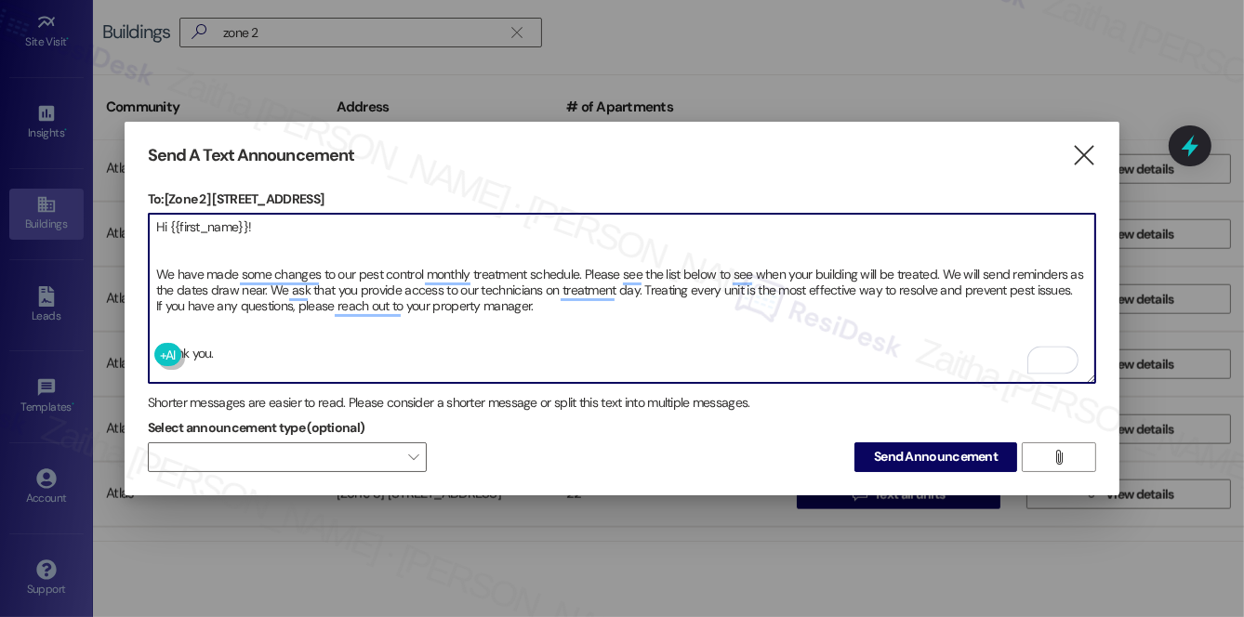
click at [205, 337] on textarea "Hi {{first_name}}! We have made some changes to our pest control monthly treatm…" at bounding box center [622, 298] width 947 height 169
click at [171, 238] on textarea "Hi {{first_name}}! We have made some changes to our pest control monthly treatm…" at bounding box center [622, 298] width 947 height 169
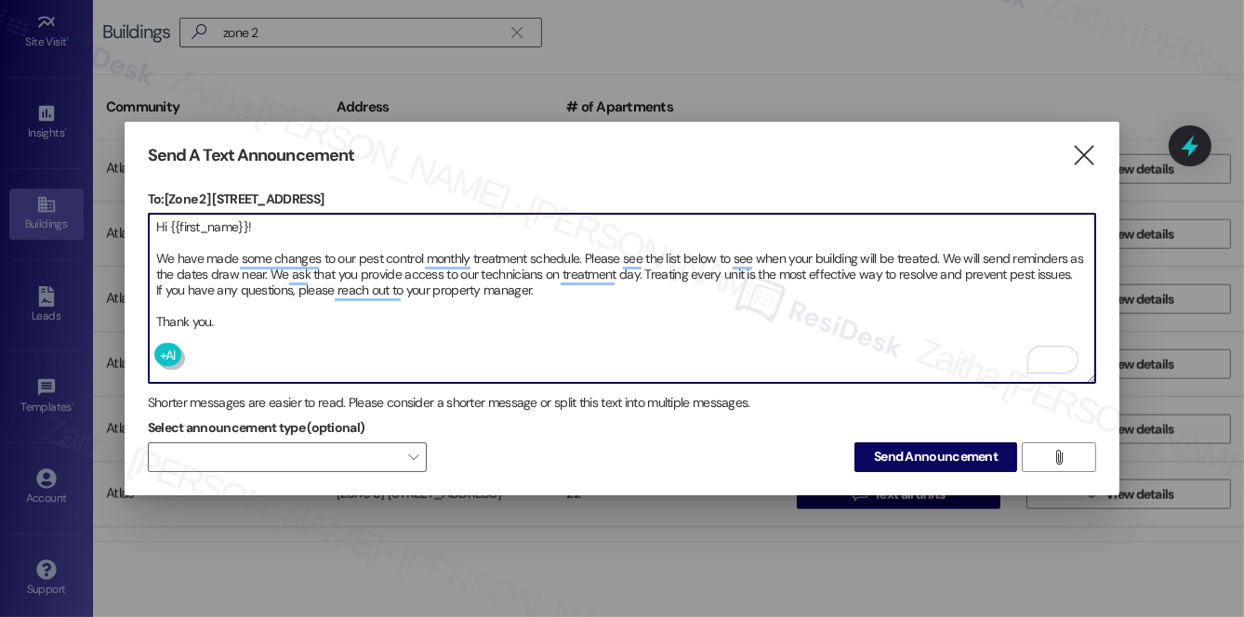
type textarea "Hi {{first_name}}! We have made some changes to our pest control monthly treatm…"
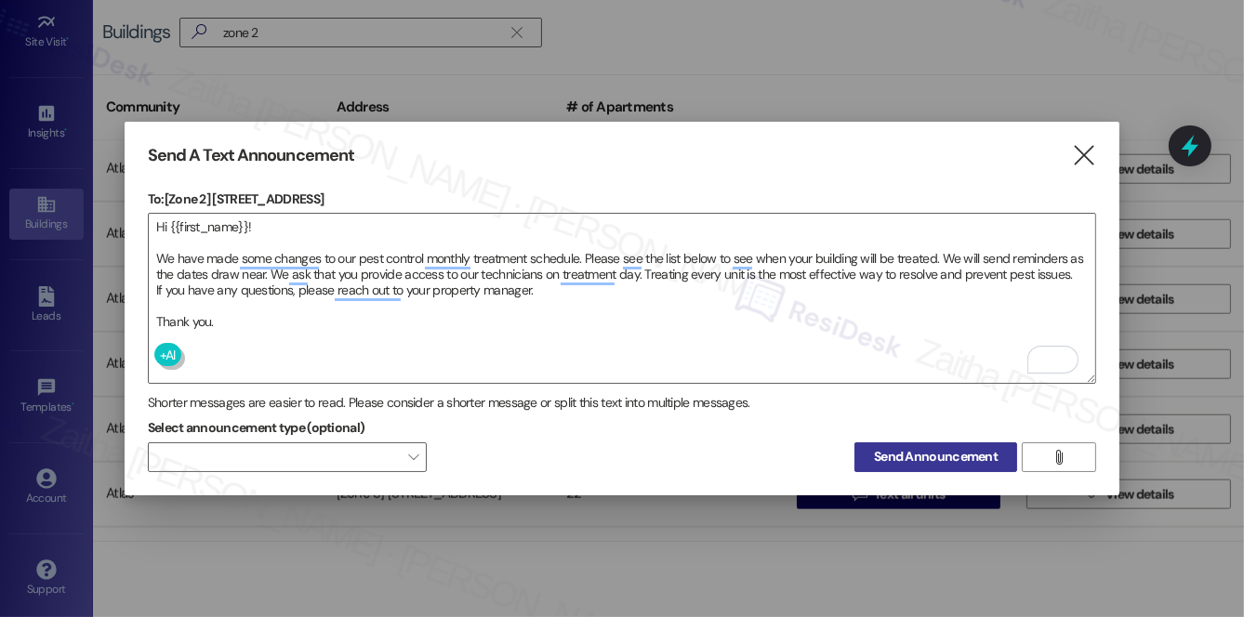
click at [935, 461] on span "Send Announcement" at bounding box center [936, 457] width 124 height 20
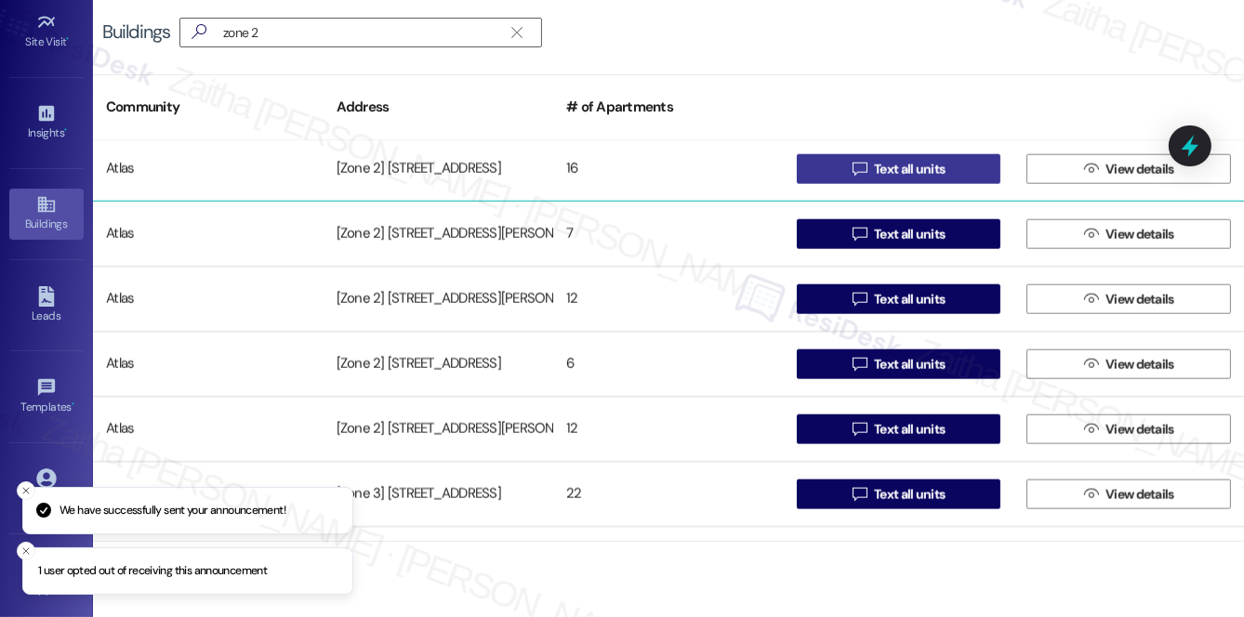
click at [939, 177] on span "Text all units" at bounding box center [909, 170] width 71 height 20
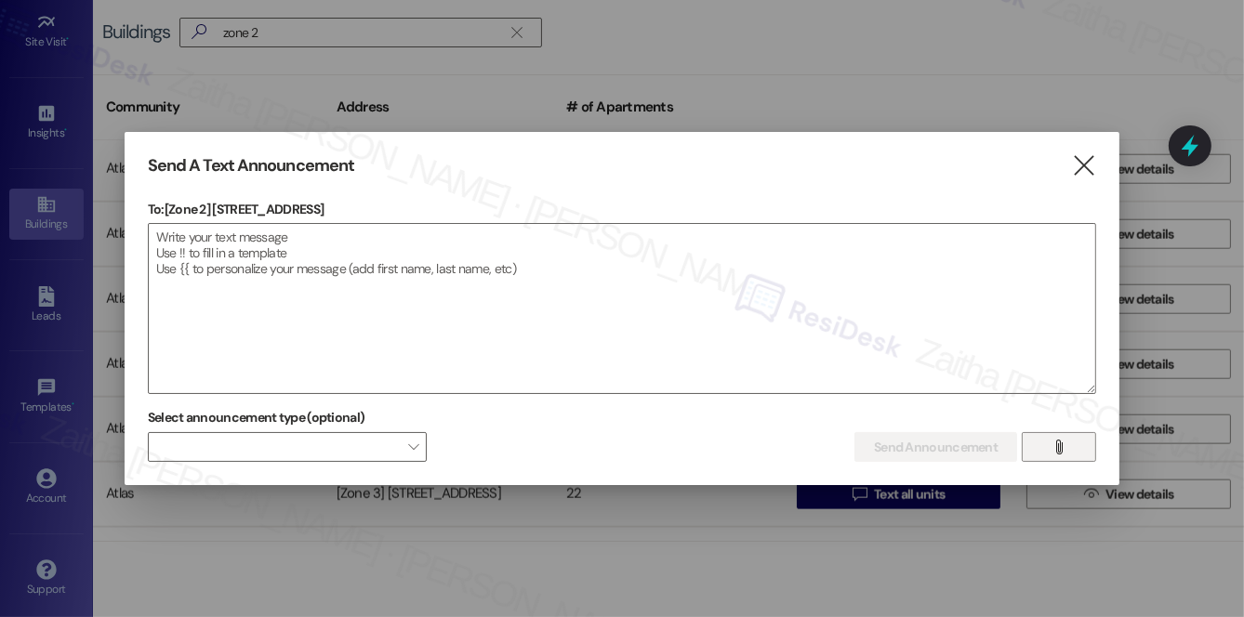
click at [1056, 449] on icon "" at bounding box center [1060, 447] width 14 height 15
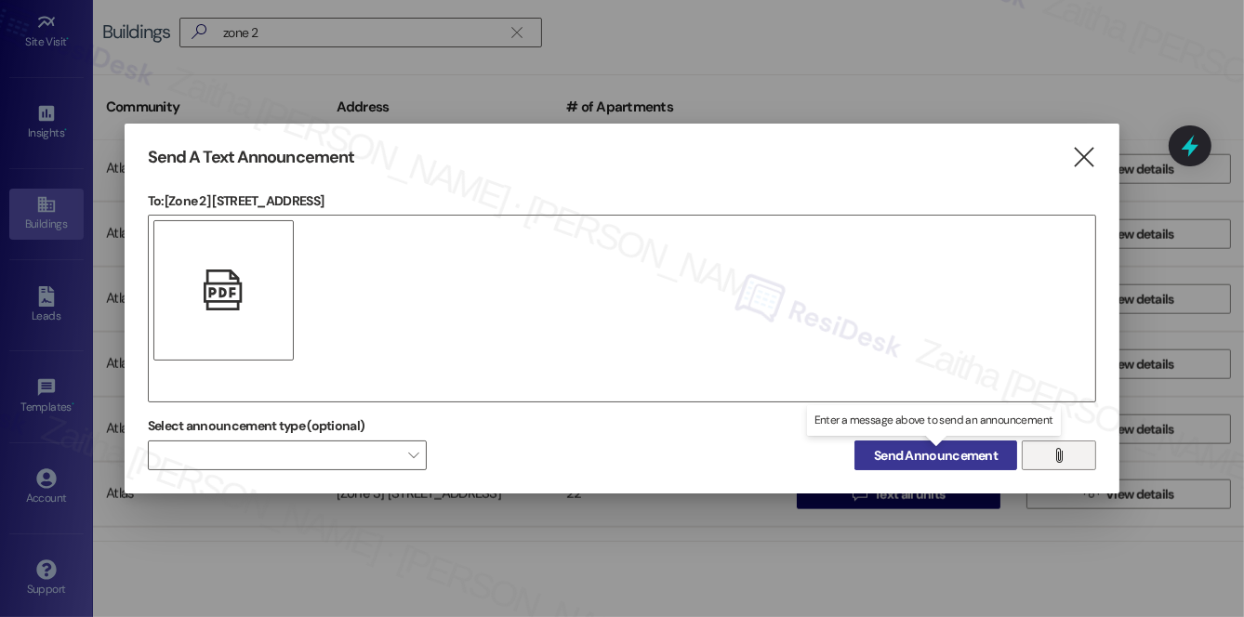
click at [920, 454] on span "Send Announcement" at bounding box center [936, 456] width 124 height 20
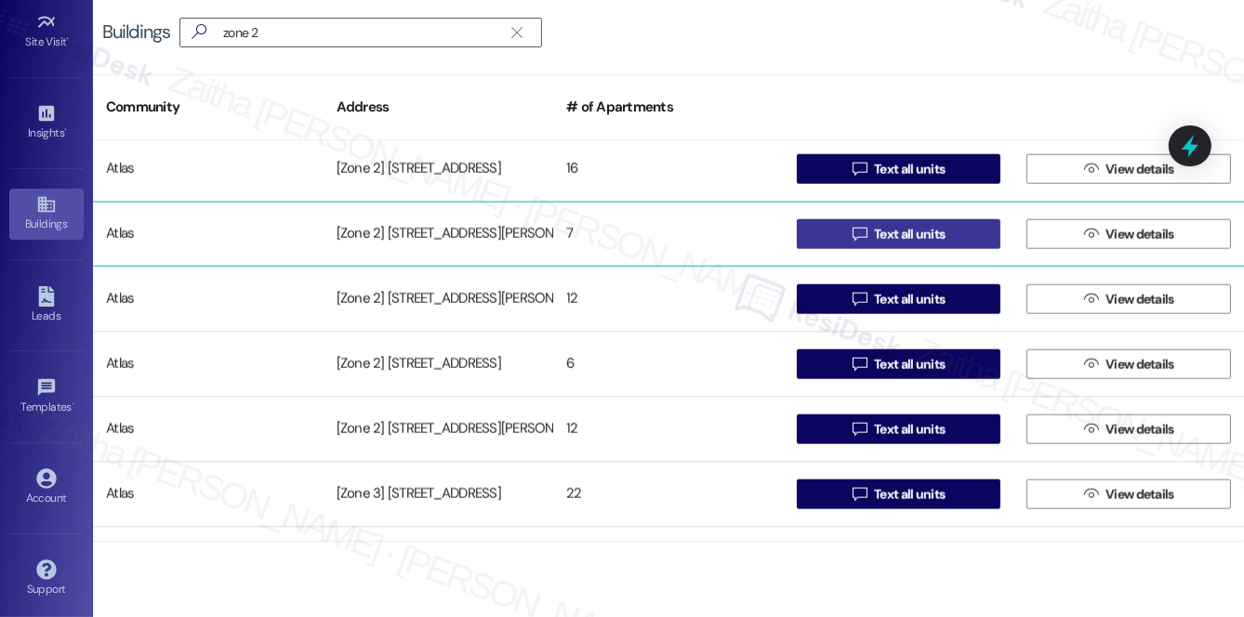
click at [921, 237] on span "Text all units" at bounding box center [909, 235] width 71 height 20
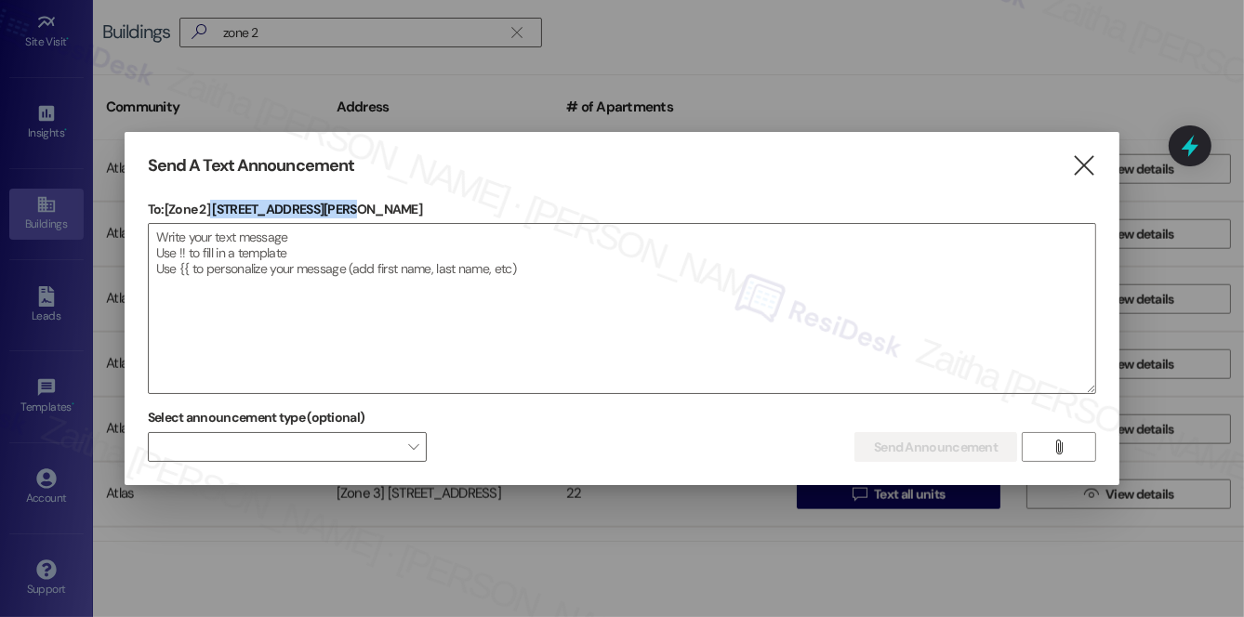
drag, startPoint x: 212, startPoint y: 213, endPoint x: 423, endPoint y: 212, distance: 211.1
click at [423, 212] on p "To: [Zone 2] 6734-6736 S Clyde Ave" at bounding box center [622, 209] width 948 height 19
copy p "6734-6736 S Clyde Ave"
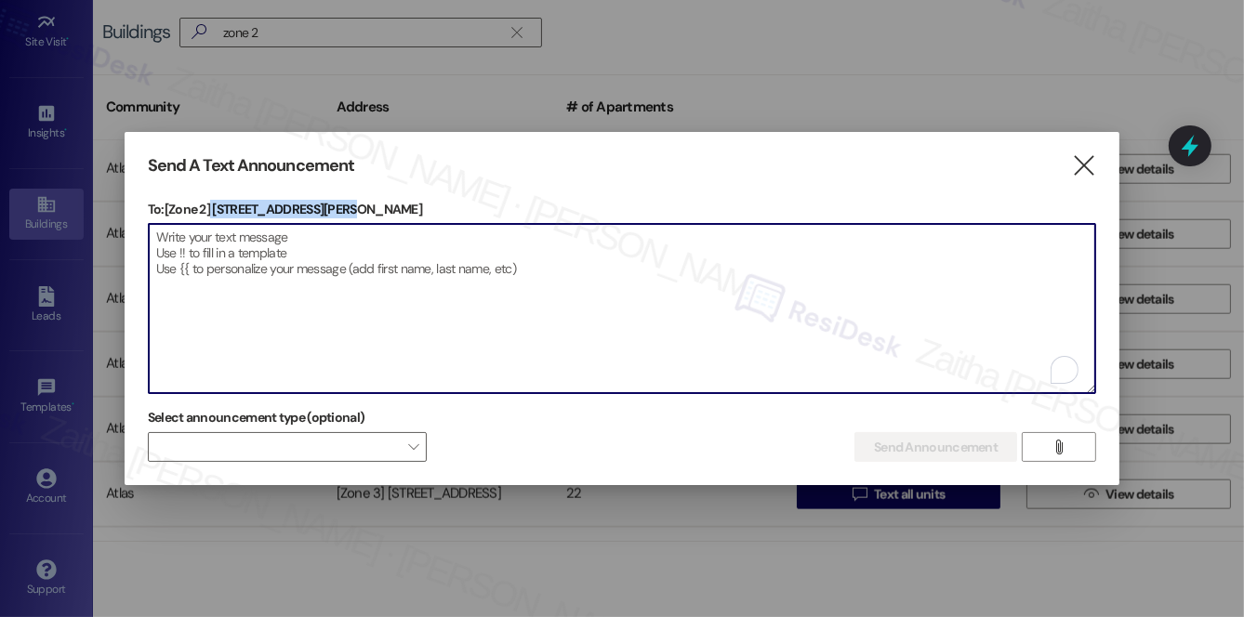
click at [376, 289] on textarea "To enrich screen reader interactions, please activate Accessibility in Grammarl…" at bounding box center [622, 308] width 947 height 169
paste textarea "Hi {{first_name}}! We have made some changes to our pest control monthly treatm…"
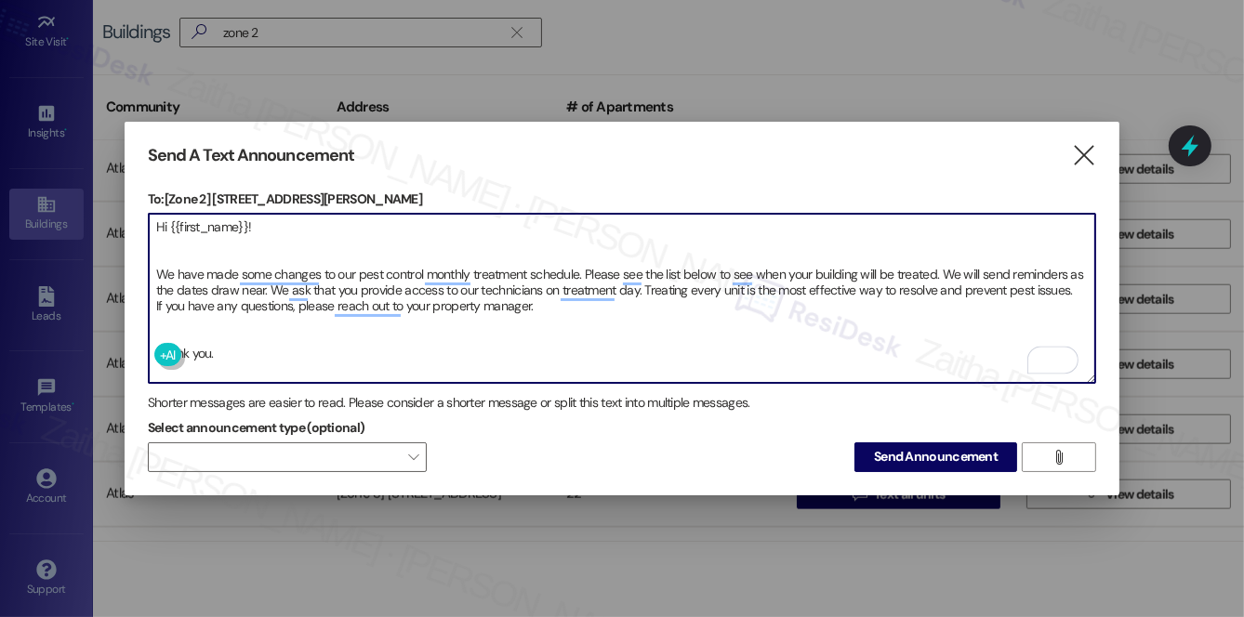
click at [164, 318] on textarea "Hi {{first_name}}! We have made some changes to our pest control monthly treatm…" at bounding box center [622, 298] width 947 height 169
click at [177, 244] on textarea "Hi {{first_name}}! We have made some changes to our pest control monthly treatm…" at bounding box center [622, 298] width 947 height 169
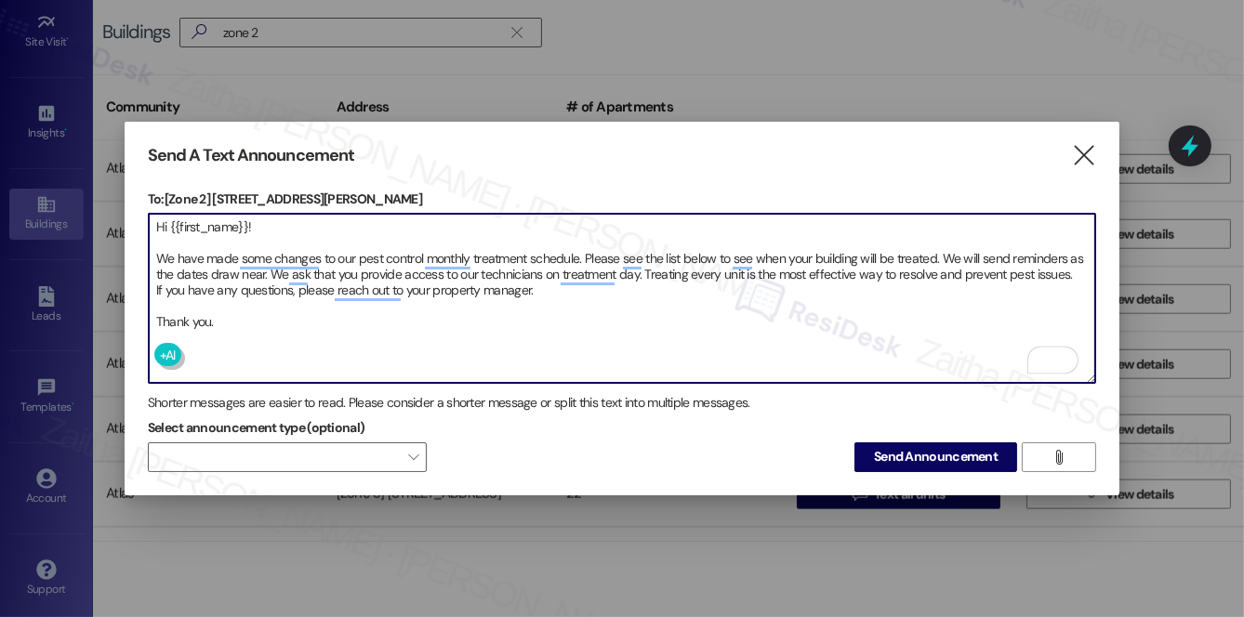
type textarea "Hi {{first_name}}! We have made some changes to our pest control monthly treatm…"
click at [923, 464] on button "Send Announcement" at bounding box center [935, 458] width 163 height 30
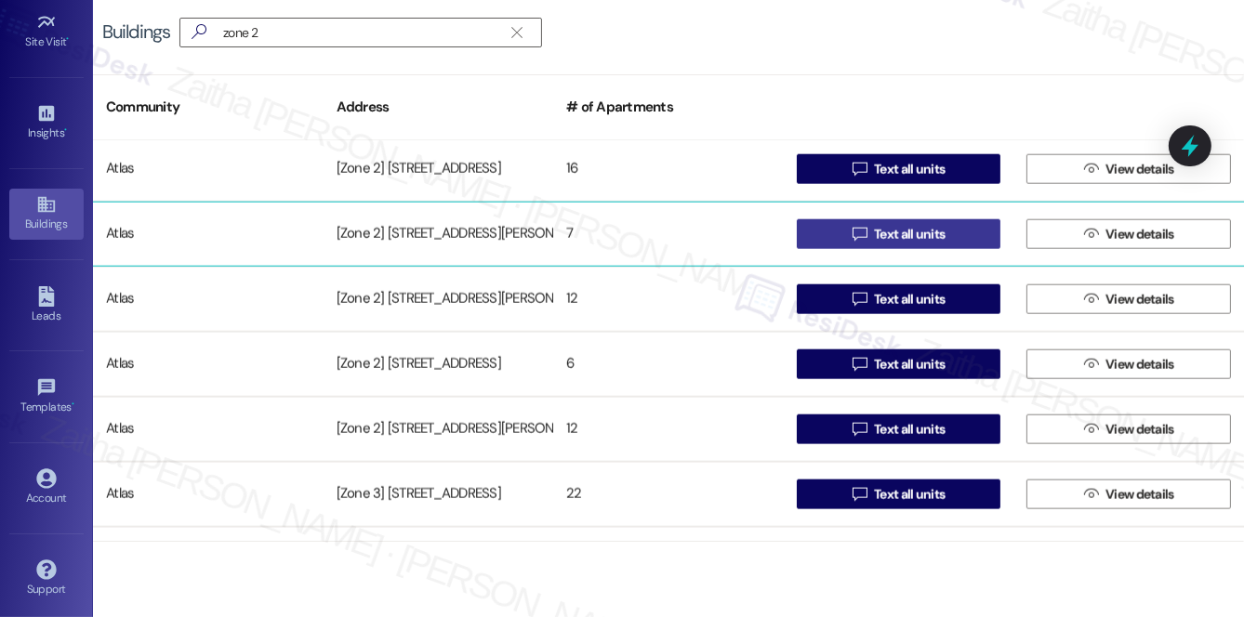
click at [874, 225] on span "Text all units" at bounding box center [909, 235] width 71 height 20
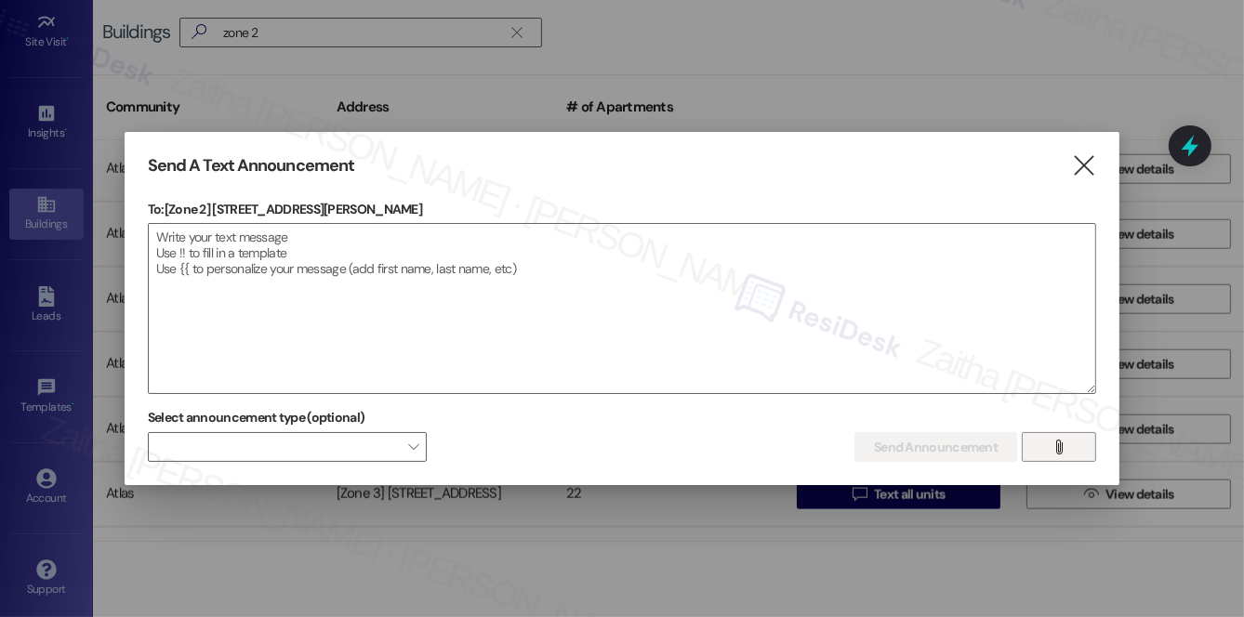
click at [1053, 444] on icon "" at bounding box center [1060, 447] width 14 height 15
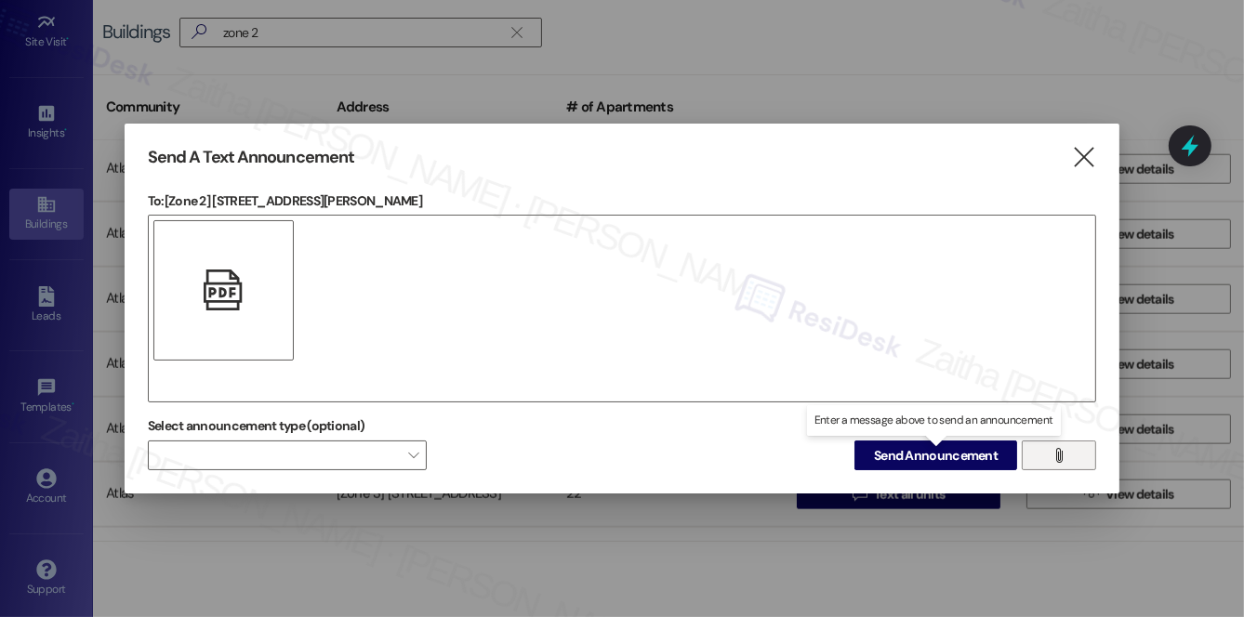
drag, startPoint x: 930, startPoint y: 456, endPoint x: 922, endPoint y: 435, distance: 21.8
click at [930, 456] on span "Send Announcement" at bounding box center [936, 456] width 124 height 20
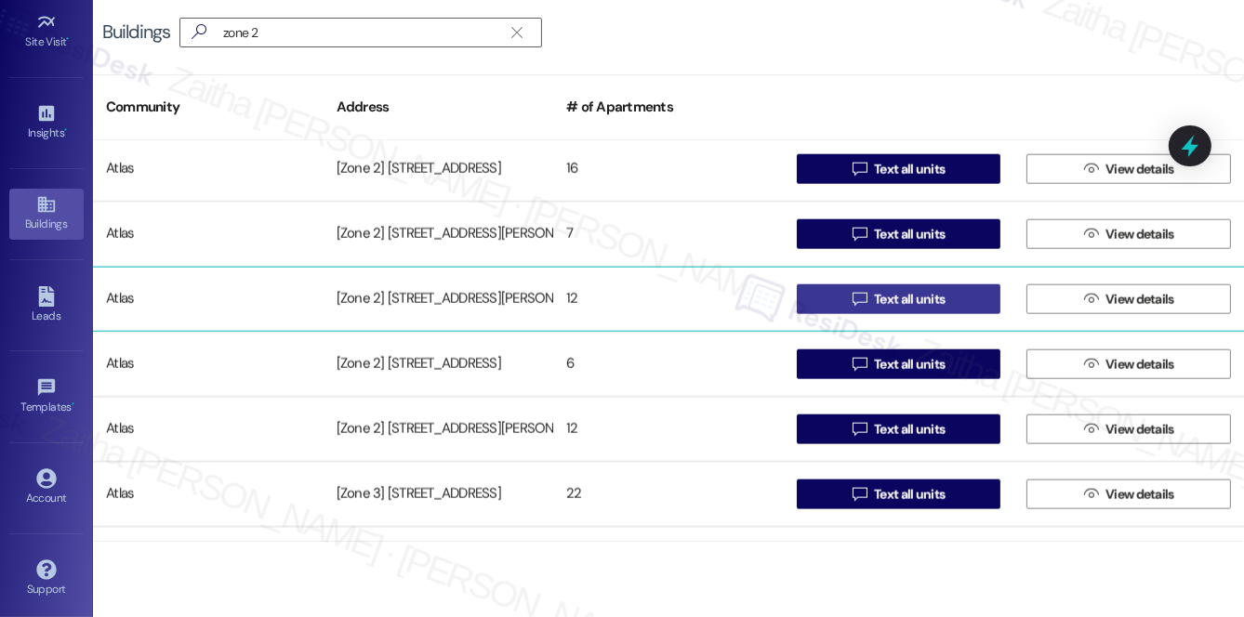
click at [924, 296] on span "Text all units" at bounding box center [909, 300] width 71 height 20
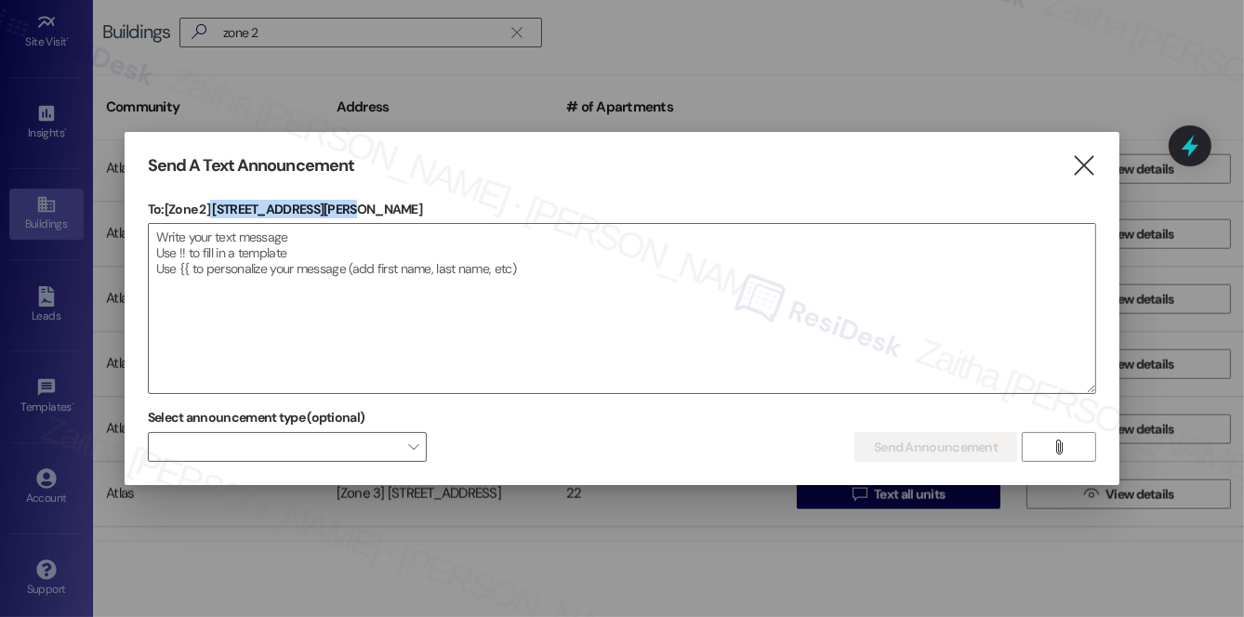
drag, startPoint x: 211, startPoint y: 208, endPoint x: 369, endPoint y: 209, distance: 158.1
click at [369, 209] on p "To: [Zone 2] 6757-6759 S Clyde Ave" at bounding box center [622, 209] width 948 height 19
copy p "6757-6759 S Clyde Ave"
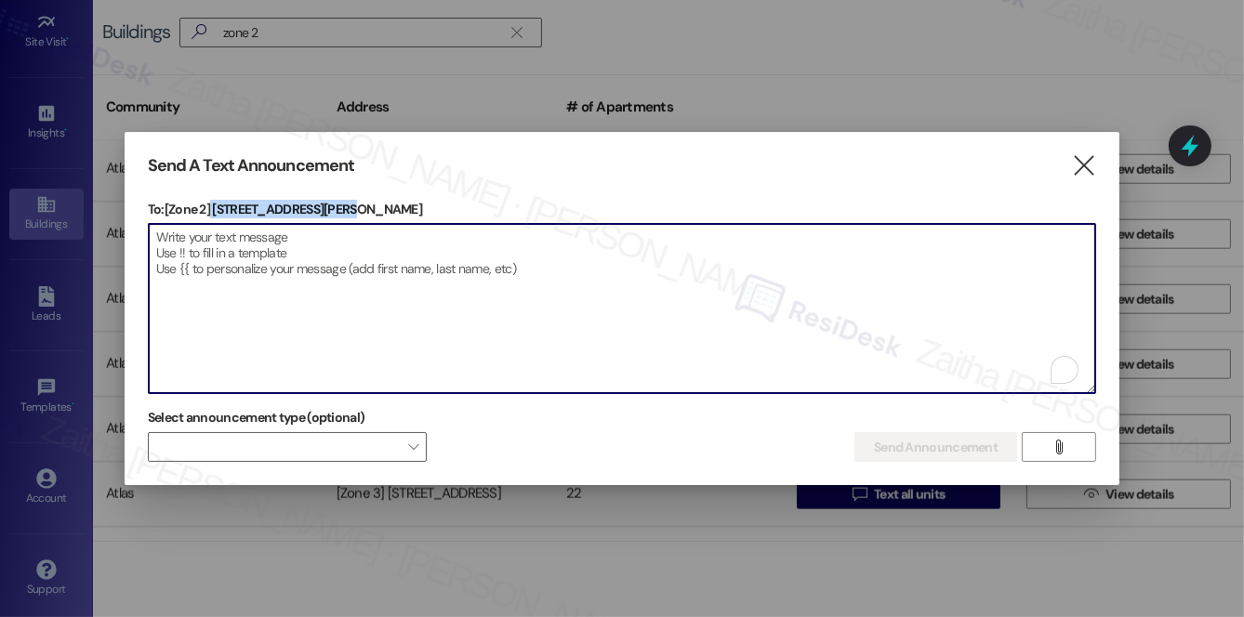
click at [434, 267] on textarea "To enrich screen reader interactions, please activate Accessibility in Grammarl…" at bounding box center [622, 308] width 947 height 169
paste textarea "Hi {{first_name}}! We have made some changes to our pest control monthly treatm…"
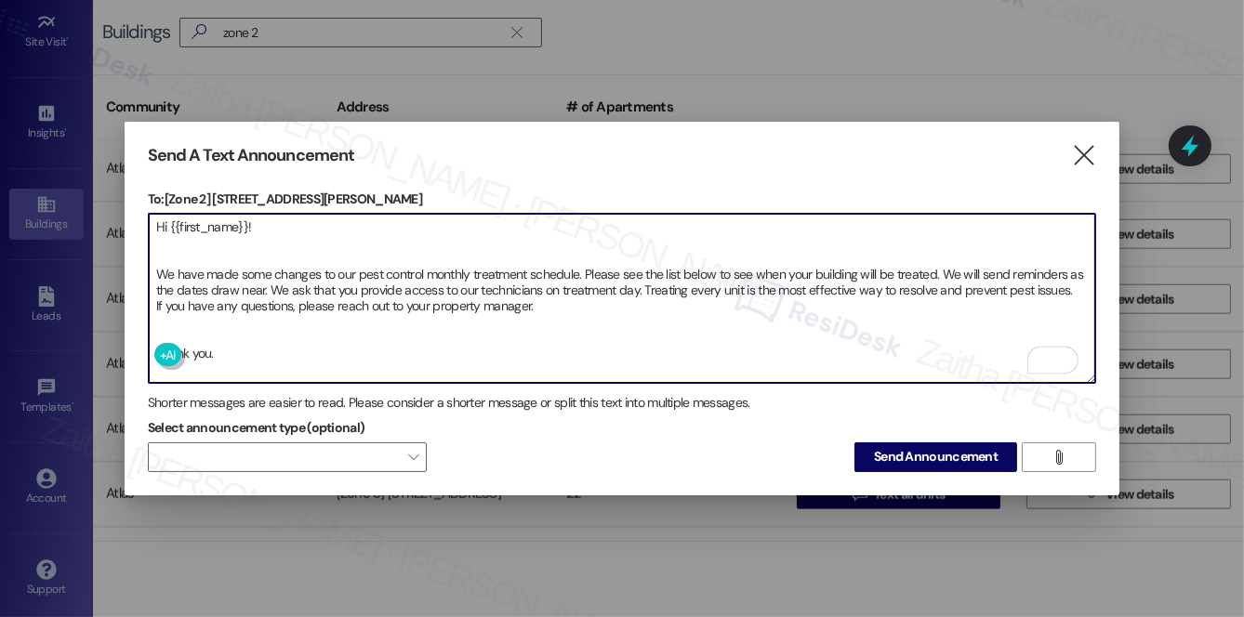
click at [172, 248] on textarea "Hi {{first_name}}! We have made some changes to our pest control monthly treatm…" at bounding box center [622, 298] width 947 height 169
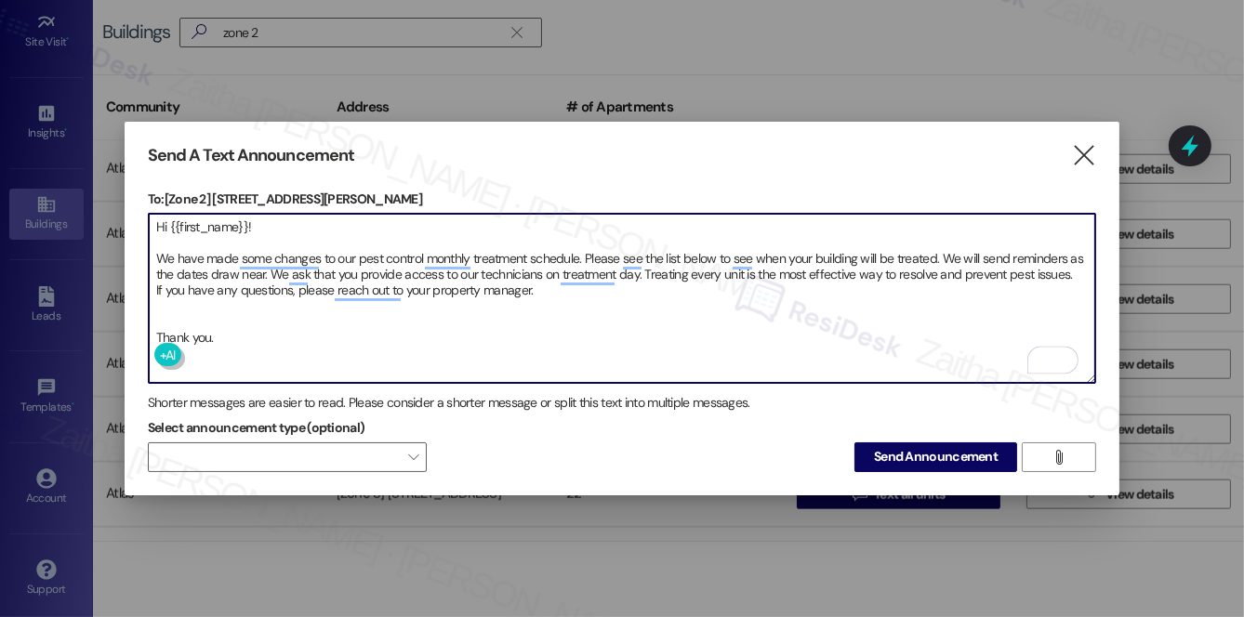
click at [183, 307] on textarea "Hi {{first_name}}! We have made some changes to our pest control monthly treatm…" at bounding box center [622, 298] width 947 height 169
type textarea "Hi {{first_name}}! We have made some changes to our pest control monthly treatm…"
click at [954, 455] on span "Send Announcement" at bounding box center [936, 457] width 124 height 20
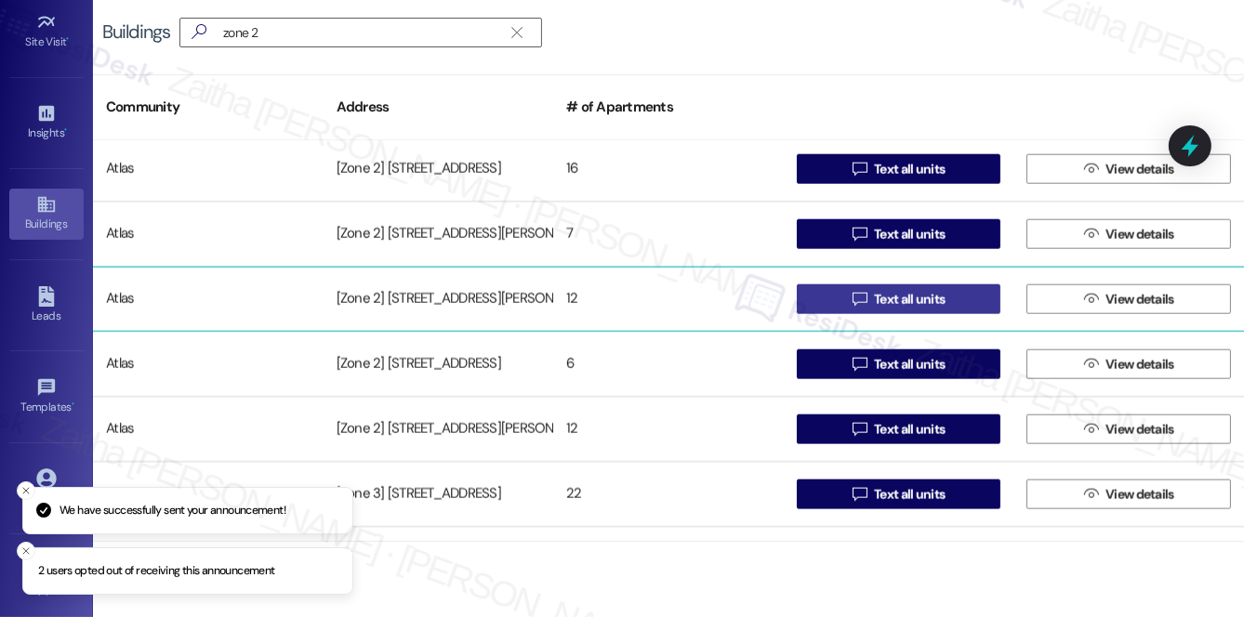
click at [922, 291] on span "Text all units" at bounding box center [909, 300] width 71 height 20
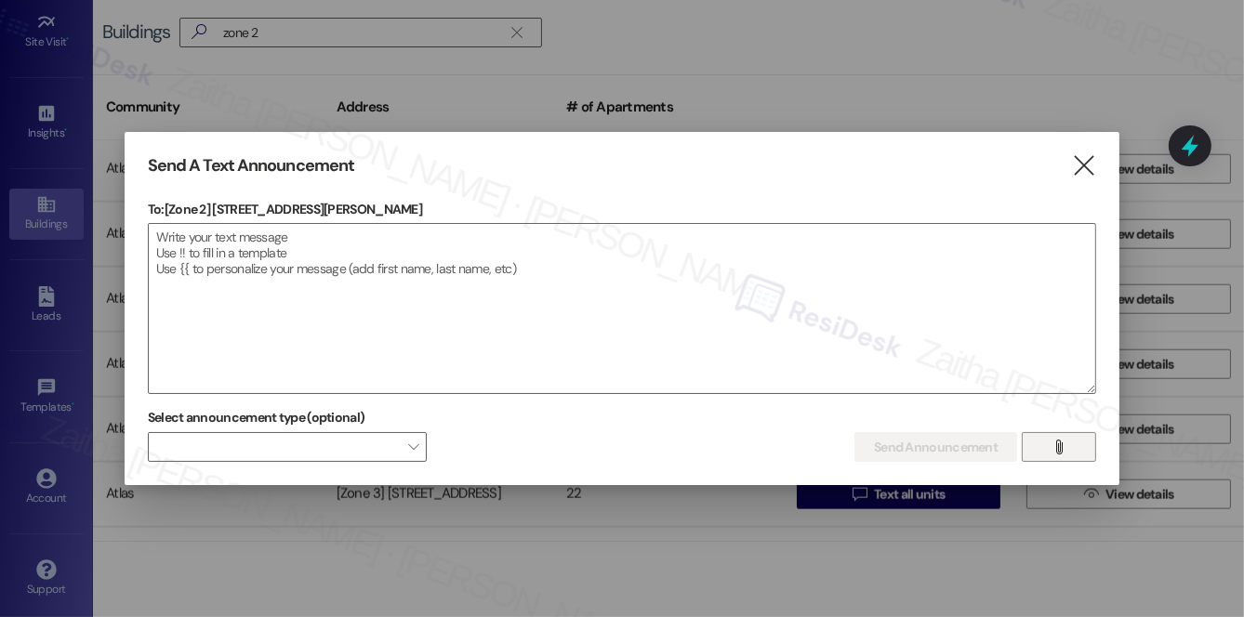
click at [1063, 446] on icon "" at bounding box center [1060, 447] width 14 height 15
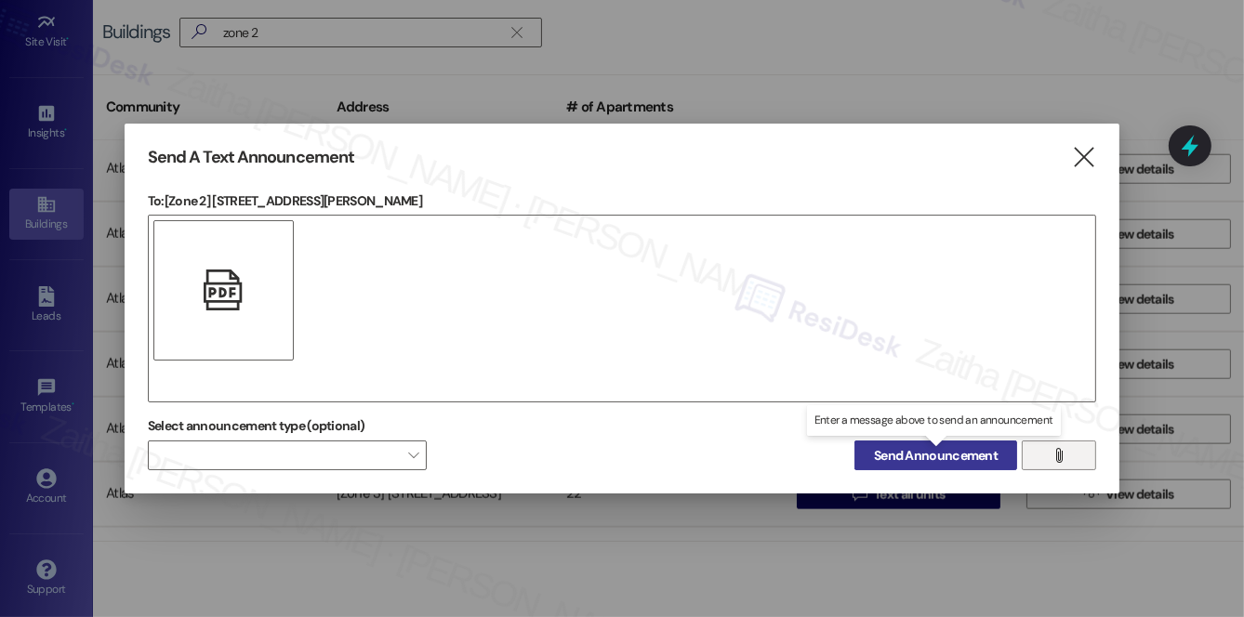
click at [949, 446] on button "Send Announcement" at bounding box center [935, 456] width 163 height 30
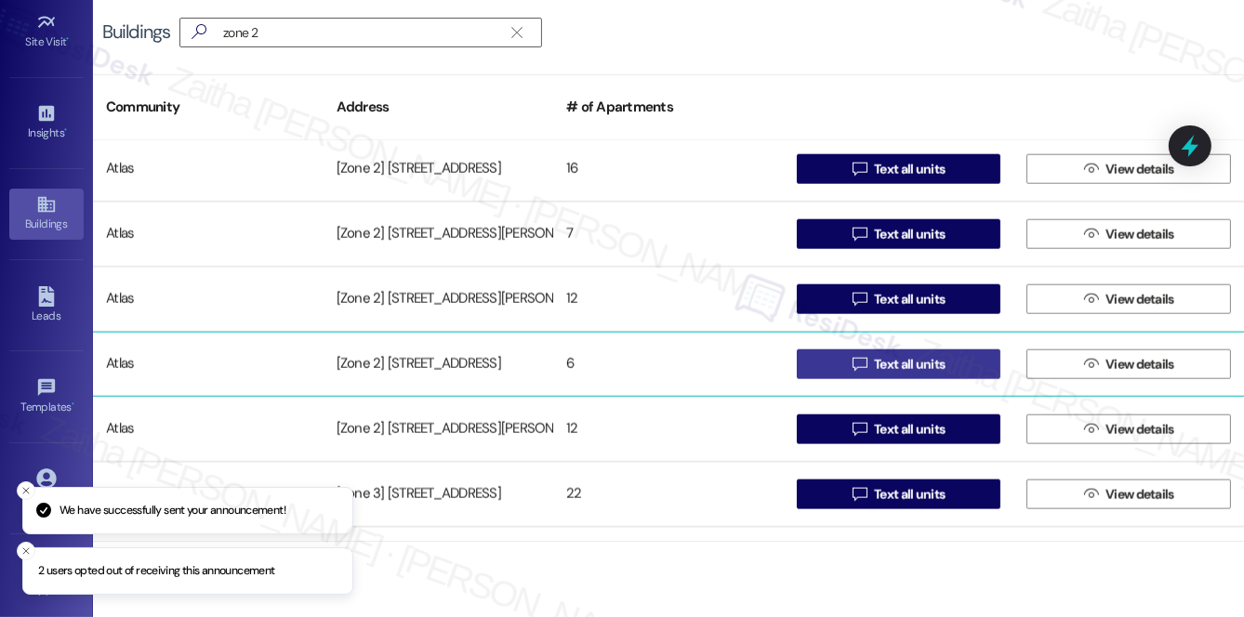
click at [884, 364] on span "Text all units" at bounding box center [909, 365] width 71 height 20
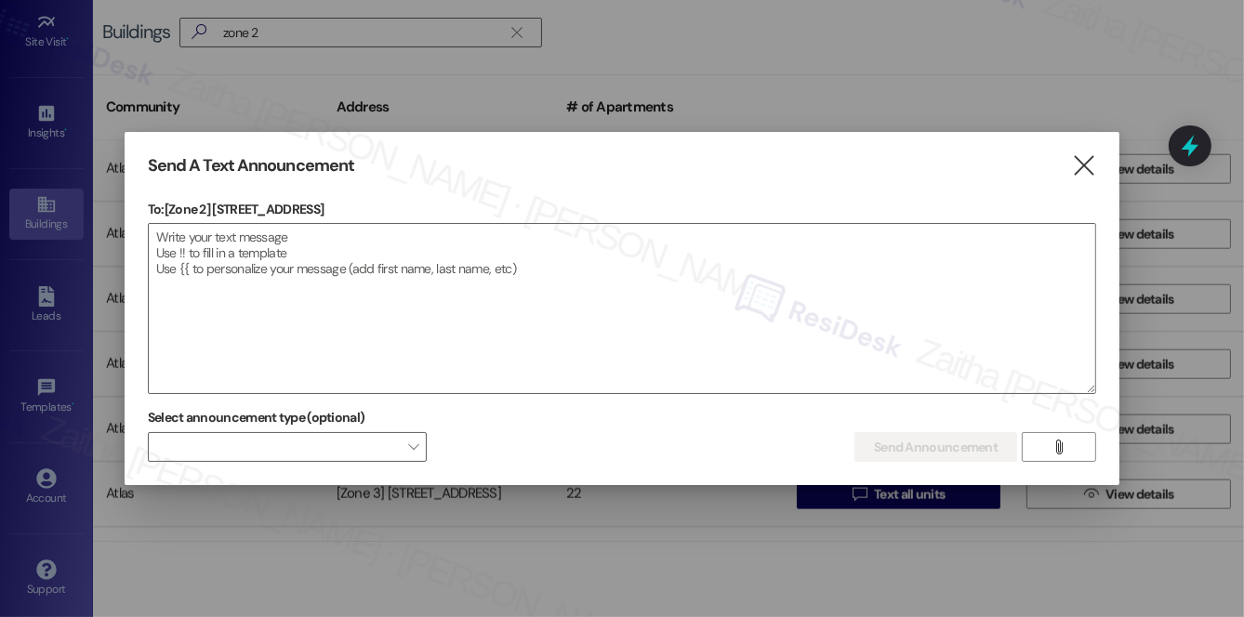
drag, startPoint x: 214, startPoint y: 208, endPoint x: 352, endPoint y: 208, distance: 138.5
click at [352, 208] on p "To: [Zone 2] 6820 S Cornell Ave" at bounding box center [622, 209] width 948 height 19
copy p "6820 S Cornell Ave"
click at [454, 311] on textarea at bounding box center [622, 308] width 947 height 169
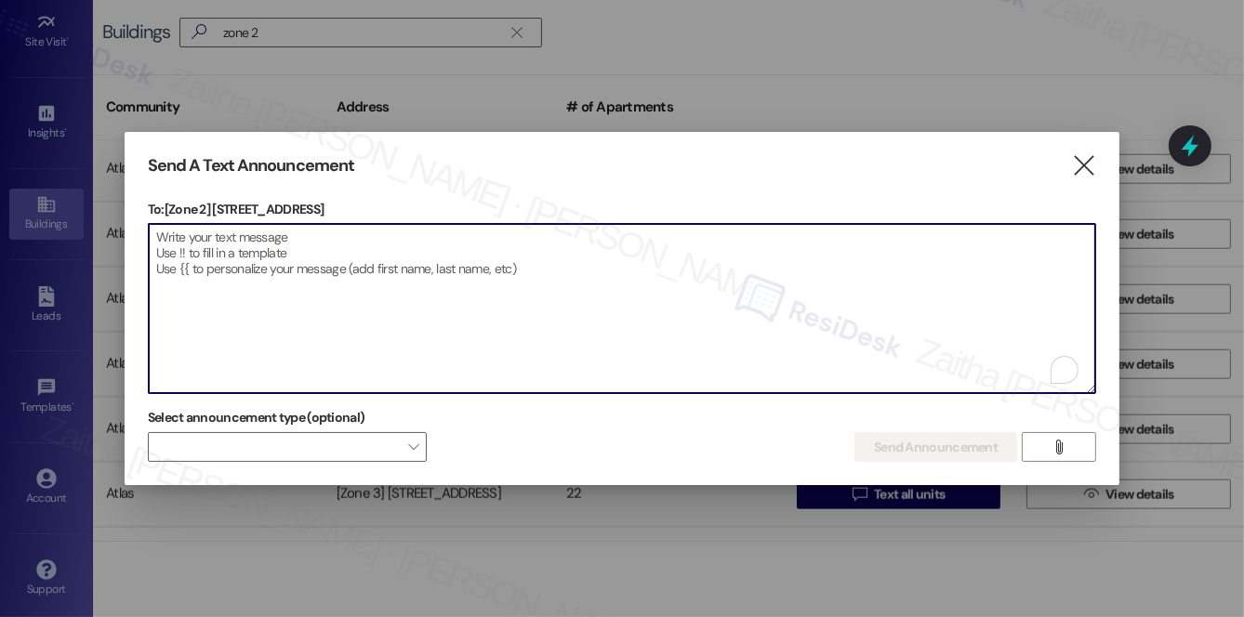
click at [442, 224] on textarea "To enrich screen reader interactions, please activate Accessibility in Grammarl…" at bounding box center [622, 308] width 947 height 169
paste textarea "Hi {{first_name}}! We have made some changes to our pest control monthly treatm…"
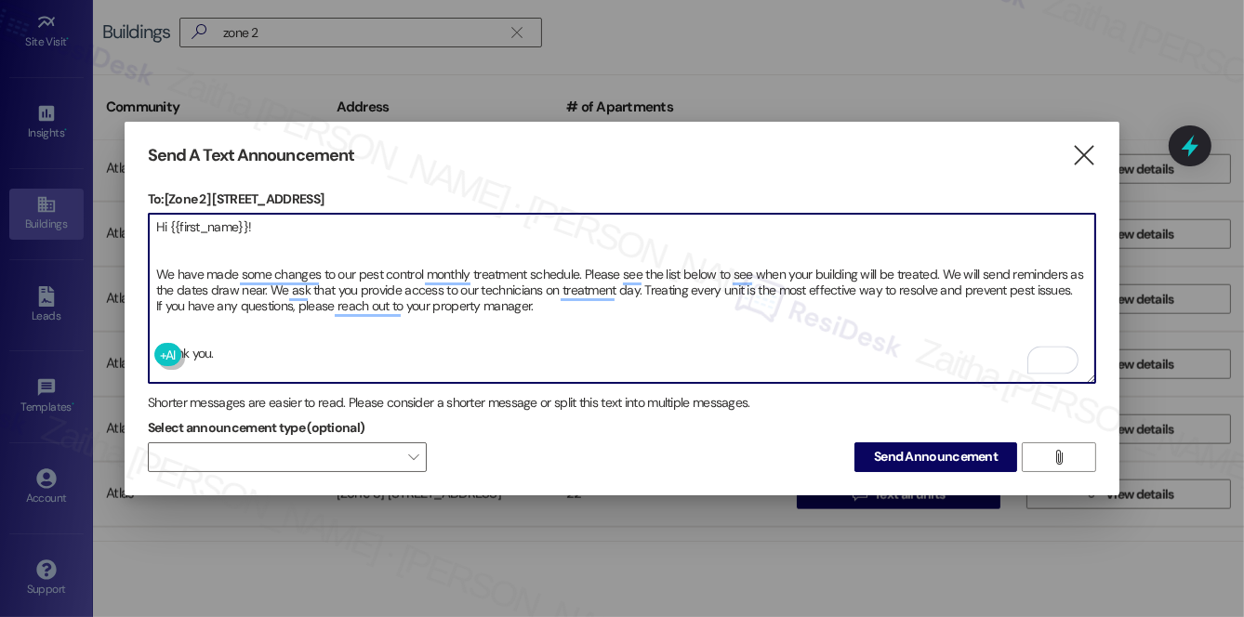
click at [158, 318] on textarea "Hi {{first_name}}! We have made some changes to our pest control monthly treatm…" at bounding box center [622, 298] width 947 height 169
click at [189, 230] on textarea "Hi {{first_name}}! We have made some changes to our pest control monthly treatm…" at bounding box center [622, 298] width 947 height 169
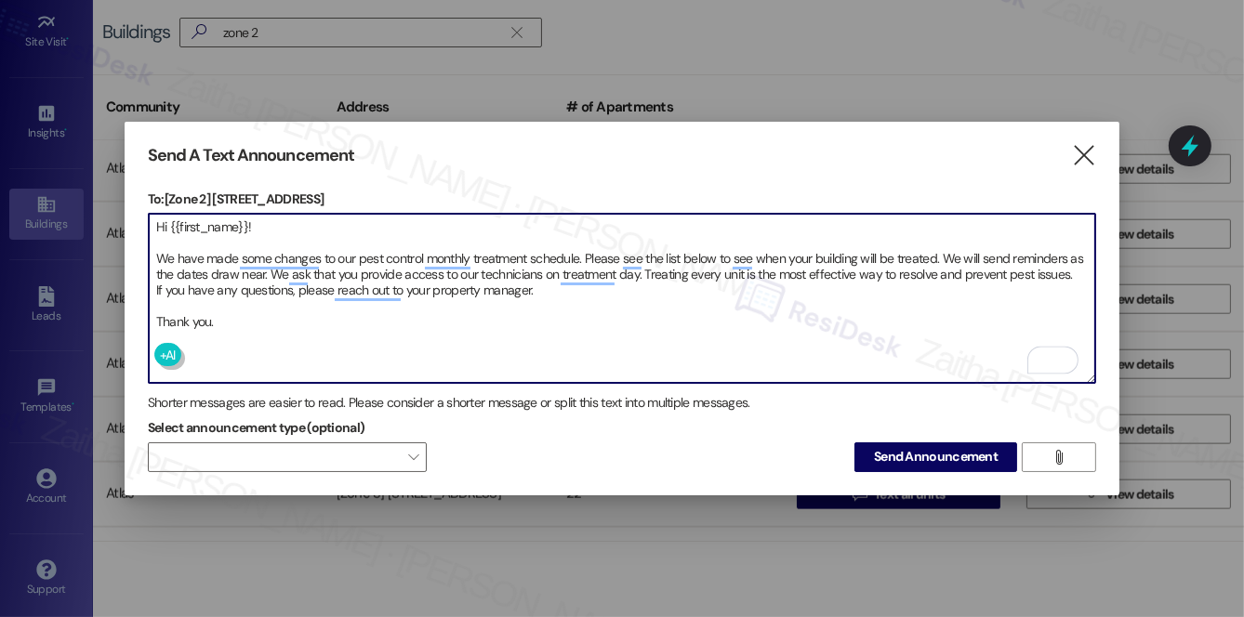
type textarea "Hi {{first_name}}! We have made some changes to our pest control monthly treatm…"
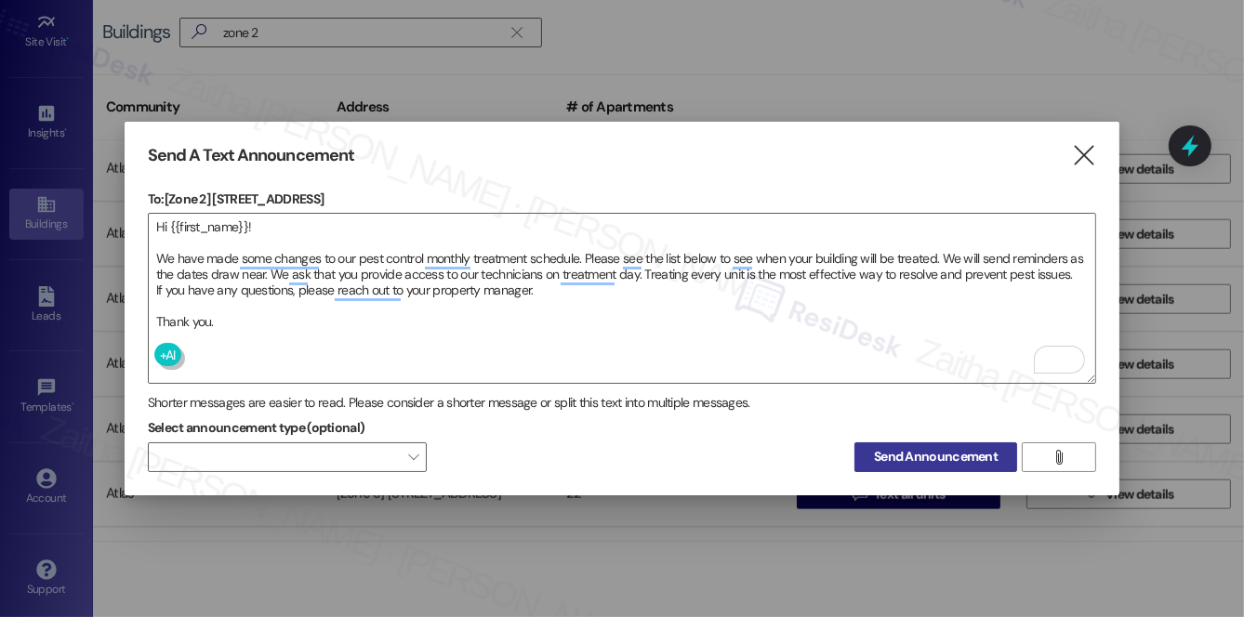
click at [941, 461] on span "Send Announcement" at bounding box center [936, 457] width 124 height 20
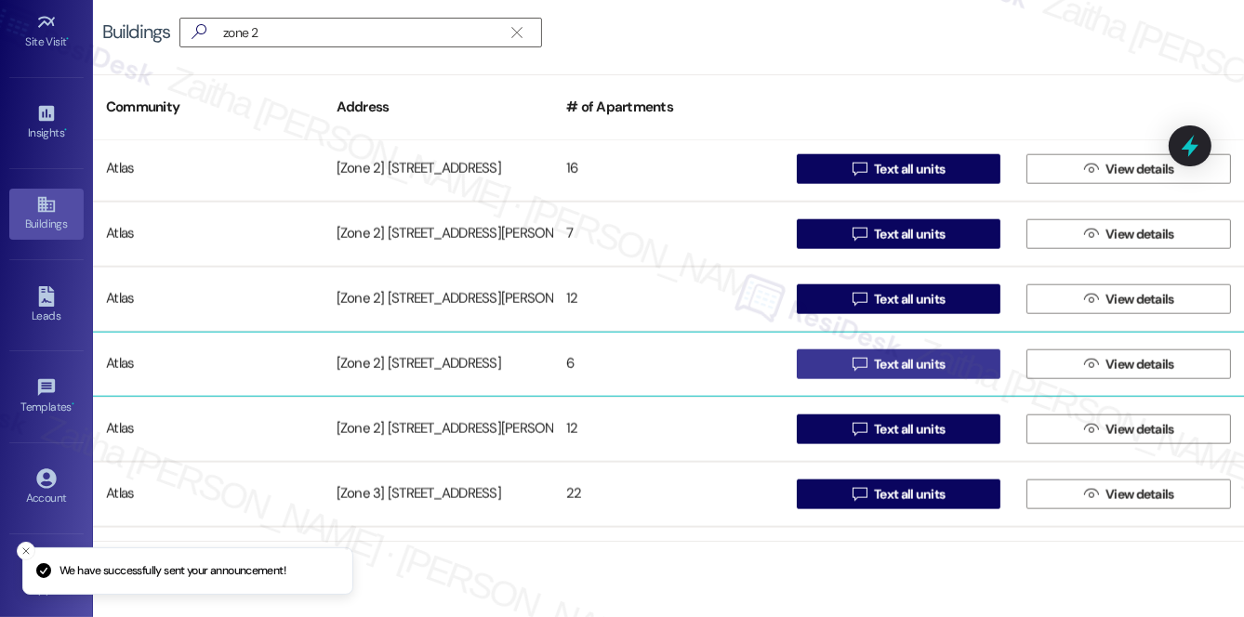
click at [909, 364] on span "Text all units" at bounding box center [909, 365] width 71 height 20
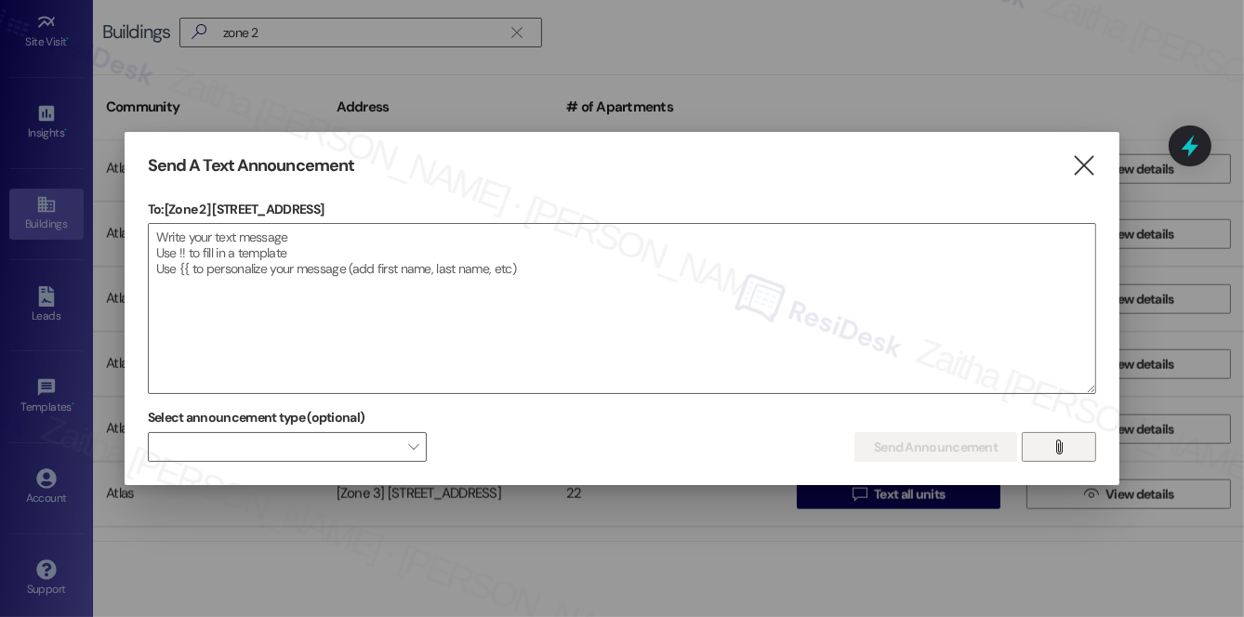
click at [1073, 445] on button "" at bounding box center [1059, 447] width 74 height 30
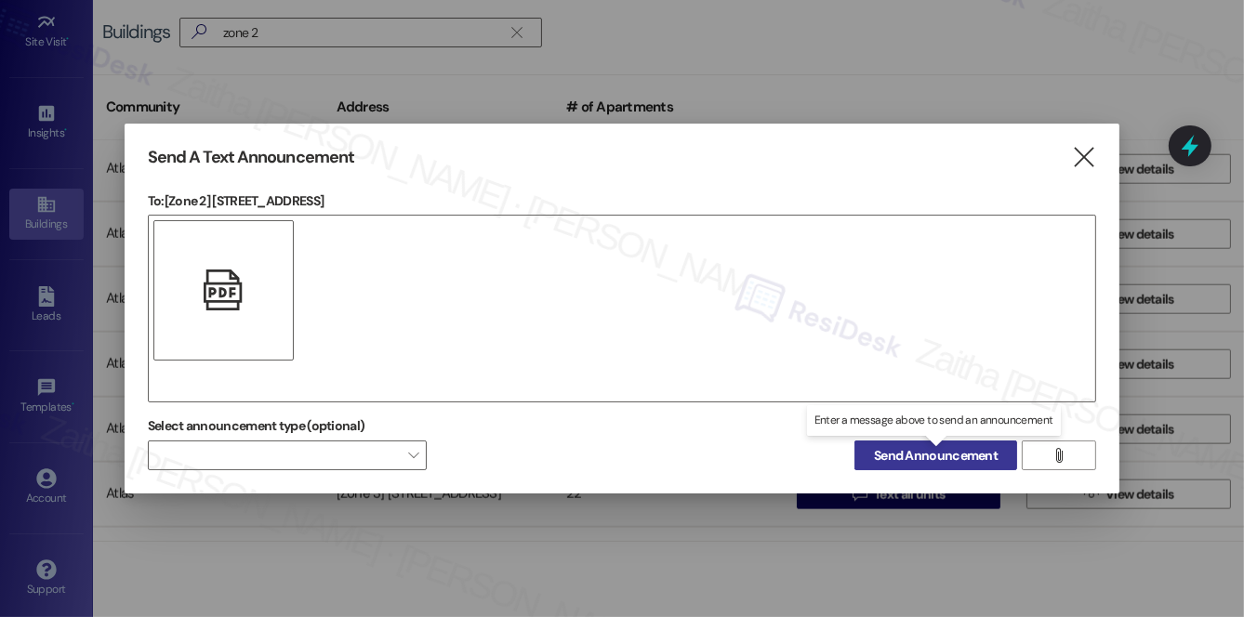
click at [938, 455] on span "Send Announcement" at bounding box center [936, 456] width 124 height 20
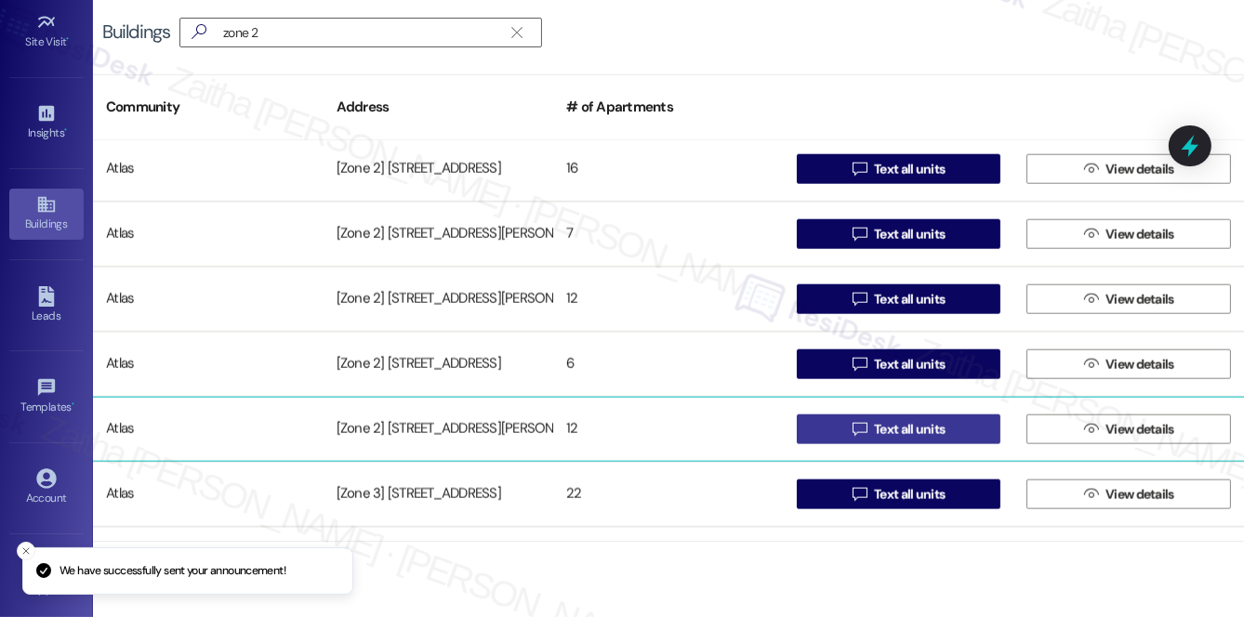
click at [909, 427] on span "Text all units" at bounding box center [909, 430] width 71 height 20
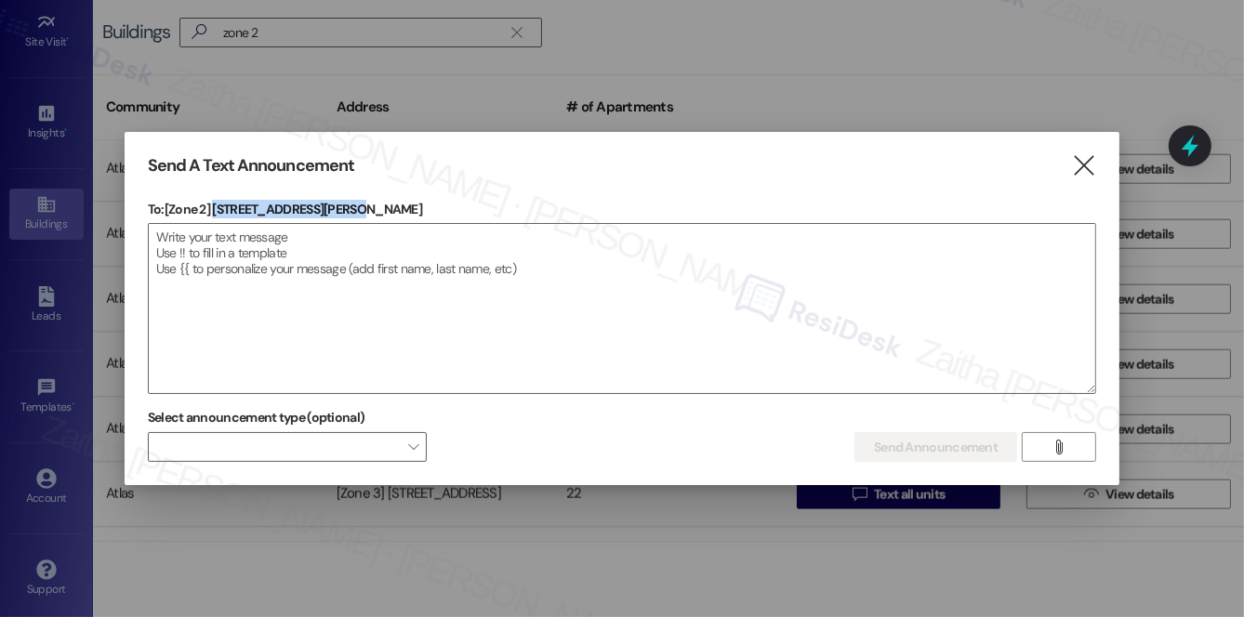
drag, startPoint x: 216, startPoint y: 208, endPoint x: 386, endPoint y: 212, distance: 170.2
click at [386, 212] on p "To: [Zone 2] 6900-6902 S Paxton Ave" at bounding box center [622, 209] width 948 height 19
copy p "6900-6902 S Paxton Ave"
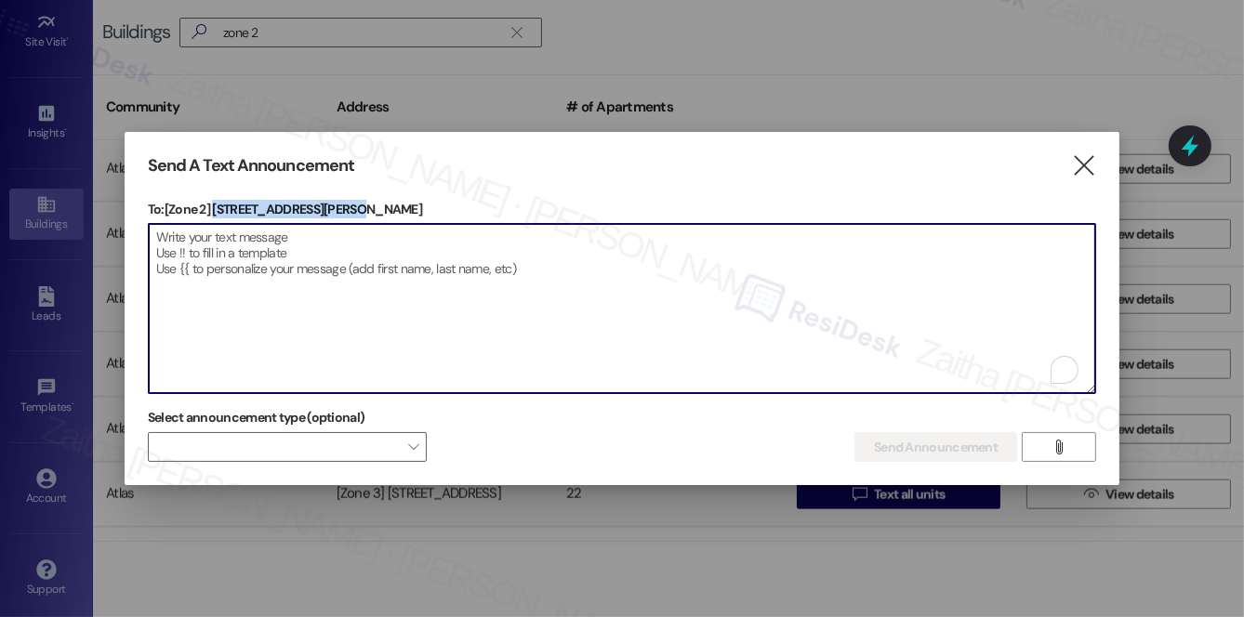
click at [459, 260] on textarea "To enrich screen reader interactions, please activate Accessibility in Grammarl…" at bounding box center [622, 308] width 947 height 169
paste textarea "Hi {{first_name}}! We have made some changes to our pest control monthly treatm…"
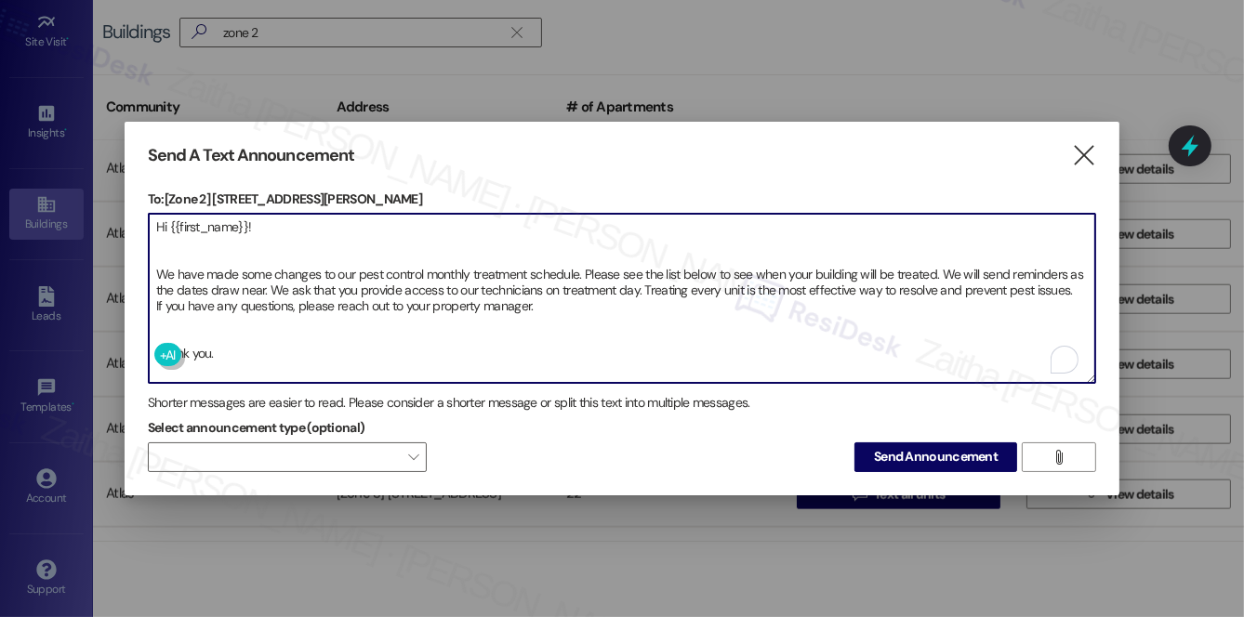
click at [215, 329] on textarea "Hi {{first_name}}! We have made some changes to our pest control monthly treatm…" at bounding box center [622, 298] width 947 height 169
click at [193, 251] on textarea "Hi {{first_name}}! We have made some changes to our pest control monthly treatm…" at bounding box center [622, 298] width 947 height 169
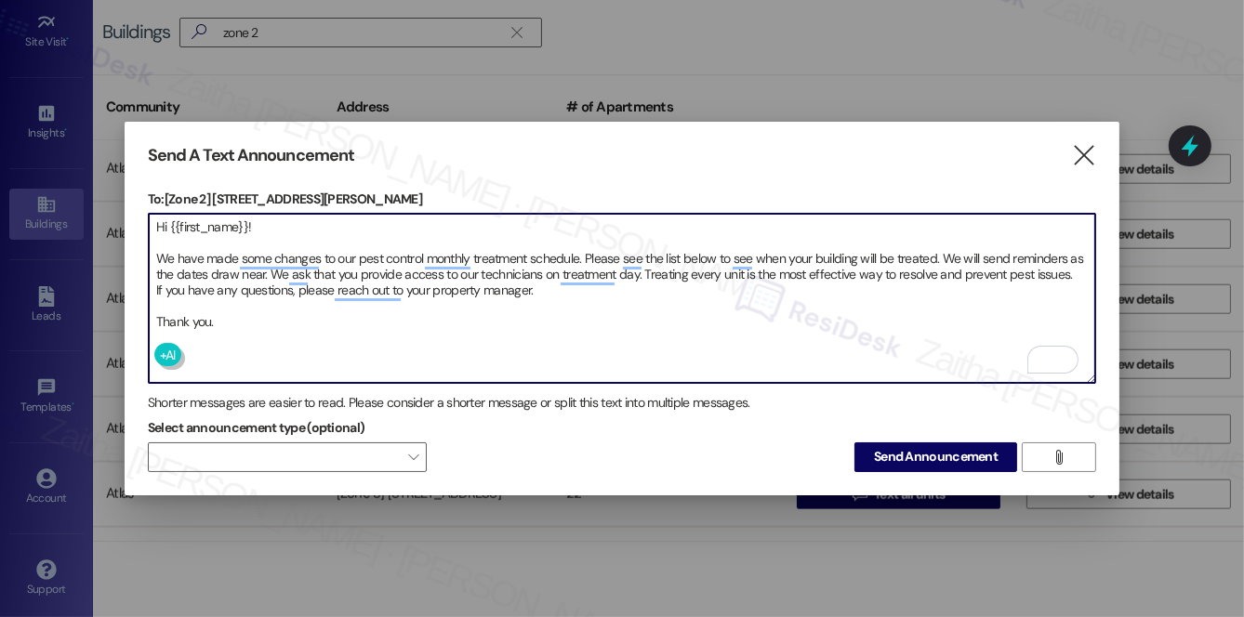
type textarea "Hi {{first_name}}! We have made some changes to our pest control monthly treatm…"
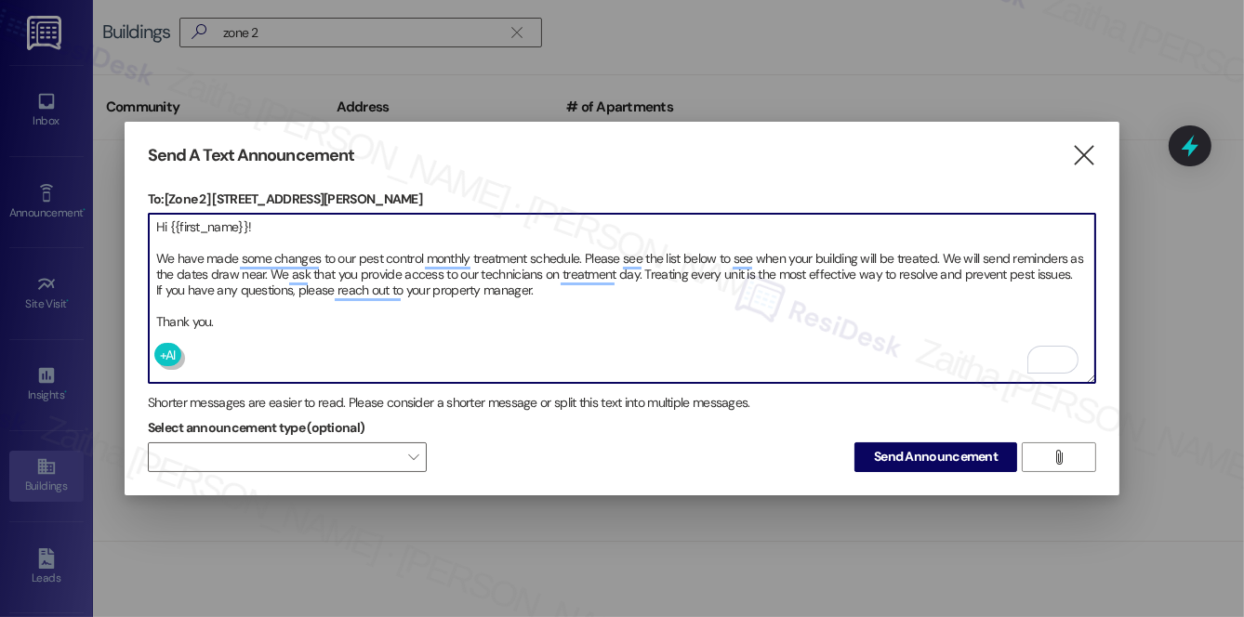
scroll to position [2282, 0]
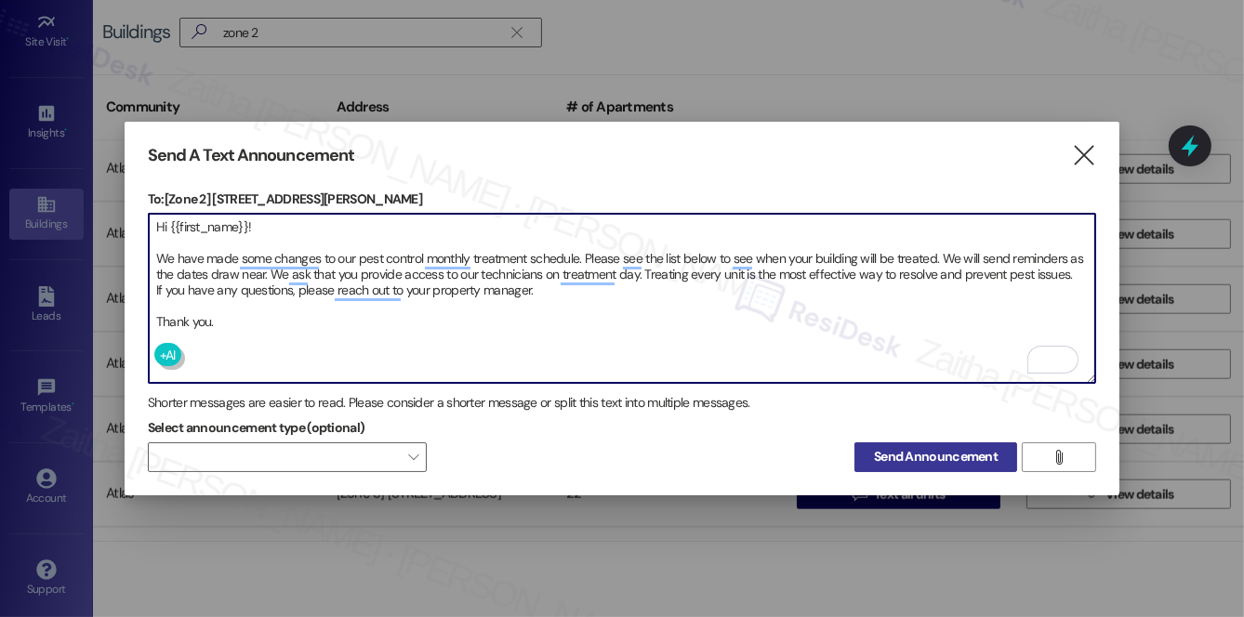
click at [957, 453] on span "Send Announcement" at bounding box center [936, 457] width 124 height 20
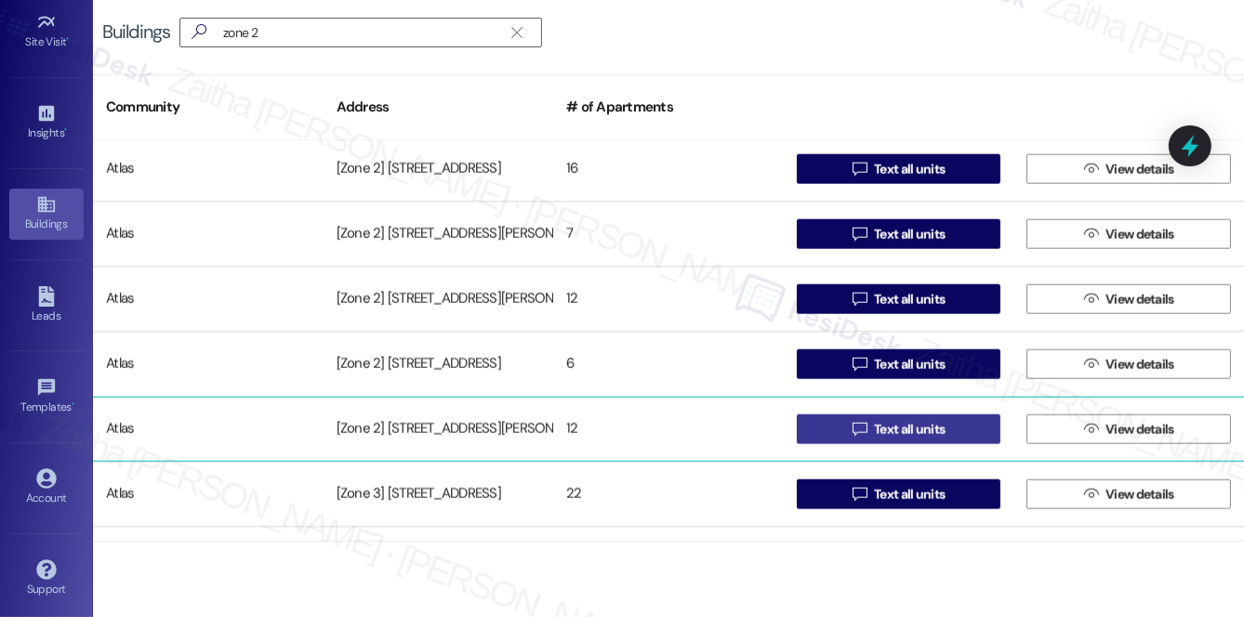
click at [891, 435] on span "Text all units" at bounding box center [909, 430] width 71 height 20
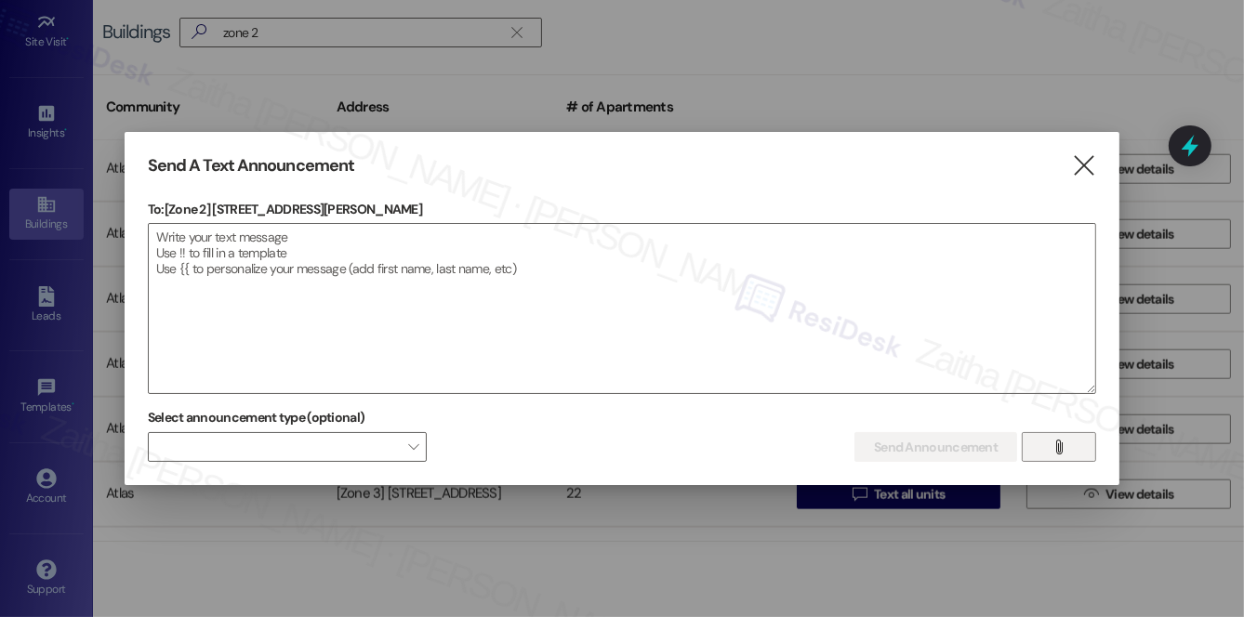
click at [1062, 448] on icon "" at bounding box center [1060, 447] width 14 height 15
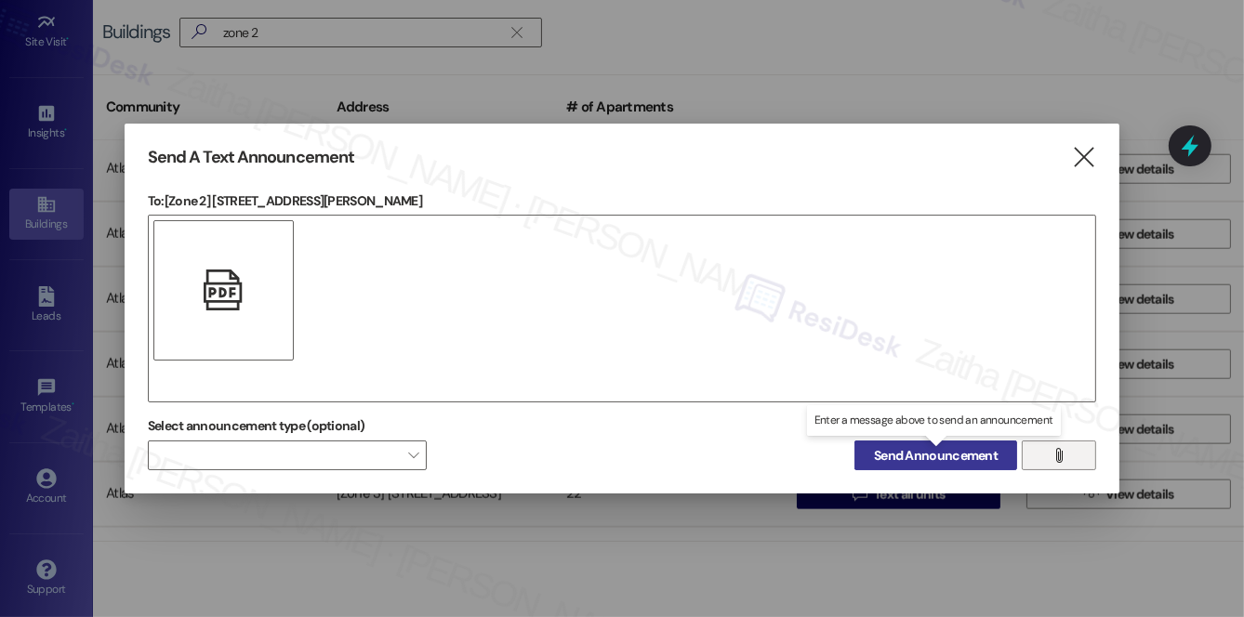
click at [932, 453] on span "Send Announcement" at bounding box center [936, 456] width 124 height 20
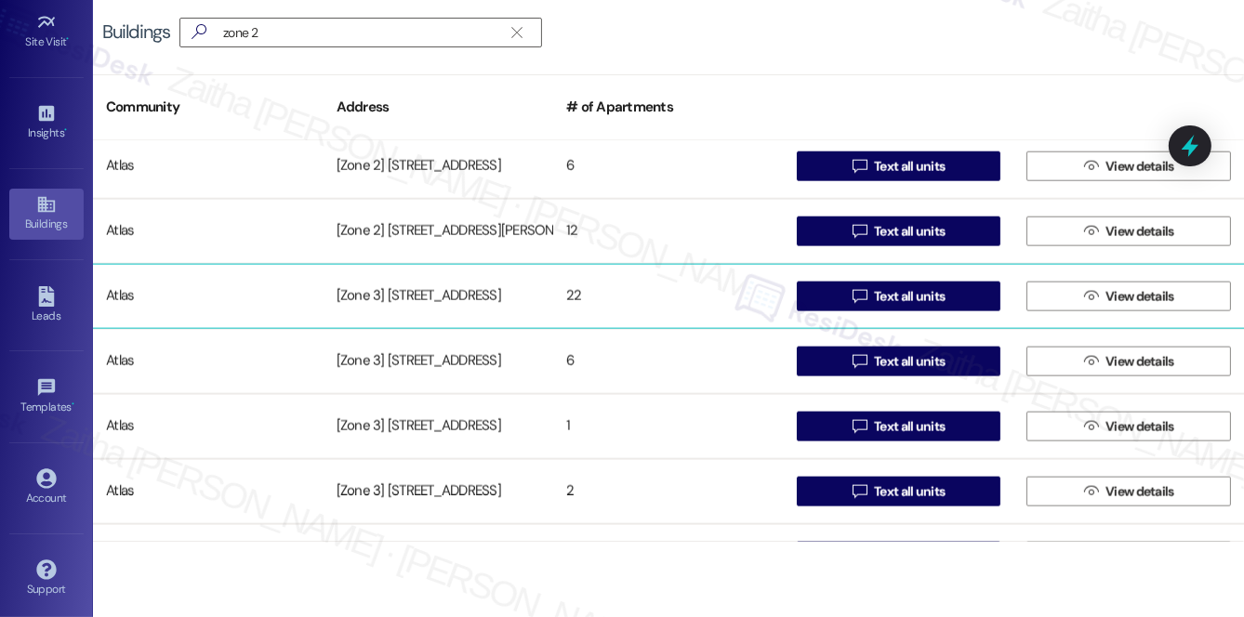
scroll to position [2451, 0]
